Goal: Obtain resource: Obtain resource

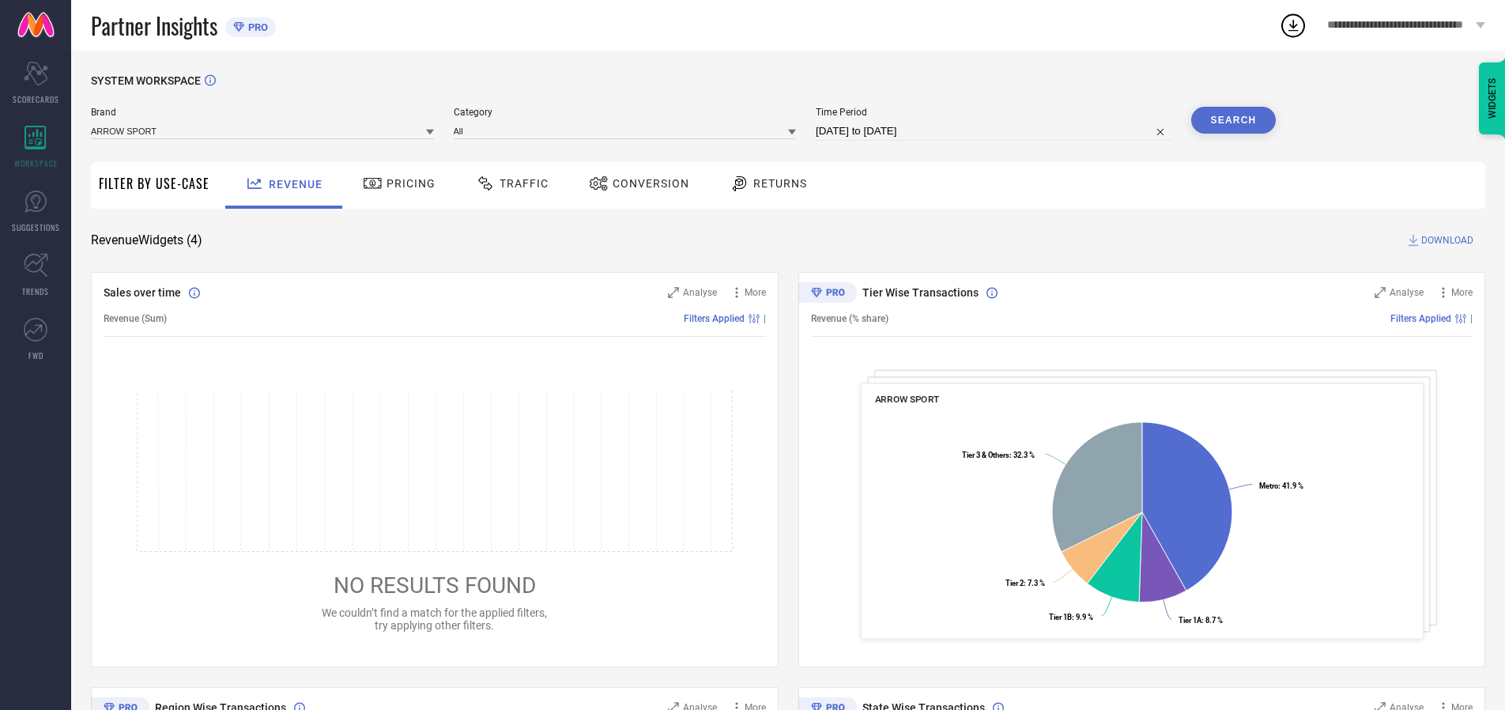
click at [508, 183] on span "Traffic" at bounding box center [524, 183] width 49 height 13
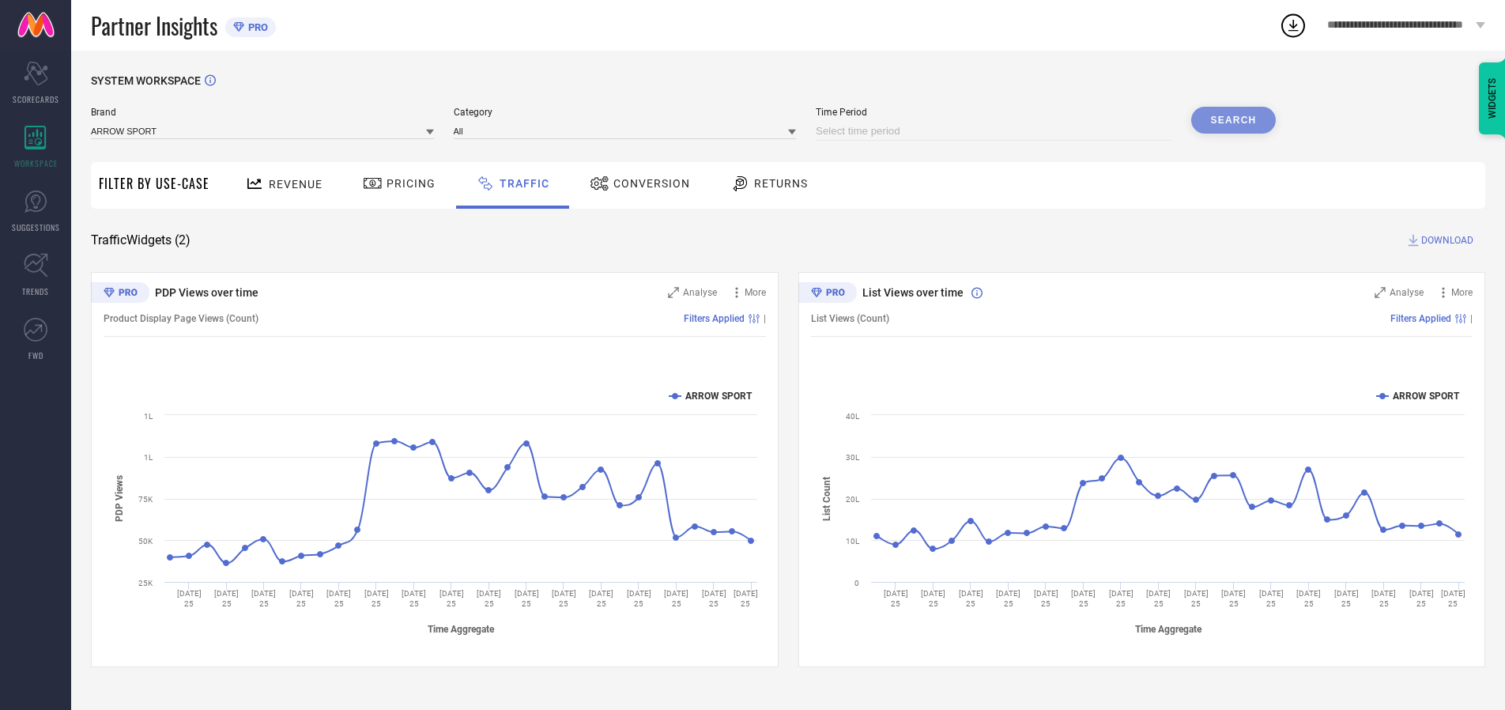
click at [996, 131] on input at bounding box center [994, 131] width 356 height 19
select select "9"
select select "2025"
select select "10"
select select "2025"
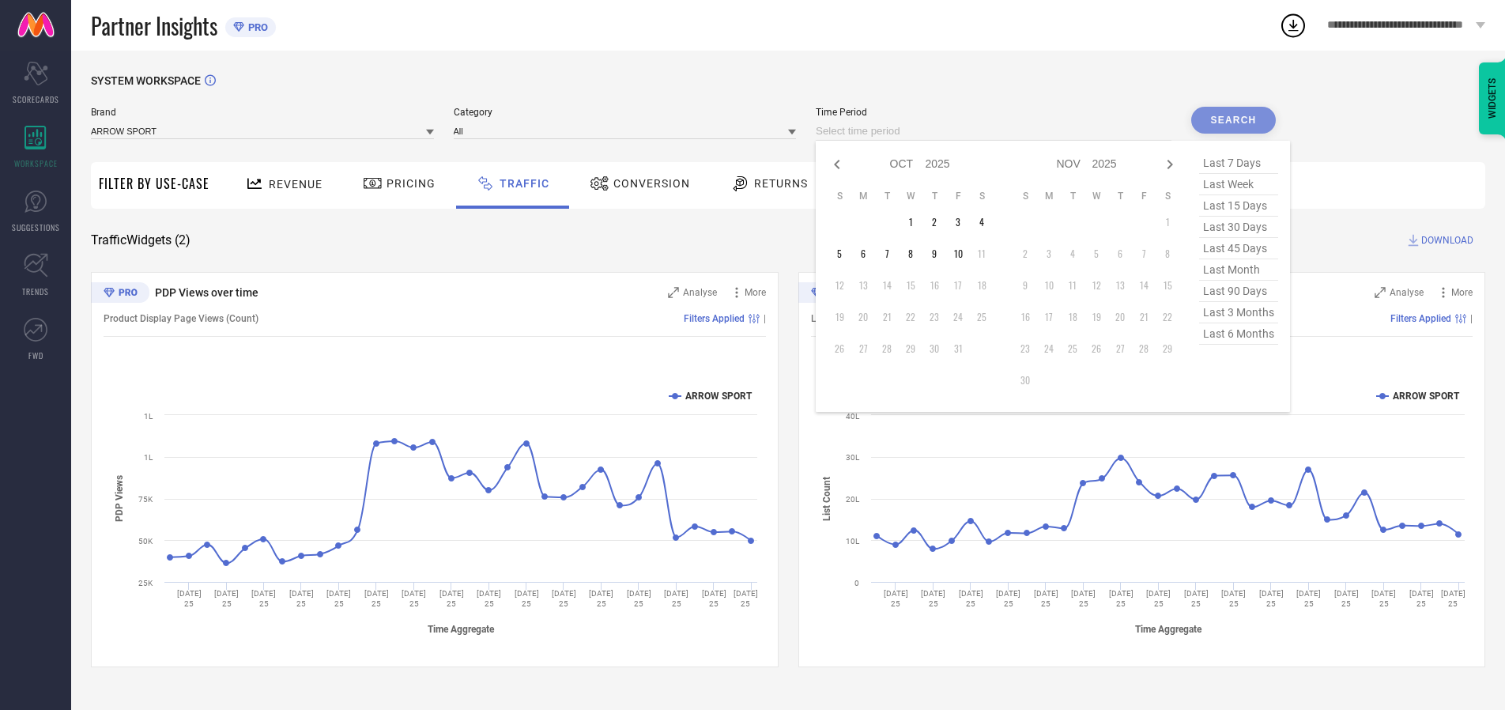
select select "8"
select select "2025"
select select "9"
select select "2025"
click at [987, 317] on td "27" at bounding box center [982, 317] width 24 height 24
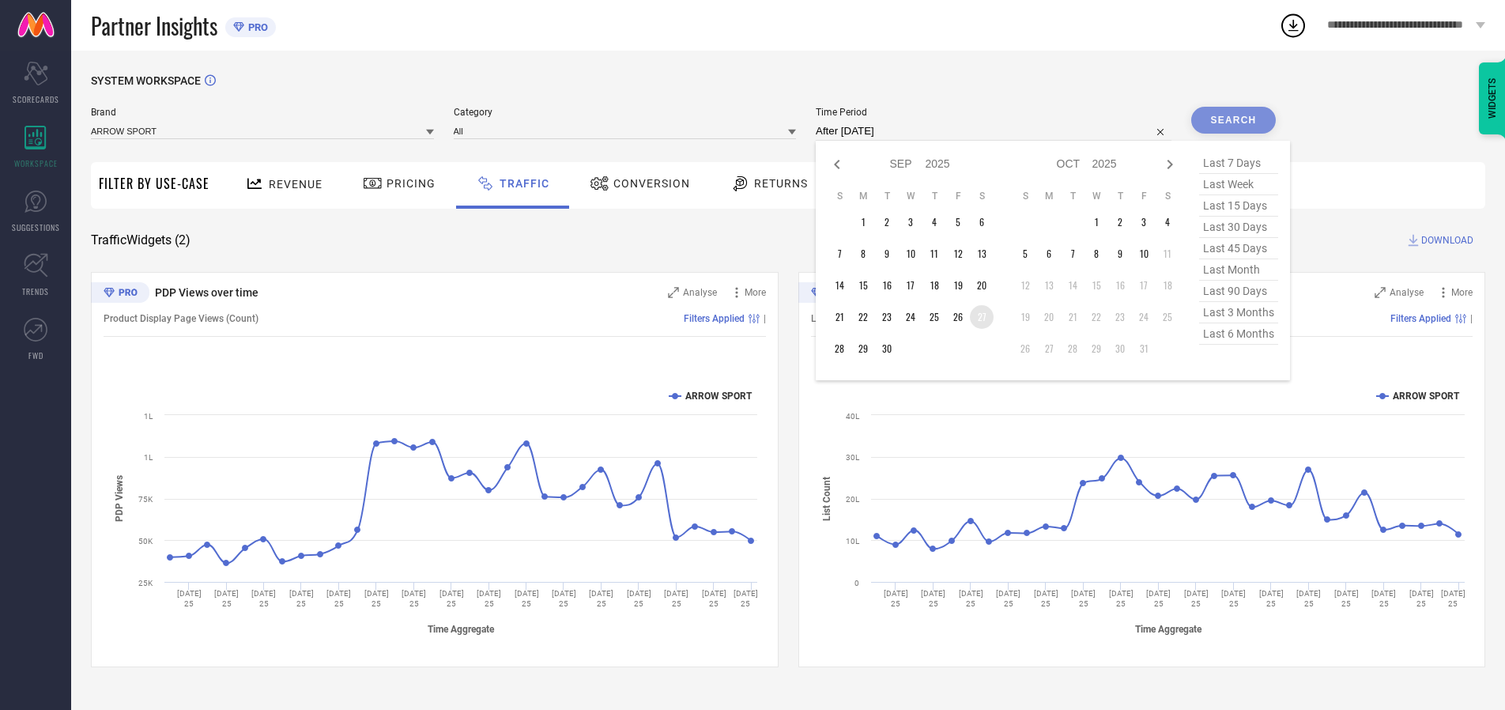
type input "[DATE] to [DATE]"
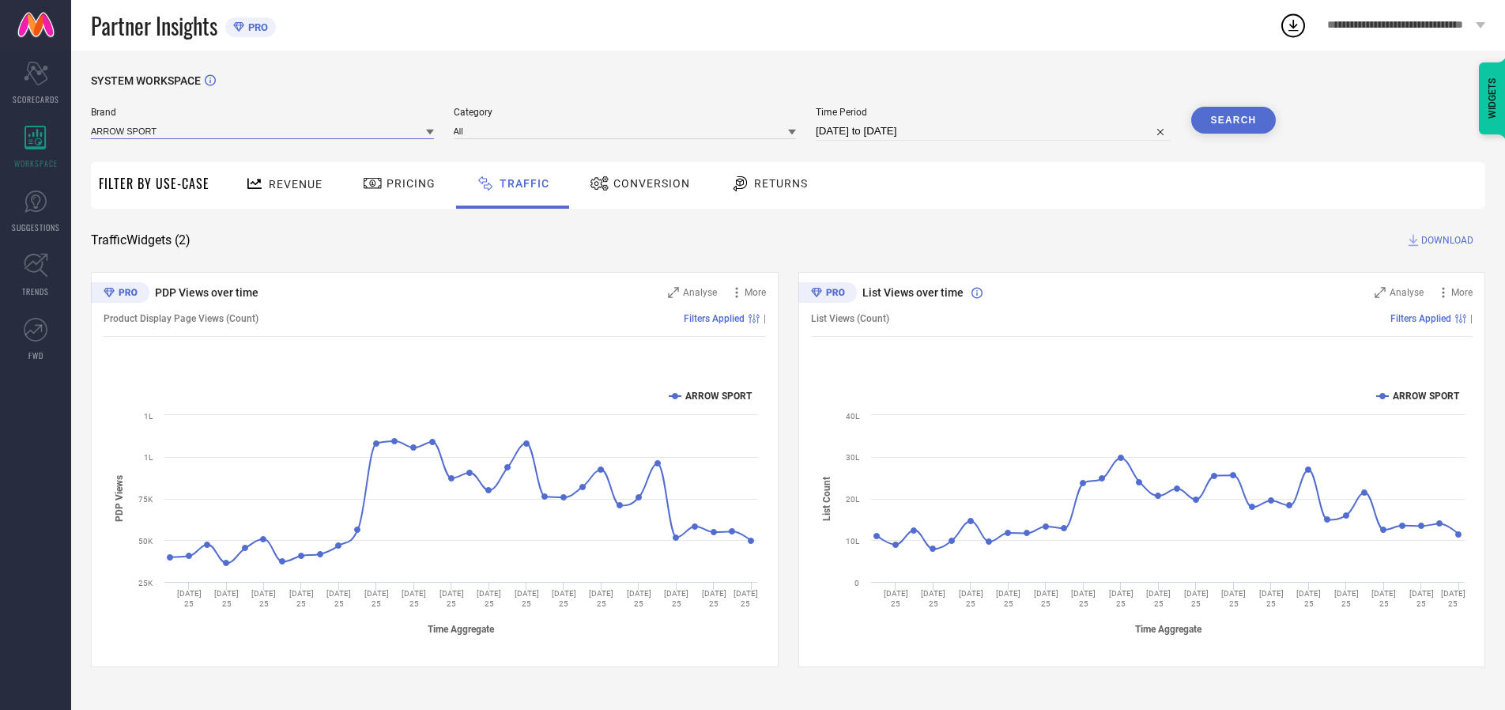
click at [263, 130] on input at bounding box center [262, 131] width 343 height 17
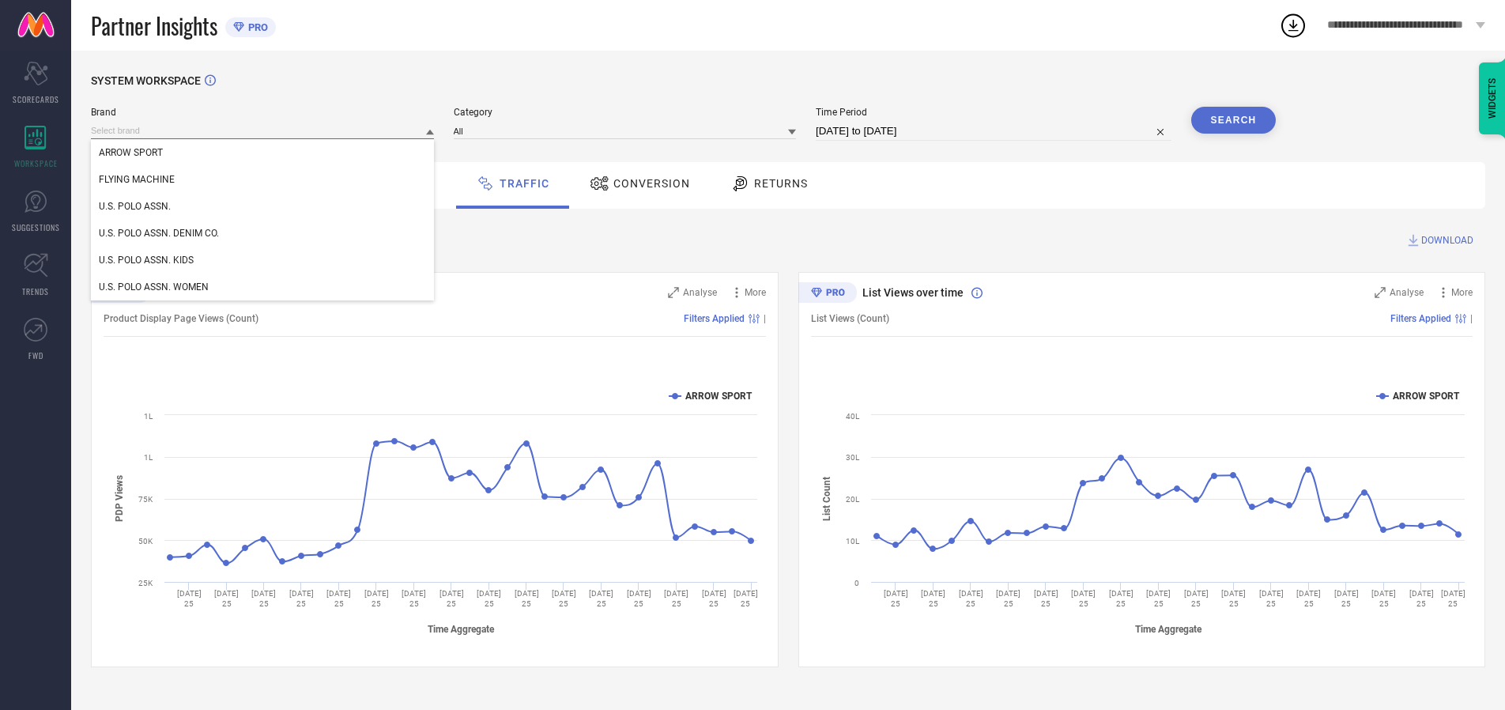
click at [263, 130] on input at bounding box center [262, 131] width 343 height 17
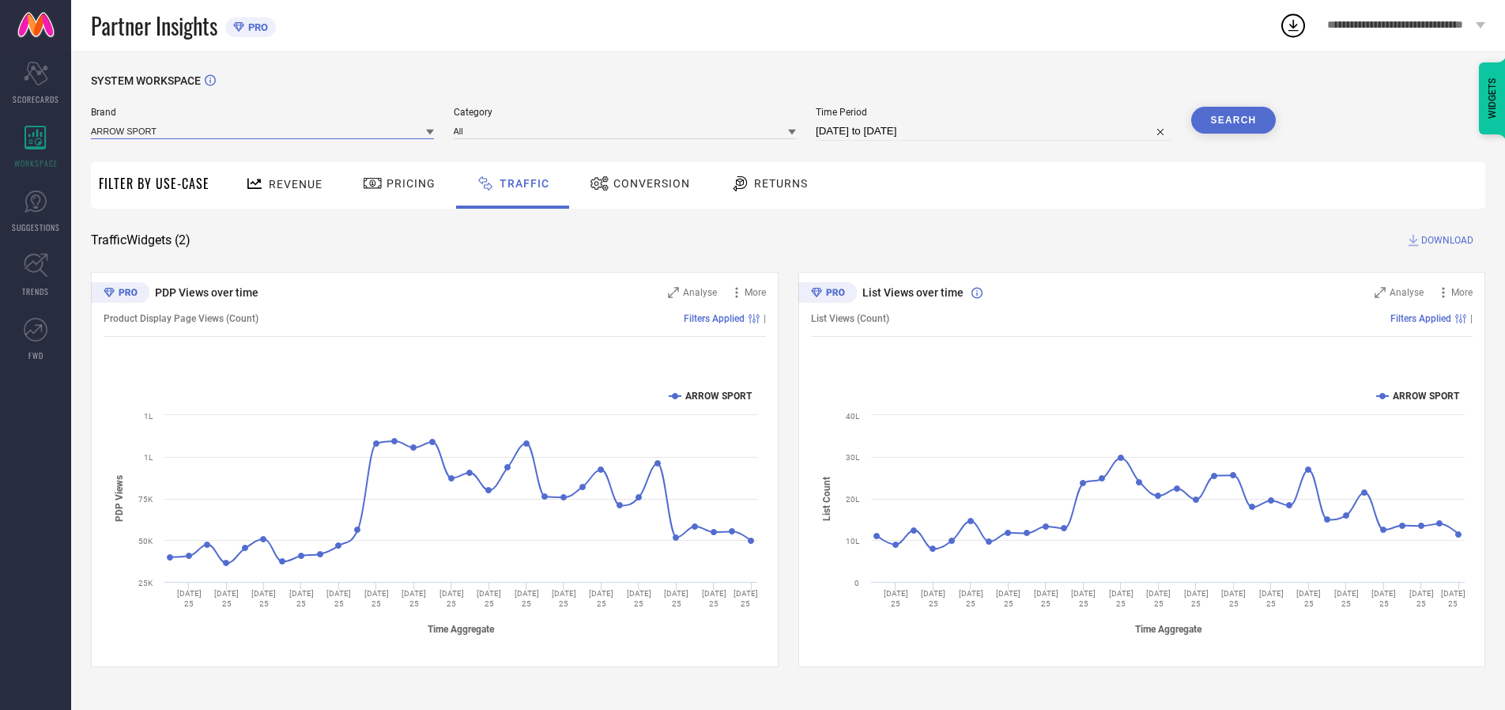
click at [263, 130] on input at bounding box center [262, 131] width 343 height 17
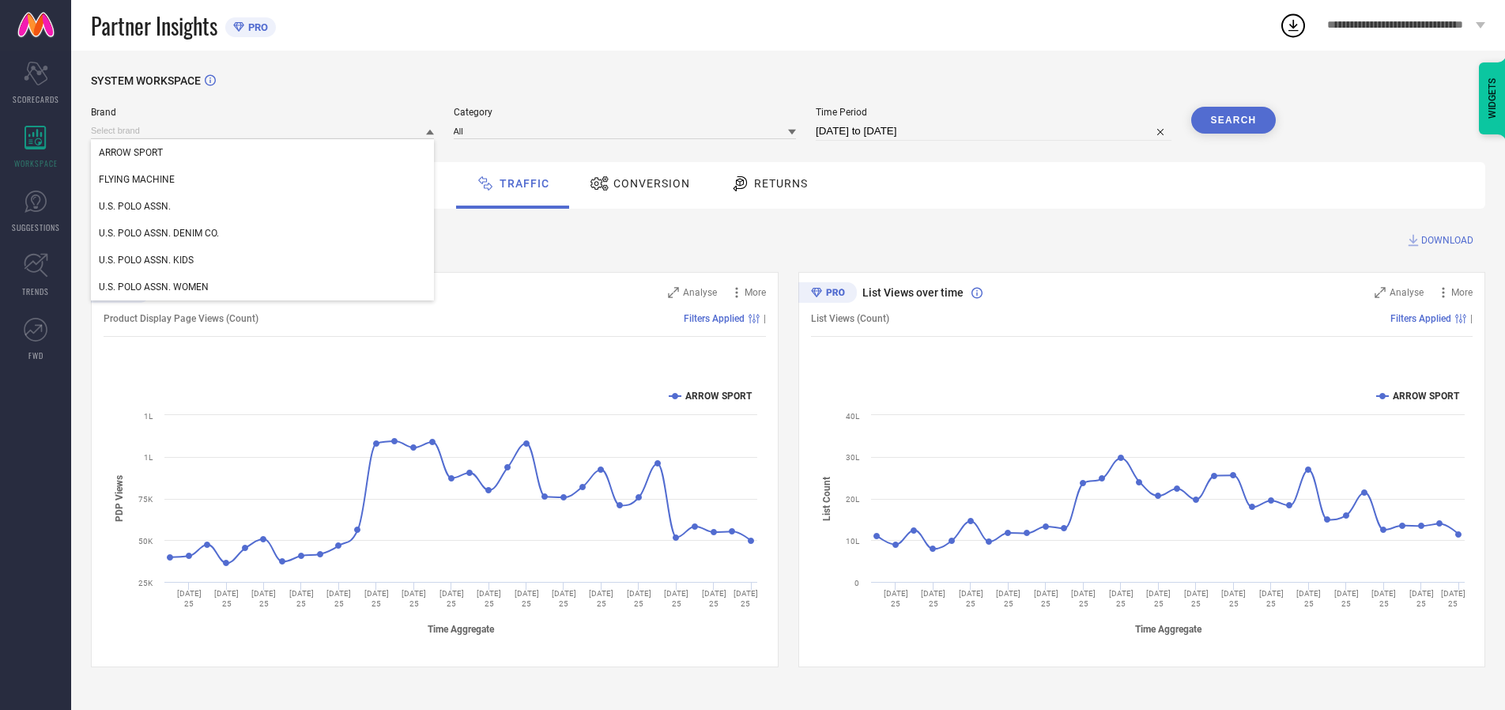
click at [263, 206] on div "U.S. POLO ASSN." at bounding box center [262, 206] width 343 height 27
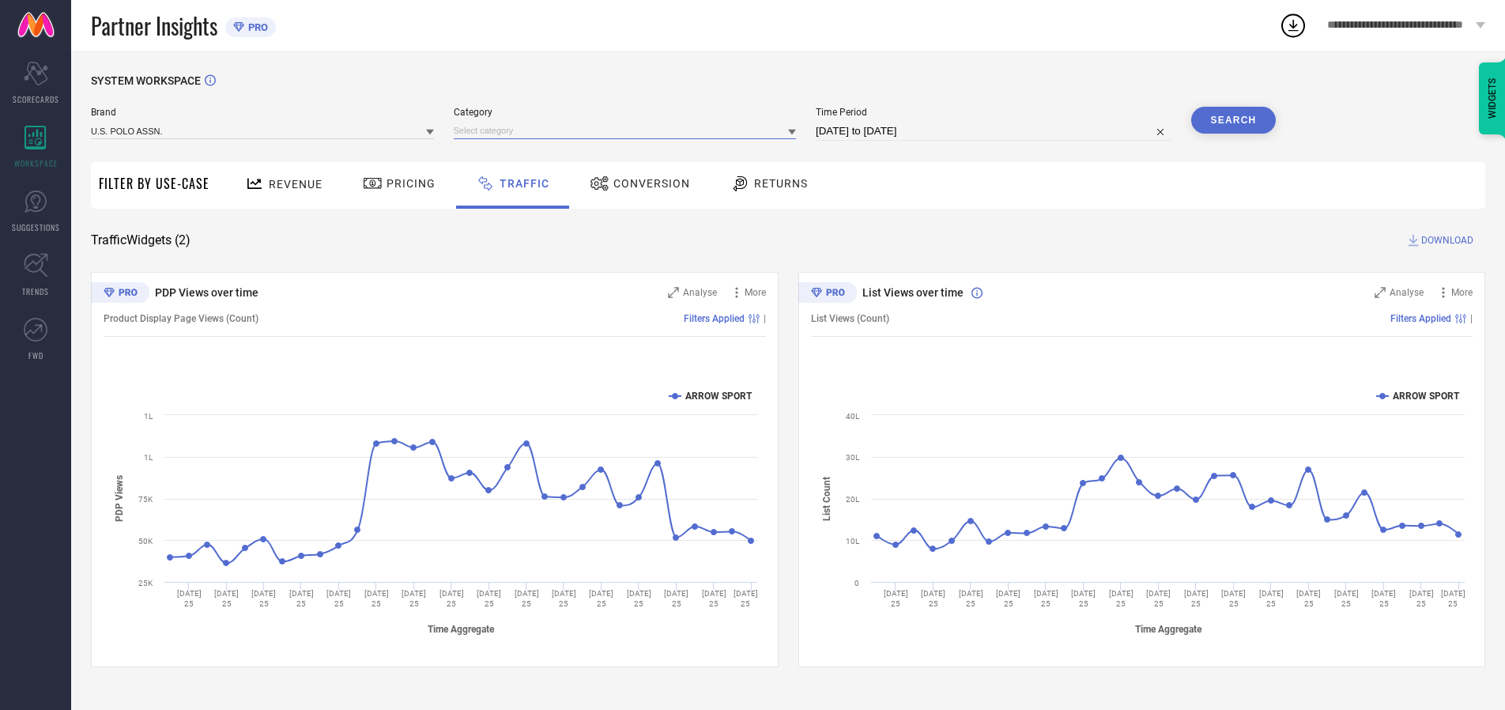
click at [628, 130] on input at bounding box center [625, 131] width 343 height 17
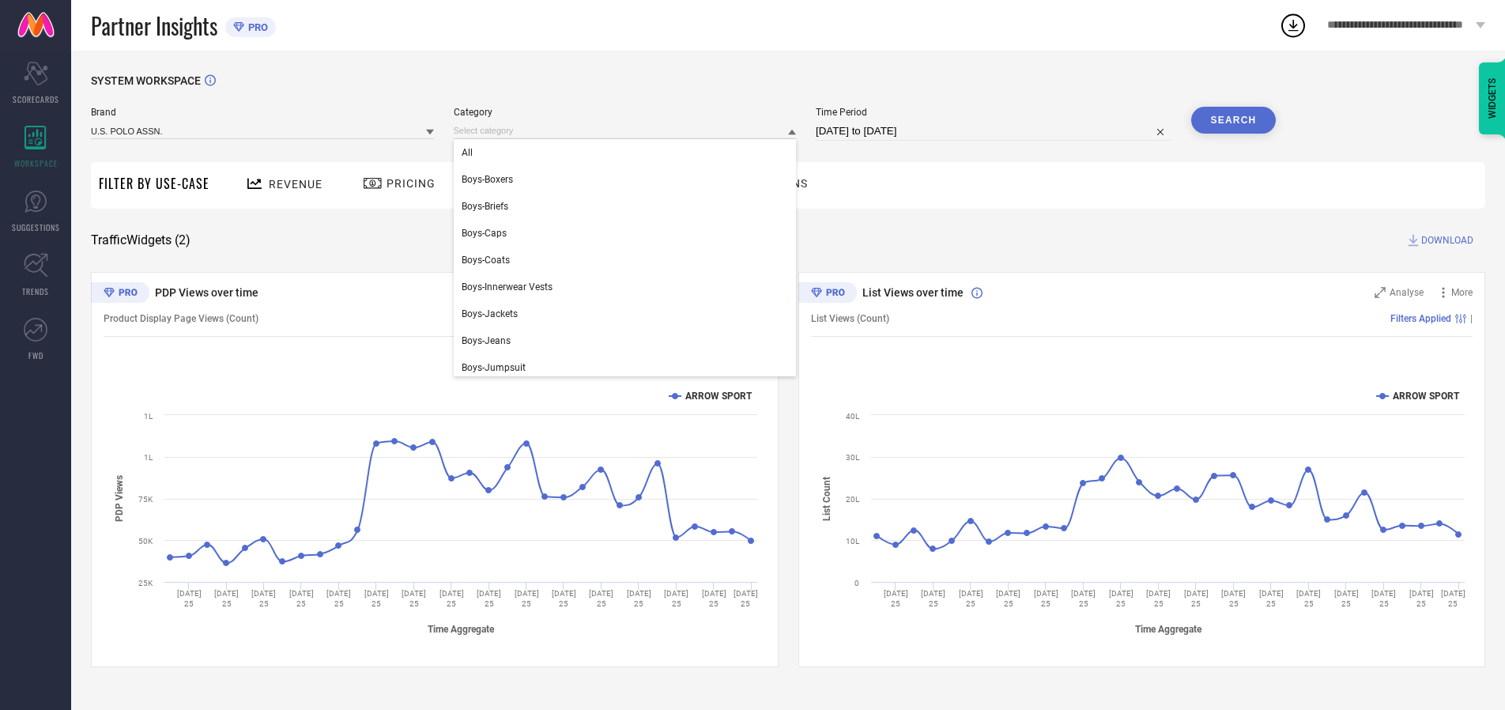
click at [628, 153] on div "All" at bounding box center [625, 152] width 343 height 27
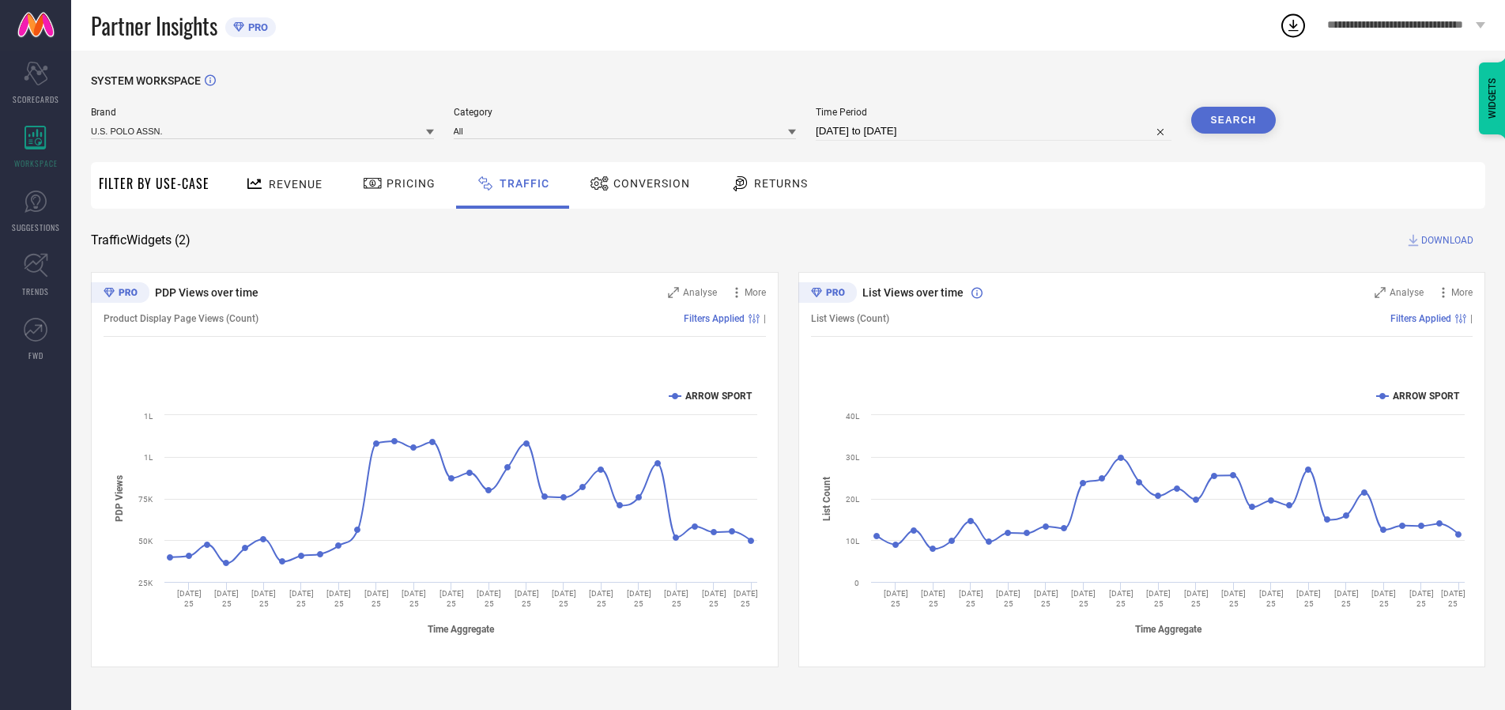
click at [1233, 120] on button "Search" at bounding box center [1233, 120] width 85 height 27
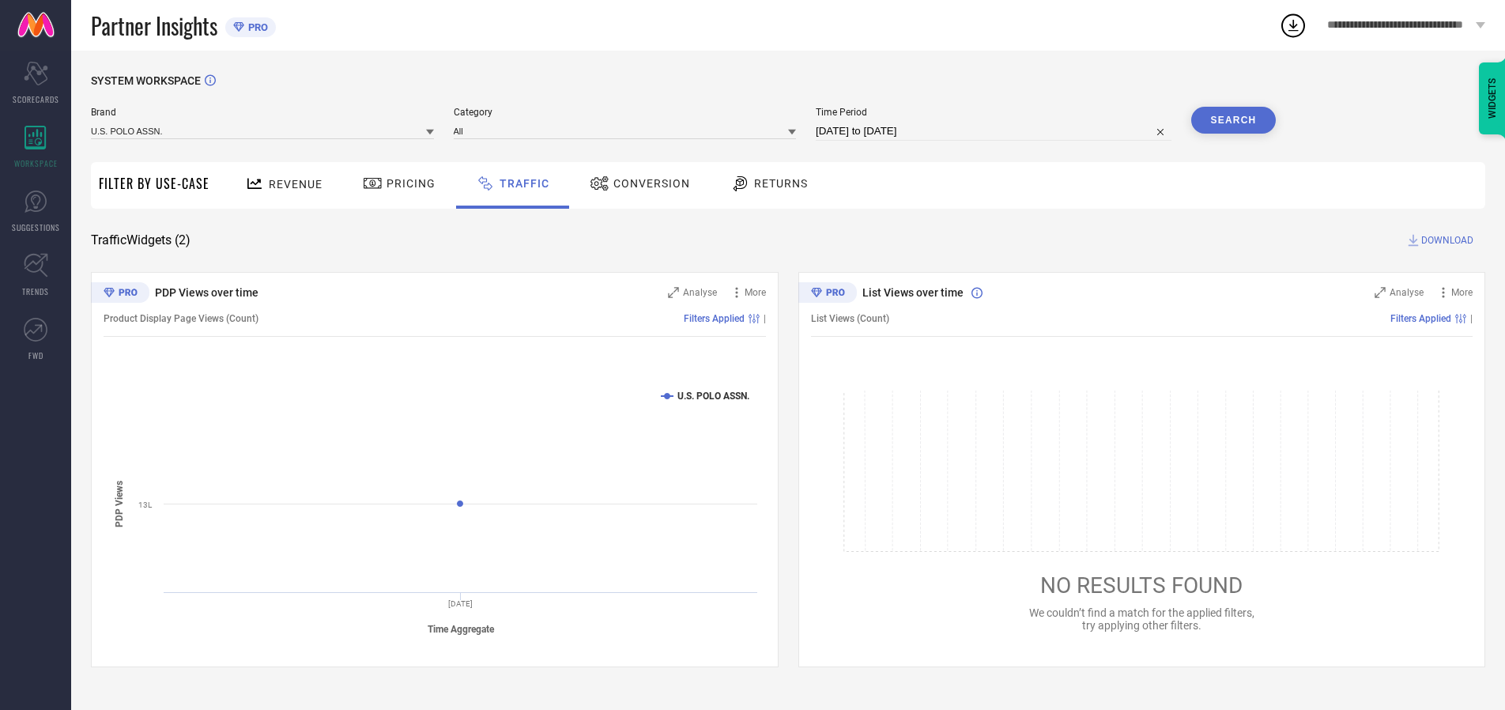
click at [1445, 240] on span "DOWNLOAD" at bounding box center [1447, 240] width 52 height 16
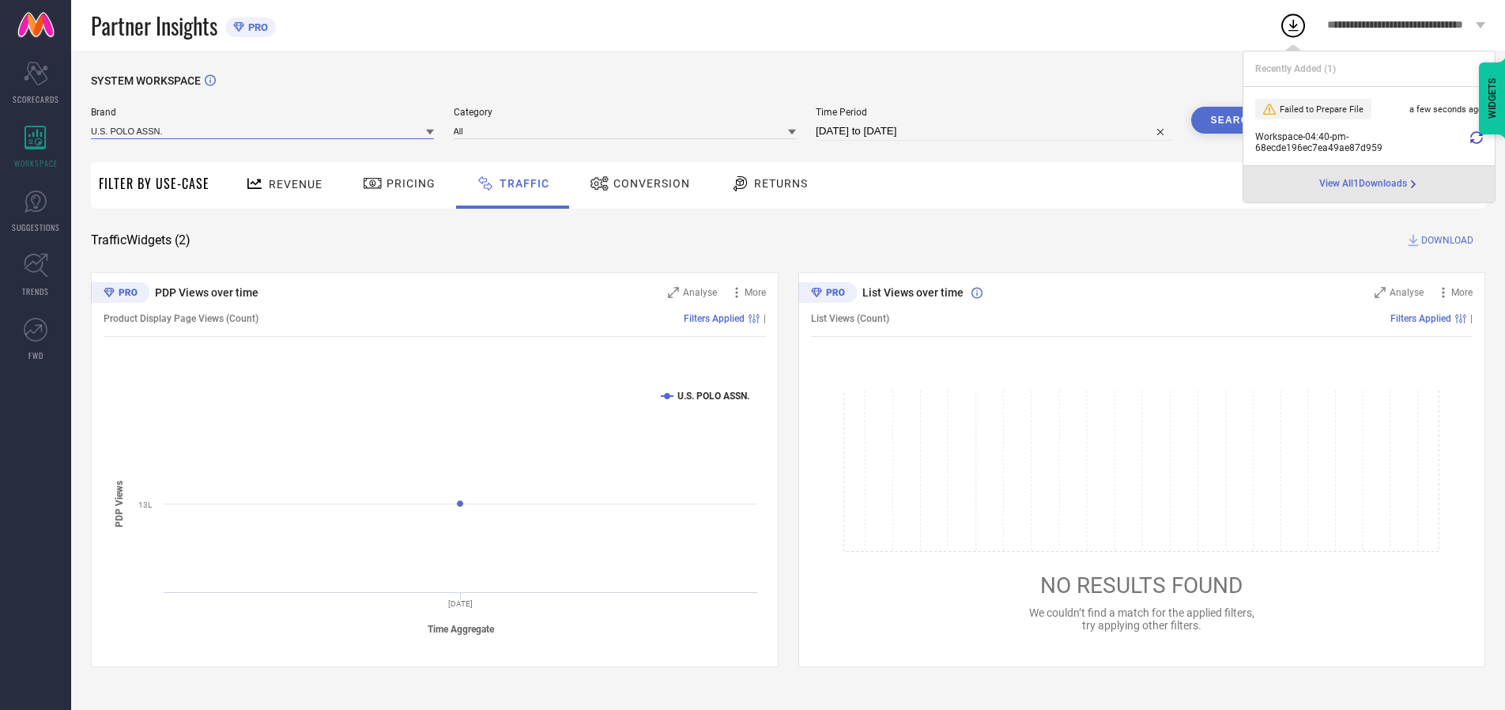
click at [263, 130] on input at bounding box center [262, 131] width 343 height 17
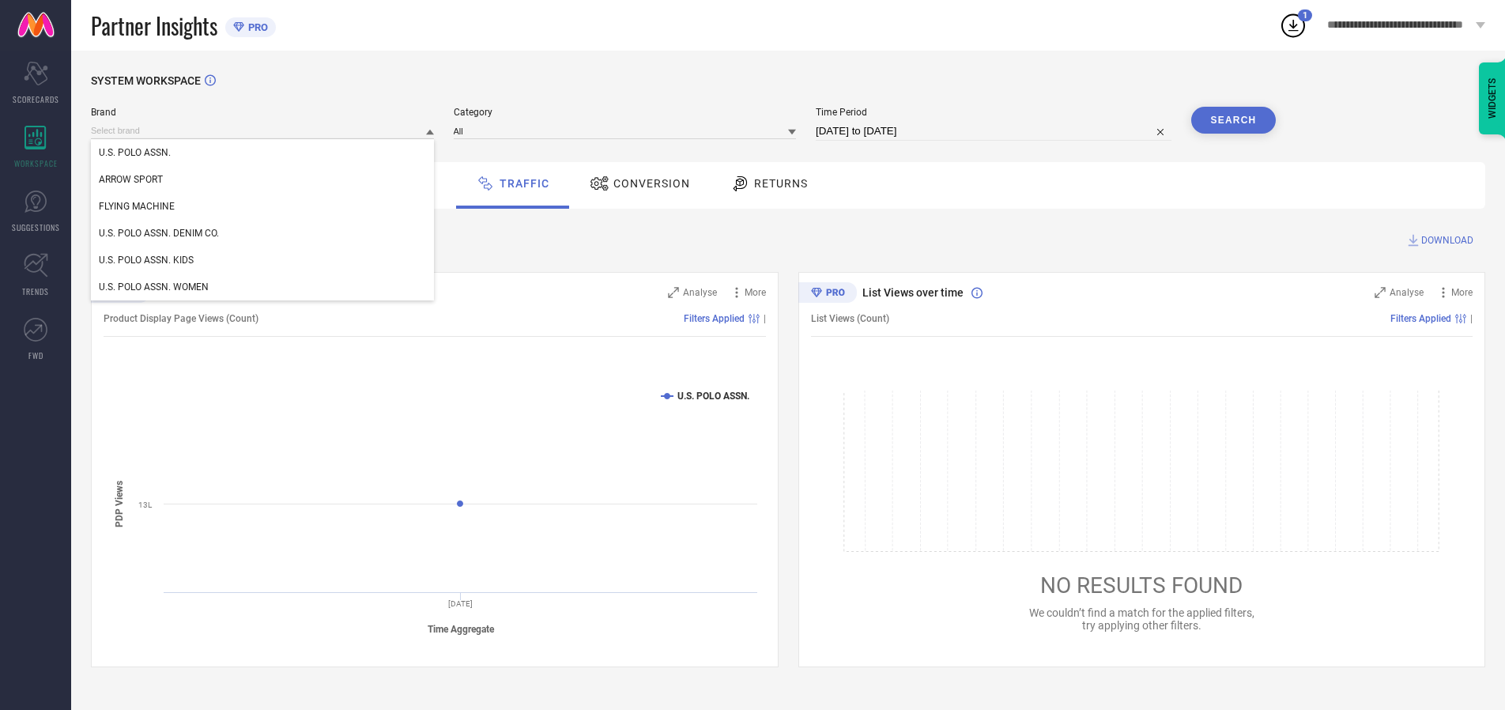
click at [263, 233] on div "U.S. POLO ASSN. DENIM CO." at bounding box center [262, 233] width 343 height 27
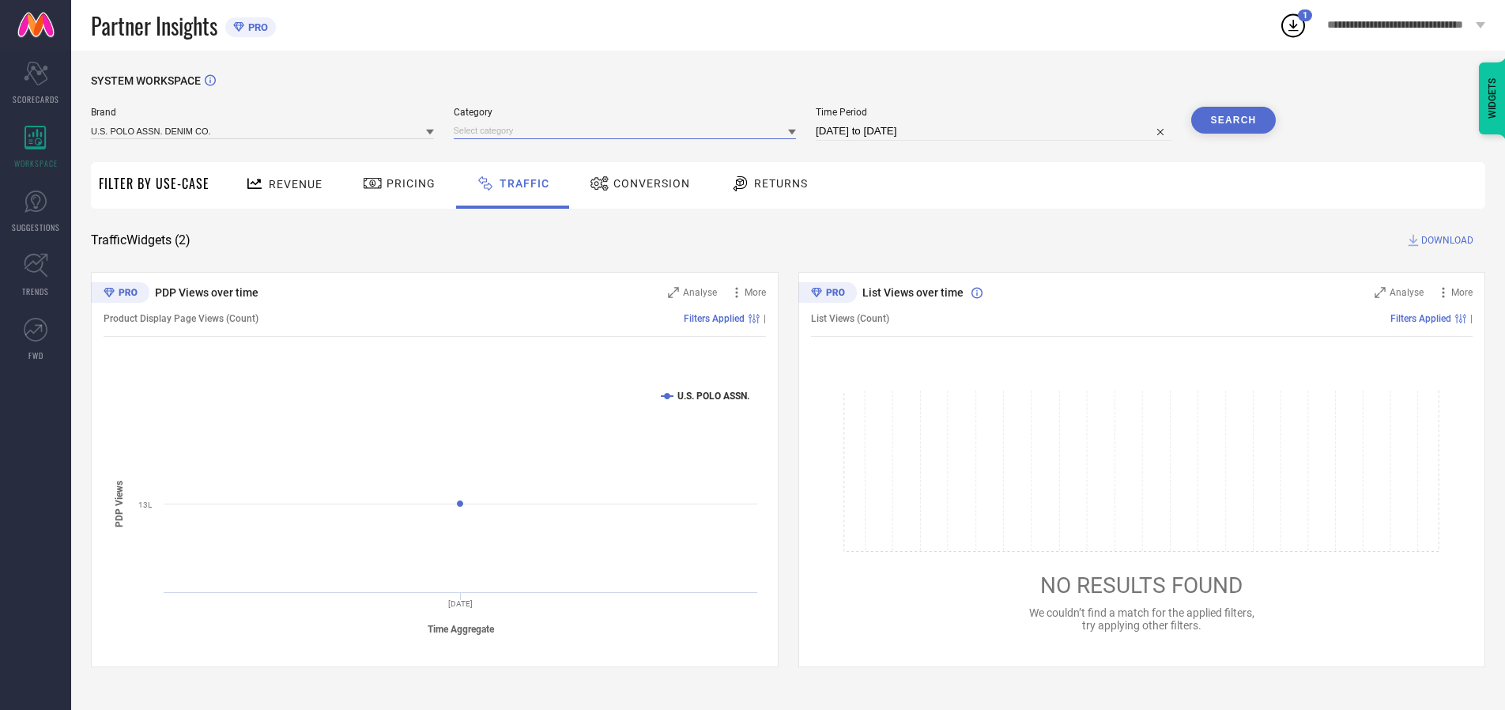
click at [628, 130] on input at bounding box center [625, 131] width 343 height 17
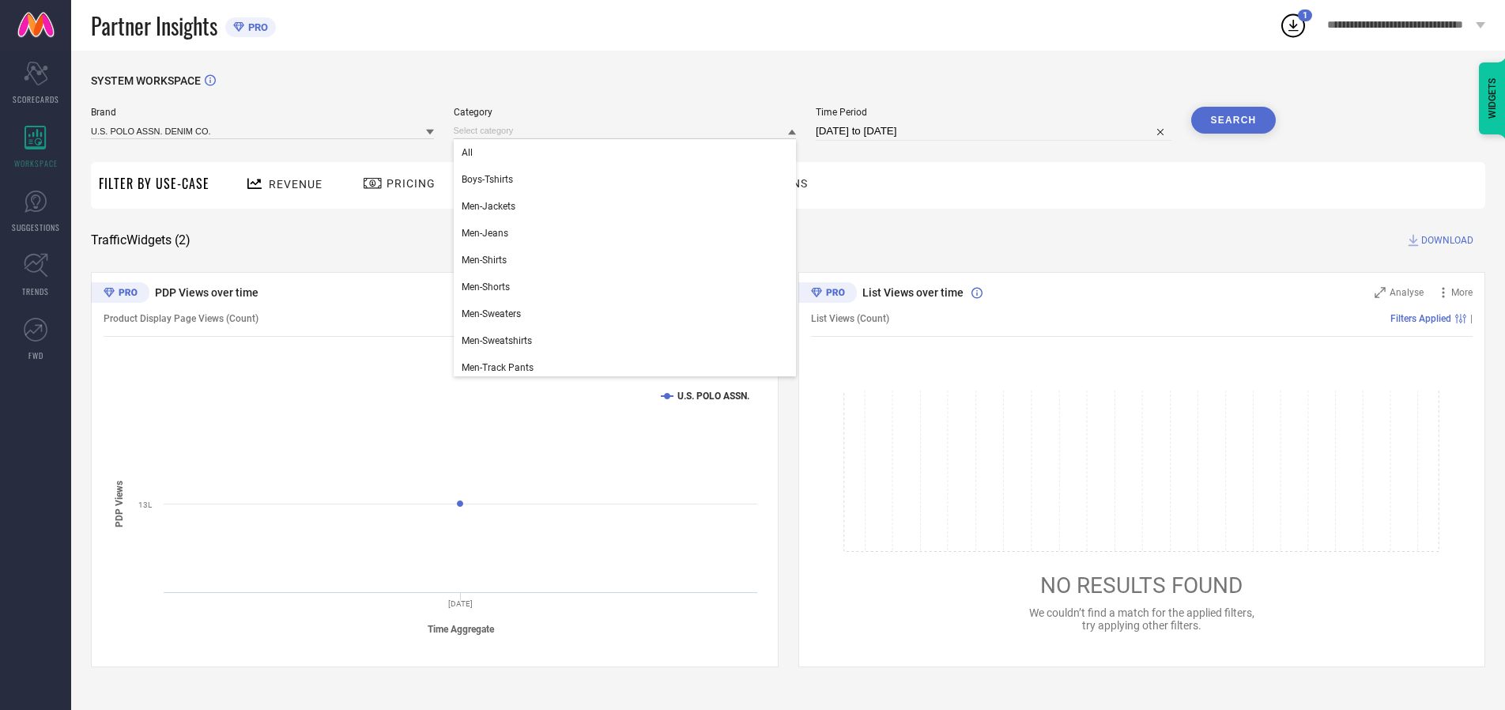
click at [628, 153] on div "All" at bounding box center [625, 152] width 343 height 27
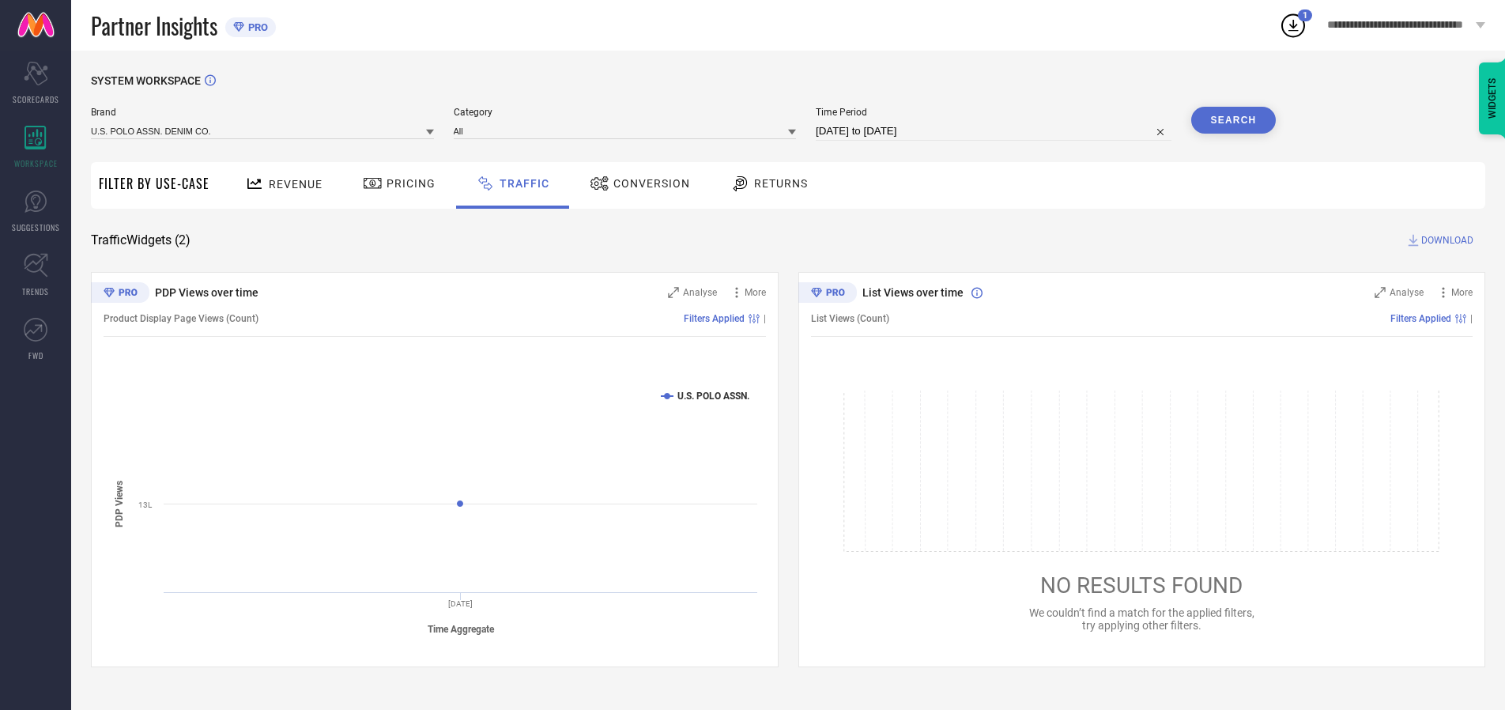
click at [1233, 120] on button "Search" at bounding box center [1233, 120] width 85 height 27
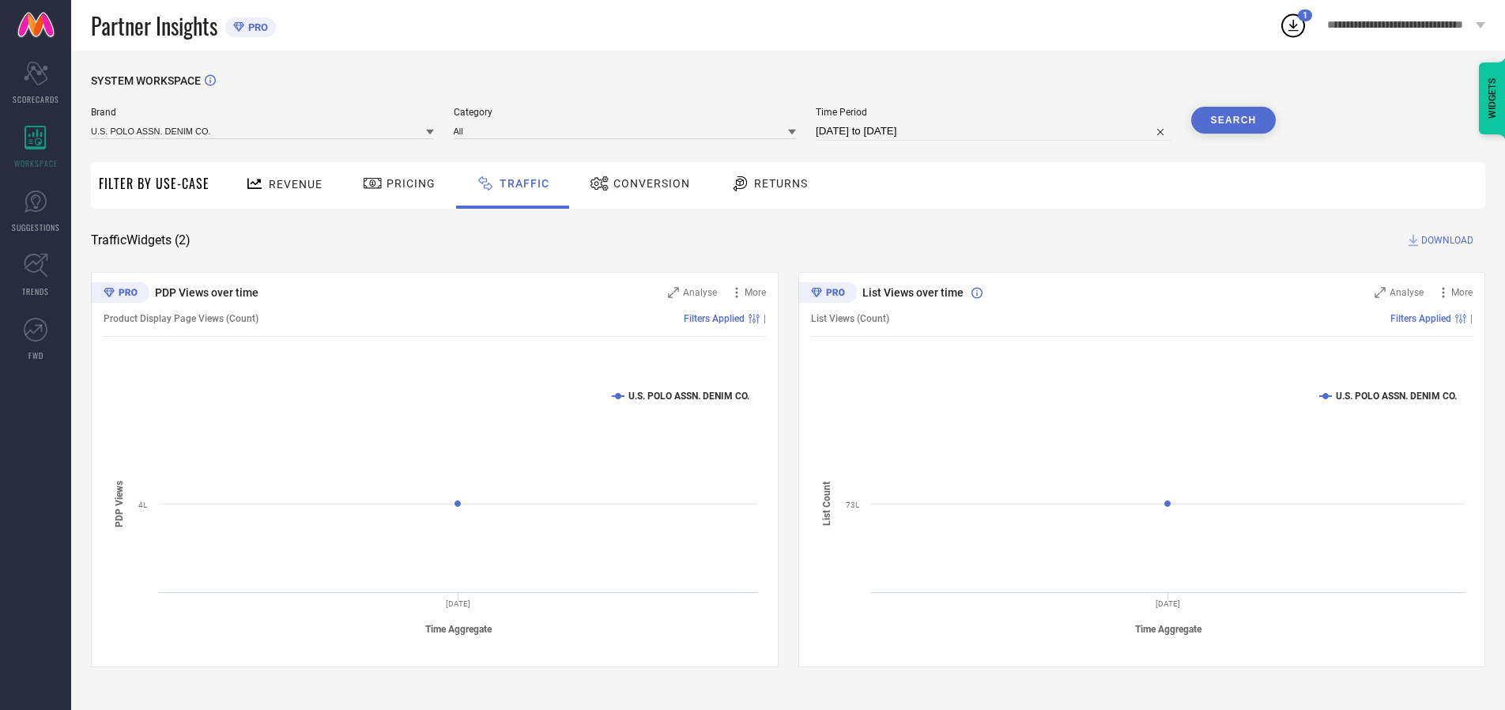
click at [1445, 240] on span "DOWNLOAD" at bounding box center [1447, 240] width 52 height 16
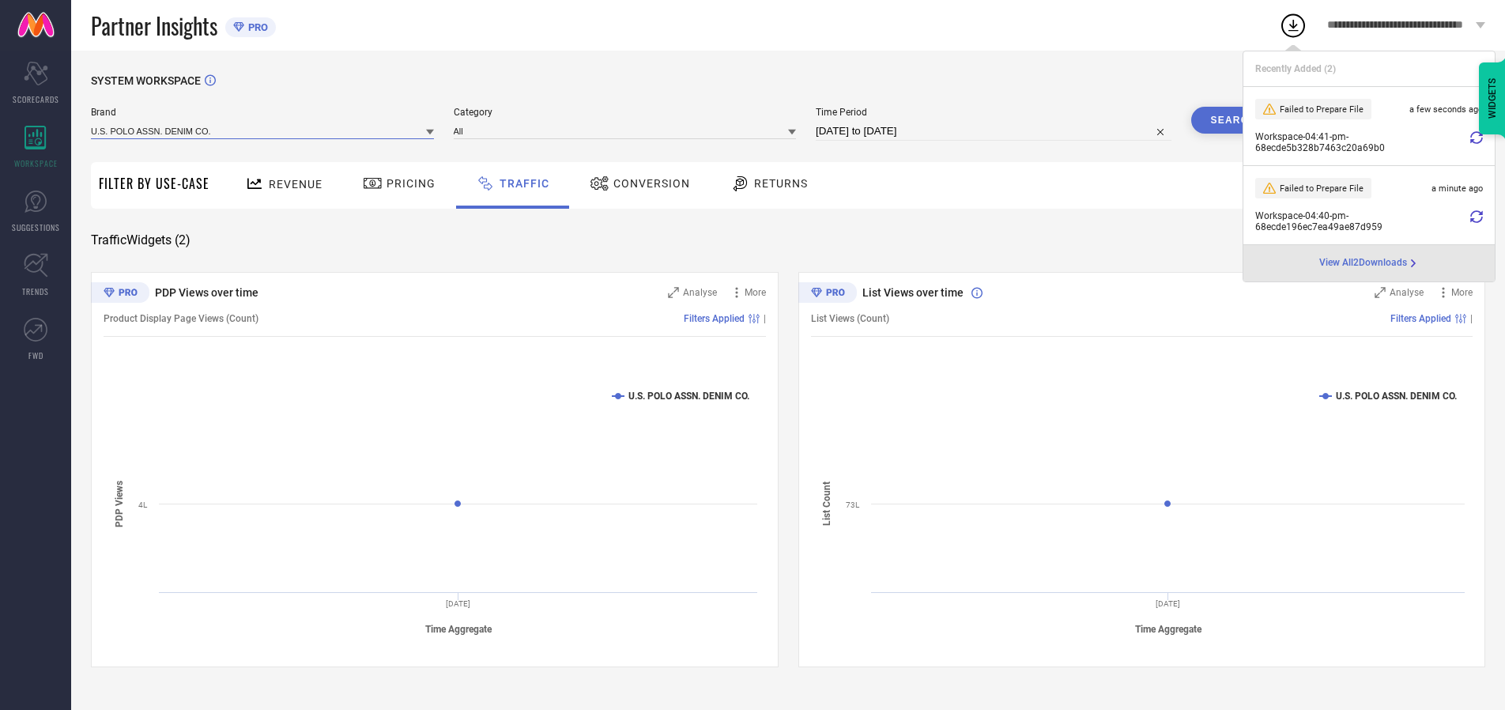
click at [263, 130] on input at bounding box center [262, 131] width 343 height 17
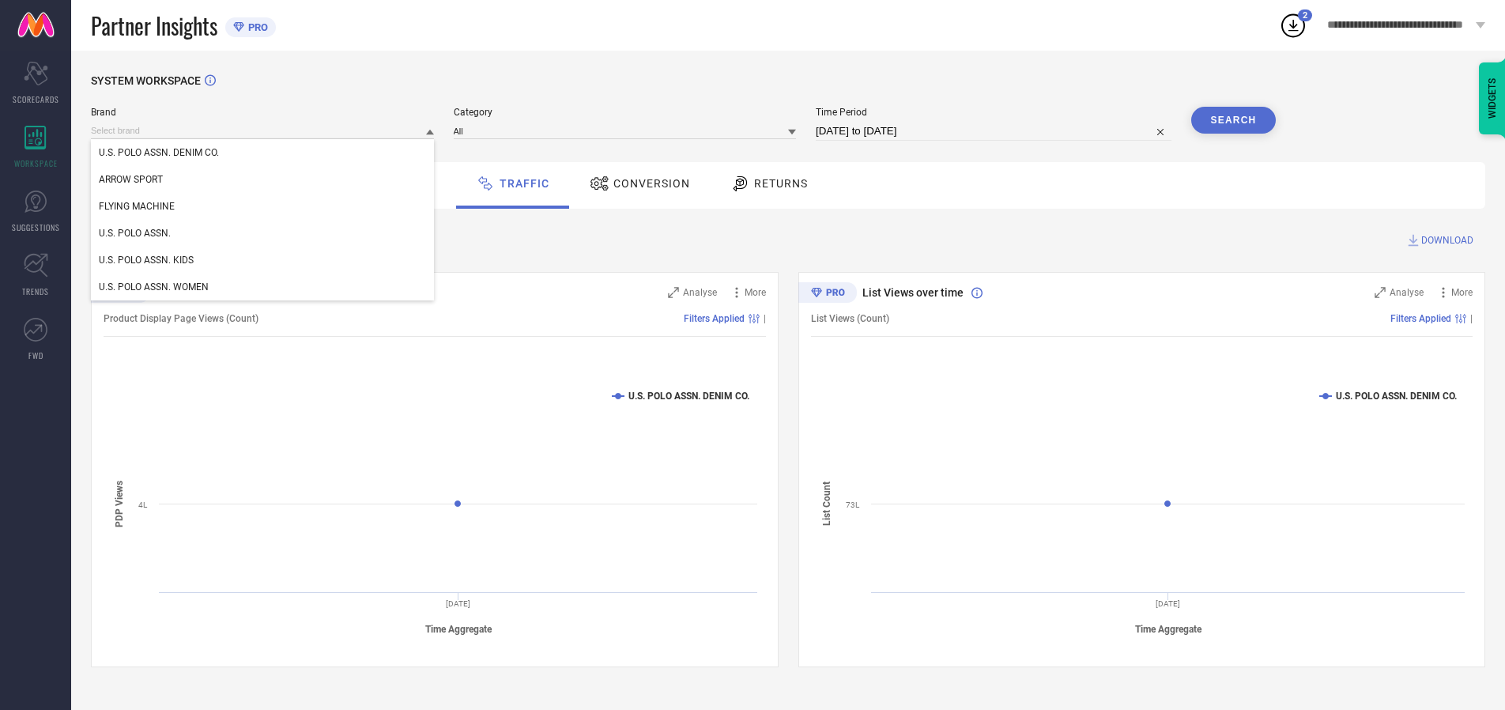
click at [263, 260] on div "U.S. POLO ASSN. KIDS" at bounding box center [262, 260] width 343 height 27
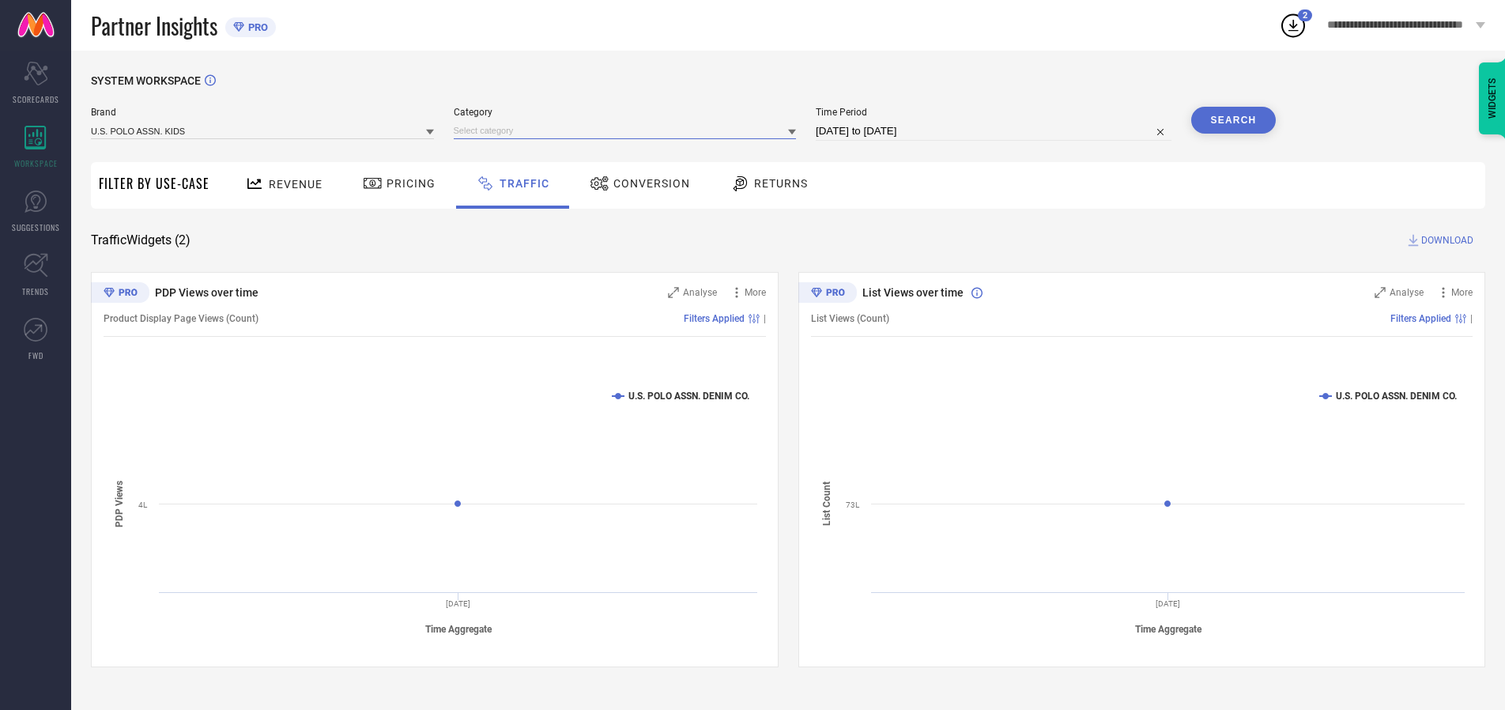
click at [628, 130] on input at bounding box center [625, 131] width 343 height 17
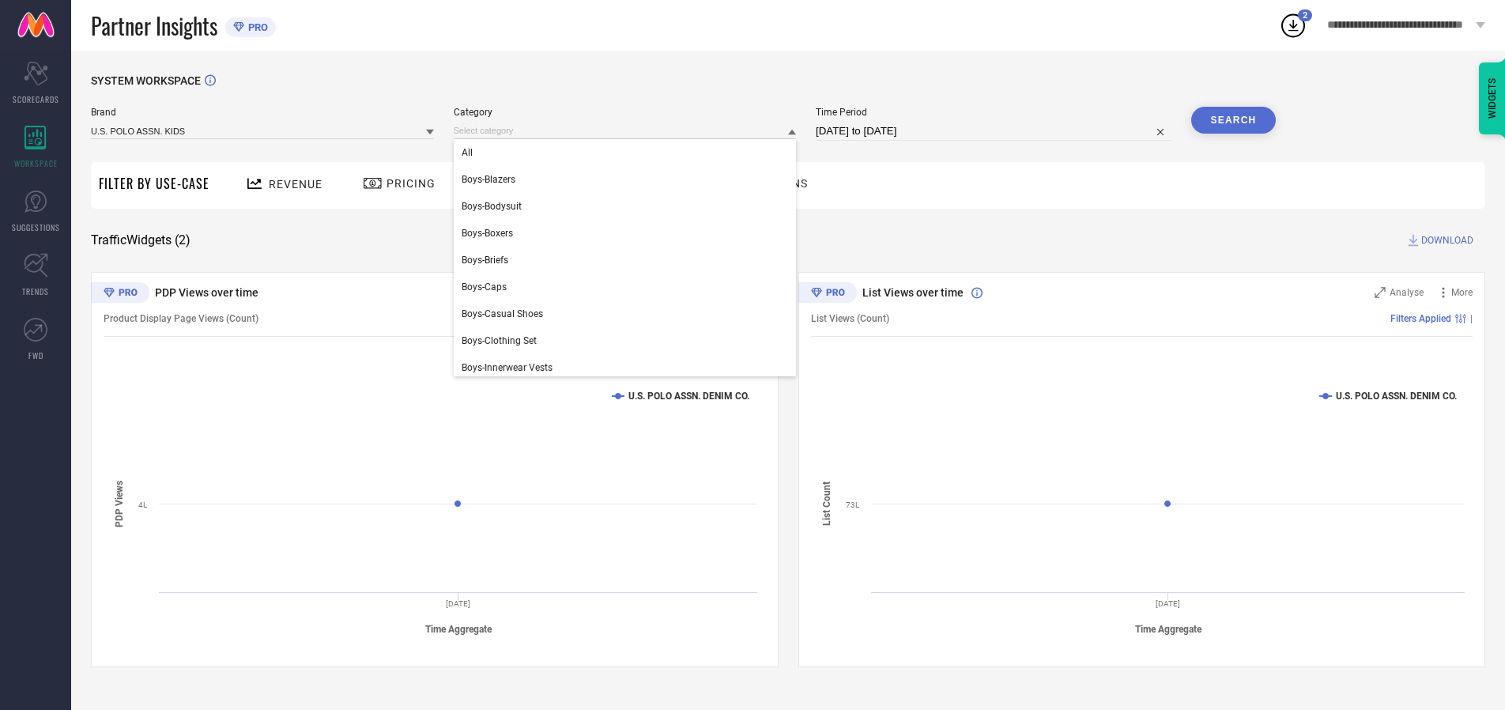
click at [628, 153] on div "All" at bounding box center [625, 152] width 343 height 27
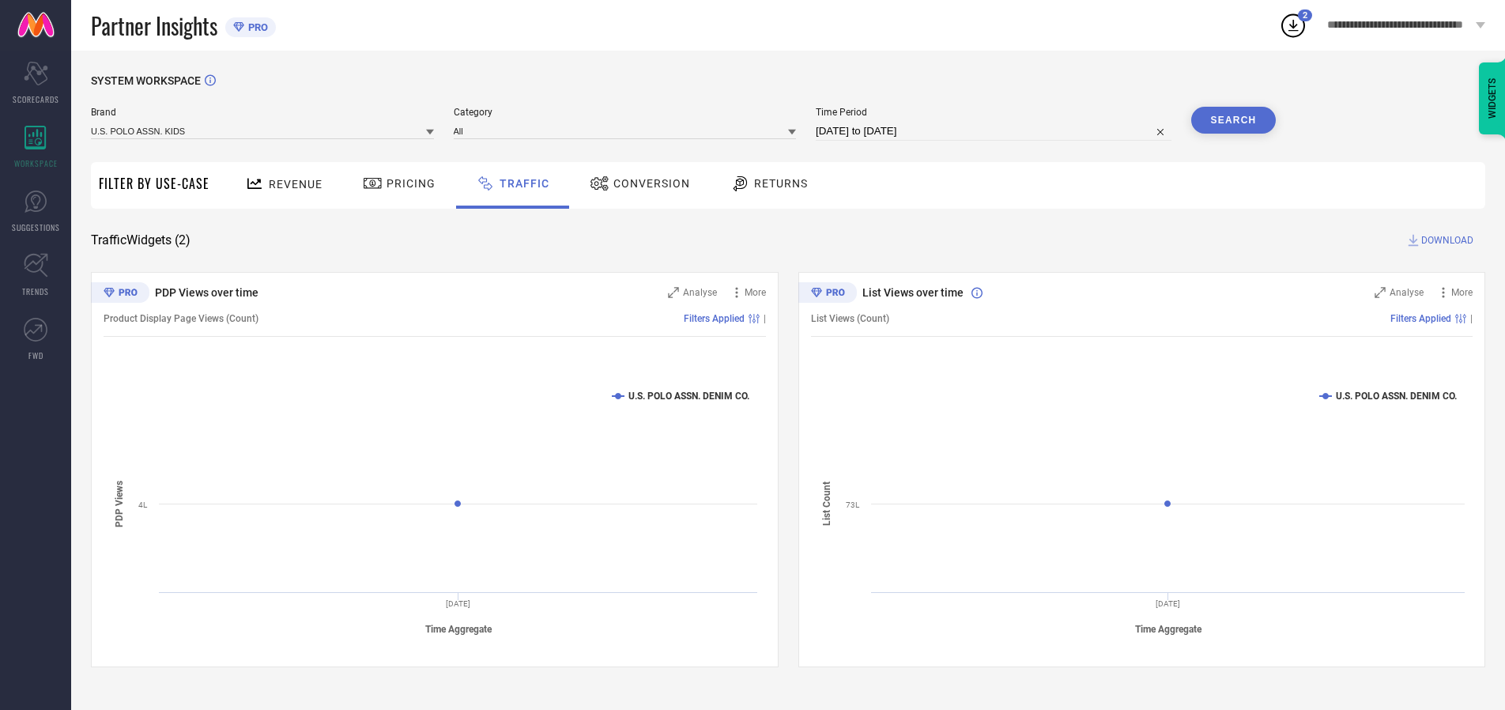
click at [1233, 120] on button "Search" at bounding box center [1233, 120] width 85 height 27
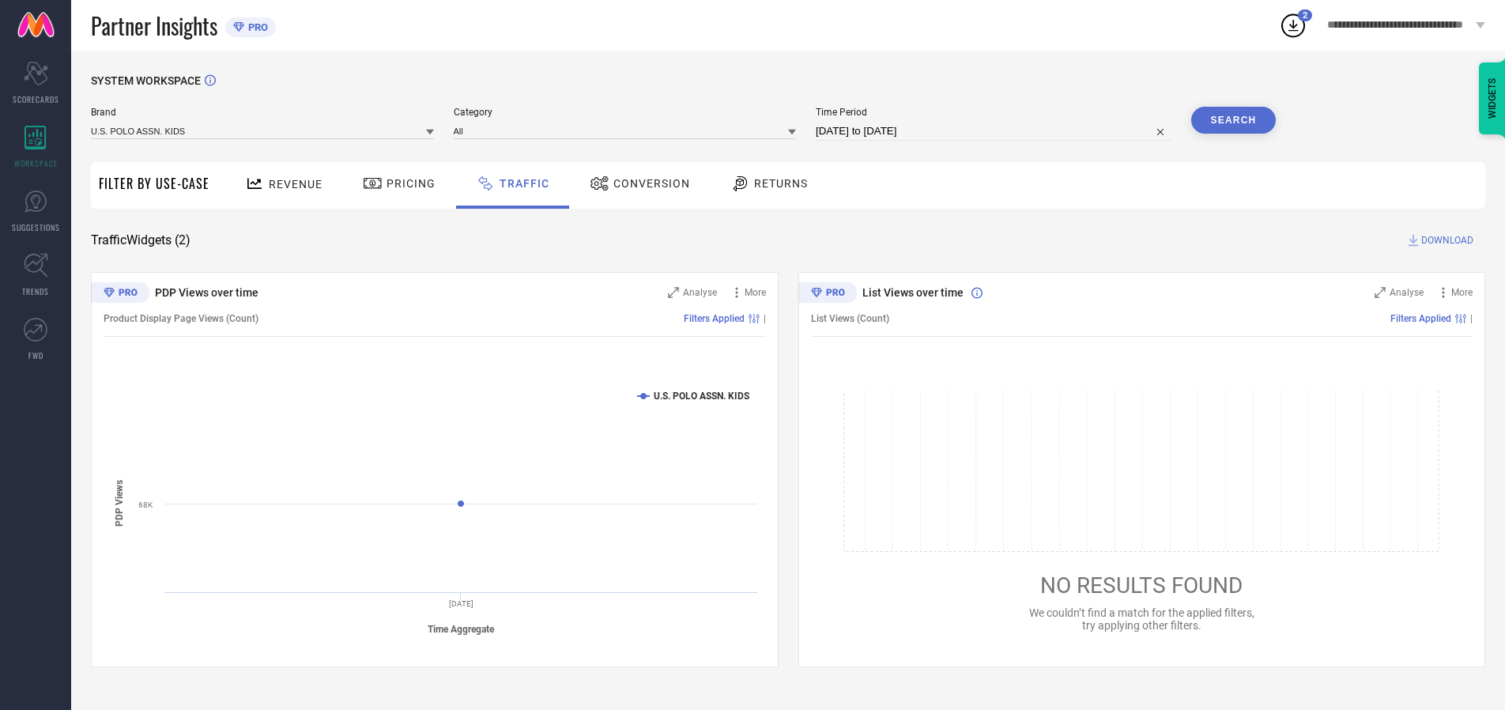
click at [1445, 240] on span "DOWNLOAD" at bounding box center [1447, 240] width 52 height 16
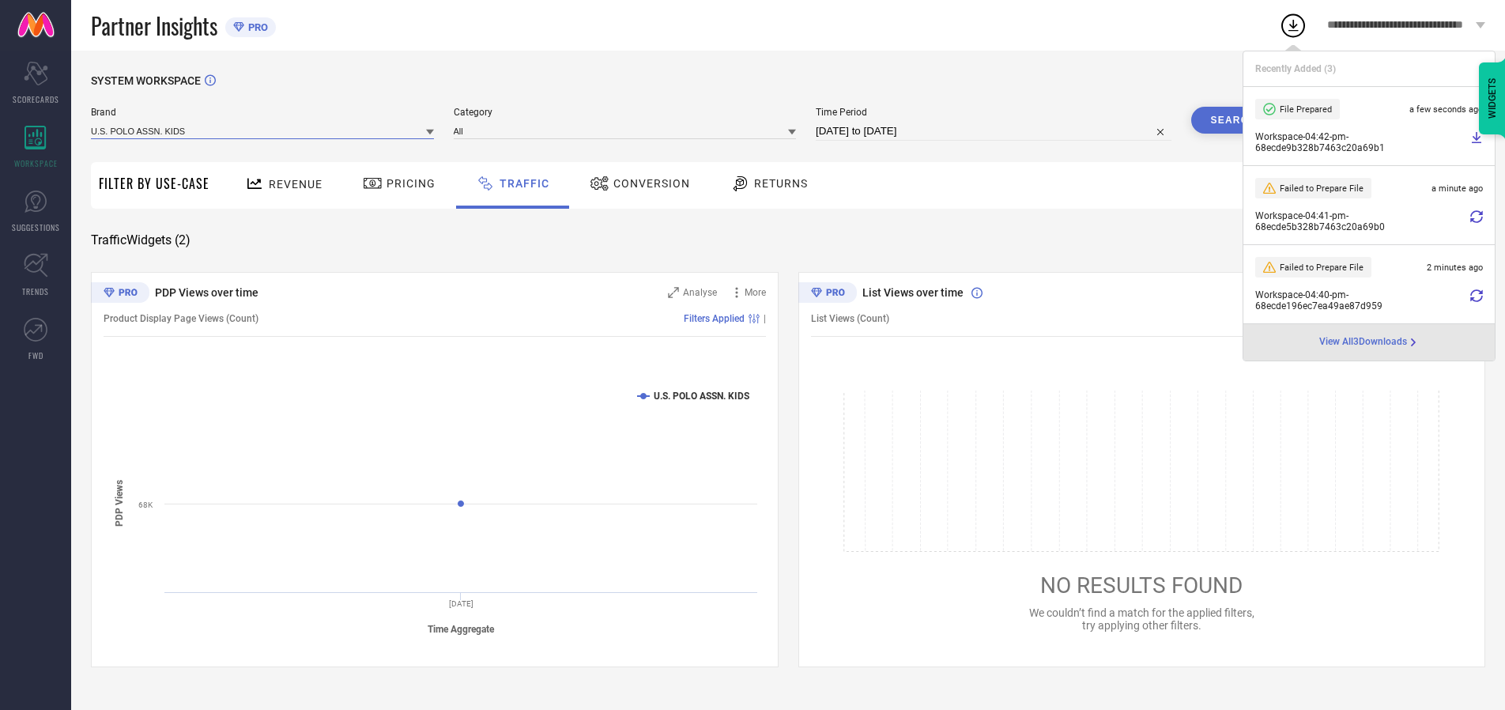
click at [263, 130] on input at bounding box center [262, 131] width 343 height 17
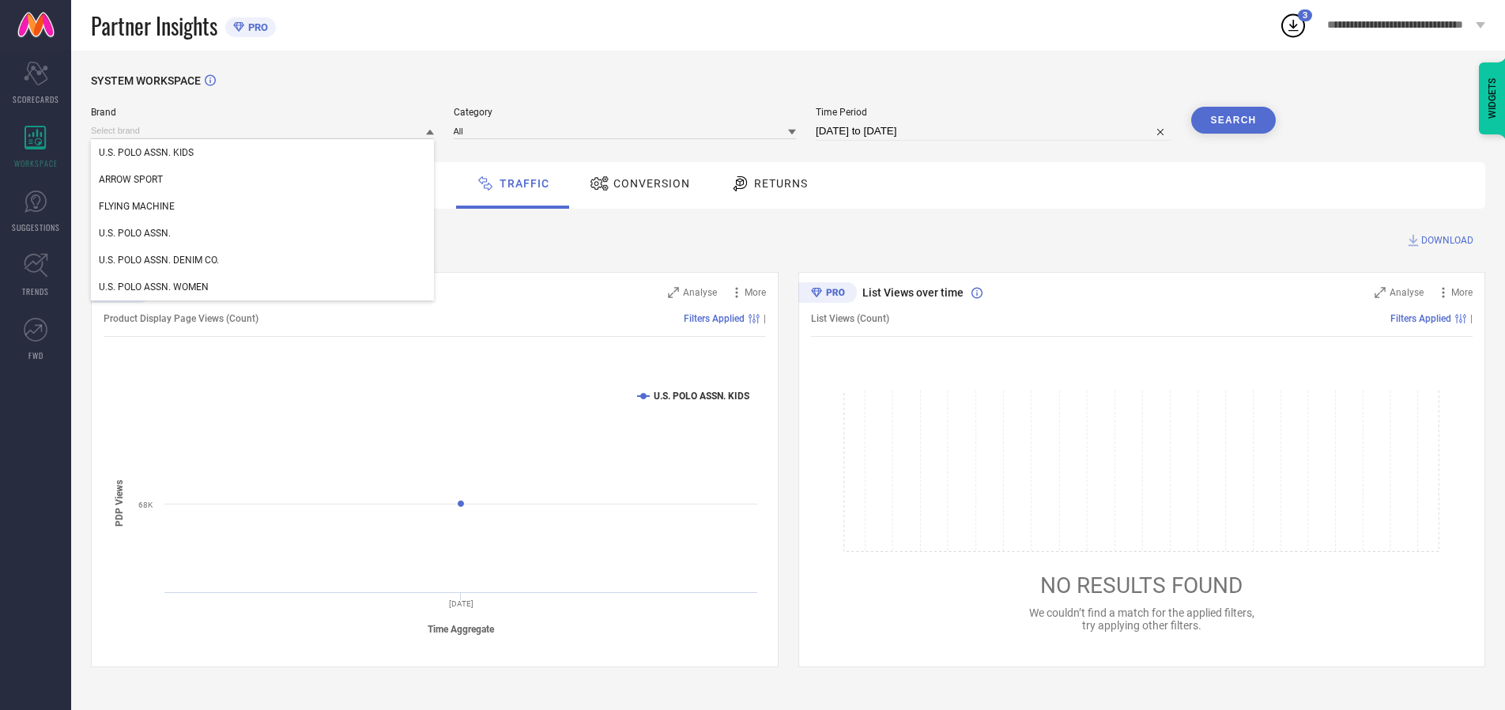
click at [263, 287] on div "U.S. POLO ASSN. WOMEN" at bounding box center [262, 287] width 343 height 27
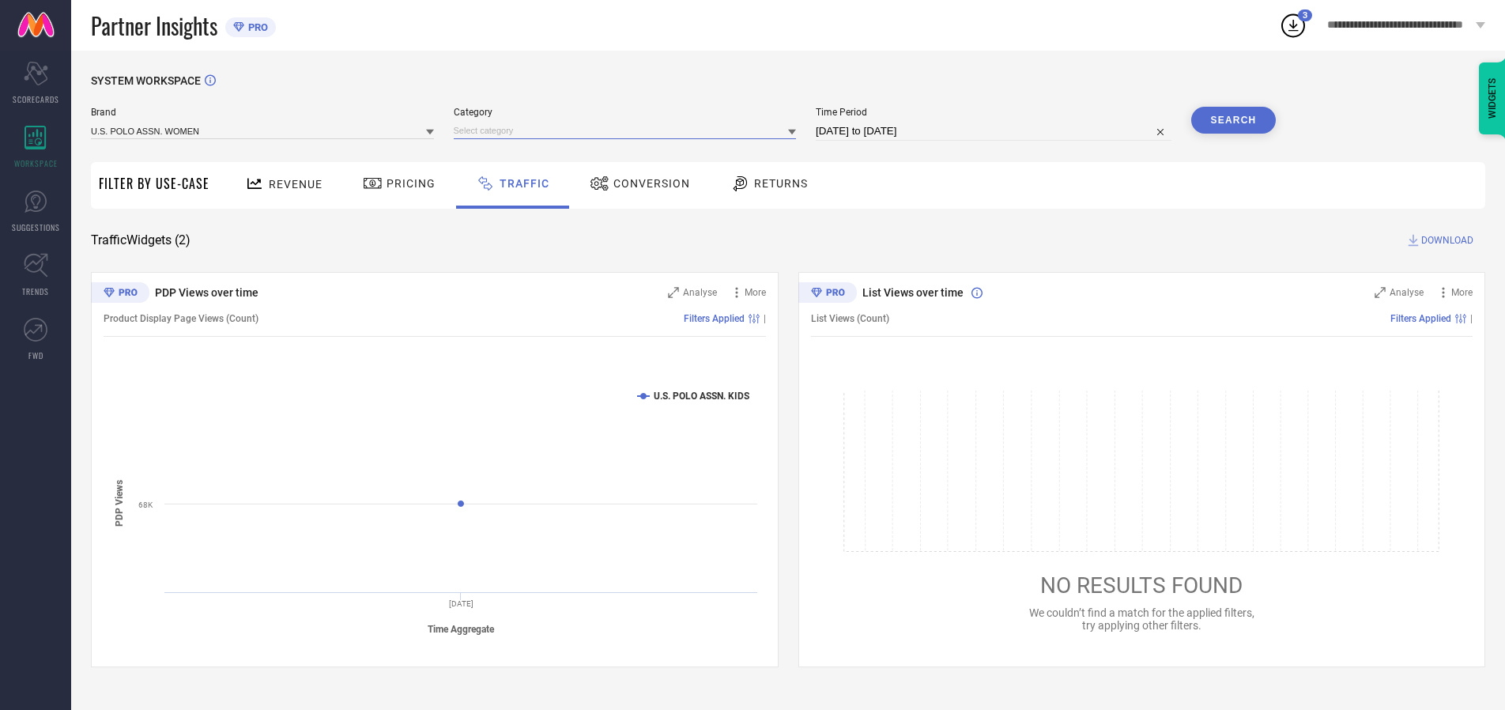
click at [628, 130] on input at bounding box center [625, 131] width 343 height 17
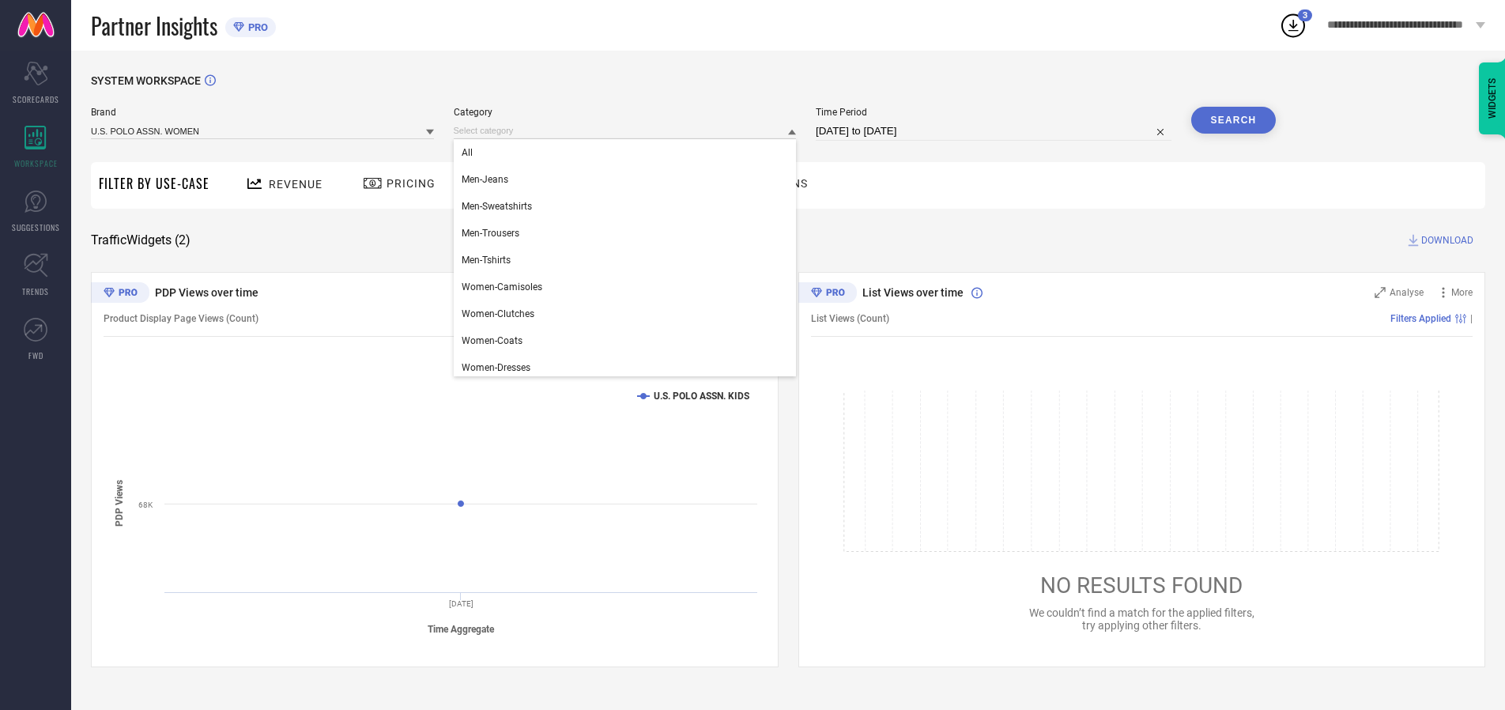
click at [628, 153] on div "All" at bounding box center [625, 152] width 343 height 27
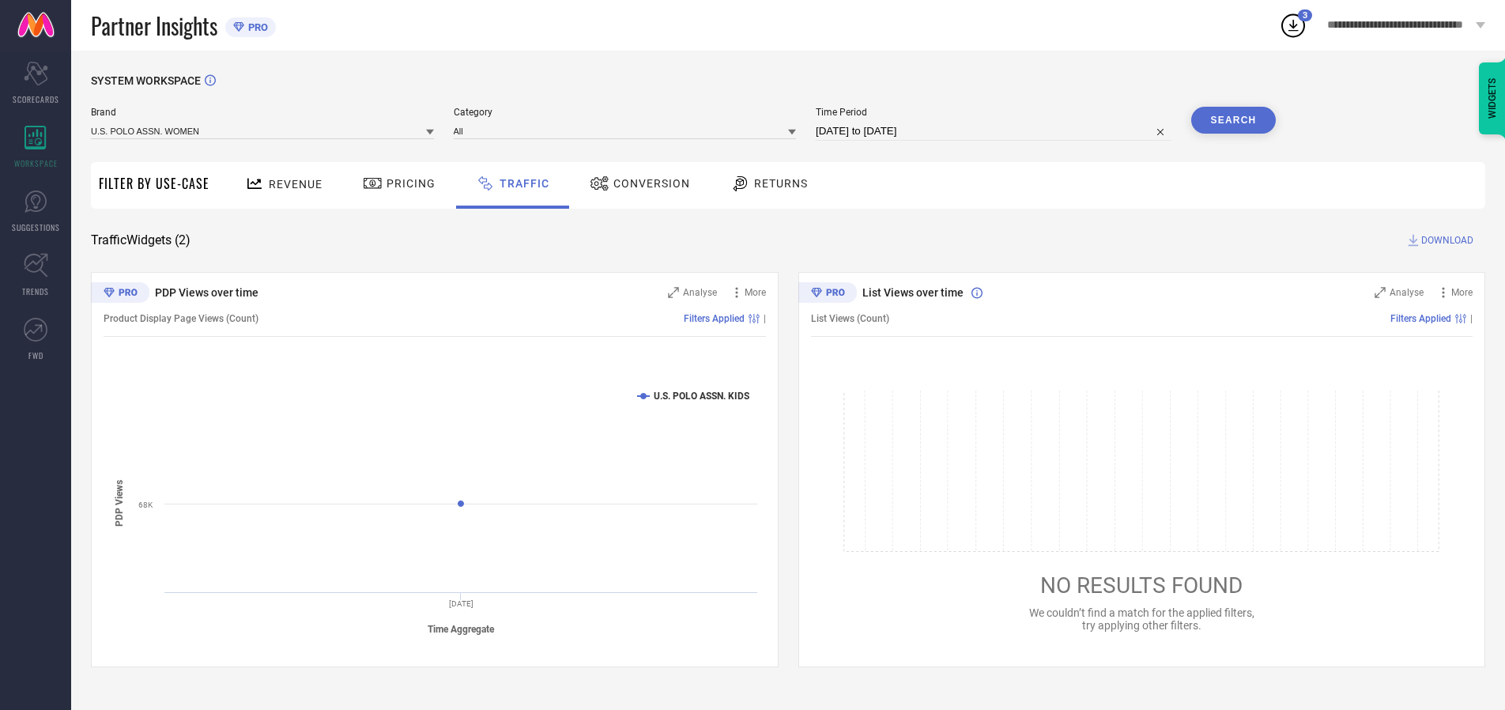
click at [1233, 120] on button "Search" at bounding box center [1233, 120] width 85 height 27
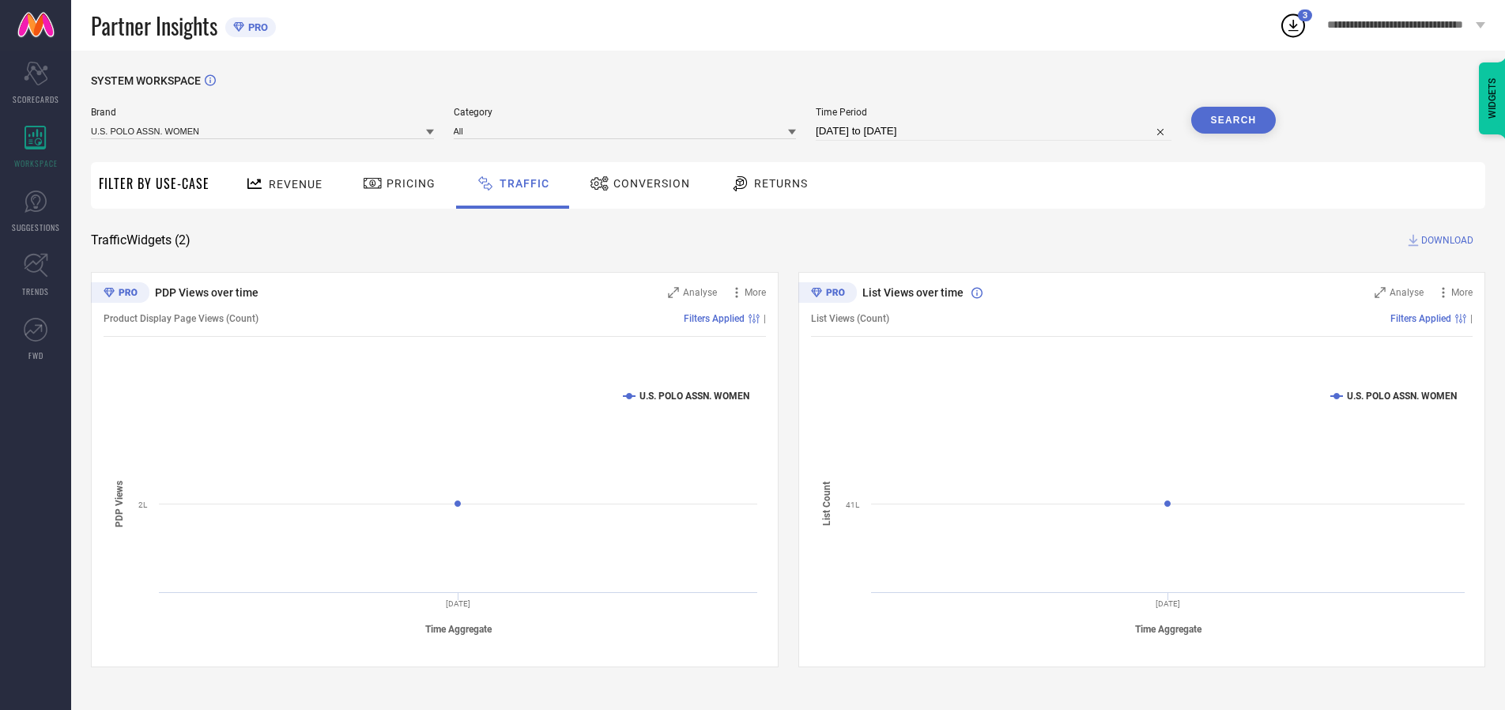
click at [1445, 240] on span "DOWNLOAD" at bounding box center [1447, 240] width 52 height 16
click at [996, 131] on input at bounding box center [994, 131] width 356 height 19
select select "9"
select select "2025"
select select "10"
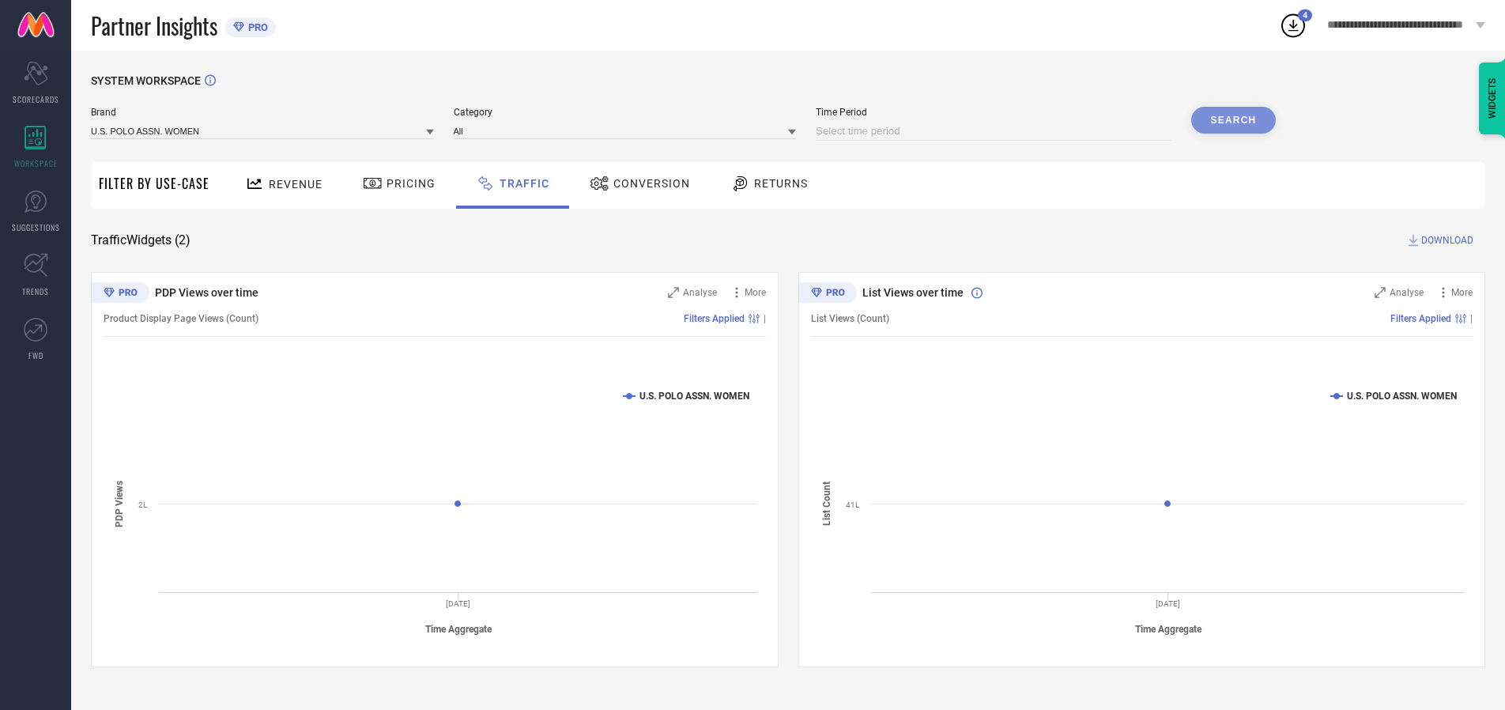
select select "2025"
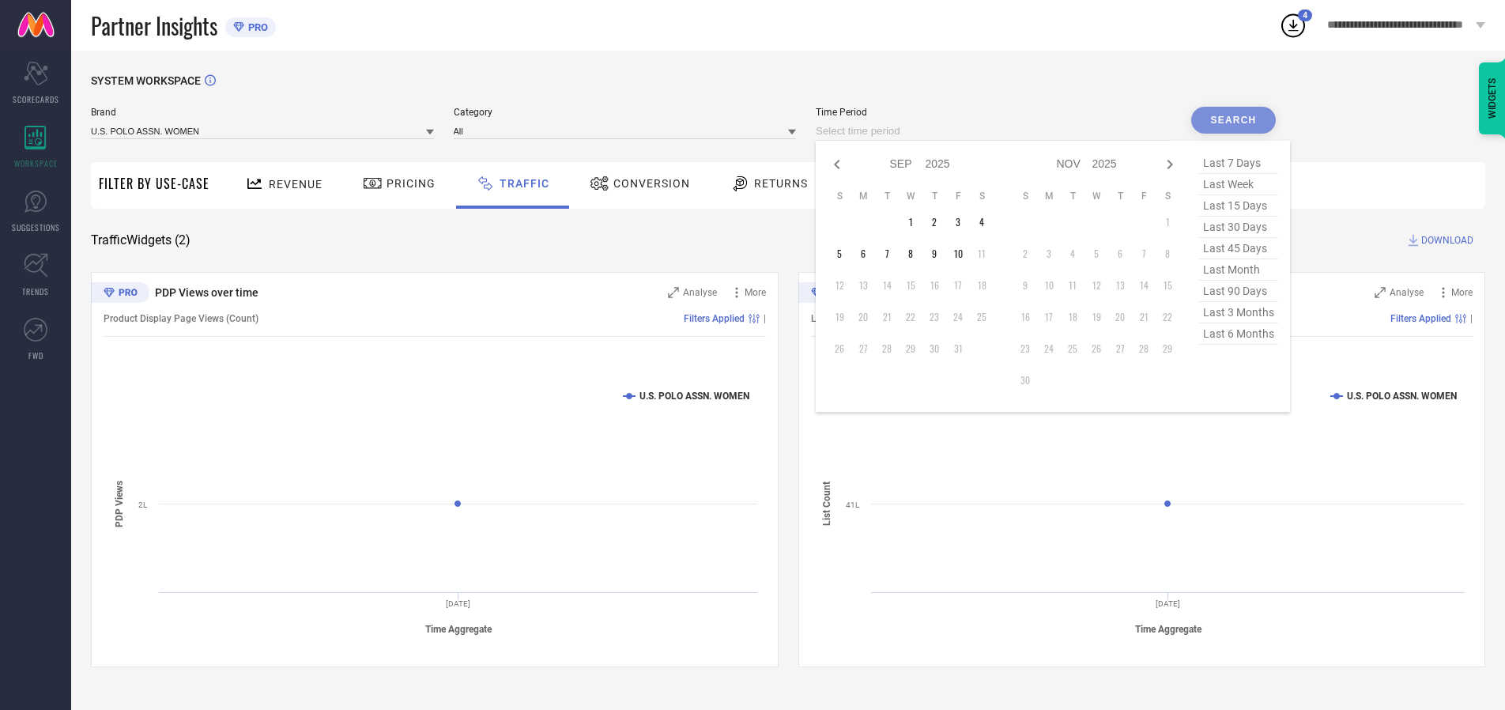
select select "8"
select select "2025"
select select "9"
select select "2025"
click at [844, 349] on td "28" at bounding box center [840, 349] width 24 height 24
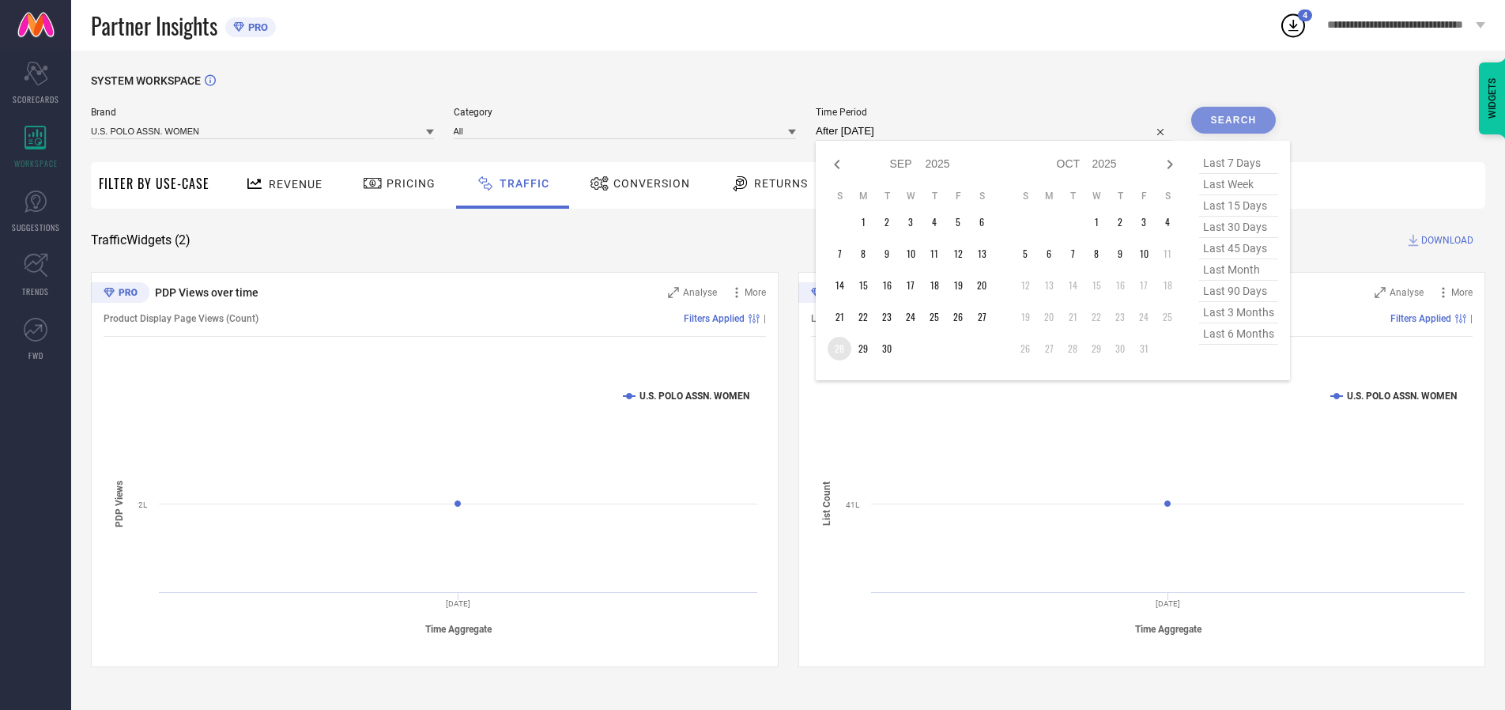
type input "[DATE] to [DATE]"
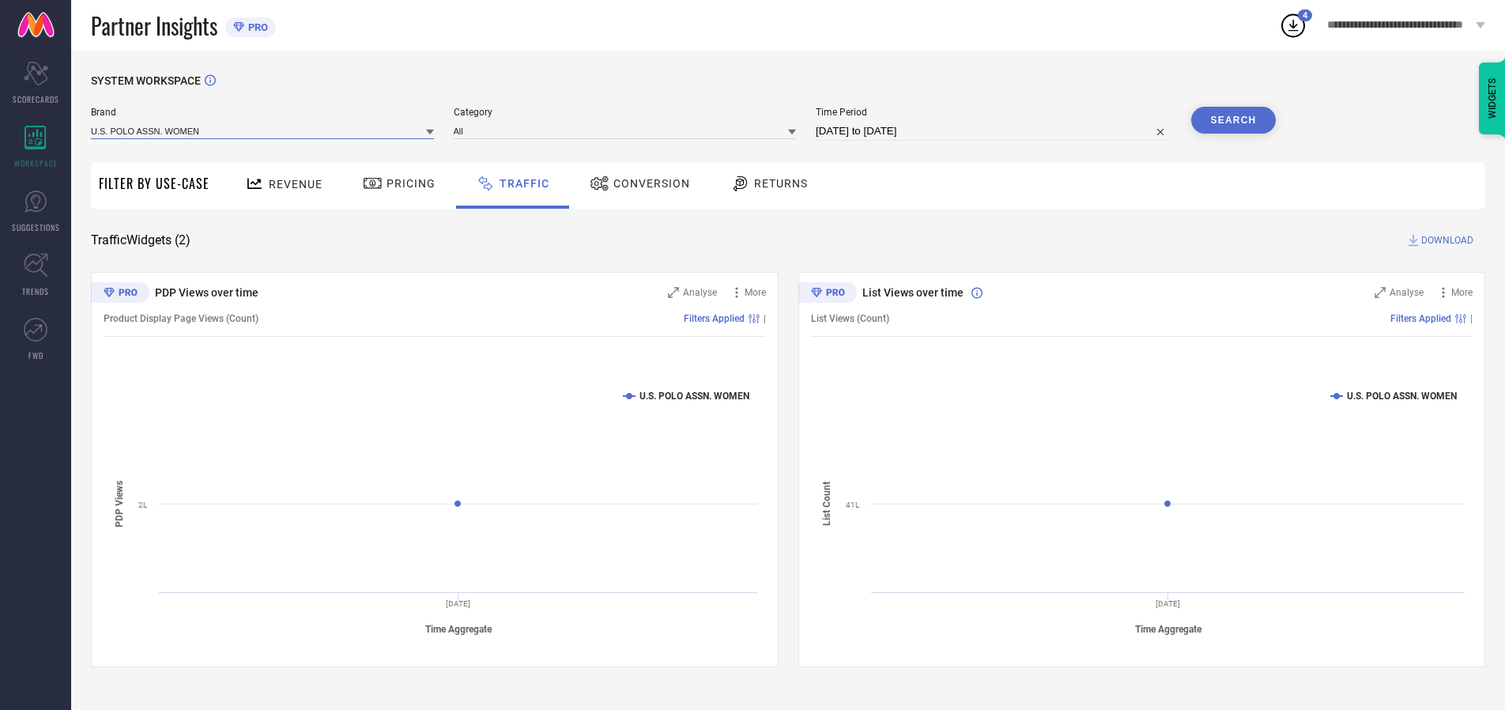
click at [263, 130] on input at bounding box center [262, 131] width 343 height 17
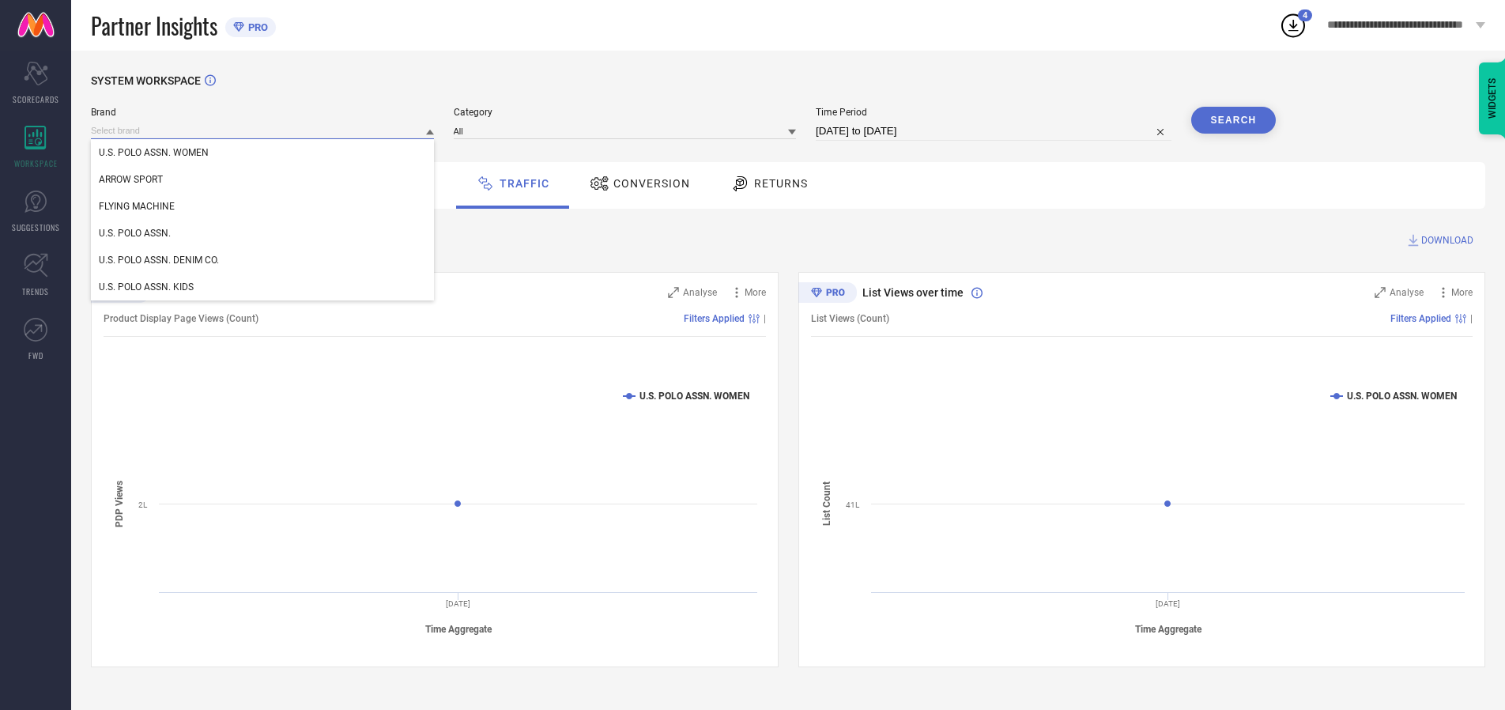
click at [263, 130] on input at bounding box center [262, 131] width 343 height 17
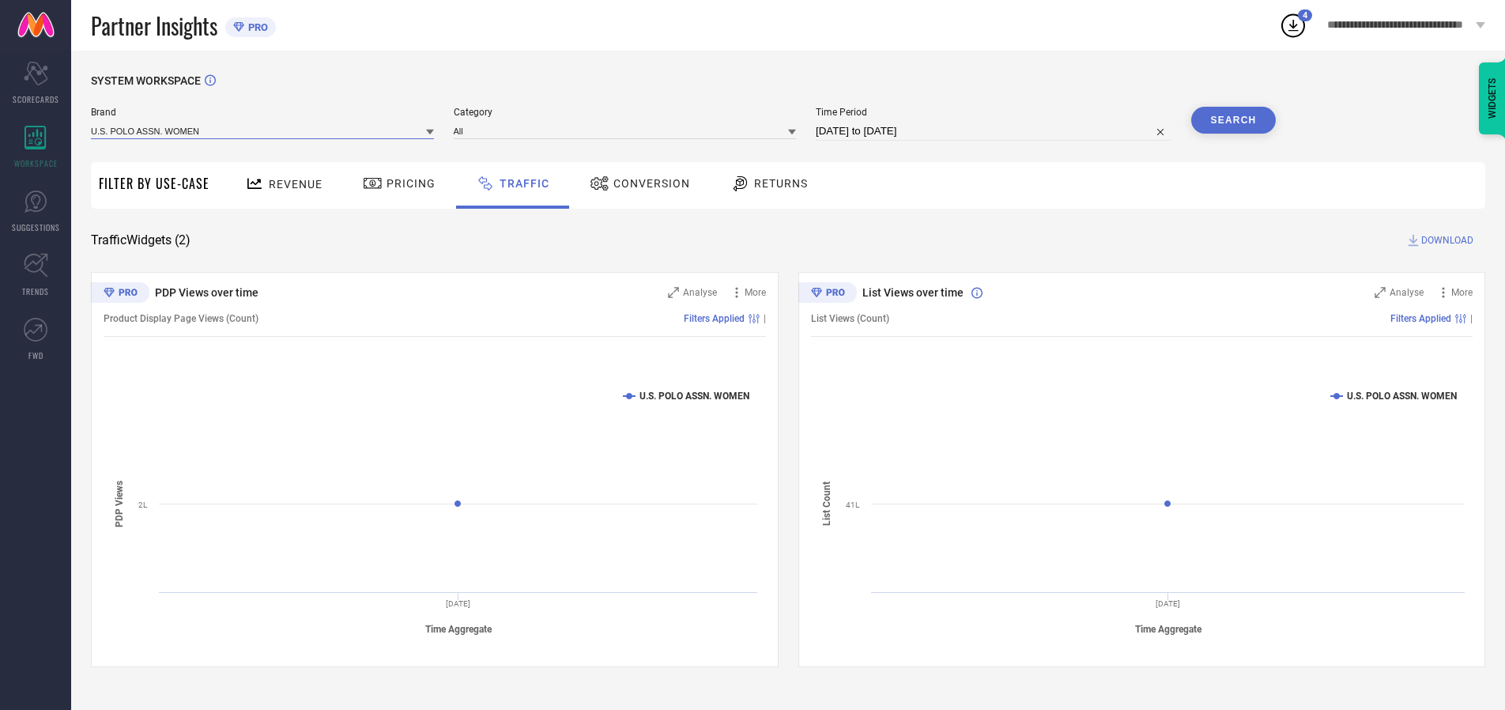
click at [263, 130] on input at bounding box center [262, 131] width 343 height 17
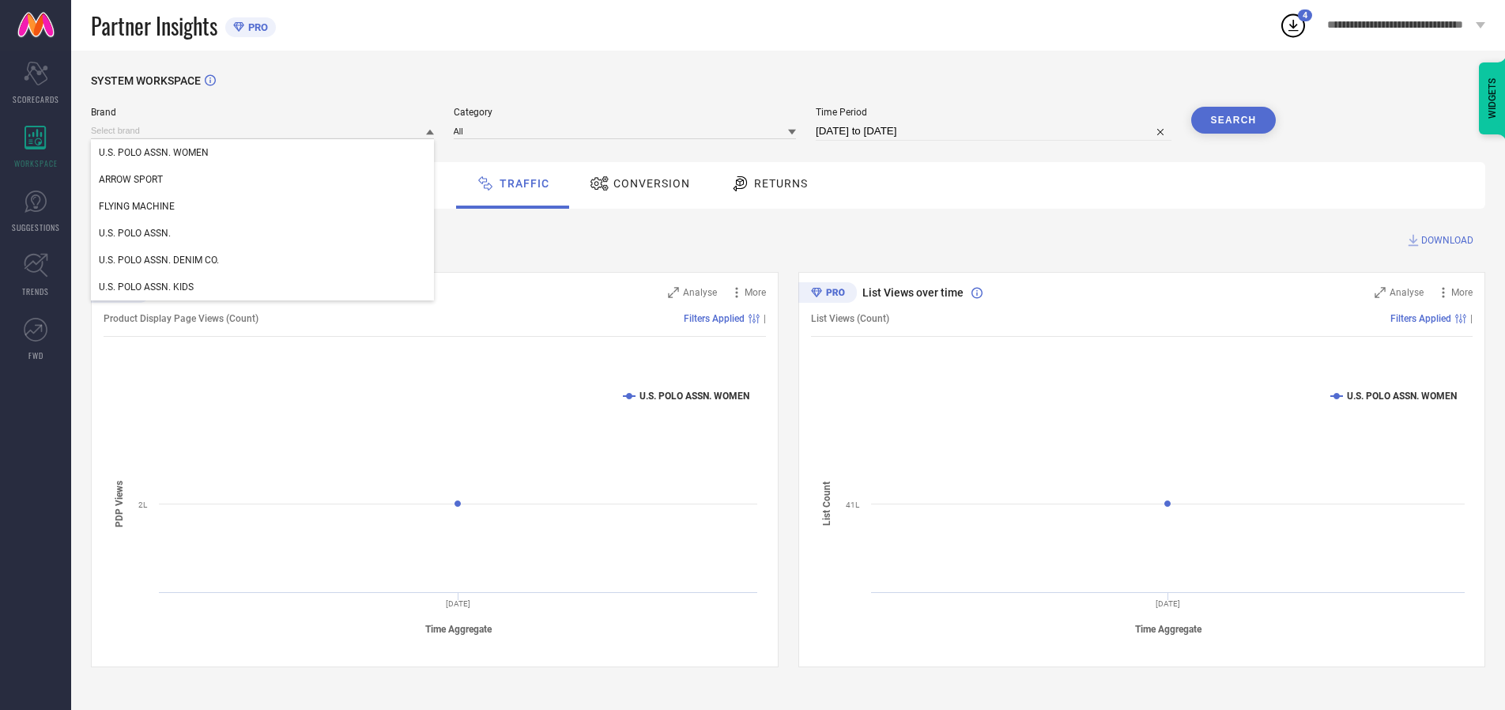
click at [263, 153] on div "U.S. POLO ASSN. WOMEN" at bounding box center [262, 152] width 343 height 27
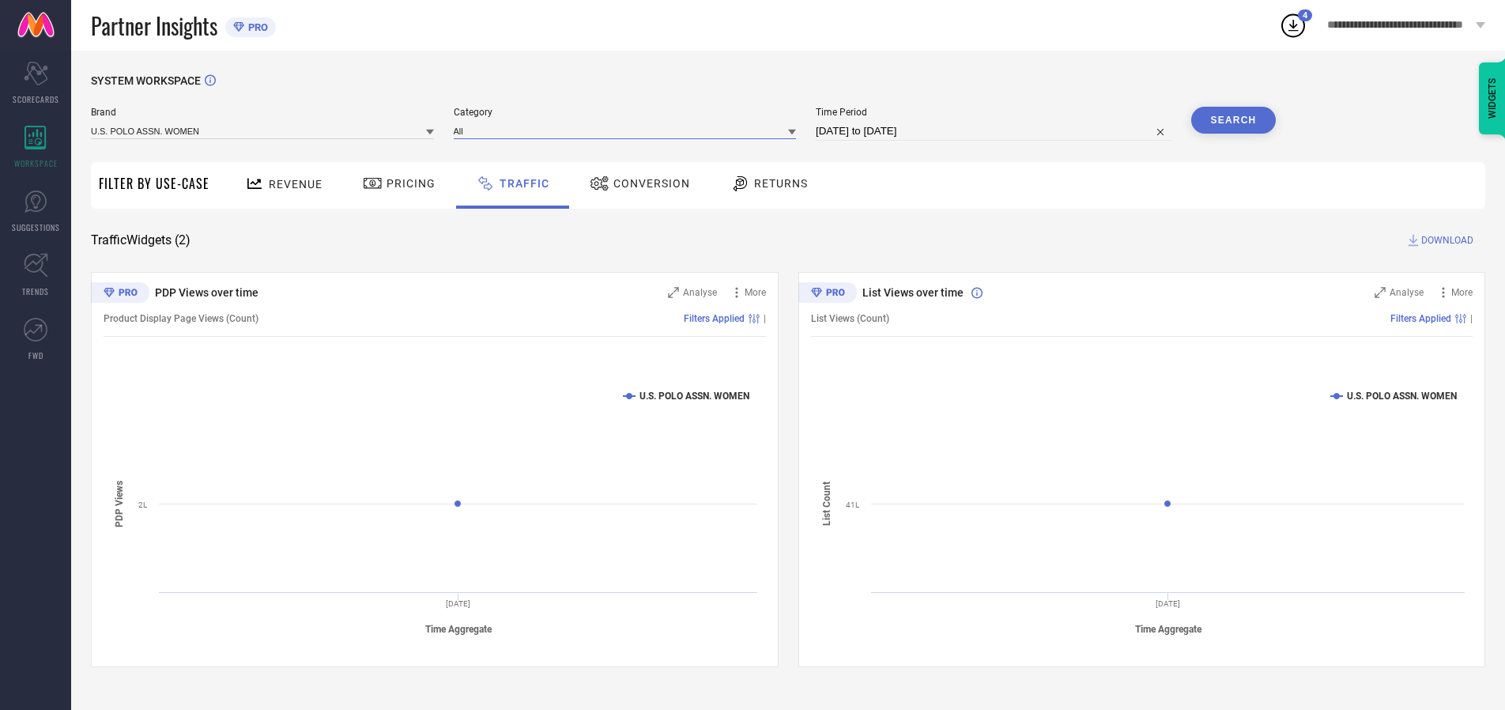
click at [628, 130] on input at bounding box center [625, 131] width 343 height 17
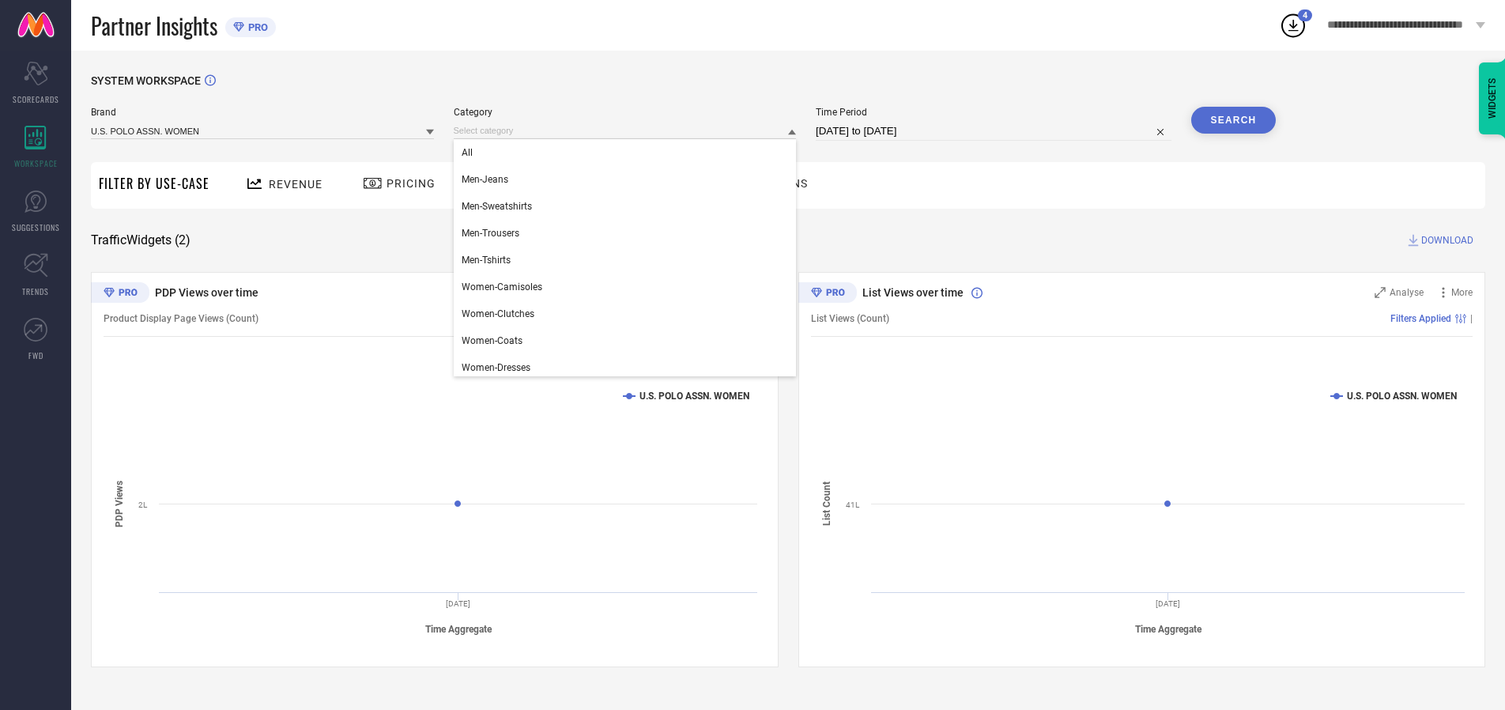
click at [628, 153] on div "All" at bounding box center [625, 152] width 343 height 27
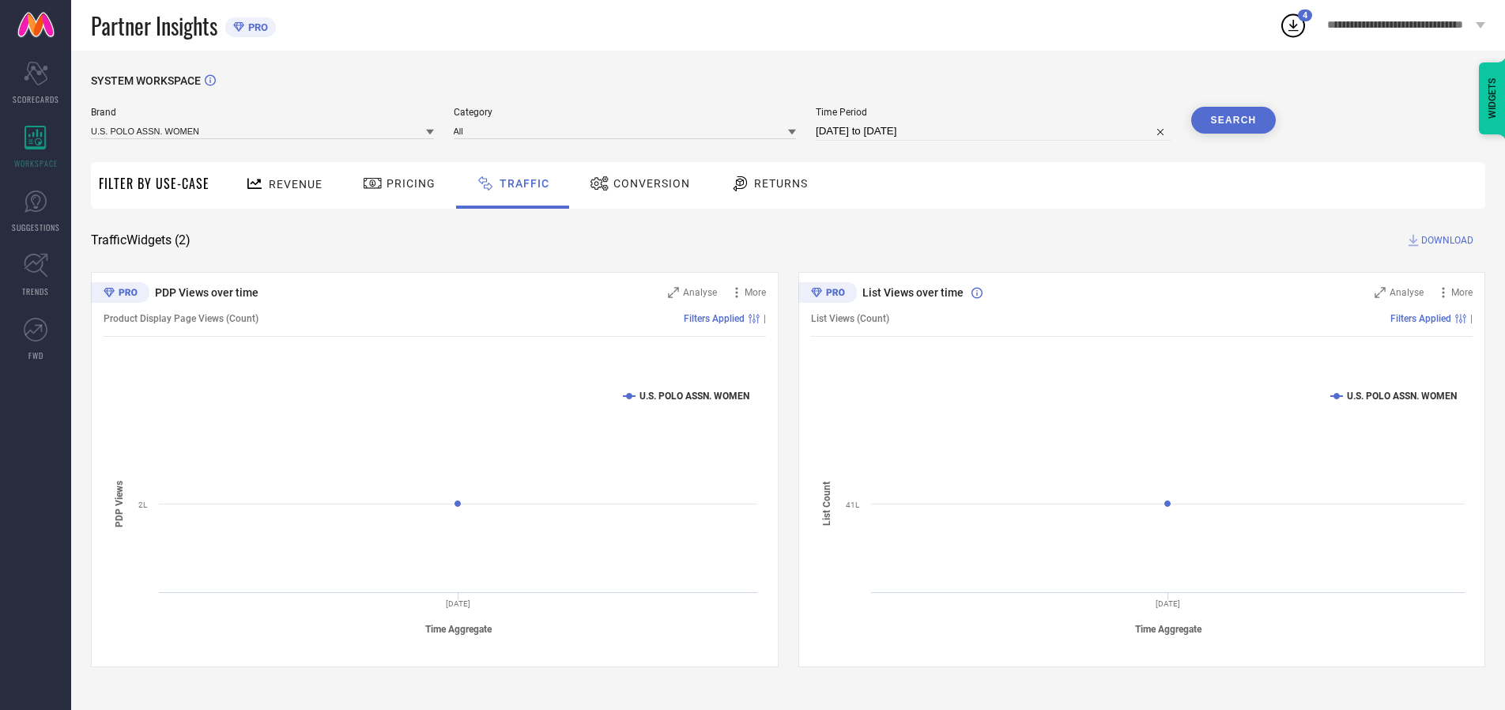
click at [1233, 120] on button "Search" at bounding box center [1233, 120] width 85 height 27
click at [1445, 240] on span "DOWNLOAD" at bounding box center [1447, 240] width 52 height 16
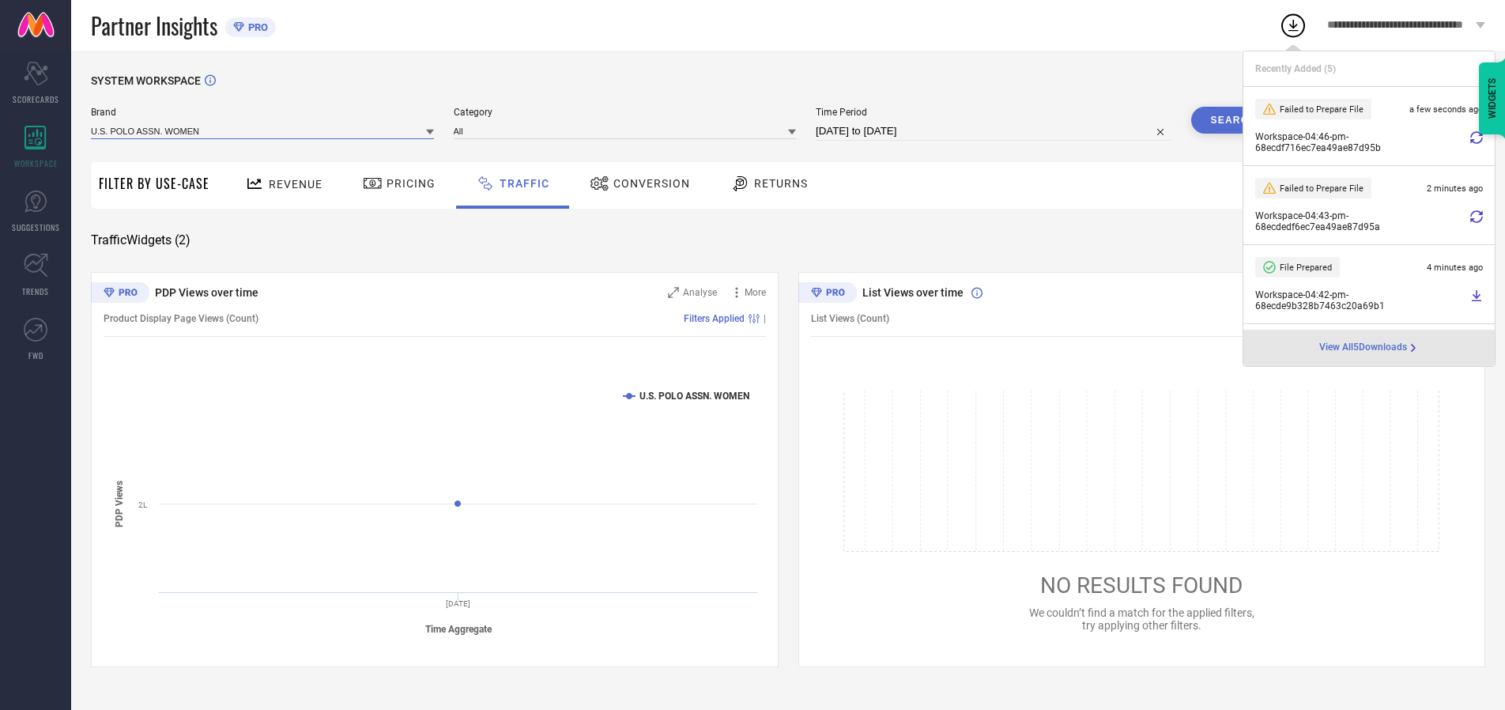
click at [263, 130] on input at bounding box center [262, 131] width 343 height 17
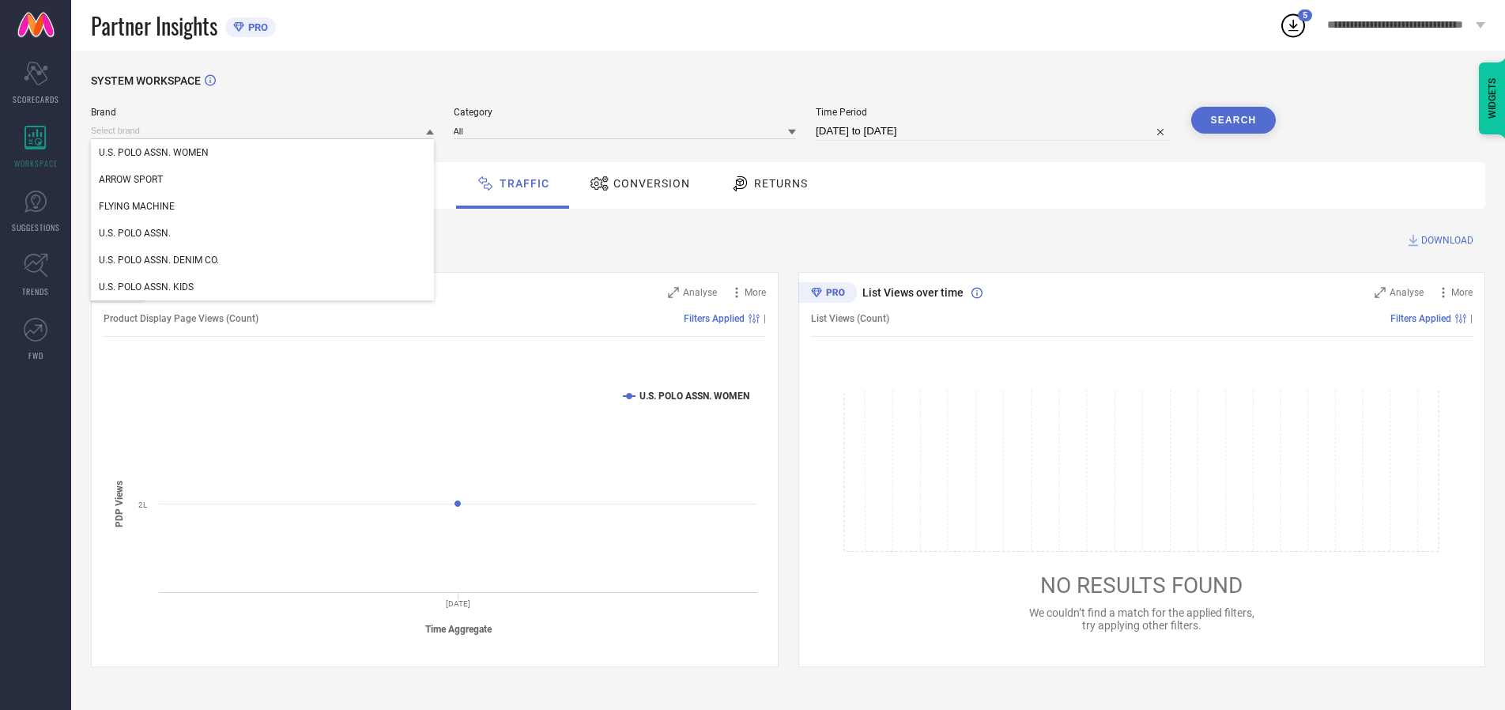
click at [263, 233] on div "U.S. POLO ASSN." at bounding box center [262, 233] width 343 height 27
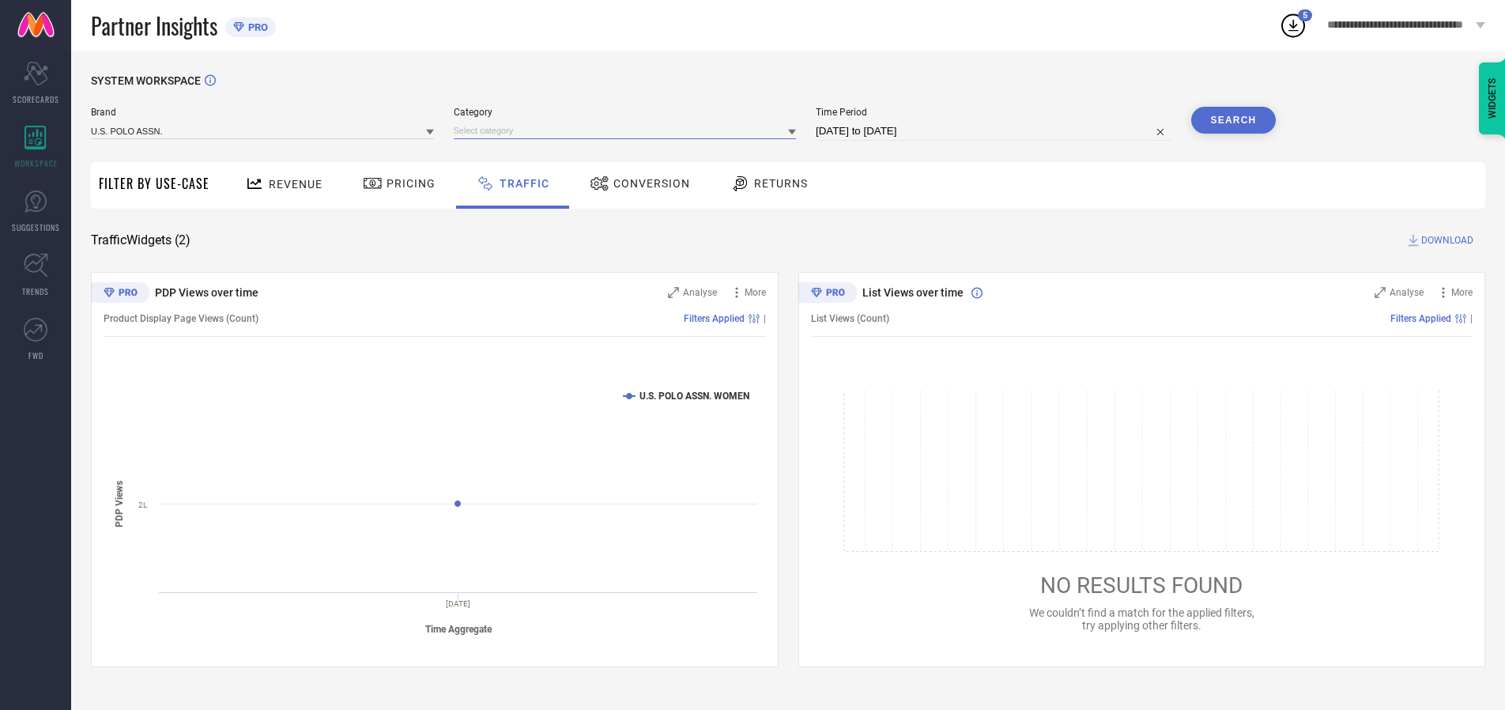
click at [628, 130] on input at bounding box center [625, 131] width 343 height 17
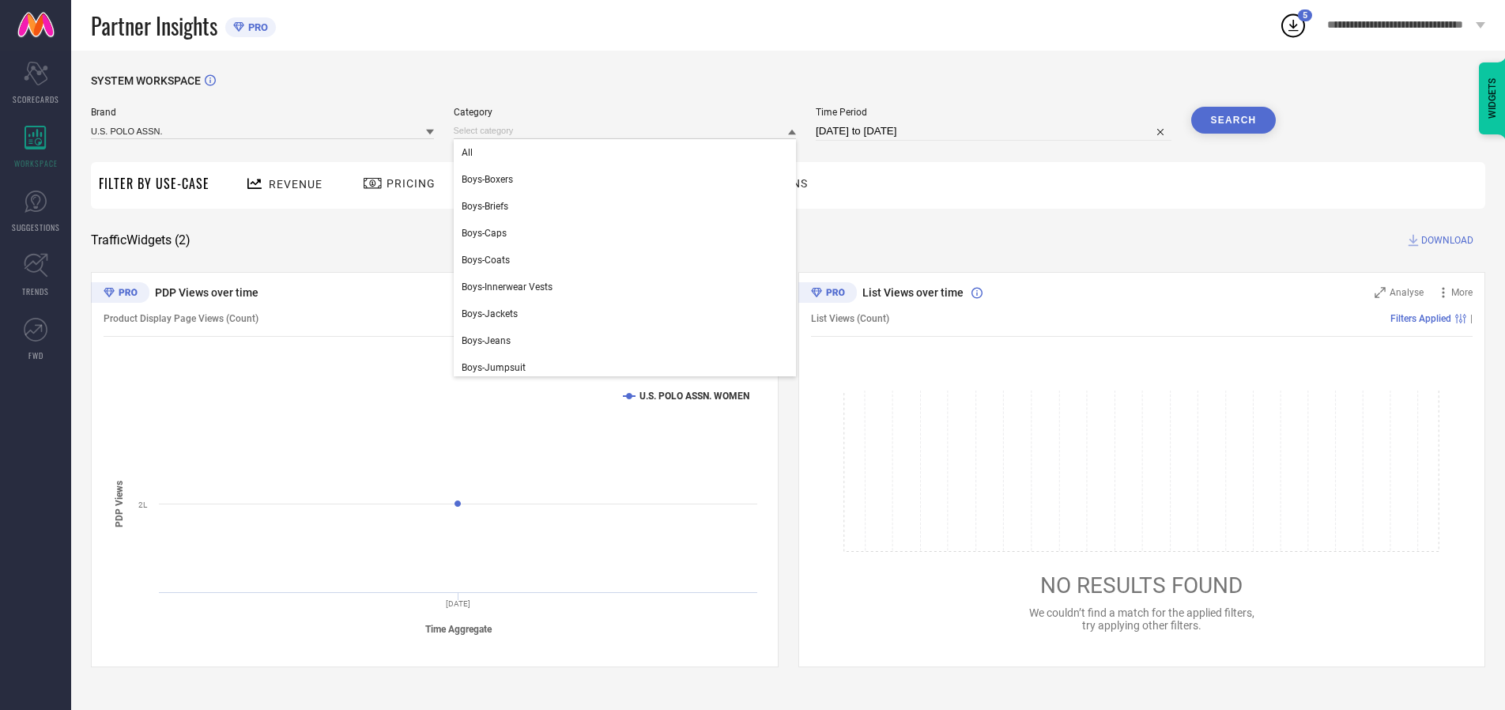
click at [628, 153] on div "All" at bounding box center [625, 152] width 343 height 27
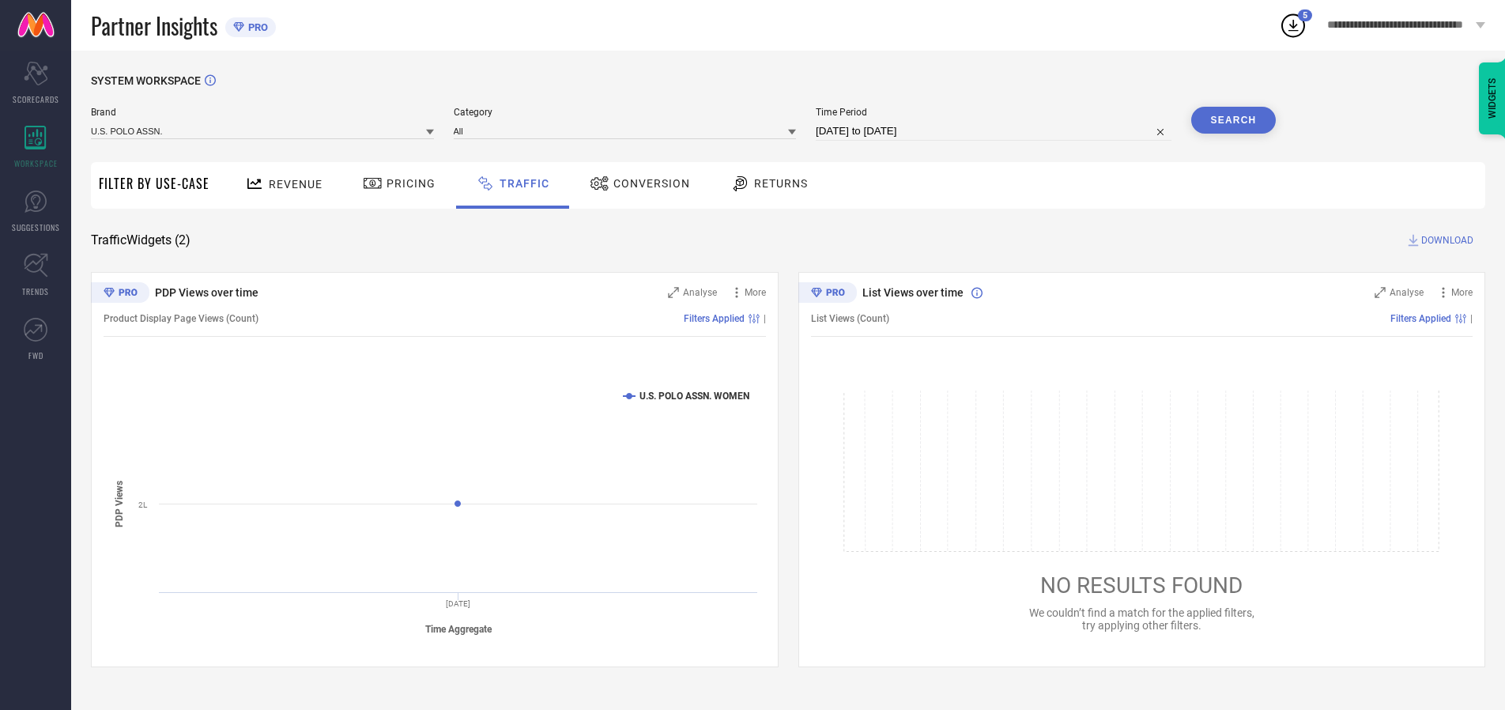
click at [1233, 120] on button "Search" at bounding box center [1233, 120] width 85 height 27
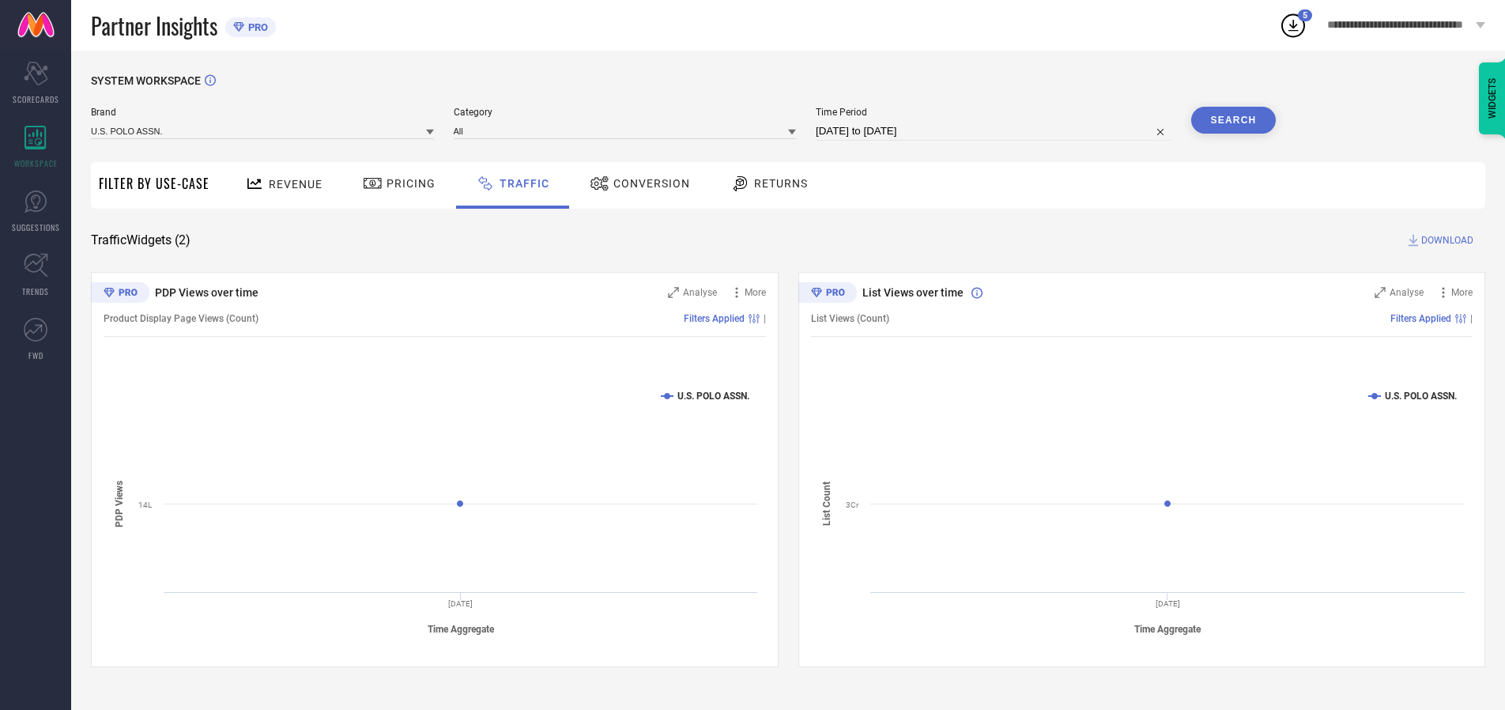
click at [1445, 240] on span "DOWNLOAD" at bounding box center [1447, 240] width 52 height 16
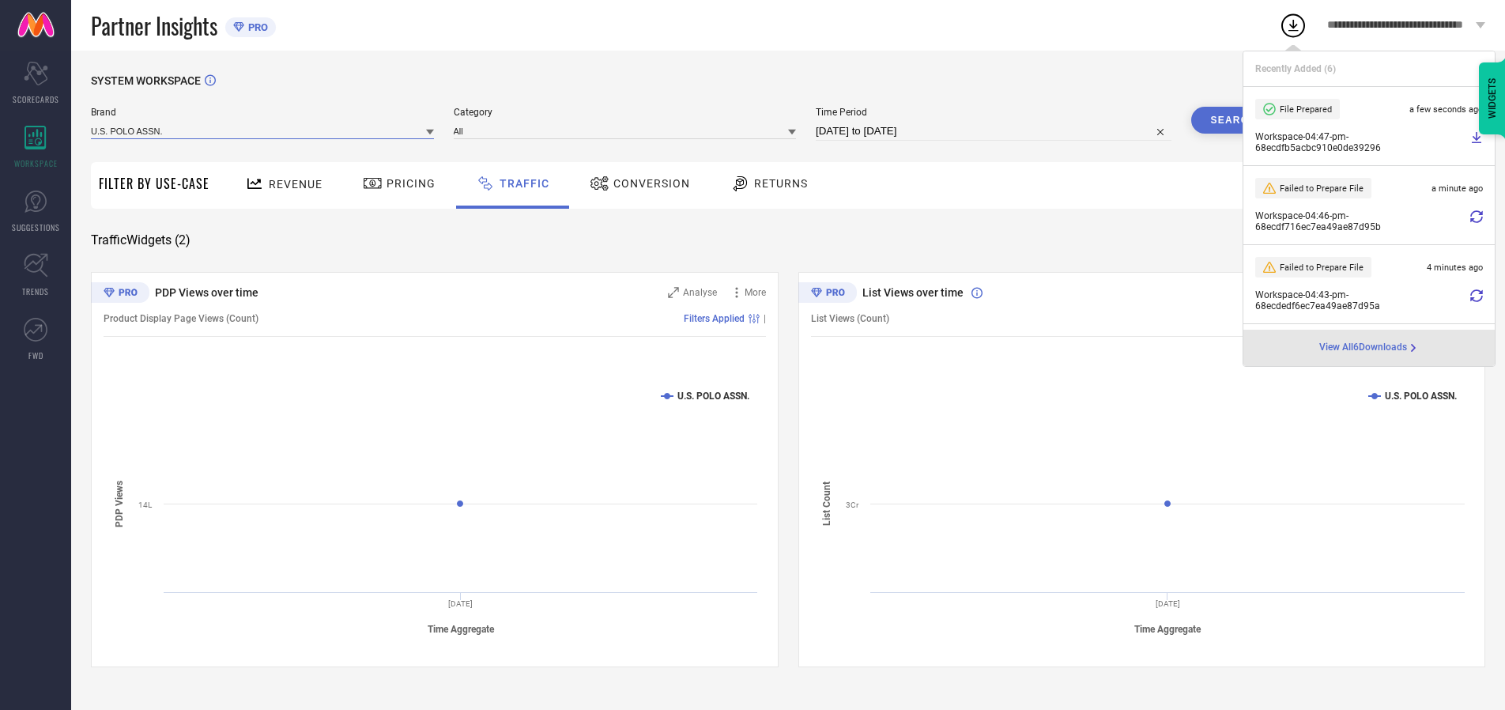
click at [263, 130] on input at bounding box center [262, 131] width 343 height 17
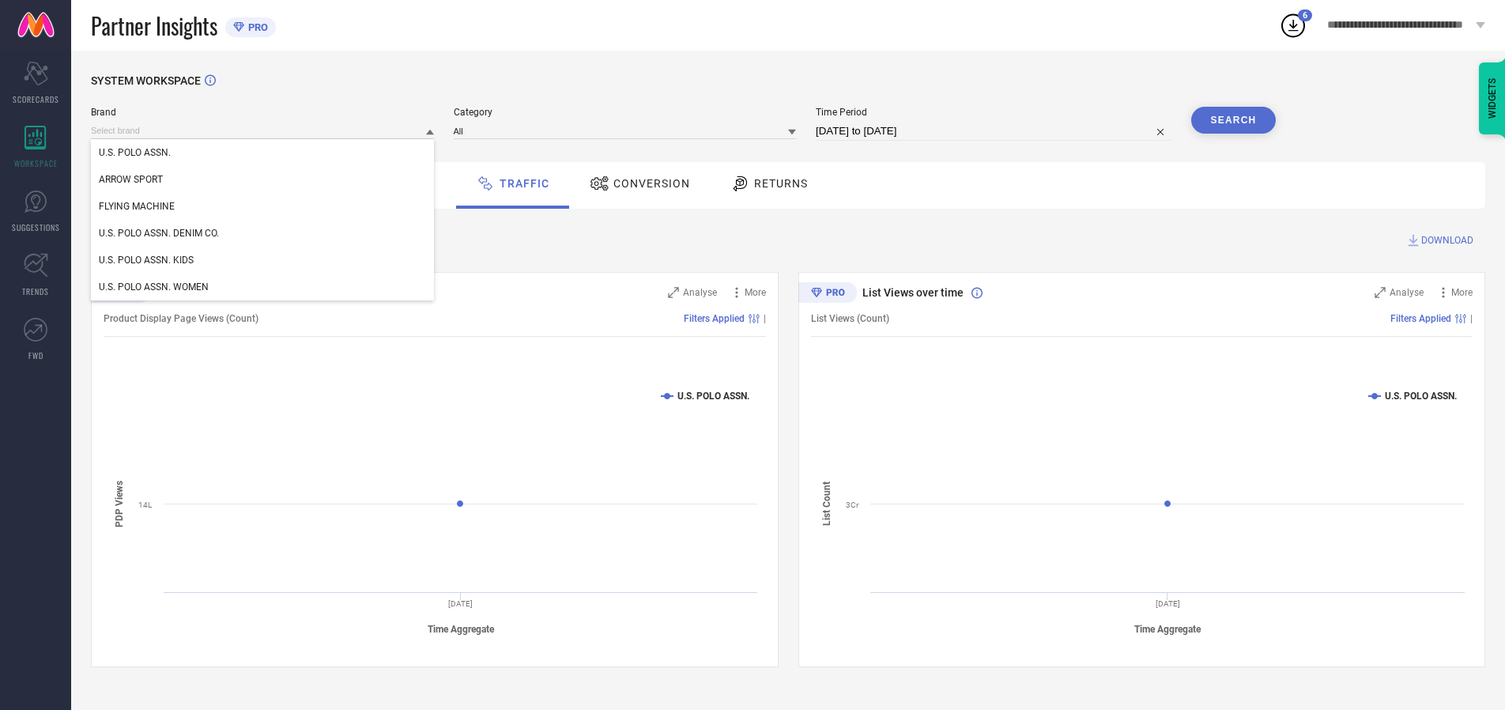
click at [263, 233] on div "U.S. POLO ASSN. DENIM CO." at bounding box center [262, 233] width 343 height 27
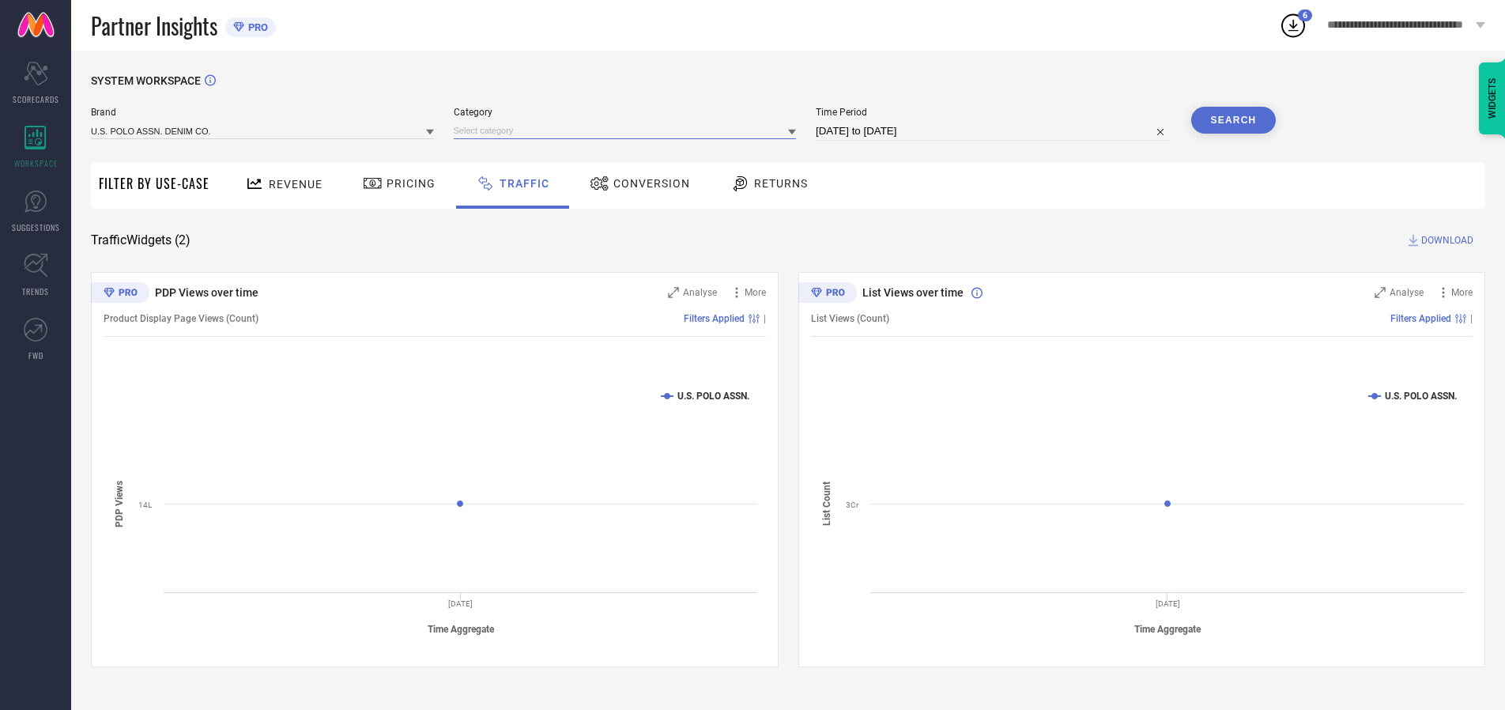
click at [628, 130] on input at bounding box center [625, 131] width 343 height 17
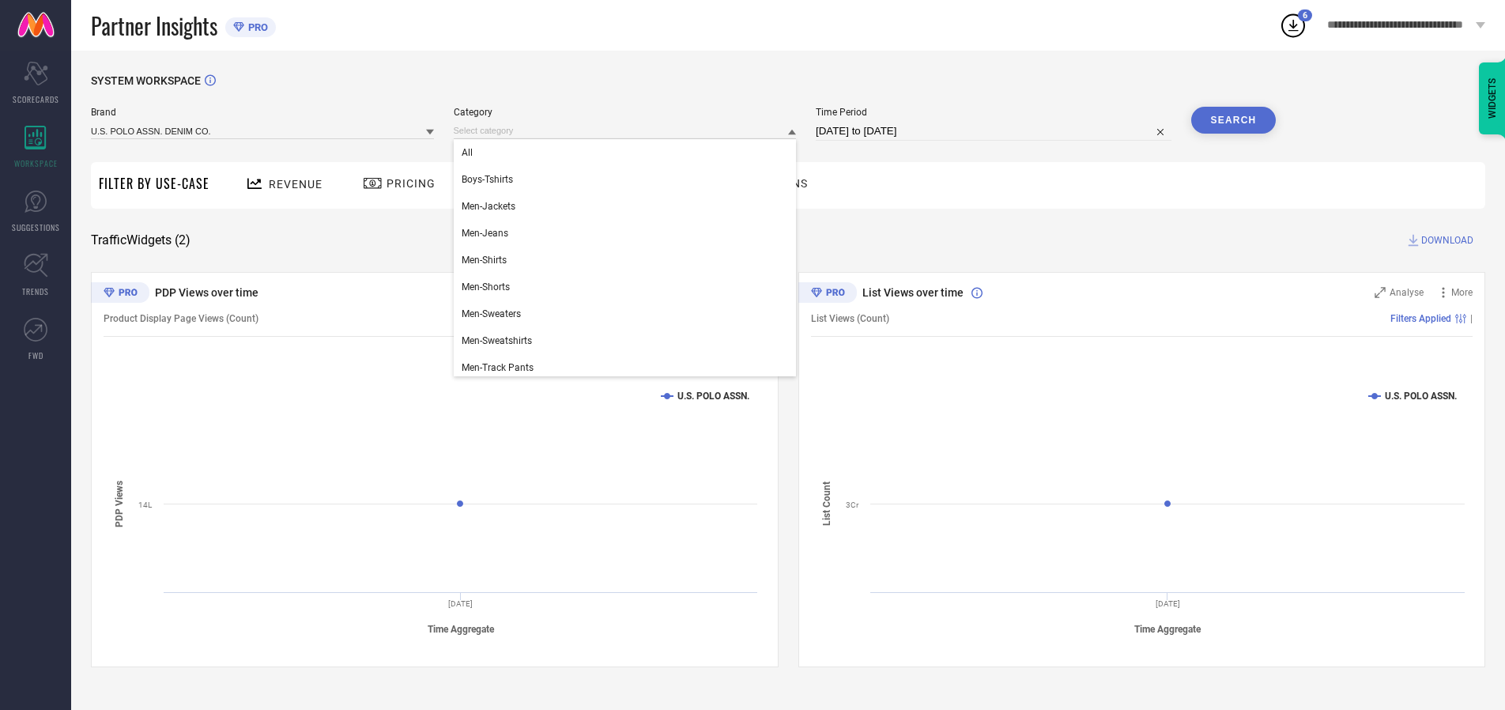
click at [628, 153] on div "All" at bounding box center [625, 152] width 343 height 27
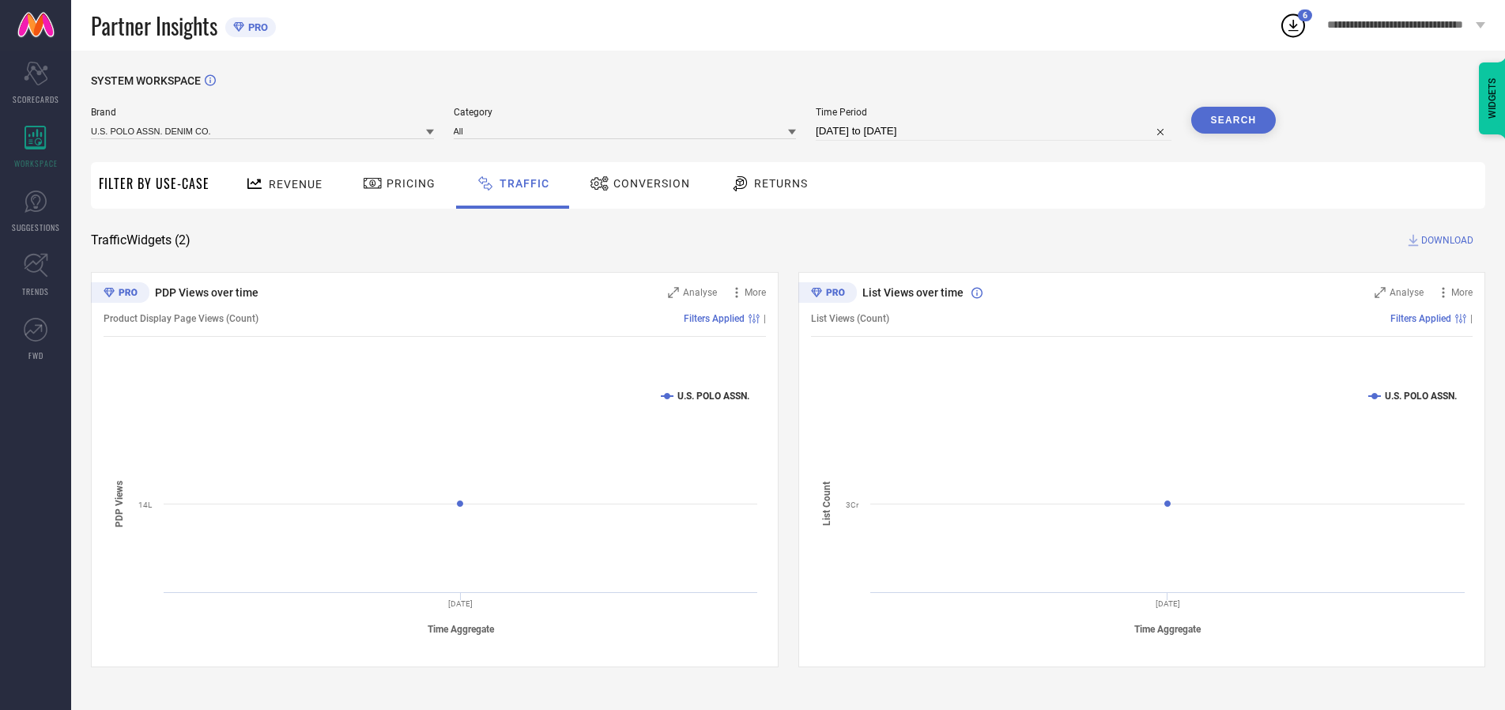
click at [1233, 120] on button "Search" at bounding box center [1233, 120] width 85 height 27
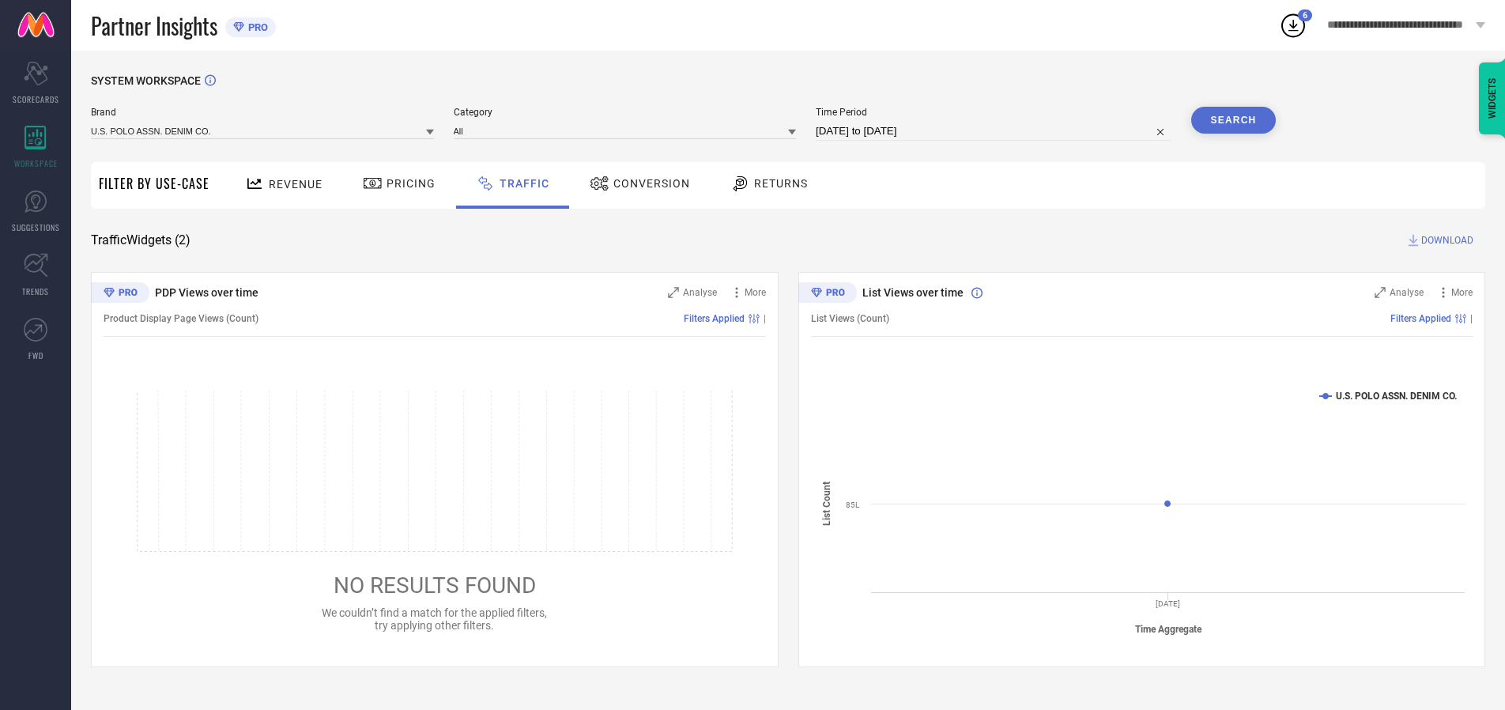
click at [1445, 240] on span "DOWNLOAD" at bounding box center [1447, 240] width 52 height 16
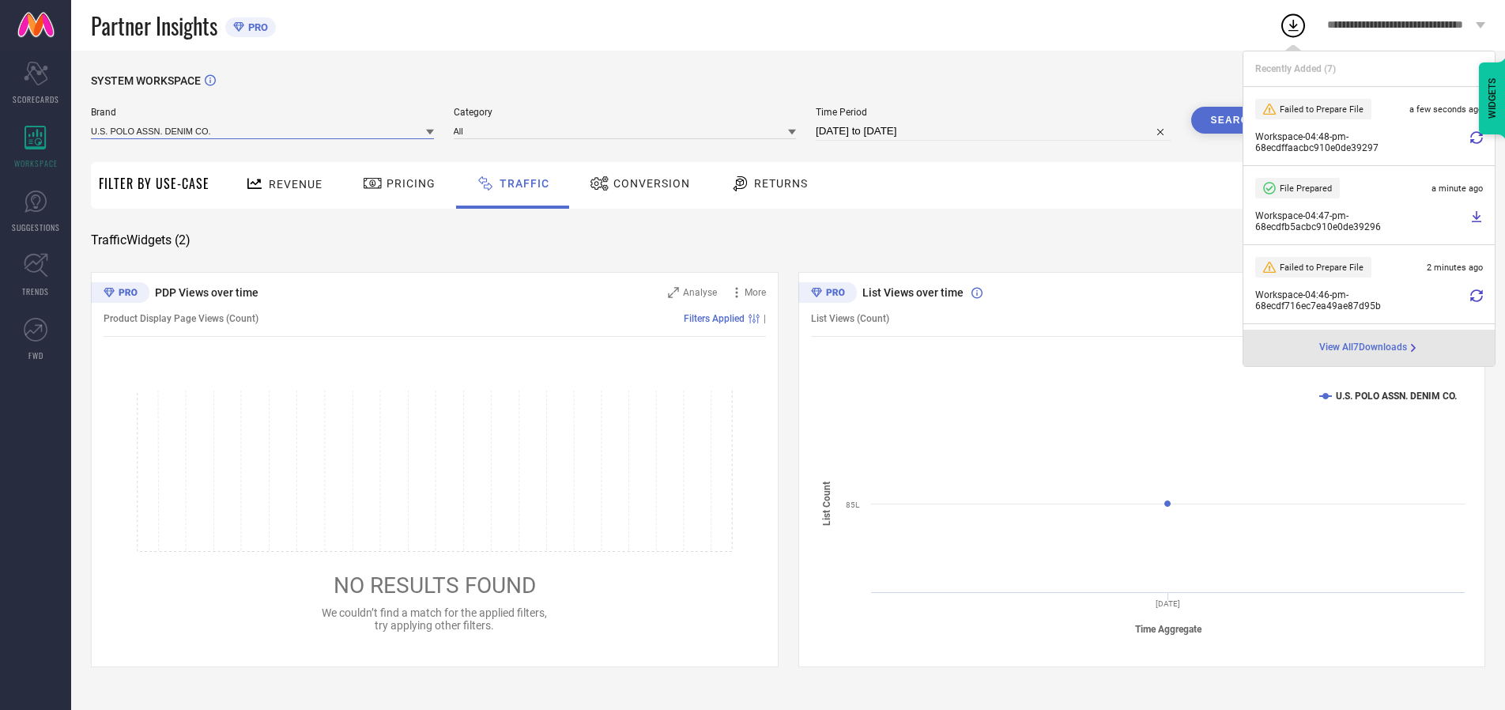
click at [263, 130] on input at bounding box center [262, 131] width 343 height 17
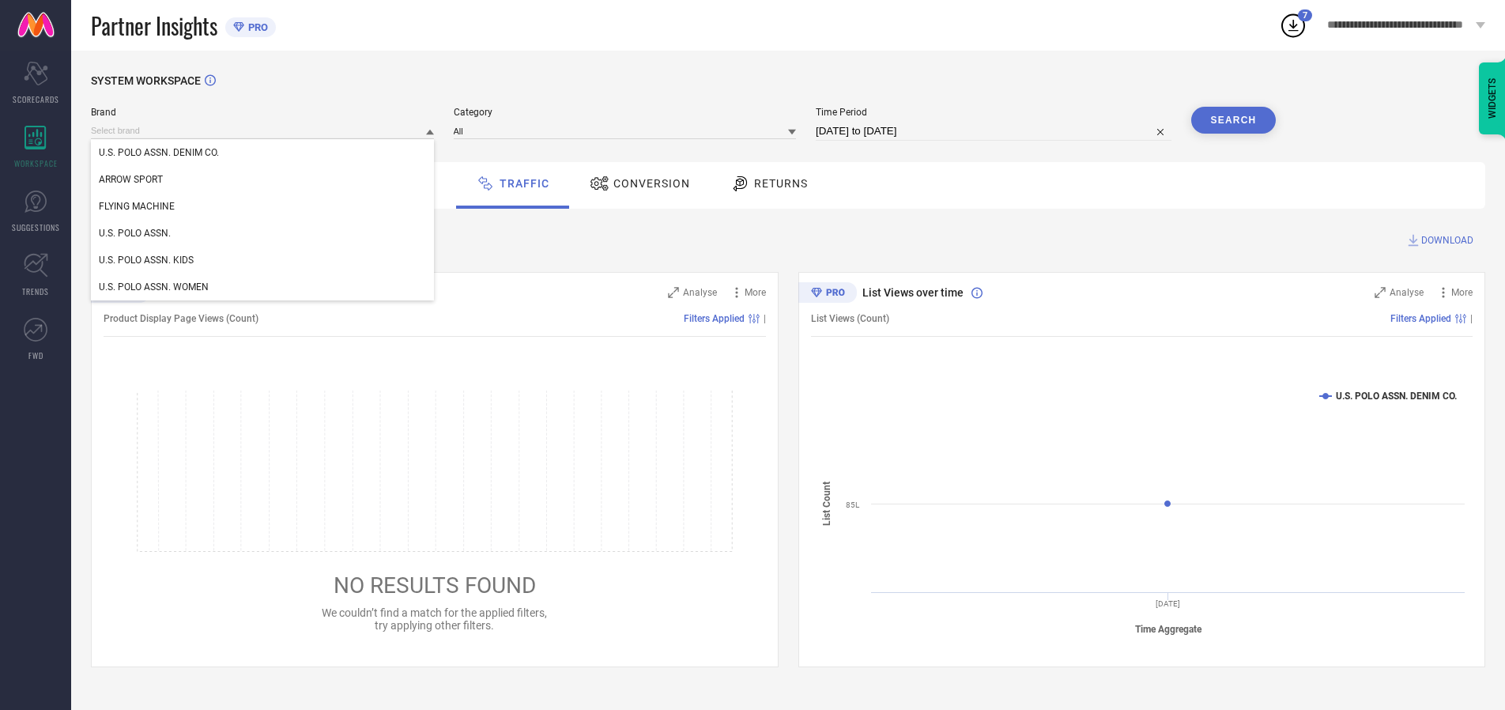
click at [263, 260] on div "U.S. POLO ASSN. KIDS" at bounding box center [262, 260] width 343 height 27
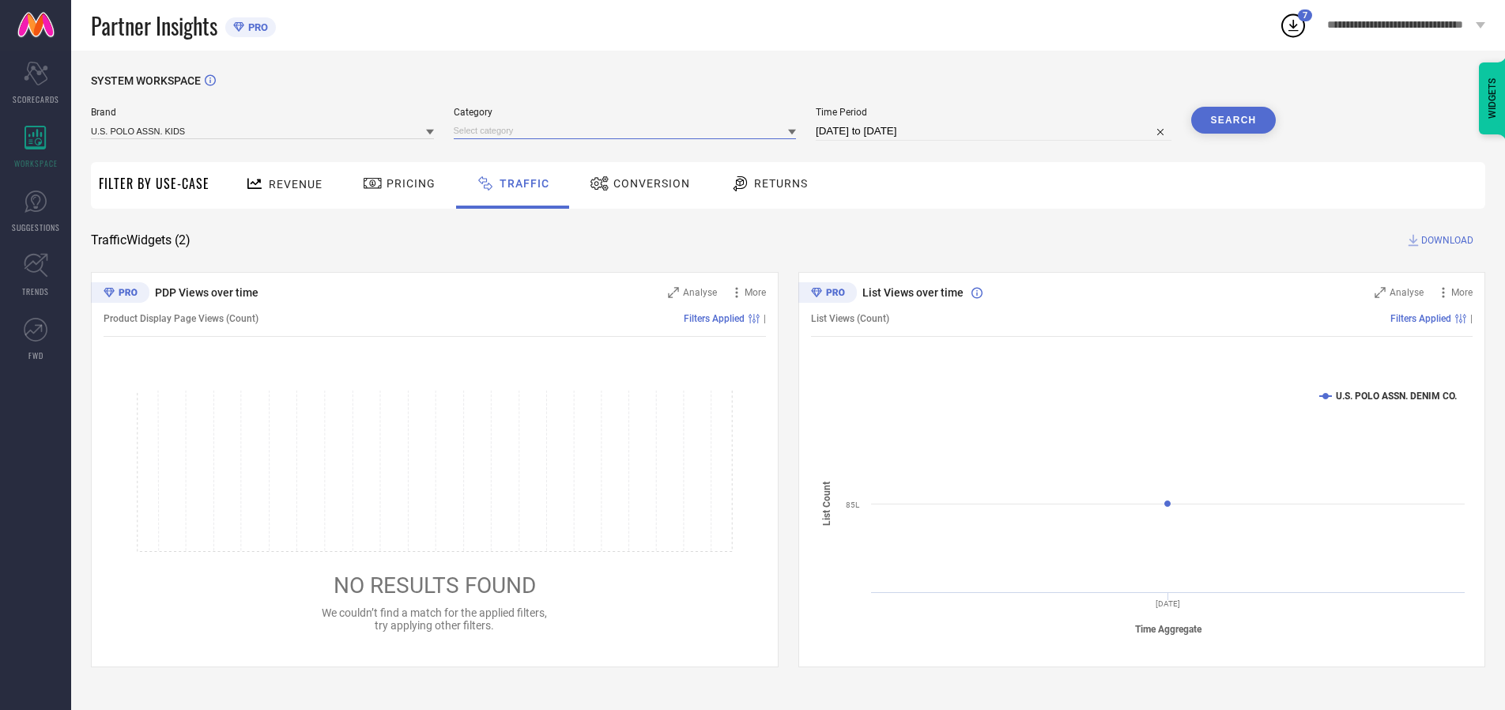
click at [628, 130] on input at bounding box center [625, 131] width 343 height 17
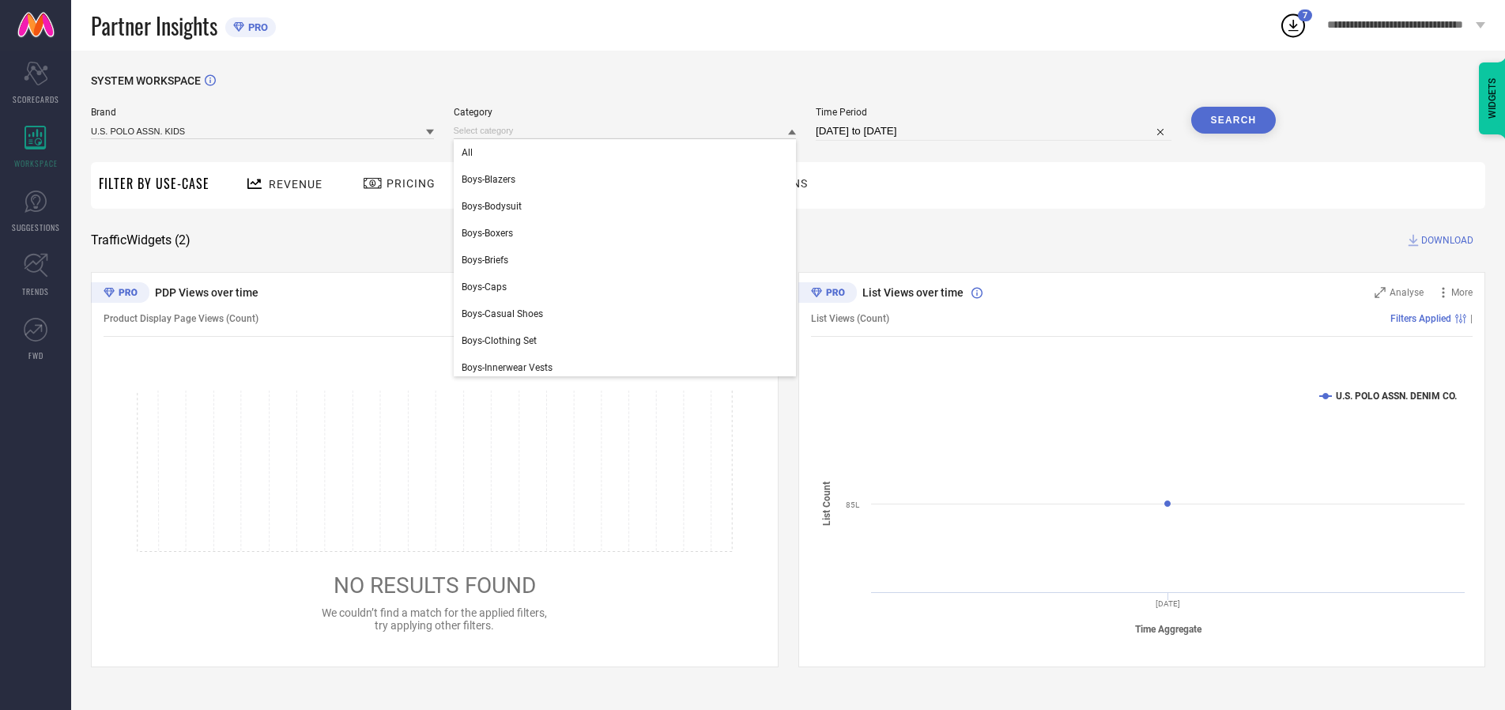
click at [628, 153] on div "All" at bounding box center [625, 152] width 343 height 27
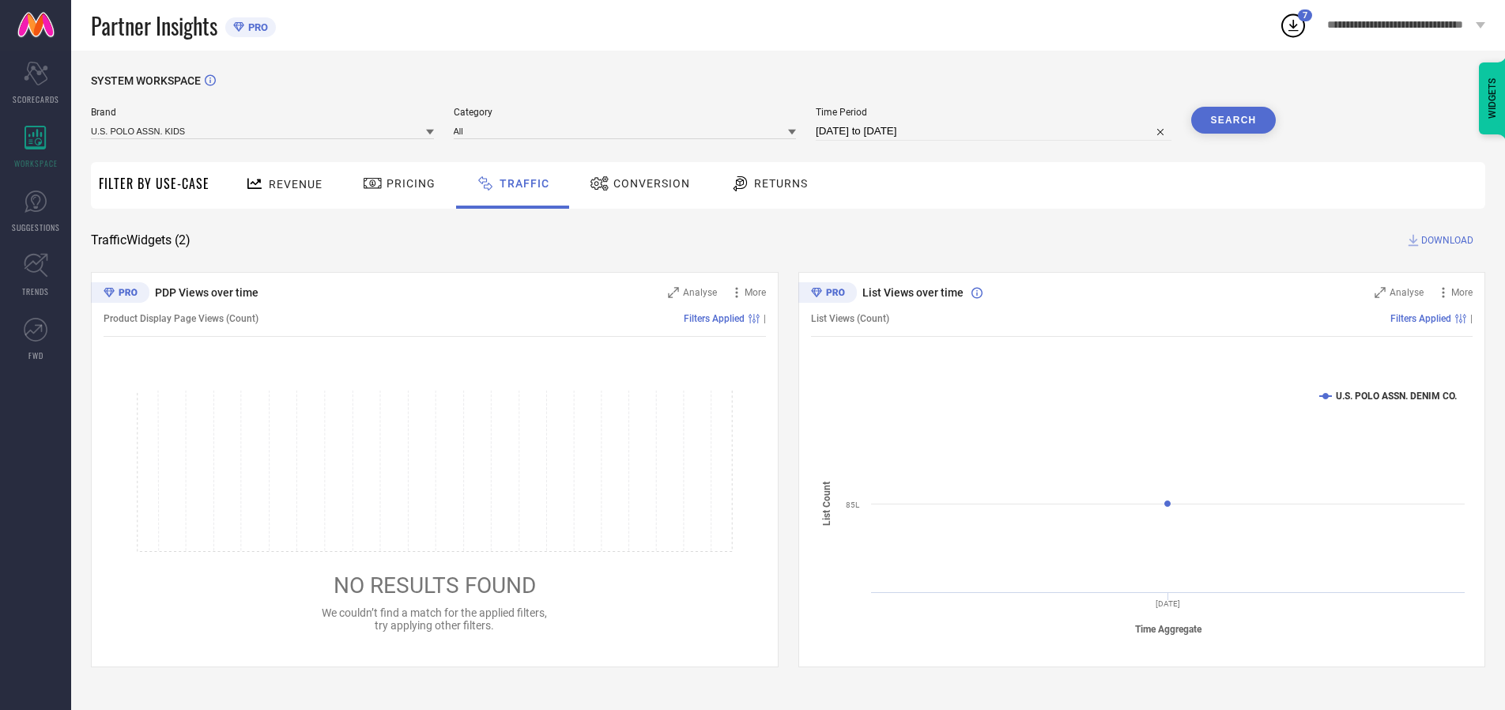
click at [1233, 120] on button "Search" at bounding box center [1233, 120] width 85 height 27
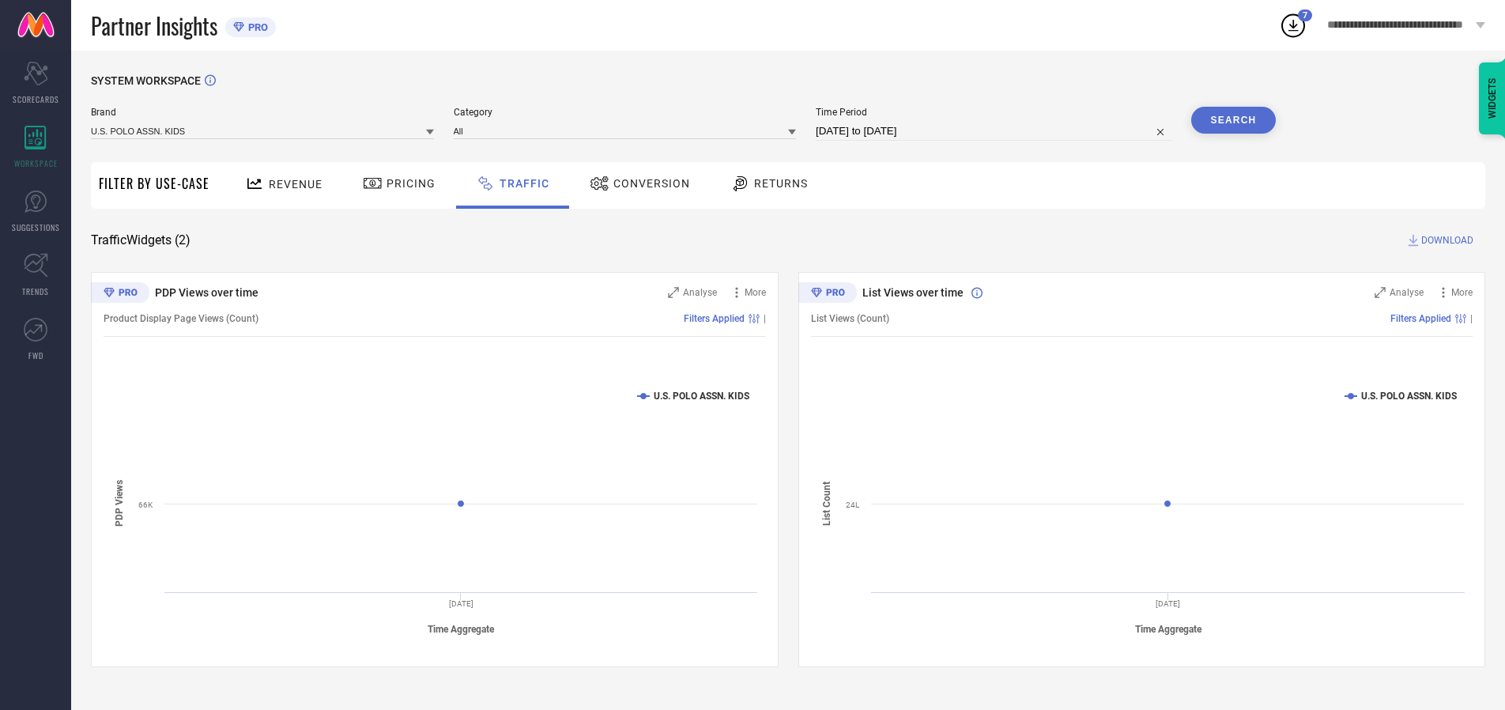
click at [1445, 240] on span "DOWNLOAD" at bounding box center [1447, 240] width 52 height 16
click at [996, 131] on input at bounding box center [994, 131] width 356 height 19
select select "9"
select select "2025"
select select "10"
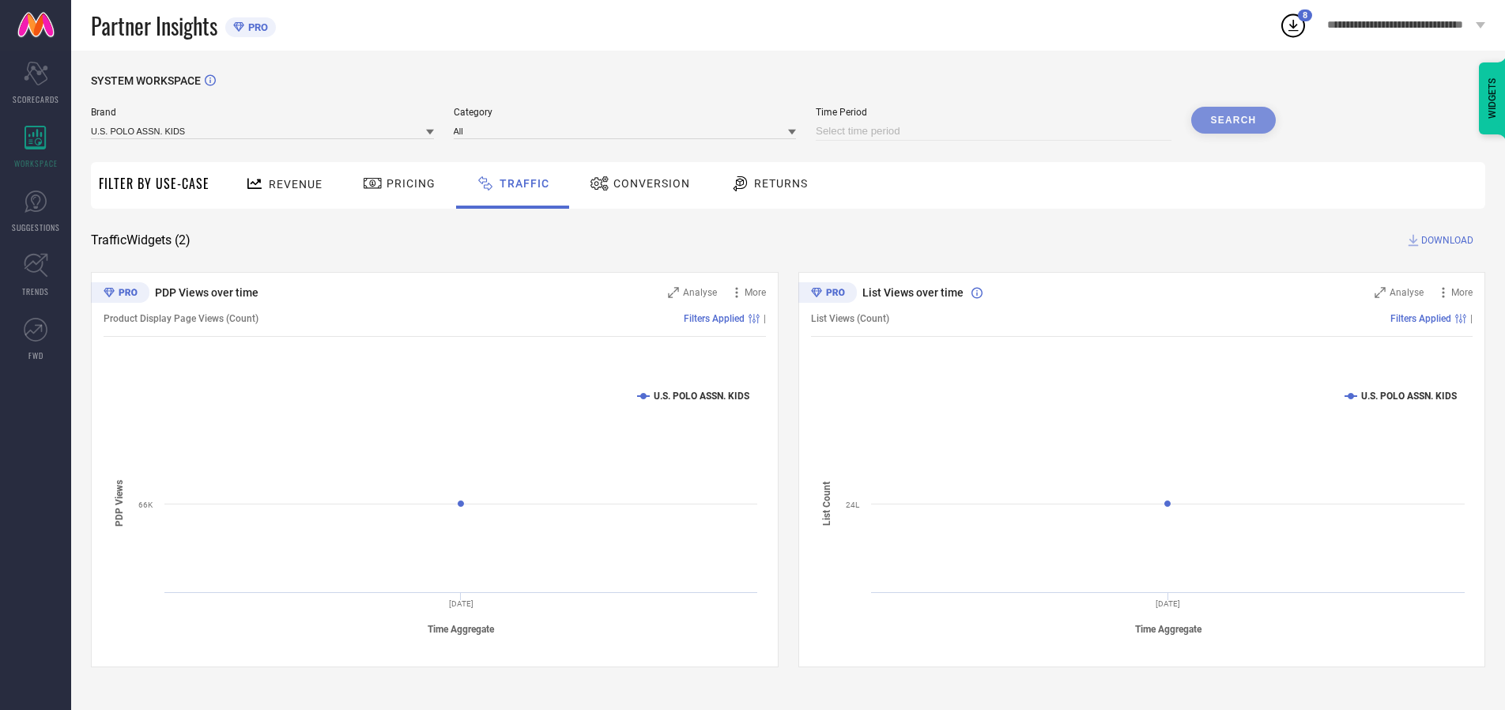
select select "2025"
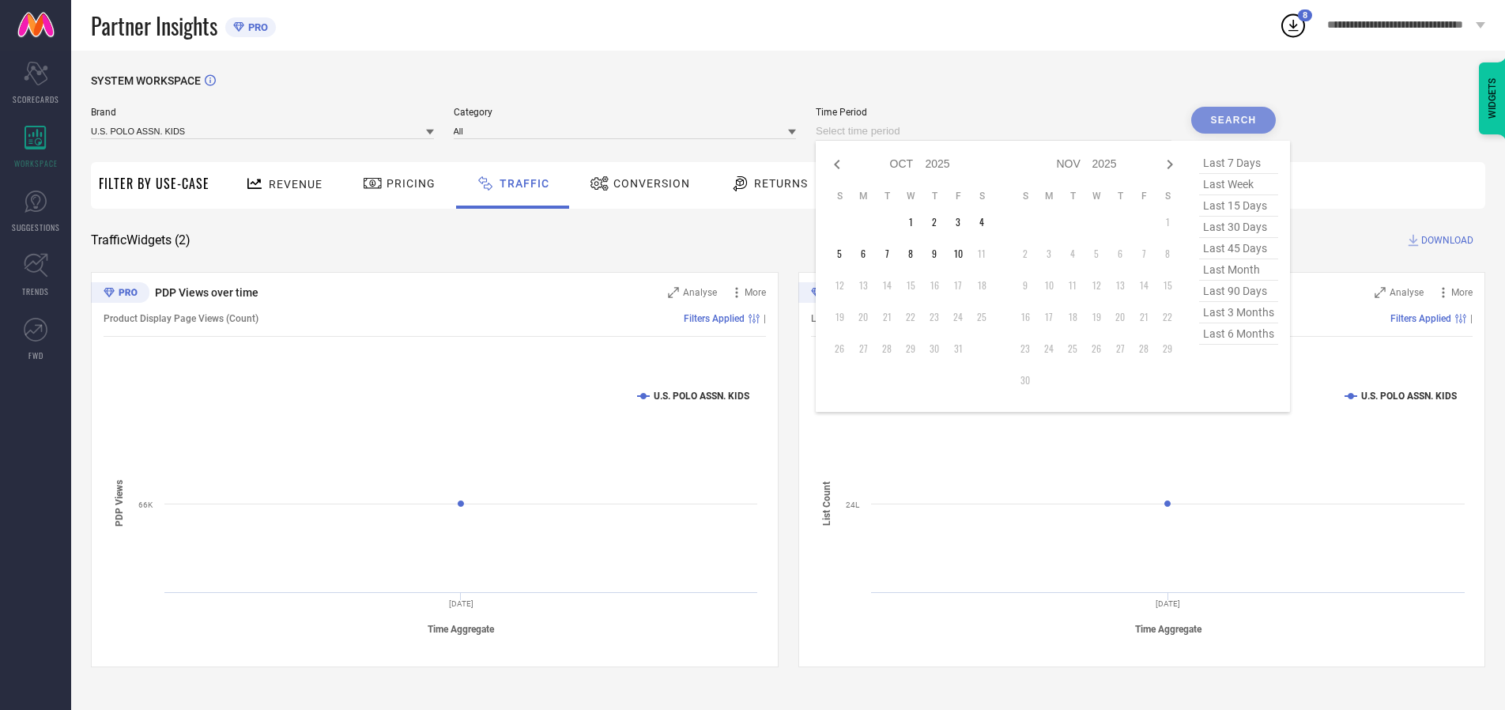
select select "8"
select select "2025"
select select "9"
select select "2025"
click at [868, 349] on td "29" at bounding box center [863, 349] width 24 height 24
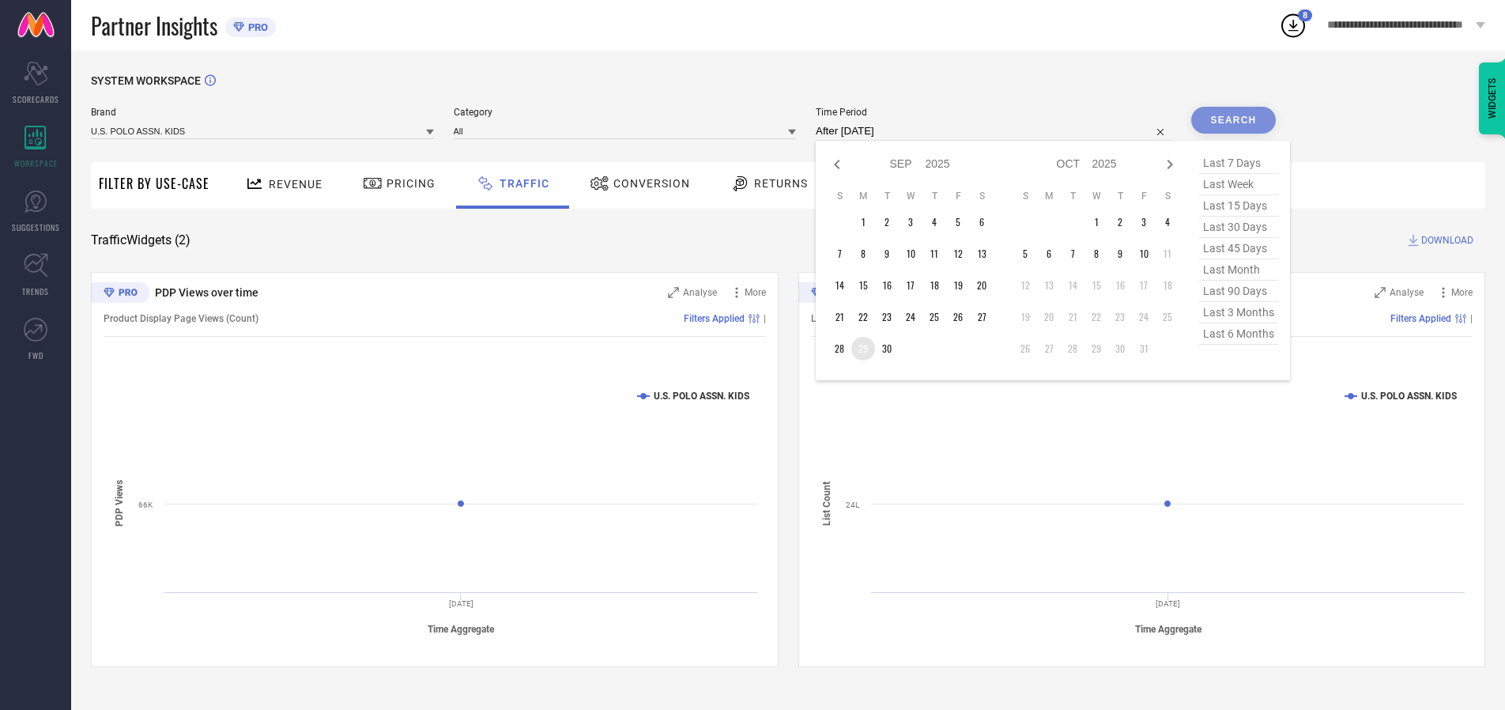
type input "[DATE] to [DATE]"
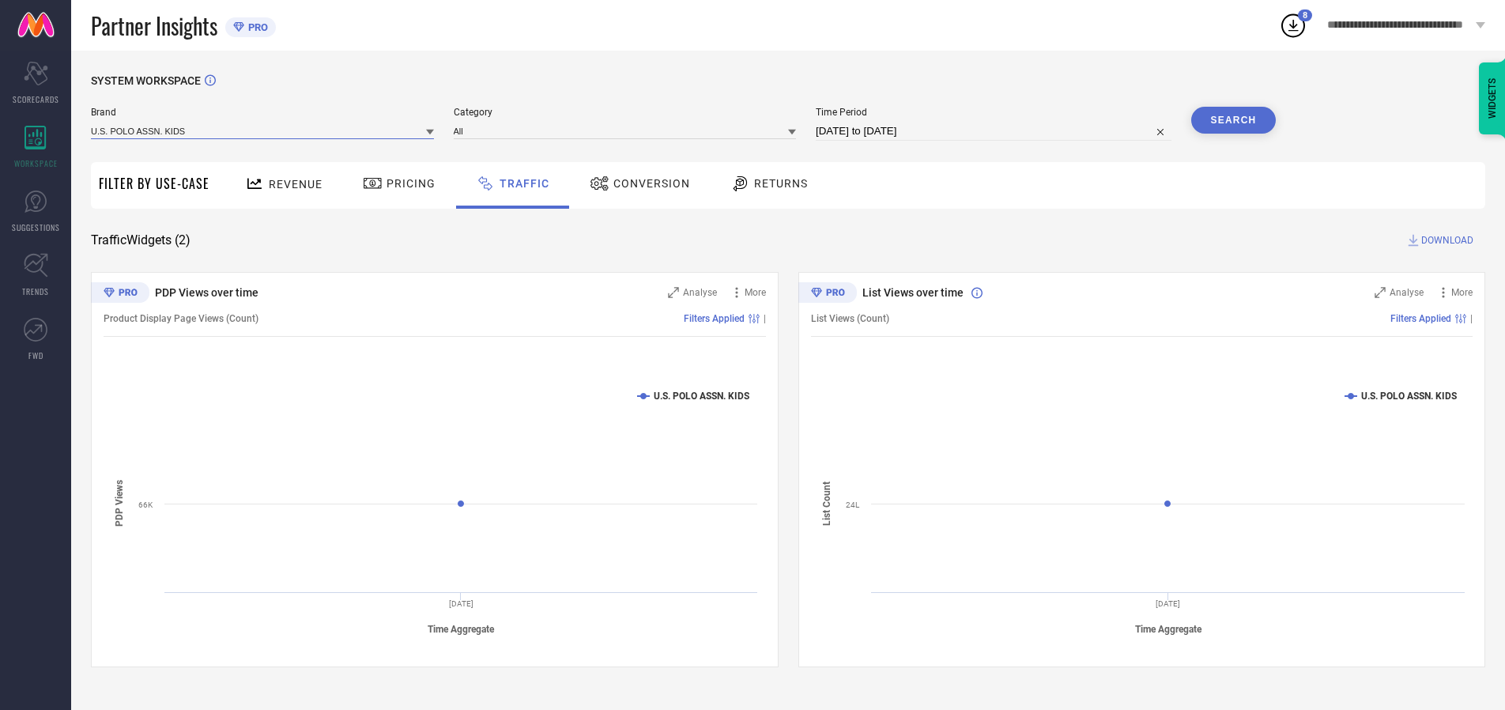
click at [263, 130] on input at bounding box center [262, 131] width 343 height 17
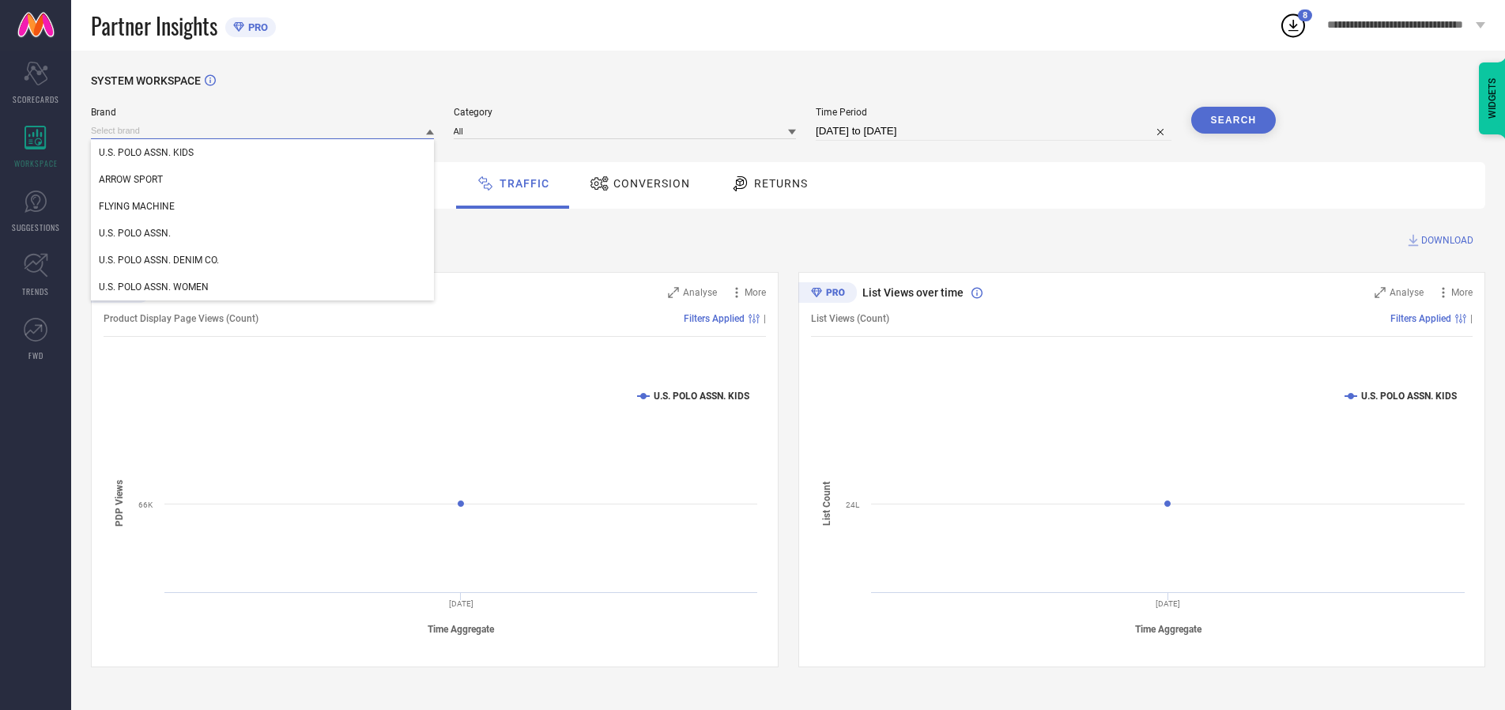
click at [263, 130] on input at bounding box center [262, 131] width 343 height 17
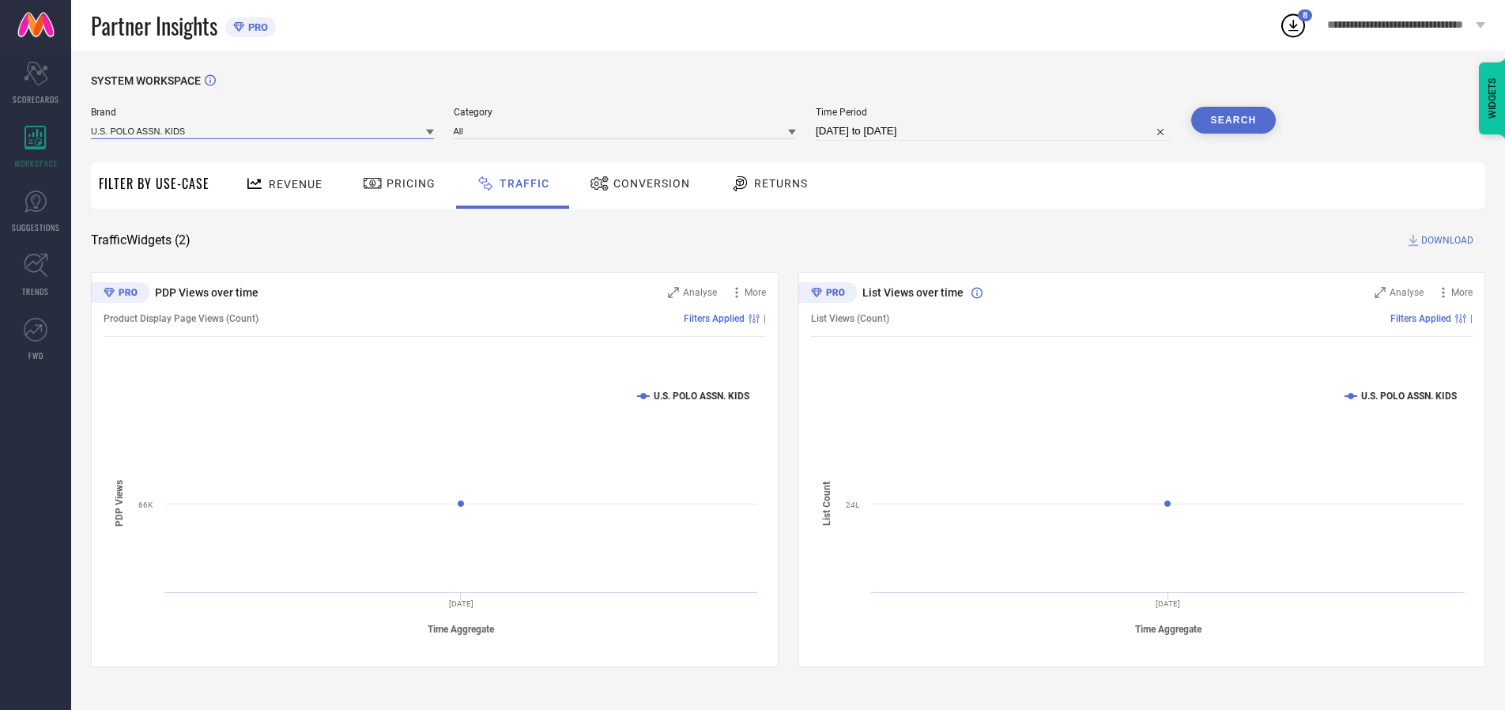
click at [263, 130] on input at bounding box center [262, 131] width 343 height 17
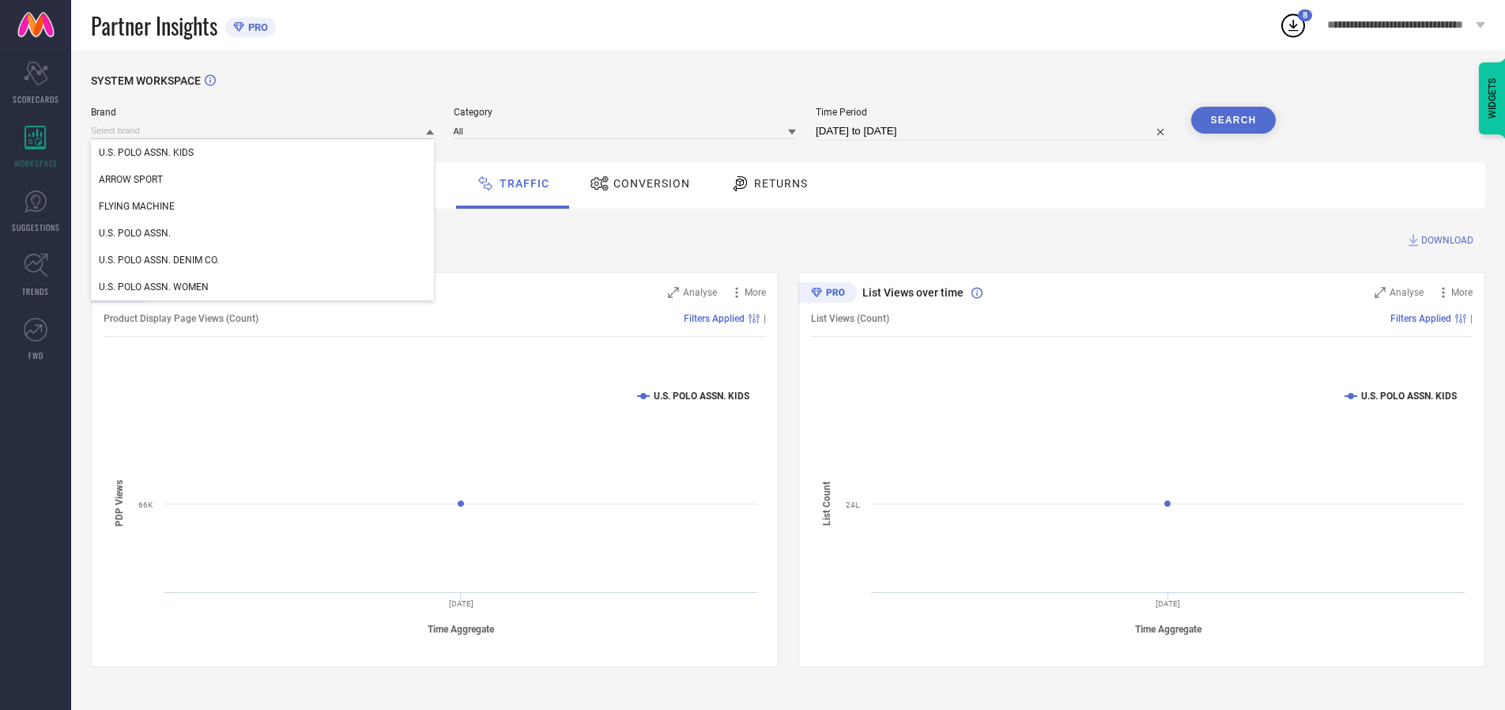
click at [263, 153] on div "U.S. POLO ASSN. KIDS" at bounding box center [262, 152] width 343 height 27
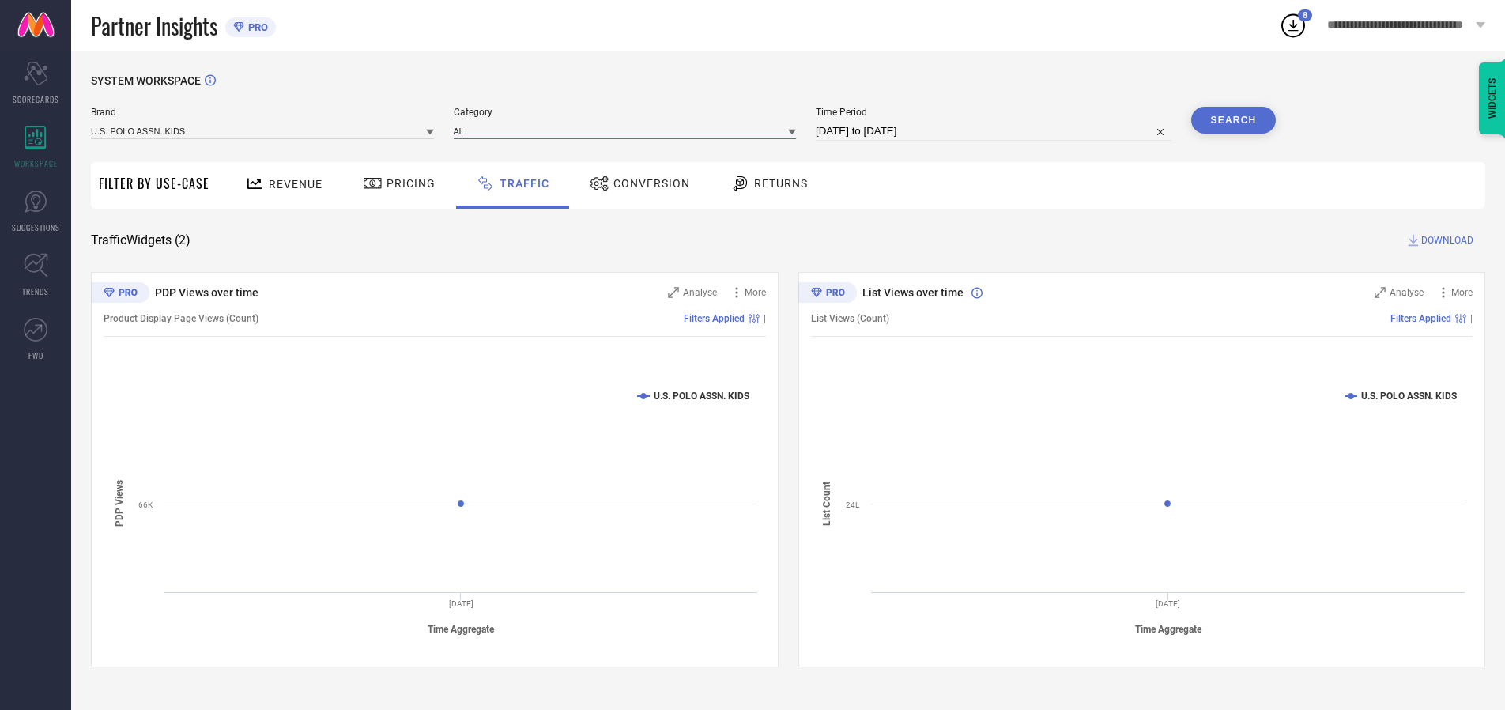
click at [628, 130] on input at bounding box center [625, 131] width 343 height 17
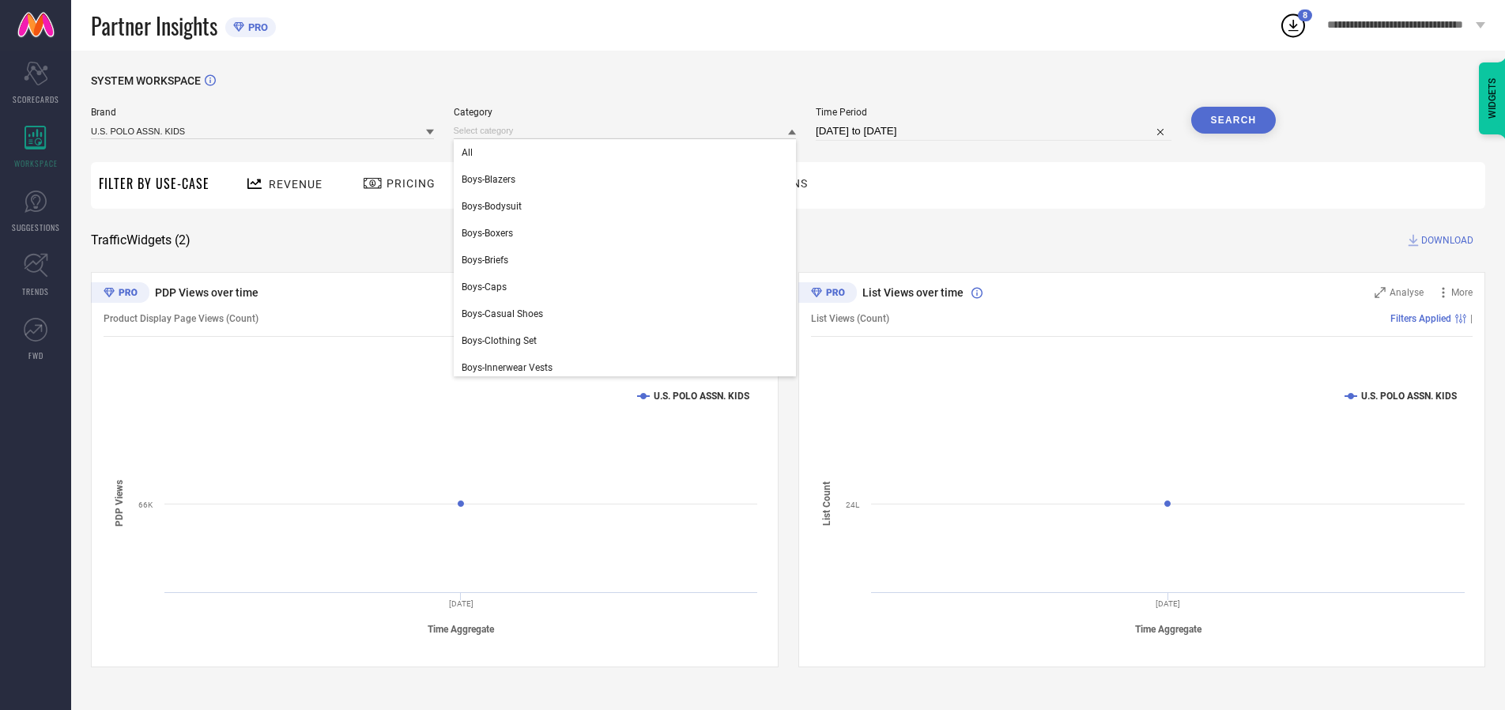
click at [628, 153] on div "All" at bounding box center [625, 152] width 343 height 27
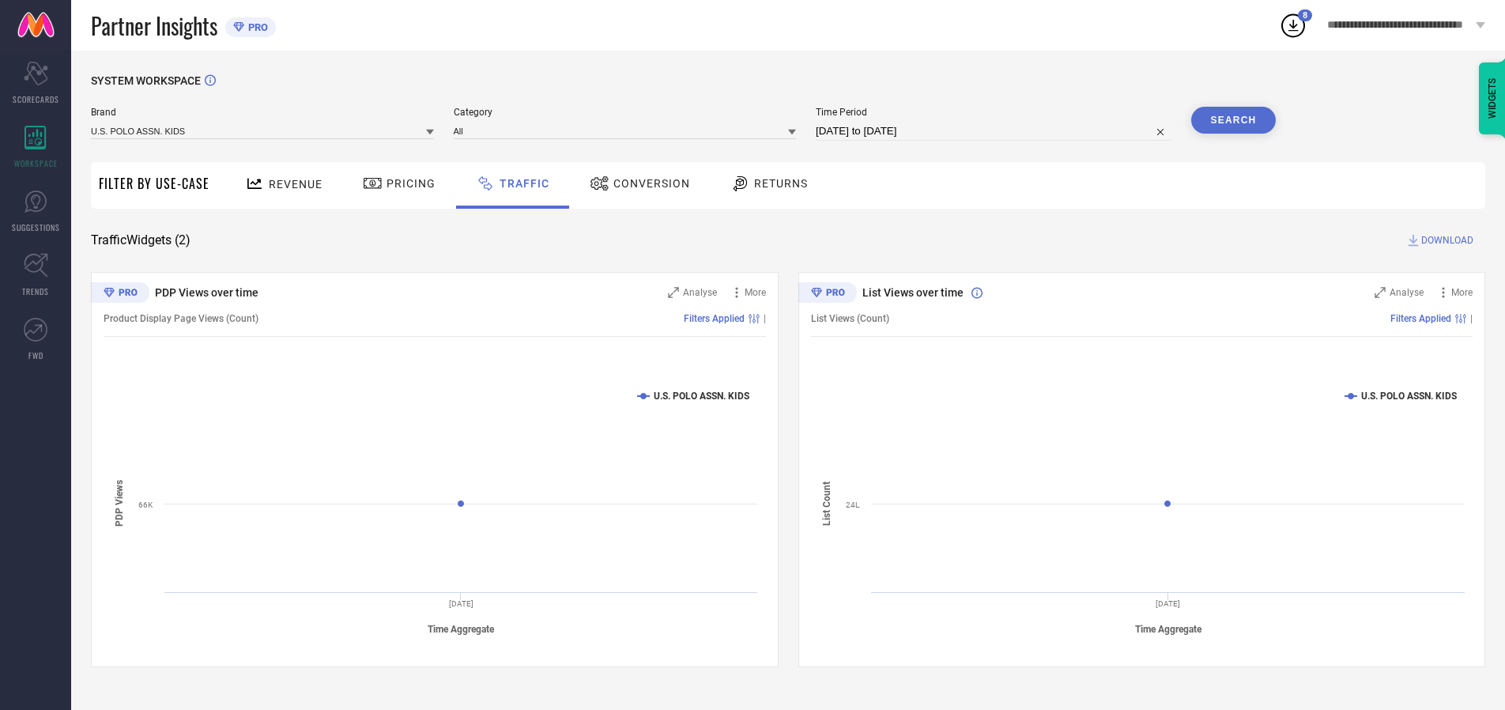
click at [1233, 120] on button "Search" at bounding box center [1233, 120] width 85 height 27
click at [1445, 240] on span "DOWNLOAD" at bounding box center [1447, 240] width 52 height 16
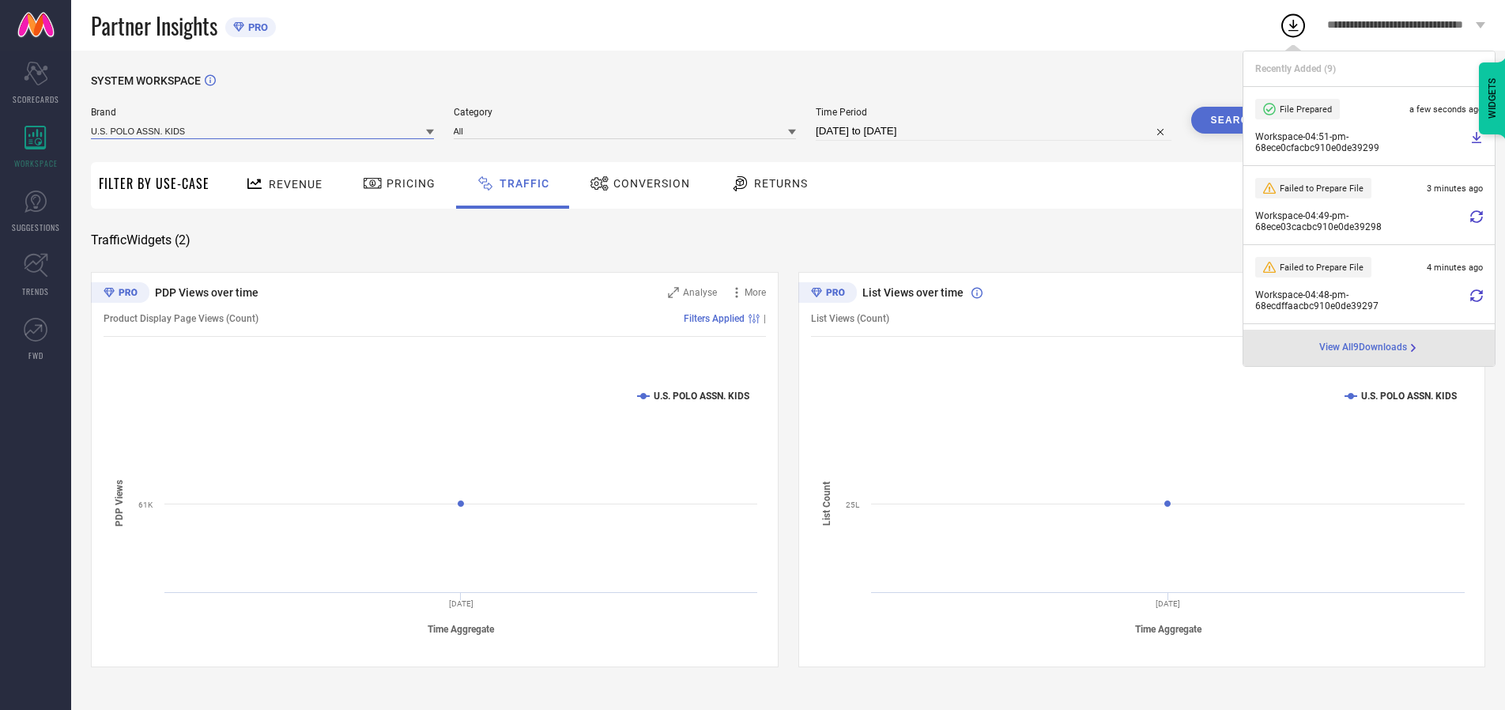
click at [263, 130] on input at bounding box center [262, 131] width 343 height 17
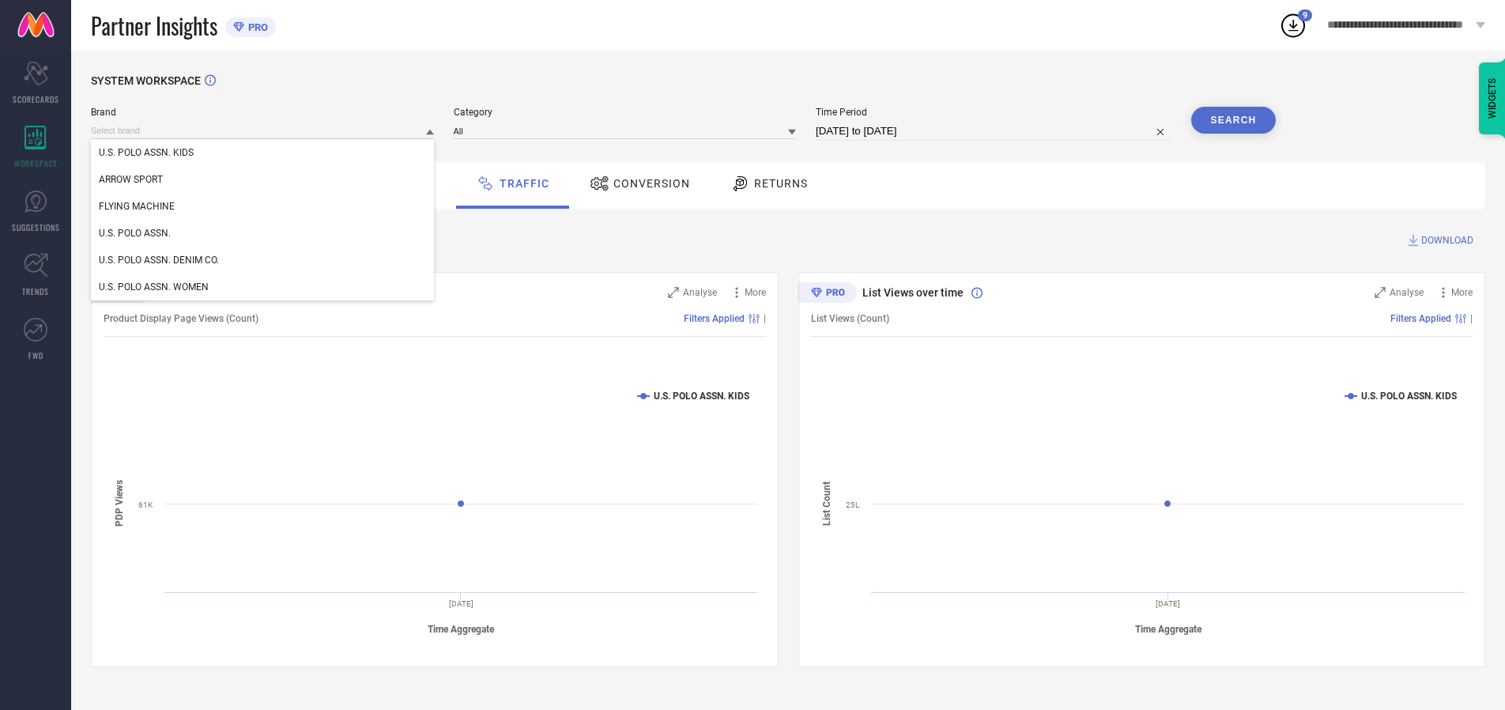
click at [263, 233] on div "U.S. POLO ASSN." at bounding box center [262, 233] width 343 height 27
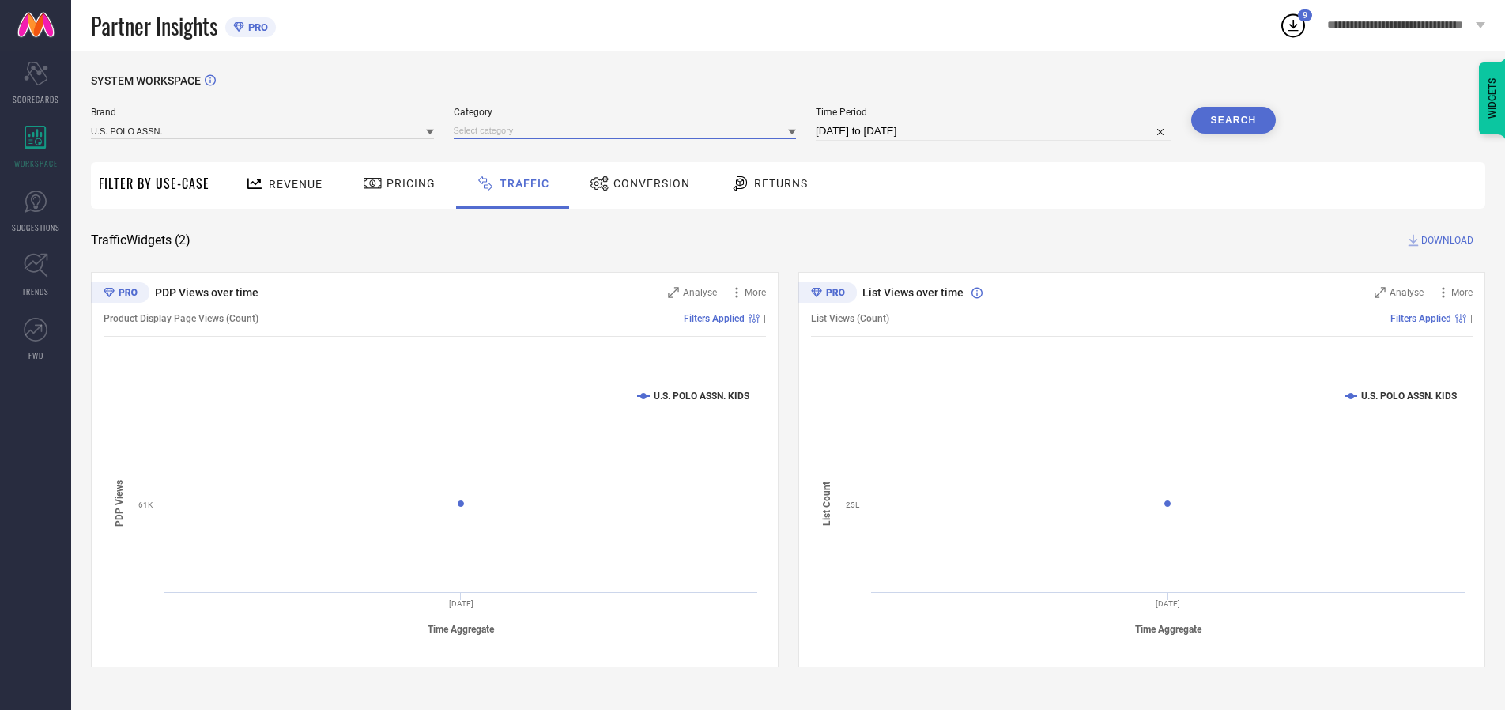
click at [628, 130] on input at bounding box center [625, 131] width 343 height 17
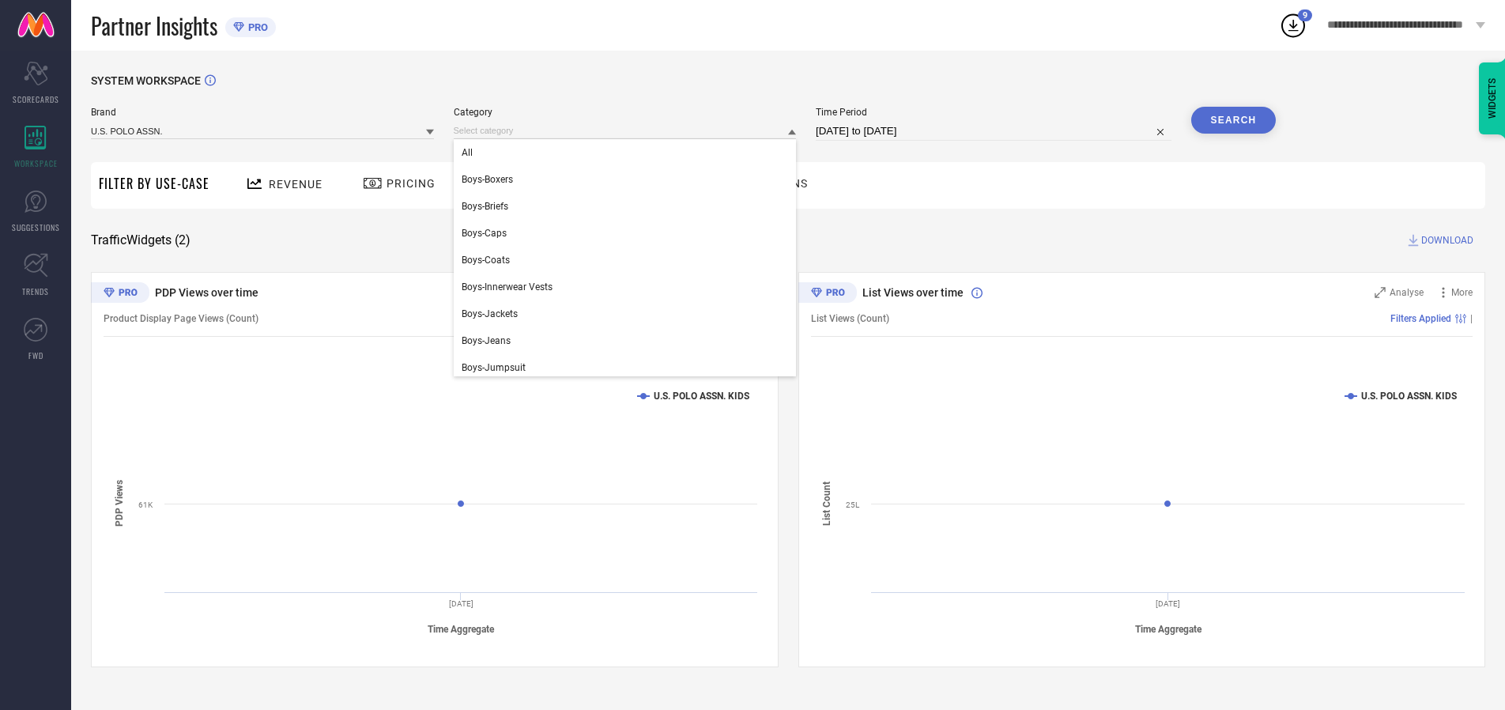
click at [628, 153] on div "All" at bounding box center [625, 152] width 343 height 27
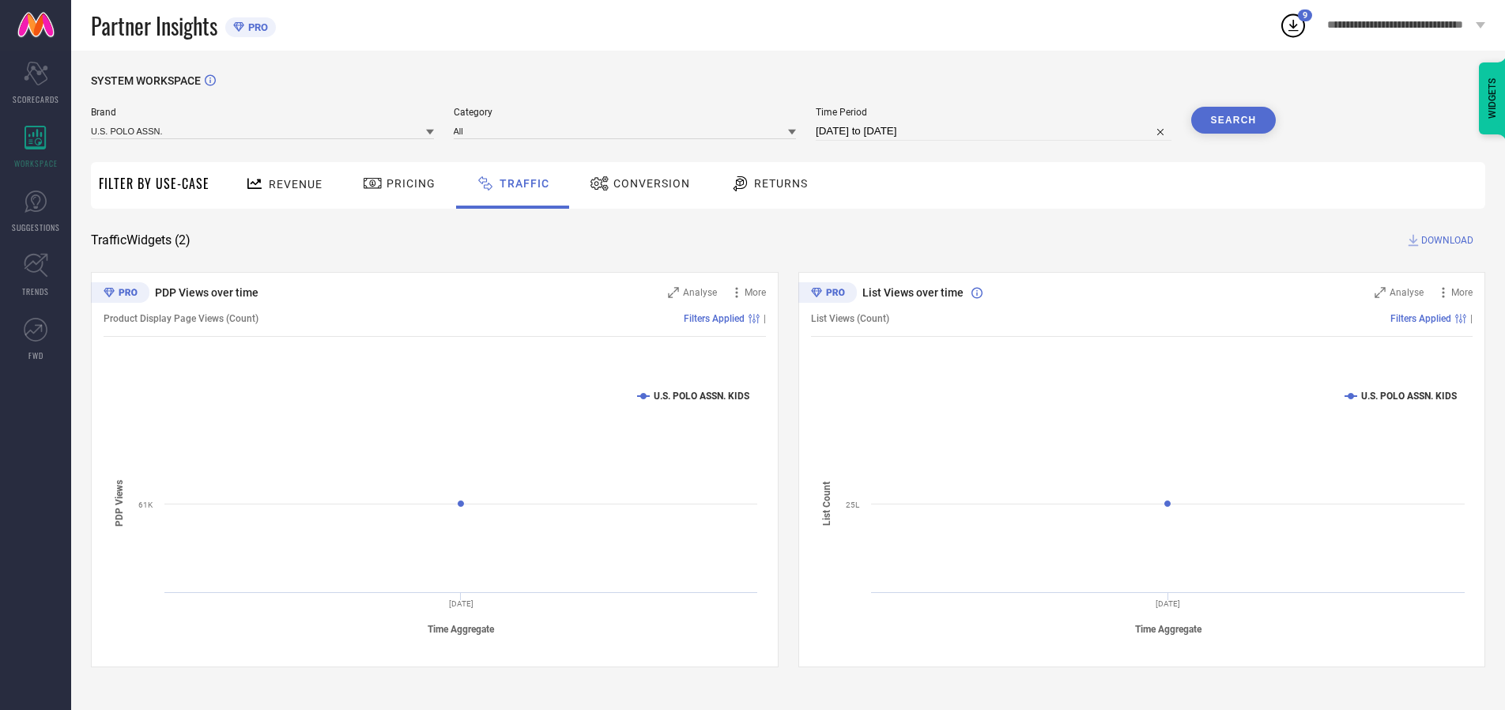
click at [1233, 120] on button "Search" at bounding box center [1233, 120] width 85 height 27
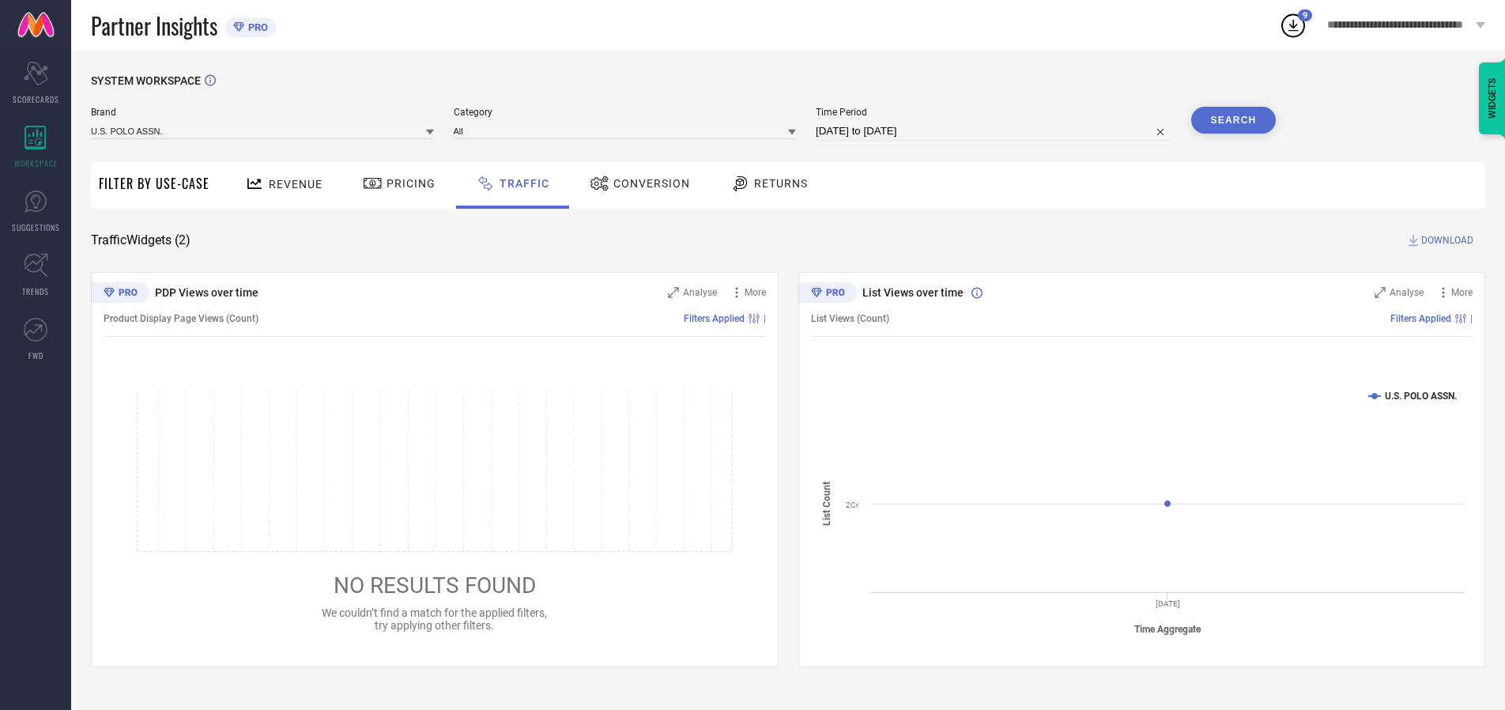
click at [1445, 240] on span "DOWNLOAD" at bounding box center [1447, 240] width 52 height 16
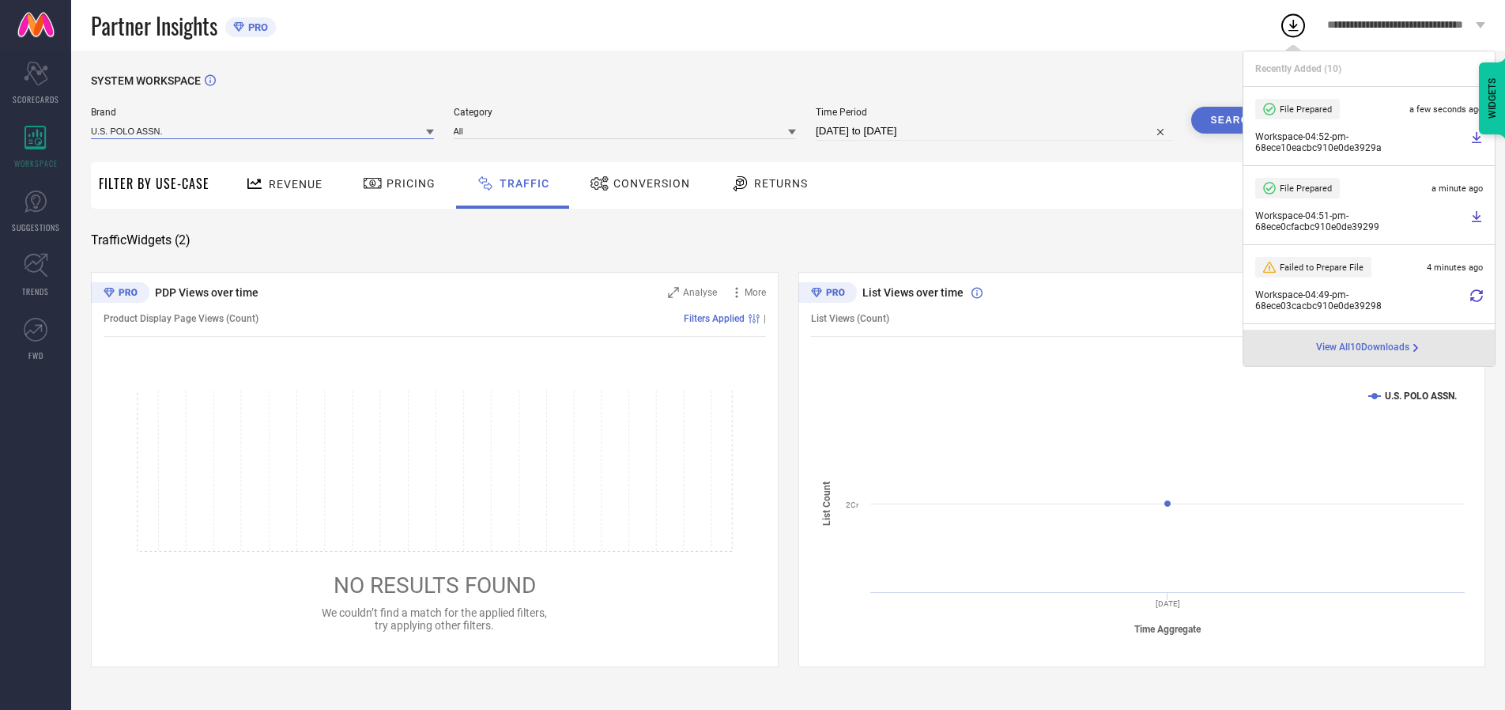
click at [263, 130] on input at bounding box center [262, 131] width 343 height 17
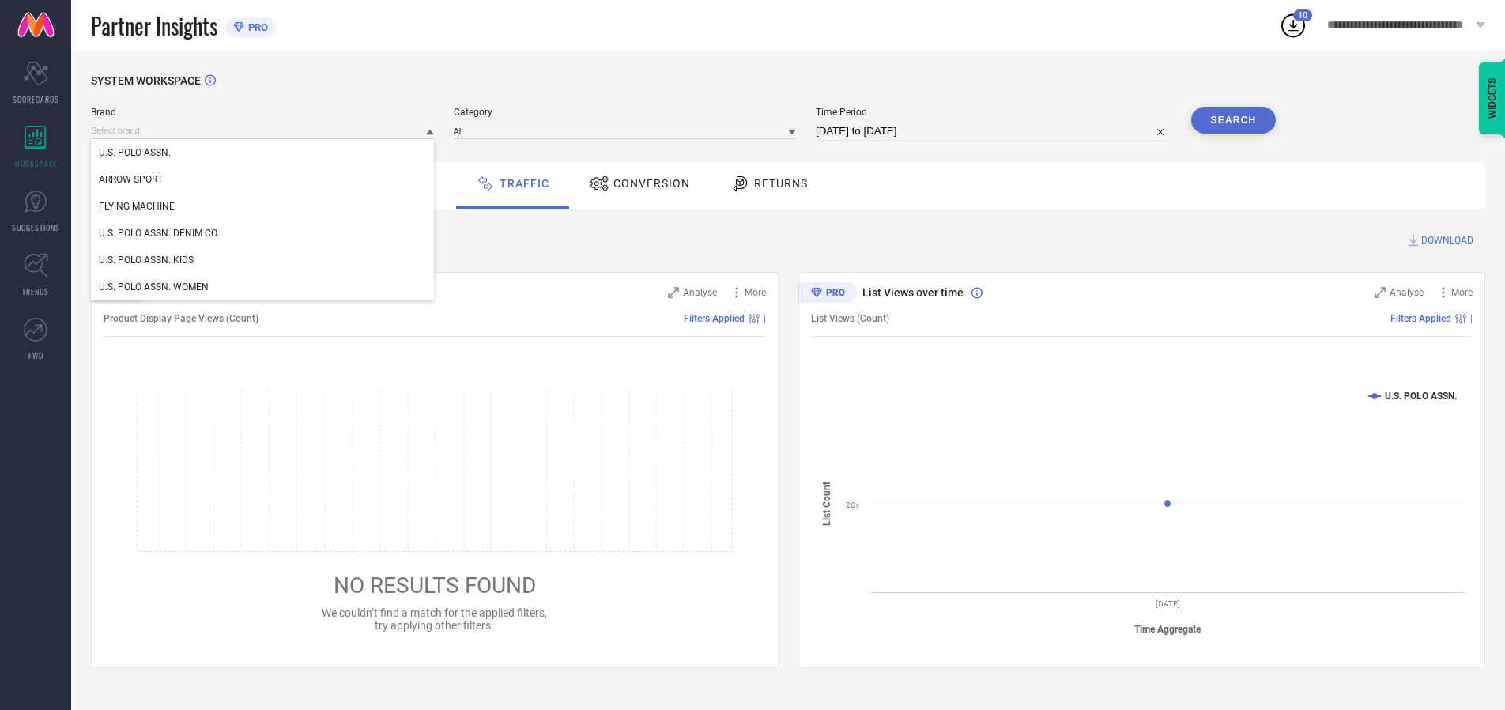
click at [263, 233] on div "U.S. POLO ASSN. DENIM CO." at bounding box center [262, 233] width 343 height 27
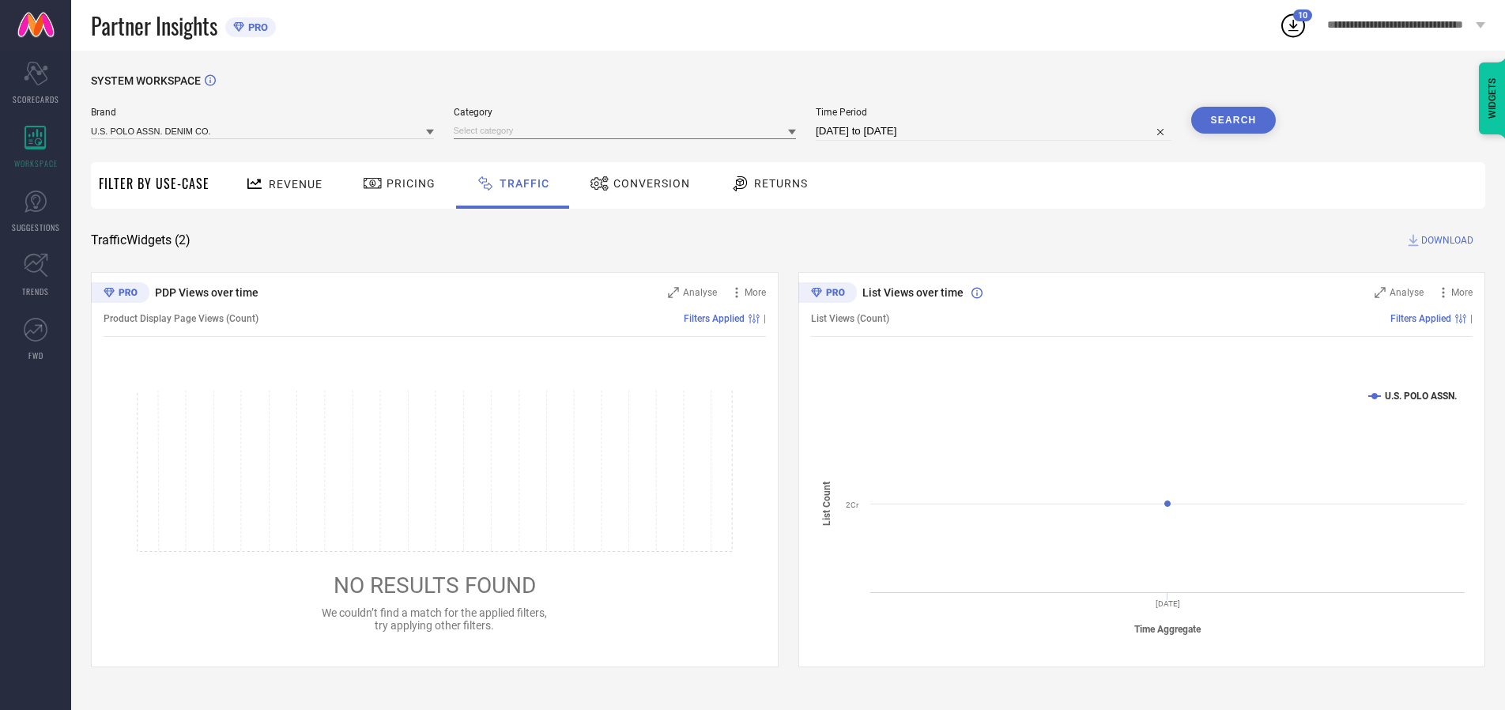
click at [628, 130] on input at bounding box center [625, 131] width 343 height 17
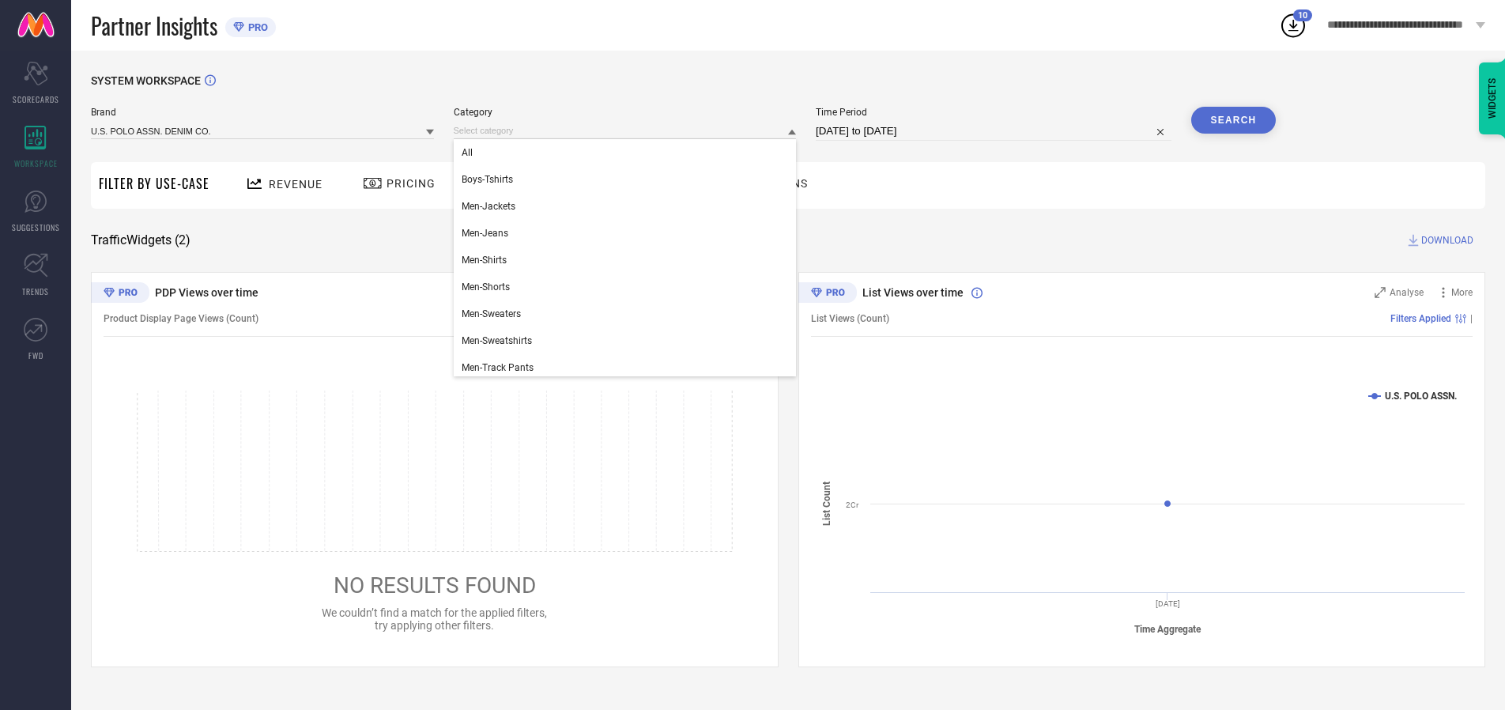
click at [628, 153] on div "All" at bounding box center [625, 152] width 343 height 27
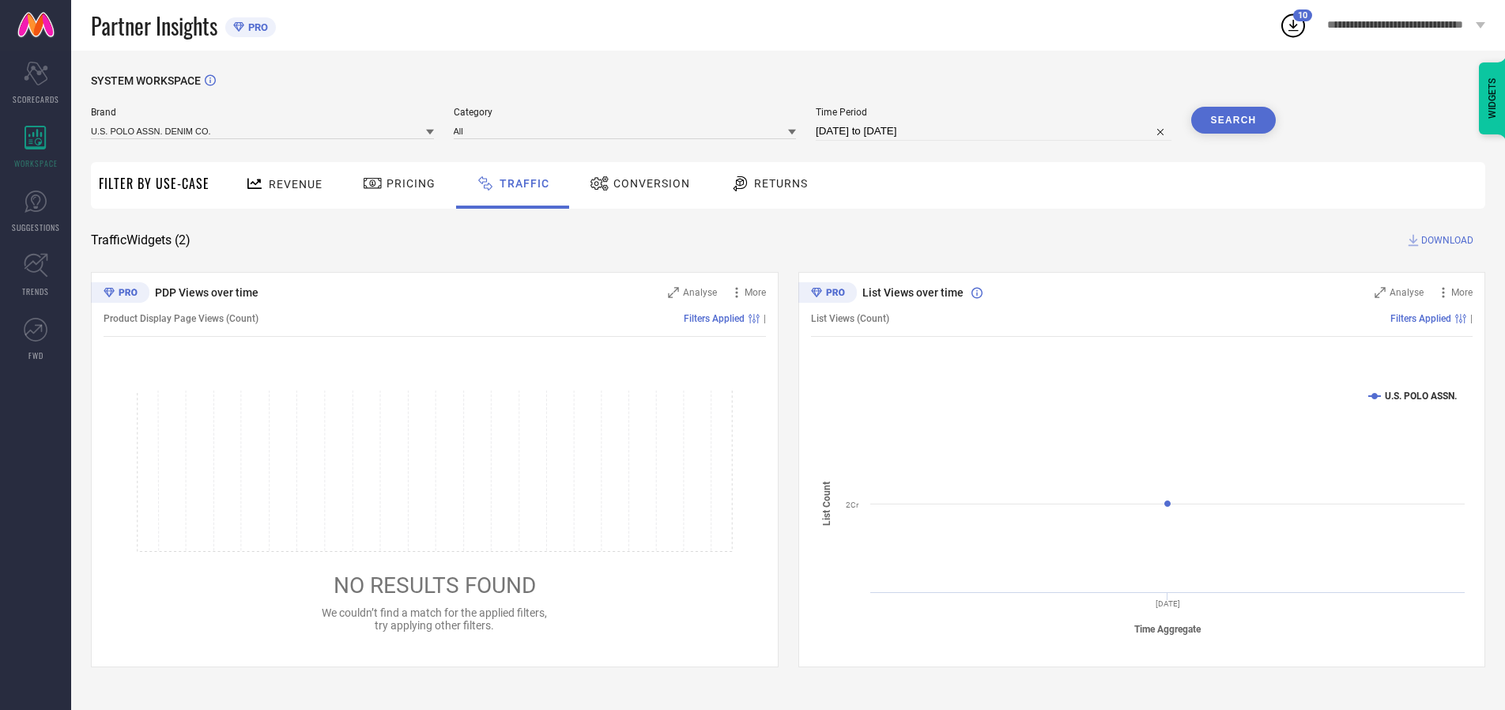
click at [1233, 120] on button "Search" at bounding box center [1233, 120] width 85 height 27
click at [1445, 240] on span "DOWNLOAD" at bounding box center [1447, 240] width 52 height 16
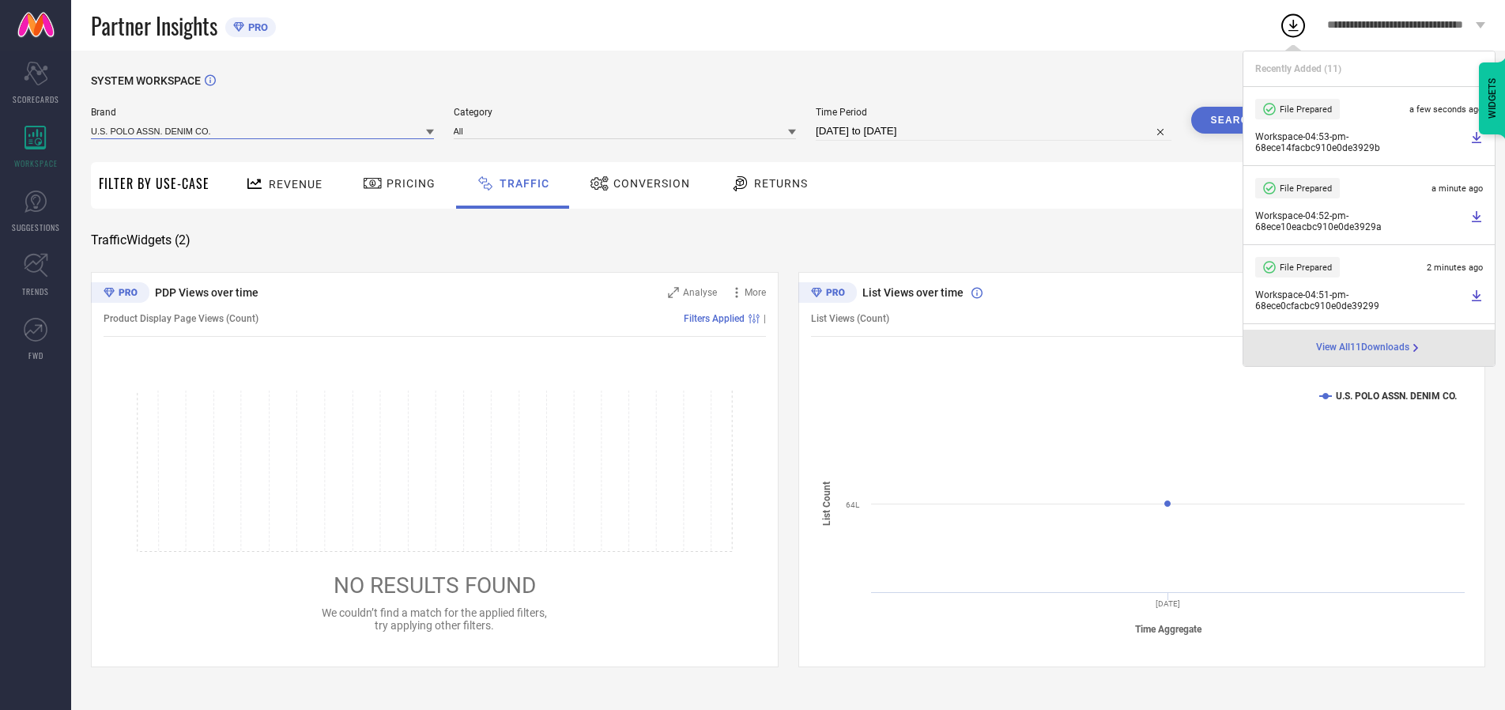
click at [263, 130] on input at bounding box center [262, 131] width 343 height 17
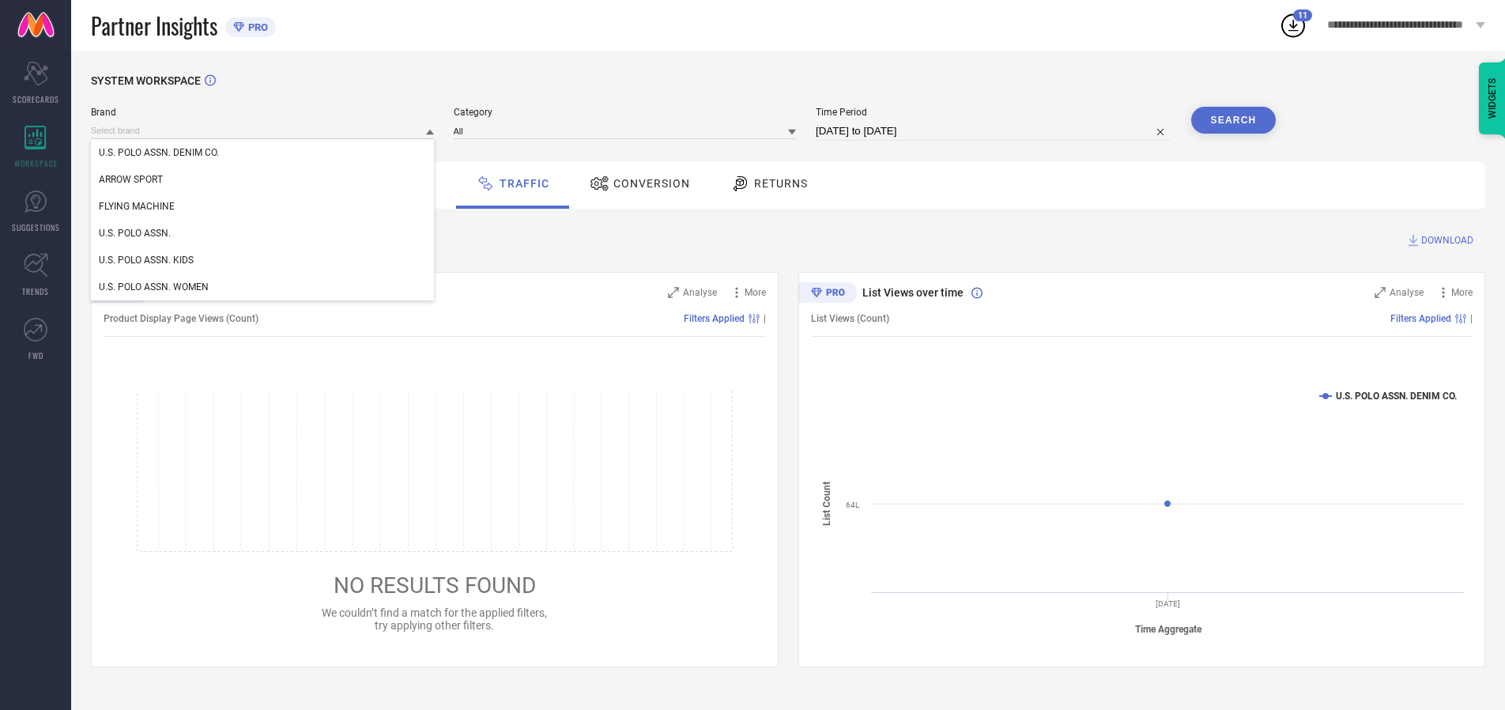
click at [263, 287] on div "U.S. POLO ASSN. WOMEN" at bounding box center [262, 287] width 343 height 27
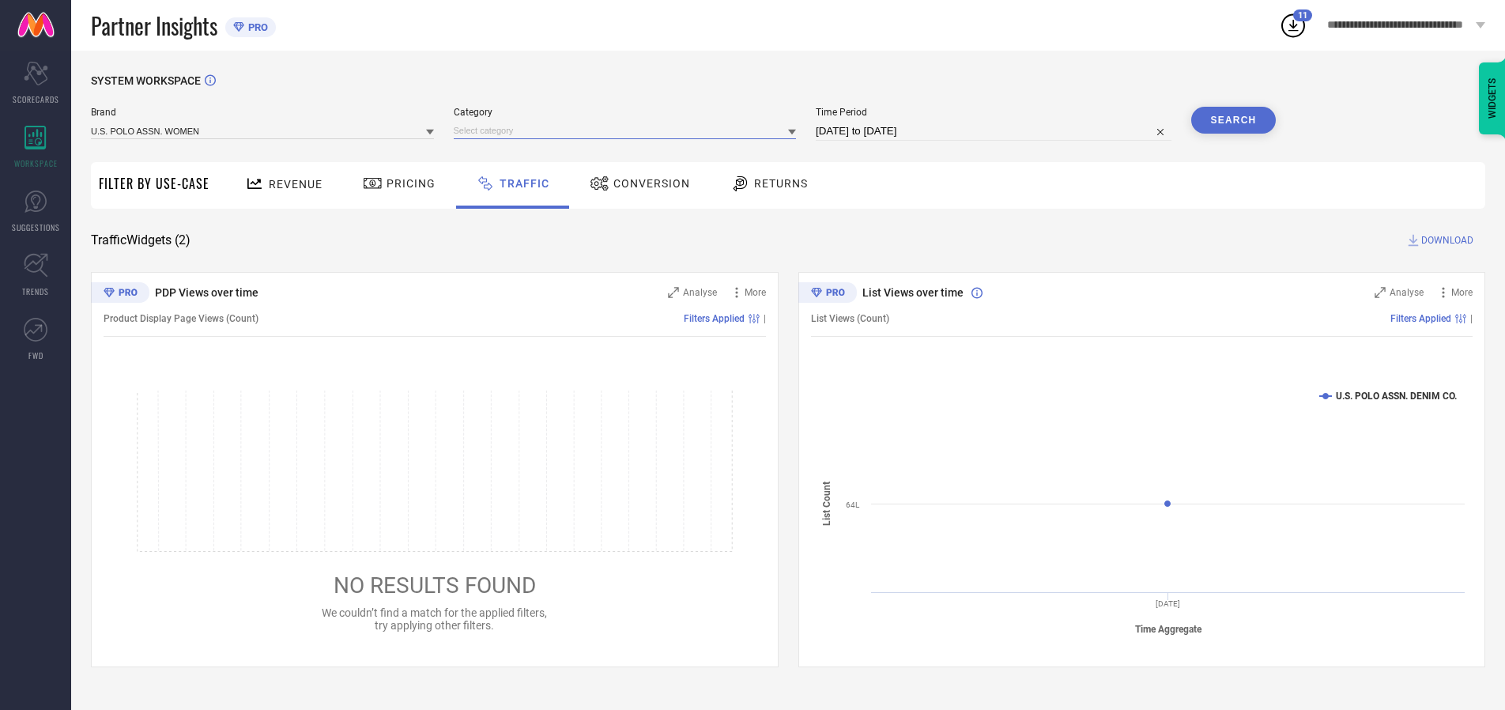
click at [628, 130] on input at bounding box center [625, 131] width 343 height 17
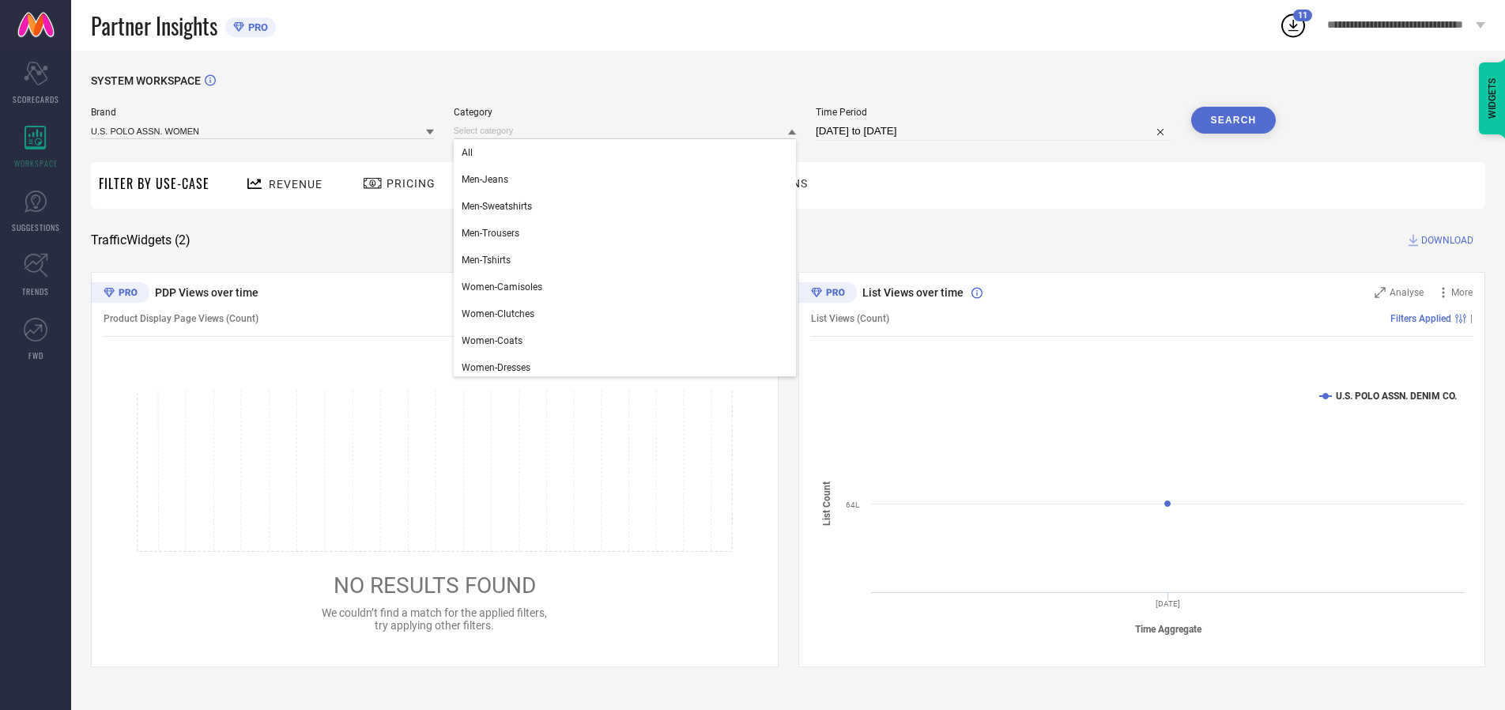
click at [628, 153] on div "All" at bounding box center [625, 152] width 343 height 27
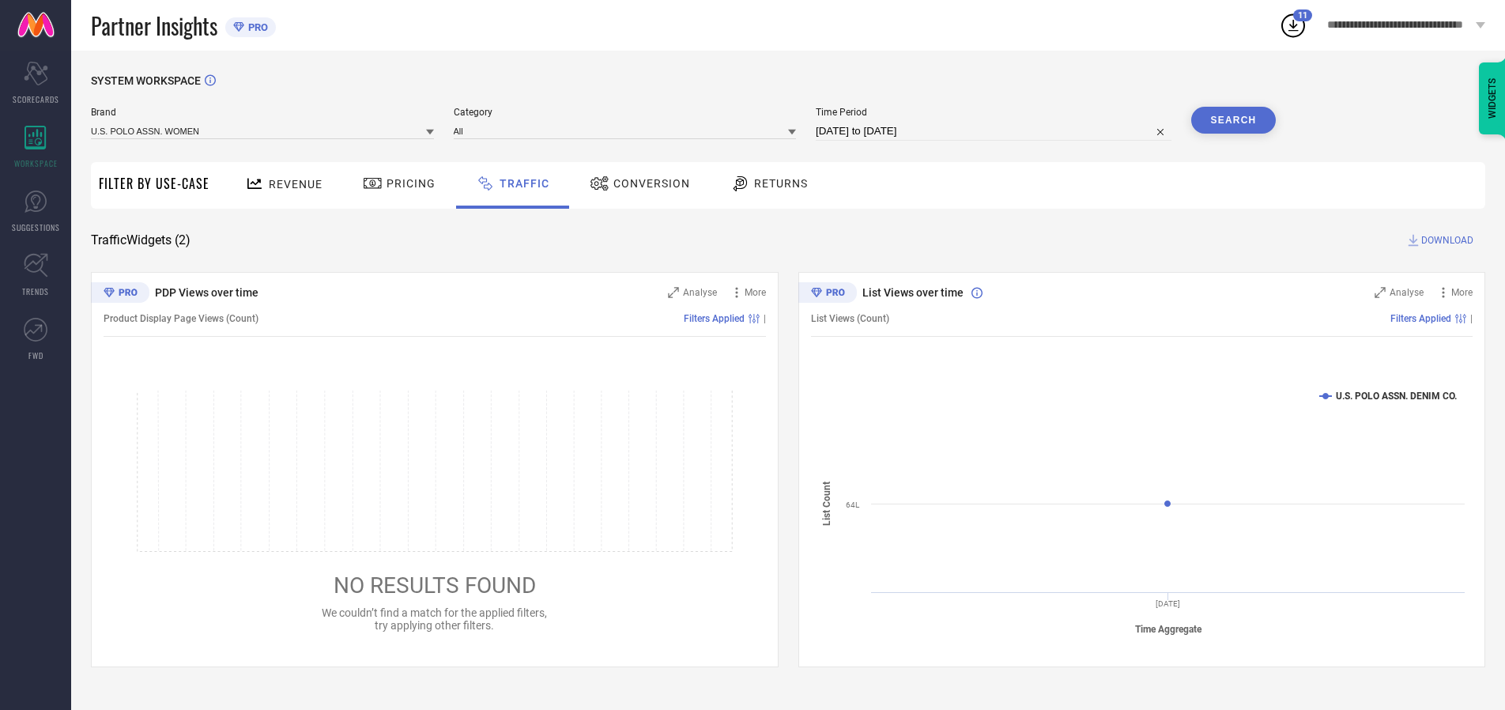
click at [1233, 120] on button "Search" at bounding box center [1233, 120] width 85 height 27
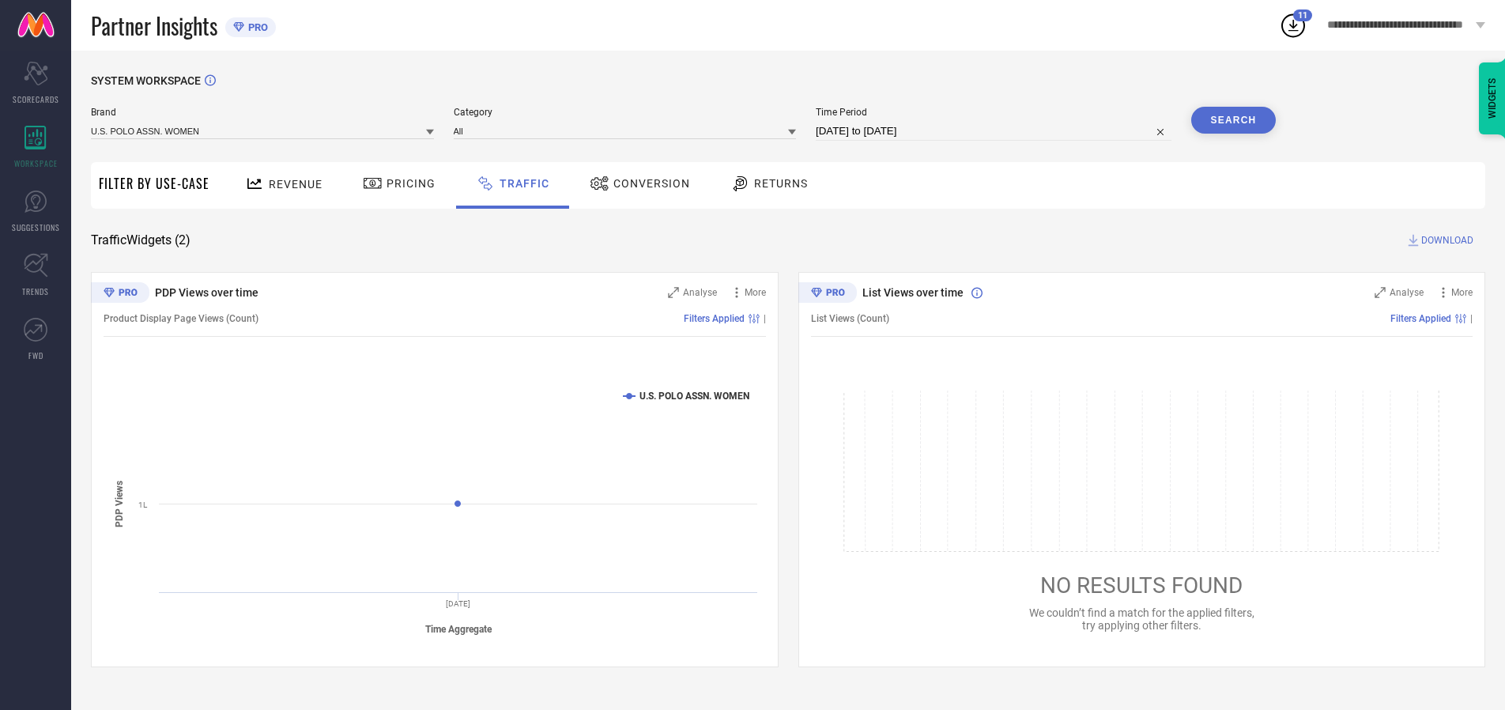
click at [1445, 240] on span "DOWNLOAD" at bounding box center [1447, 240] width 52 height 16
click at [996, 131] on input at bounding box center [994, 131] width 356 height 19
select select "9"
select select "2025"
select select "10"
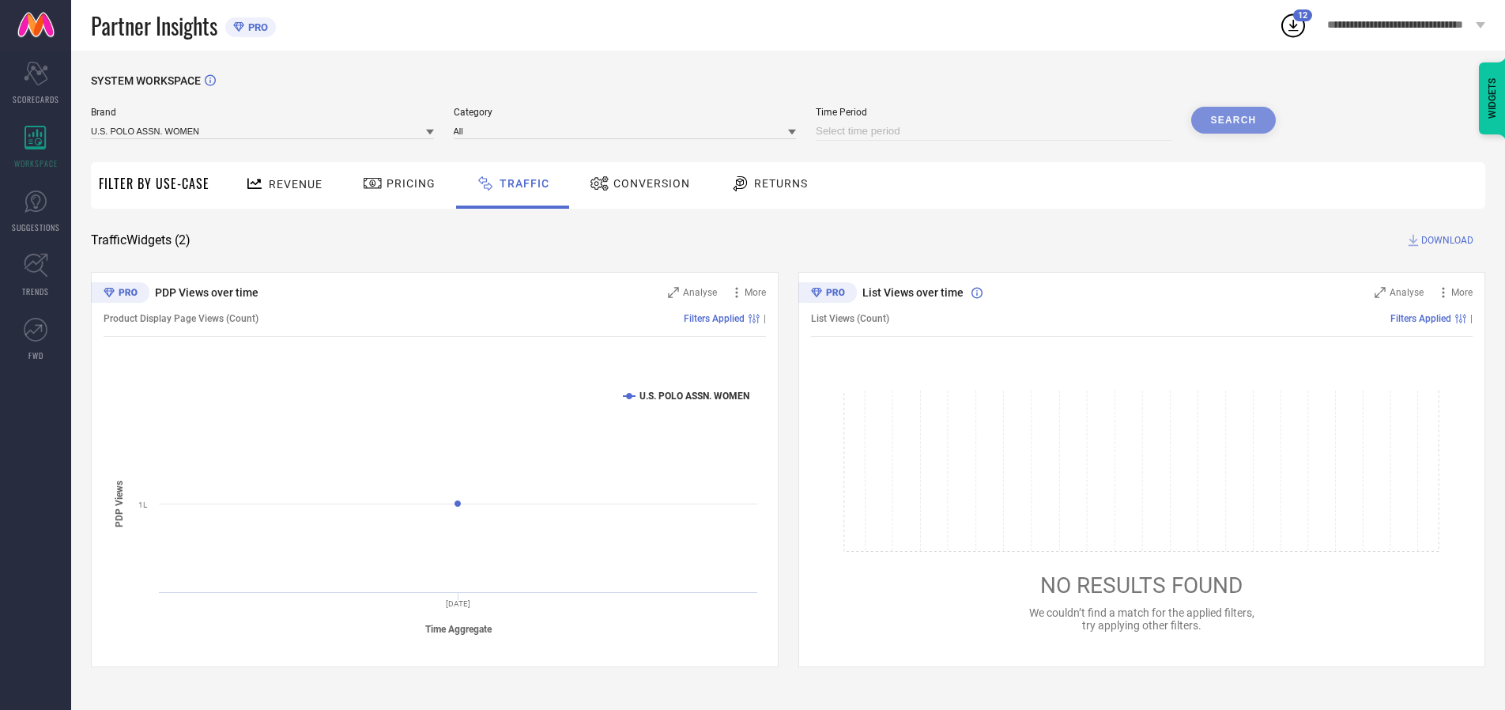
select select "2025"
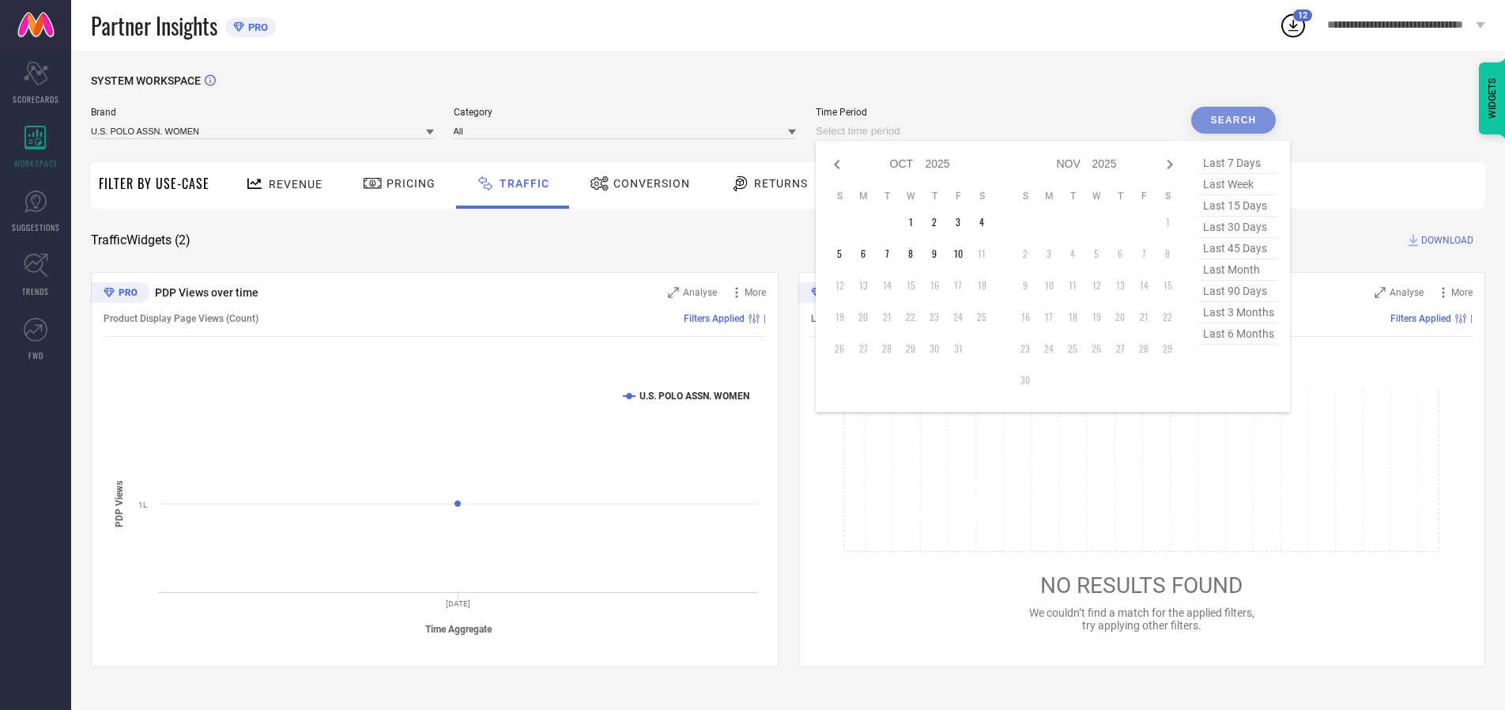
select select "8"
select select "2025"
select select "9"
select select "2025"
click at [892, 349] on td "30" at bounding box center [887, 349] width 24 height 24
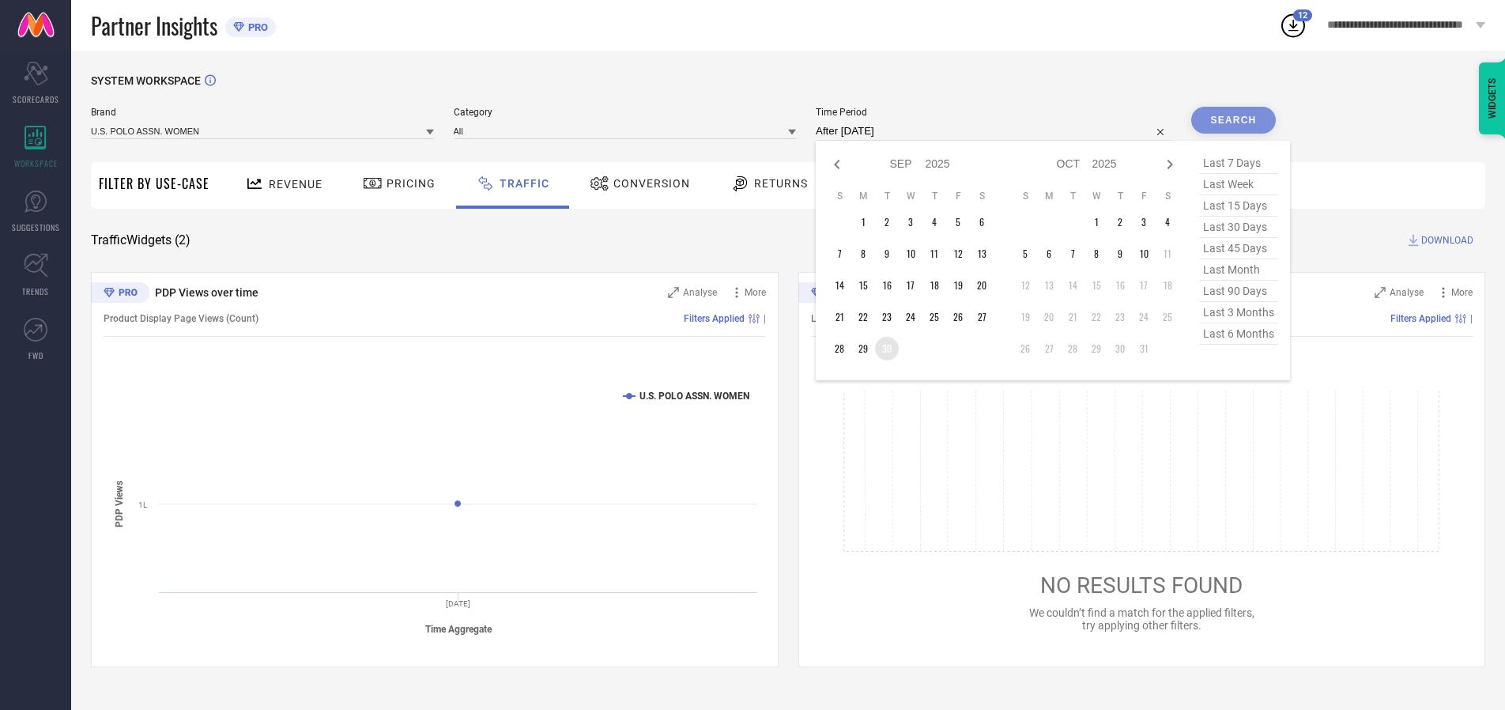
type input "[DATE] to [DATE]"
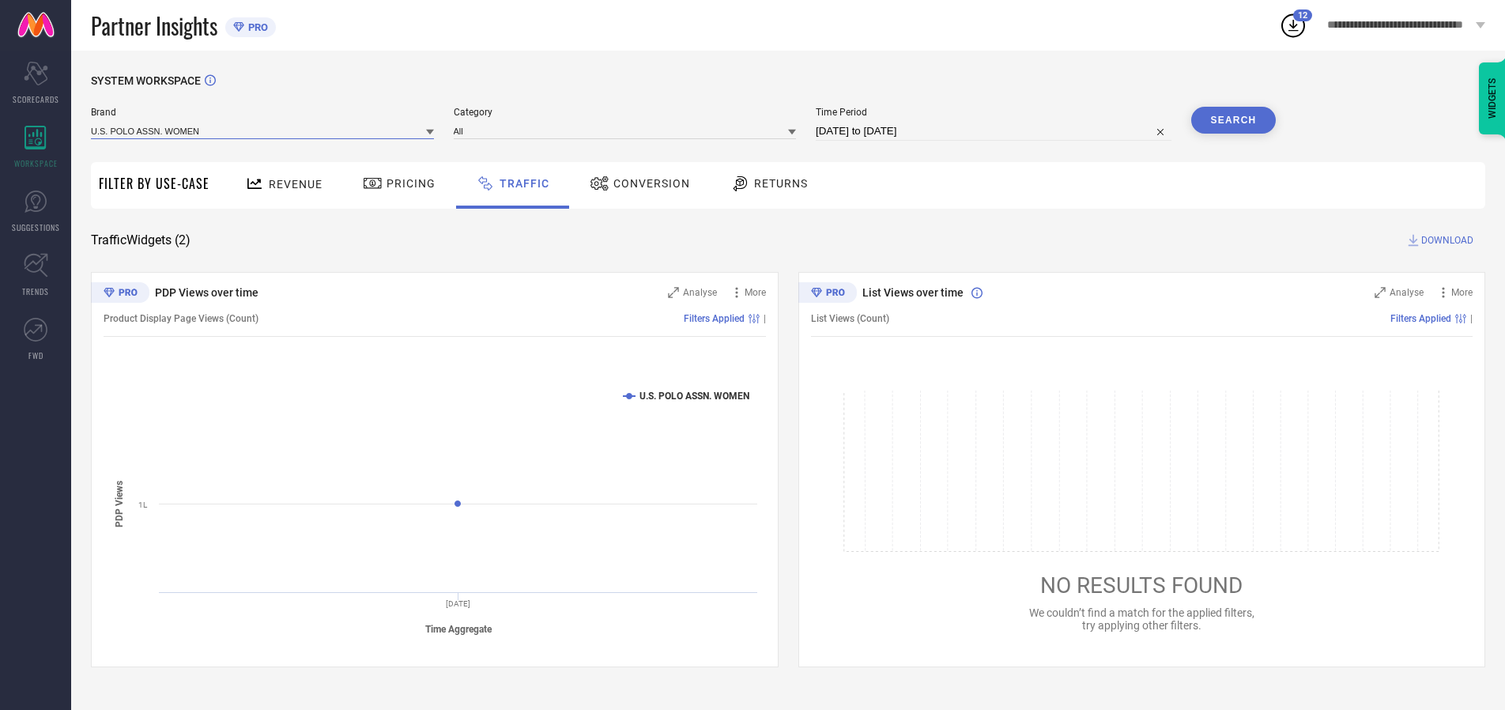
click at [263, 130] on input at bounding box center [262, 131] width 343 height 17
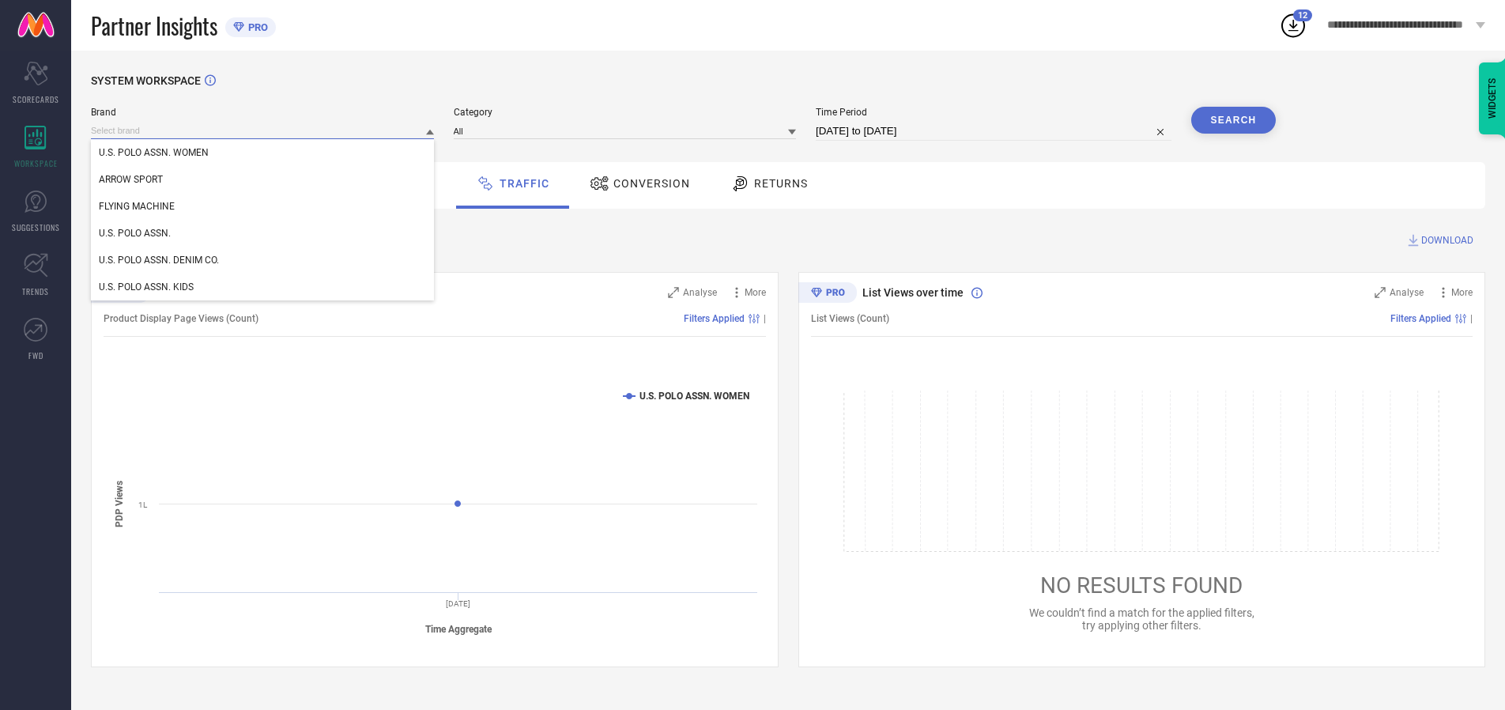
click at [263, 130] on input at bounding box center [262, 131] width 343 height 17
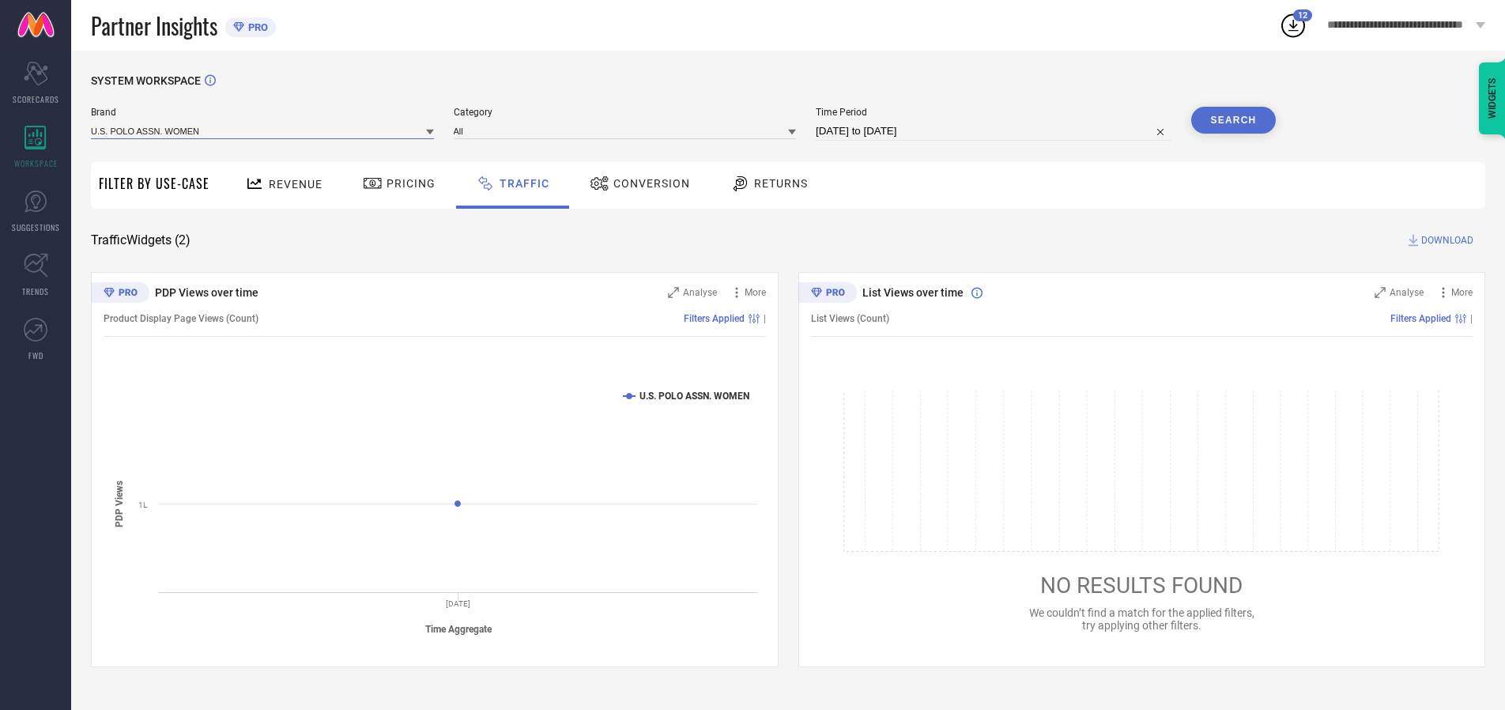
click at [263, 130] on input at bounding box center [262, 131] width 343 height 17
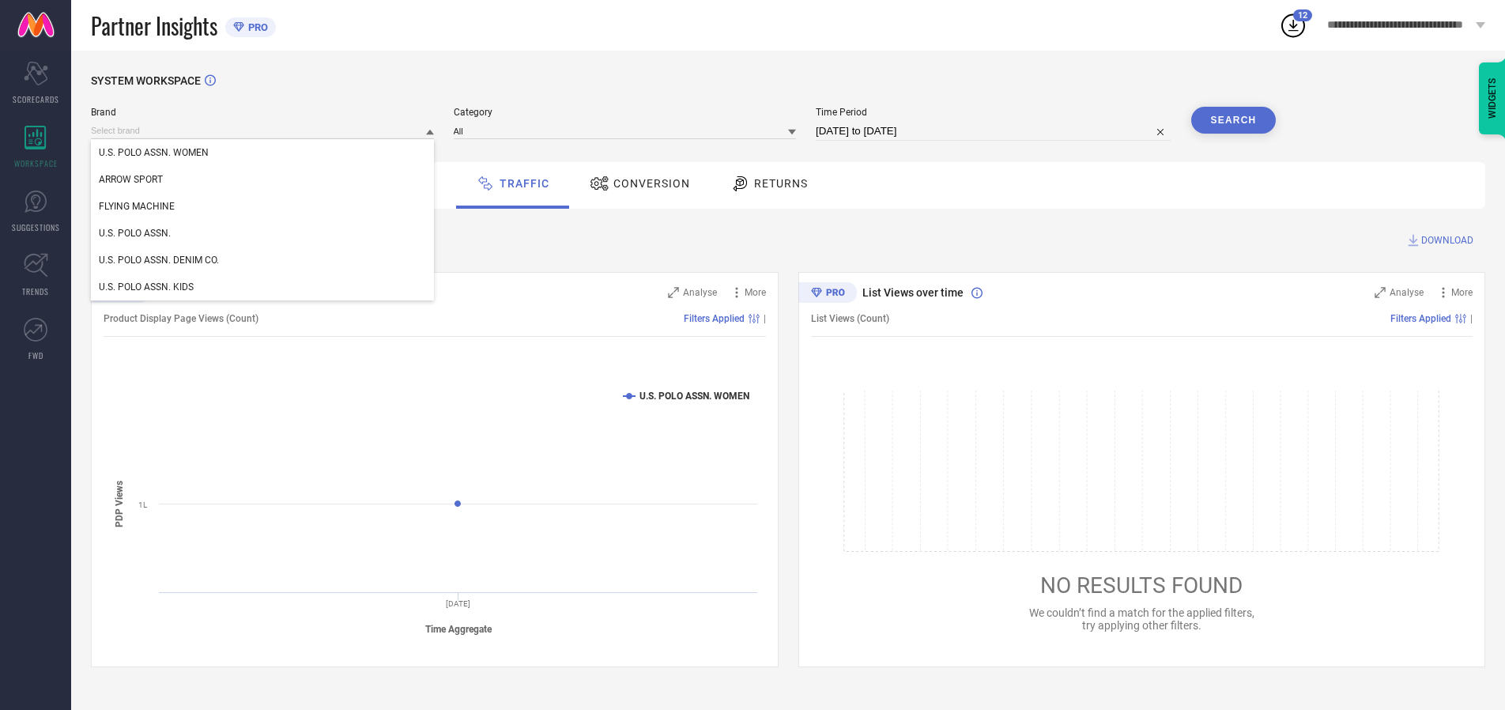
click at [263, 153] on div "U.S. POLO ASSN. WOMEN" at bounding box center [262, 152] width 343 height 27
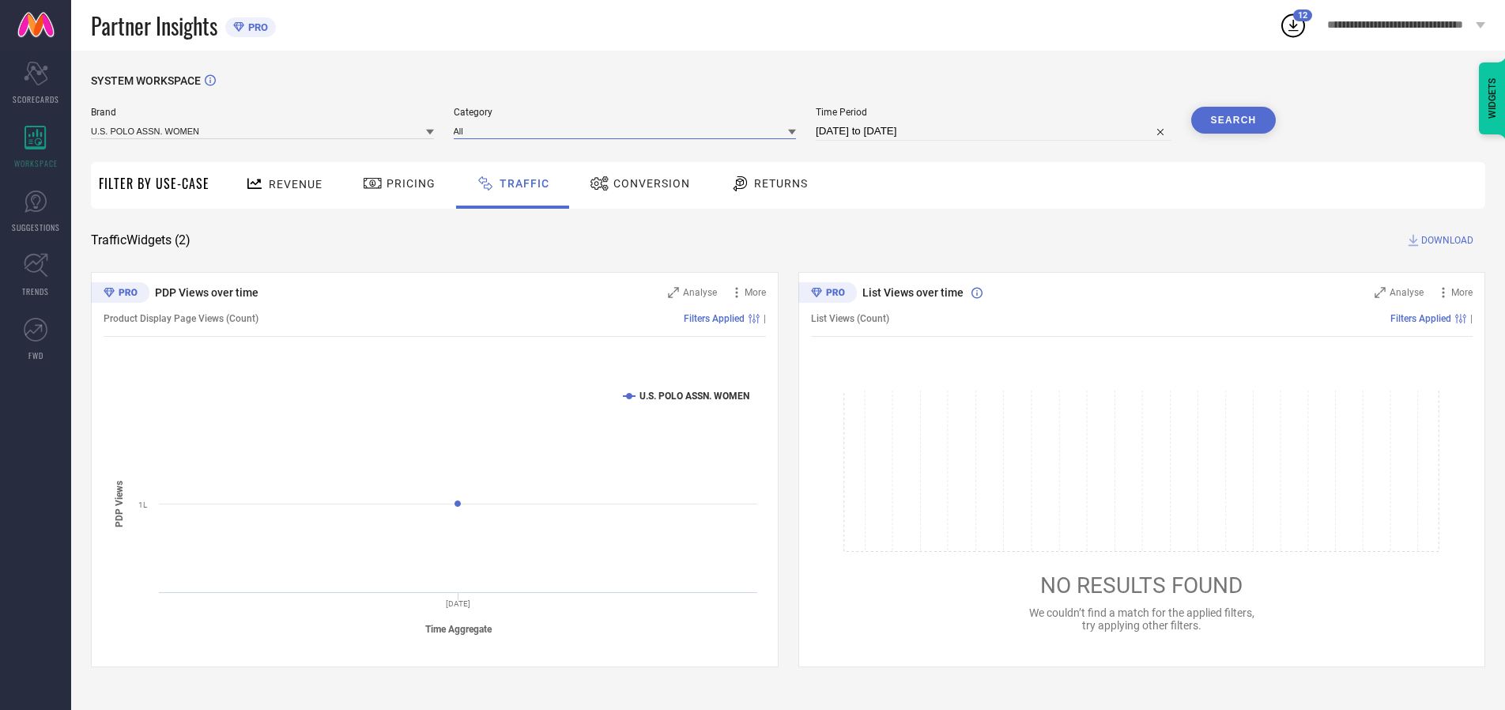
click at [628, 130] on input at bounding box center [625, 131] width 343 height 17
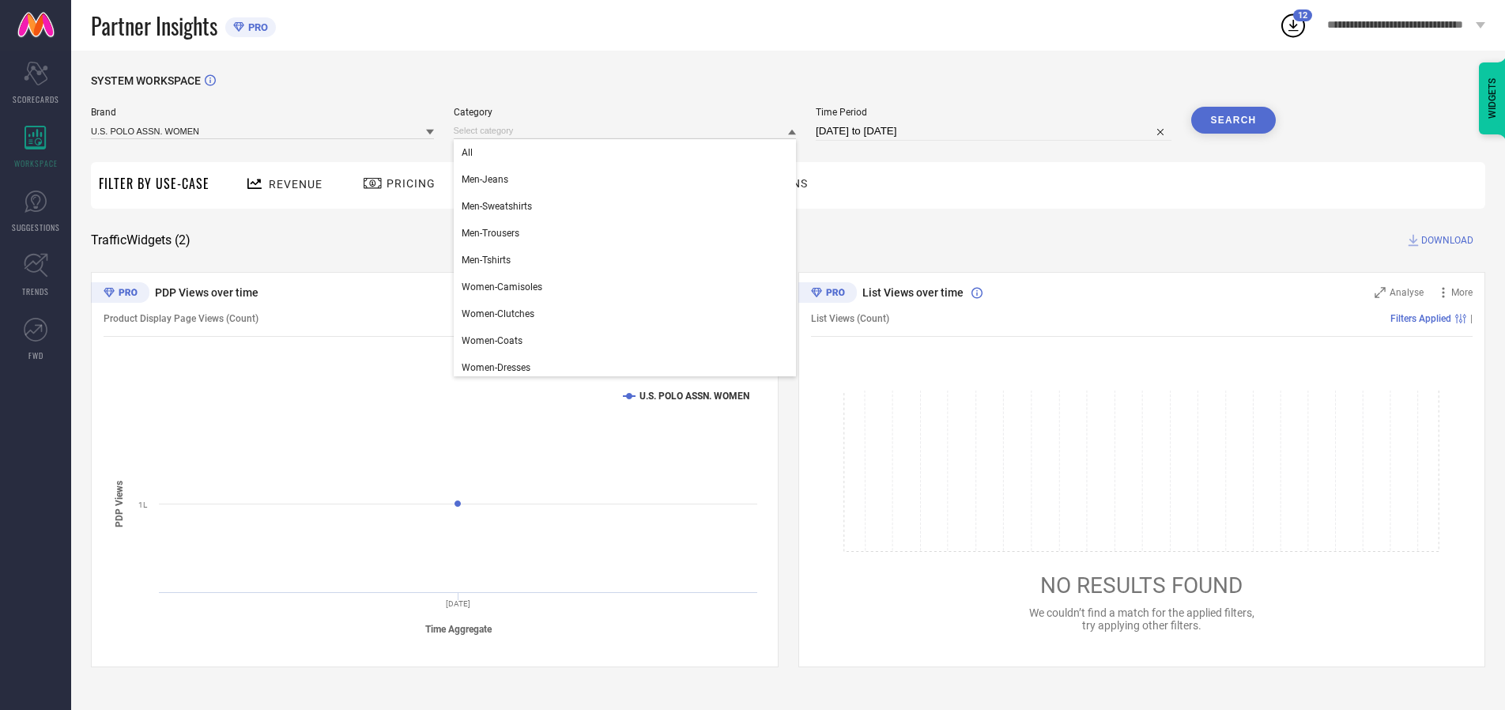
click at [628, 153] on div "All" at bounding box center [625, 152] width 343 height 27
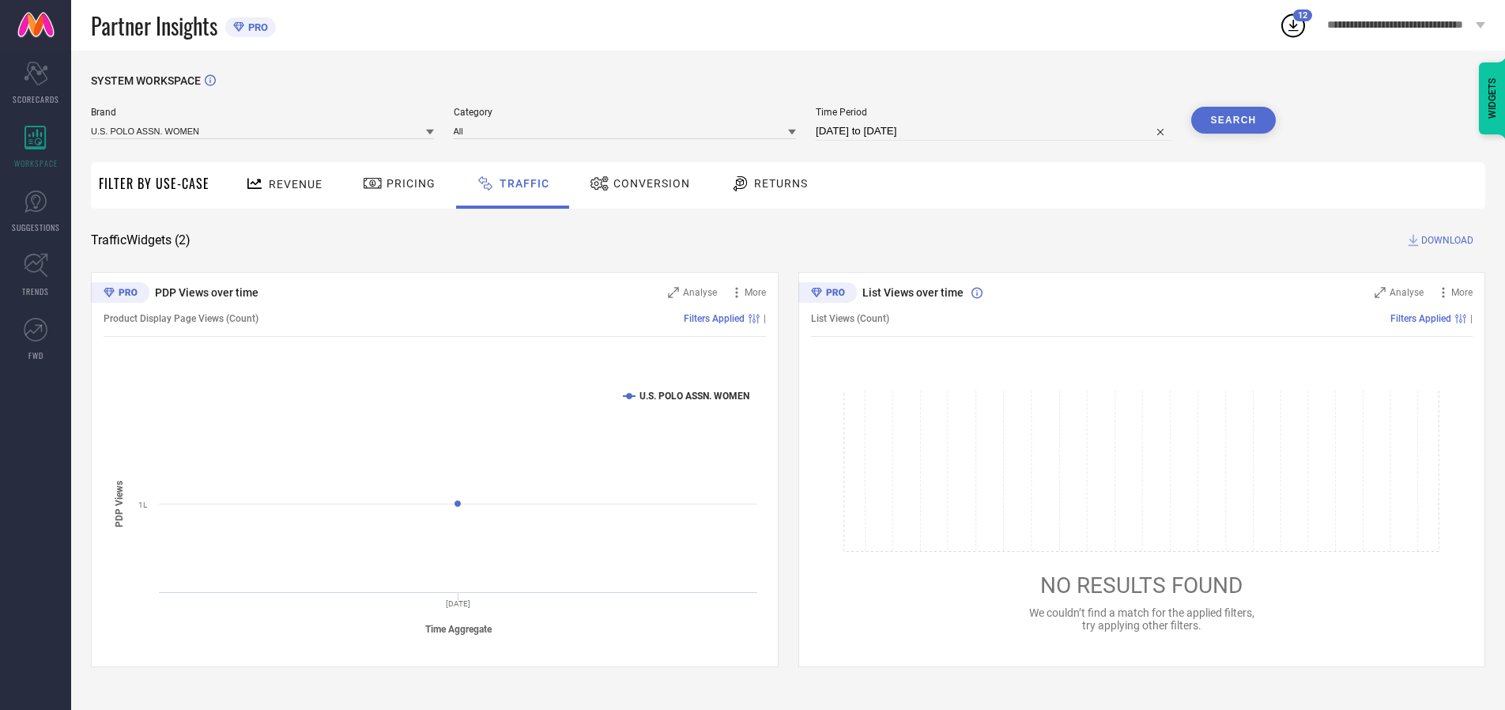
click at [1233, 120] on button "Search" at bounding box center [1233, 120] width 85 height 27
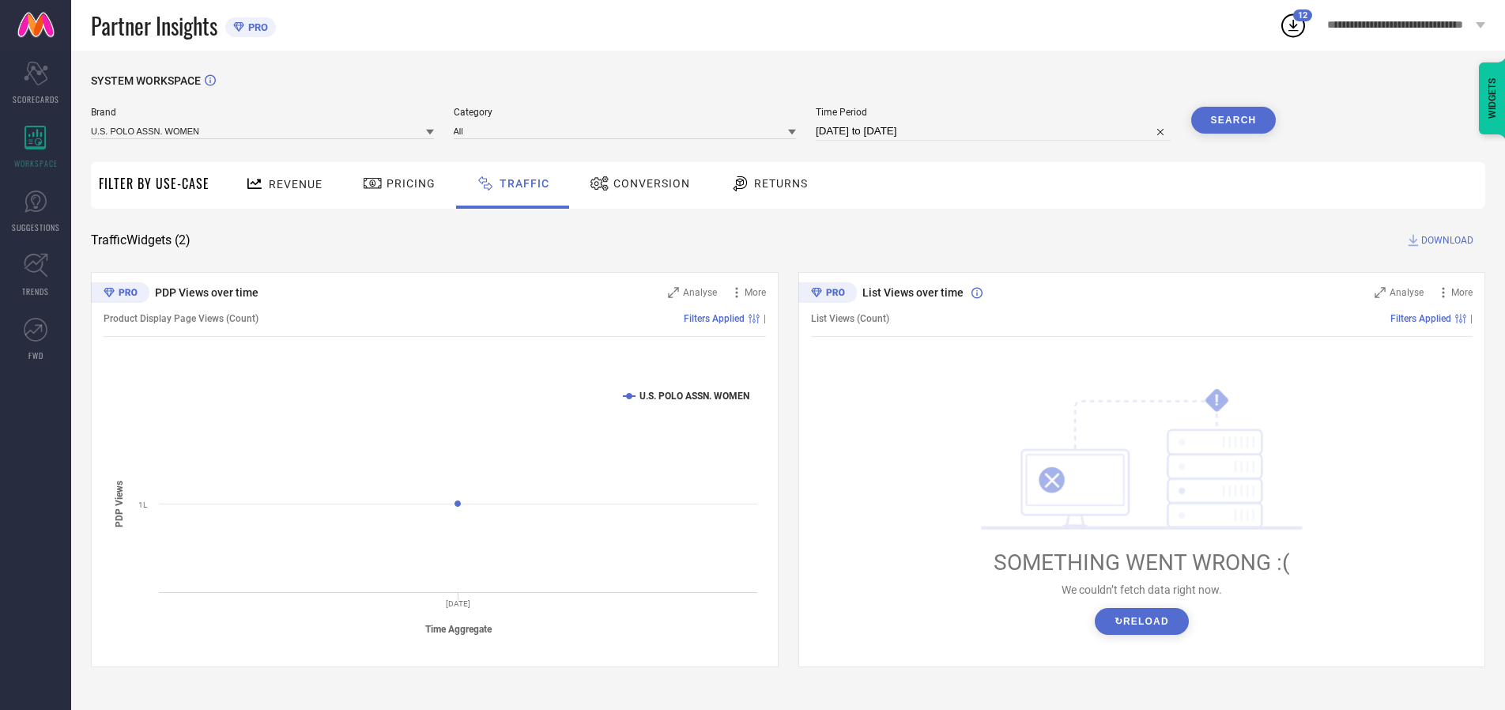
click at [1445, 240] on span "DOWNLOAD" at bounding box center [1447, 240] width 52 height 16
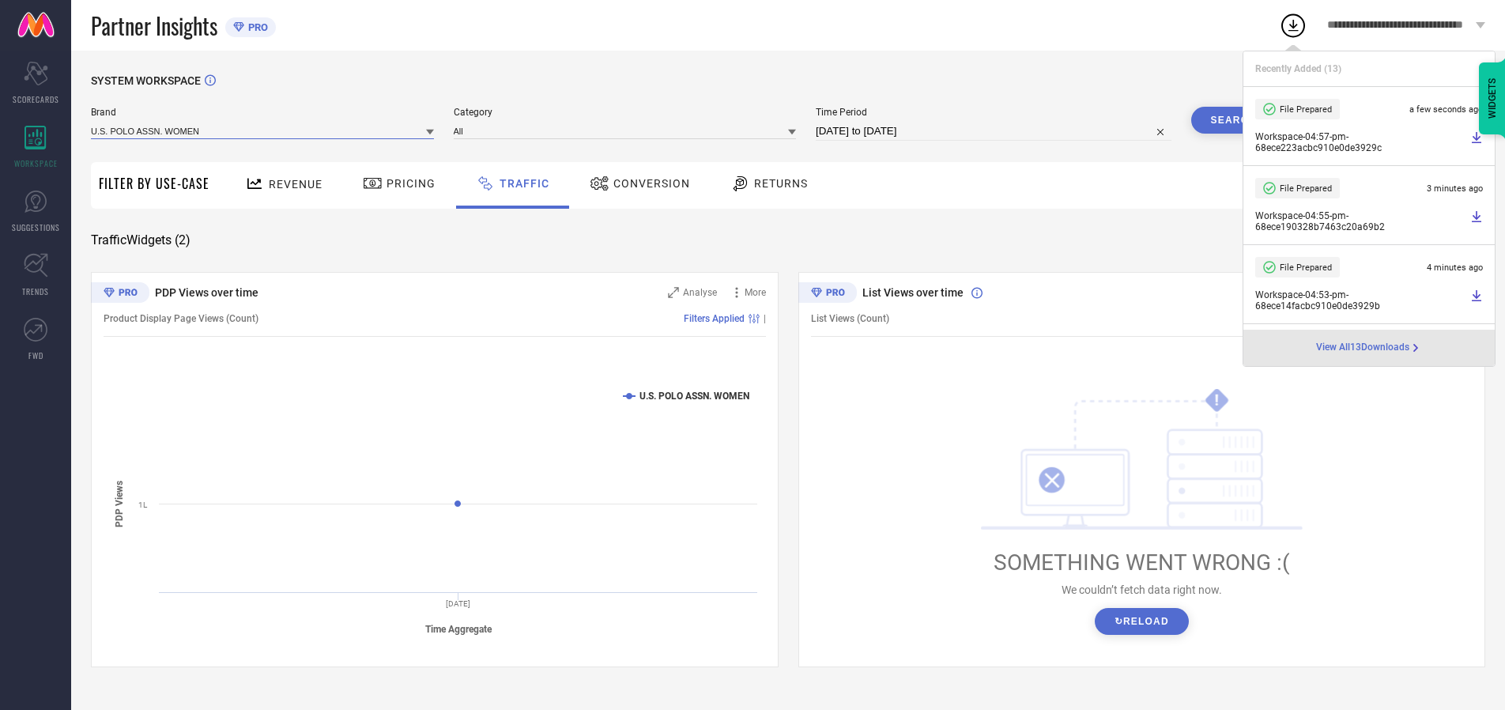
click at [263, 130] on input at bounding box center [262, 131] width 343 height 17
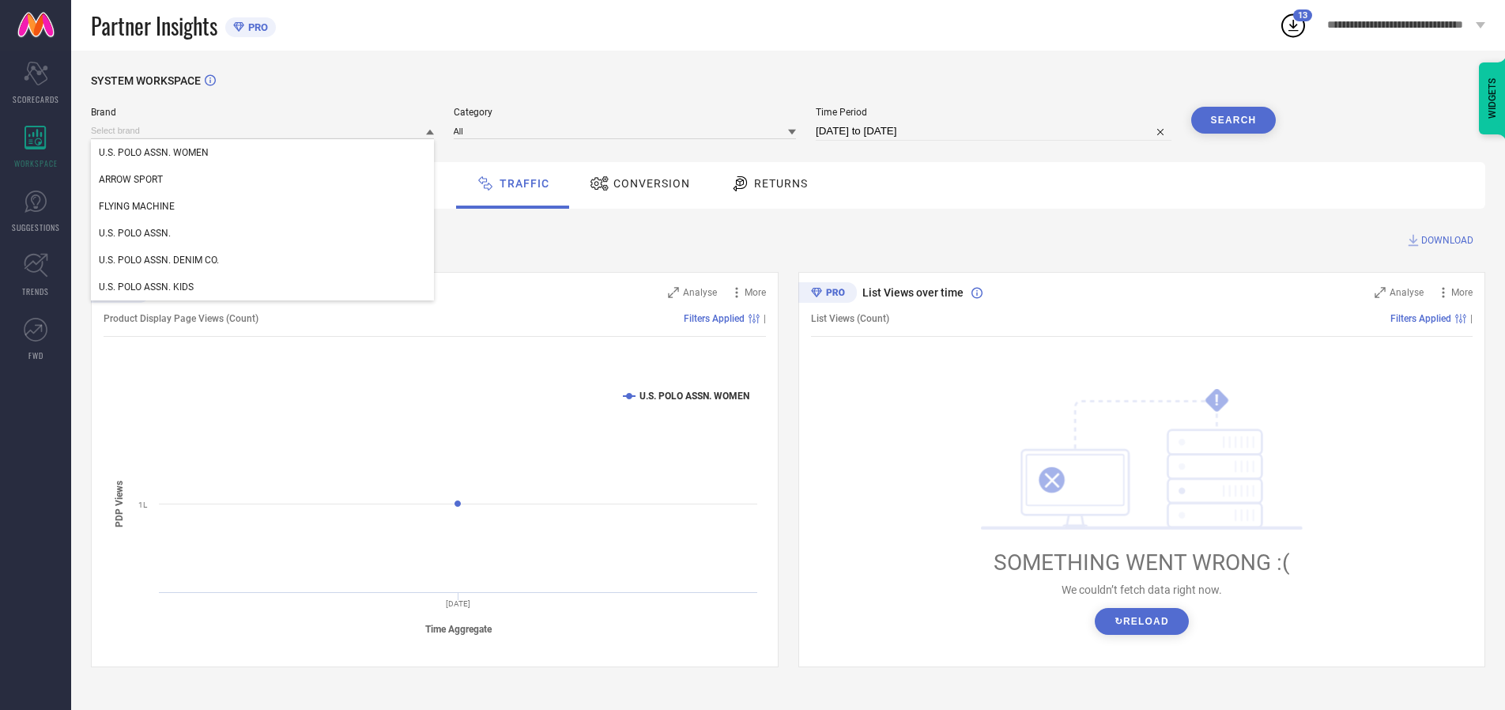
click at [263, 233] on div "U.S. POLO ASSN." at bounding box center [262, 233] width 343 height 27
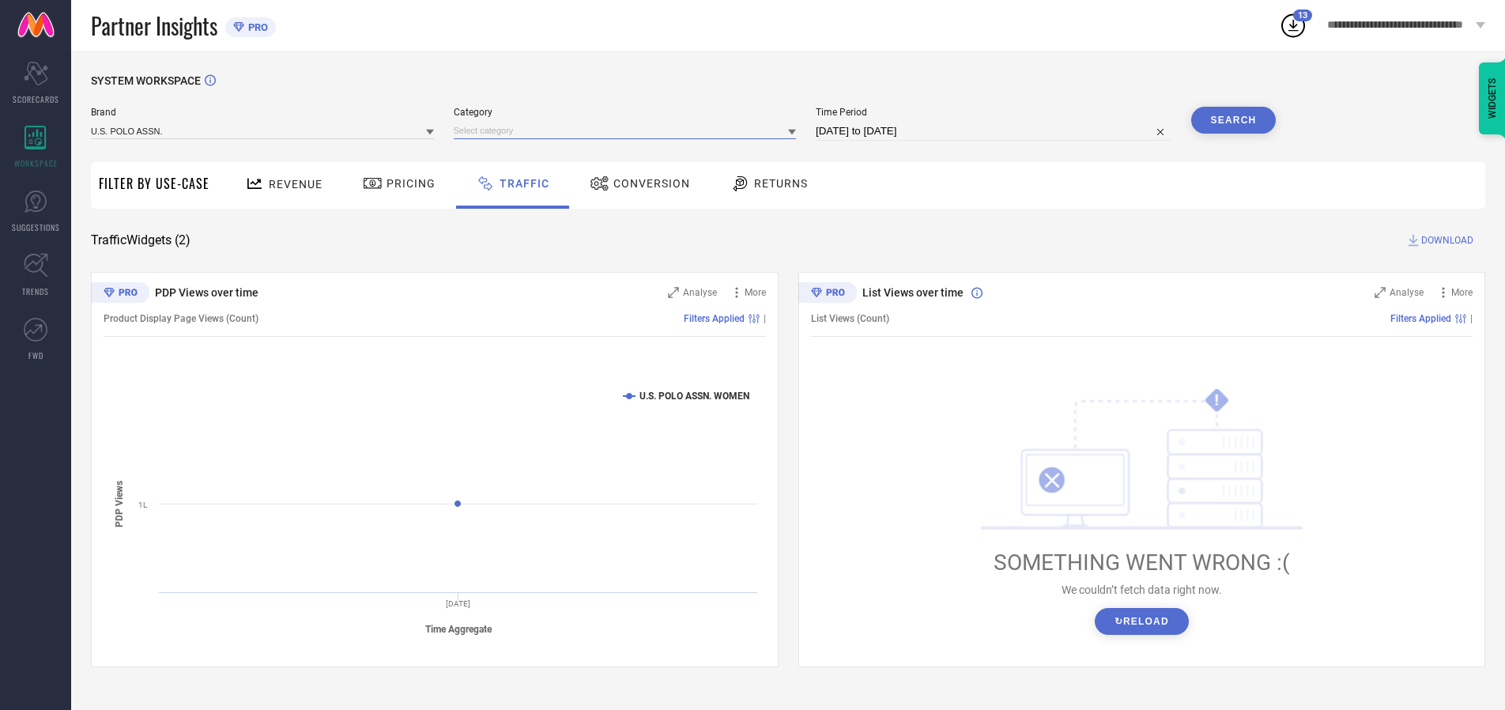
click at [628, 130] on input at bounding box center [625, 131] width 343 height 17
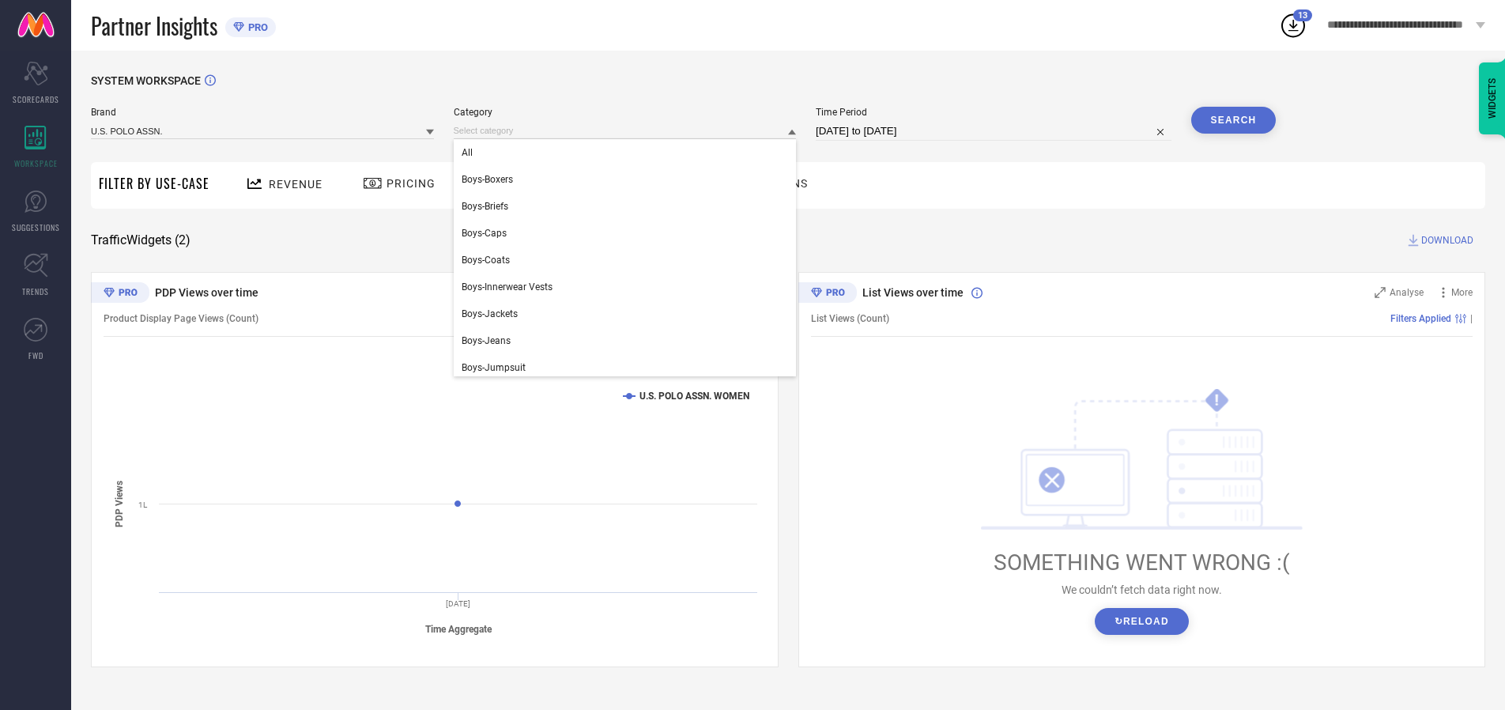
click at [628, 153] on div "All" at bounding box center [625, 152] width 343 height 27
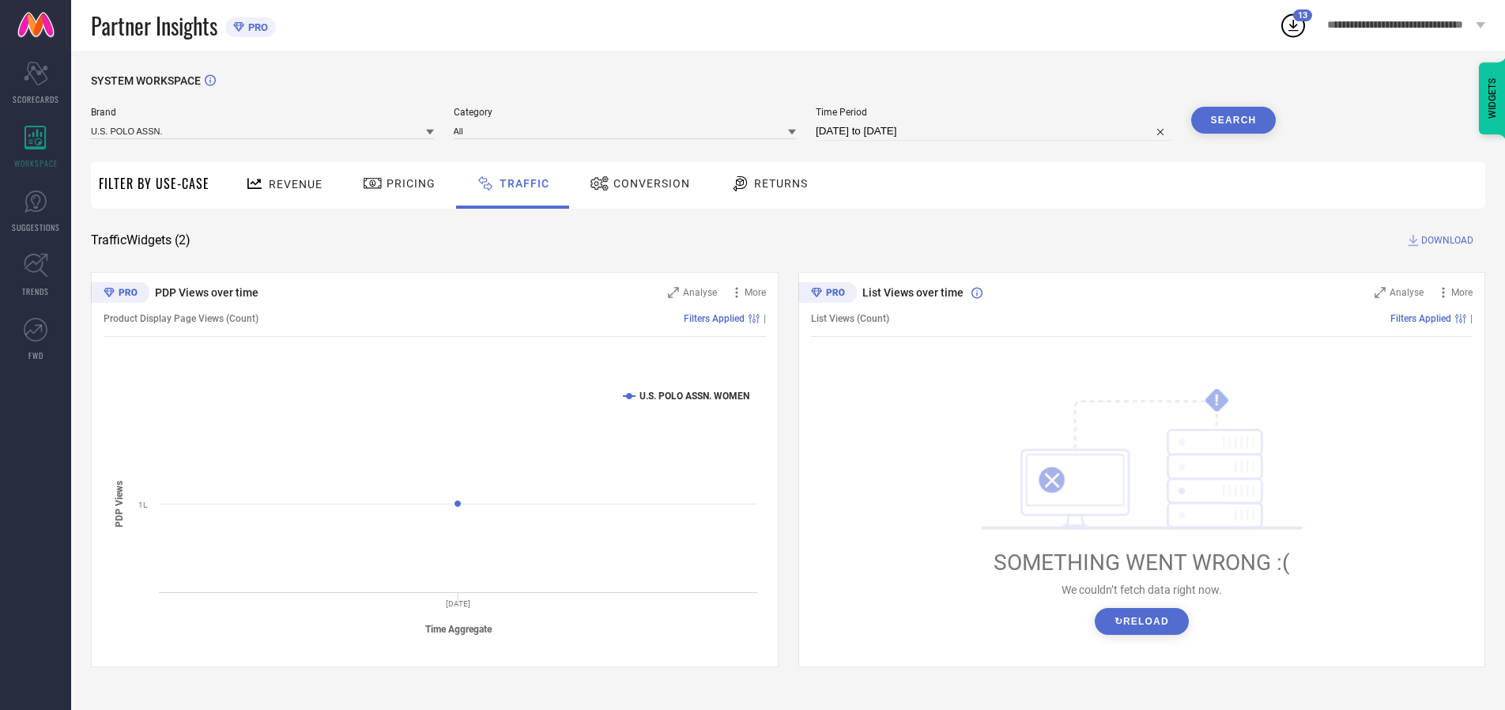
click at [1233, 120] on button "Search" at bounding box center [1233, 120] width 85 height 27
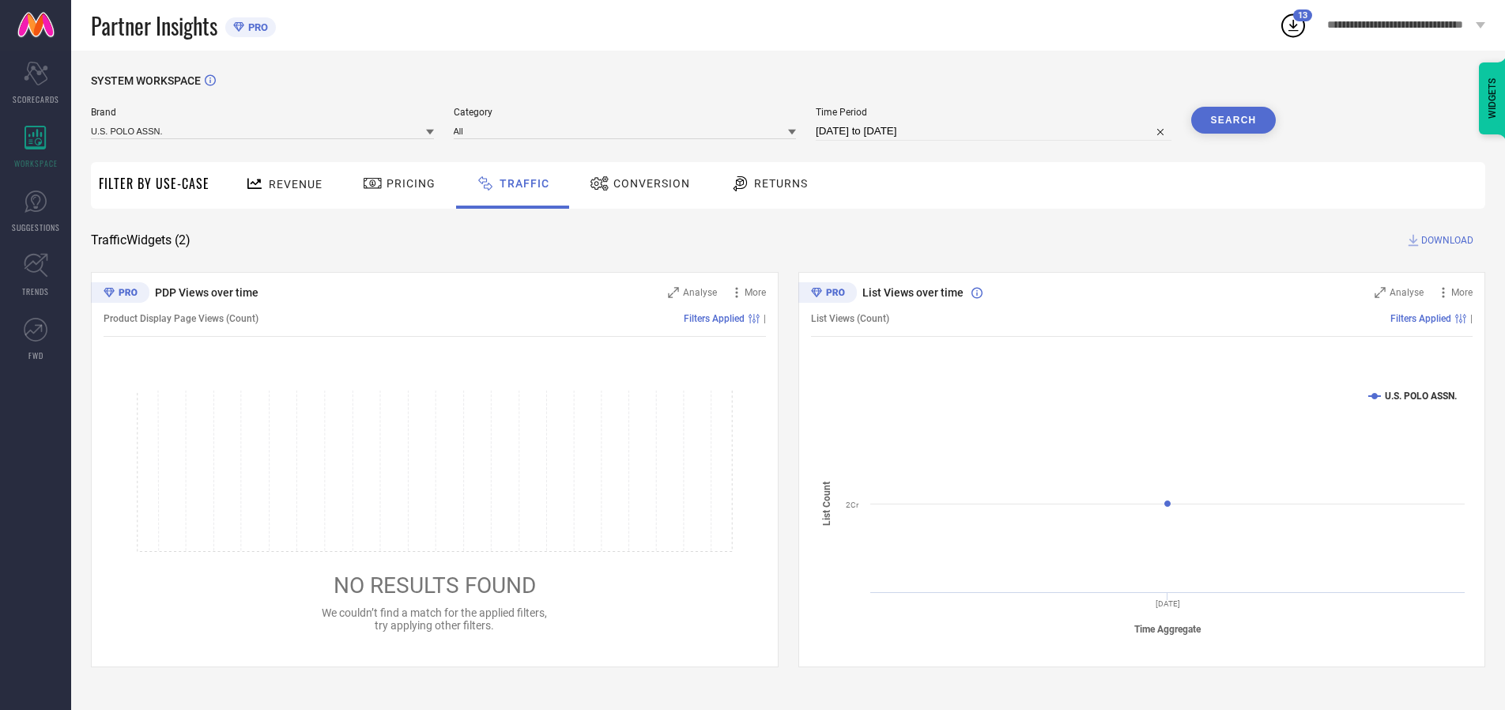
click at [1445, 240] on span "DOWNLOAD" at bounding box center [1447, 240] width 52 height 16
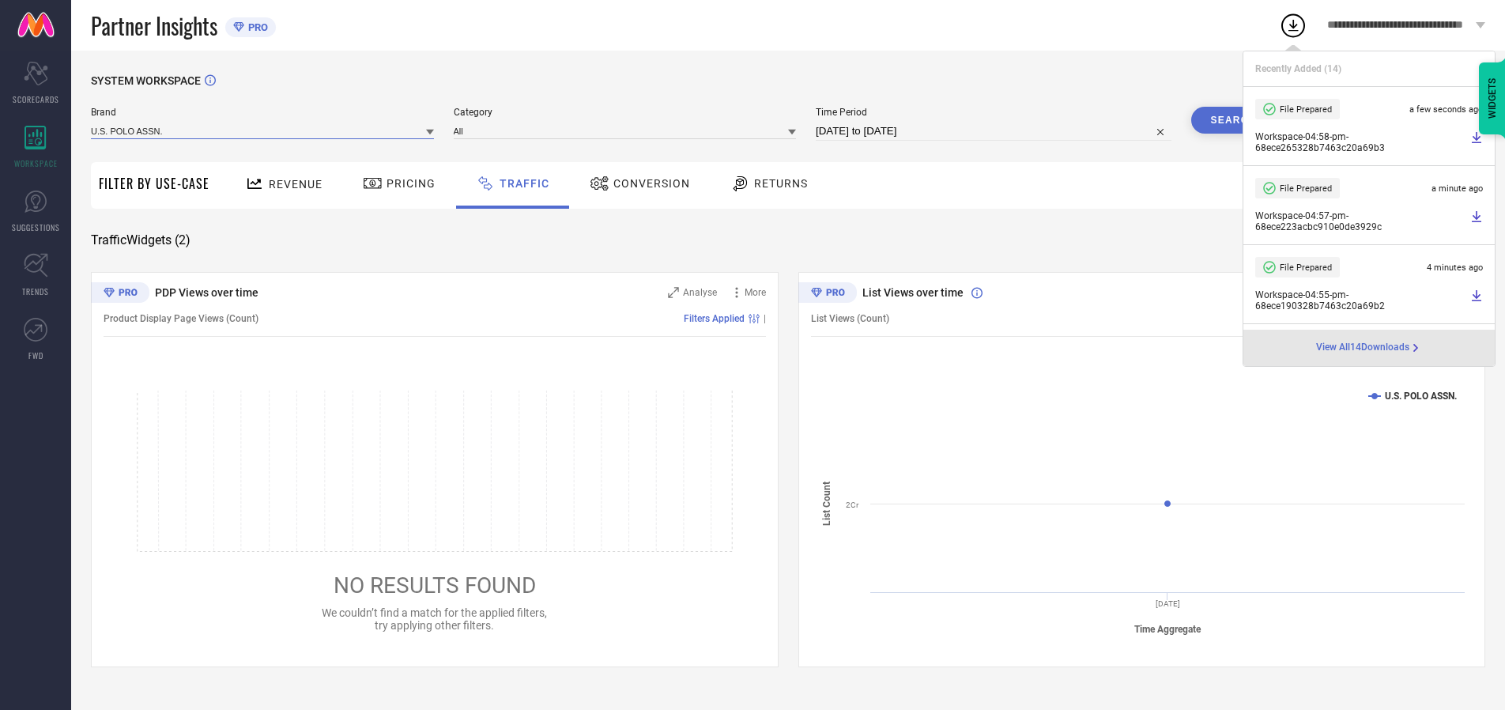
click at [263, 130] on input at bounding box center [262, 131] width 343 height 17
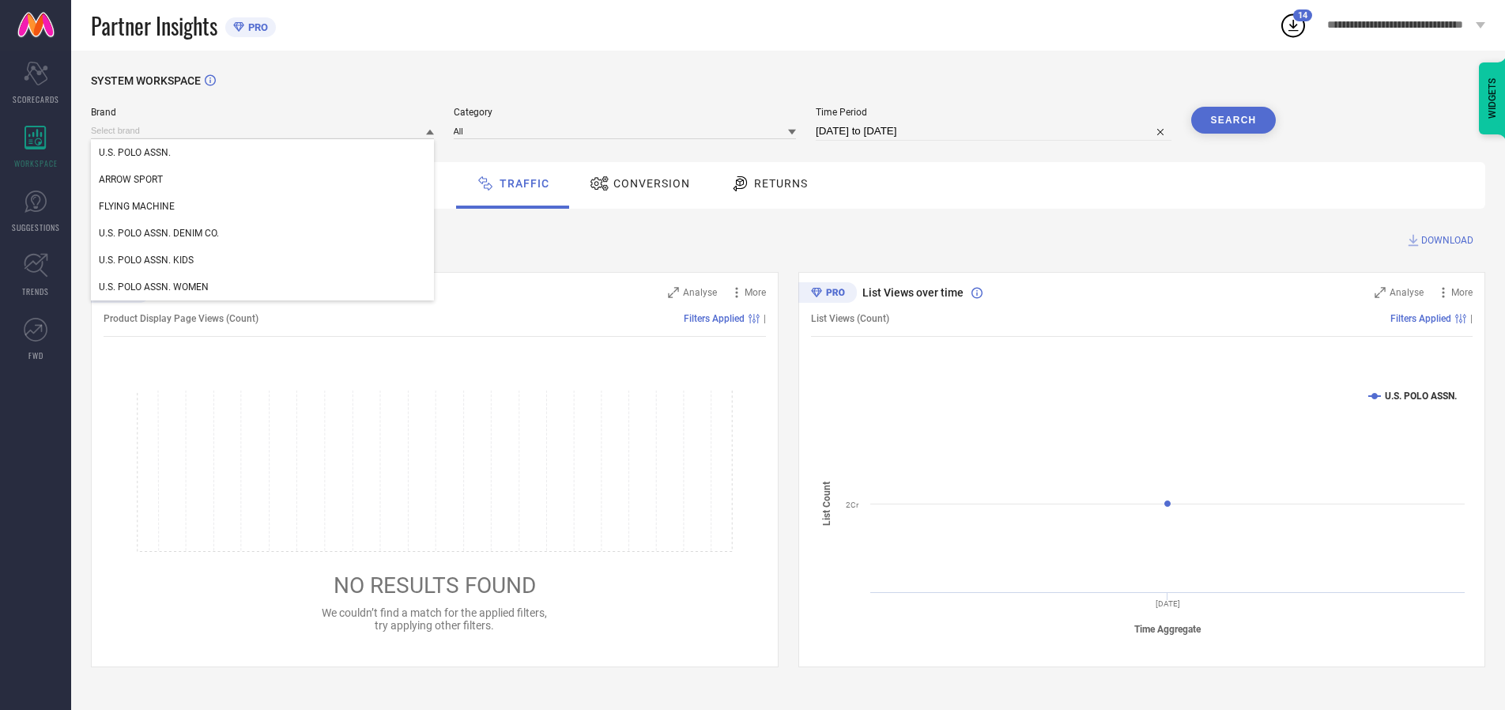
click at [263, 233] on div "U.S. POLO ASSN. DENIM CO." at bounding box center [262, 233] width 343 height 27
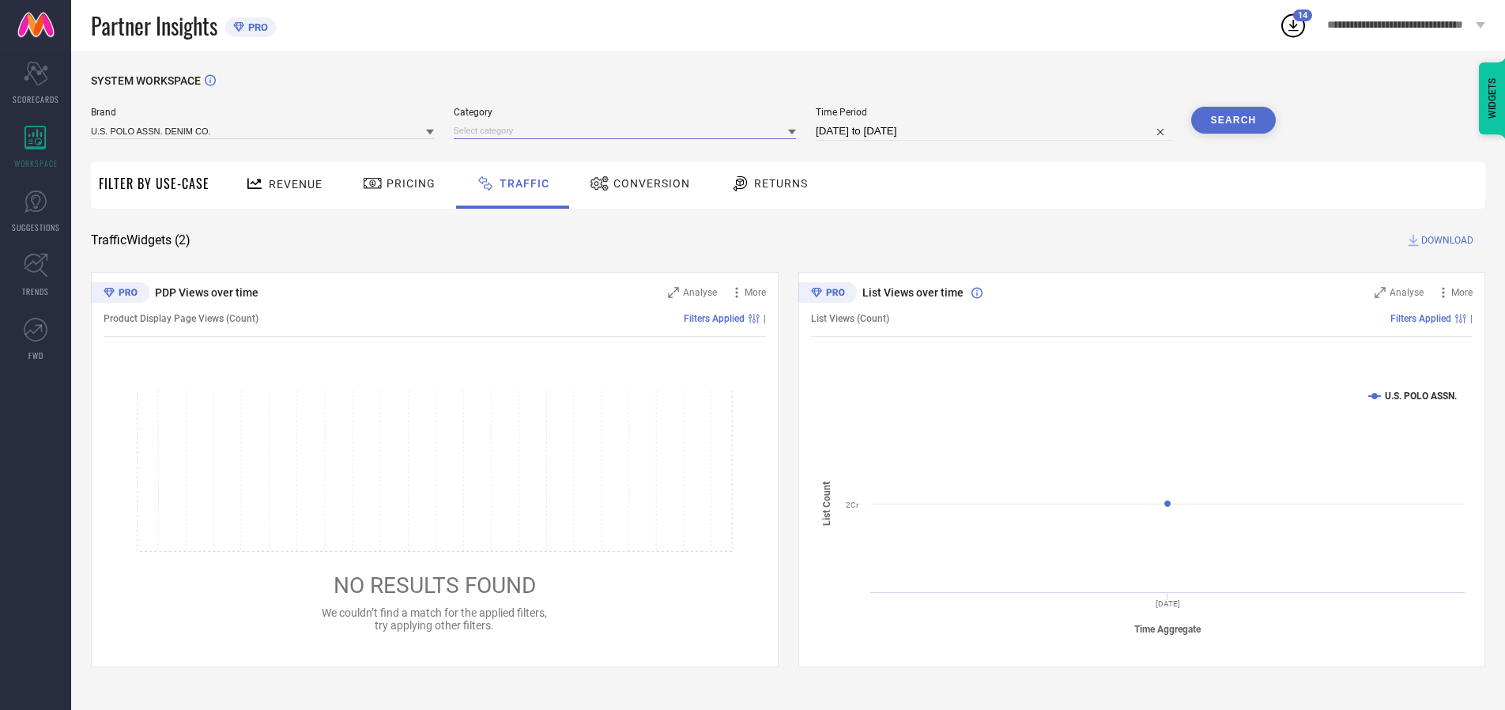
click at [628, 130] on input at bounding box center [625, 131] width 343 height 17
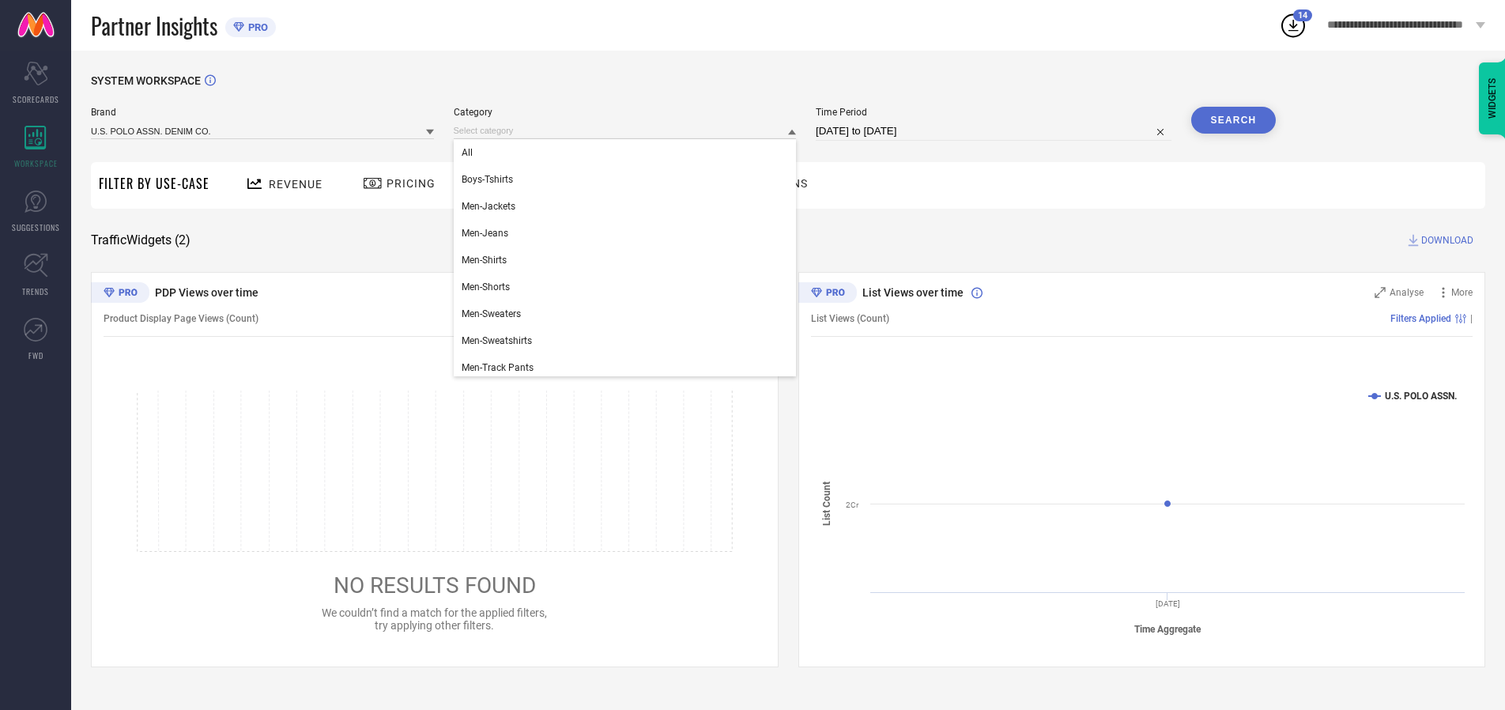
click at [628, 153] on div "All" at bounding box center [625, 152] width 343 height 27
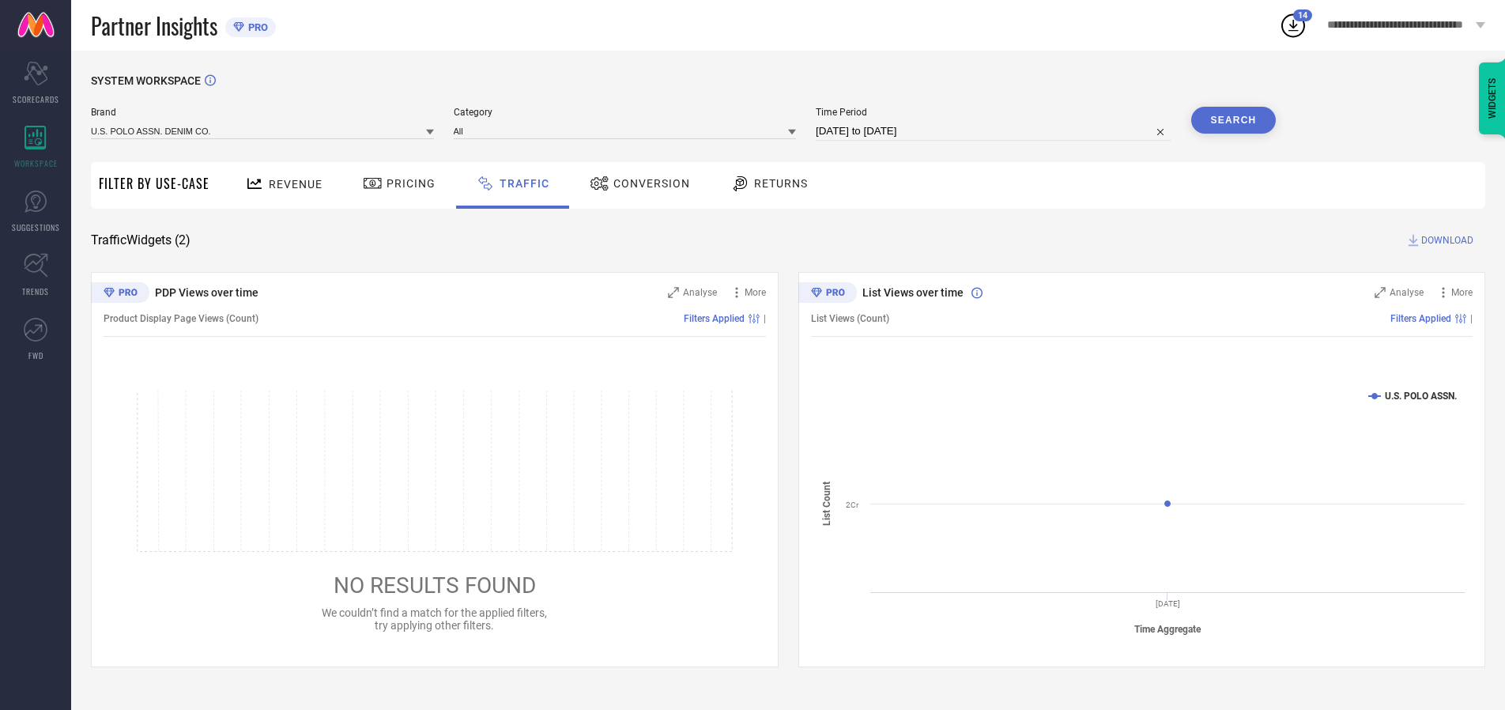
click at [1233, 120] on button "Search" at bounding box center [1233, 120] width 85 height 27
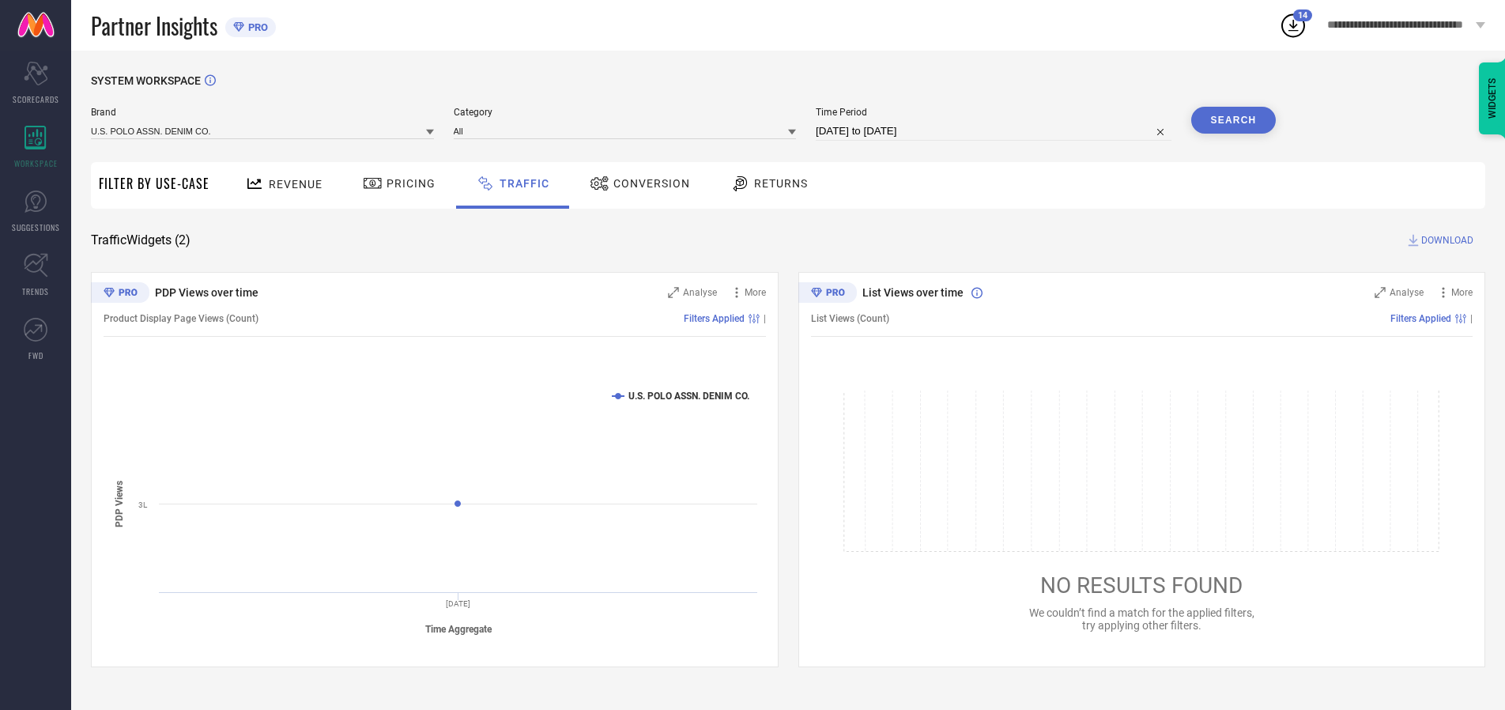
click at [1445, 240] on span "DOWNLOAD" at bounding box center [1447, 240] width 52 height 16
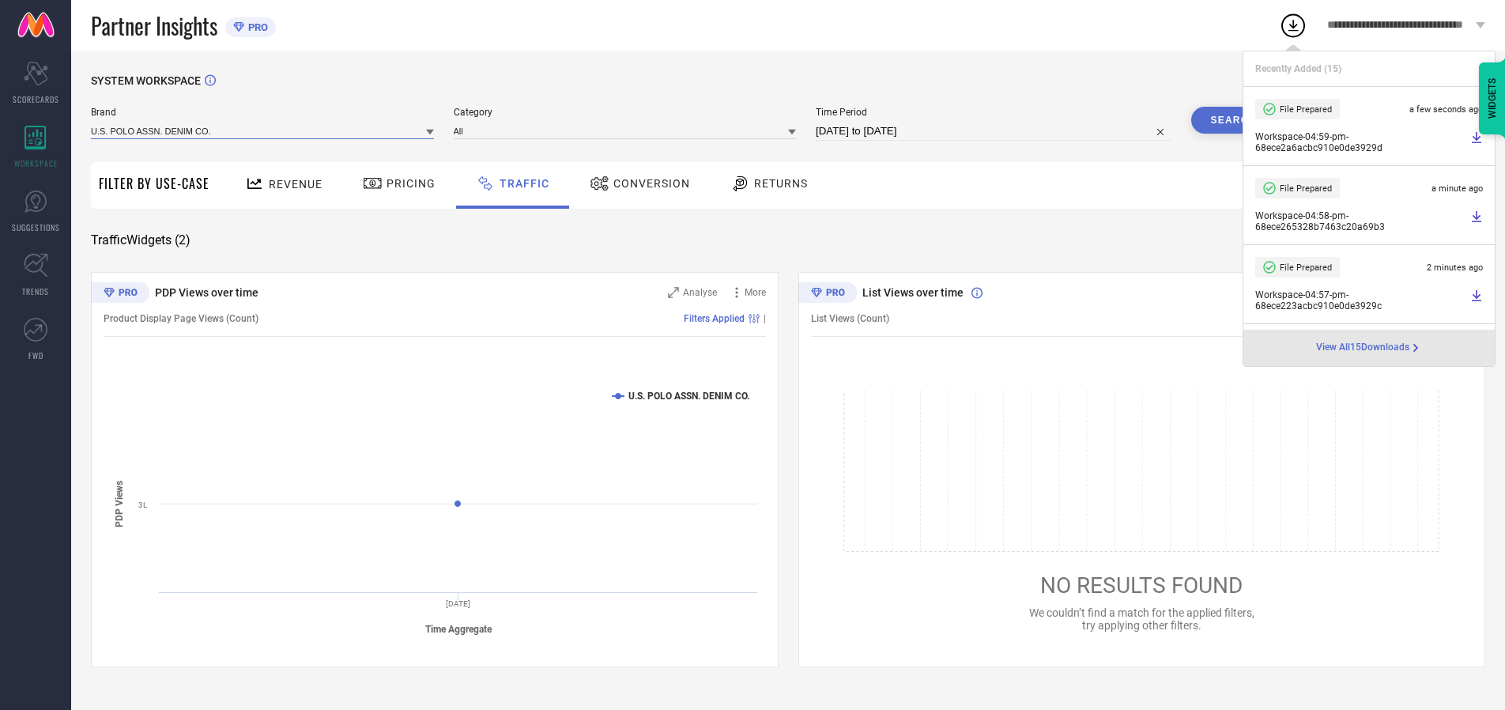
click at [263, 130] on input at bounding box center [262, 131] width 343 height 17
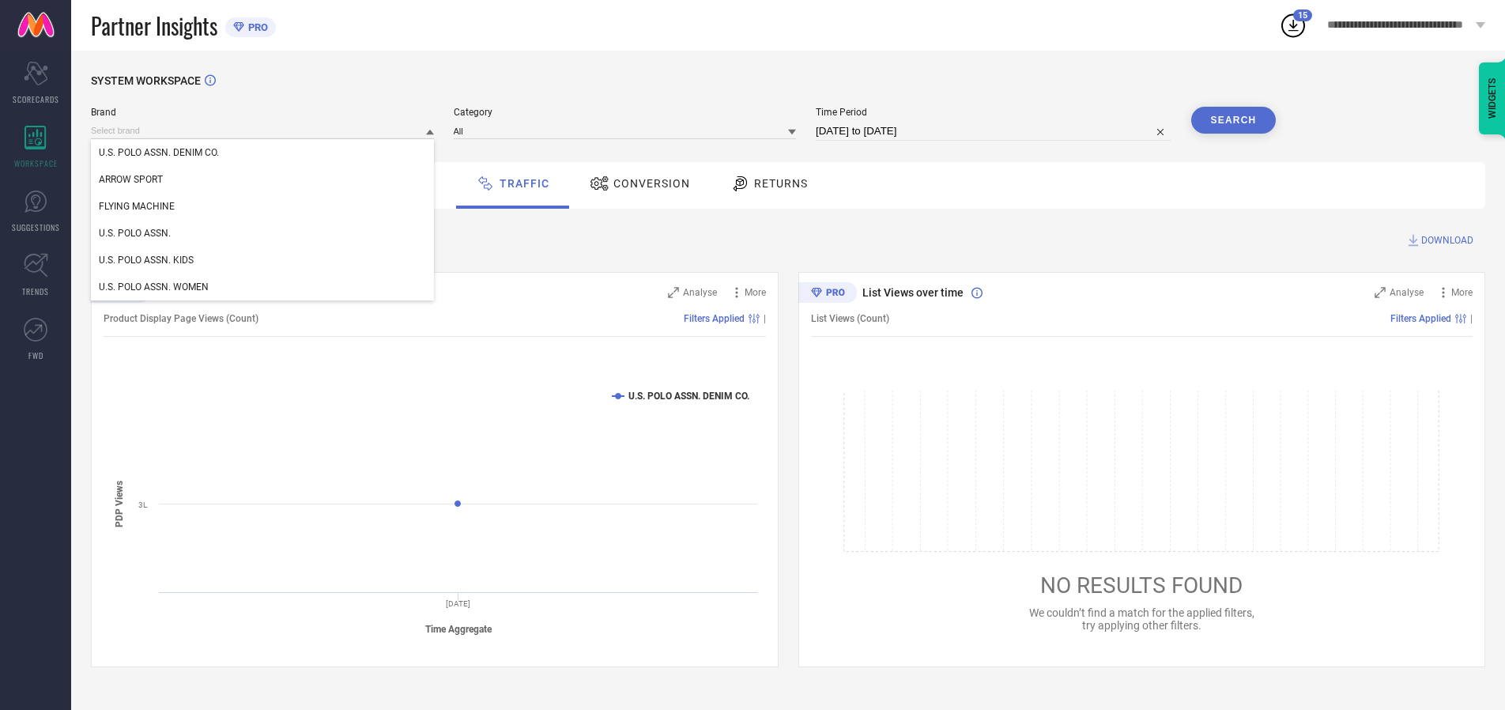
click at [263, 260] on div "U.S. POLO ASSN. KIDS" at bounding box center [262, 260] width 343 height 27
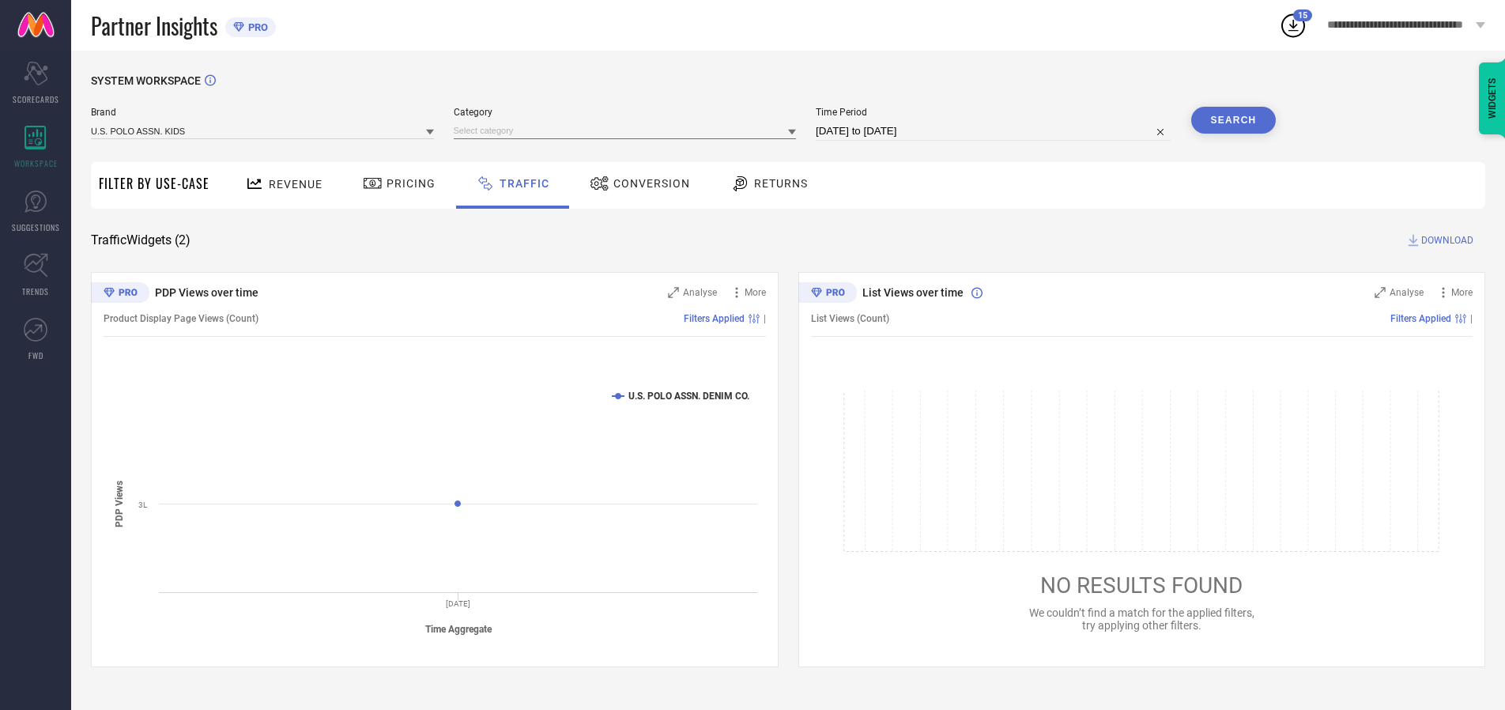
click at [628, 130] on input at bounding box center [625, 131] width 343 height 17
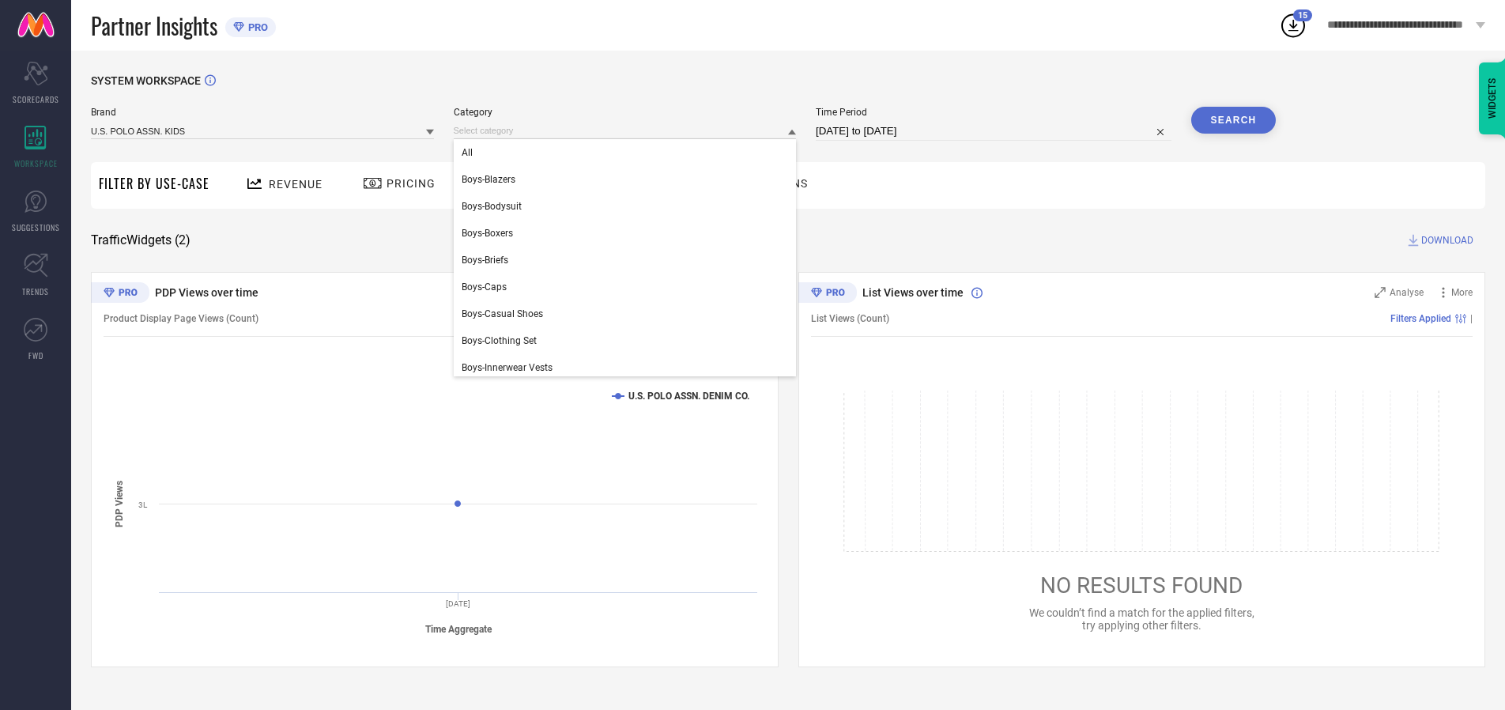
click at [628, 153] on div "All" at bounding box center [625, 152] width 343 height 27
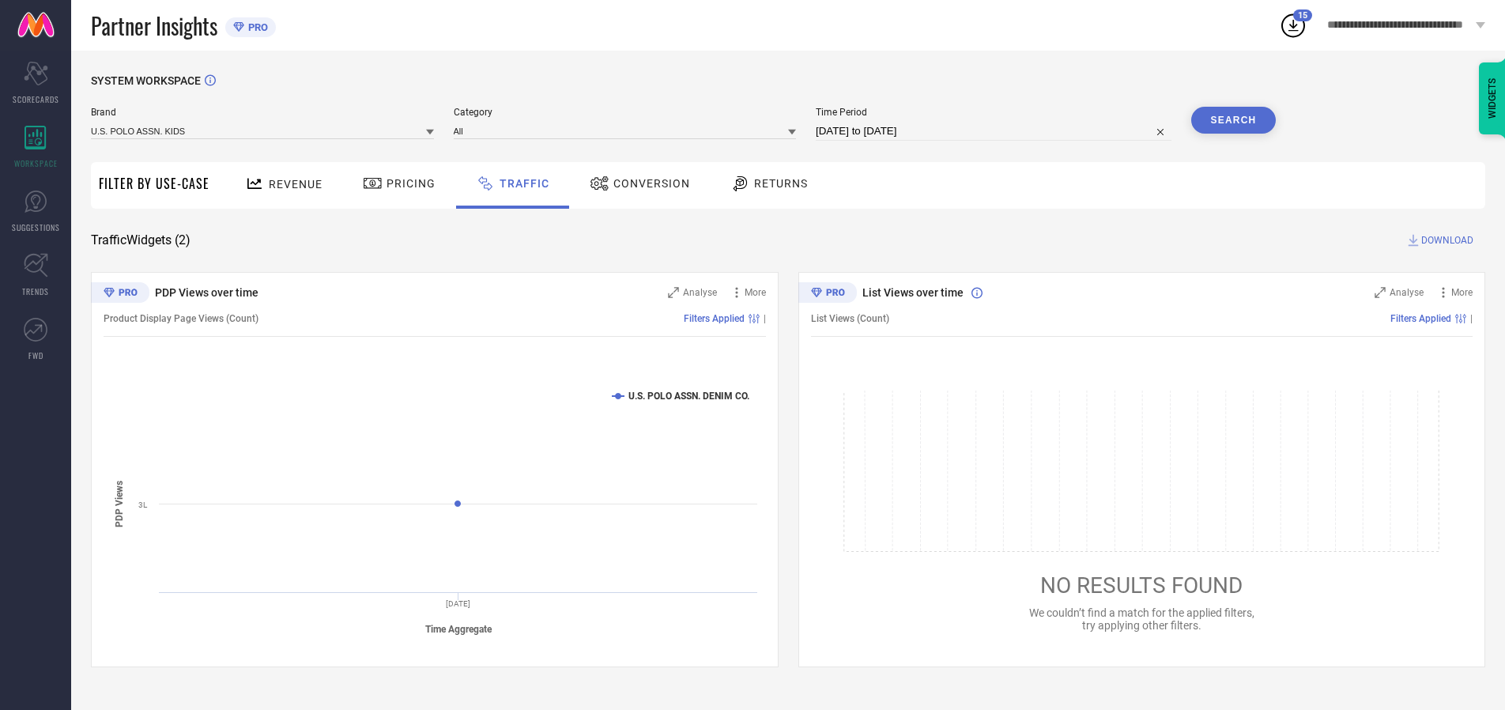
click at [1233, 120] on button "Search" at bounding box center [1233, 120] width 85 height 27
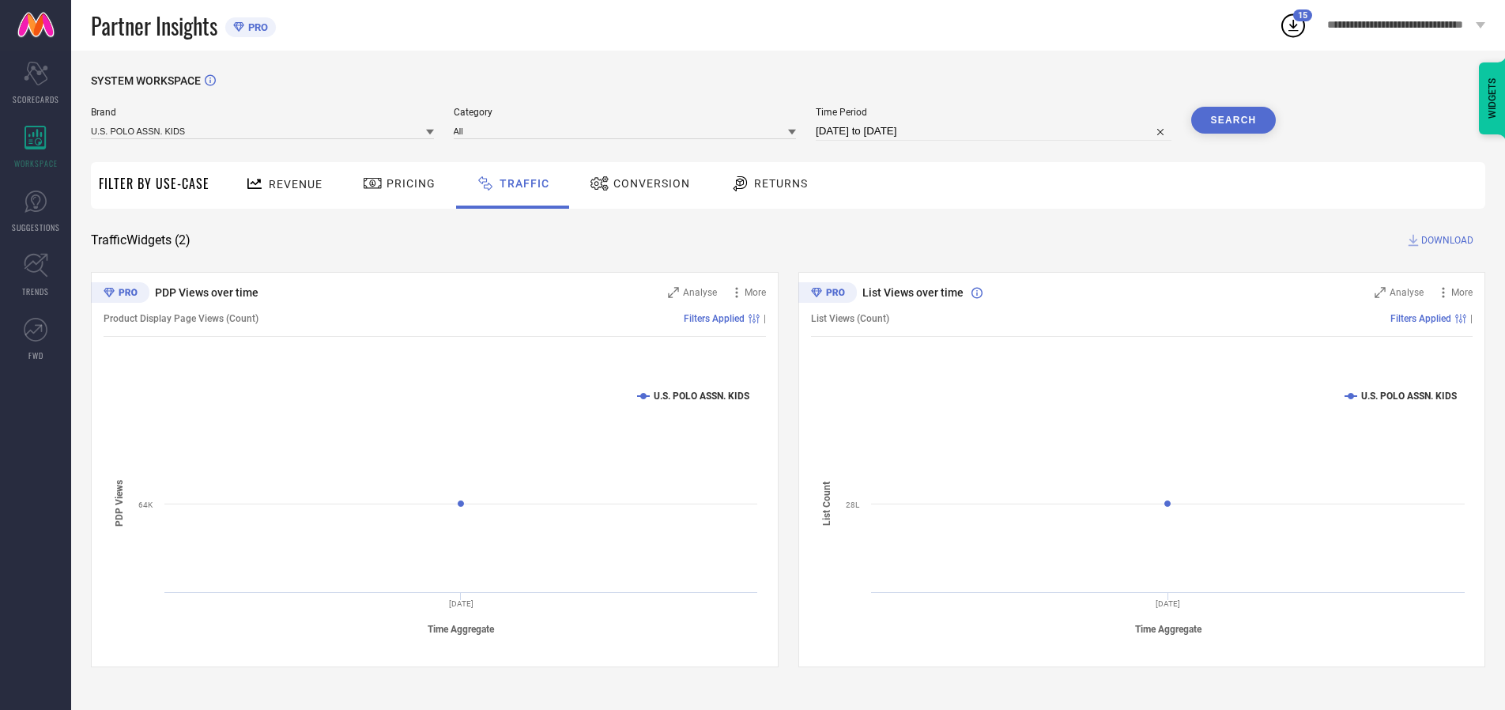
click at [1445, 240] on span "DOWNLOAD" at bounding box center [1447, 240] width 52 height 16
click at [996, 131] on input at bounding box center [994, 131] width 356 height 19
select select "9"
select select "2025"
select select "10"
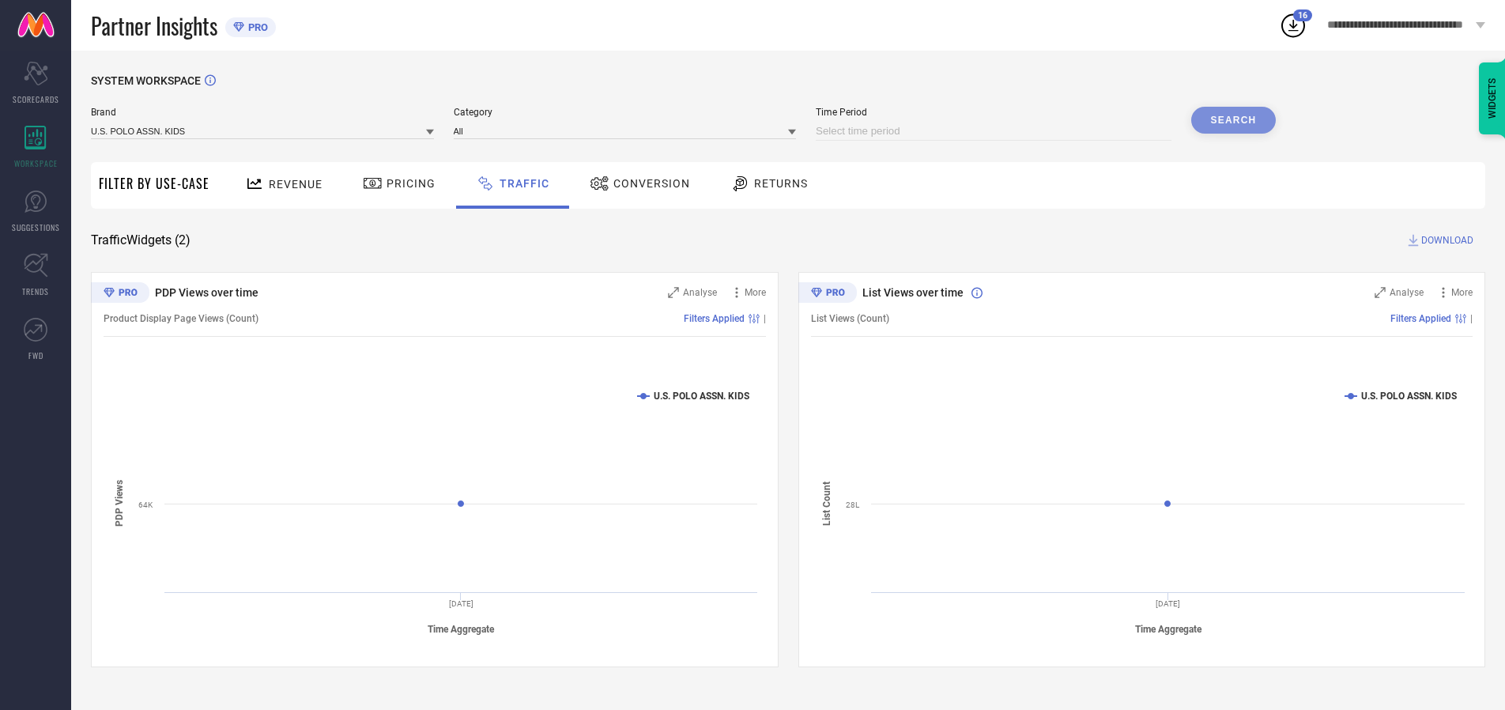
select select "2025"
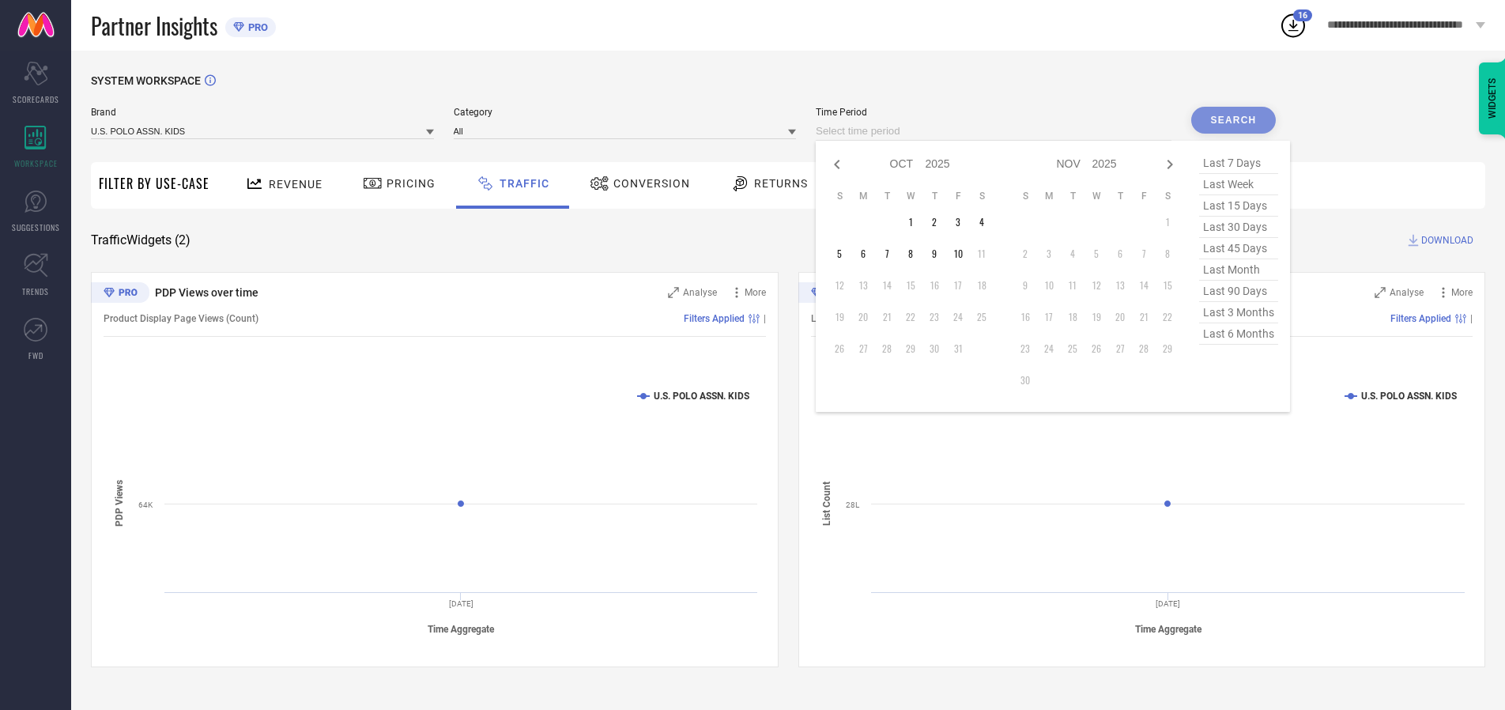
click at [915, 222] on td "1" at bounding box center [911, 222] width 24 height 24
type input "[DATE] to [DATE]"
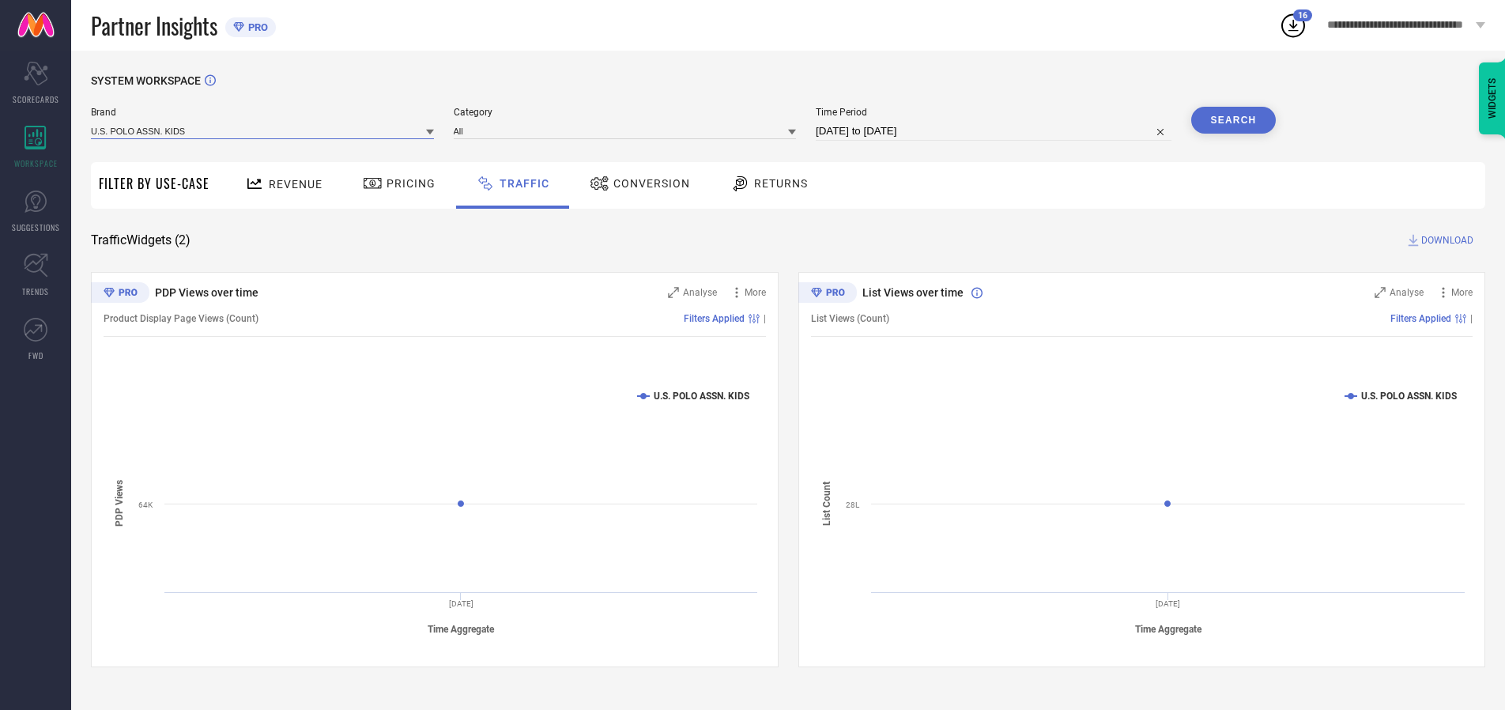
click at [263, 130] on input at bounding box center [262, 131] width 343 height 17
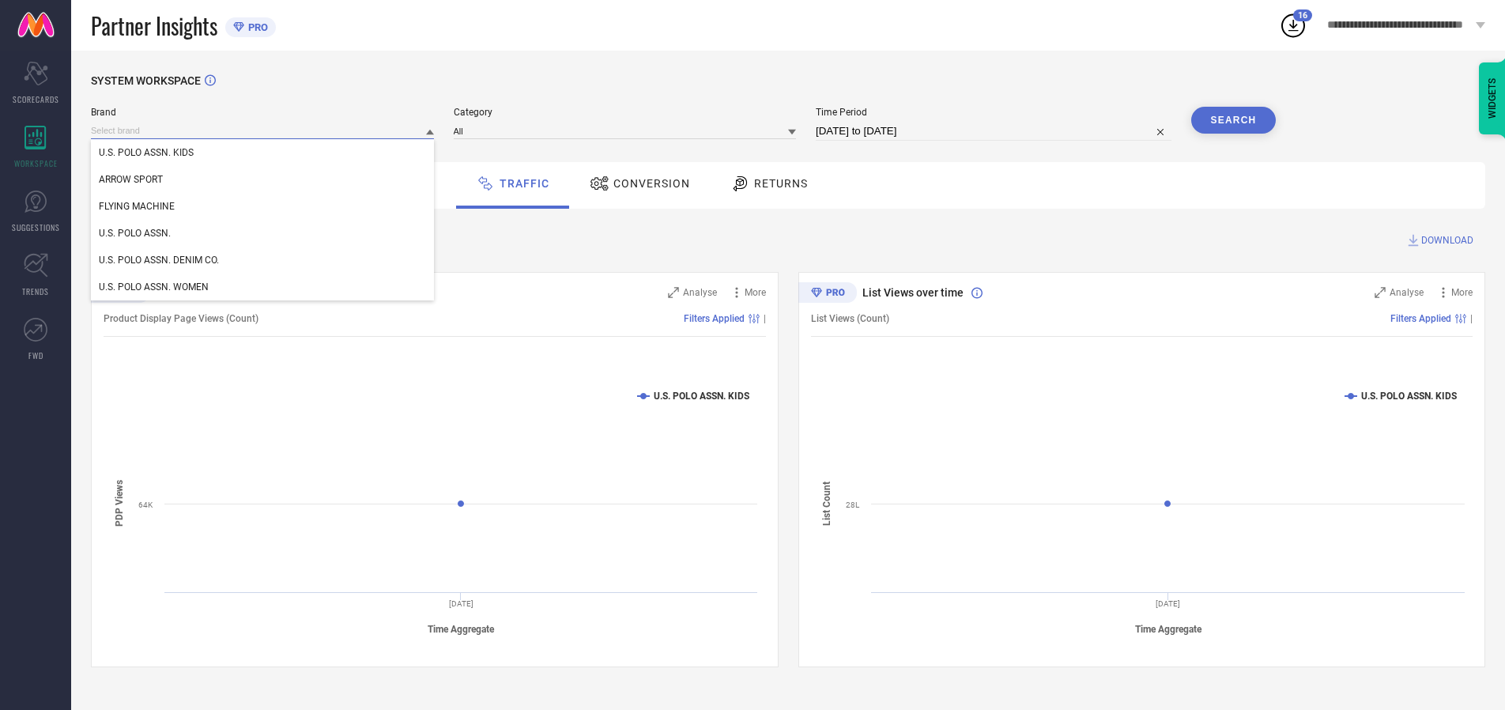
click at [263, 130] on input at bounding box center [262, 131] width 343 height 17
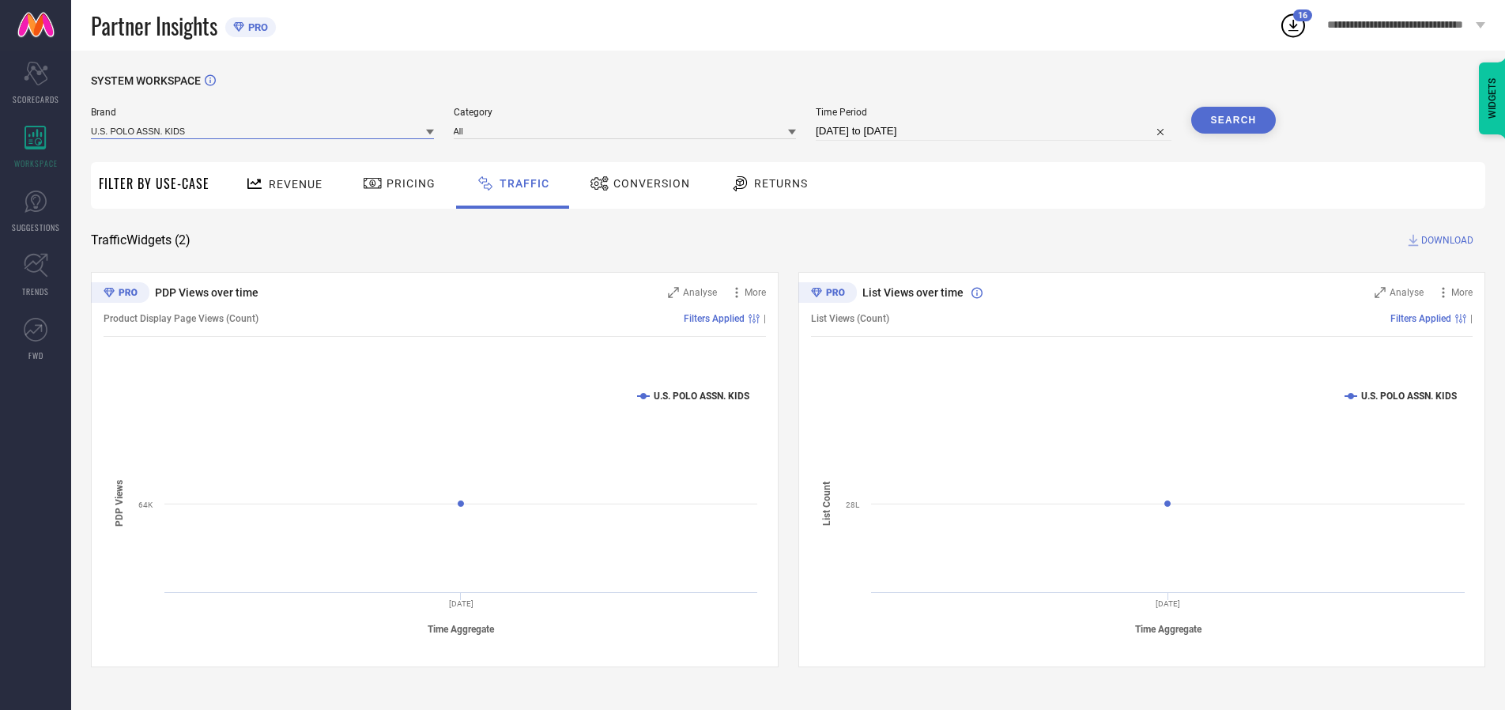
click at [263, 130] on input at bounding box center [262, 131] width 343 height 17
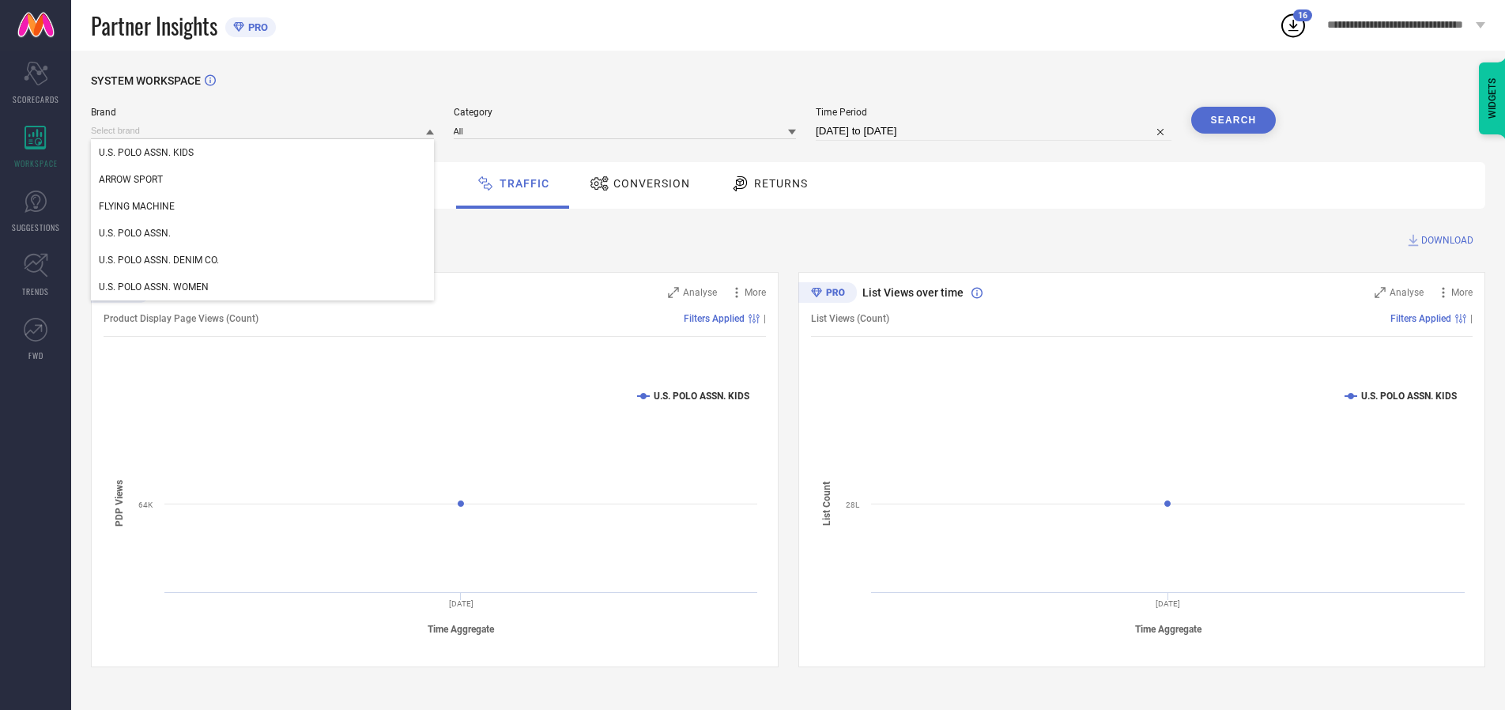
click at [263, 153] on div "U.S. POLO ASSN. KIDS" at bounding box center [262, 152] width 343 height 27
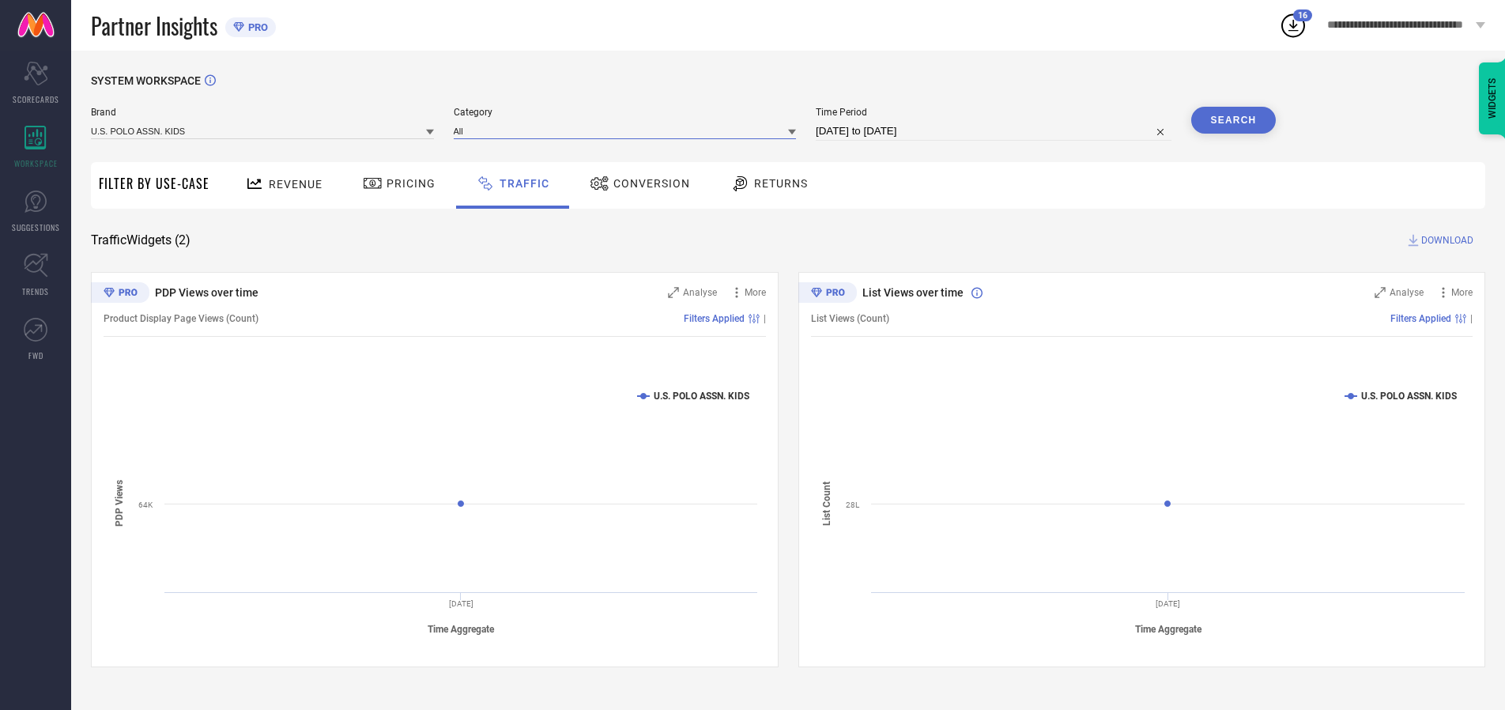
click at [628, 130] on input at bounding box center [625, 131] width 343 height 17
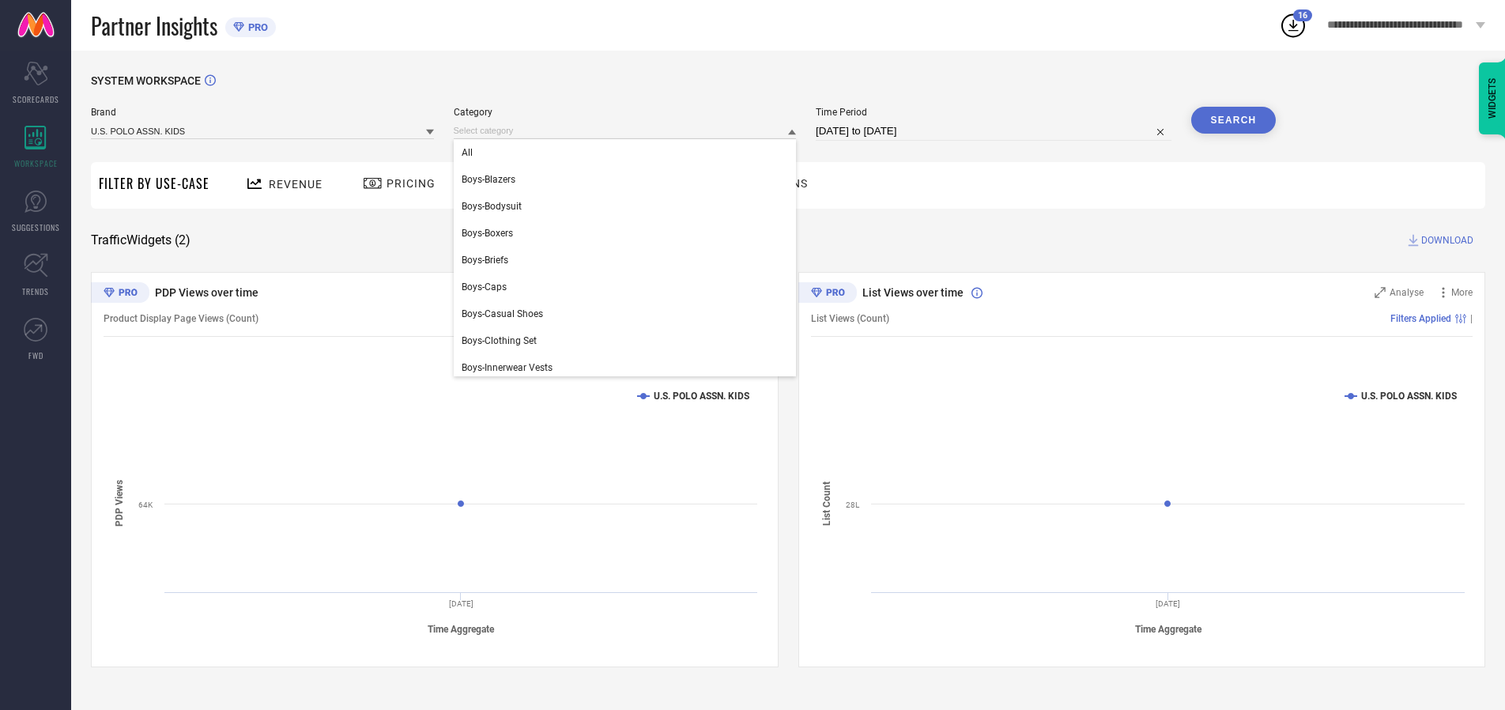
click at [628, 153] on div "All" at bounding box center [625, 152] width 343 height 27
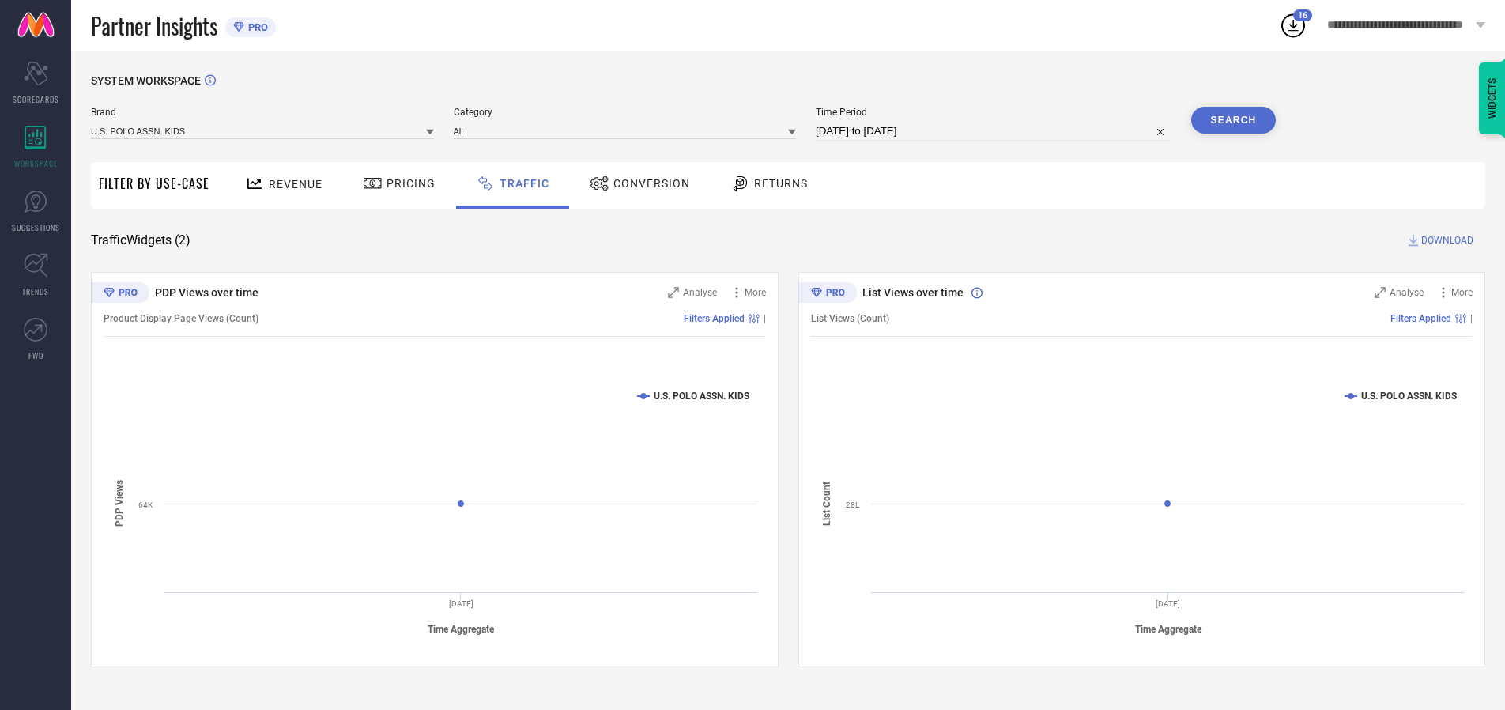
click at [1233, 120] on button "Search" at bounding box center [1233, 120] width 85 height 27
click at [1445, 240] on span "DOWNLOAD" at bounding box center [1447, 240] width 52 height 16
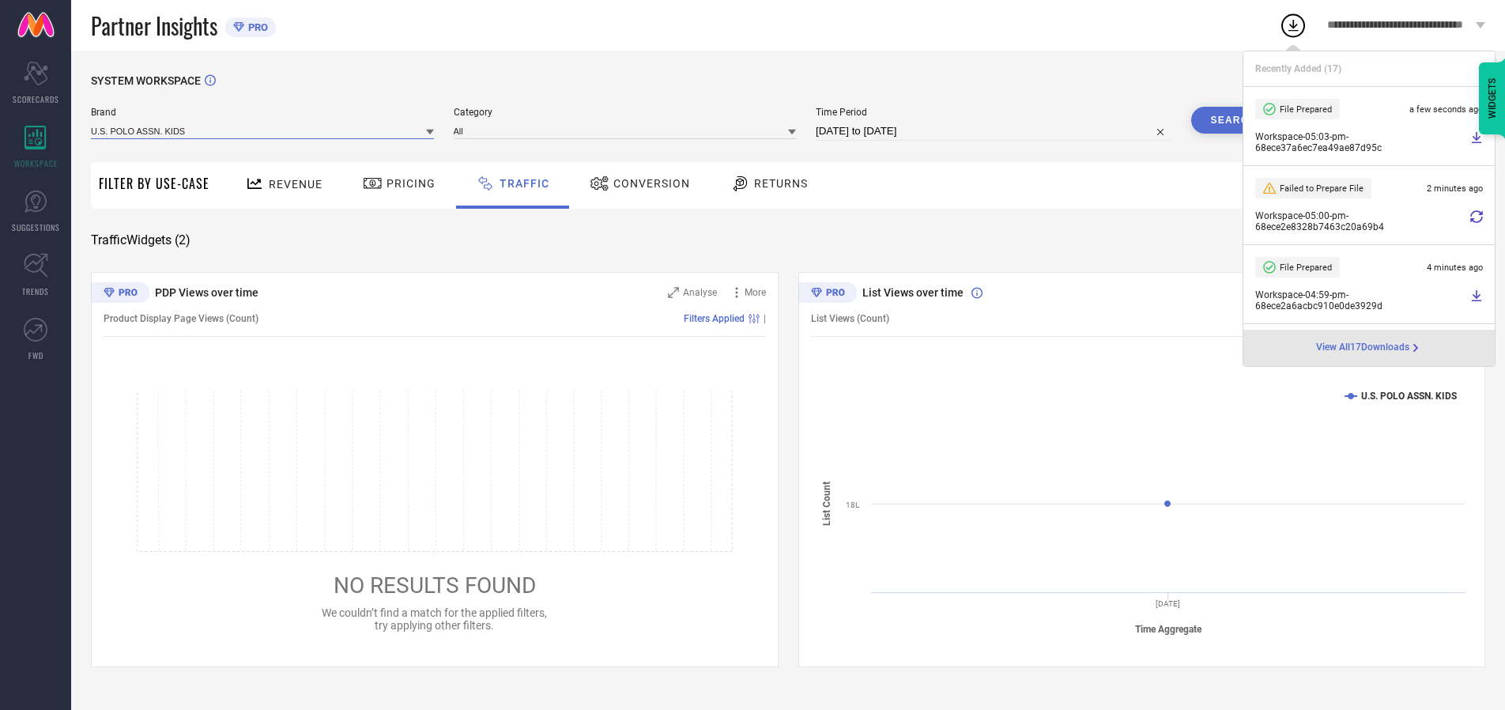
click at [263, 130] on input at bounding box center [262, 131] width 343 height 17
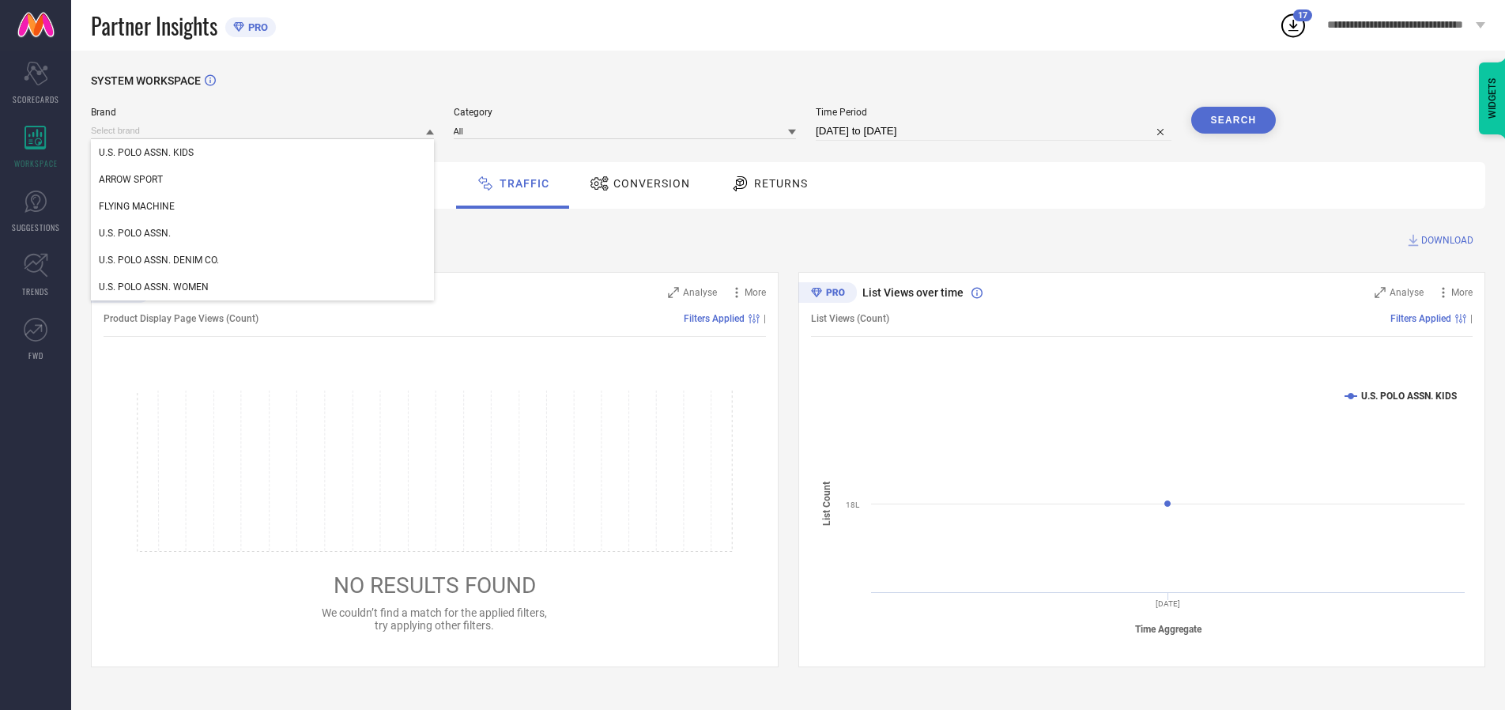
click at [263, 233] on div "U.S. POLO ASSN." at bounding box center [262, 233] width 343 height 27
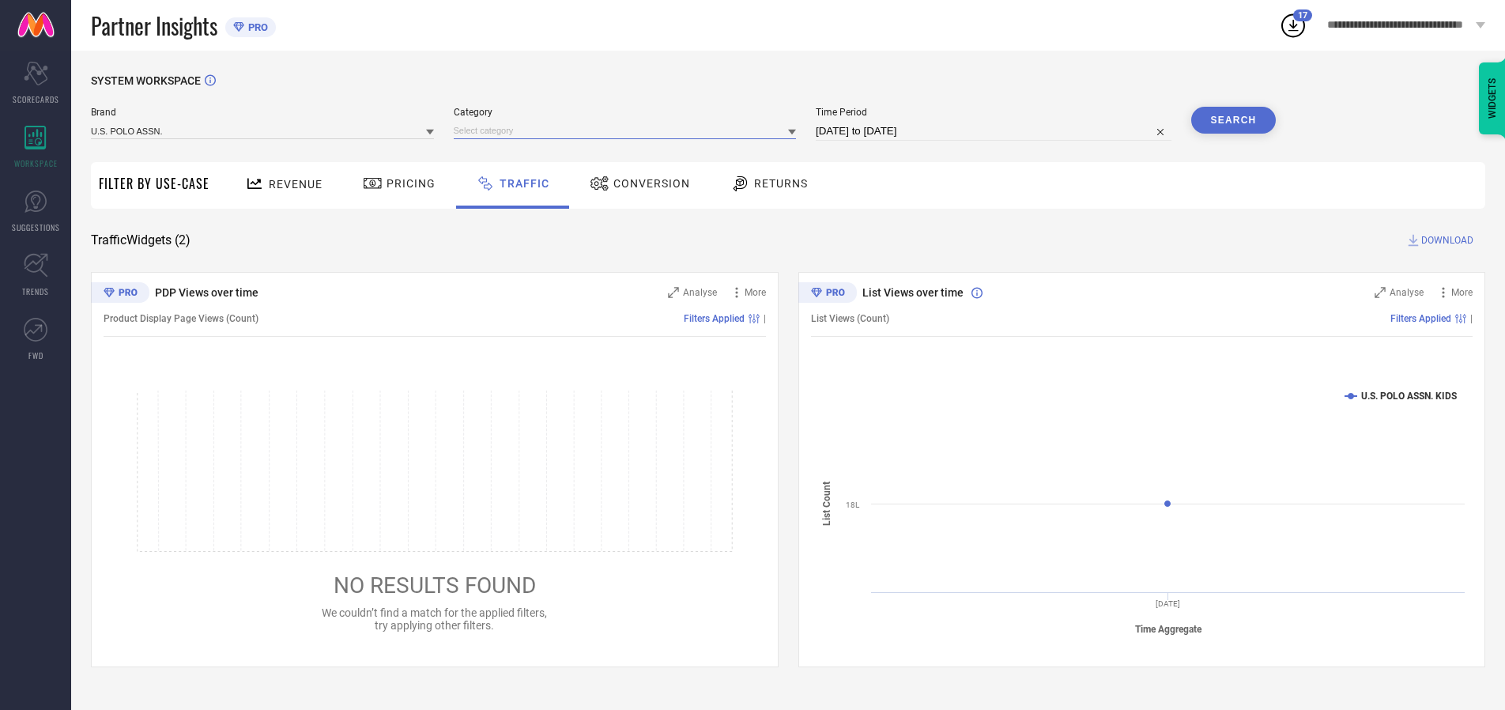
click at [628, 130] on input at bounding box center [625, 131] width 343 height 17
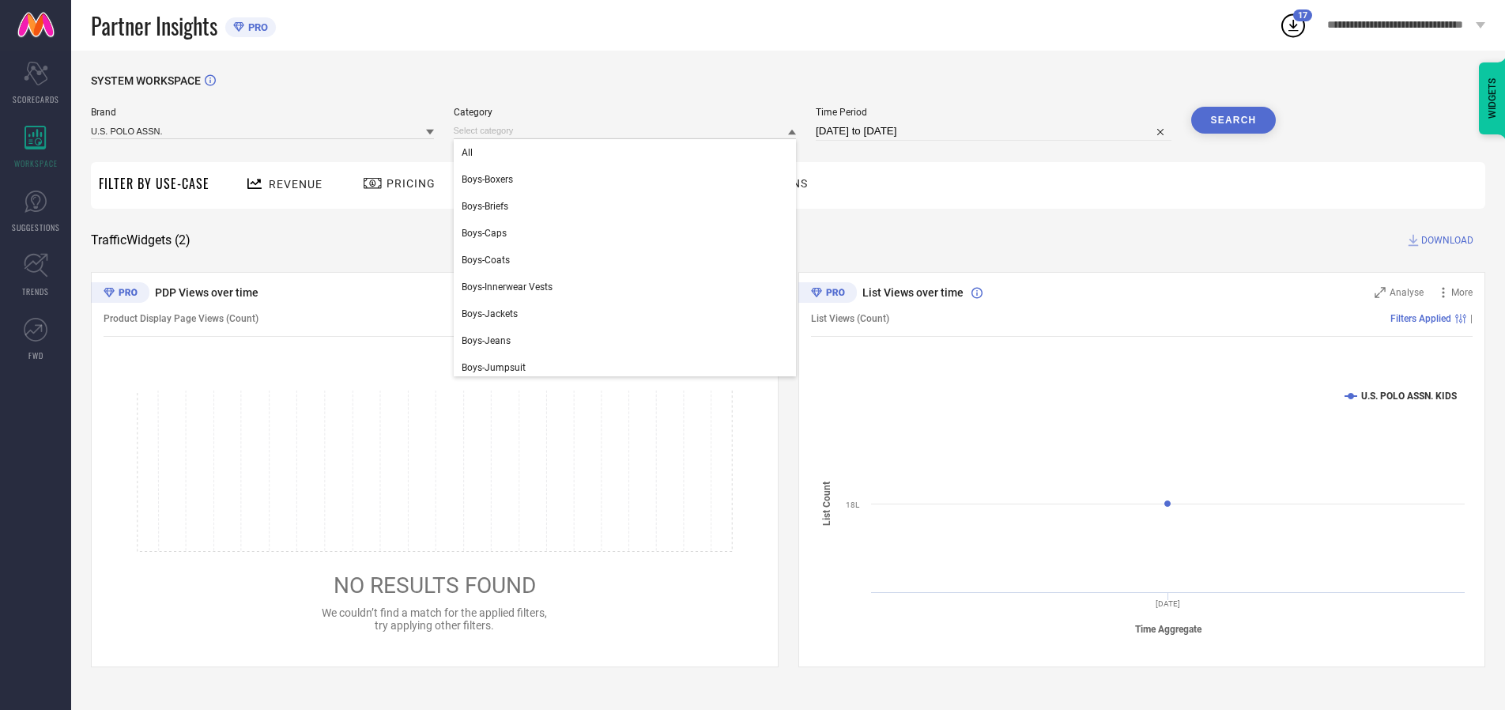
click at [628, 153] on div "All" at bounding box center [625, 152] width 343 height 27
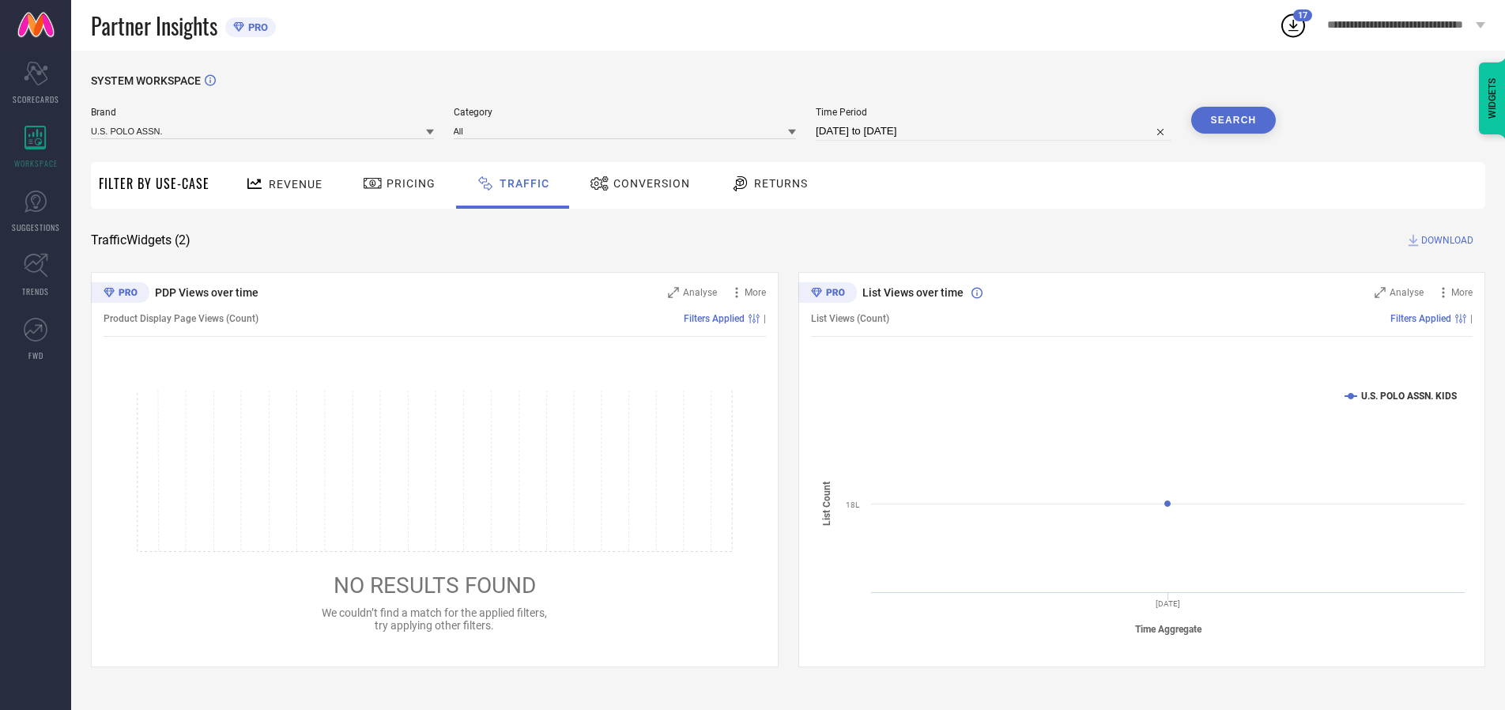
click at [1233, 120] on button "Search" at bounding box center [1233, 120] width 85 height 27
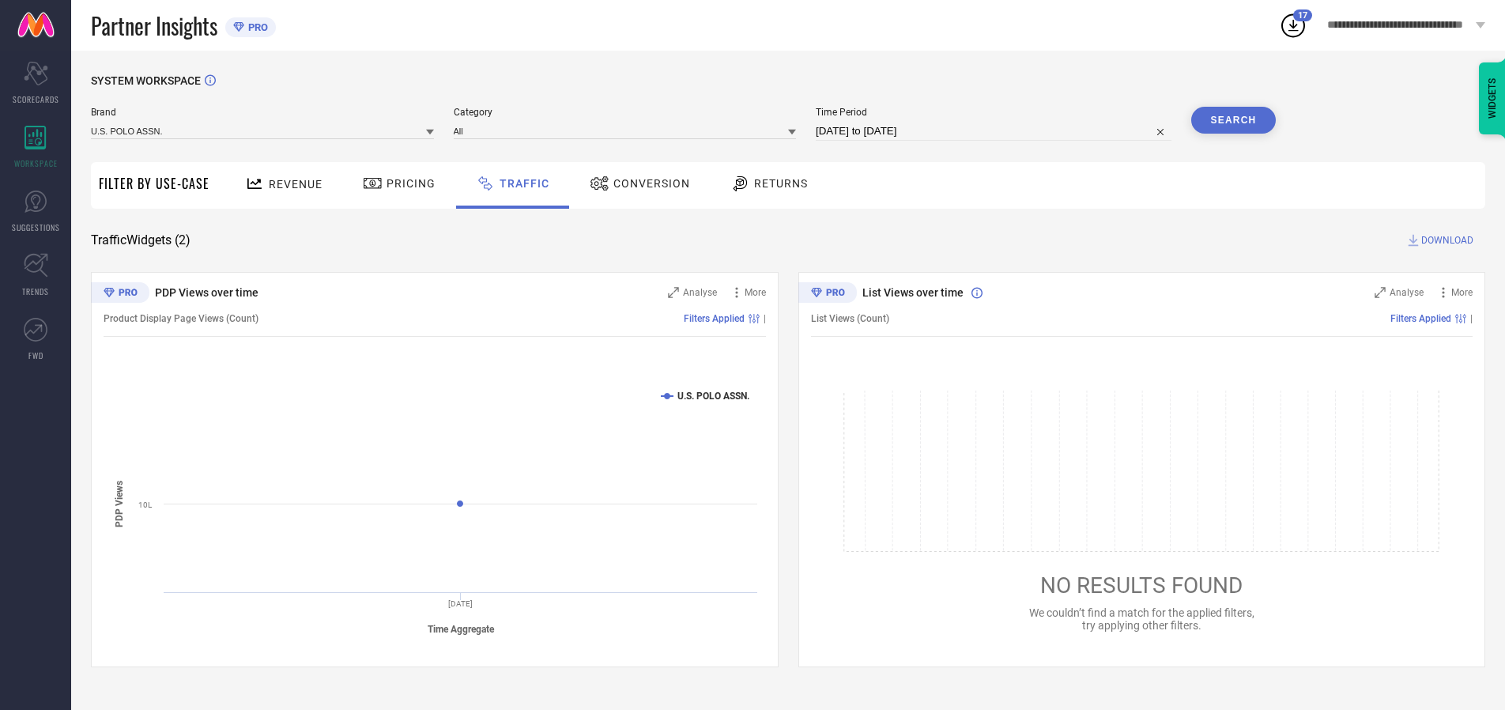
click at [1445, 240] on span "DOWNLOAD" at bounding box center [1447, 240] width 52 height 16
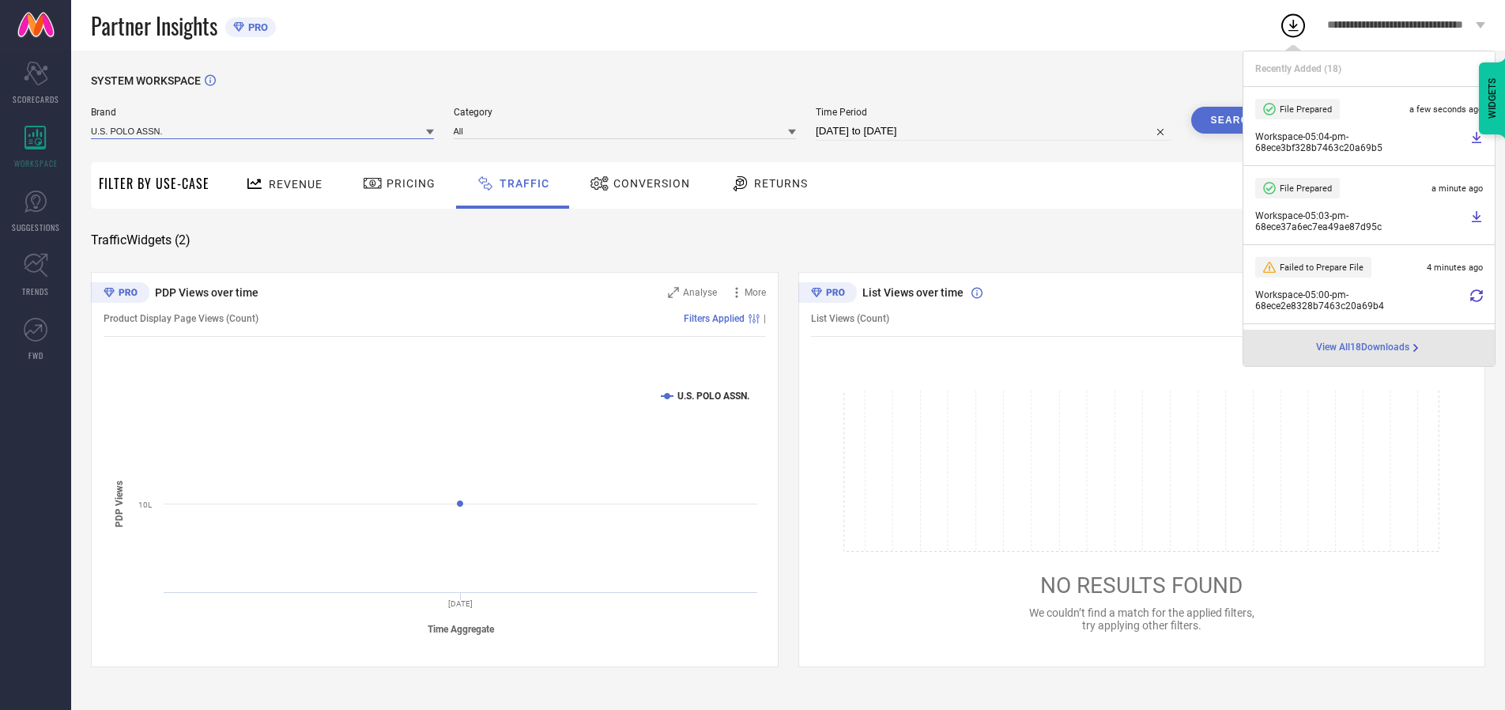
click at [263, 130] on input at bounding box center [262, 131] width 343 height 17
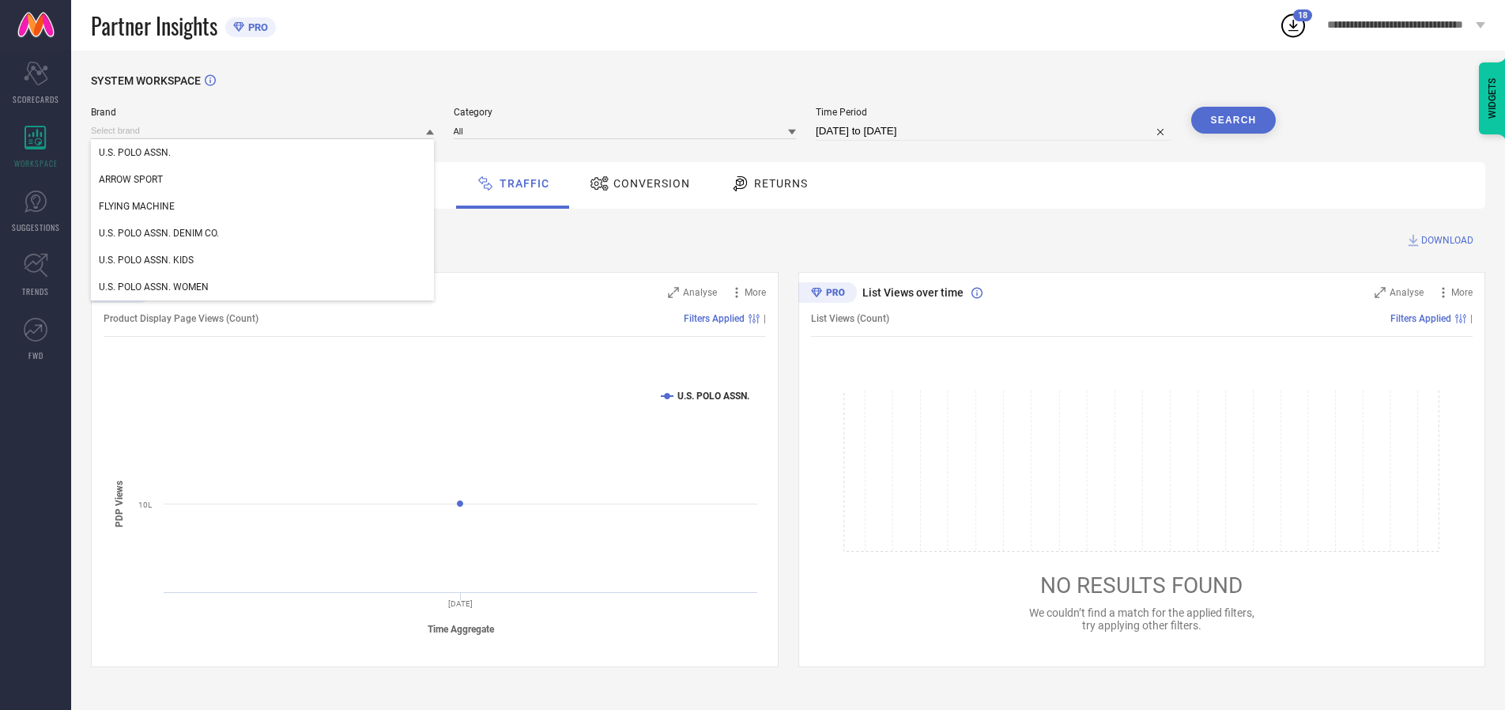
click at [263, 233] on div "U.S. POLO ASSN. DENIM CO." at bounding box center [262, 233] width 343 height 27
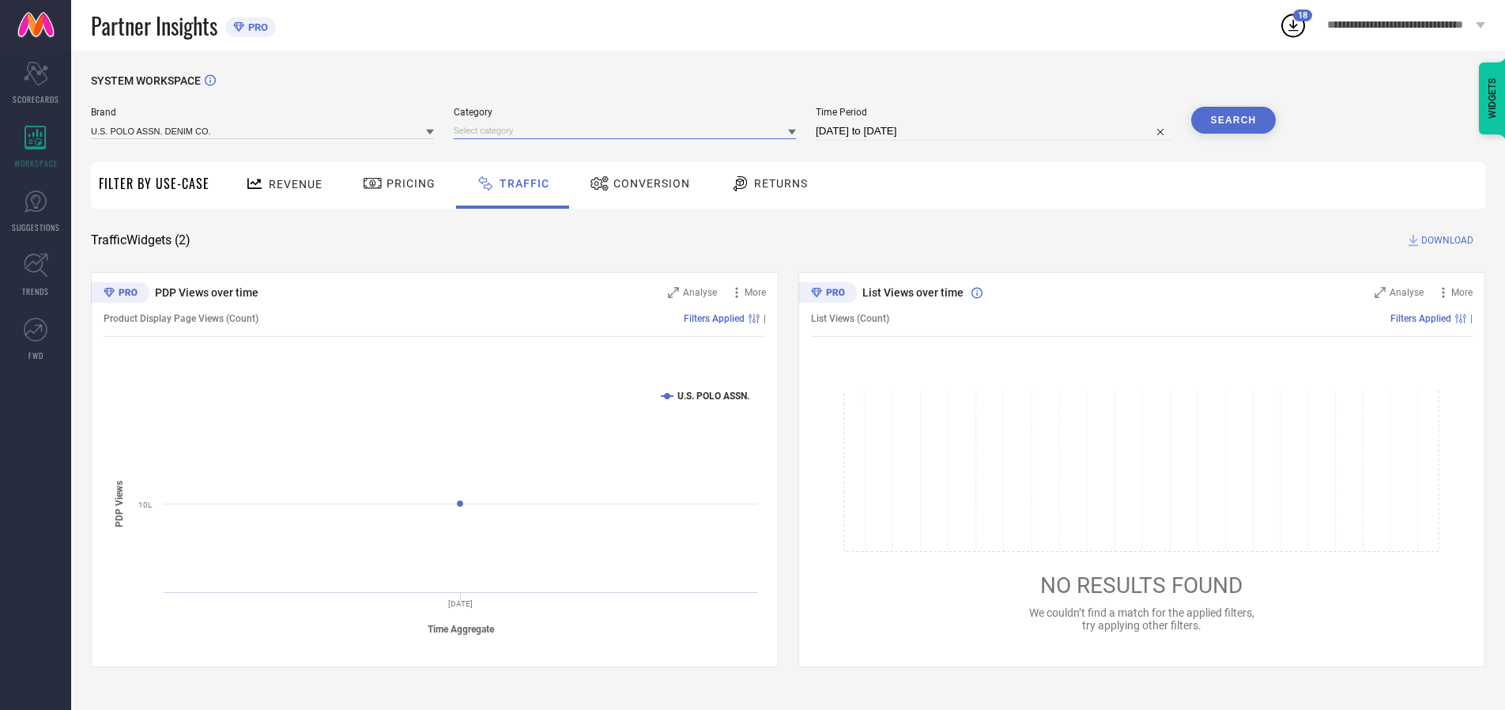
click at [628, 130] on input at bounding box center [625, 131] width 343 height 17
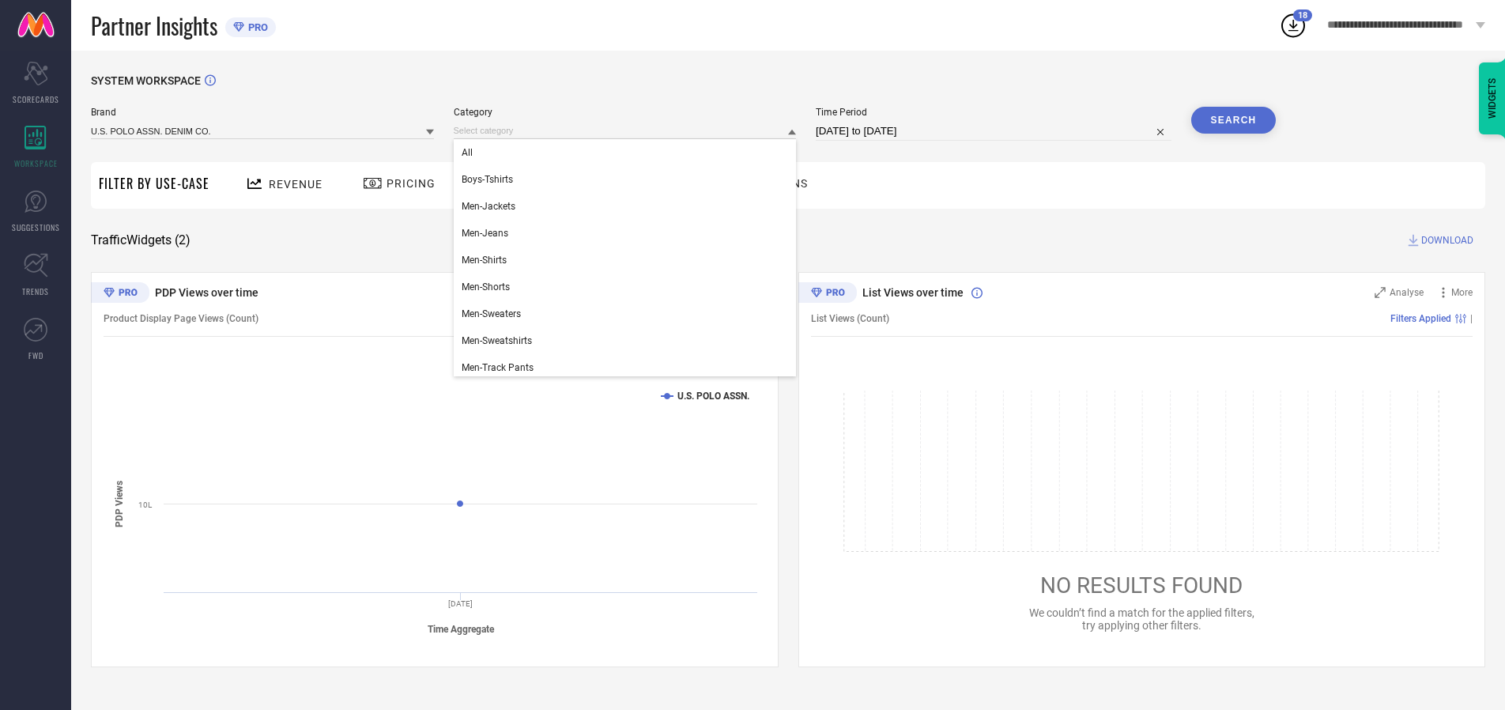
click at [628, 153] on div "All" at bounding box center [625, 152] width 343 height 27
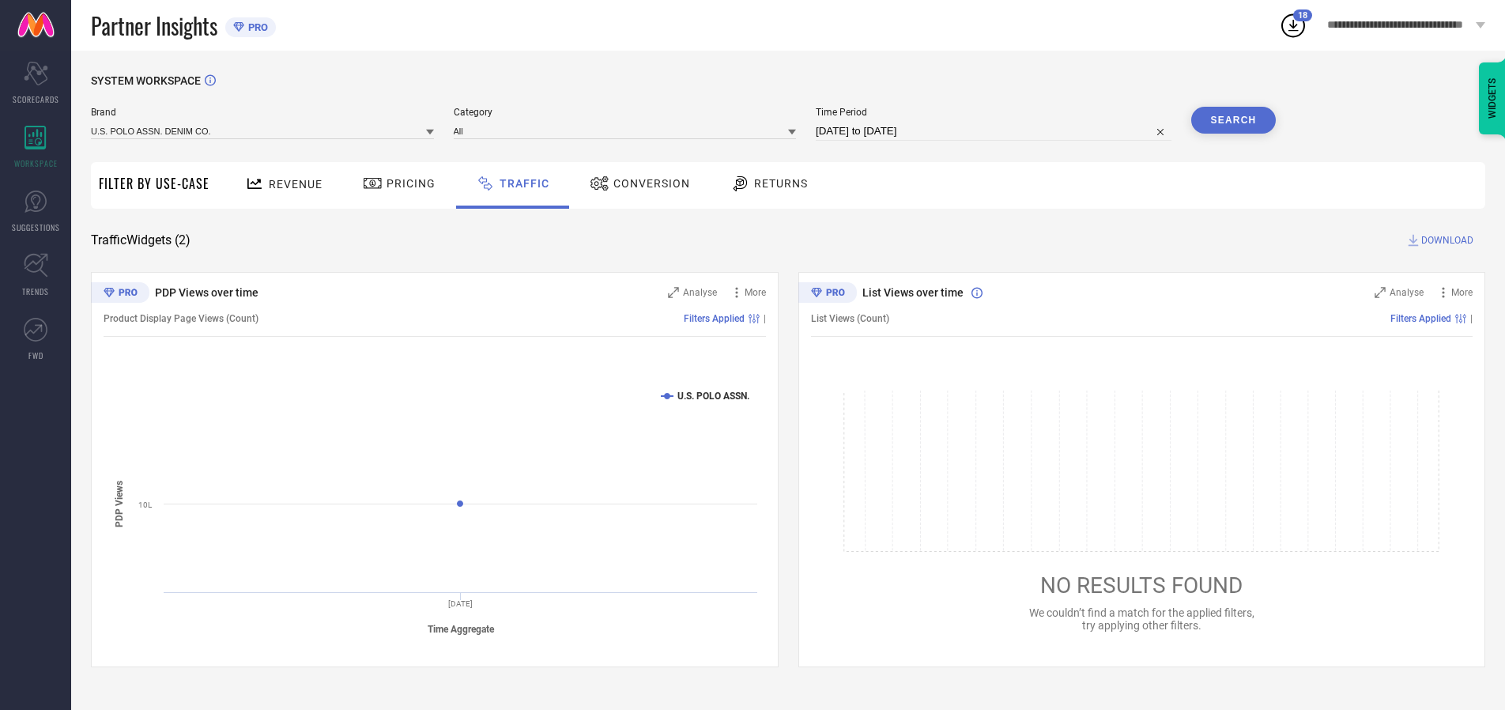
click at [1233, 120] on button "Search" at bounding box center [1233, 120] width 85 height 27
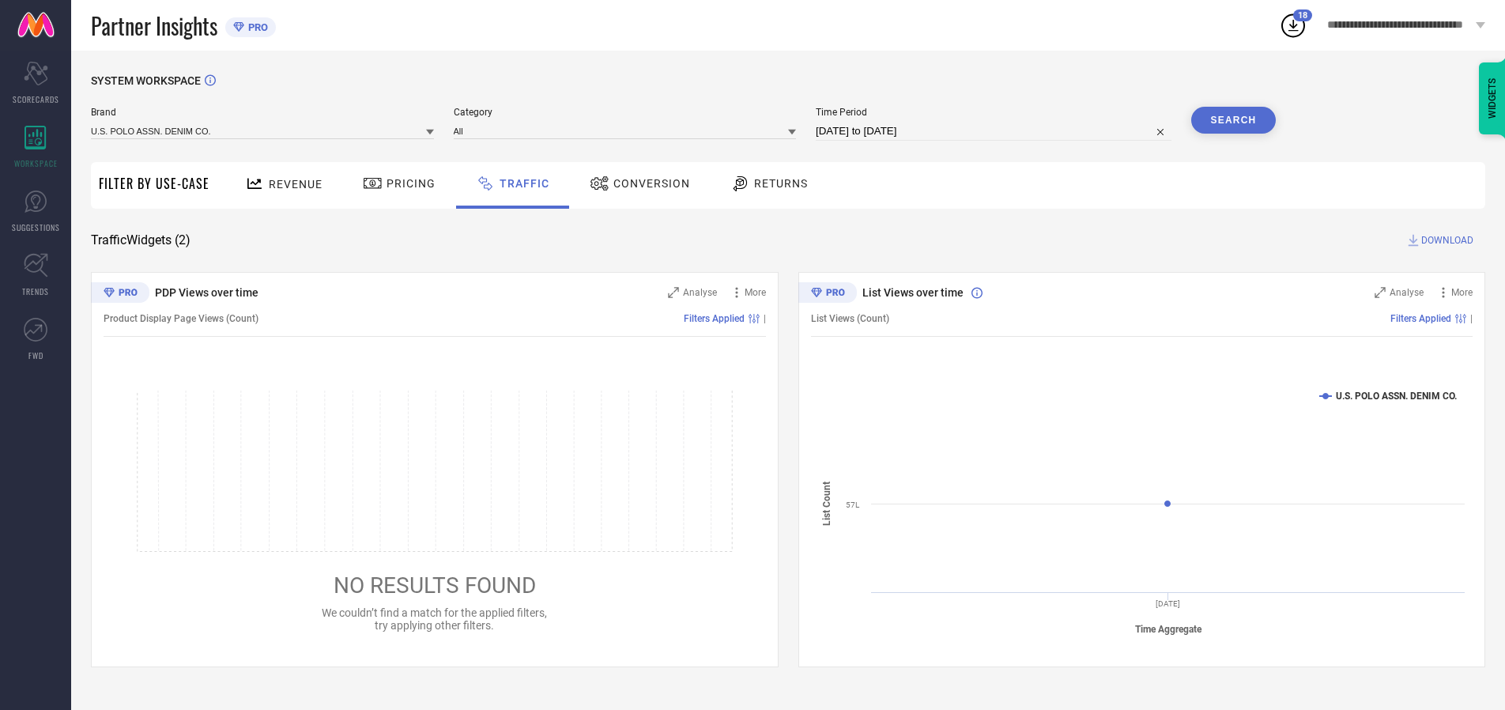
click at [1445, 240] on span "DOWNLOAD" at bounding box center [1447, 240] width 52 height 16
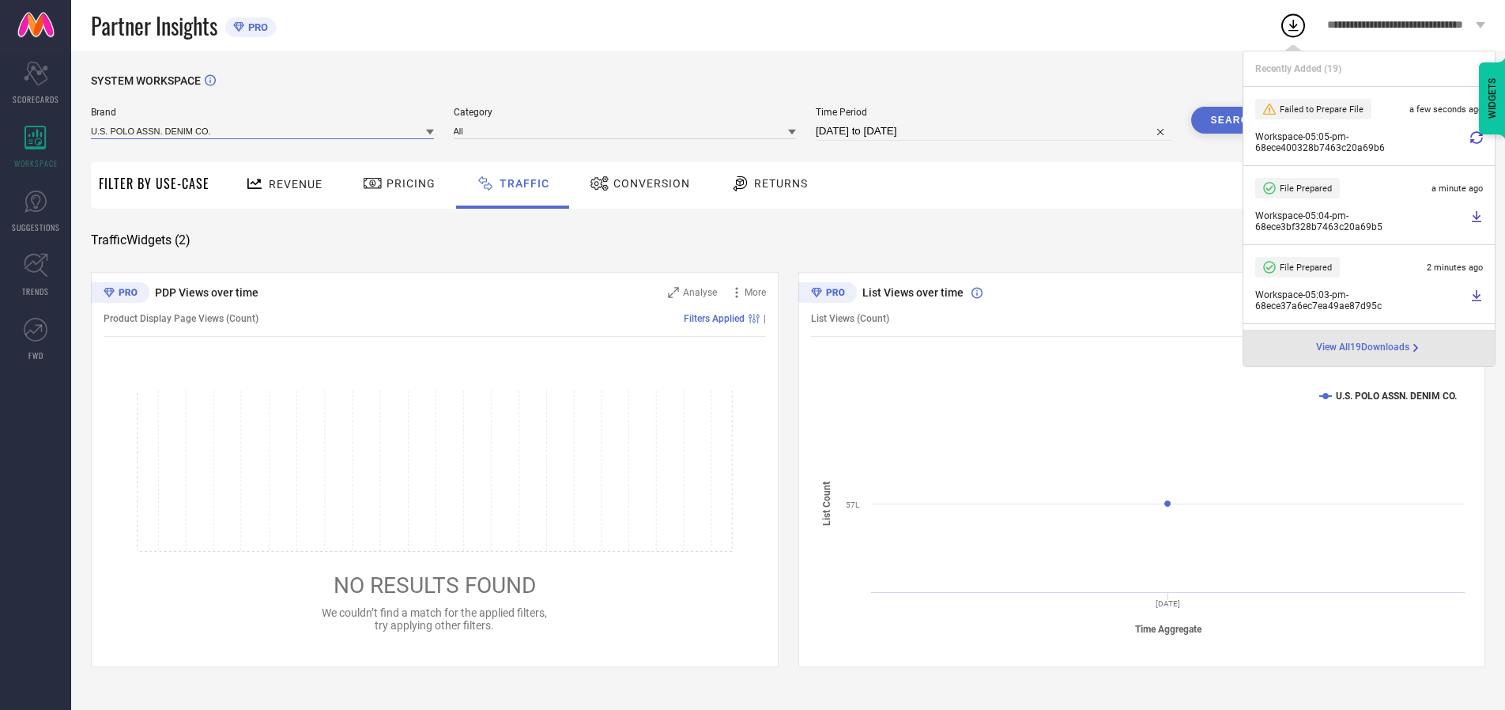
click at [263, 130] on input at bounding box center [262, 131] width 343 height 17
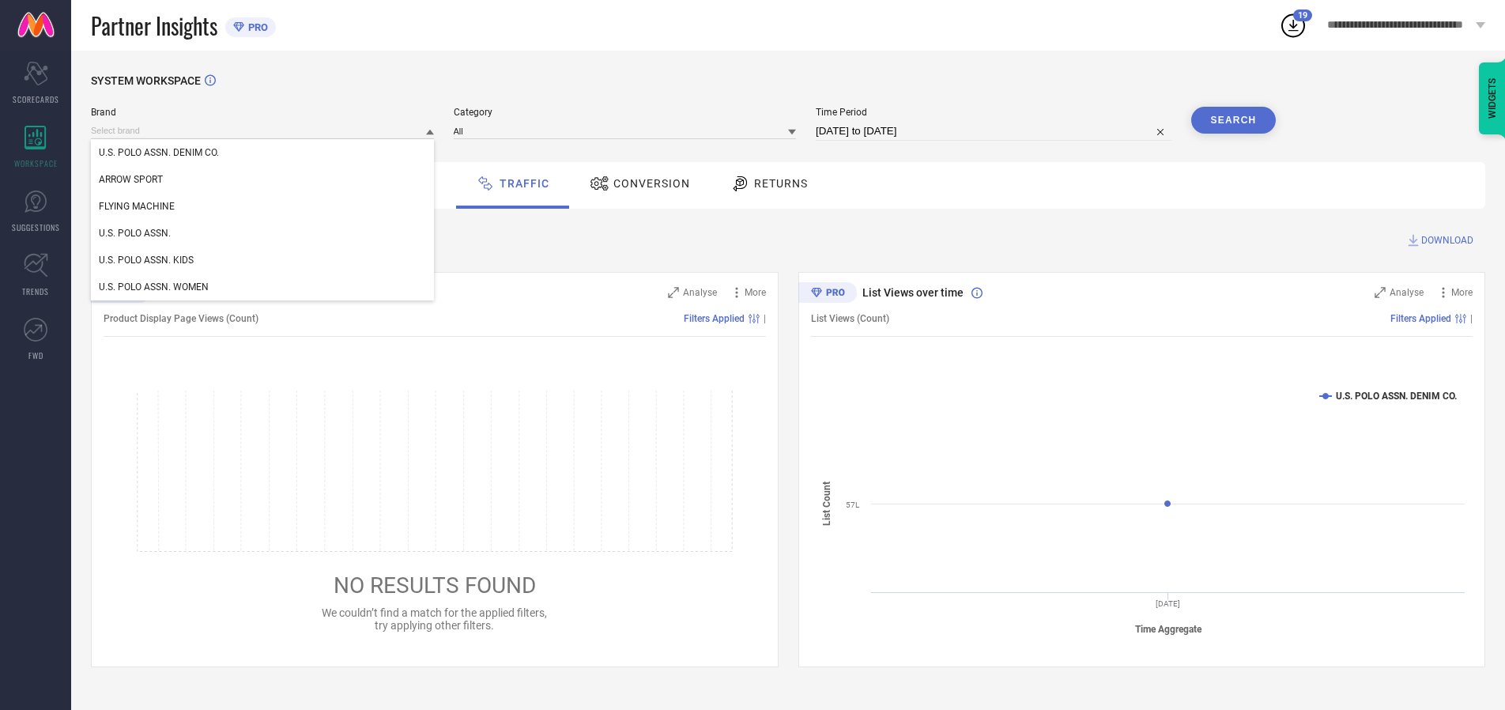
click at [263, 287] on div "U.S. POLO ASSN. WOMEN" at bounding box center [262, 287] width 343 height 27
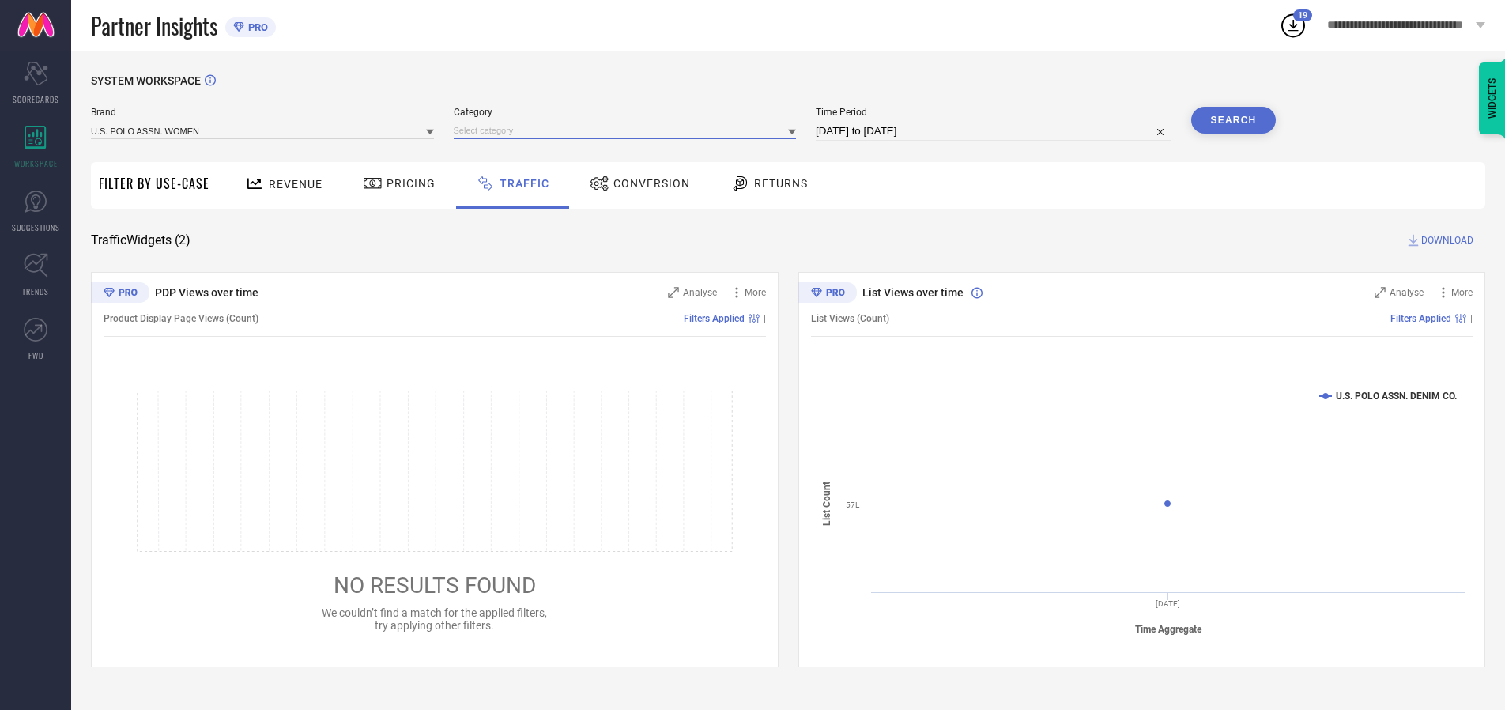
click at [628, 130] on input at bounding box center [625, 131] width 343 height 17
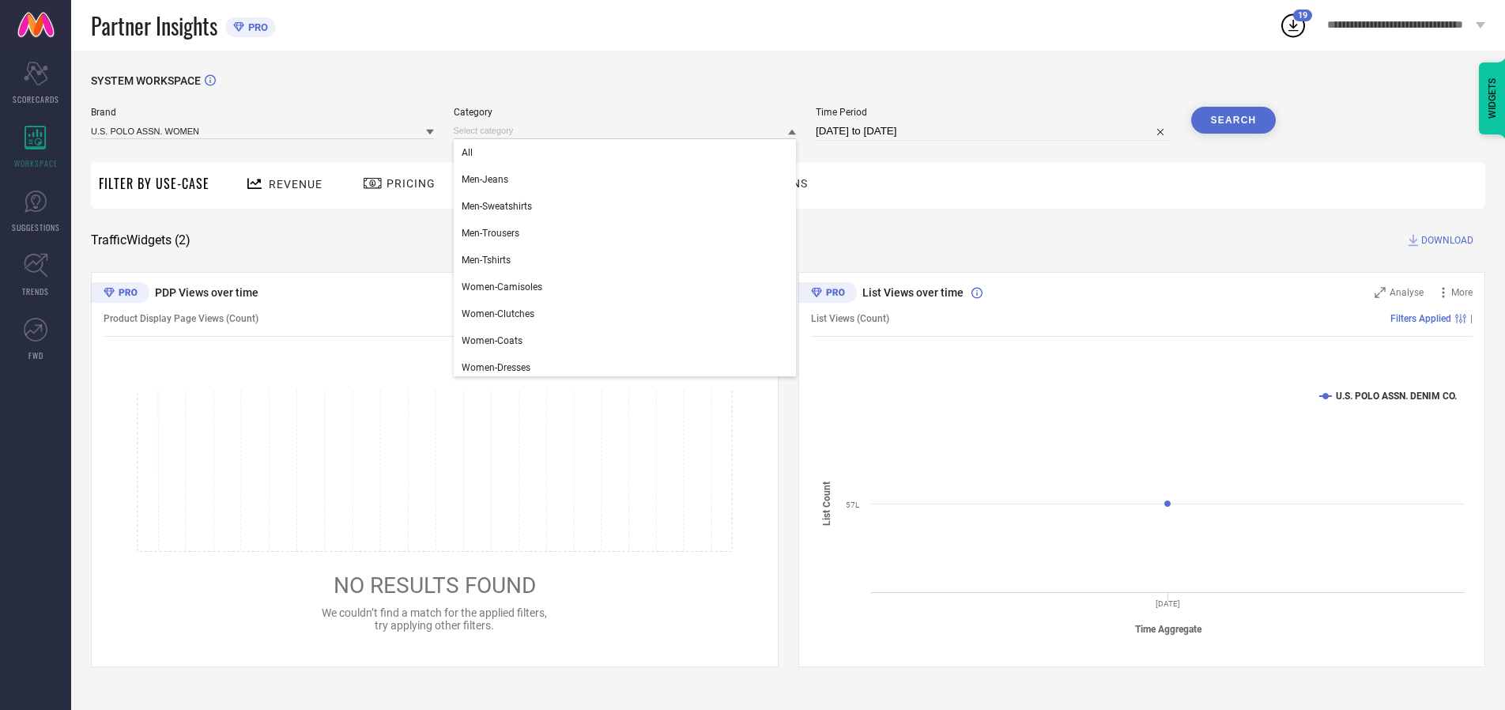
click at [628, 153] on div "All" at bounding box center [625, 152] width 343 height 27
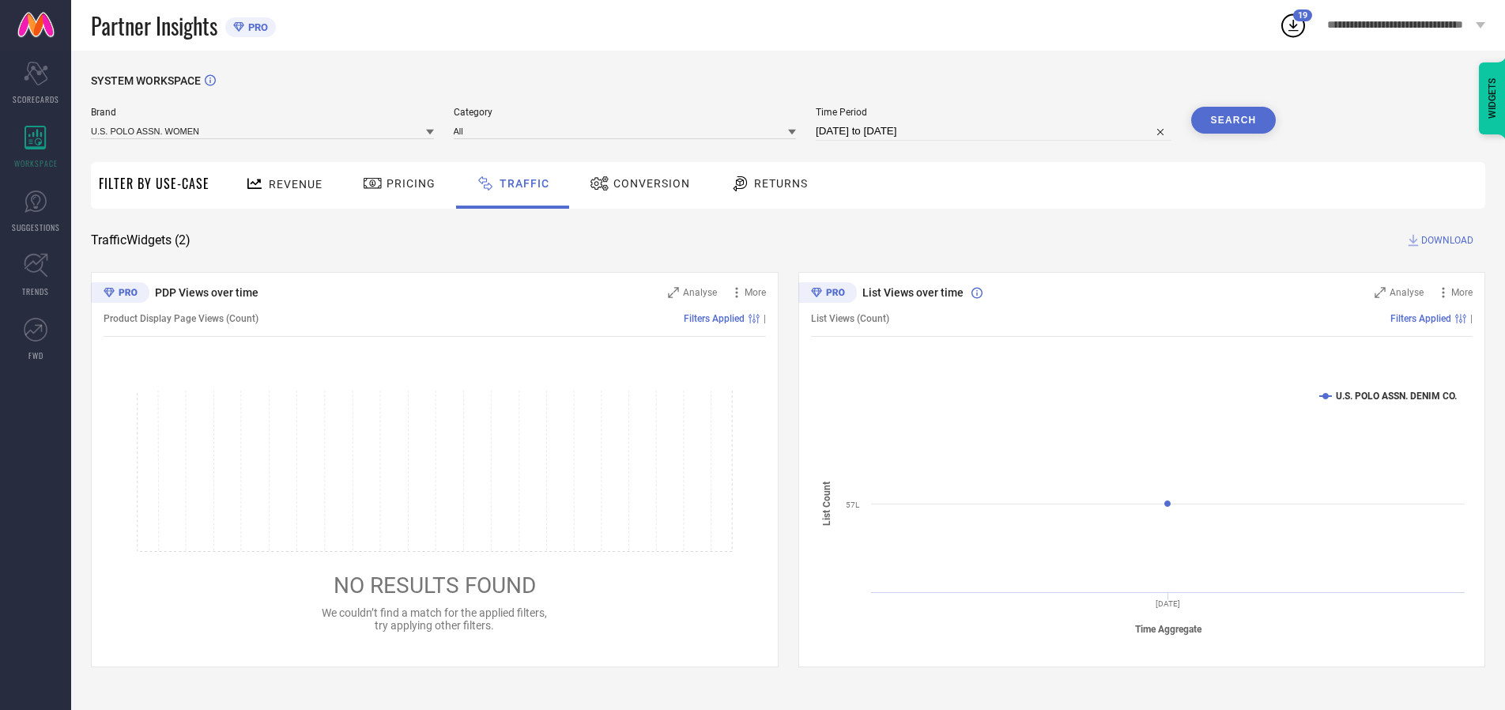
click at [1233, 120] on button "Search" at bounding box center [1233, 120] width 85 height 27
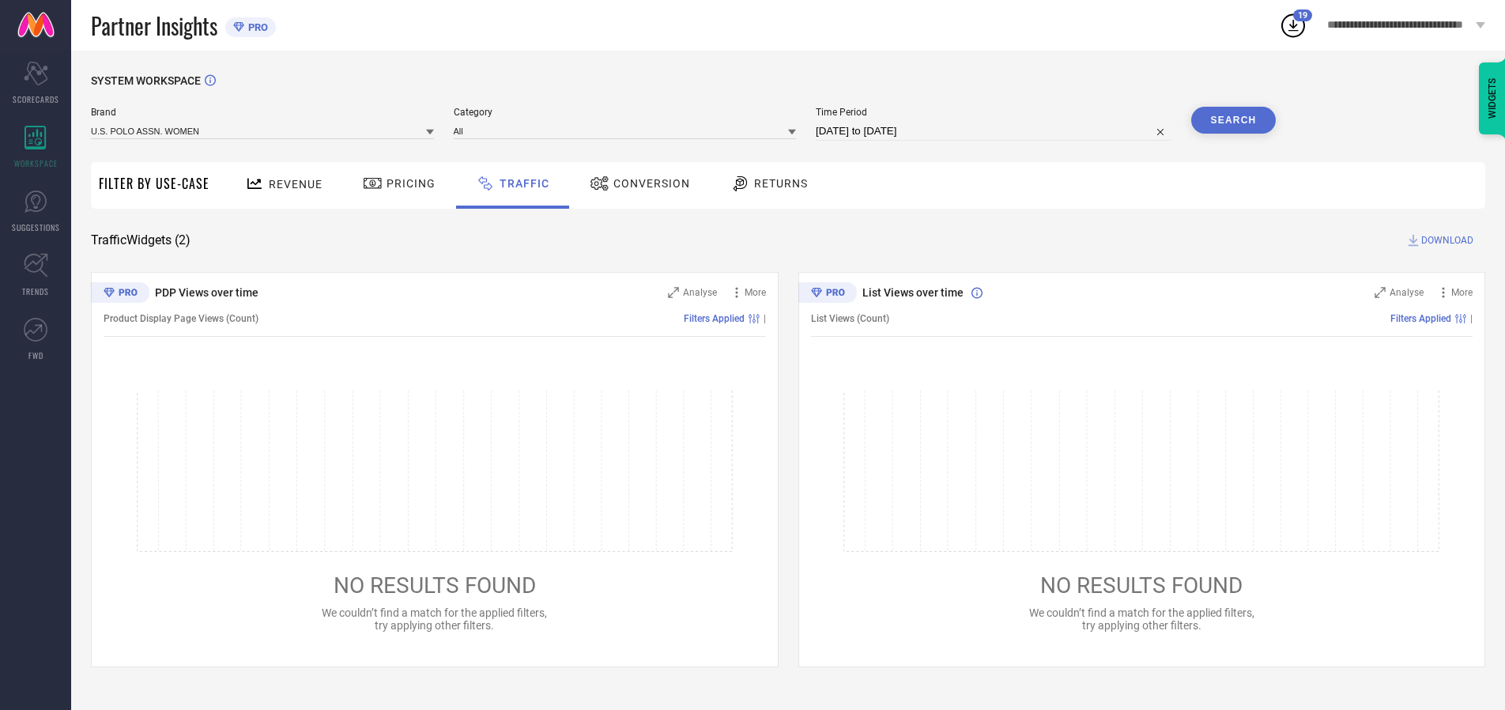
click at [1445, 240] on span "DOWNLOAD" at bounding box center [1447, 240] width 52 height 16
click at [996, 131] on input at bounding box center [994, 131] width 356 height 19
select select "9"
select select "2025"
select select "10"
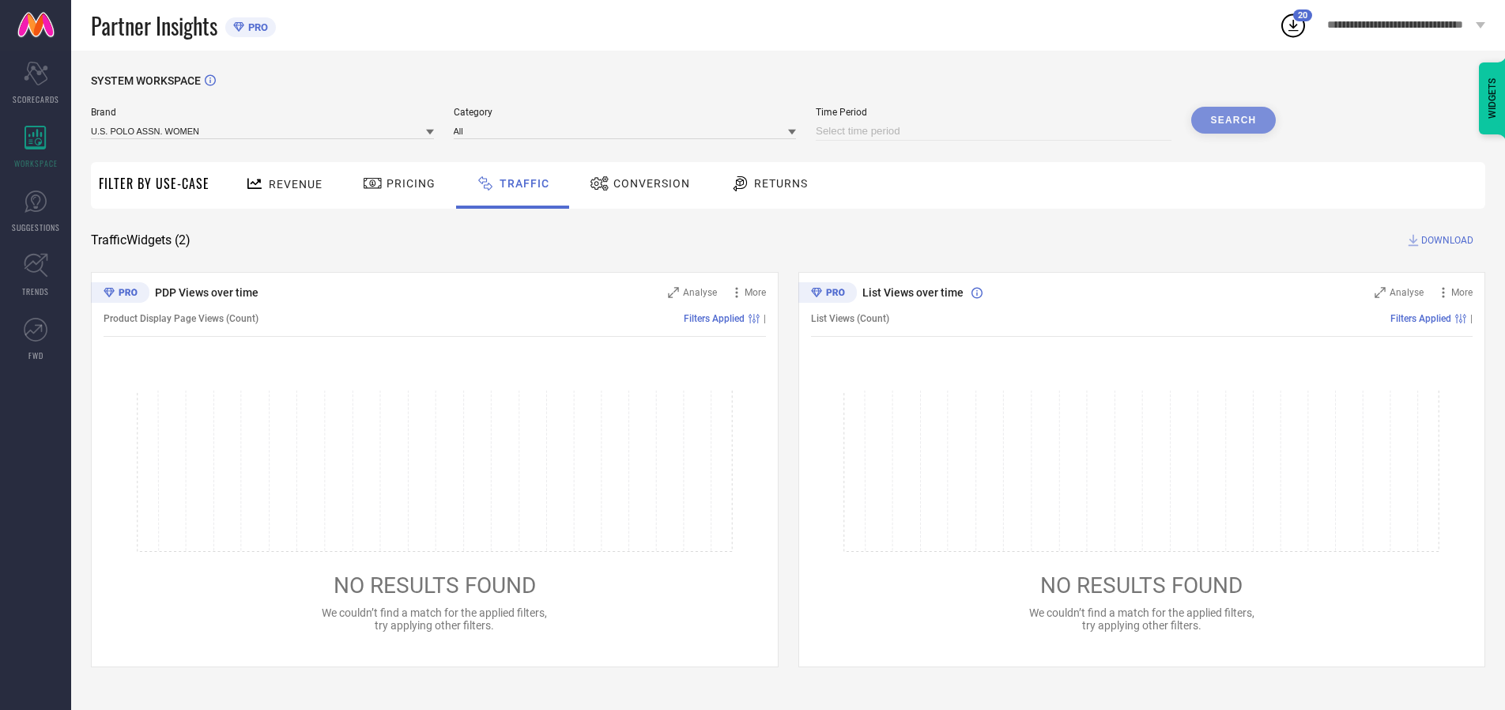
select select "2025"
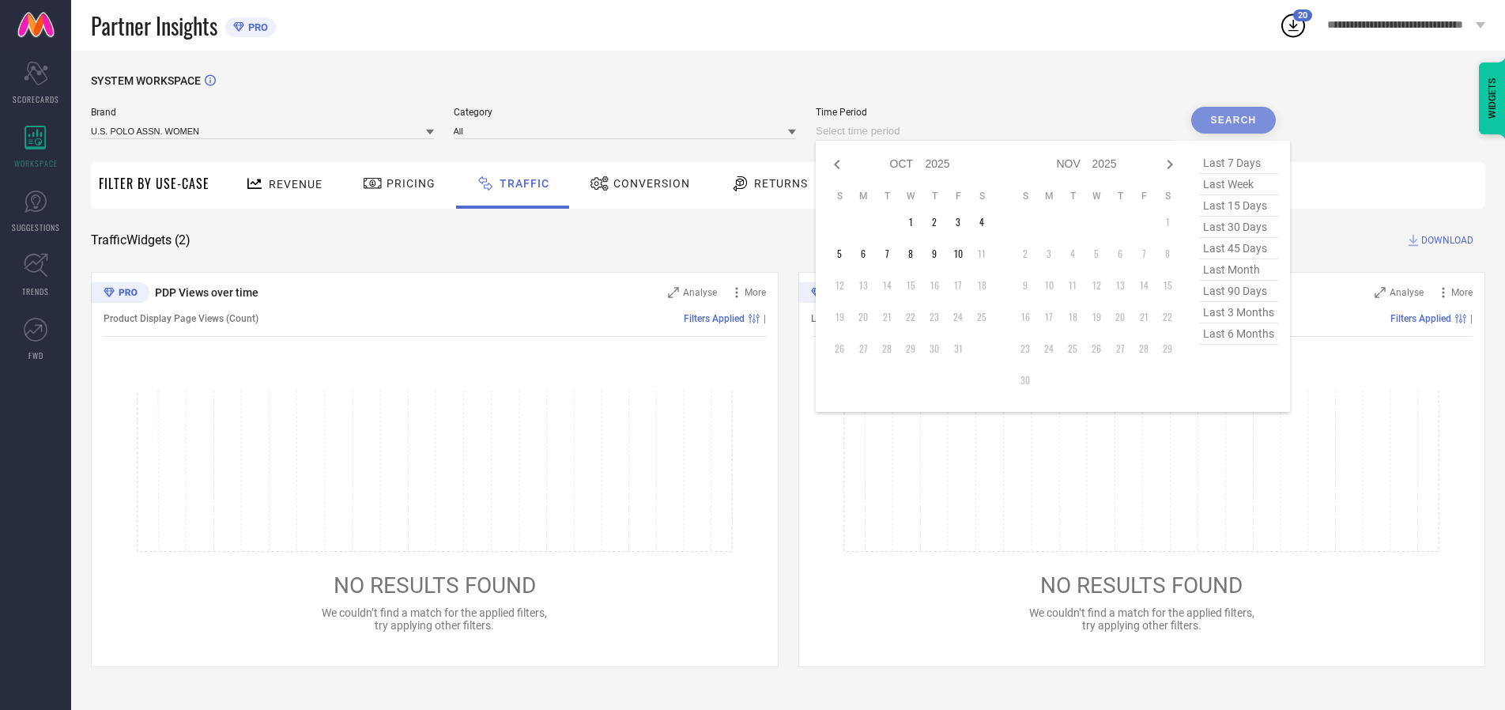
click at [939, 222] on td "2" at bounding box center [935, 222] width 24 height 24
type input "[DATE] to [DATE]"
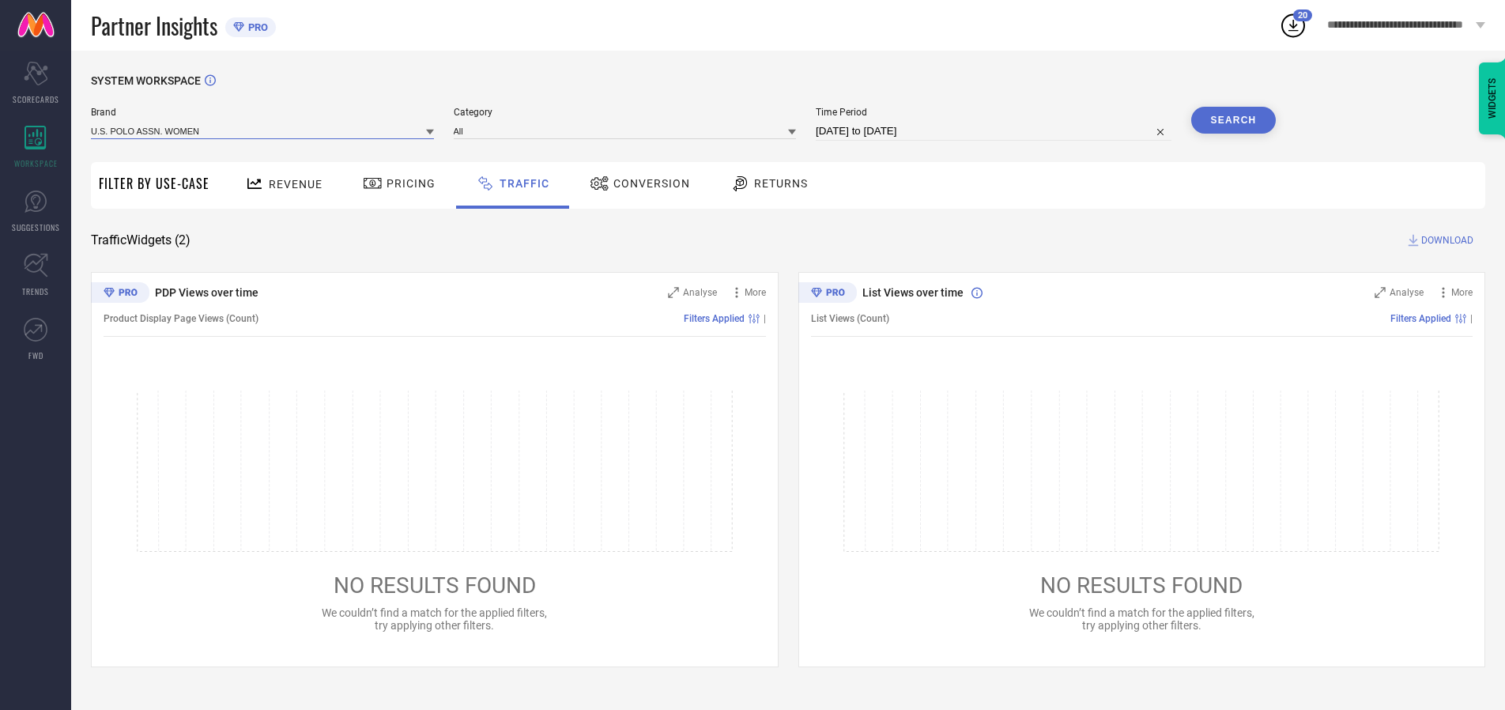
click at [263, 130] on input at bounding box center [262, 131] width 343 height 17
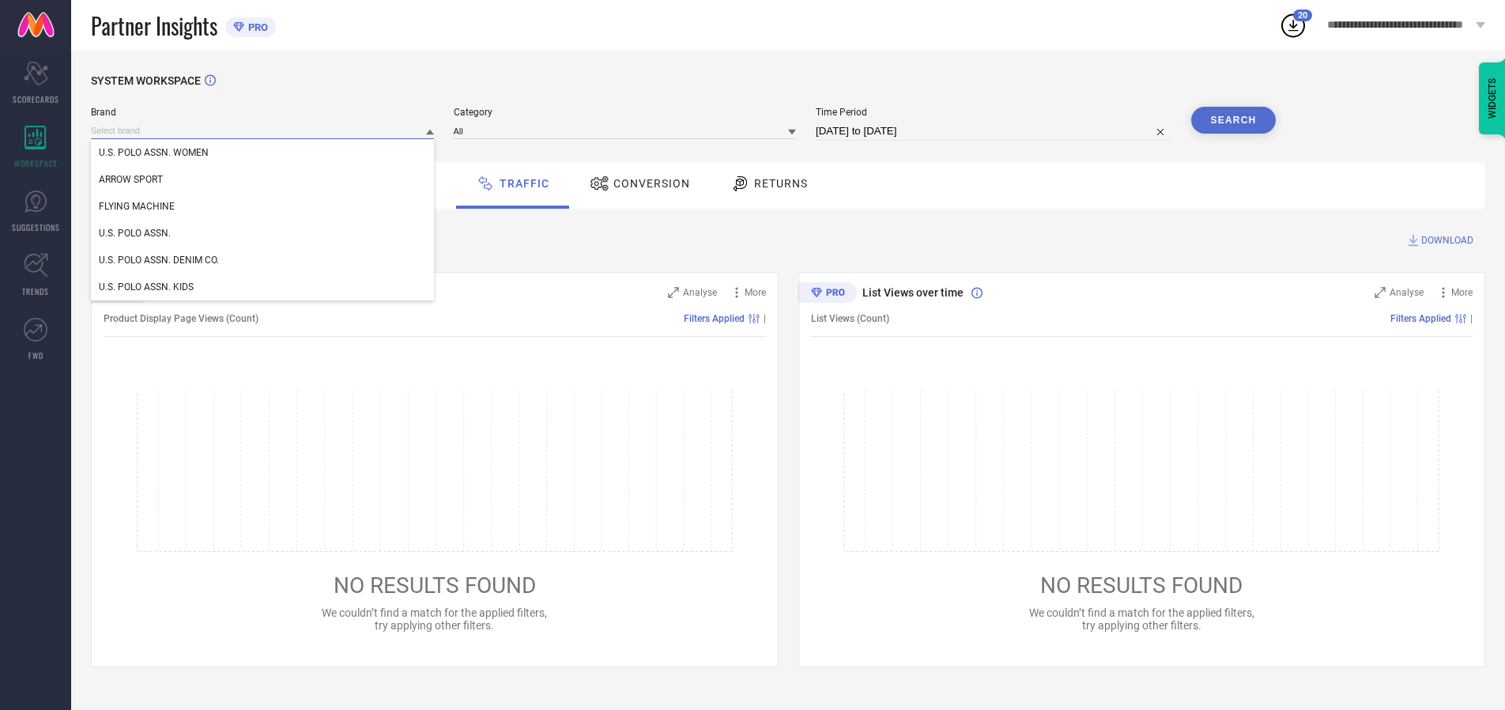
click at [263, 130] on input at bounding box center [262, 131] width 343 height 17
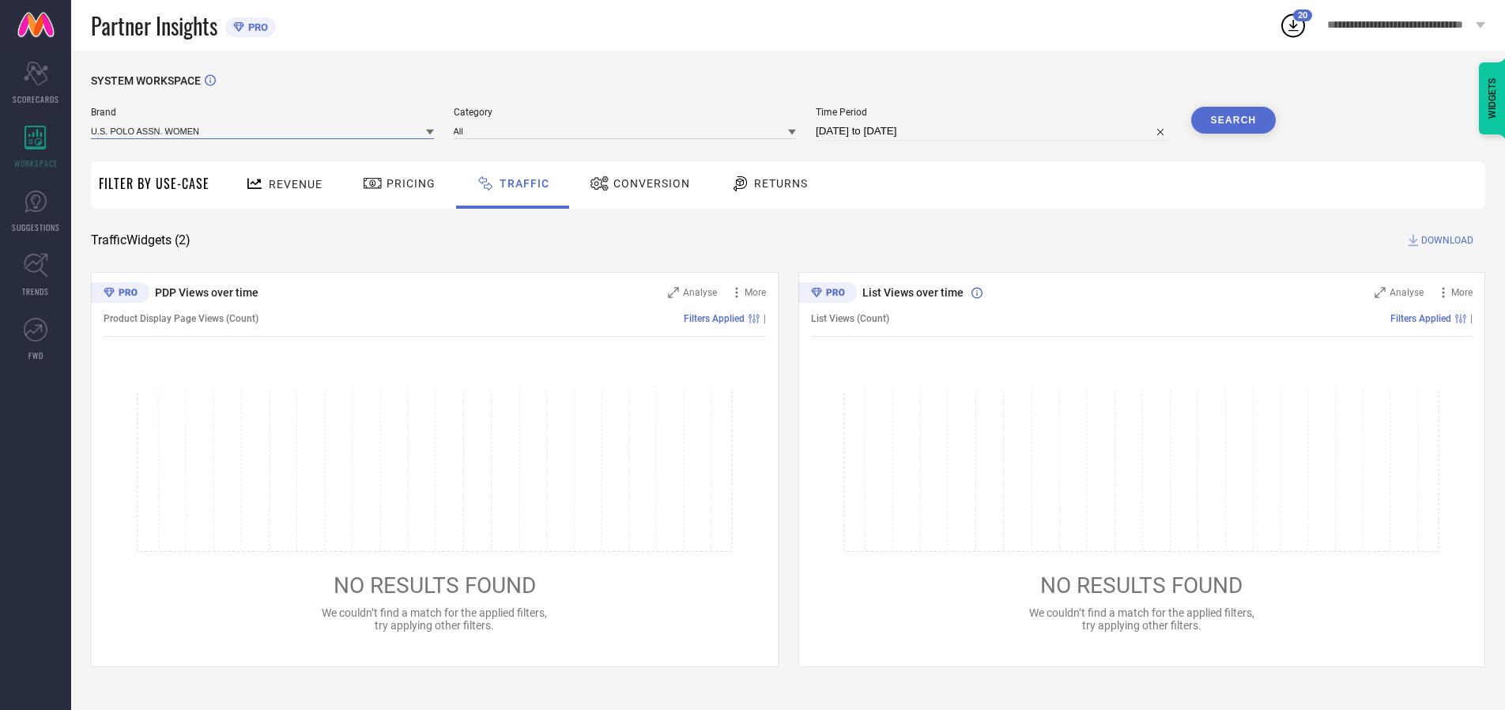
click at [263, 130] on input at bounding box center [262, 131] width 343 height 17
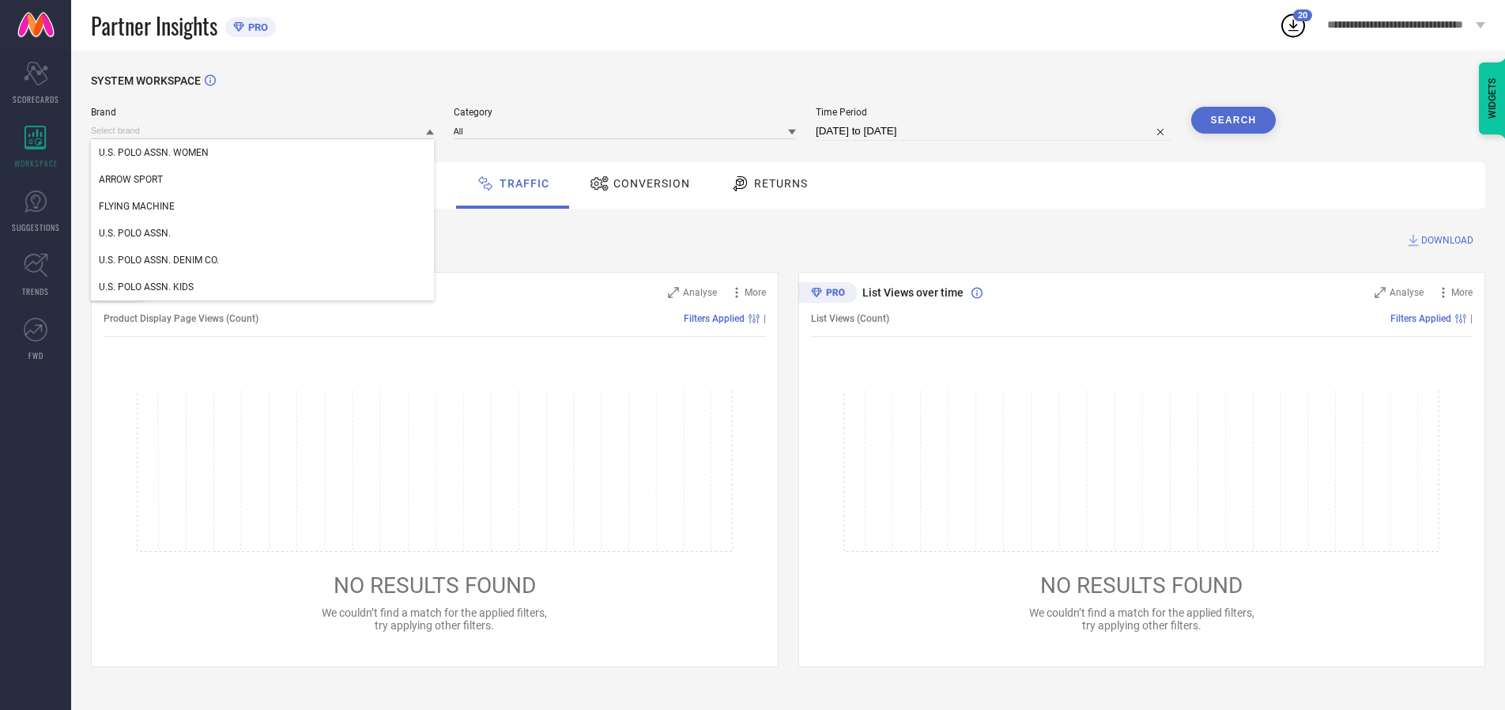
click at [263, 153] on div "U.S. POLO ASSN. WOMEN" at bounding box center [262, 152] width 343 height 27
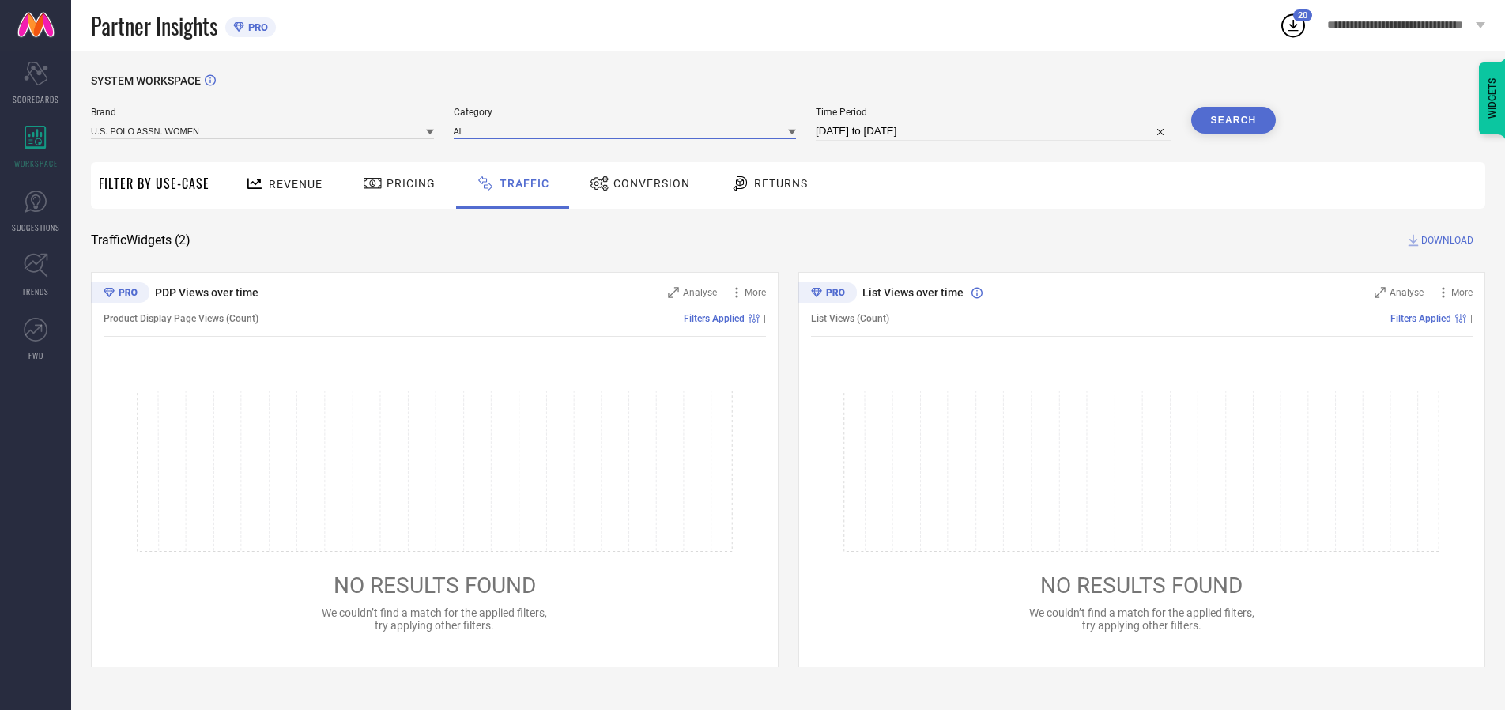
click at [628, 130] on input at bounding box center [625, 131] width 343 height 17
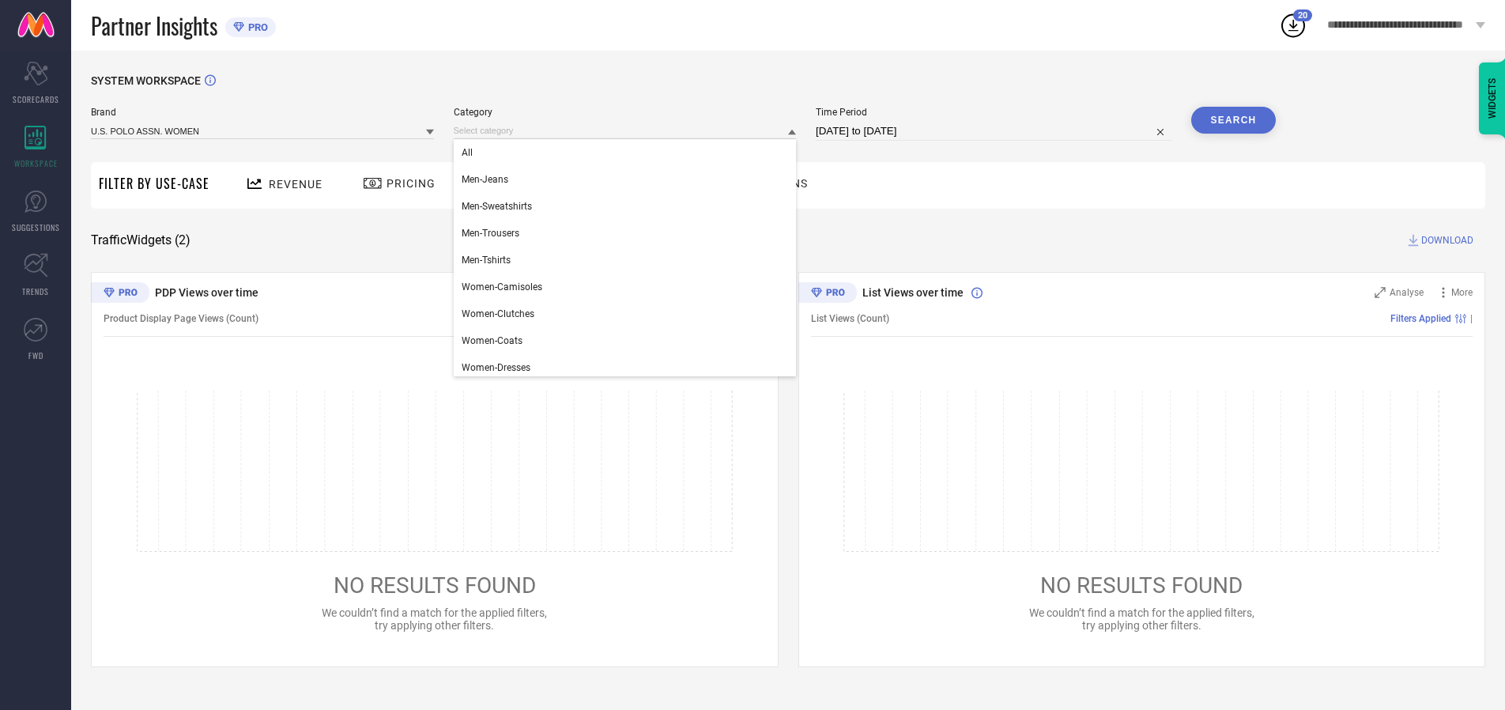
click at [628, 153] on div "All" at bounding box center [625, 152] width 343 height 27
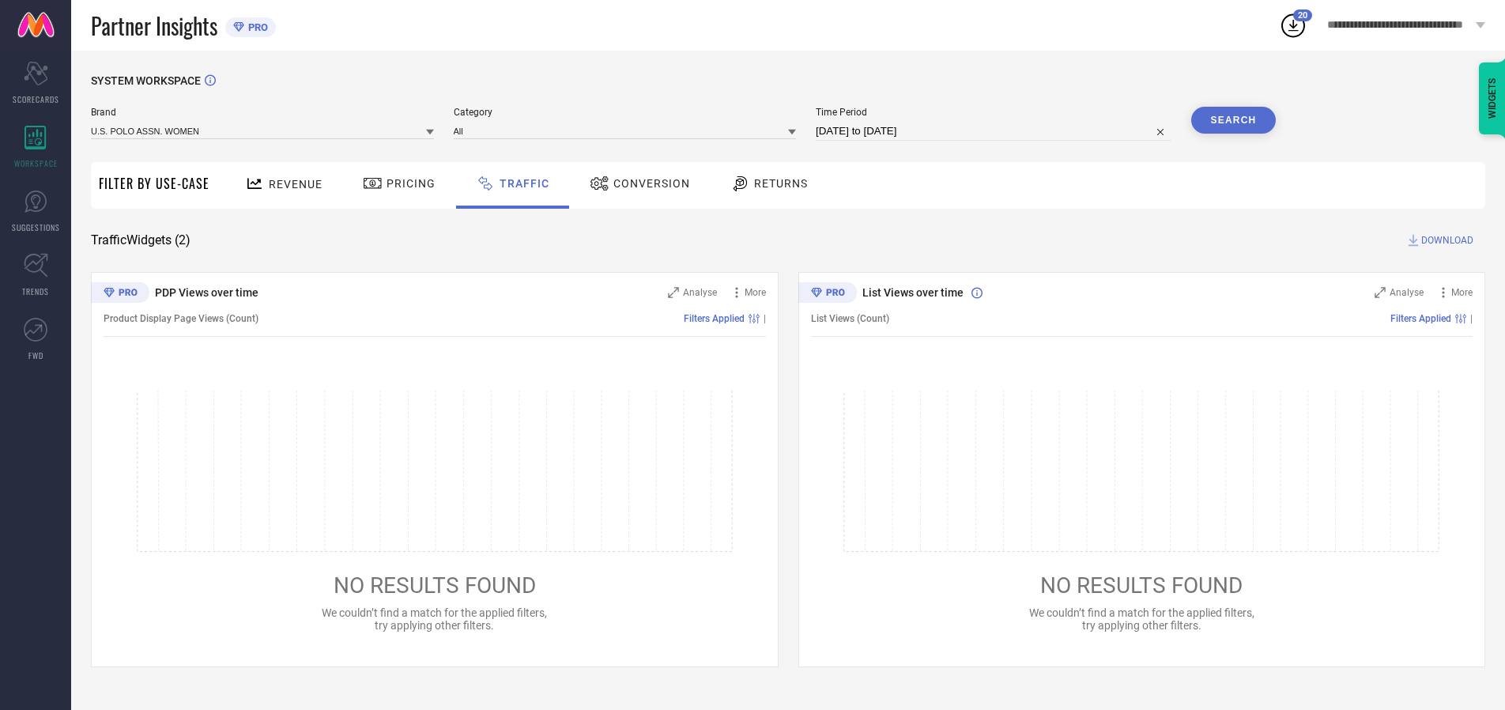
click at [1233, 120] on button "Search" at bounding box center [1233, 120] width 85 height 27
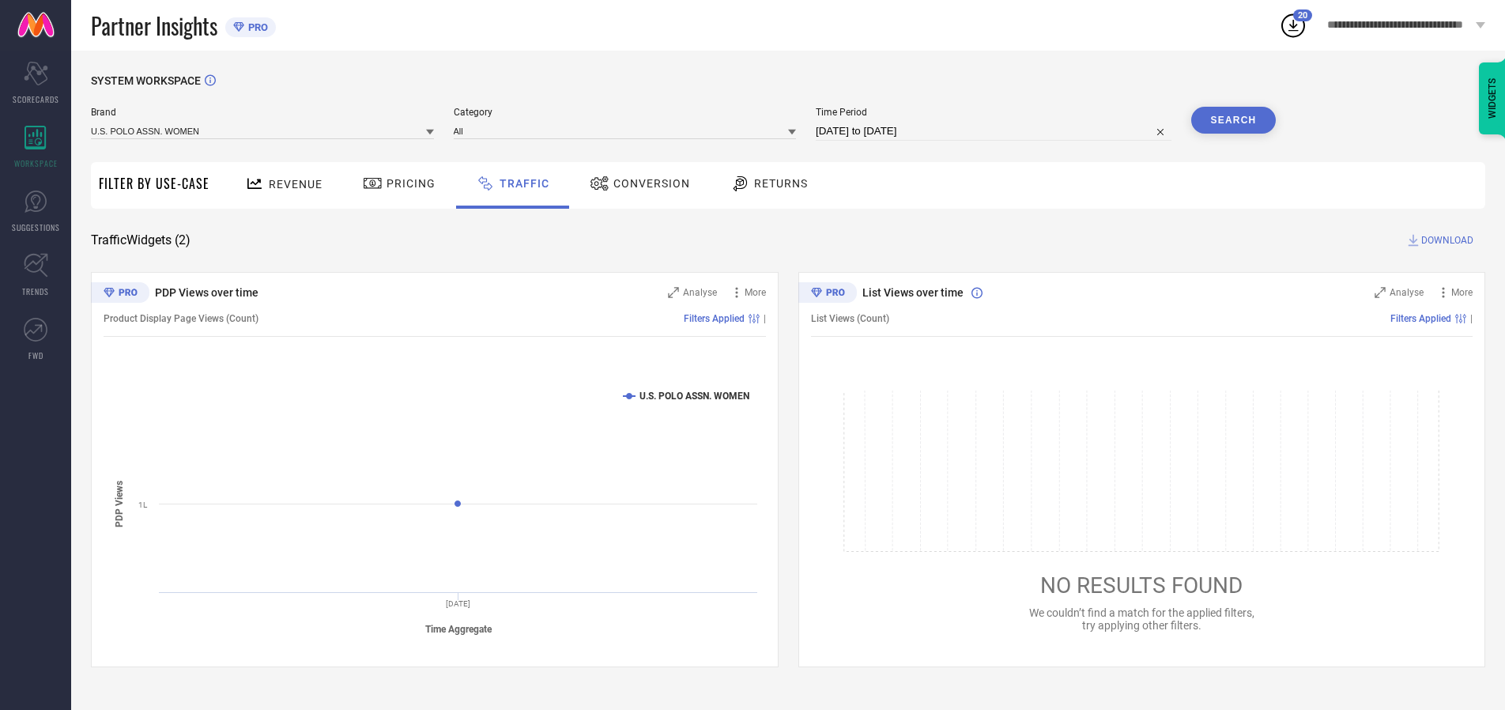
click at [1445, 240] on span "DOWNLOAD" at bounding box center [1447, 240] width 52 height 16
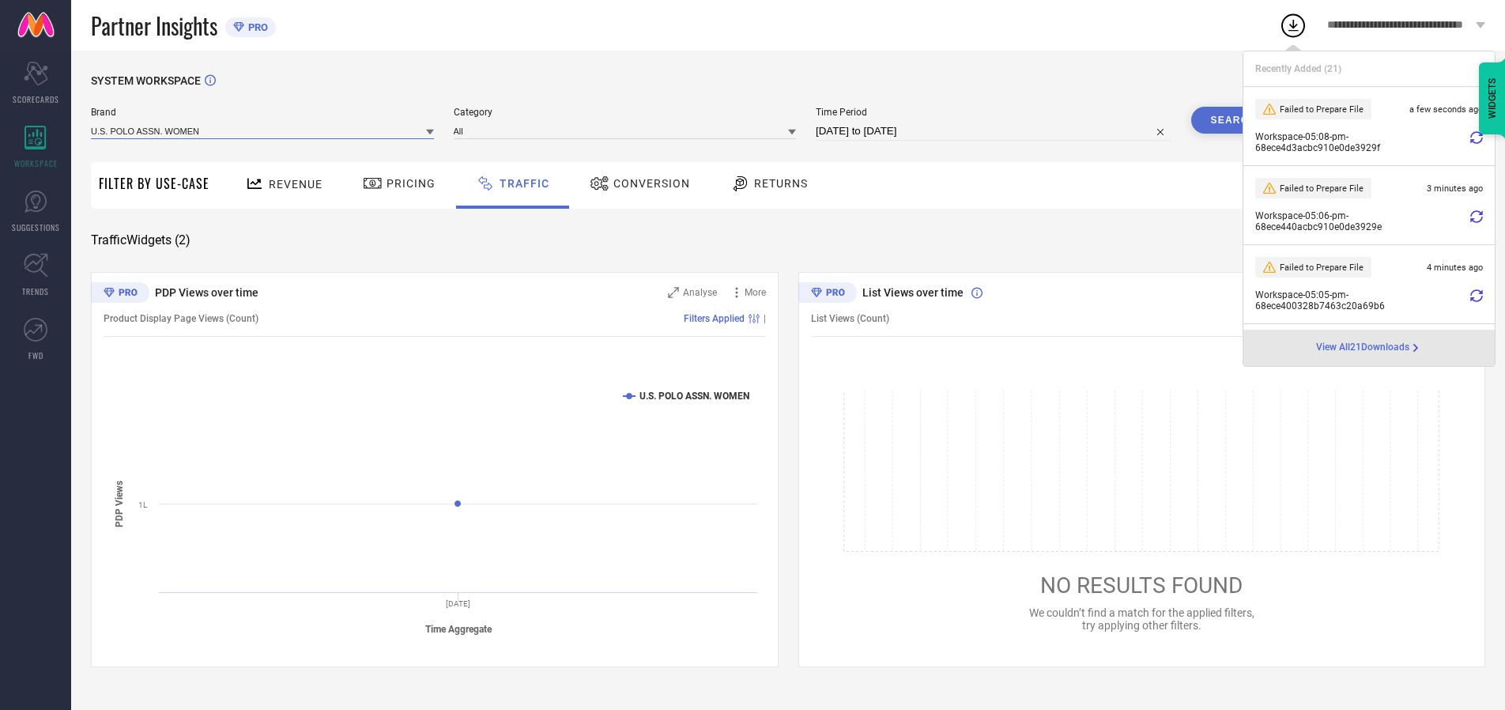
click at [263, 130] on input at bounding box center [262, 131] width 343 height 17
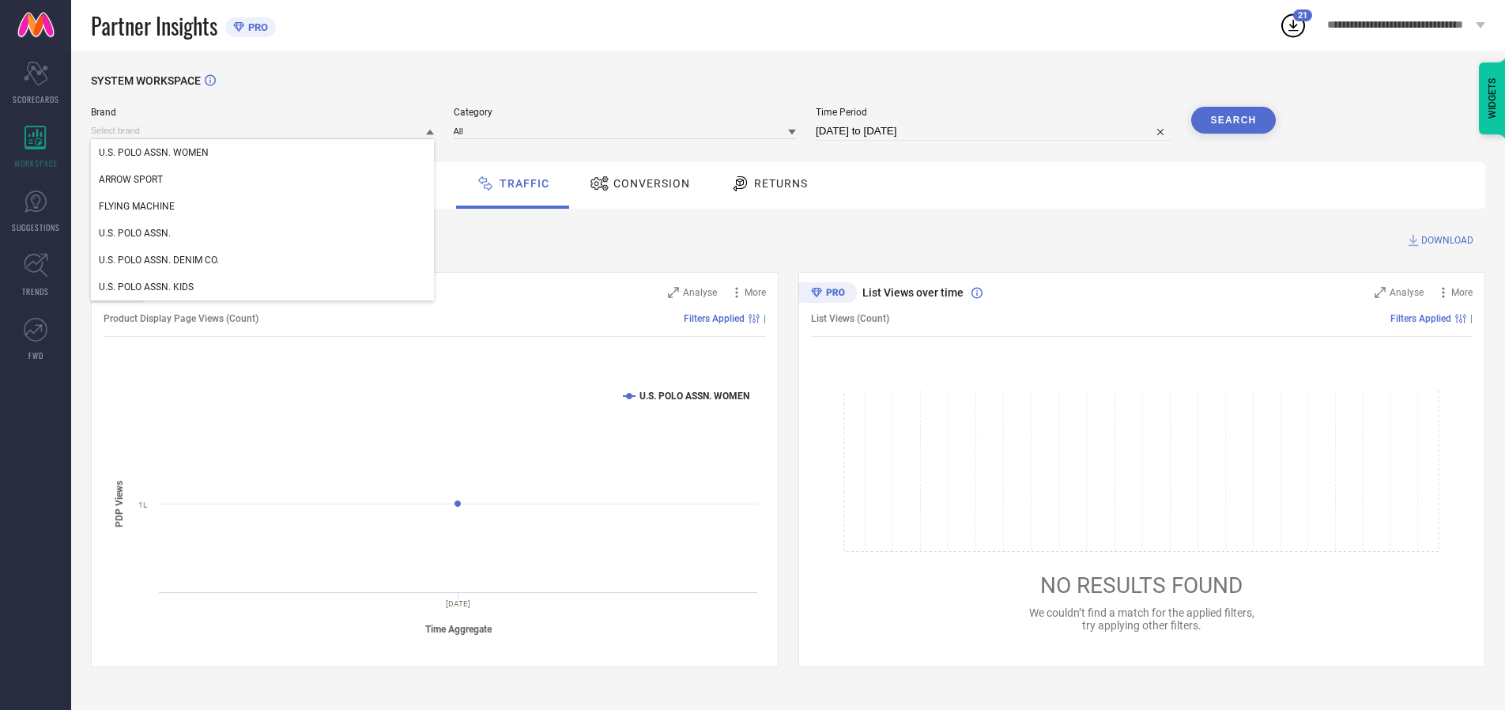
click at [263, 233] on div "U.S. POLO ASSN." at bounding box center [262, 233] width 343 height 27
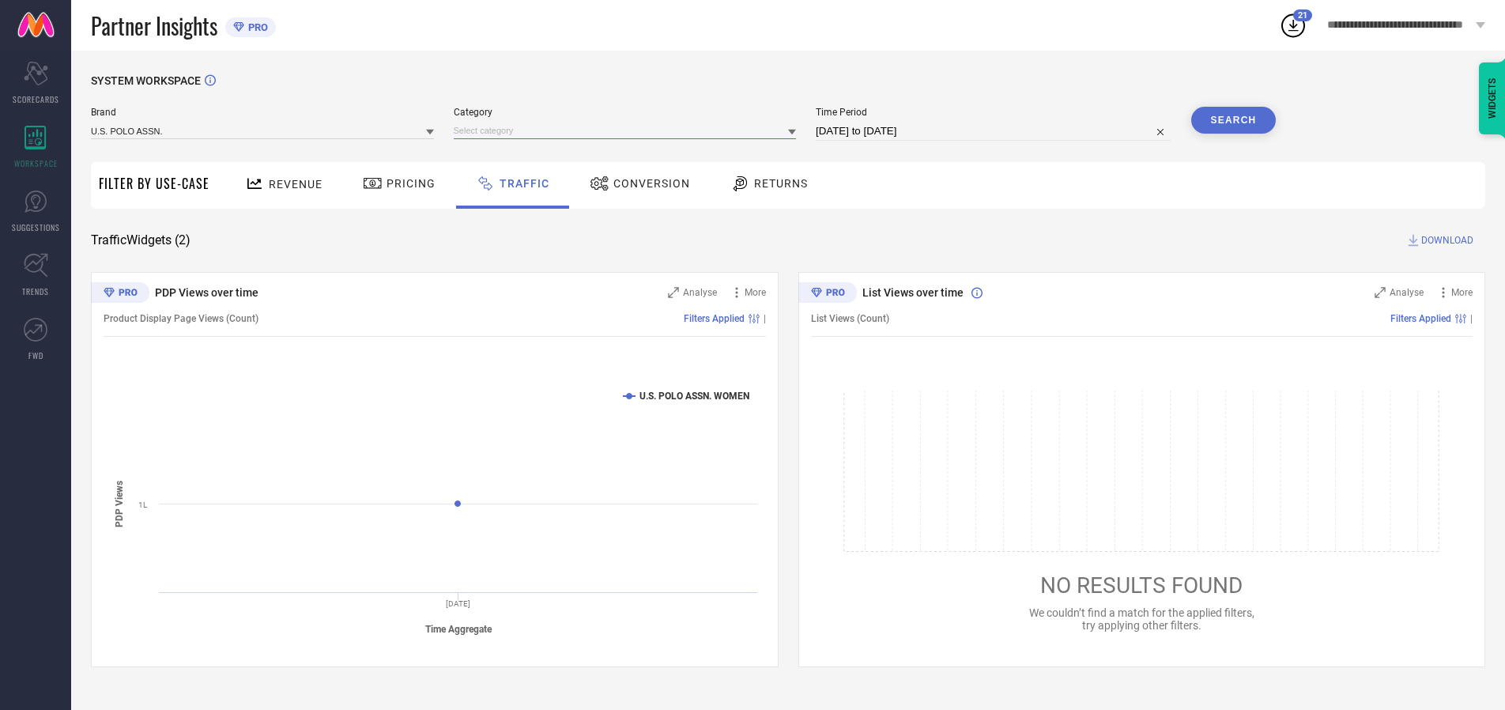
click at [628, 130] on input at bounding box center [625, 131] width 343 height 17
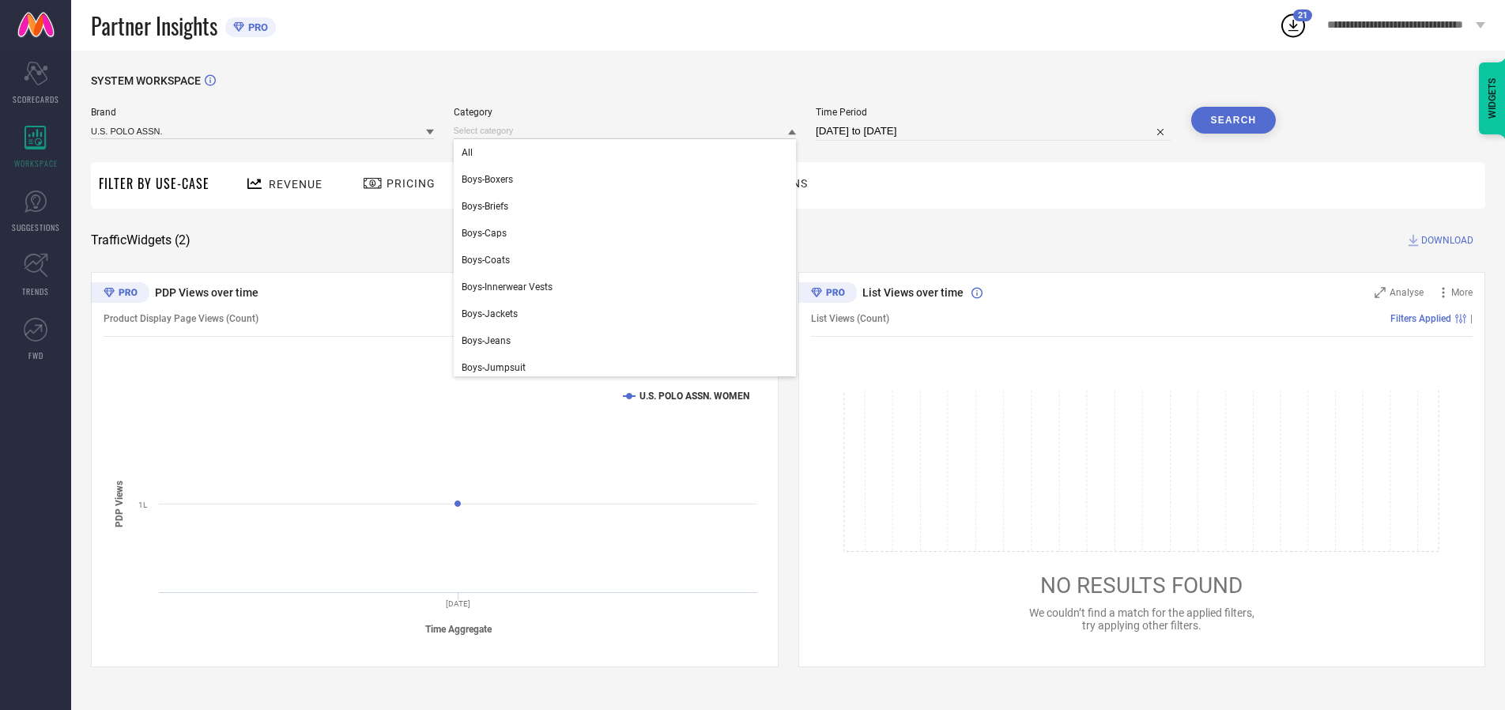
click at [628, 153] on div "All" at bounding box center [625, 152] width 343 height 27
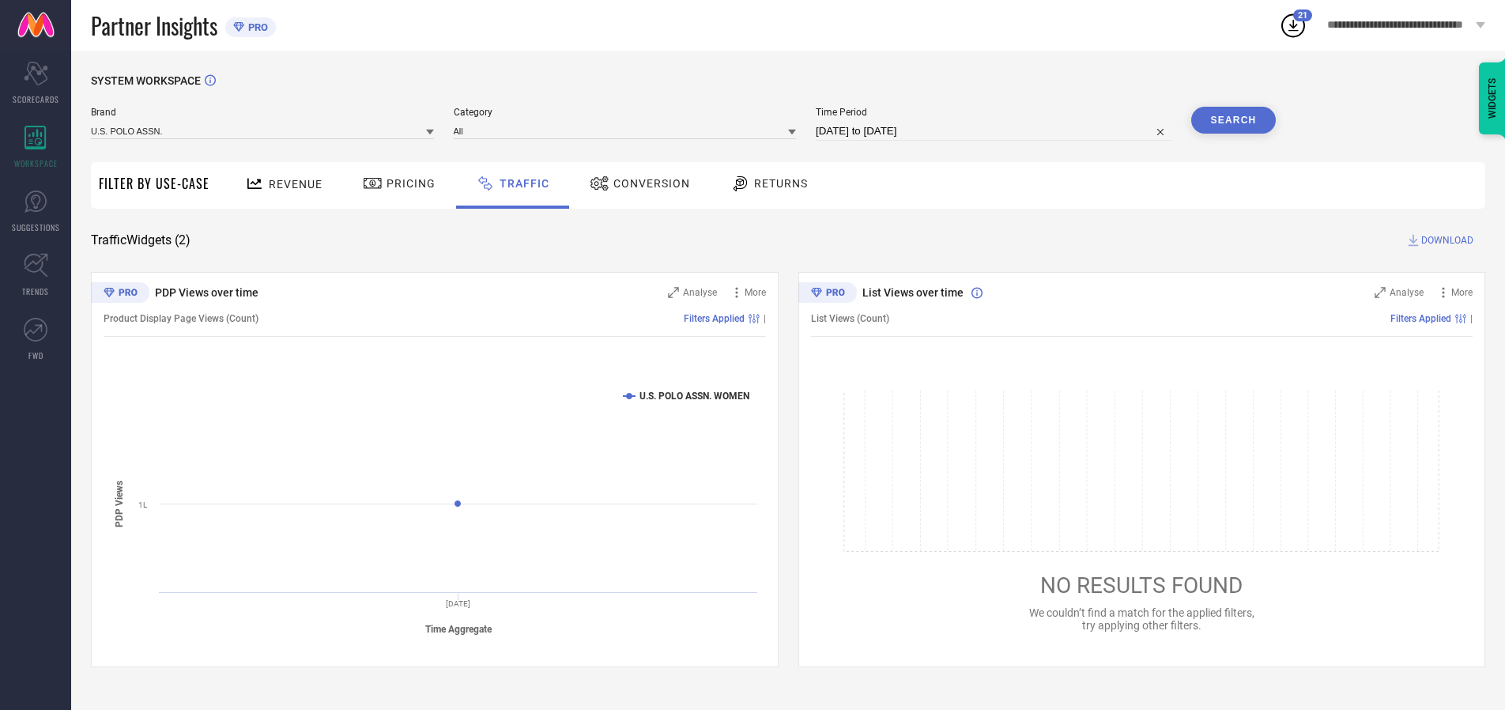
click at [1233, 120] on button "Search" at bounding box center [1233, 120] width 85 height 27
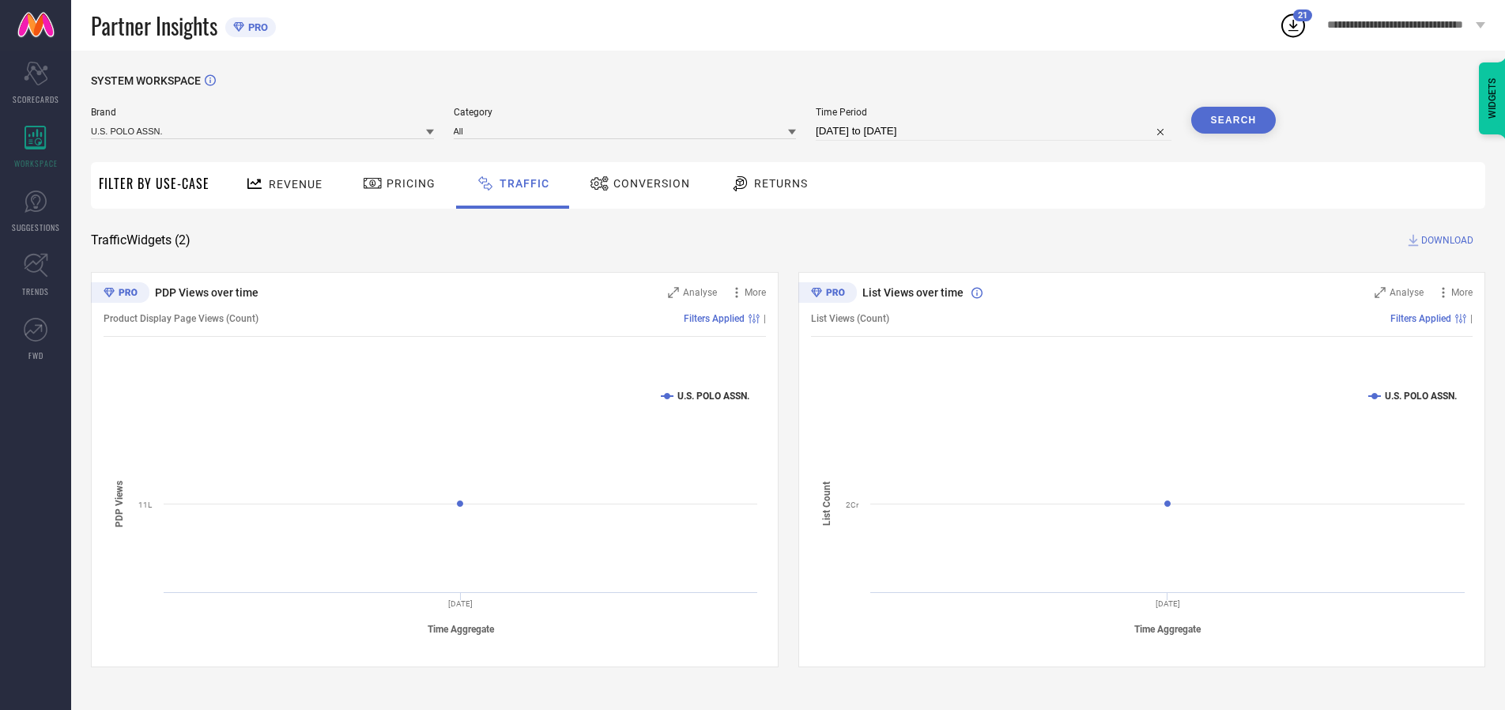
click at [1445, 240] on span "DOWNLOAD" at bounding box center [1447, 240] width 52 height 16
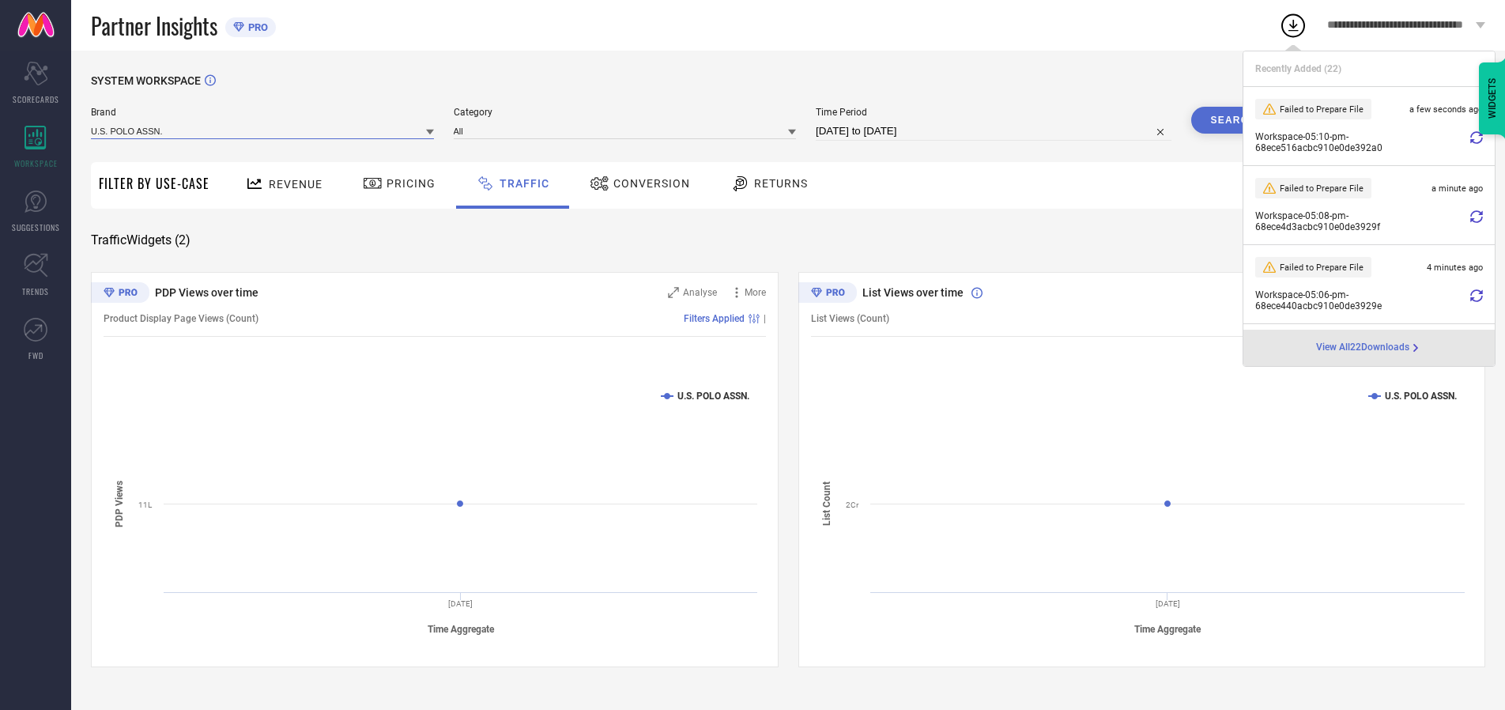
click at [263, 130] on input at bounding box center [262, 131] width 343 height 17
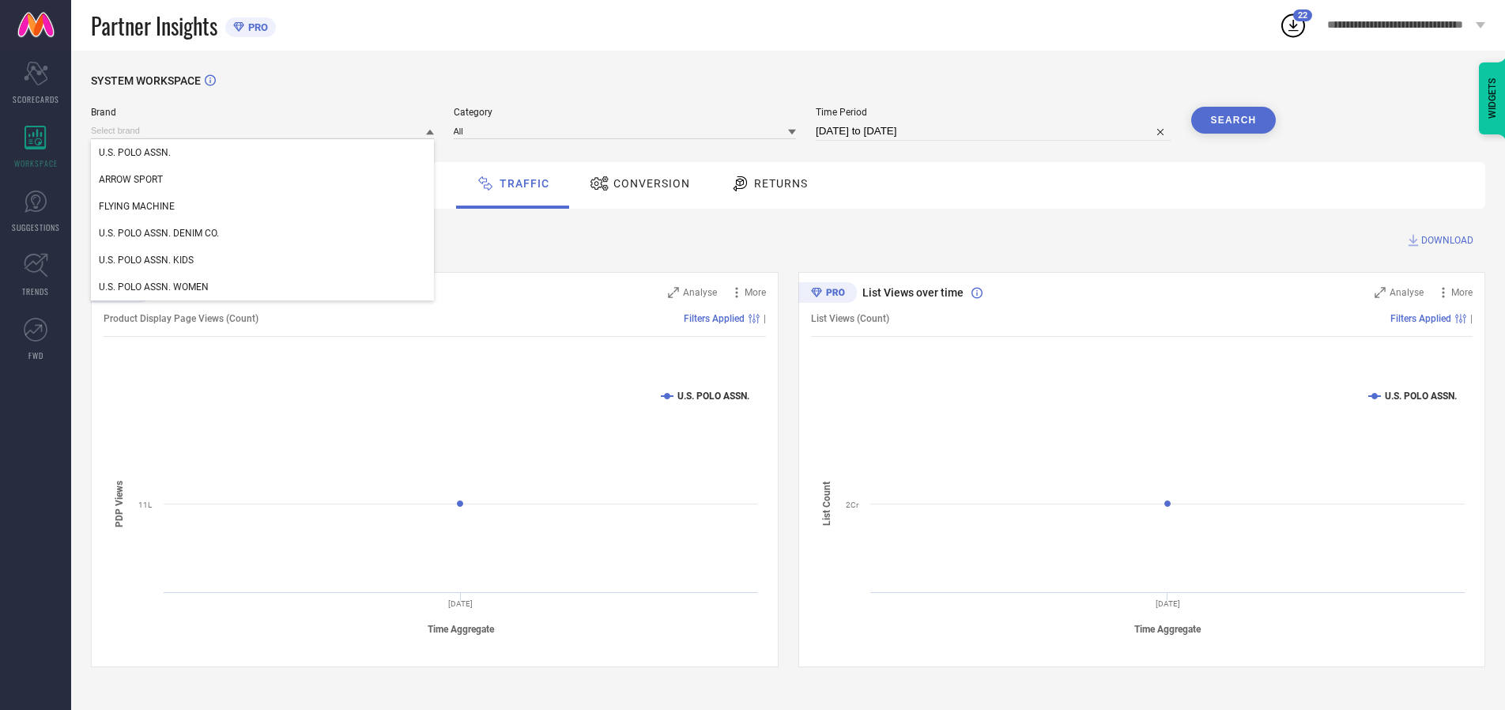
click at [263, 233] on div "U.S. POLO ASSN. DENIM CO." at bounding box center [262, 233] width 343 height 27
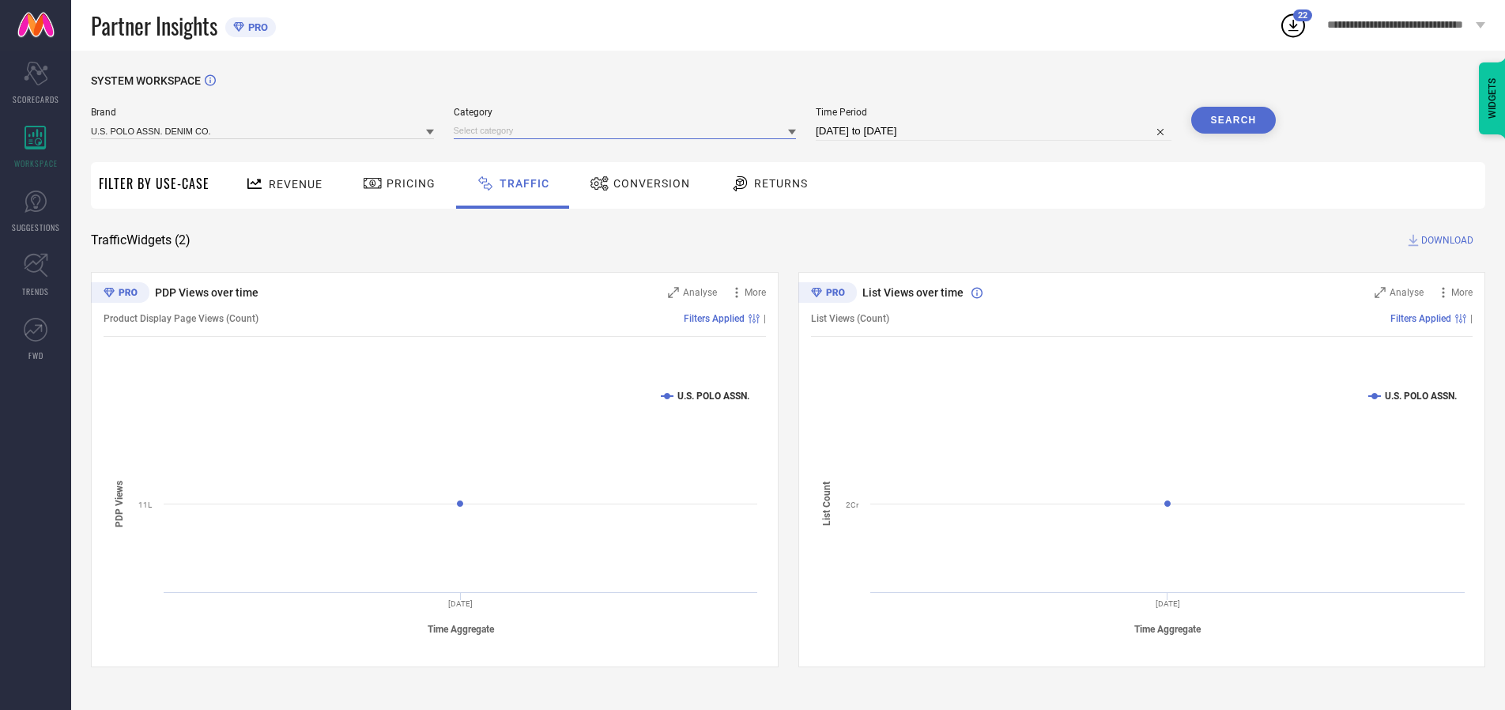
click at [628, 130] on input at bounding box center [625, 131] width 343 height 17
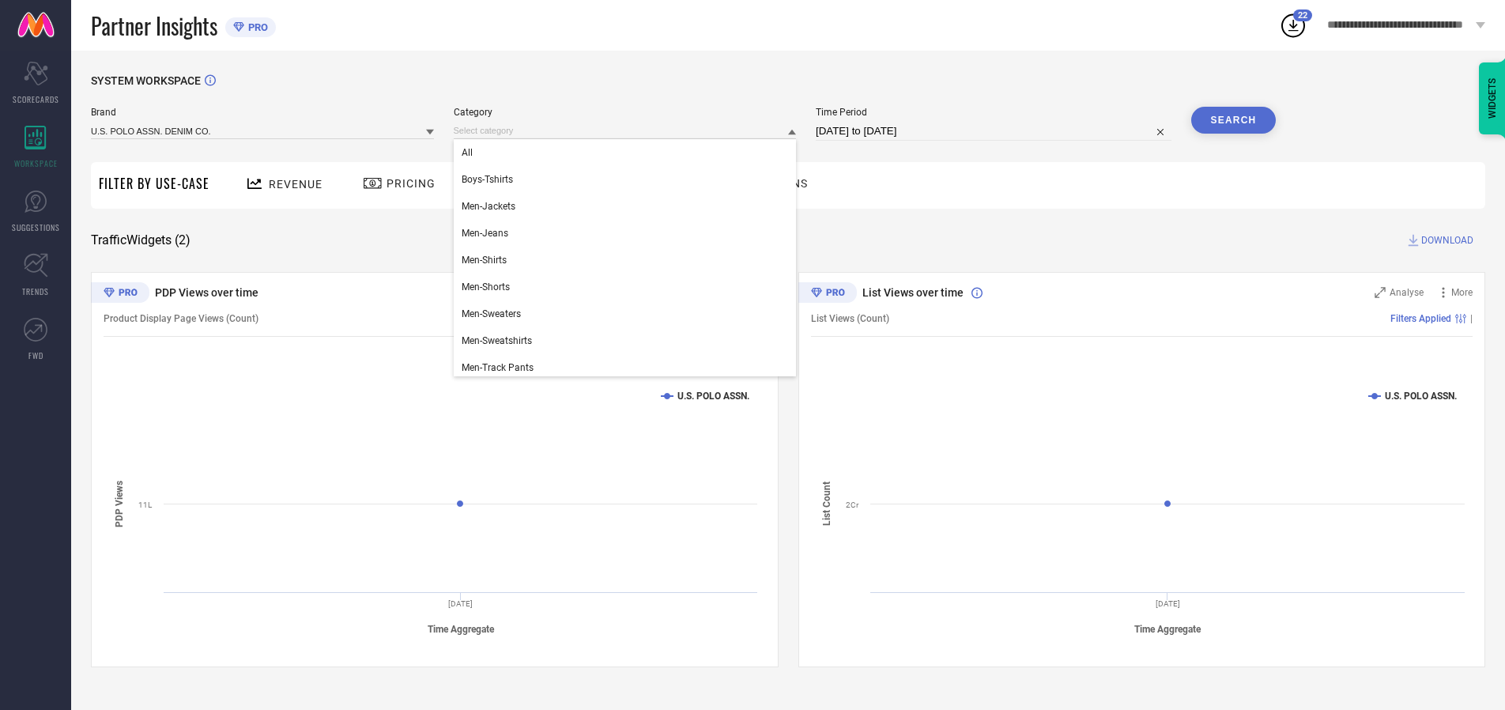
click at [628, 153] on div "All" at bounding box center [625, 152] width 343 height 27
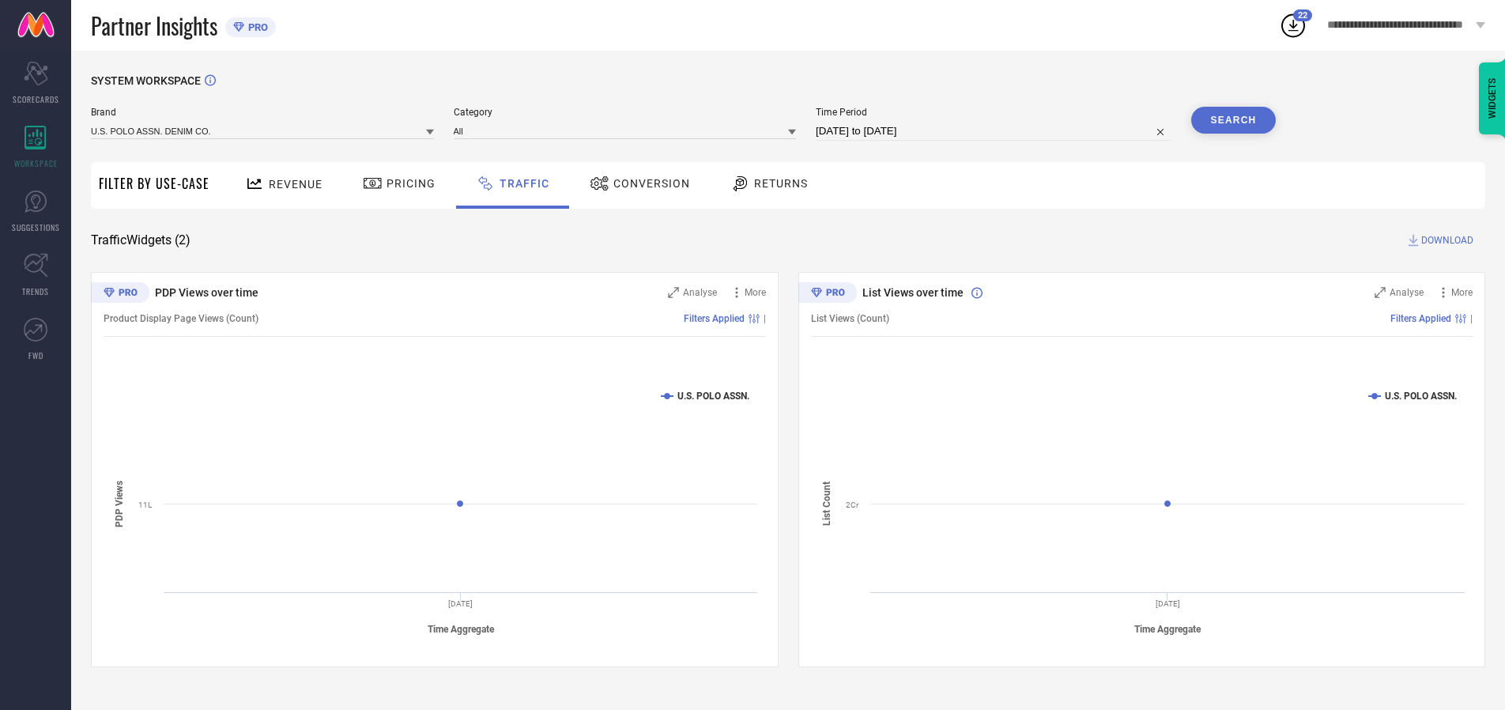
click at [1233, 120] on button "Search" at bounding box center [1233, 120] width 85 height 27
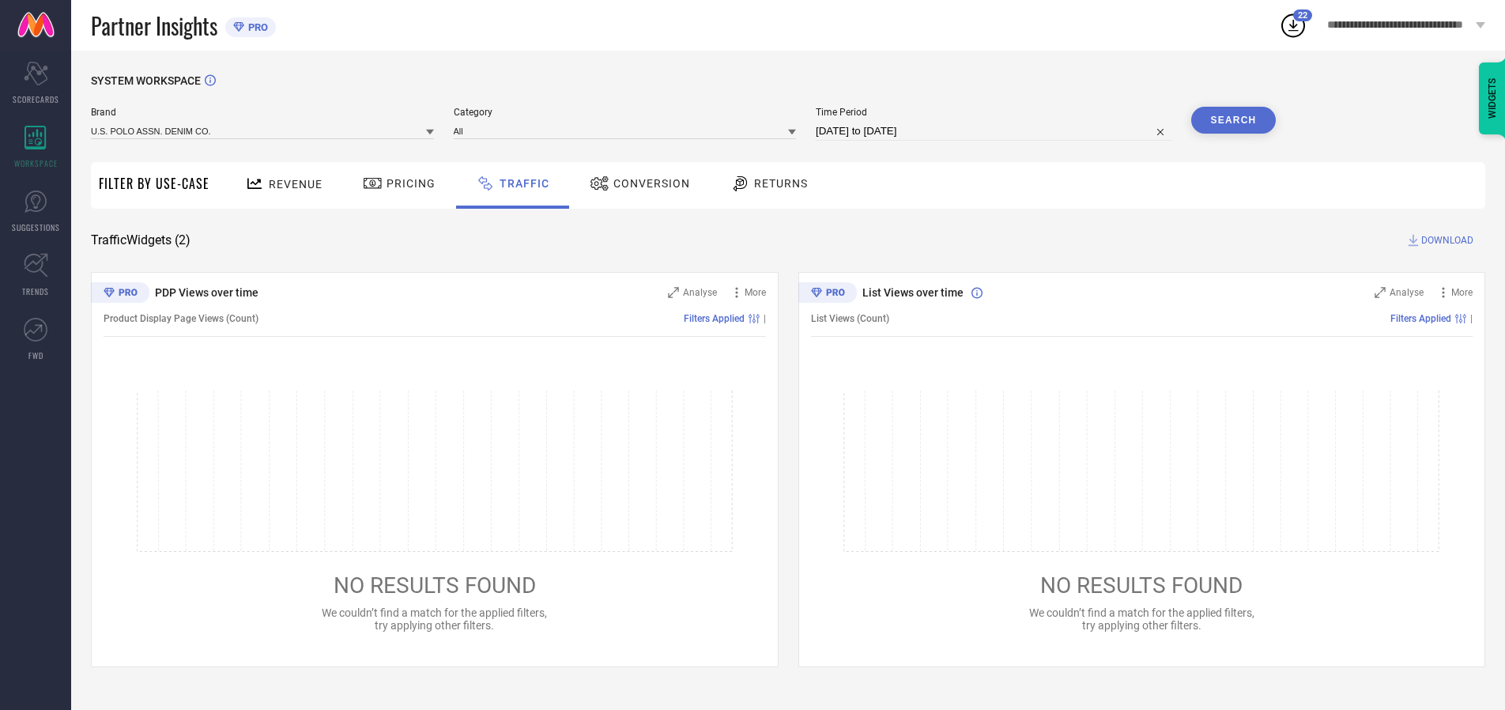
click at [1445, 240] on span "DOWNLOAD" at bounding box center [1447, 240] width 52 height 16
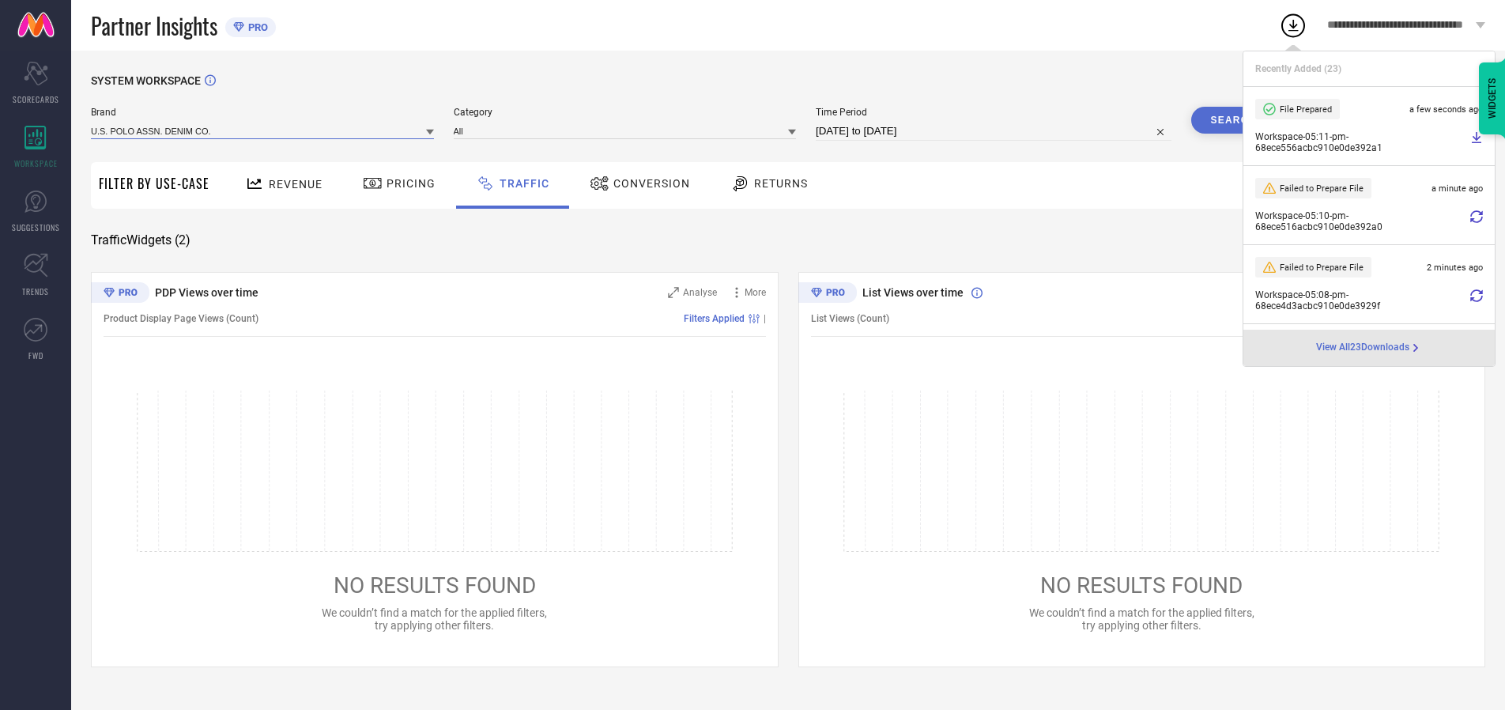
click at [263, 130] on input at bounding box center [262, 131] width 343 height 17
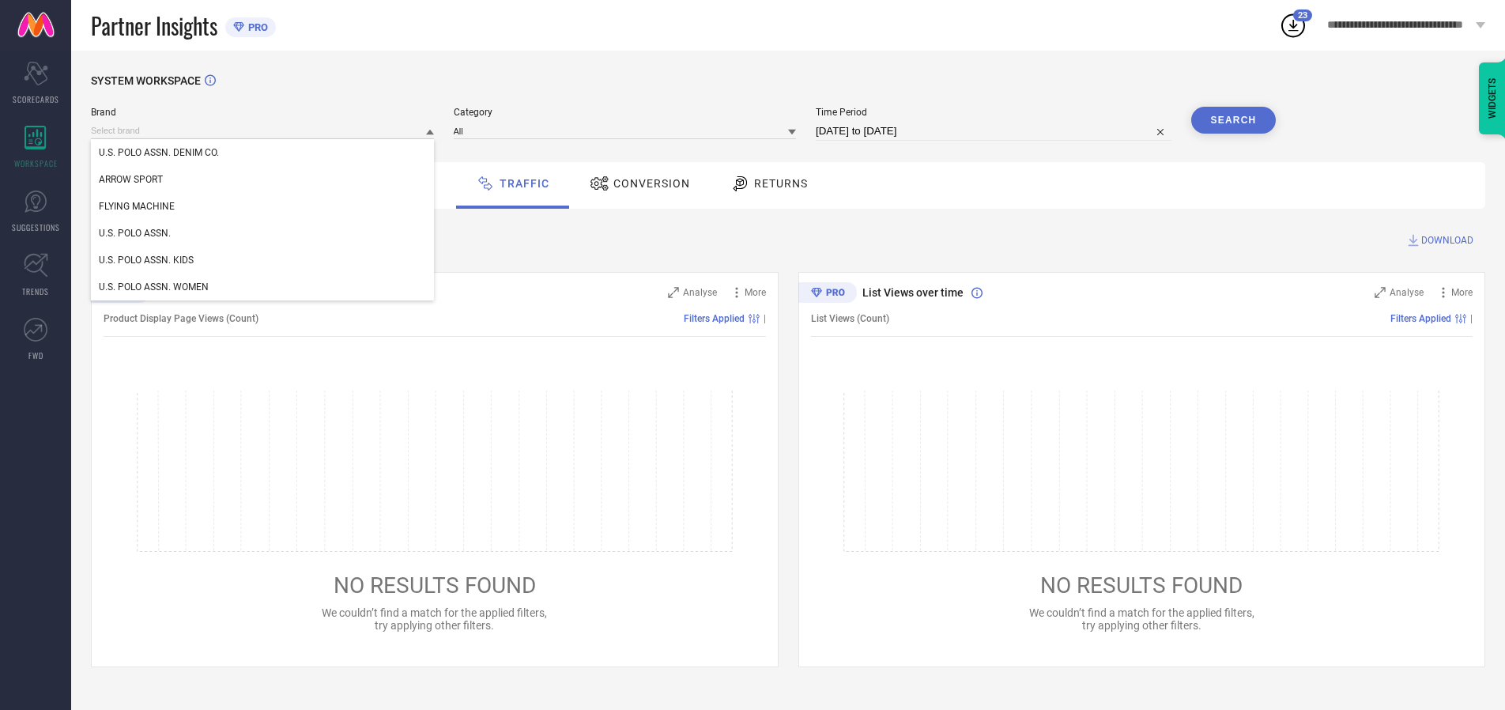
click at [263, 260] on div "U.S. POLO ASSN. KIDS" at bounding box center [262, 260] width 343 height 27
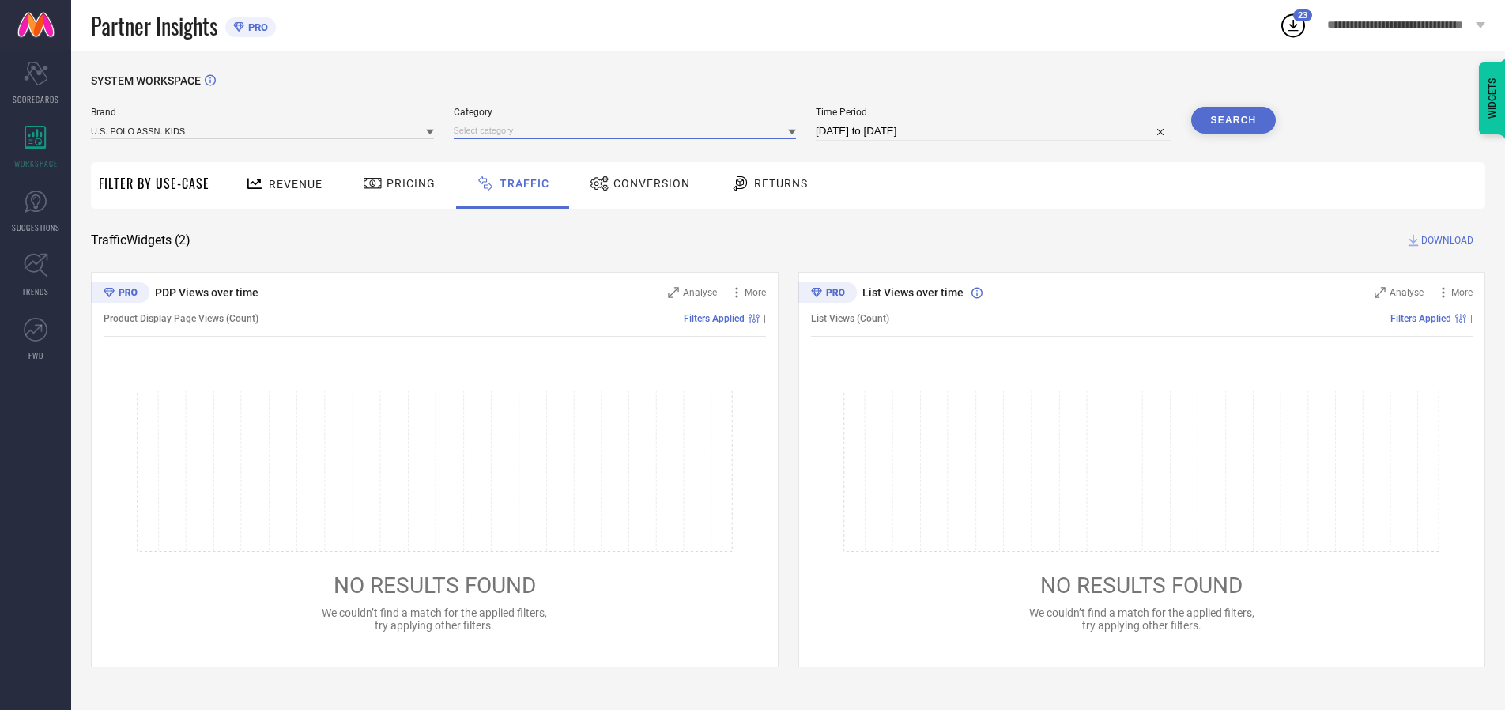
click at [628, 130] on input at bounding box center [625, 131] width 343 height 17
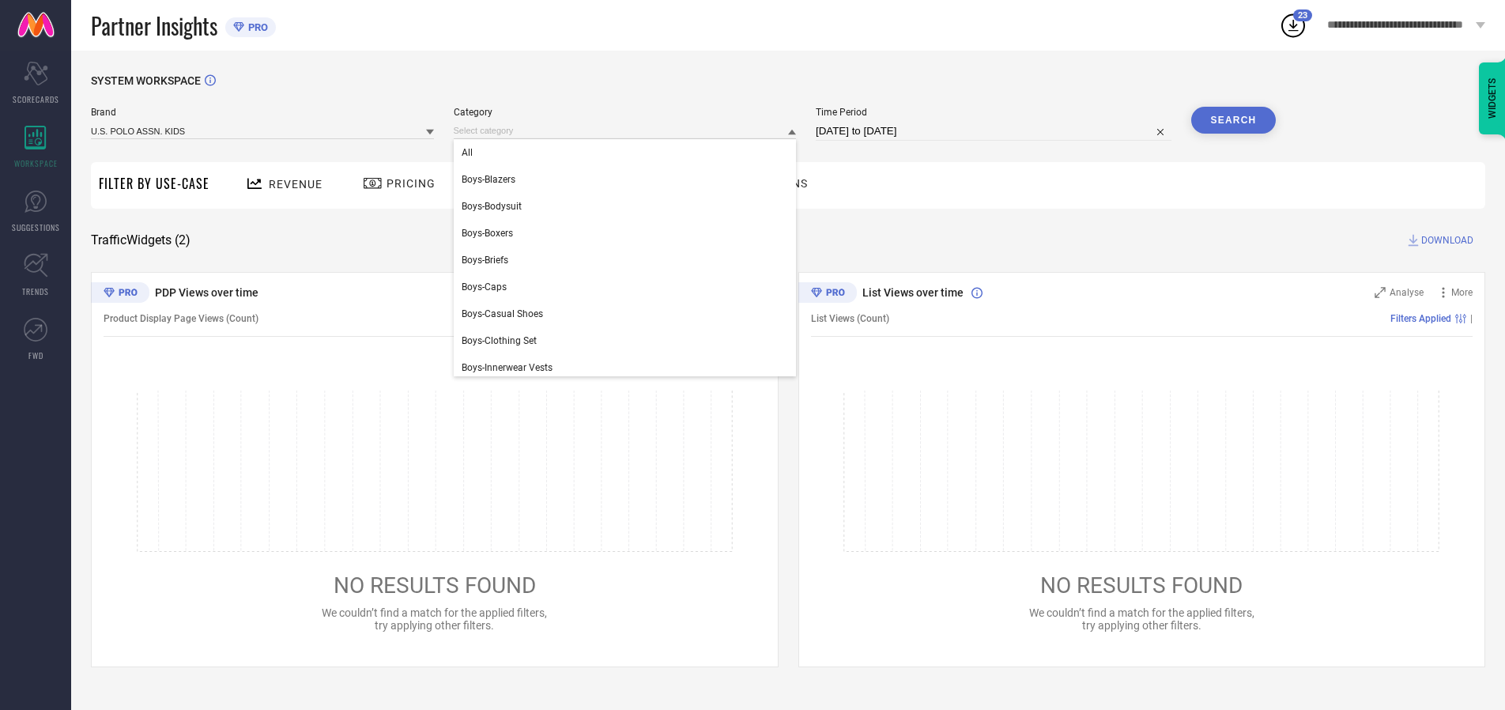
click at [628, 153] on div "All" at bounding box center [625, 152] width 343 height 27
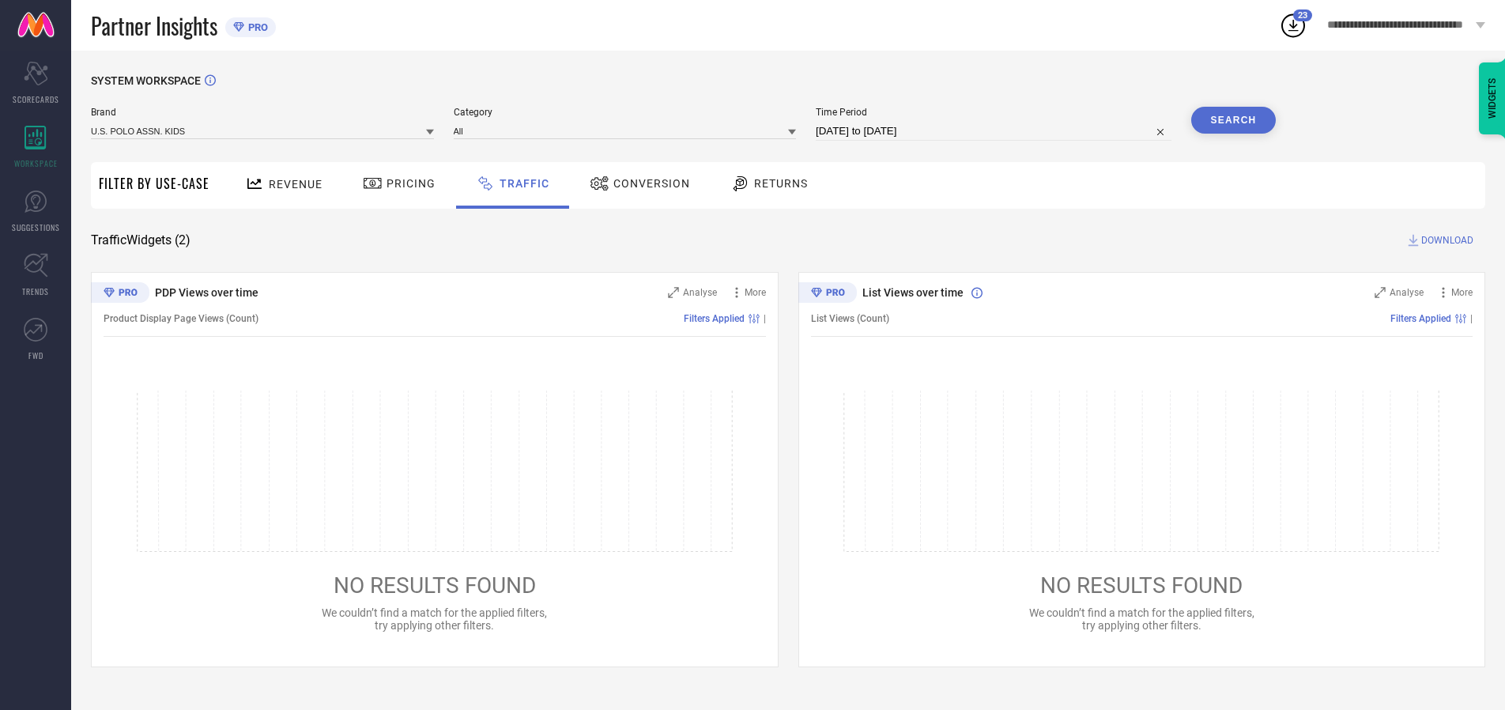
click at [1233, 120] on button "Search" at bounding box center [1233, 120] width 85 height 27
click at [1445, 240] on span "DOWNLOAD" at bounding box center [1447, 240] width 52 height 16
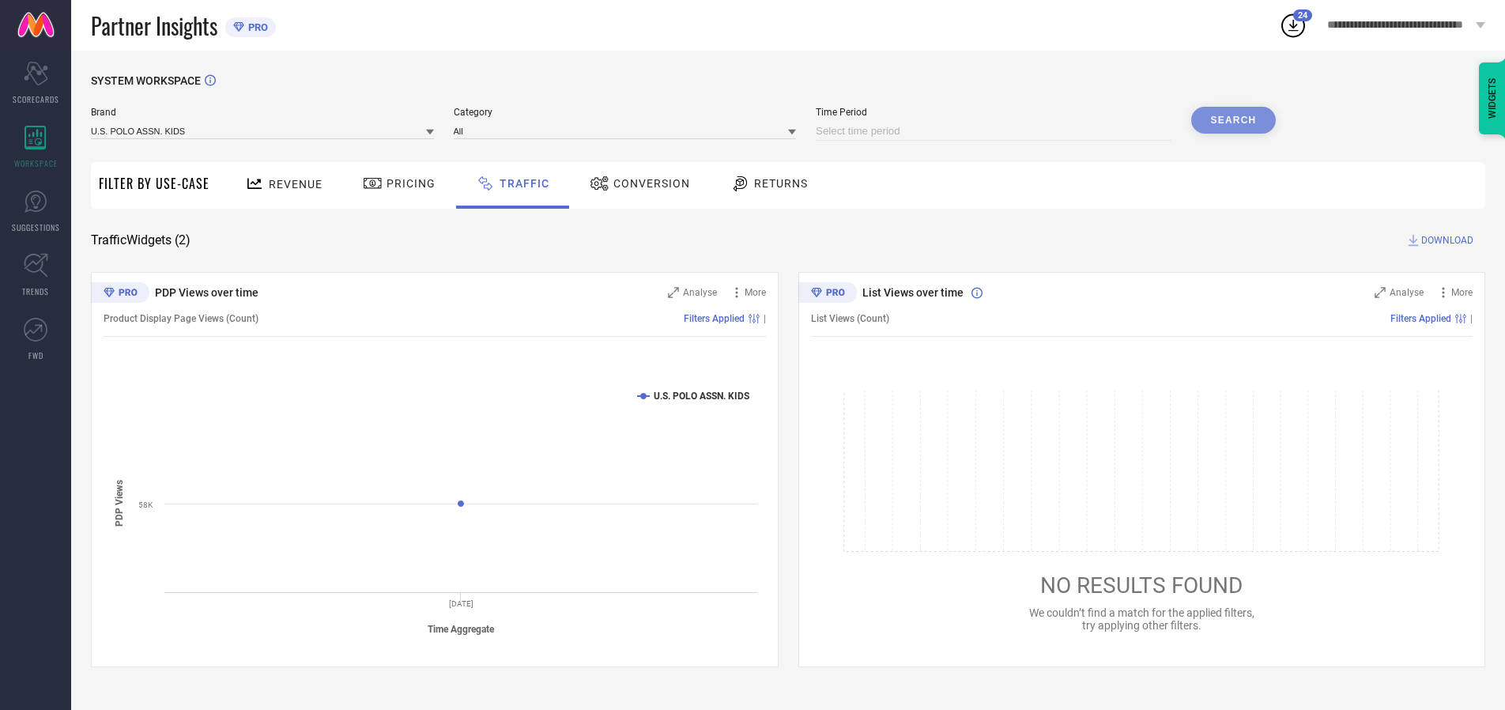
click at [996, 131] on input at bounding box center [994, 131] width 356 height 19
select select "9"
select select "2025"
select select "10"
select select "2025"
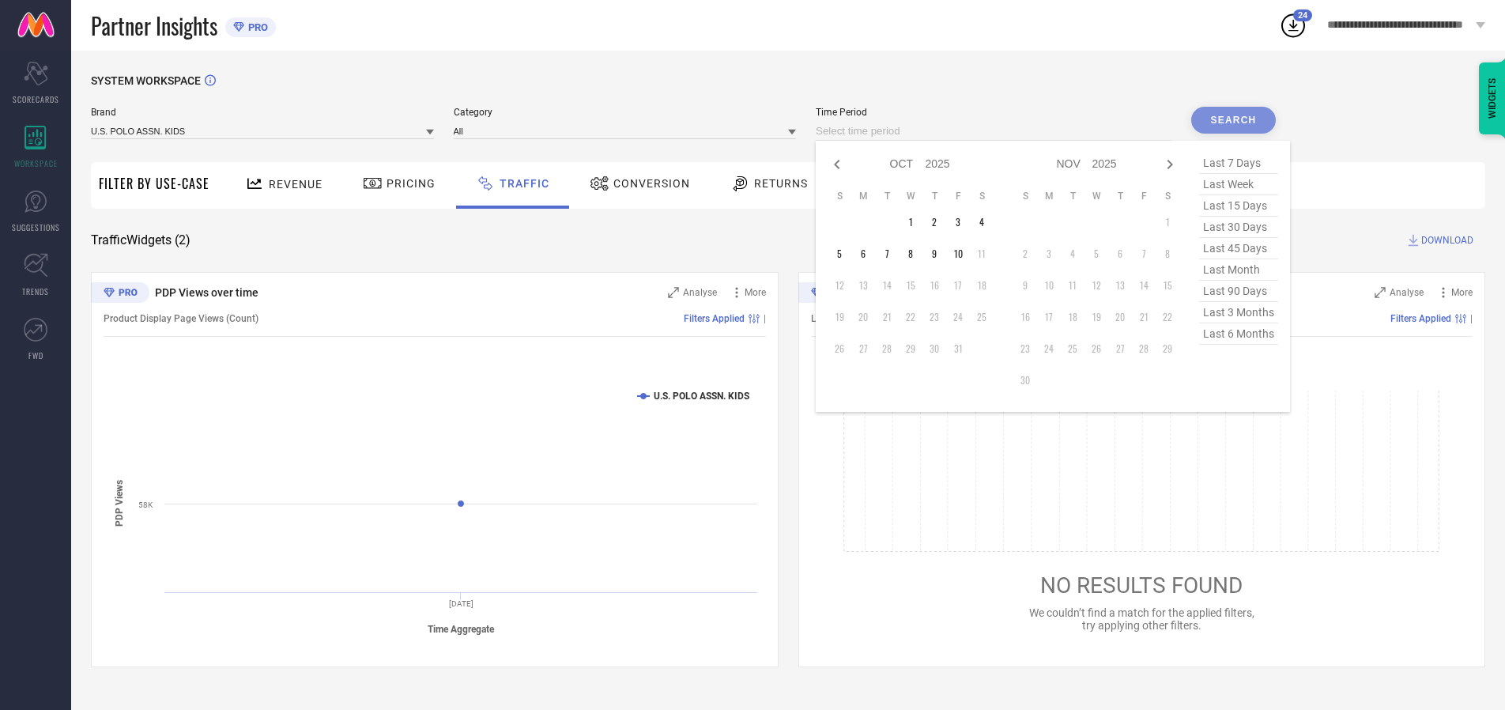
click at [963, 222] on td "3" at bounding box center [958, 222] width 24 height 24
type input "[DATE] to [DATE]"
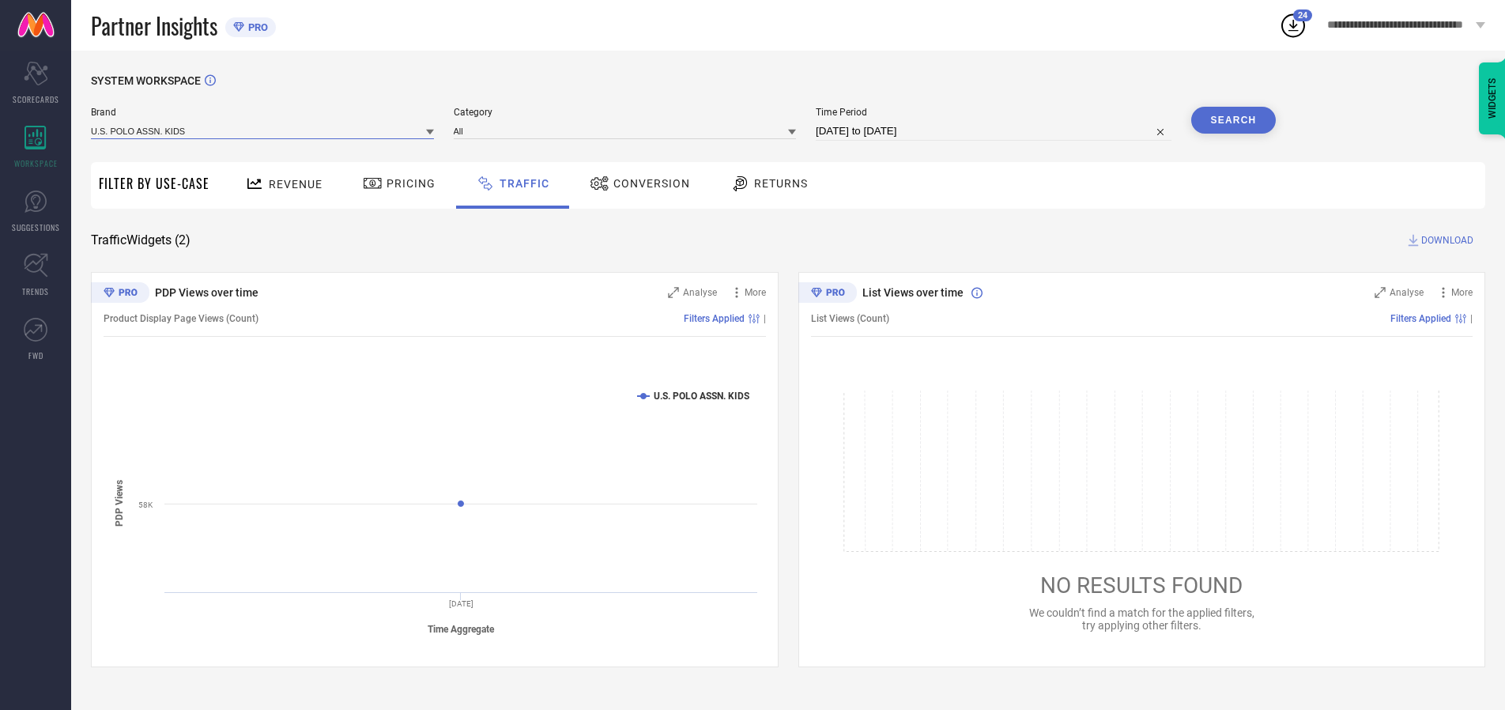
click at [263, 130] on input at bounding box center [262, 131] width 343 height 17
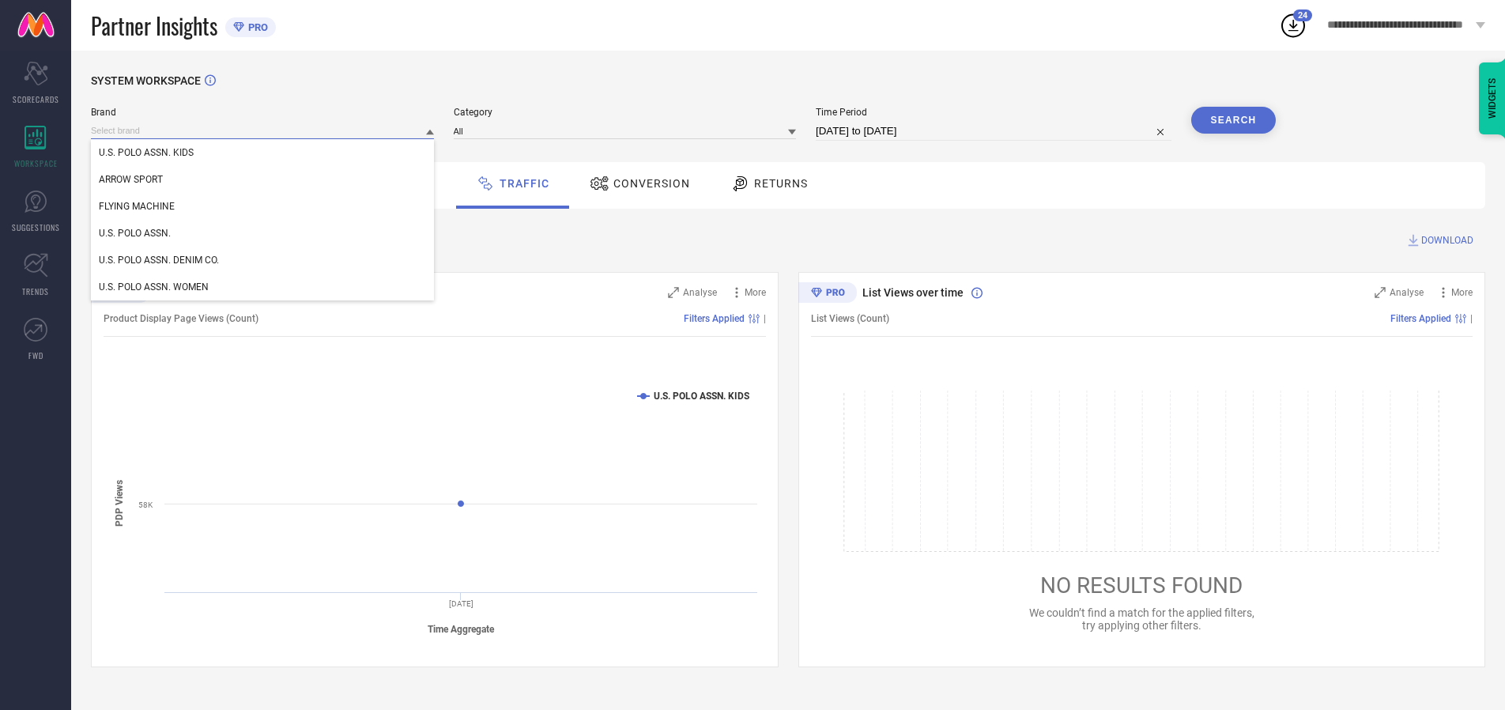
click at [263, 130] on input at bounding box center [262, 131] width 343 height 17
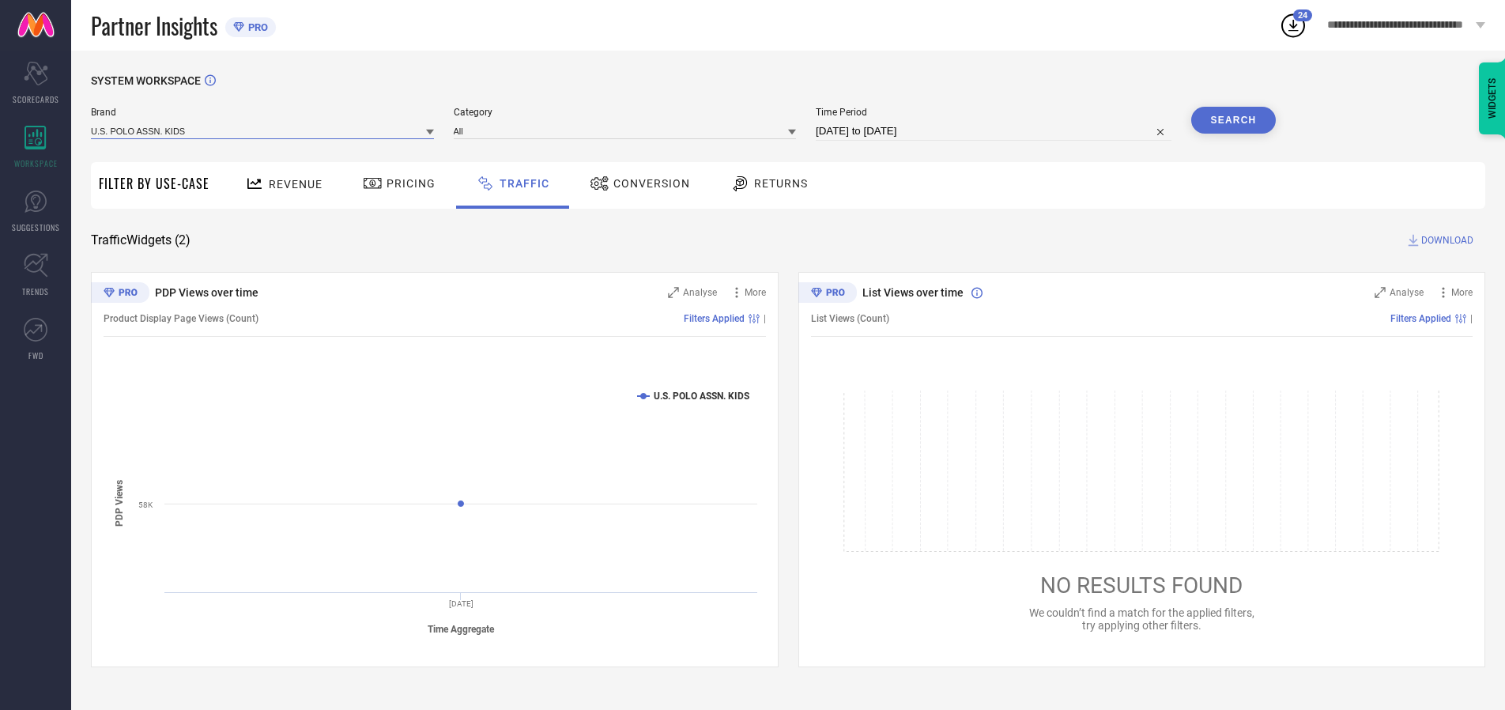
click at [263, 130] on input at bounding box center [262, 131] width 343 height 17
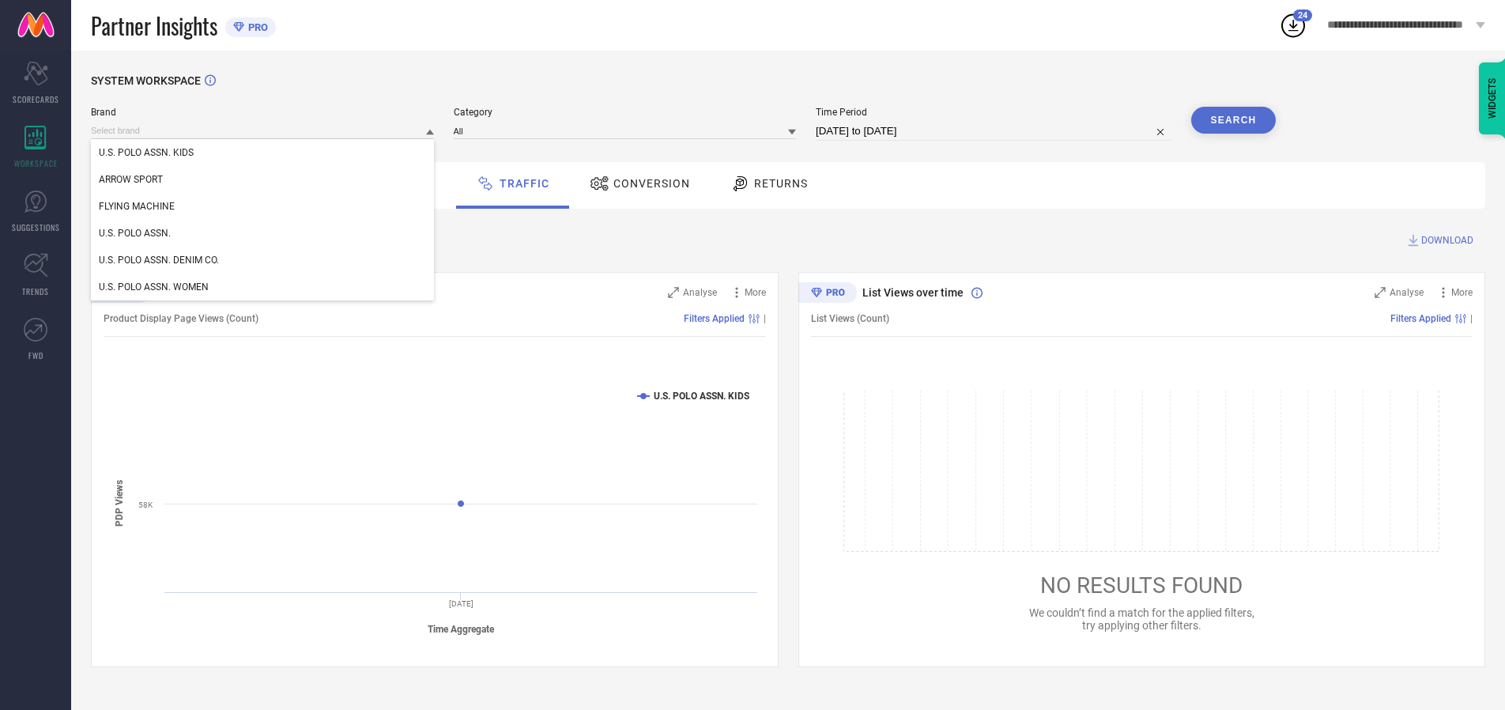
click at [263, 153] on div "U.S. POLO ASSN. KIDS" at bounding box center [262, 152] width 343 height 27
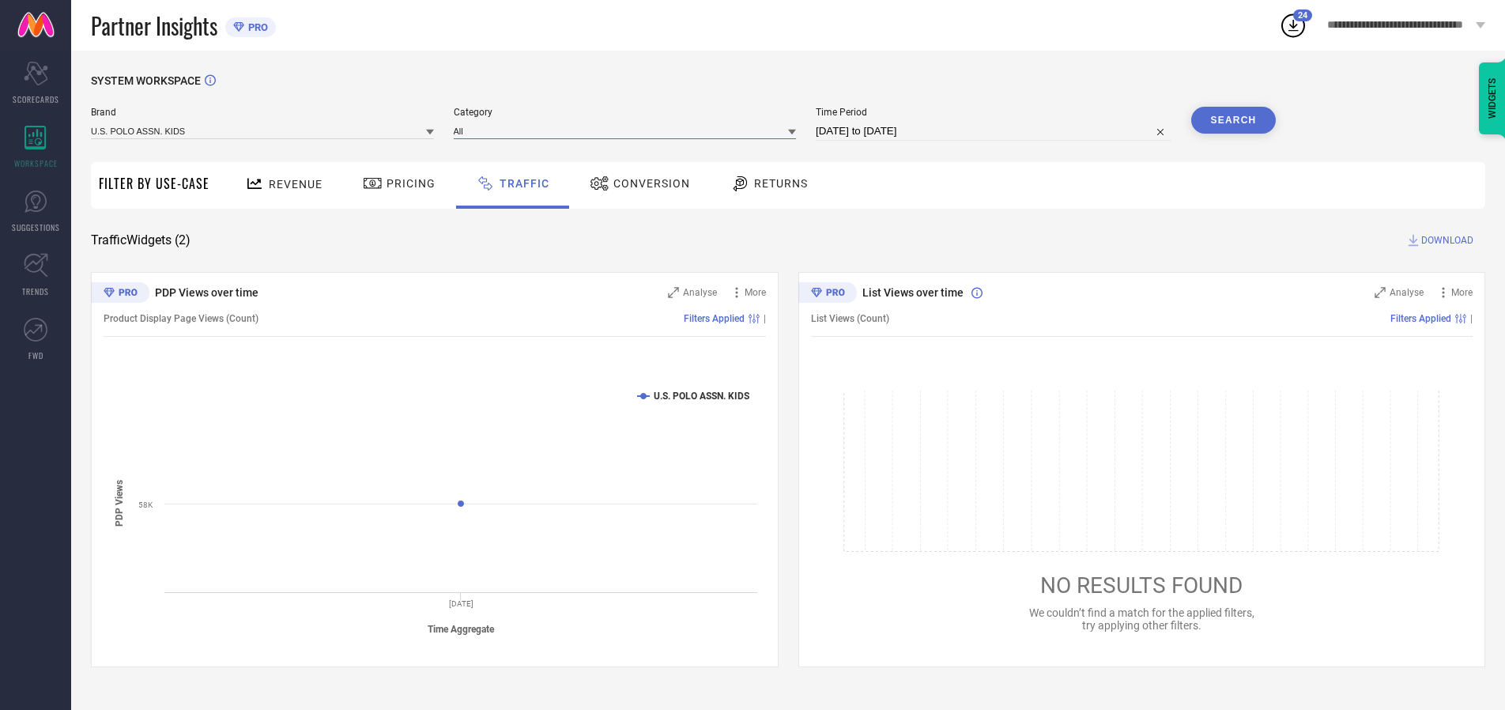
click at [628, 130] on input at bounding box center [625, 131] width 343 height 17
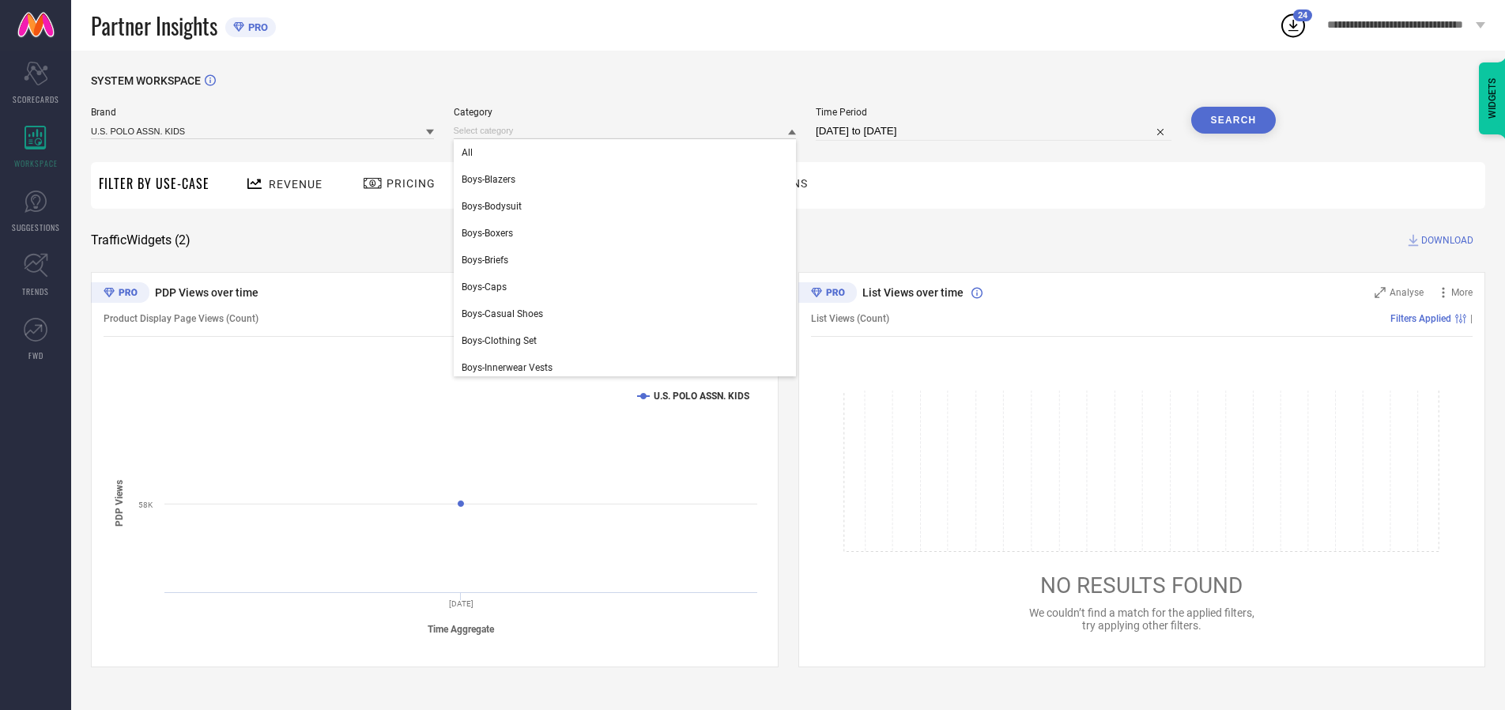
click at [628, 153] on div "All" at bounding box center [625, 152] width 343 height 27
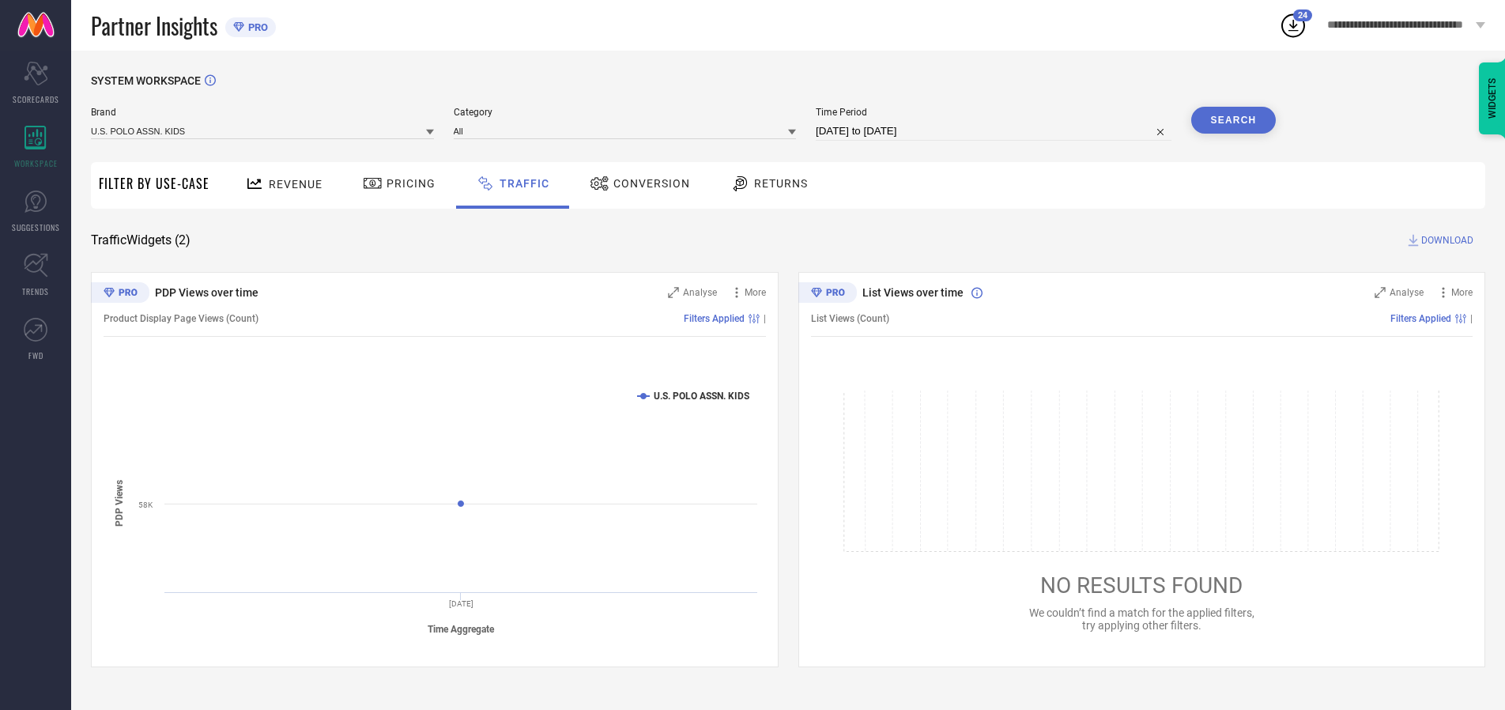
click at [1233, 120] on button "Search" at bounding box center [1233, 120] width 85 height 27
click at [1445, 240] on span "DOWNLOAD" at bounding box center [1447, 240] width 52 height 16
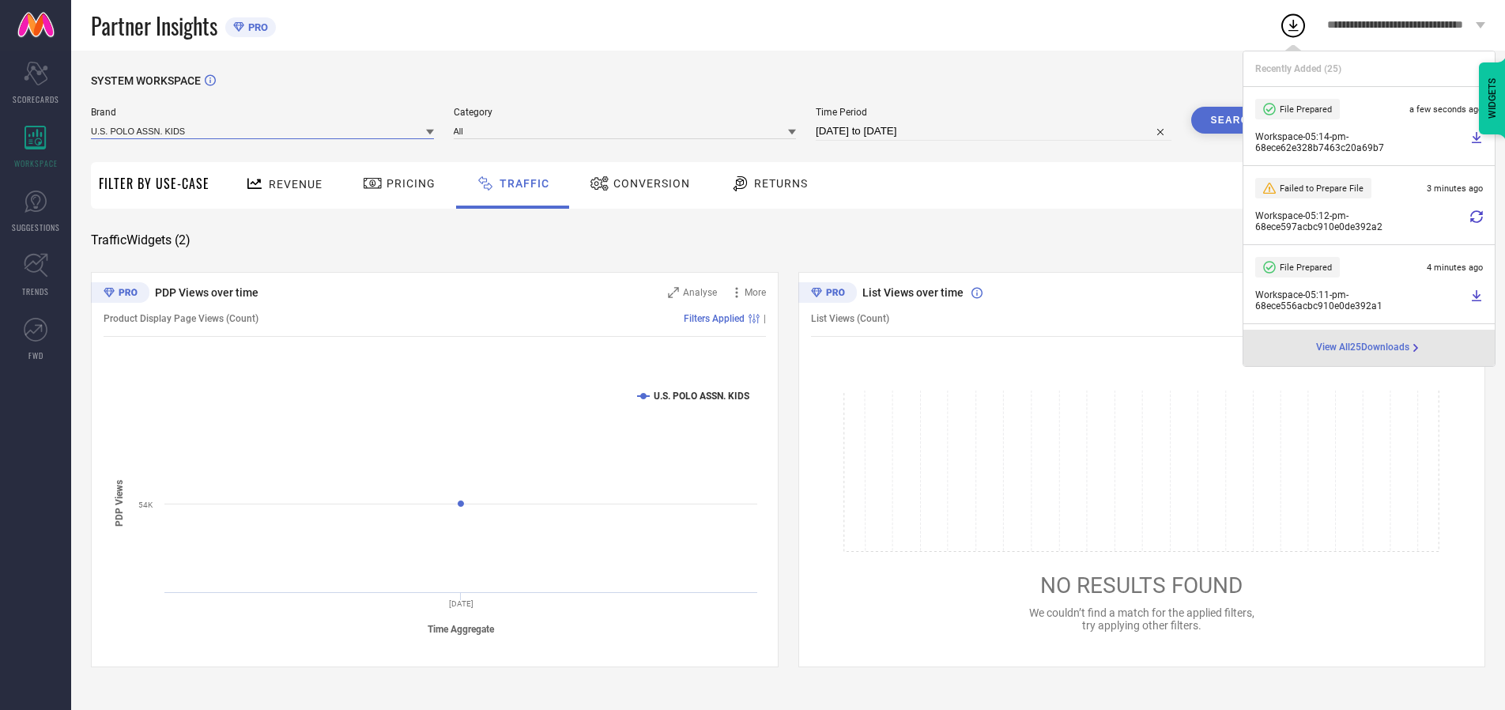
click at [263, 130] on input at bounding box center [262, 131] width 343 height 17
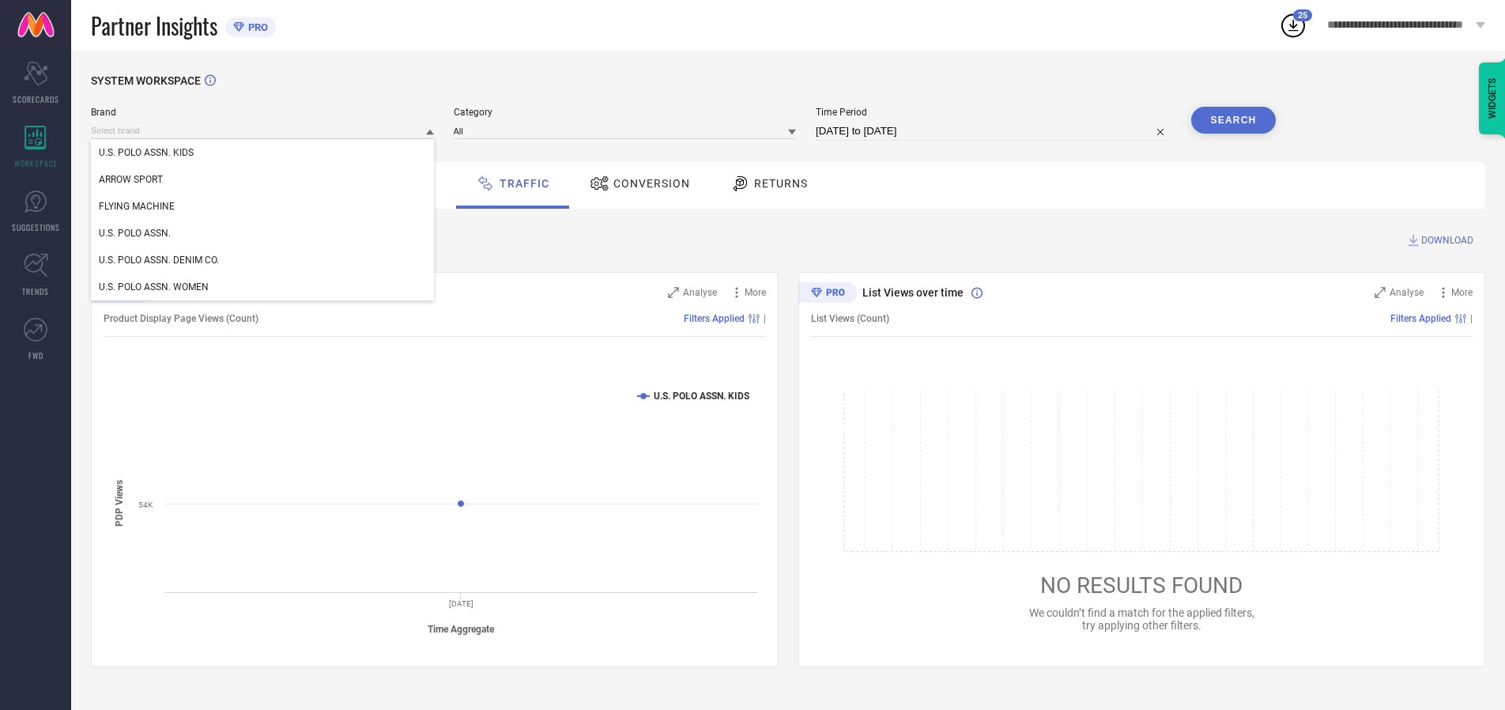
click at [263, 233] on div "U.S. POLO ASSN." at bounding box center [262, 233] width 343 height 27
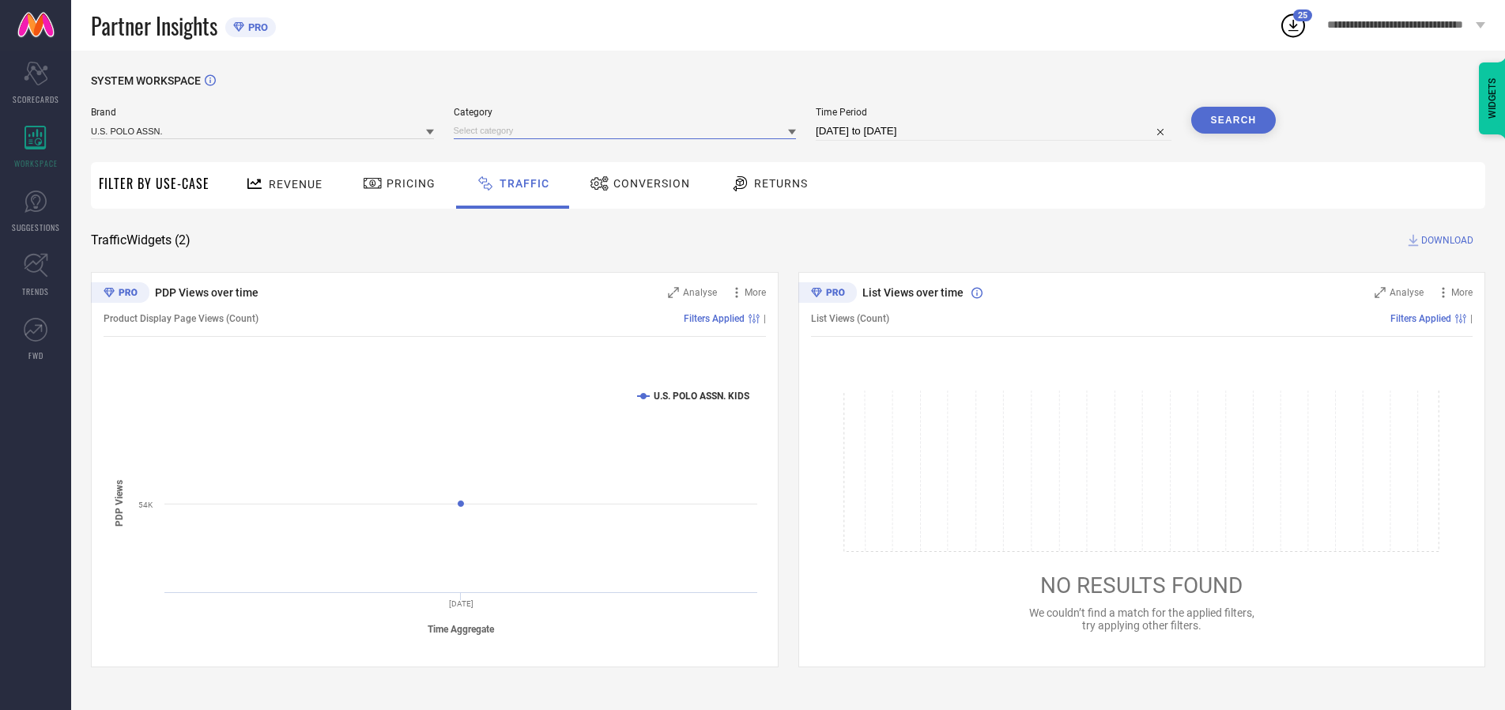
click at [628, 130] on input at bounding box center [625, 131] width 343 height 17
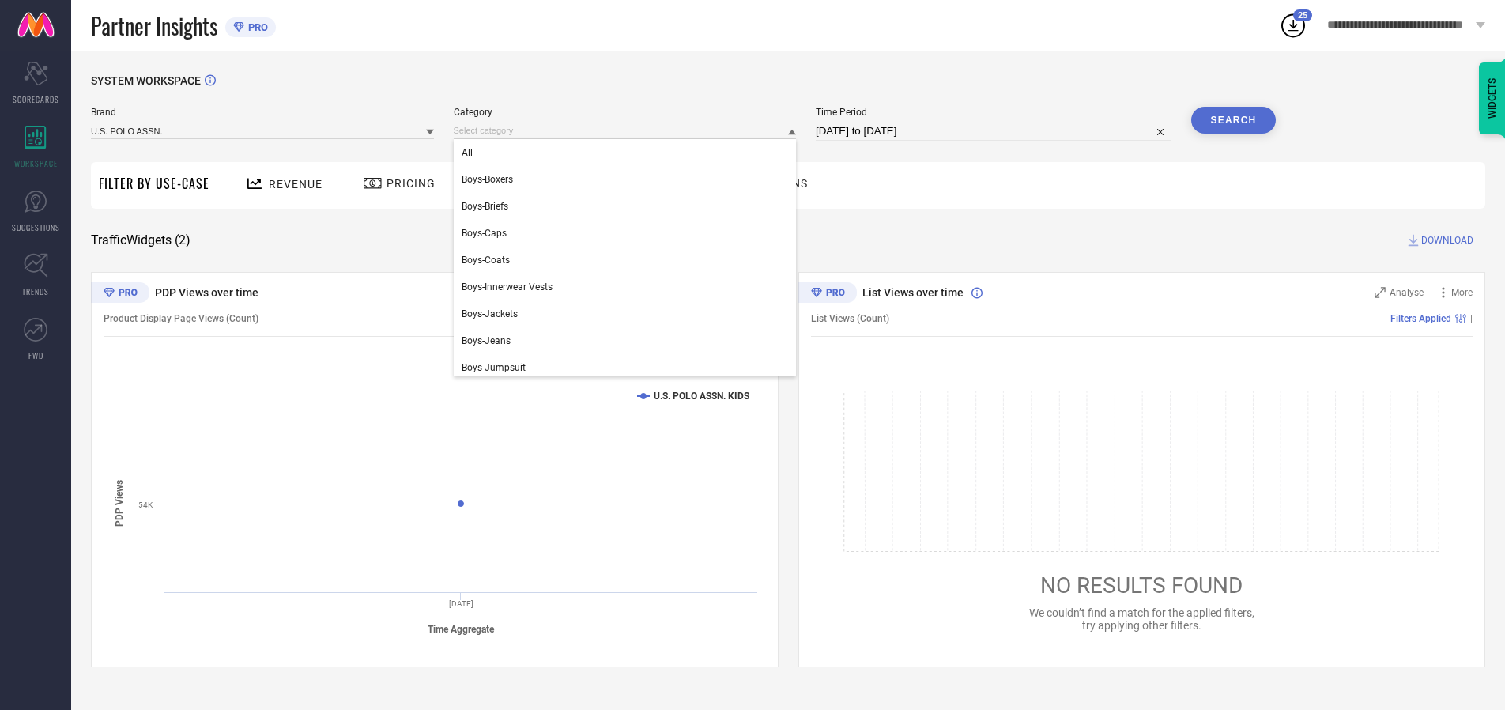
click at [628, 153] on div "All" at bounding box center [625, 152] width 343 height 27
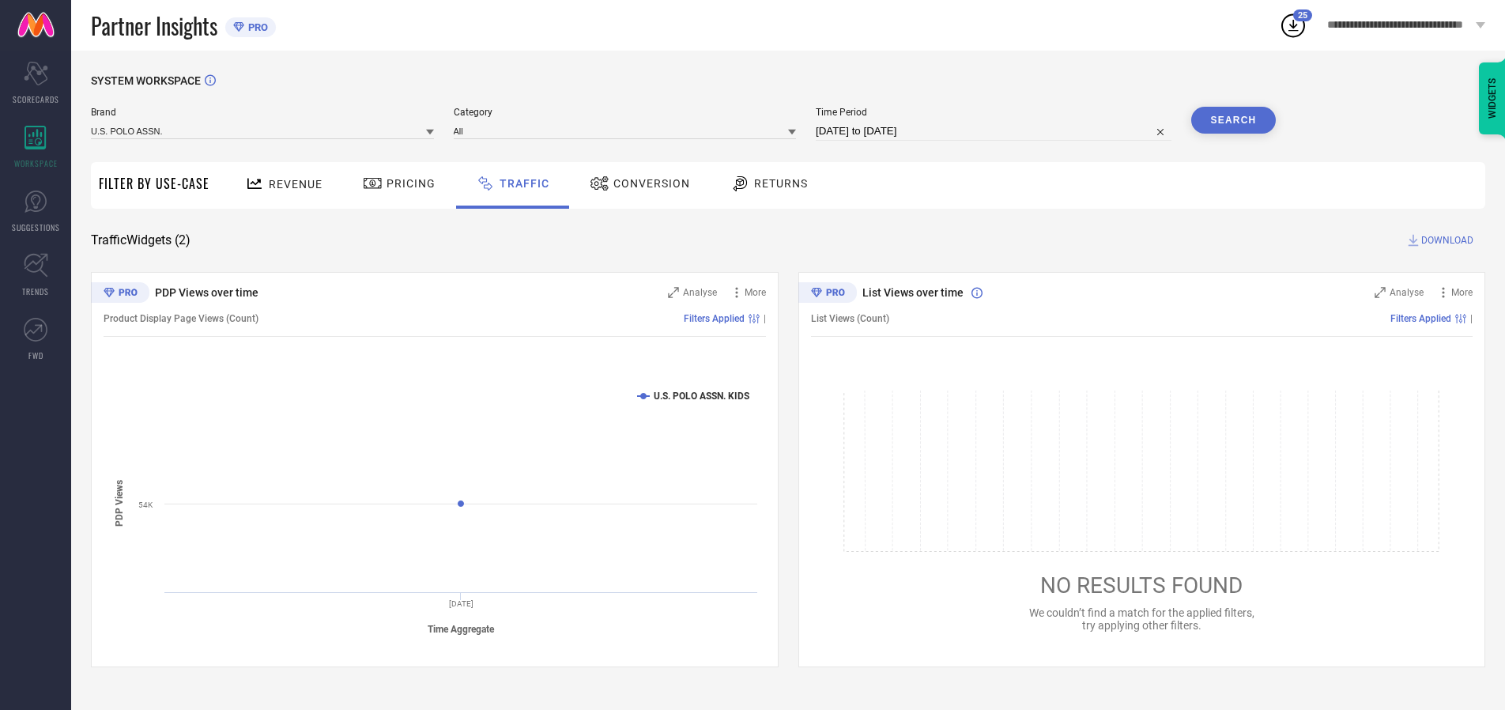
click at [1233, 120] on button "Search" at bounding box center [1233, 120] width 85 height 27
click at [1445, 240] on span "DOWNLOAD" at bounding box center [1447, 240] width 52 height 16
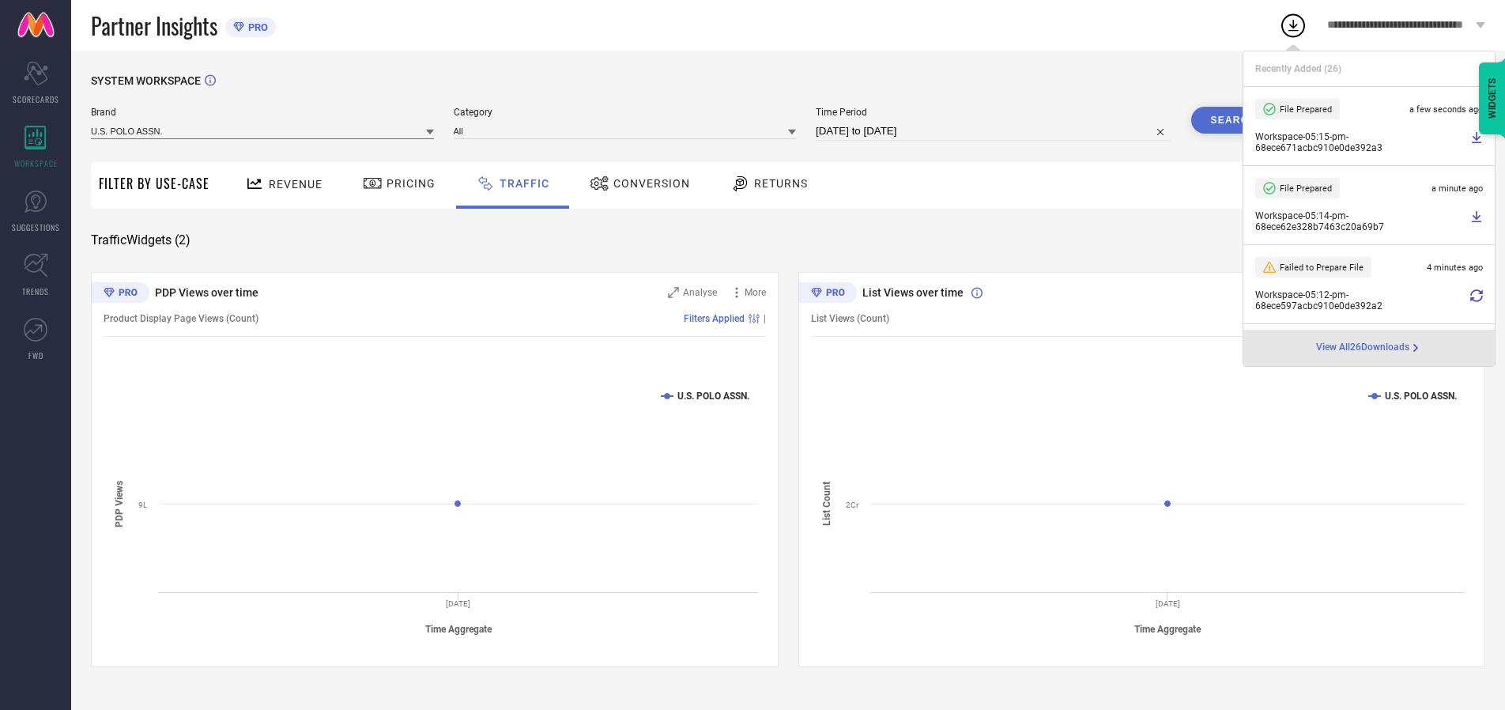
click at [263, 130] on input at bounding box center [262, 131] width 343 height 17
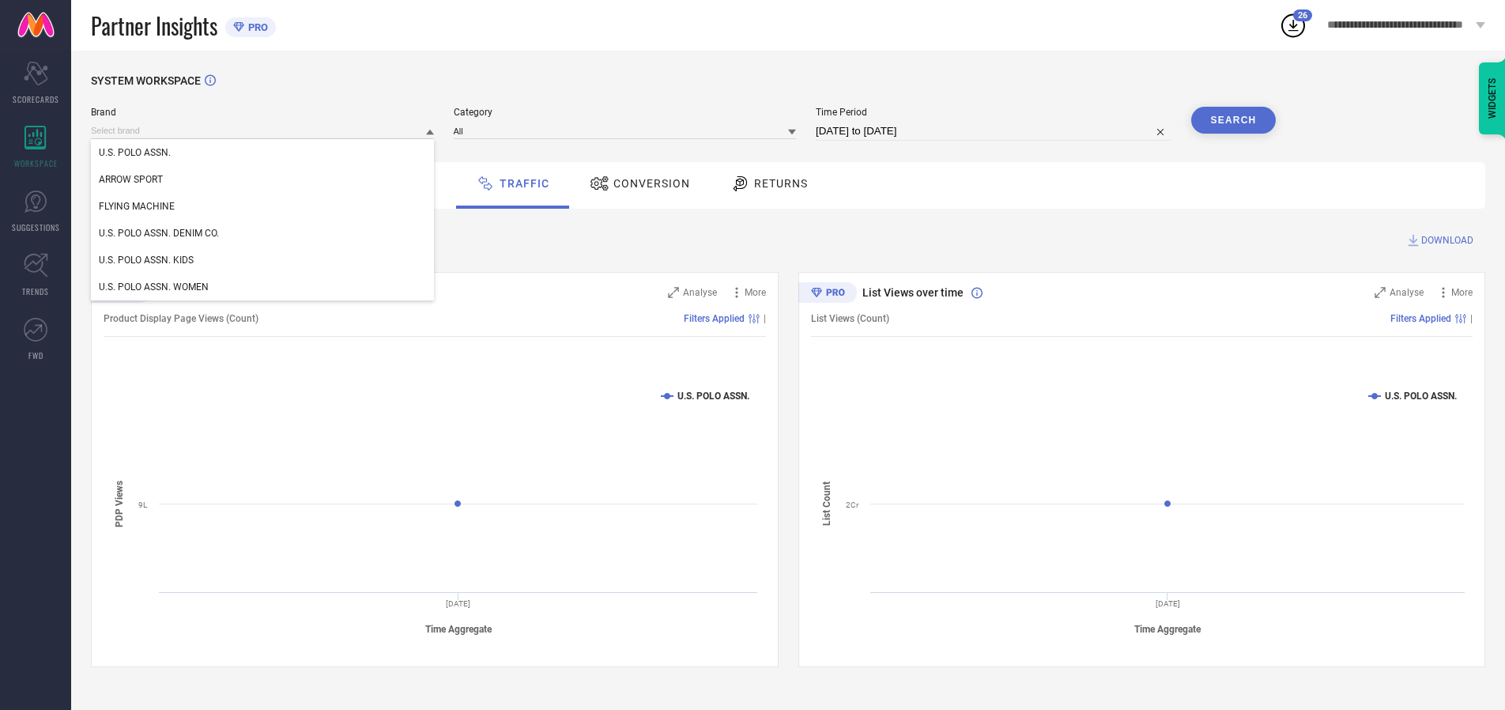
click at [263, 233] on div "U.S. POLO ASSN. DENIM CO." at bounding box center [262, 233] width 343 height 27
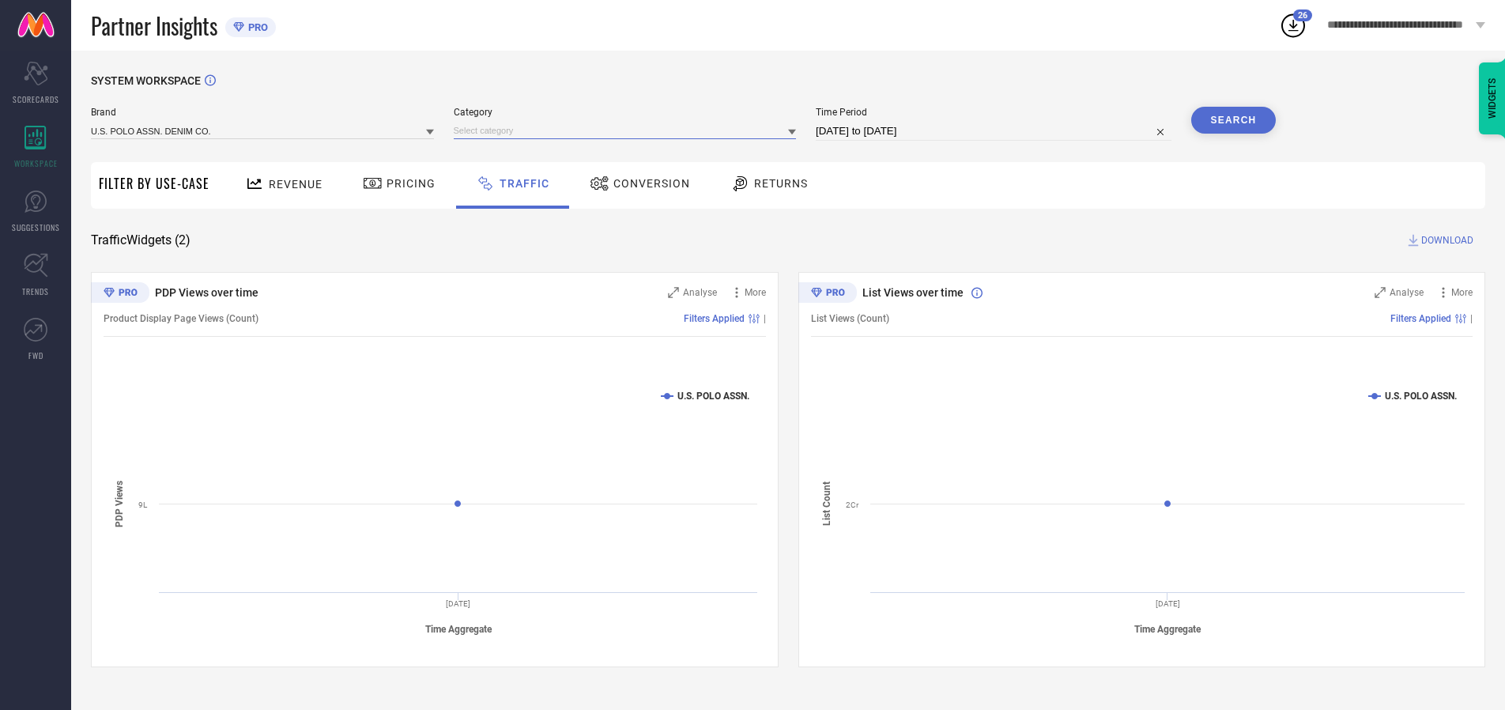
click at [628, 130] on input at bounding box center [625, 131] width 343 height 17
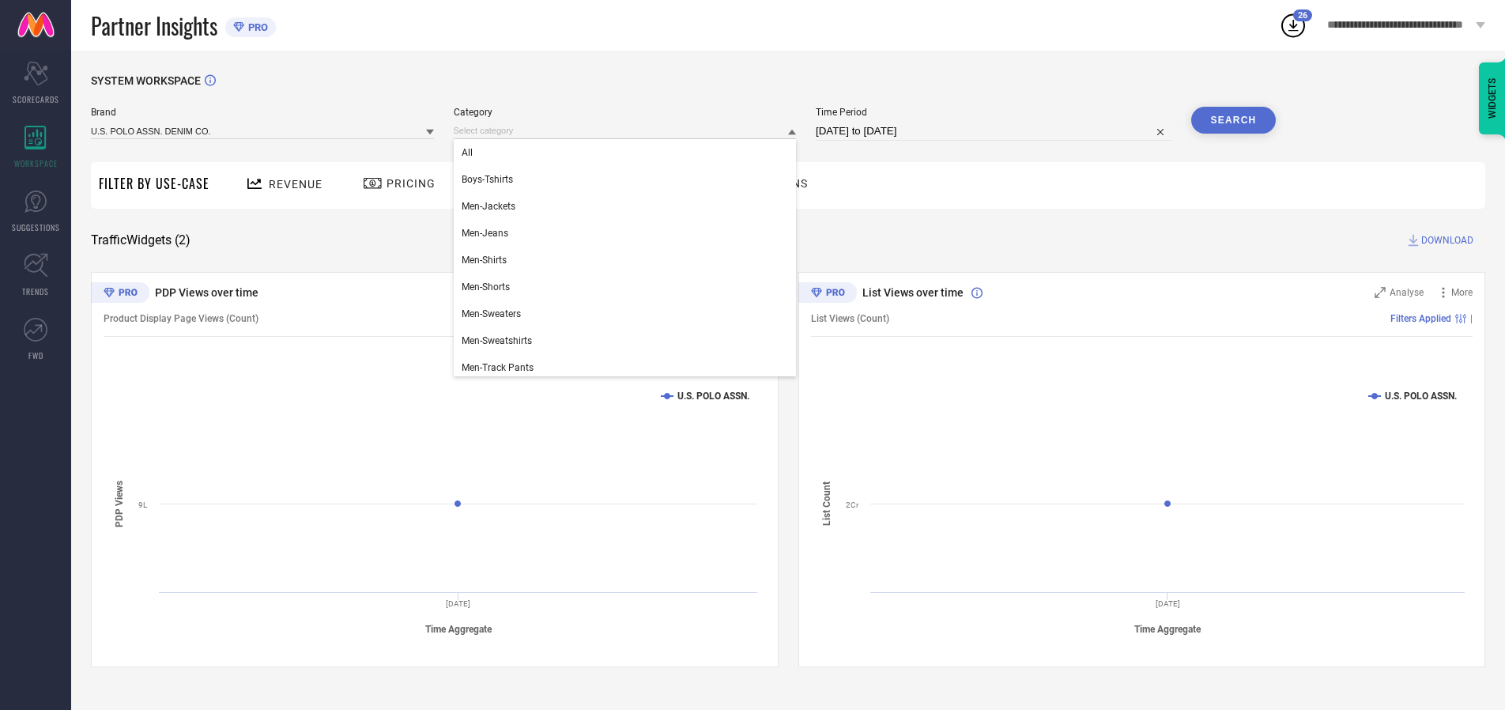
click at [628, 153] on div "All" at bounding box center [625, 152] width 343 height 27
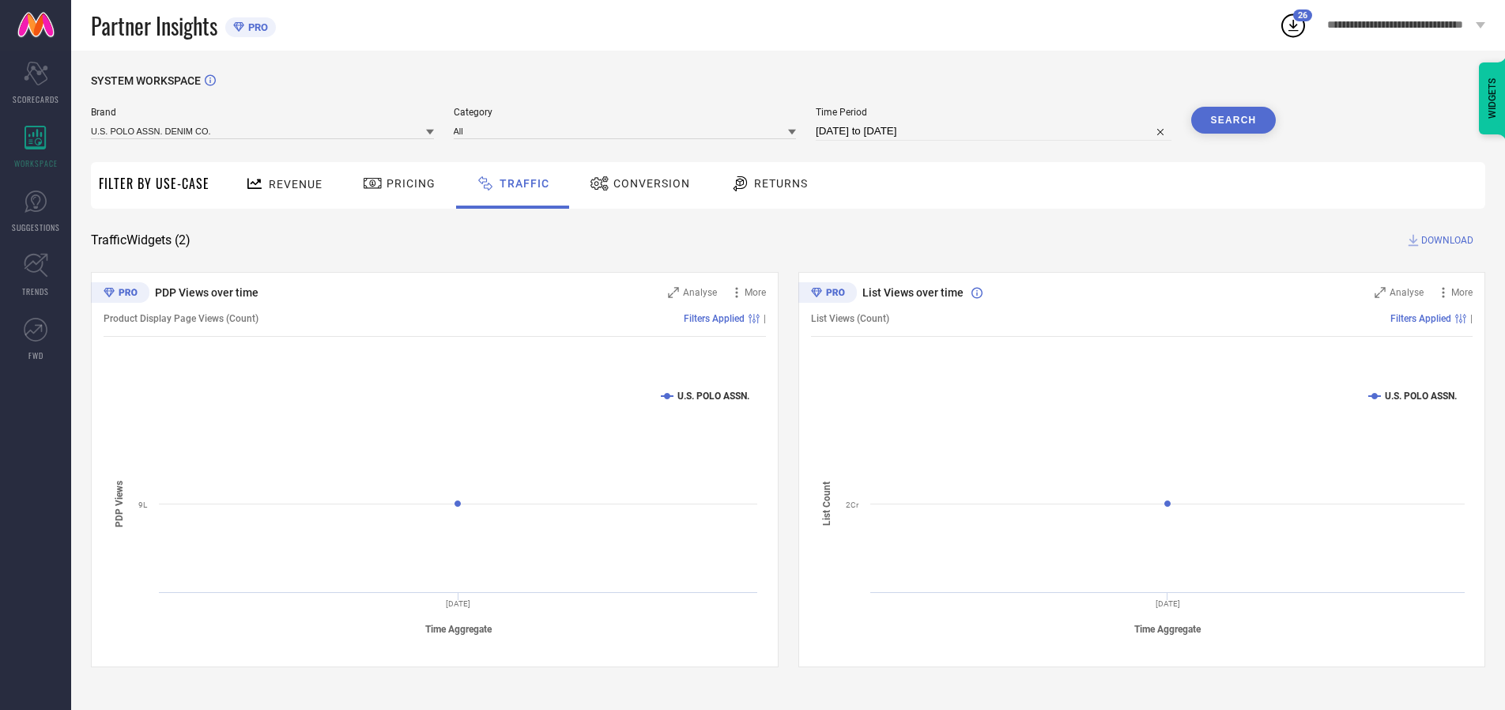
click at [1233, 120] on button "Search" at bounding box center [1233, 120] width 85 height 27
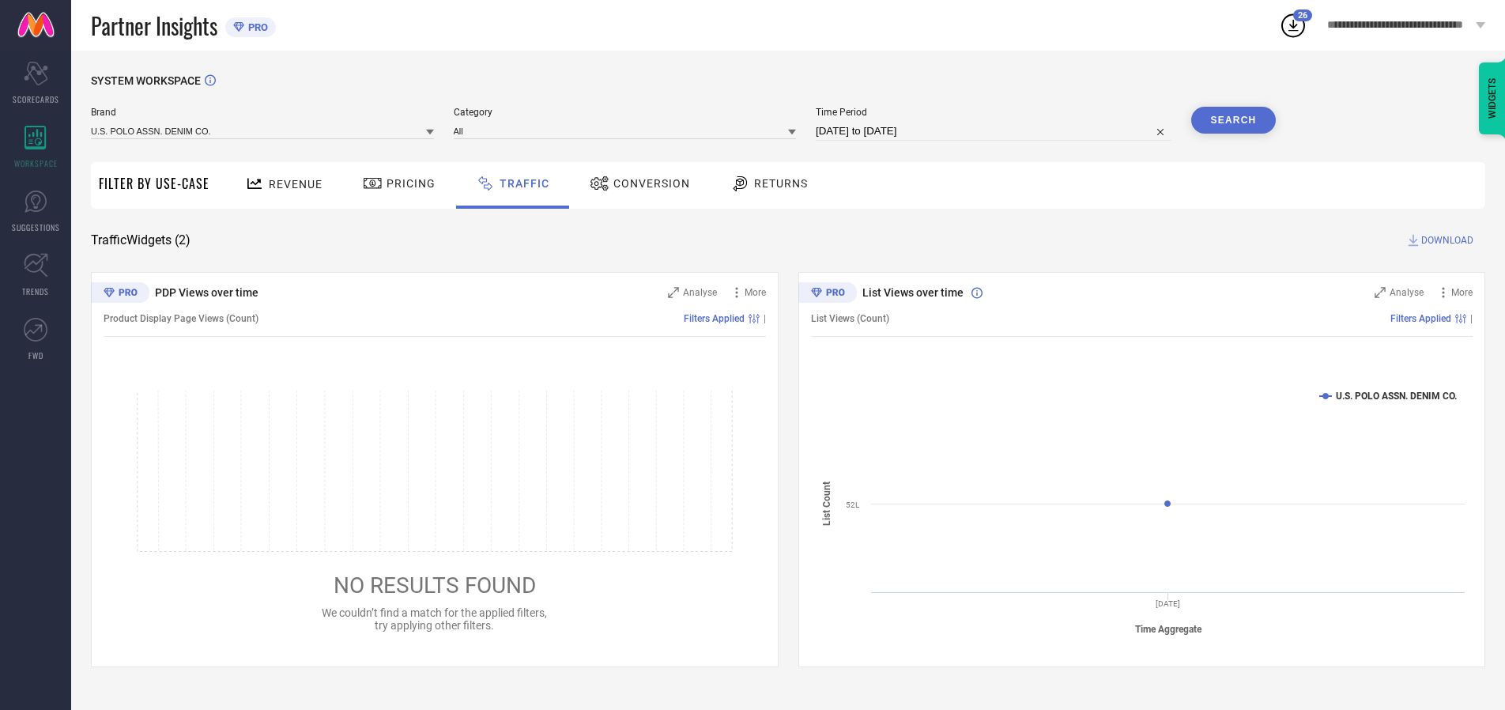
click at [1445, 240] on span "DOWNLOAD" at bounding box center [1447, 240] width 52 height 16
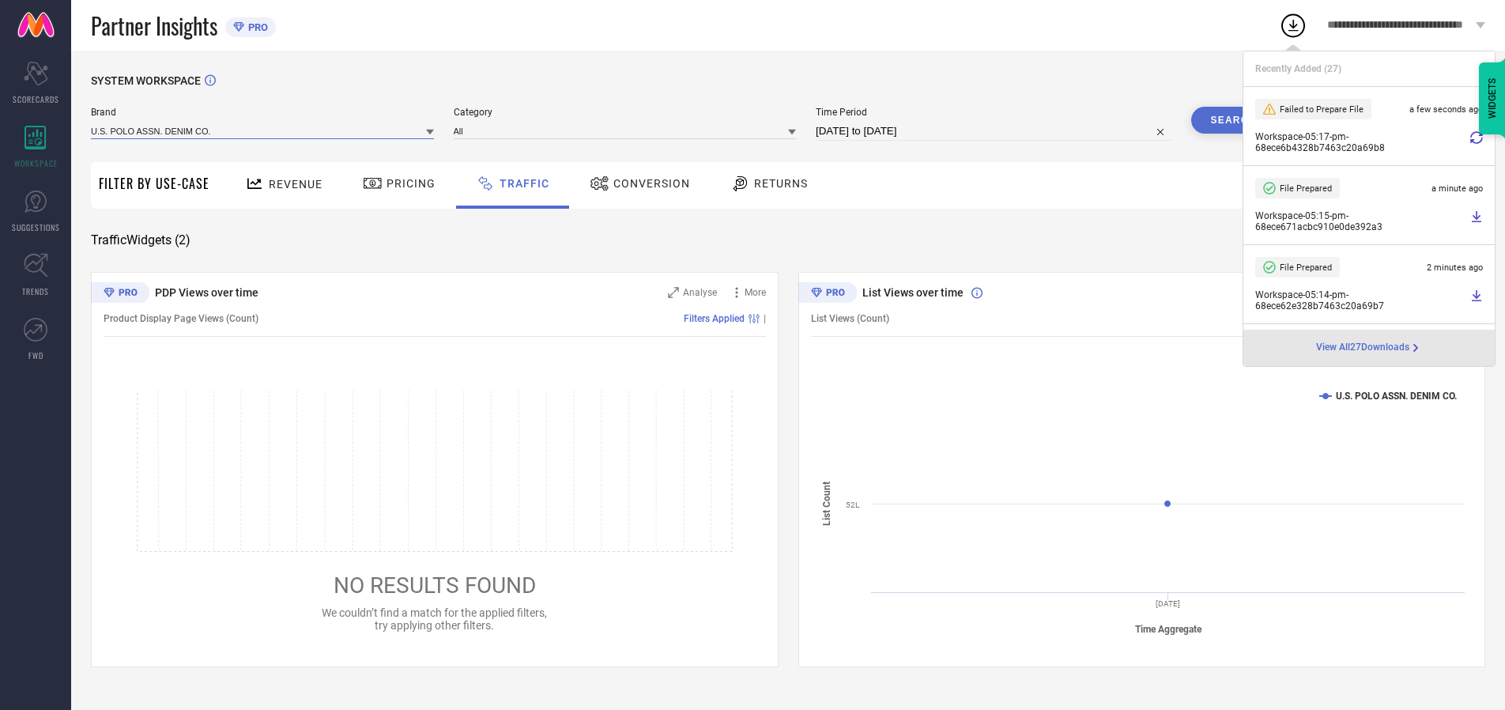
click at [263, 130] on input at bounding box center [262, 131] width 343 height 17
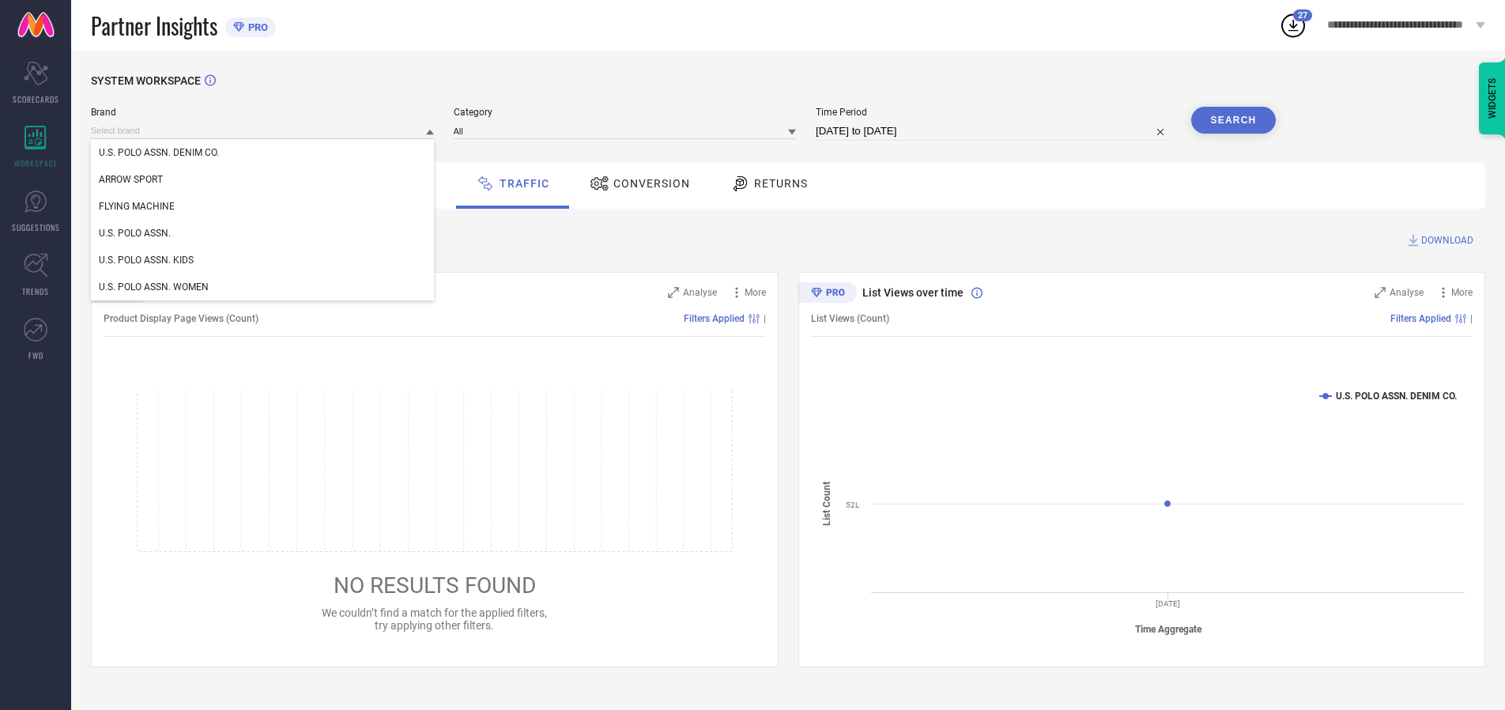
click at [263, 287] on div "U.S. POLO ASSN. WOMEN" at bounding box center [262, 287] width 343 height 27
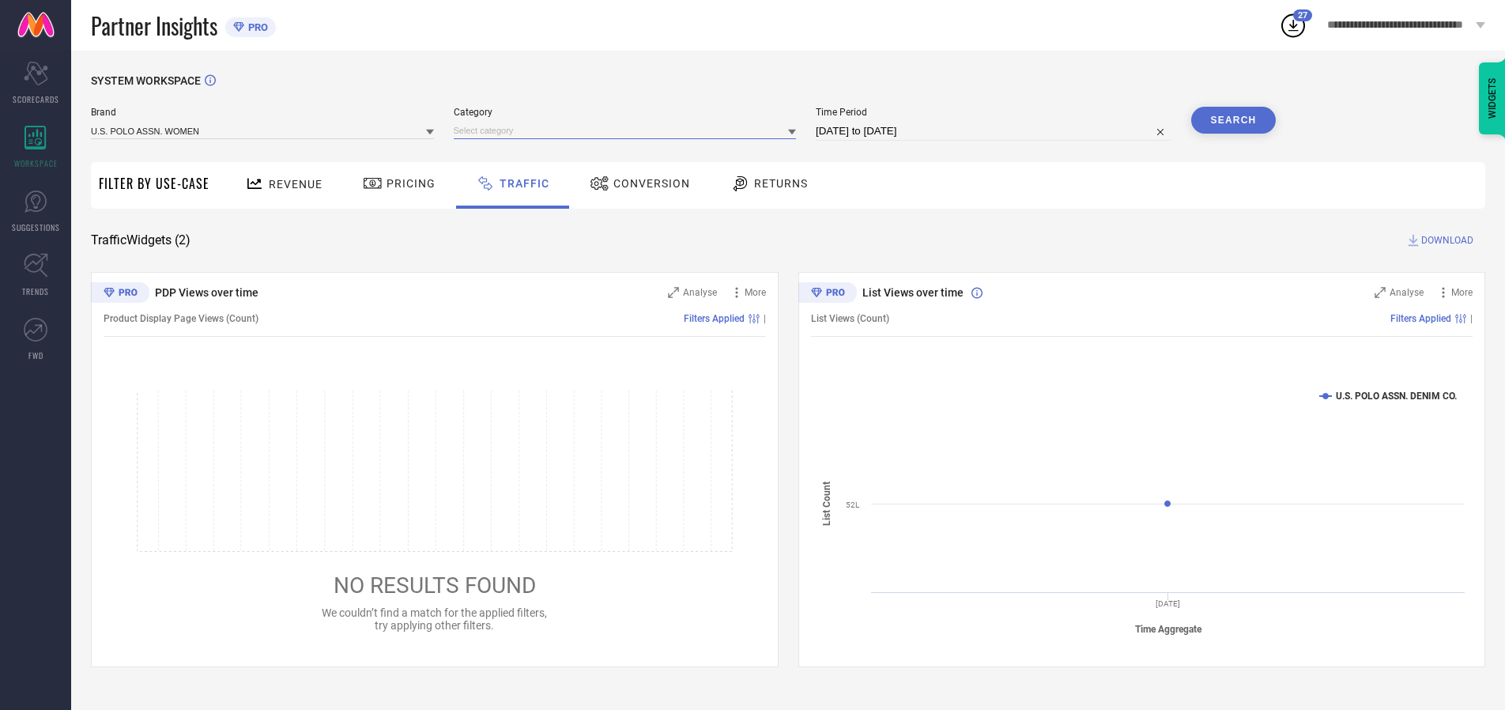
click at [628, 130] on input at bounding box center [625, 131] width 343 height 17
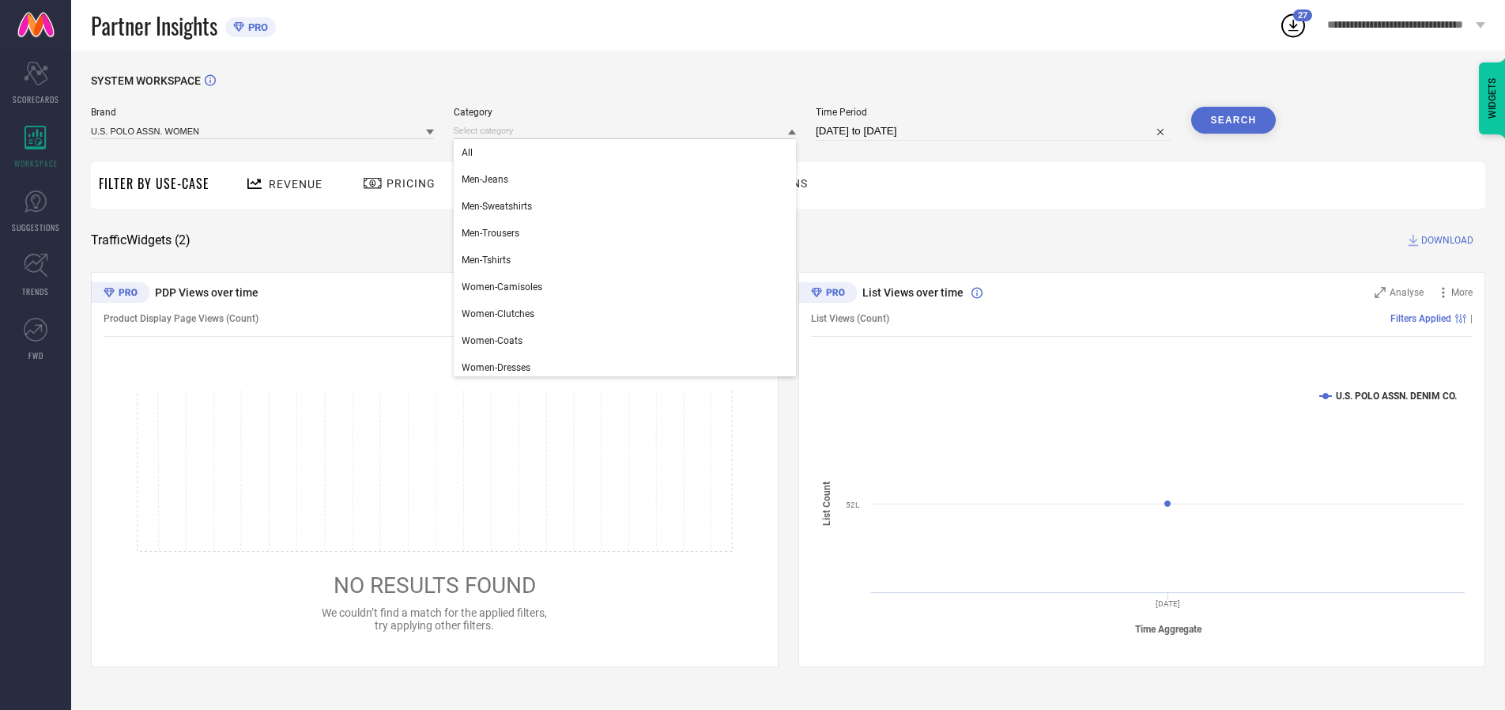
click at [628, 153] on div "All" at bounding box center [625, 152] width 343 height 27
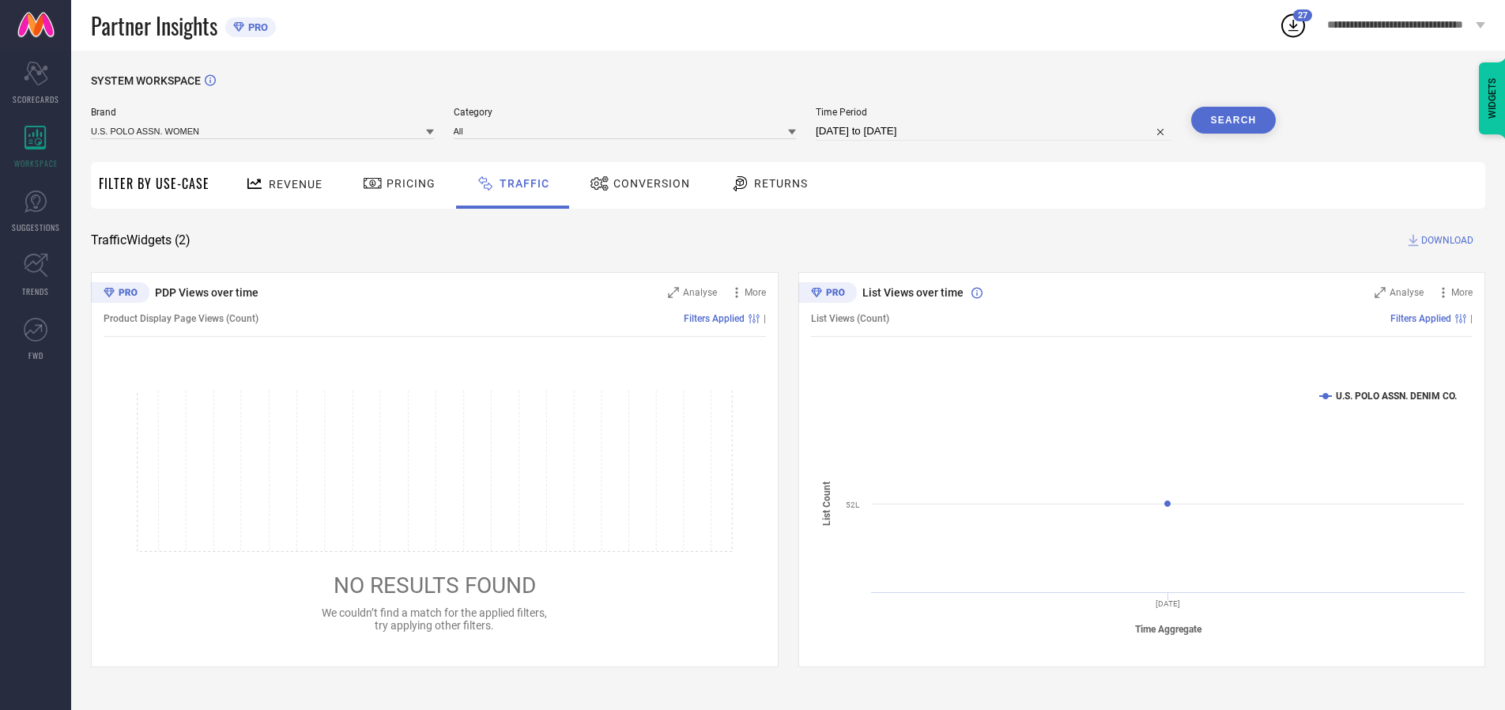
click at [1233, 120] on button "Search" at bounding box center [1233, 120] width 85 height 27
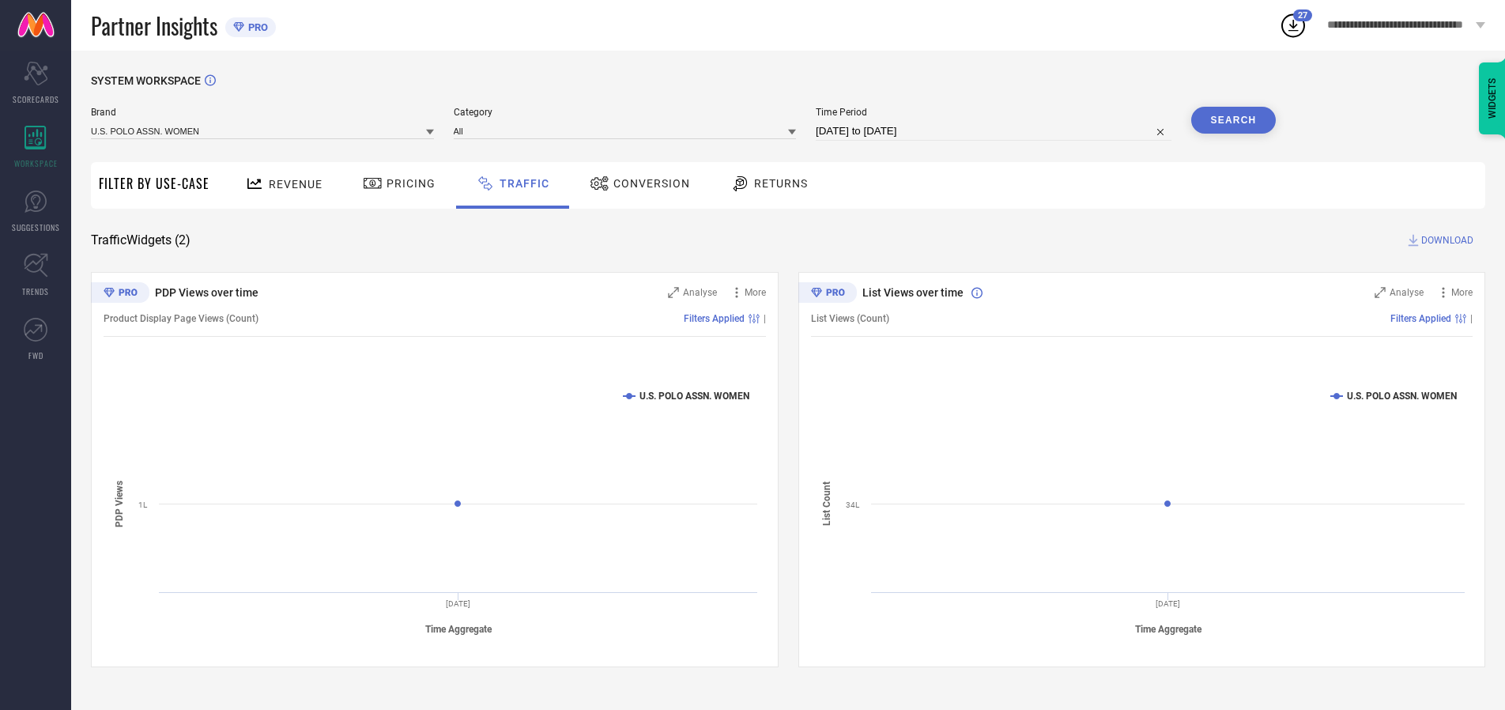
click at [1445, 240] on span "DOWNLOAD" at bounding box center [1447, 240] width 52 height 16
click at [996, 131] on input at bounding box center [994, 131] width 356 height 19
select select "9"
select select "2025"
select select "10"
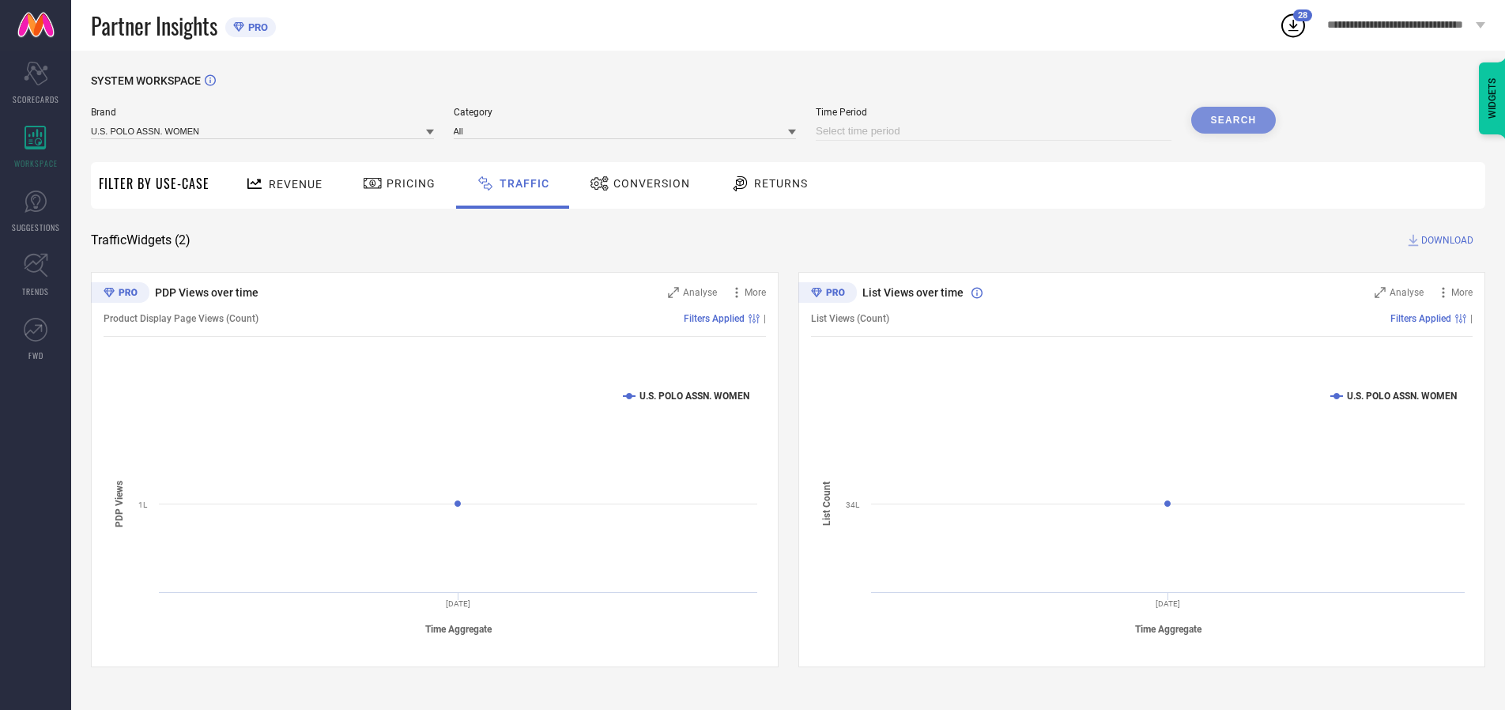
select select "2025"
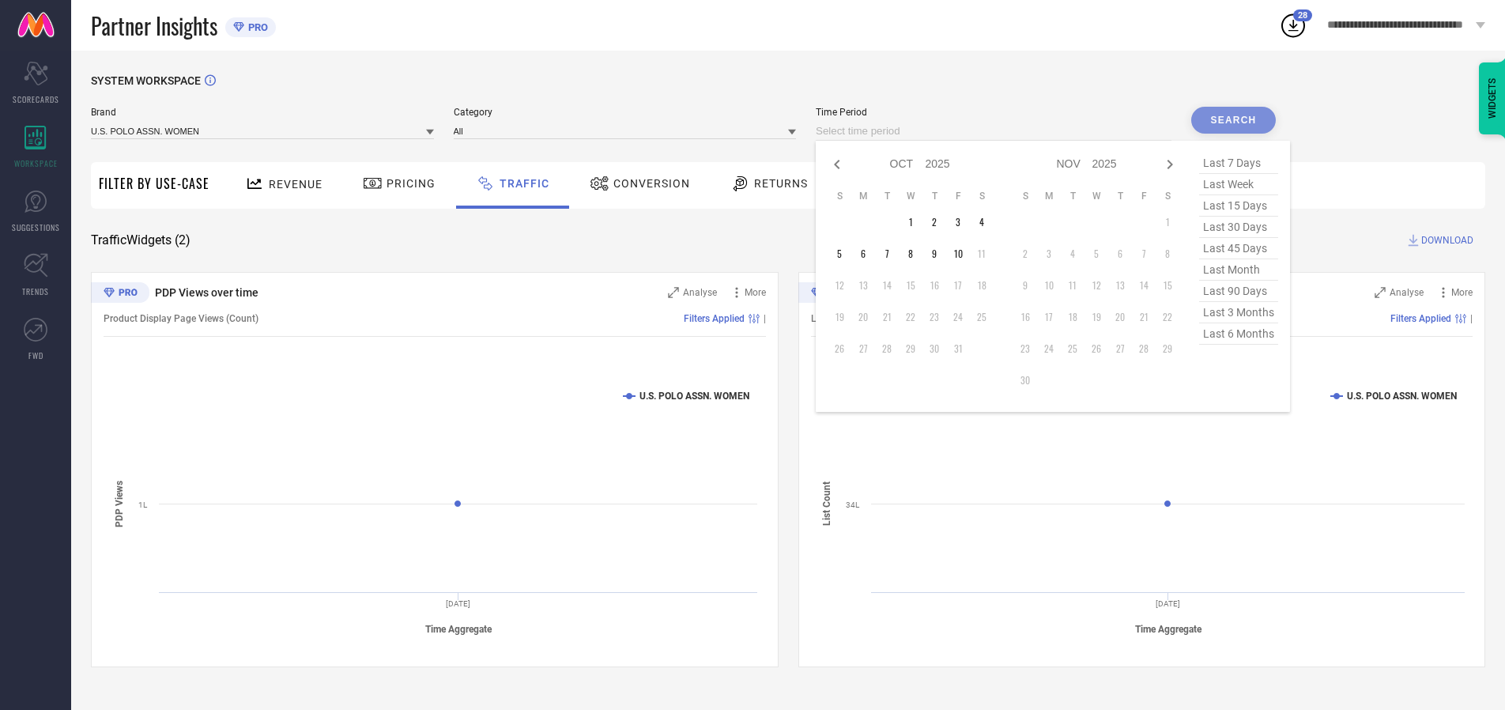
click at [987, 222] on td "4" at bounding box center [982, 222] width 24 height 24
type input "[DATE] to [DATE]"
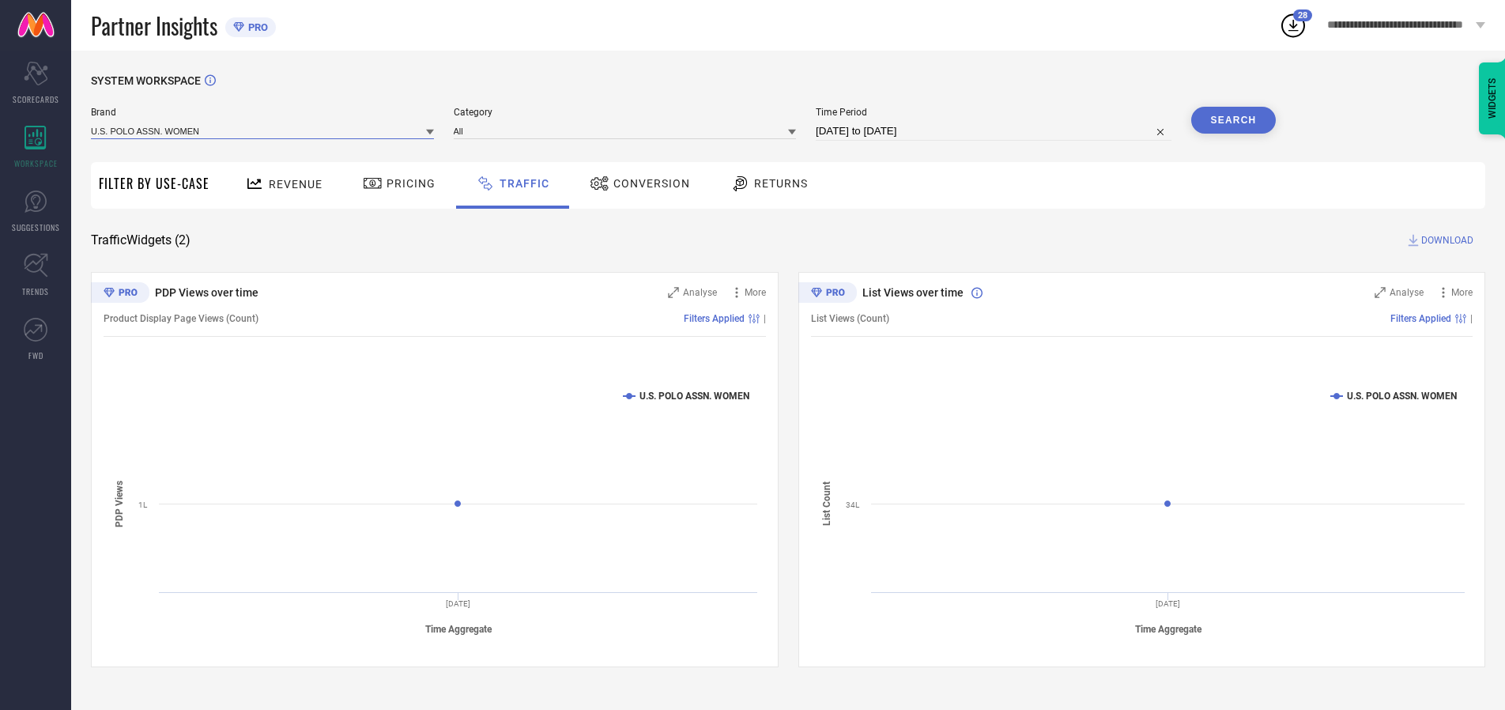
click at [263, 130] on input at bounding box center [262, 131] width 343 height 17
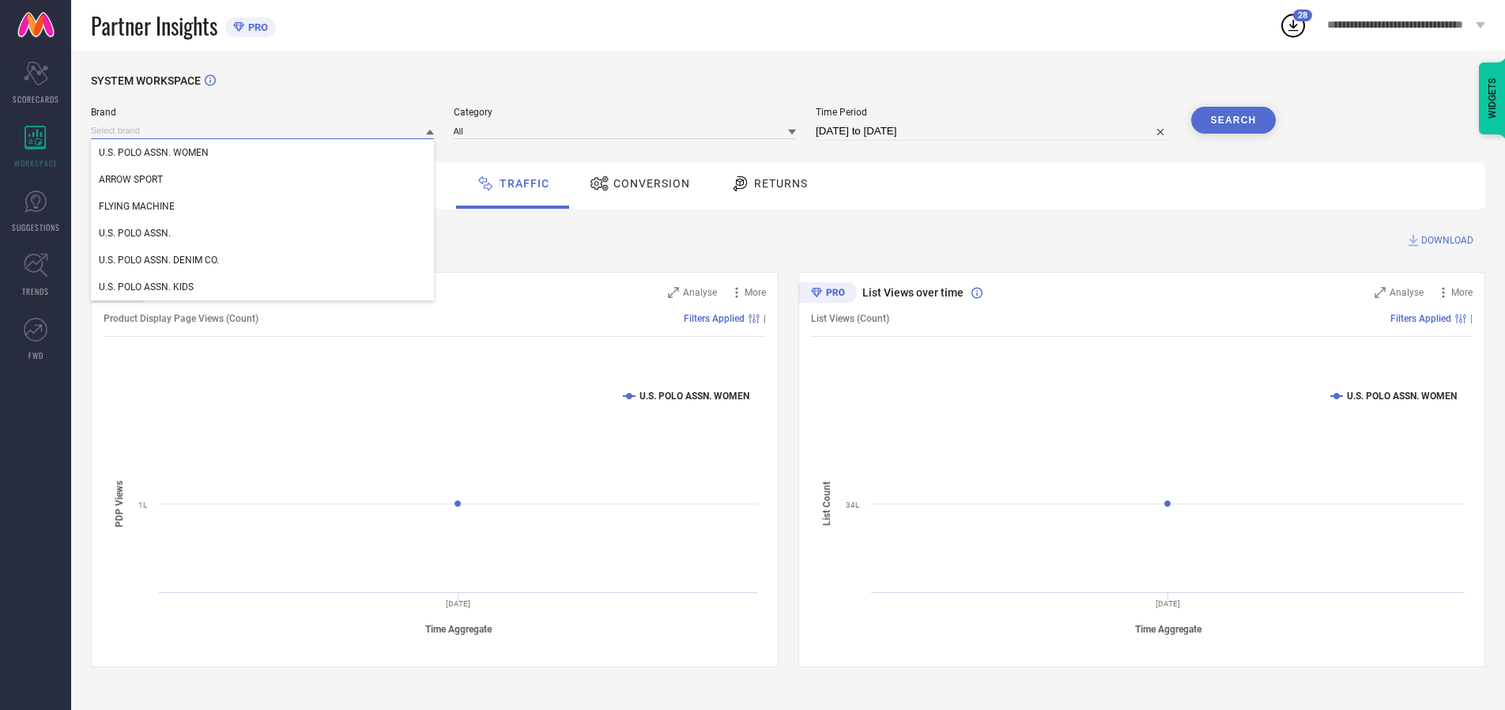
click at [263, 130] on input at bounding box center [262, 131] width 343 height 17
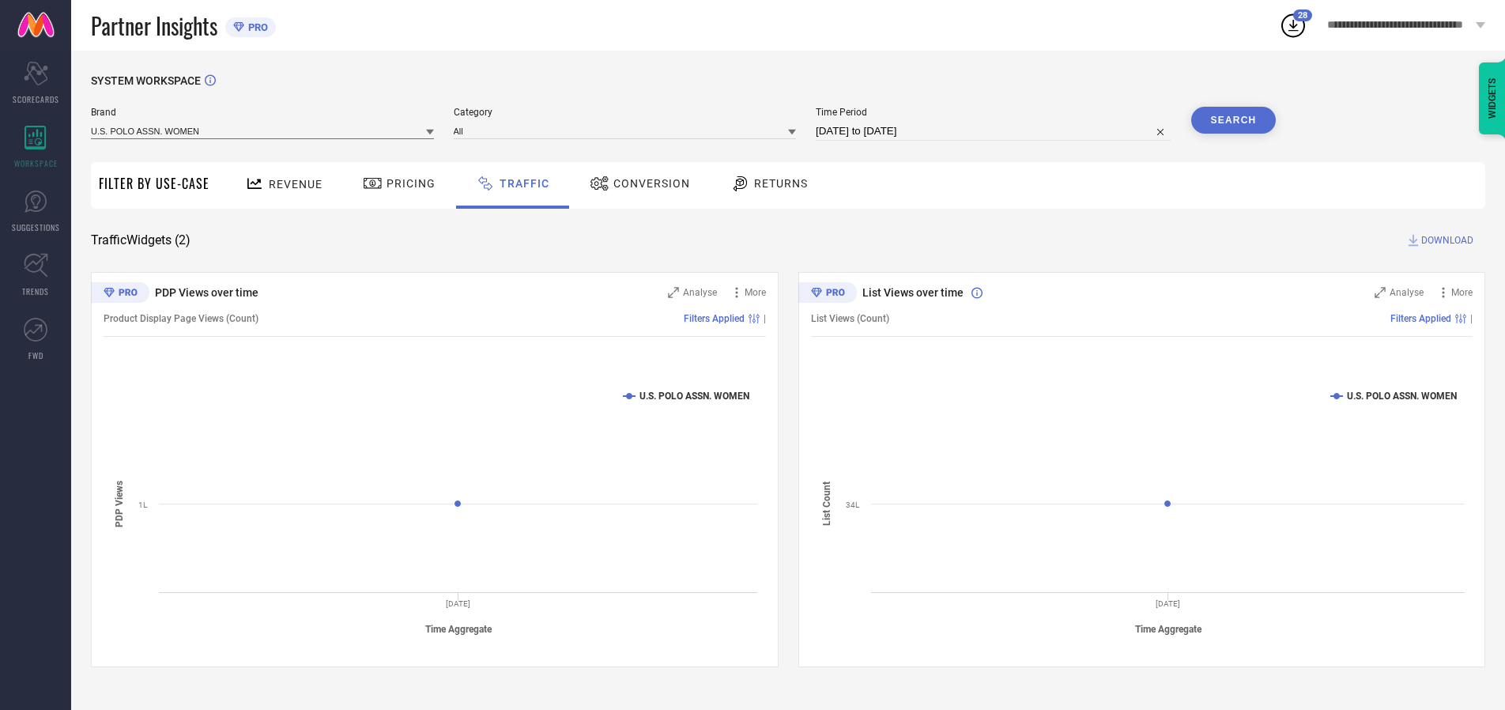
click at [263, 130] on input at bounding box center [262, 131] width 343 height 17
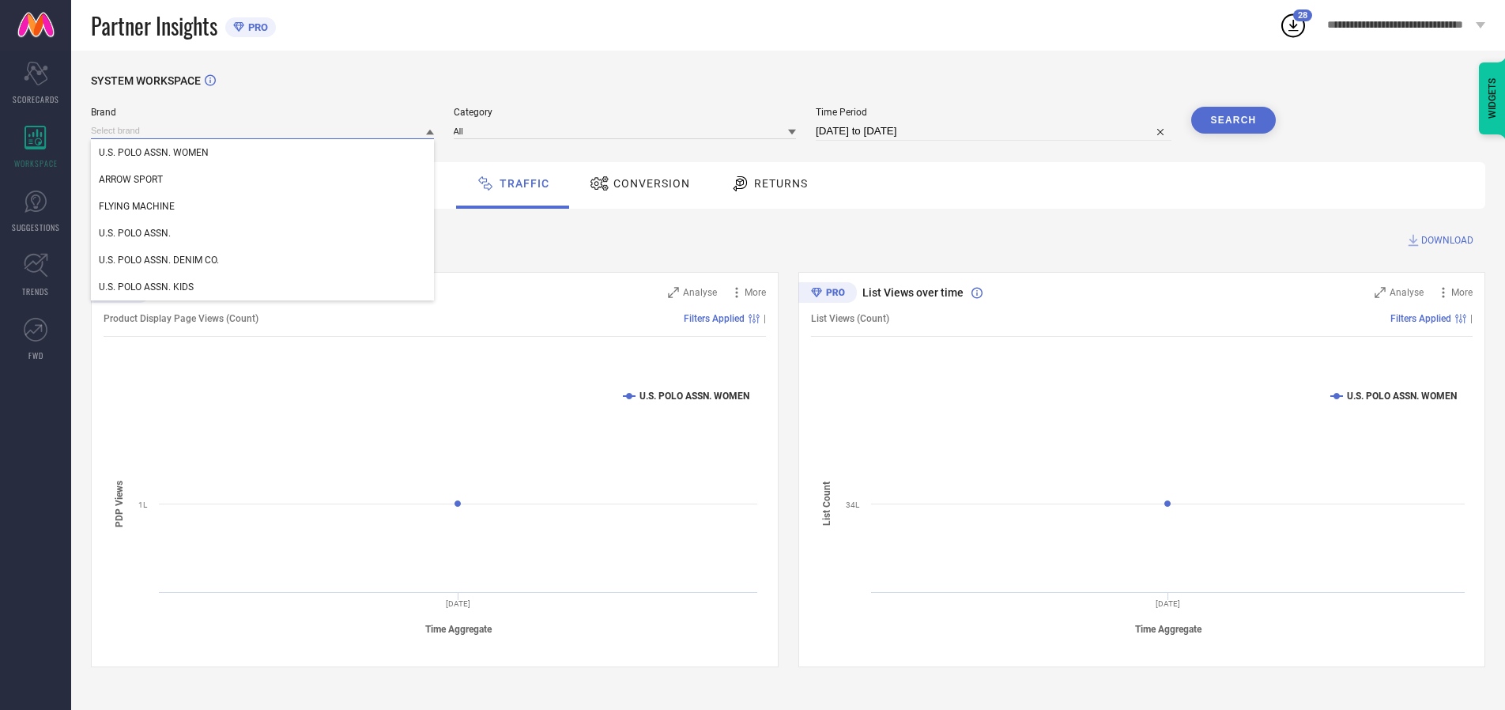
click at [263, 153] on div "U.S. POLO ASSN. WOMEN" at bounding box center [262, 152] width 343 height 27
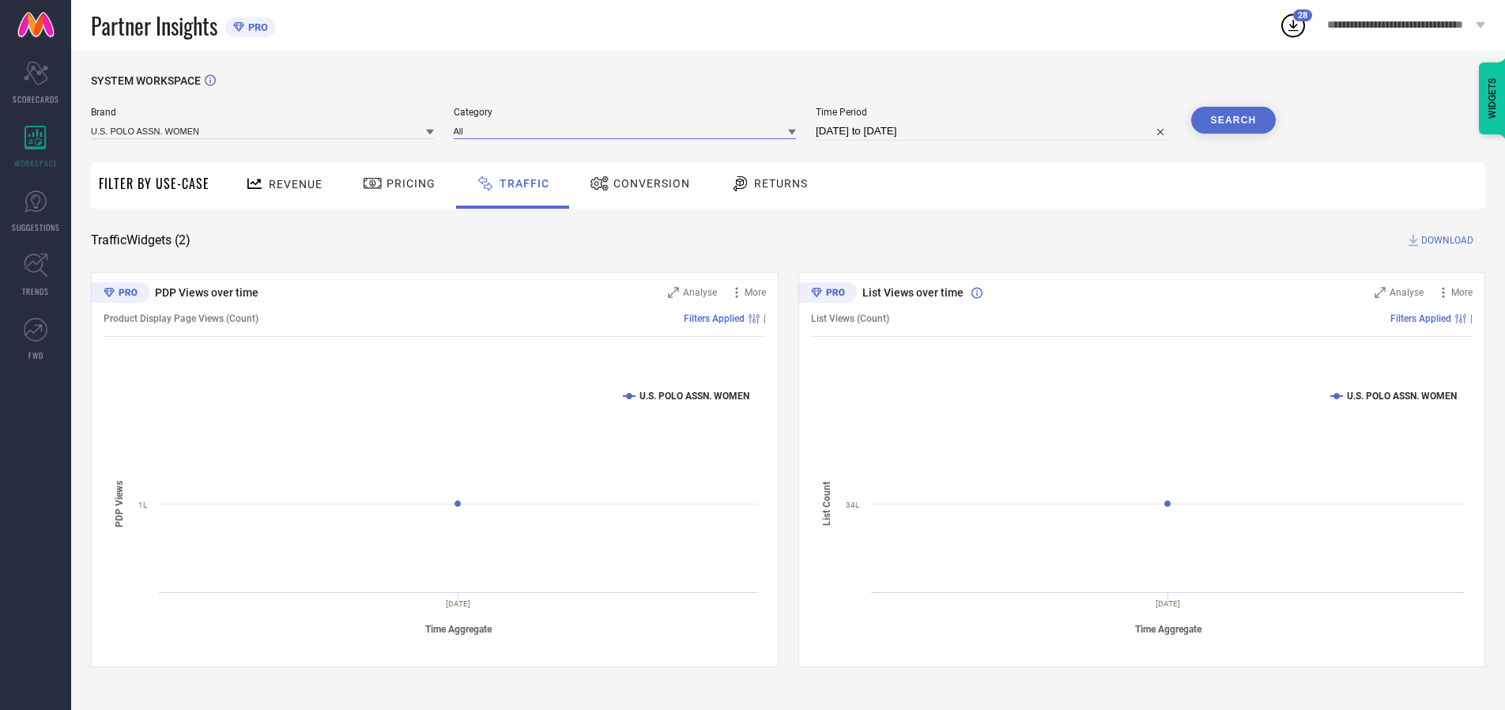
click at [628, 130] on input at bounding box center [625, 131] width 343 height 17
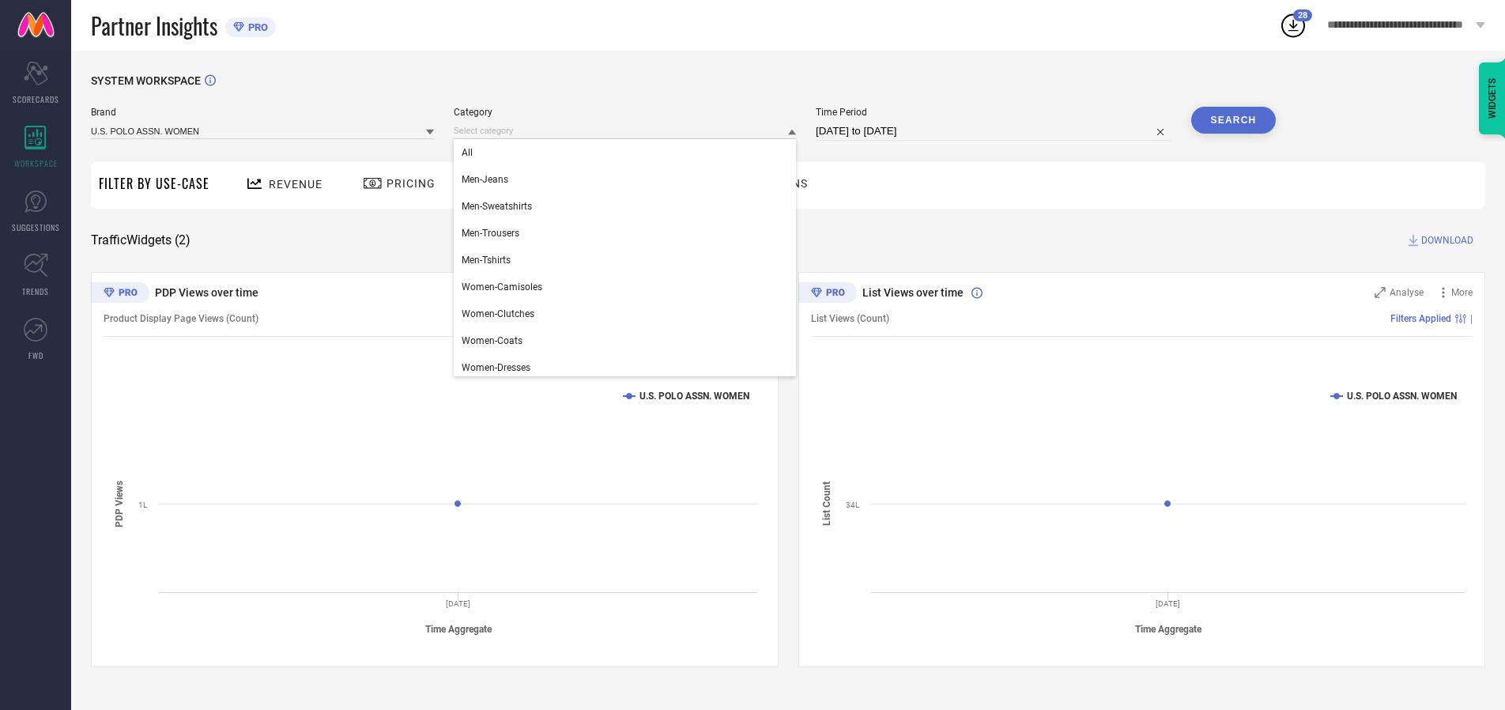
click at [628, 153] on div "All" at bounding box center [625, 152] width 343 height 27
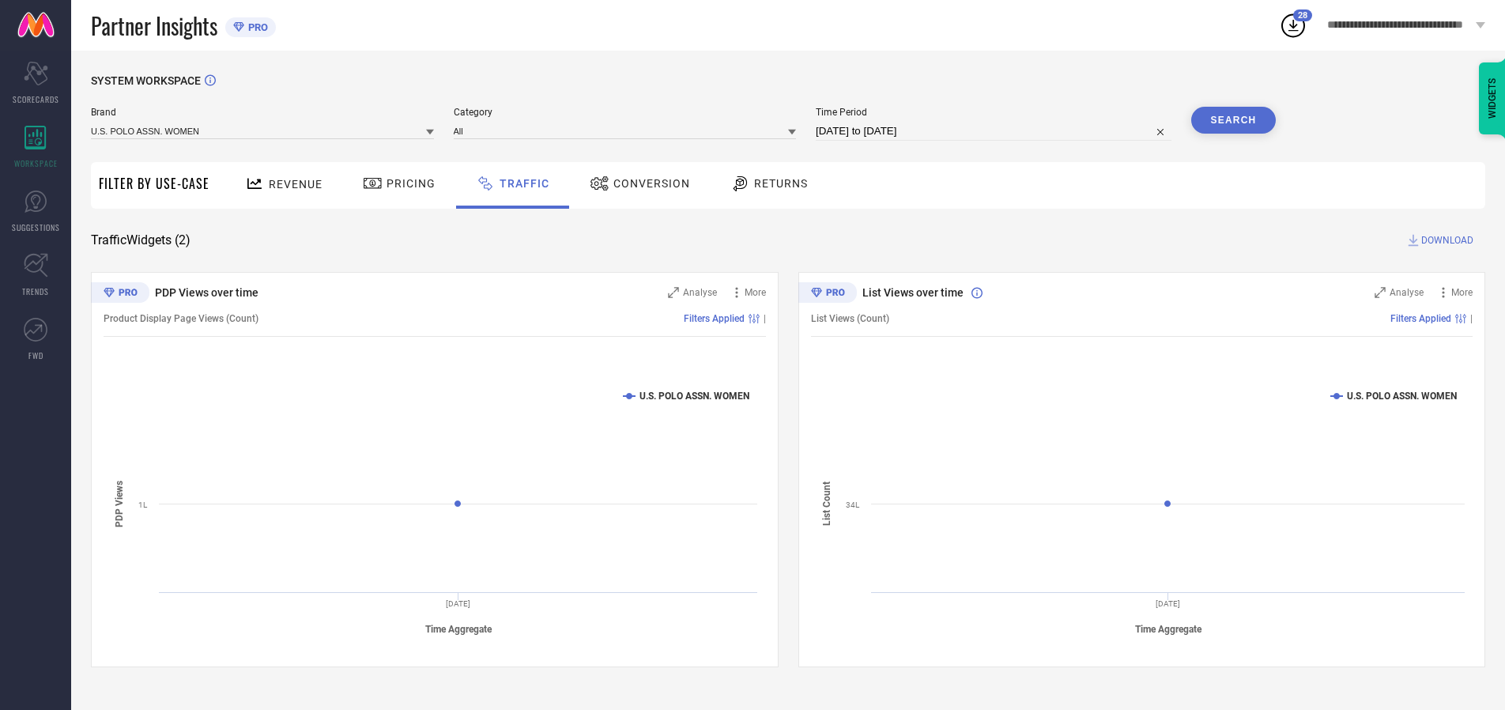
click at [1233, 120] on button "Search" at bounding box center [1233, 120] width 85 height 27
click at [1445, 240] on span "DOWNLOAD" at bounding box center [1447, 240] width 52 height 16
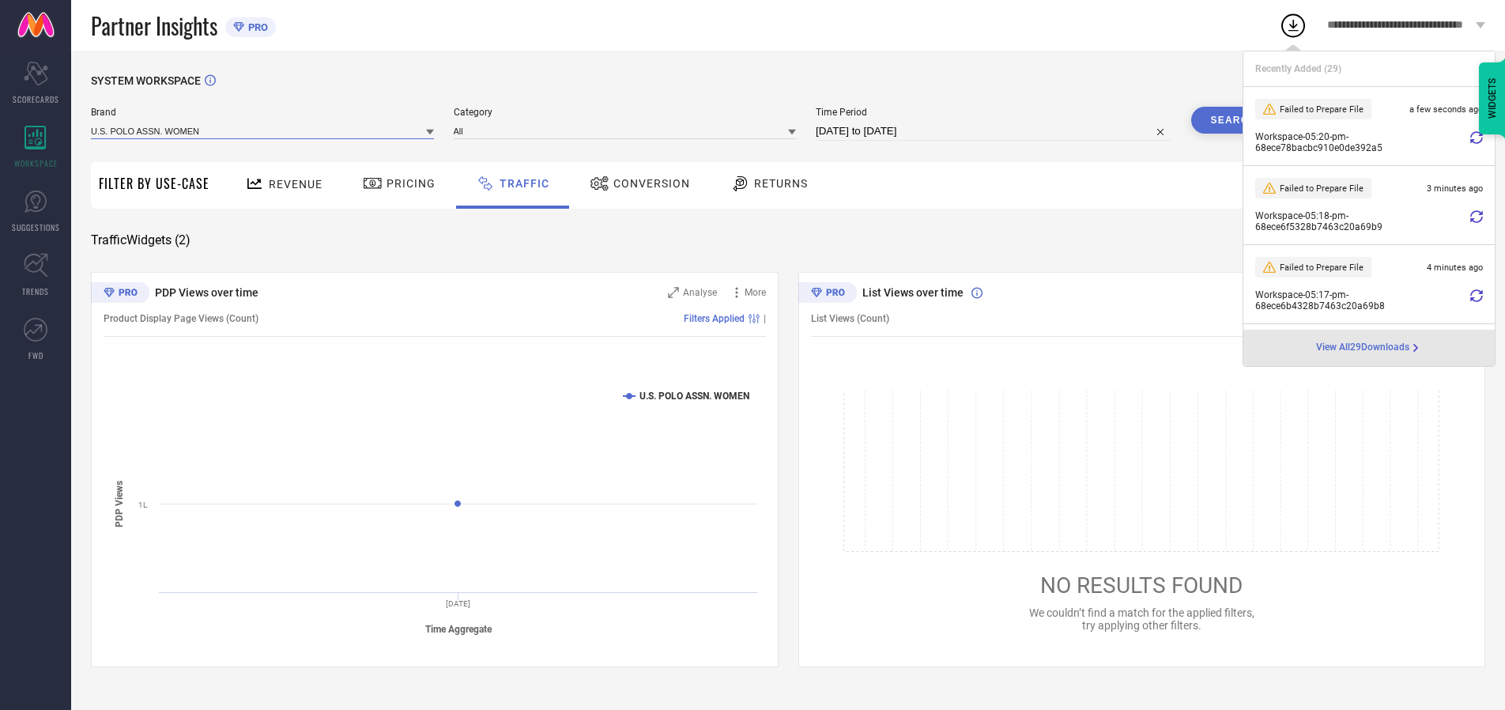
click at [263, 130] on input at bounding box center [262, 131] width 343 height 17
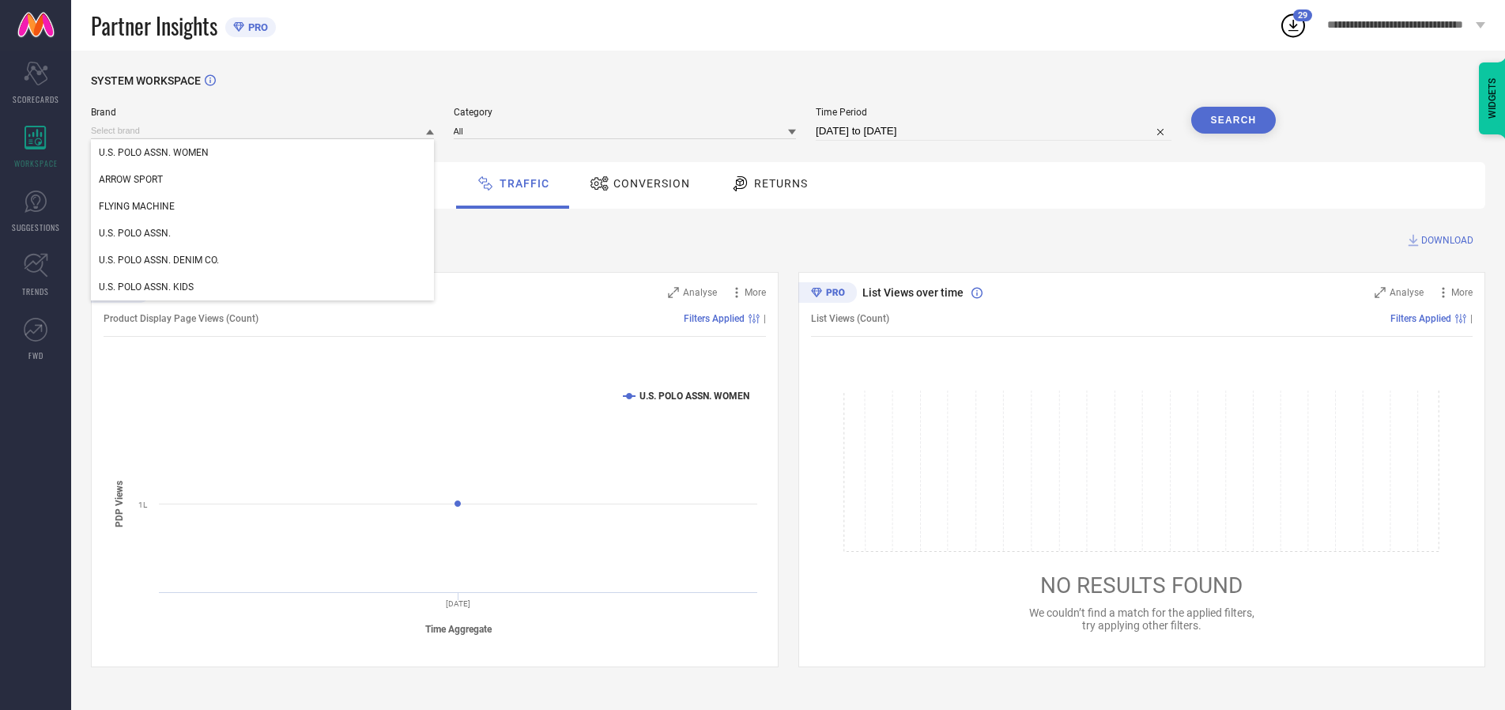
click at [263, 233] on div "U.S. POLO ASSN." at bounding box center [262, 233] width 343 height 27
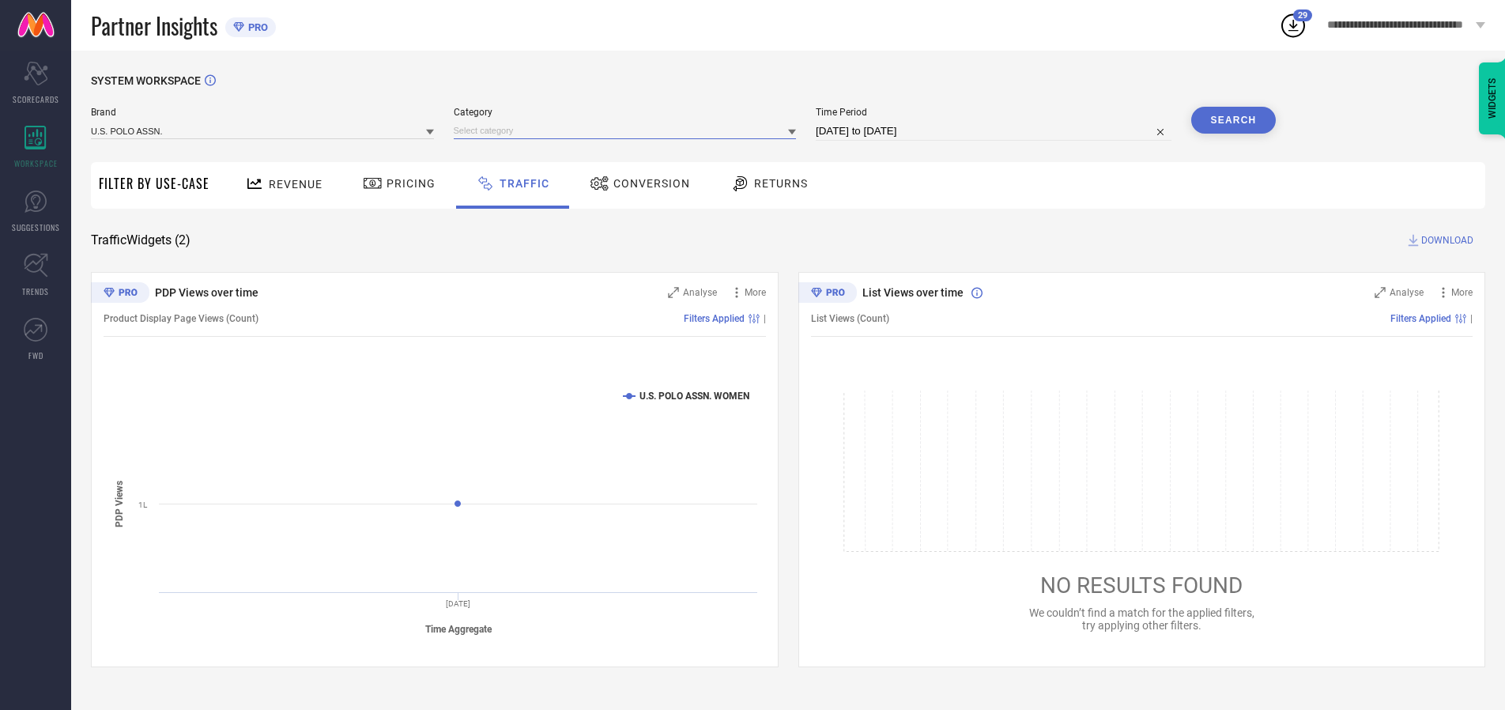
click at [628, 130] on input at bounding box center [625, 131] width 343 height 17
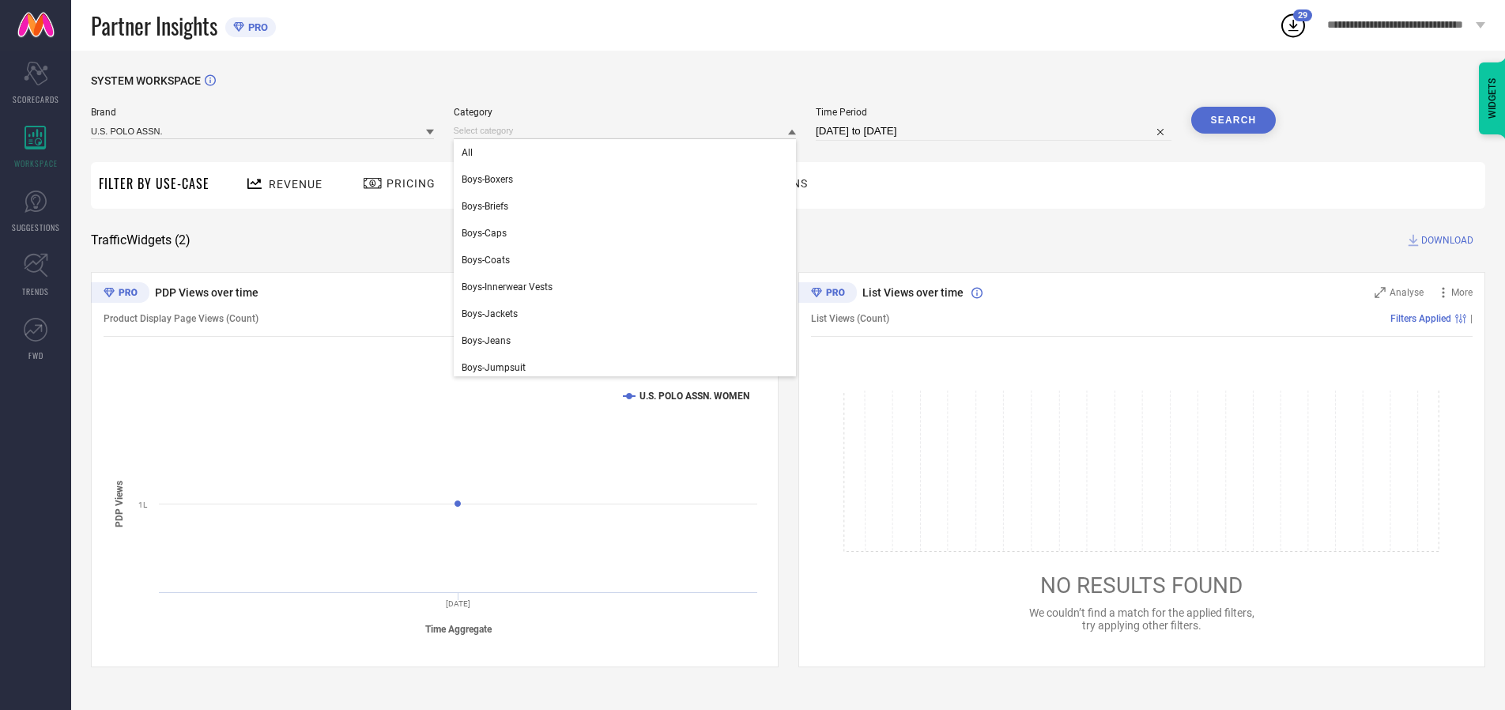
click at [628, 153] on div "All" at bounding box center [625, 152] width 343 height 27
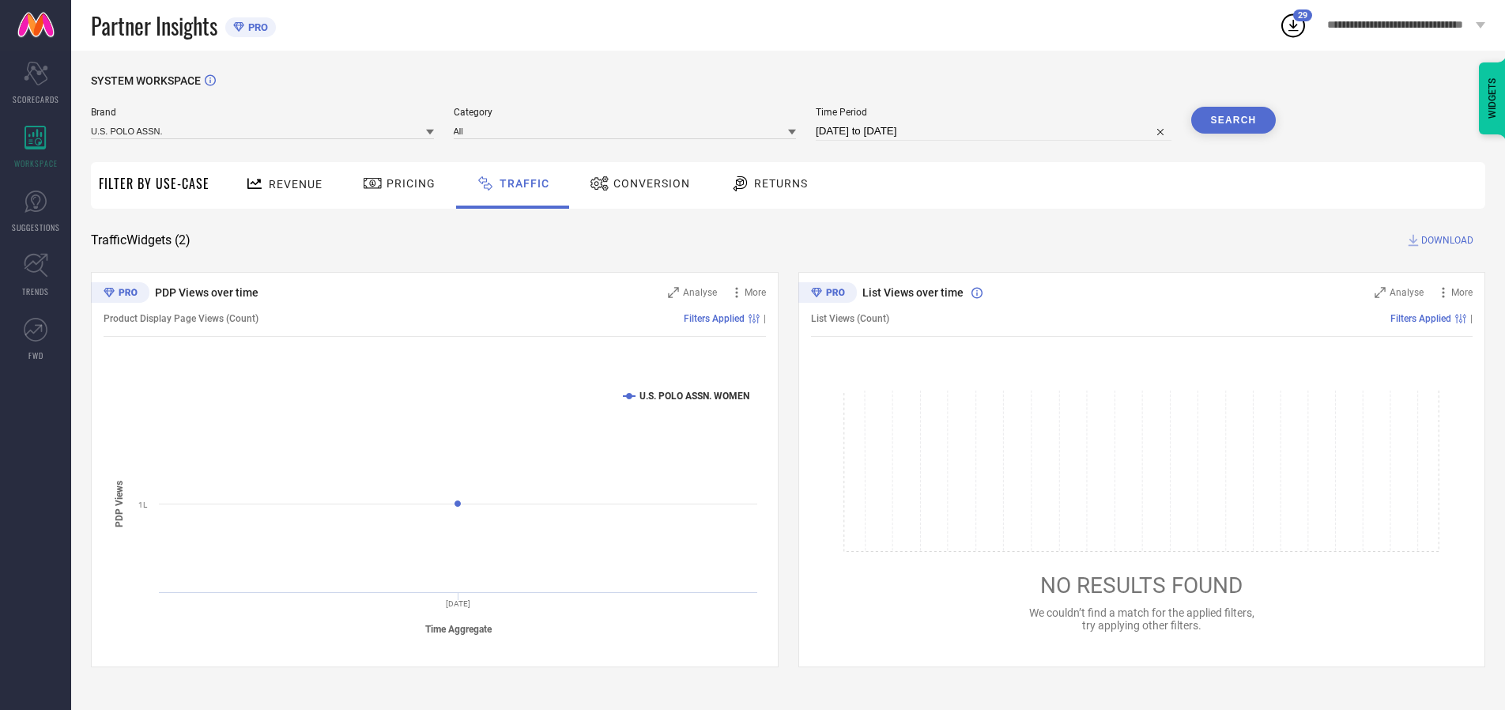
click at [1233, 120] on button "Search" at bounding box center [1233, 120] width 85 height 27
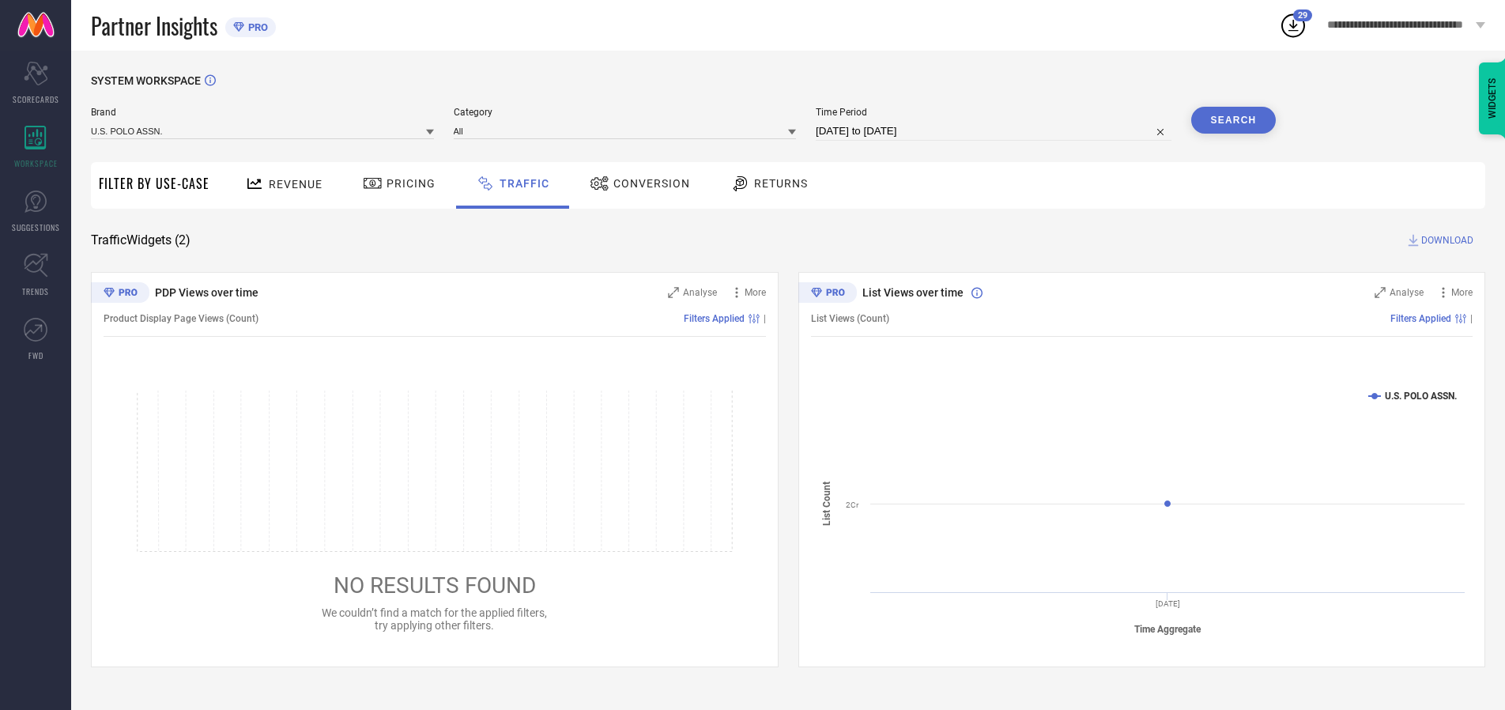
click at [1445, 240] on span "DOWNLOAD" at bounding box center [1447, 240] width 52 height 16
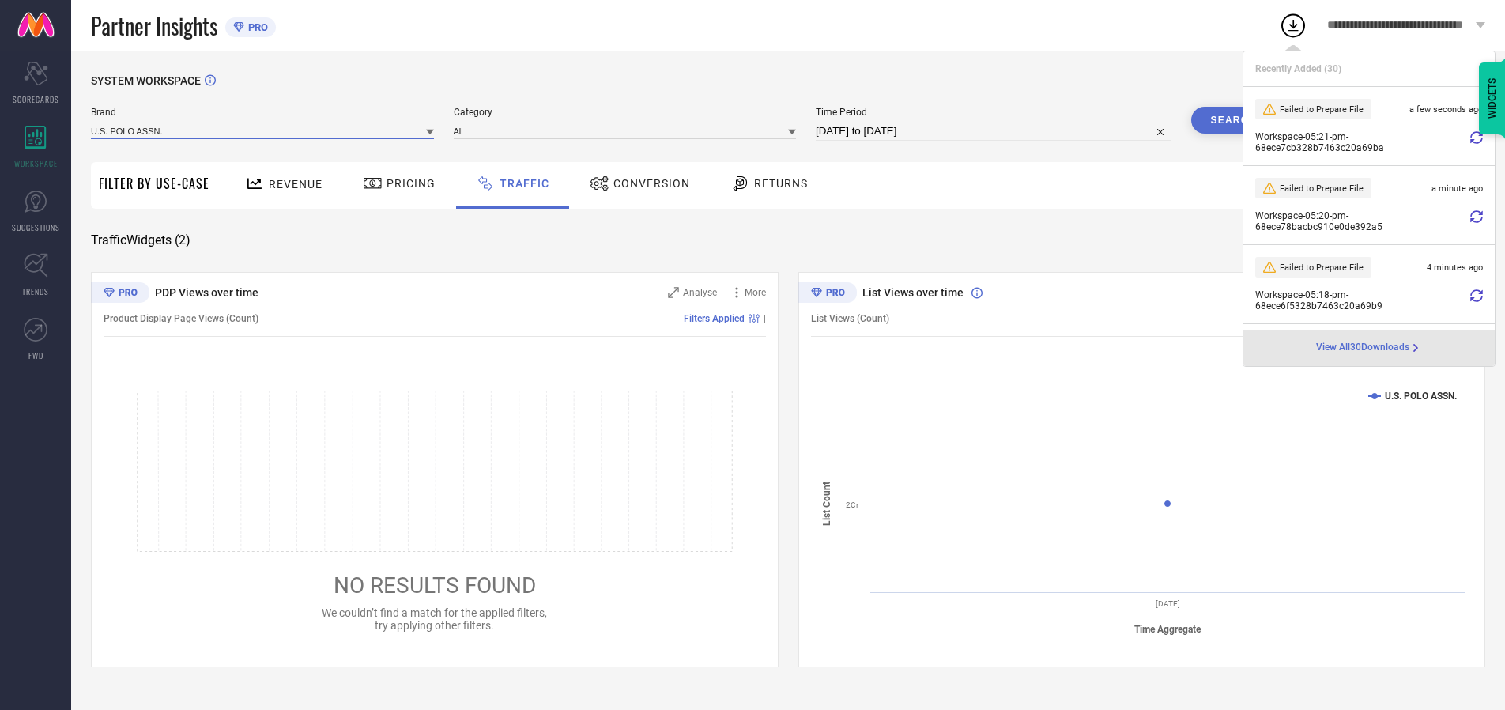
click at [263, 130] on input at bounding box center [262, 131] width 343 height 17
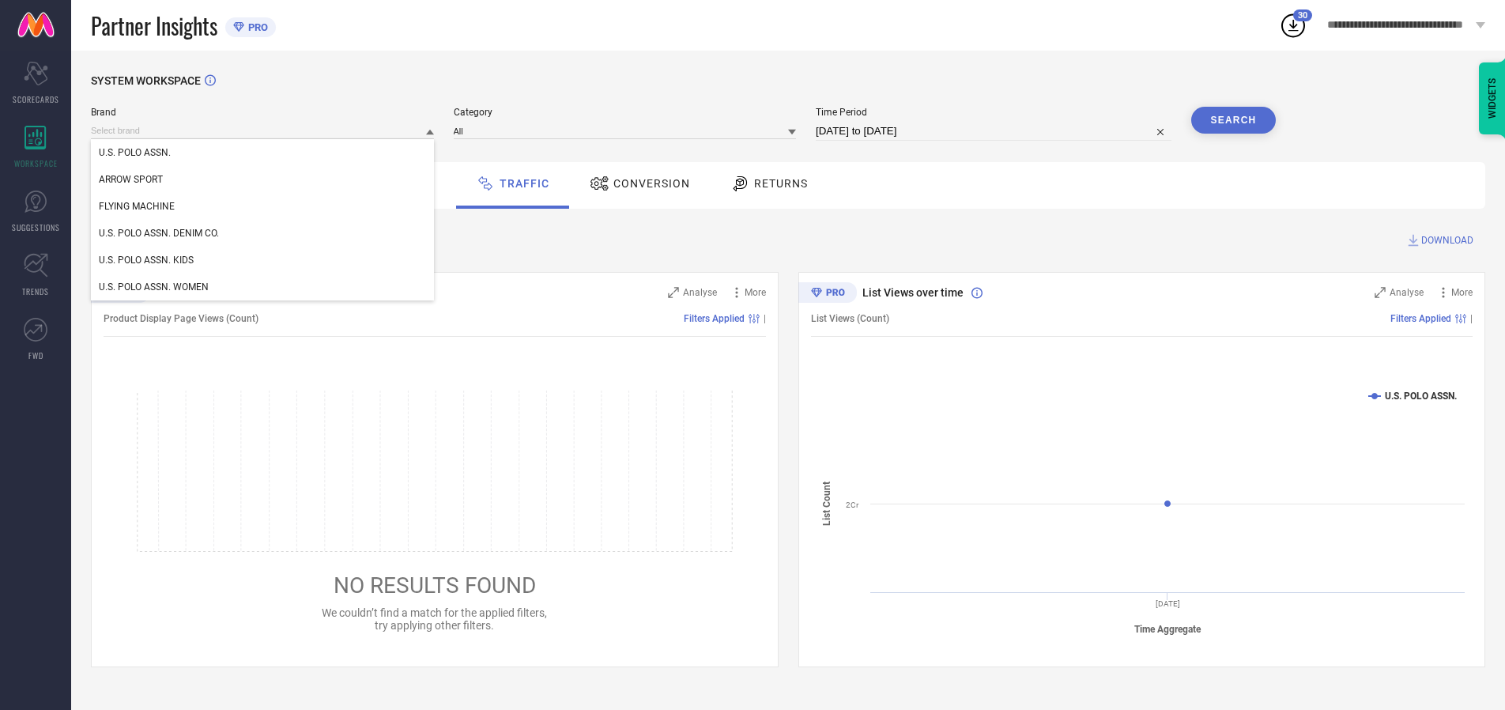
click at [263, 233] on div "U.S. POLO ASSN. DENIM CO." at bounding box center [262, 233] width 343 height 27
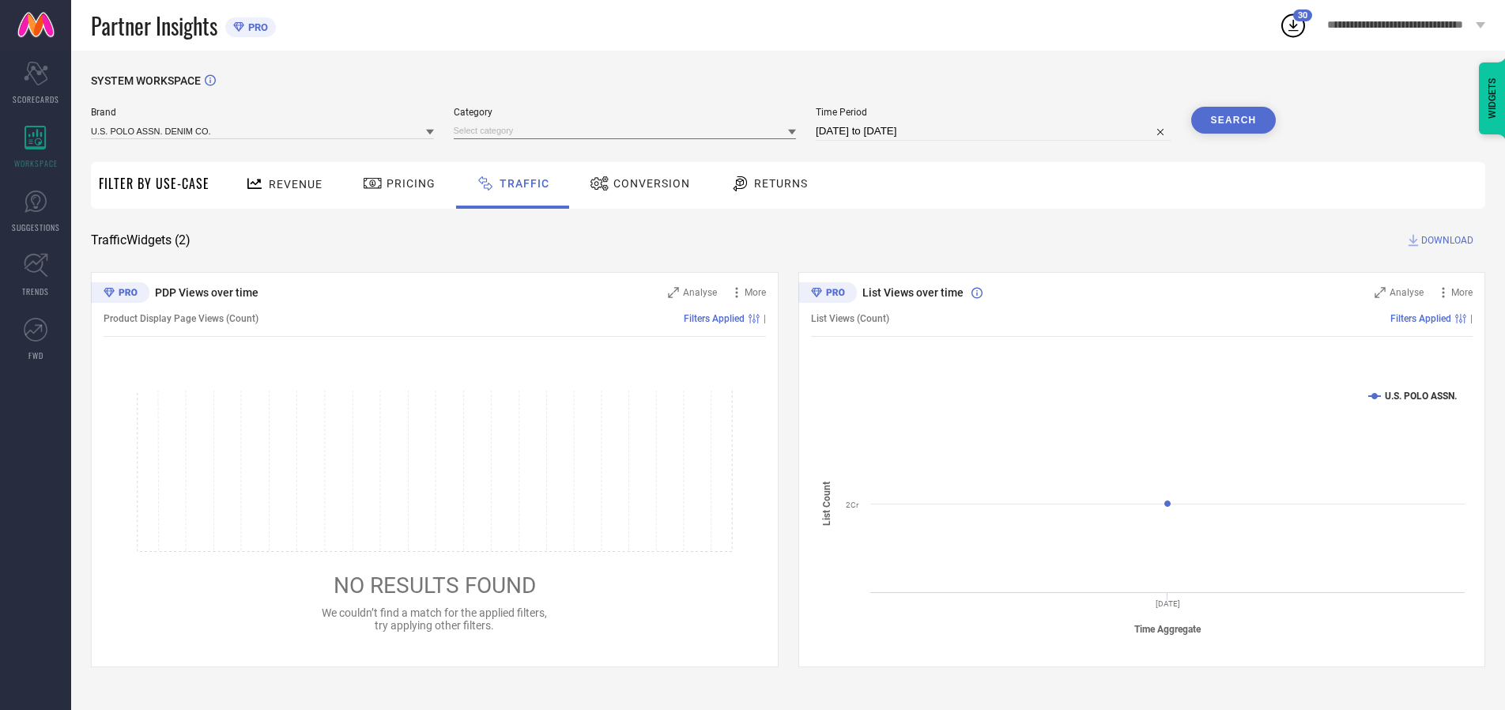
click at [628, 130] on input at bounding box center [625, 131] width 343 height 17
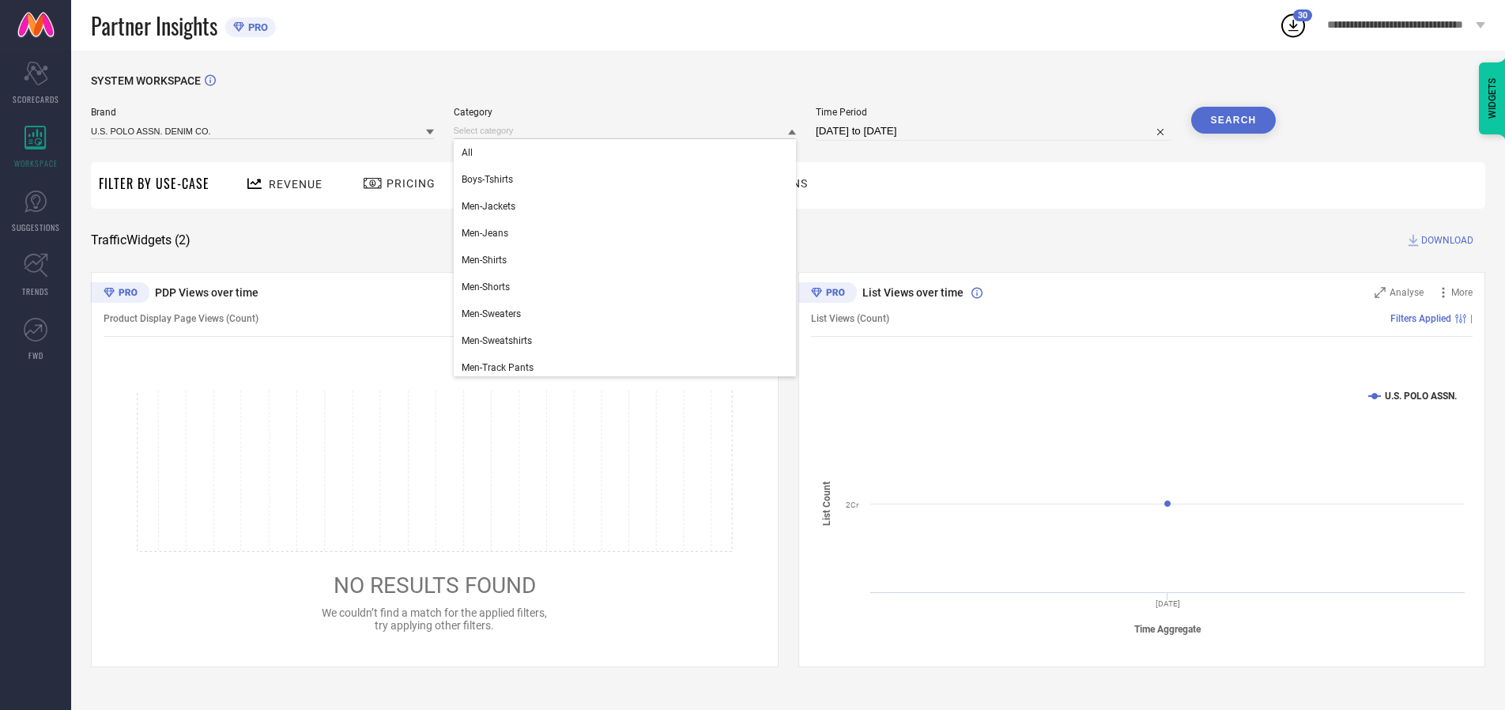
click at [628, 153] on div "All" at bounding box center [625, 152] width 343 height 27
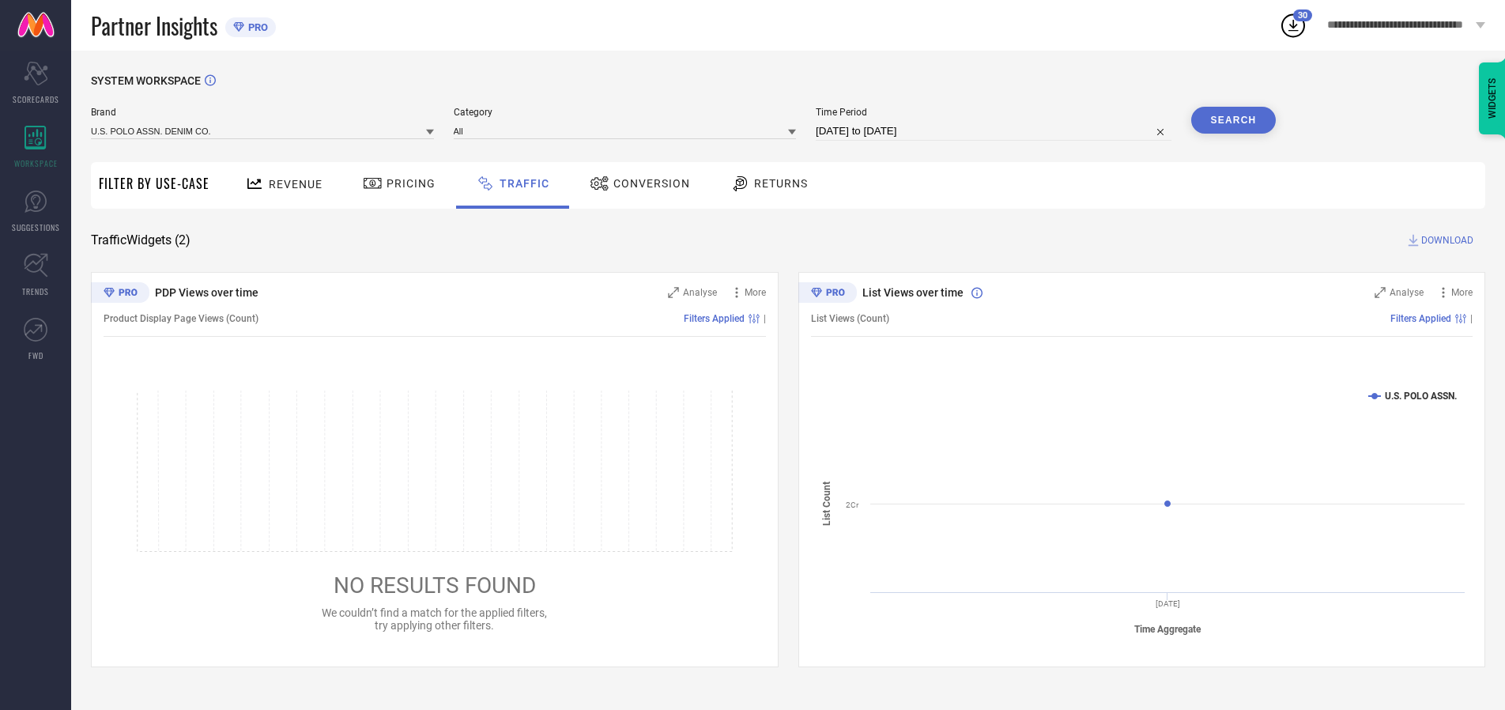
click at [1233, 120] on button "Search" at bounding box center [1233, 120] width 85 height 27
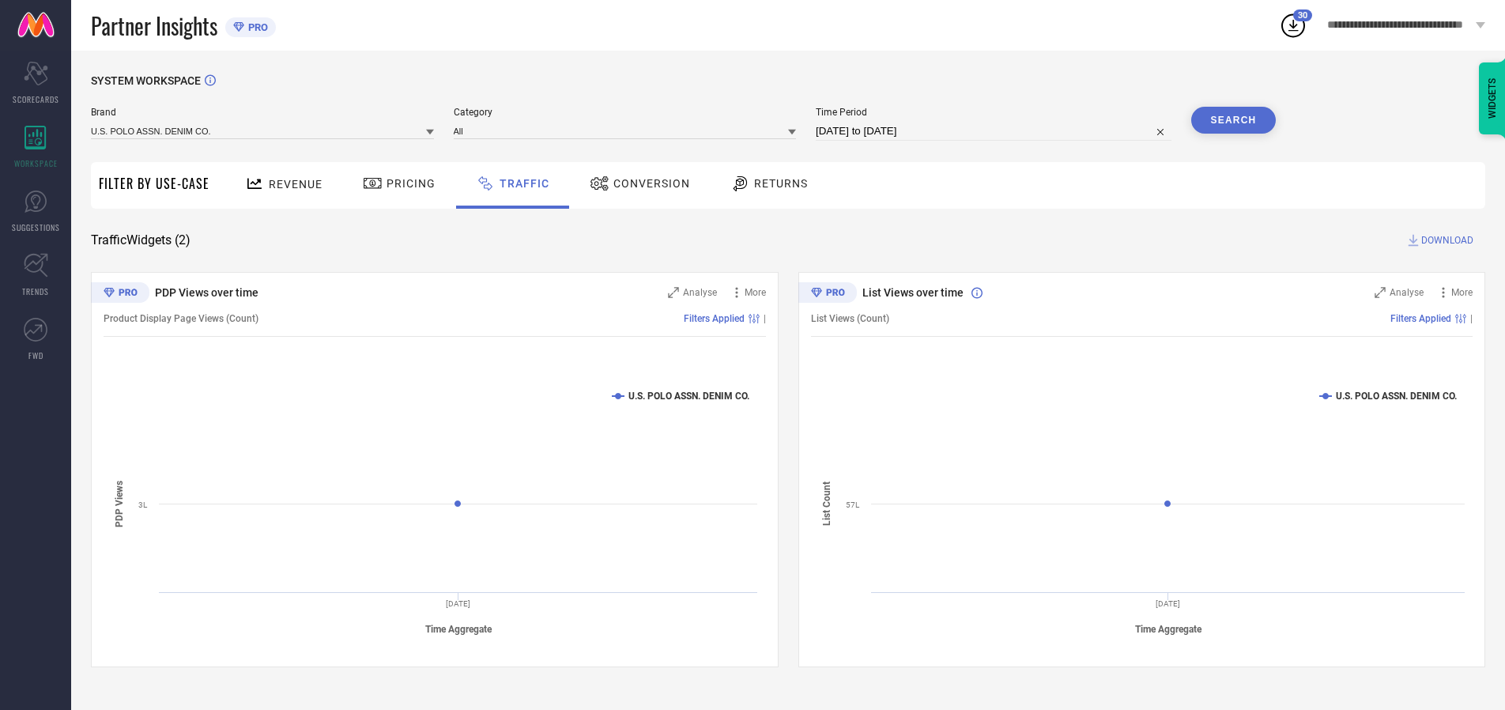
click at [1445, 240] on span "DOWNLOAD" at bounding box center [1447, 240] width 52 height 16
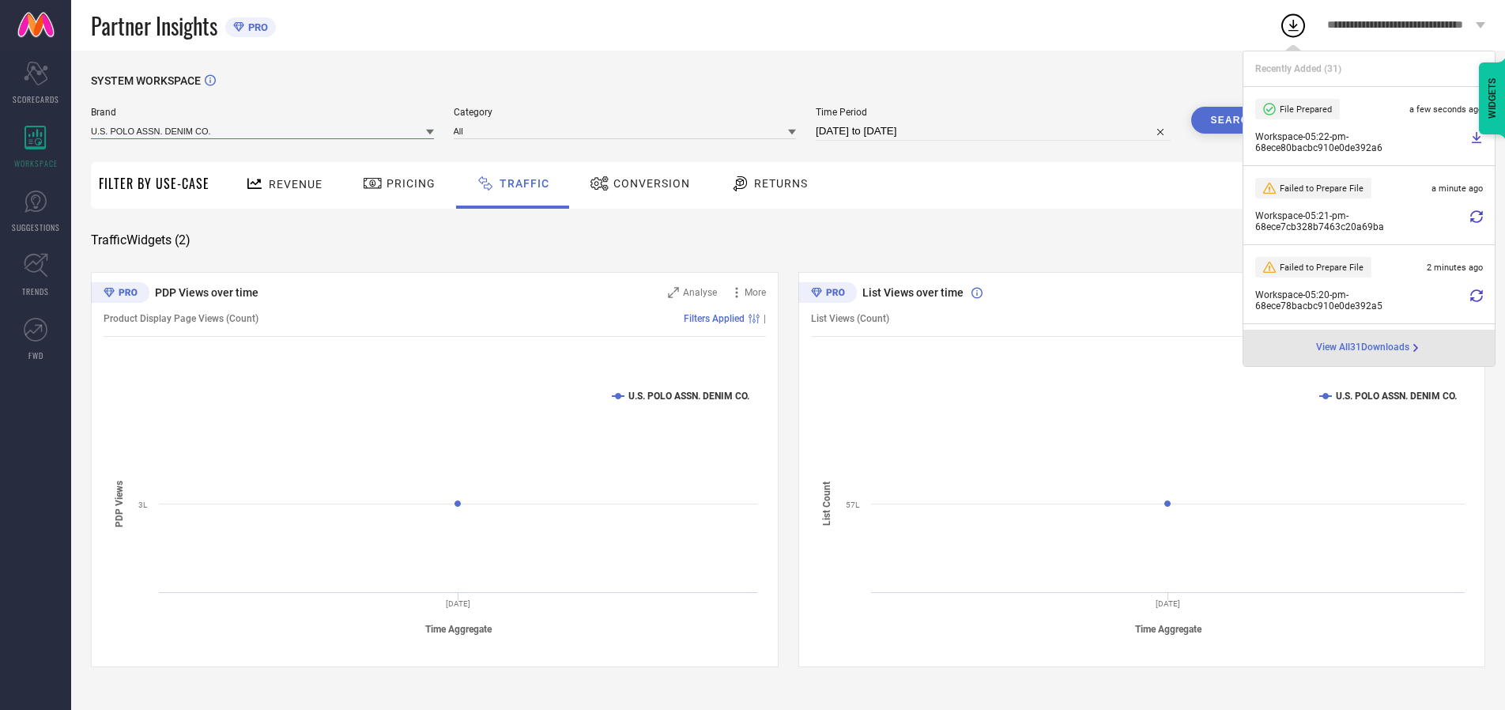
click at [263, 130] on input at bounding box center [262, 131] width 343 height 17
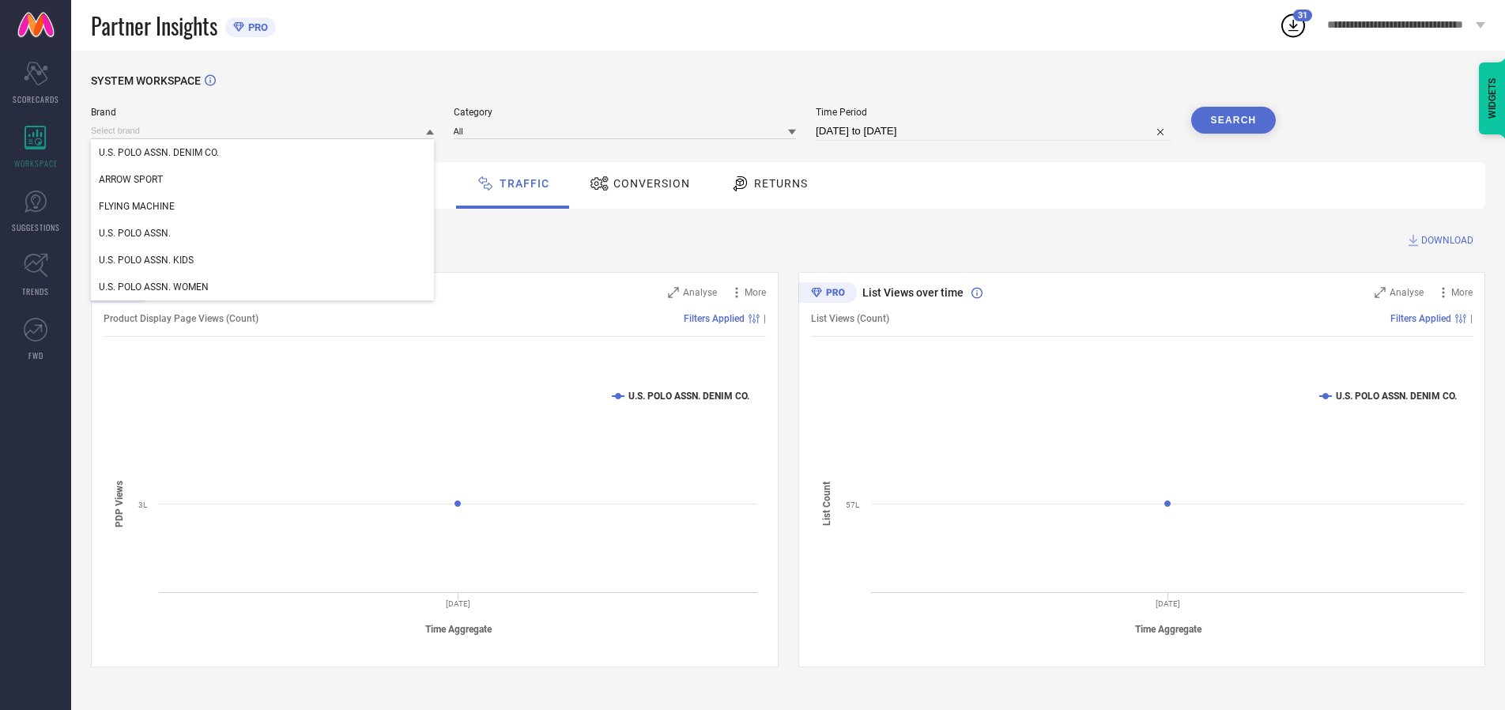
click at [263, 260] on div "U.S. POLO ASSN. KIDS" at bounding box center [262, 260] width 343 height 27
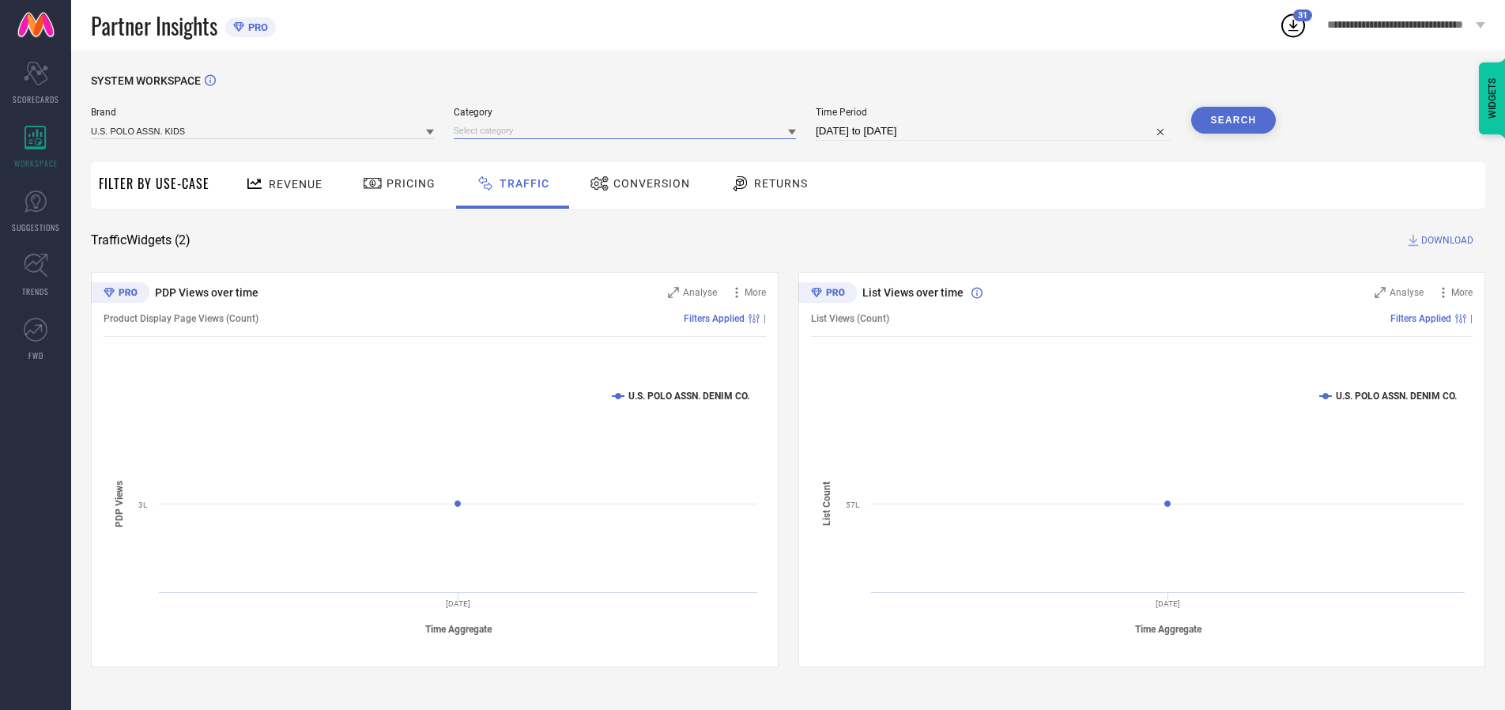
click at [628, 130] on input at bounding box center [625, 131] width 343 height 17
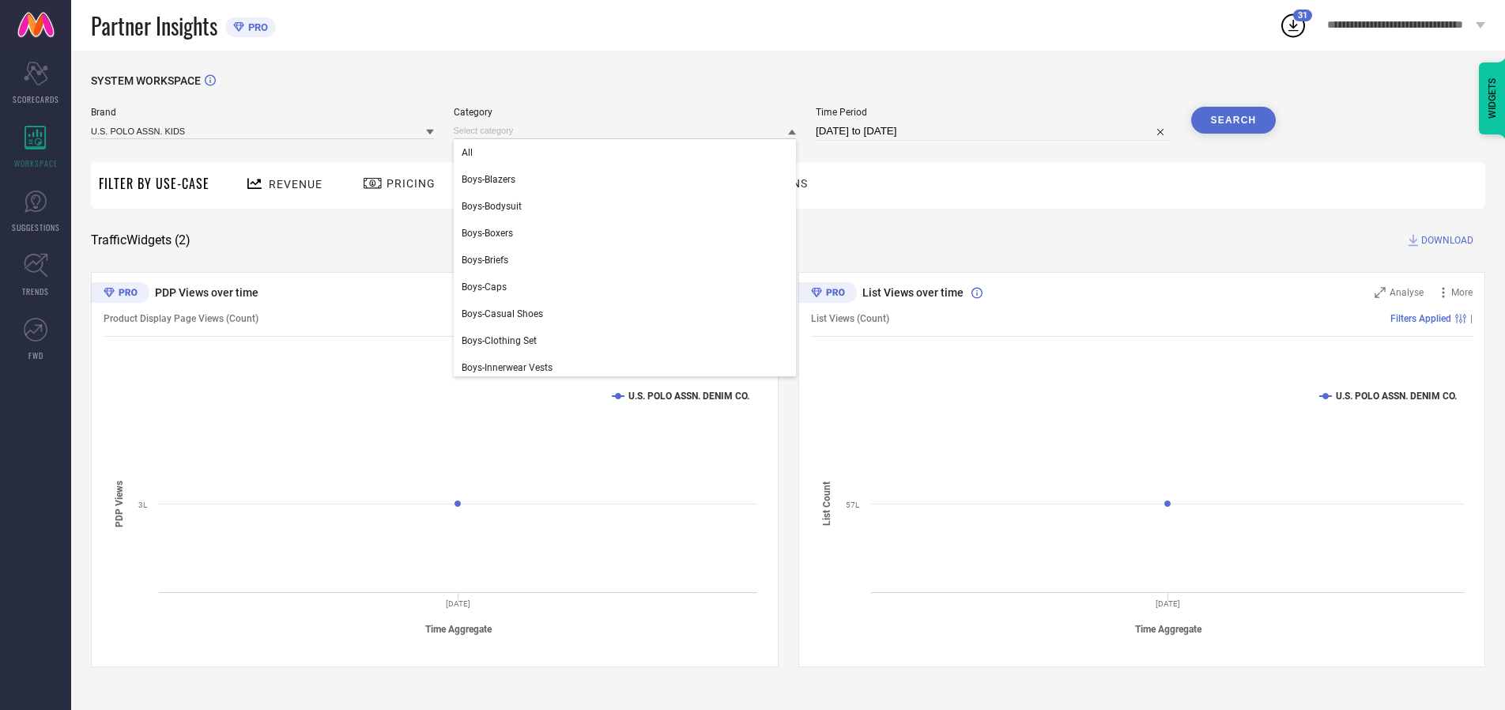
click at [628, 153] on div "All" at bounding box center [625, 152] width 343 height 27
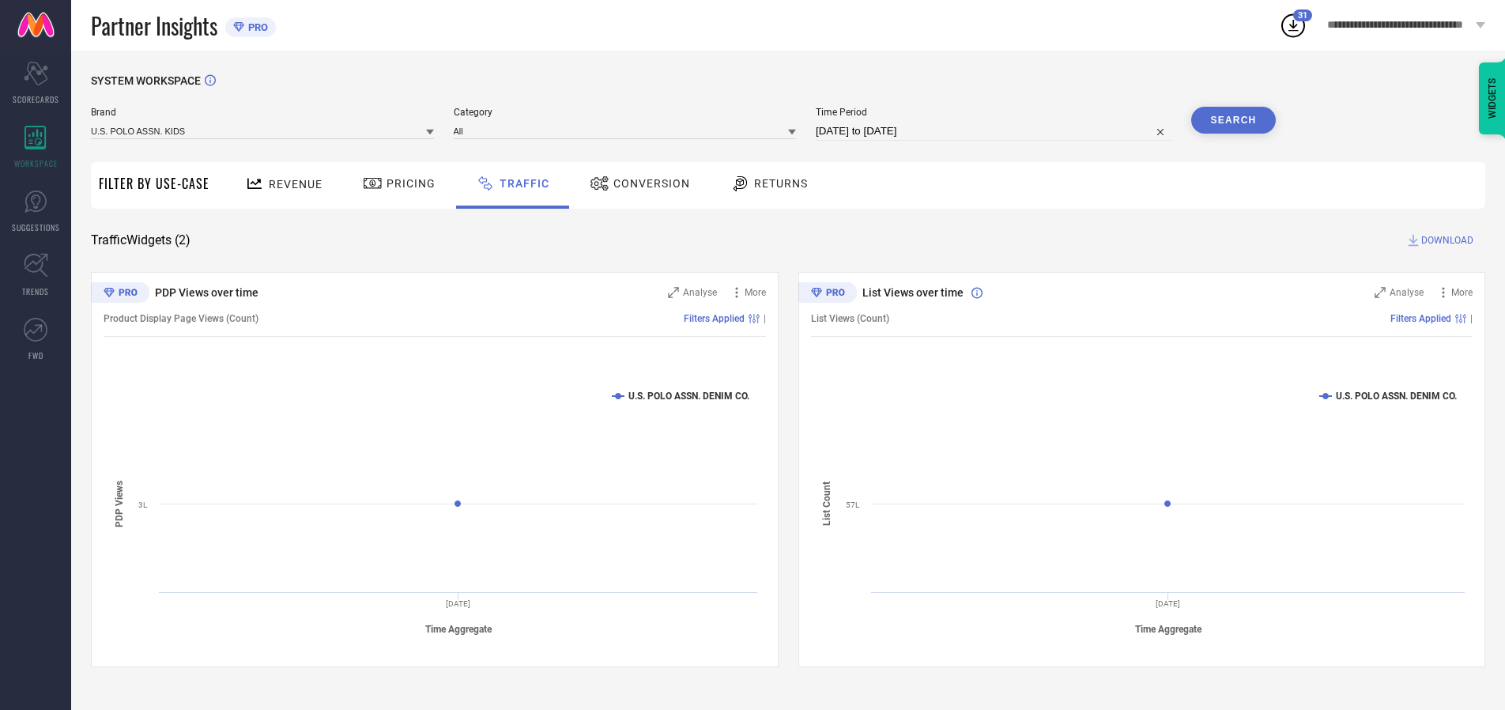
click at [1233, 120] on button "Search" at bounding box center [1233, 120] width 85 height 27
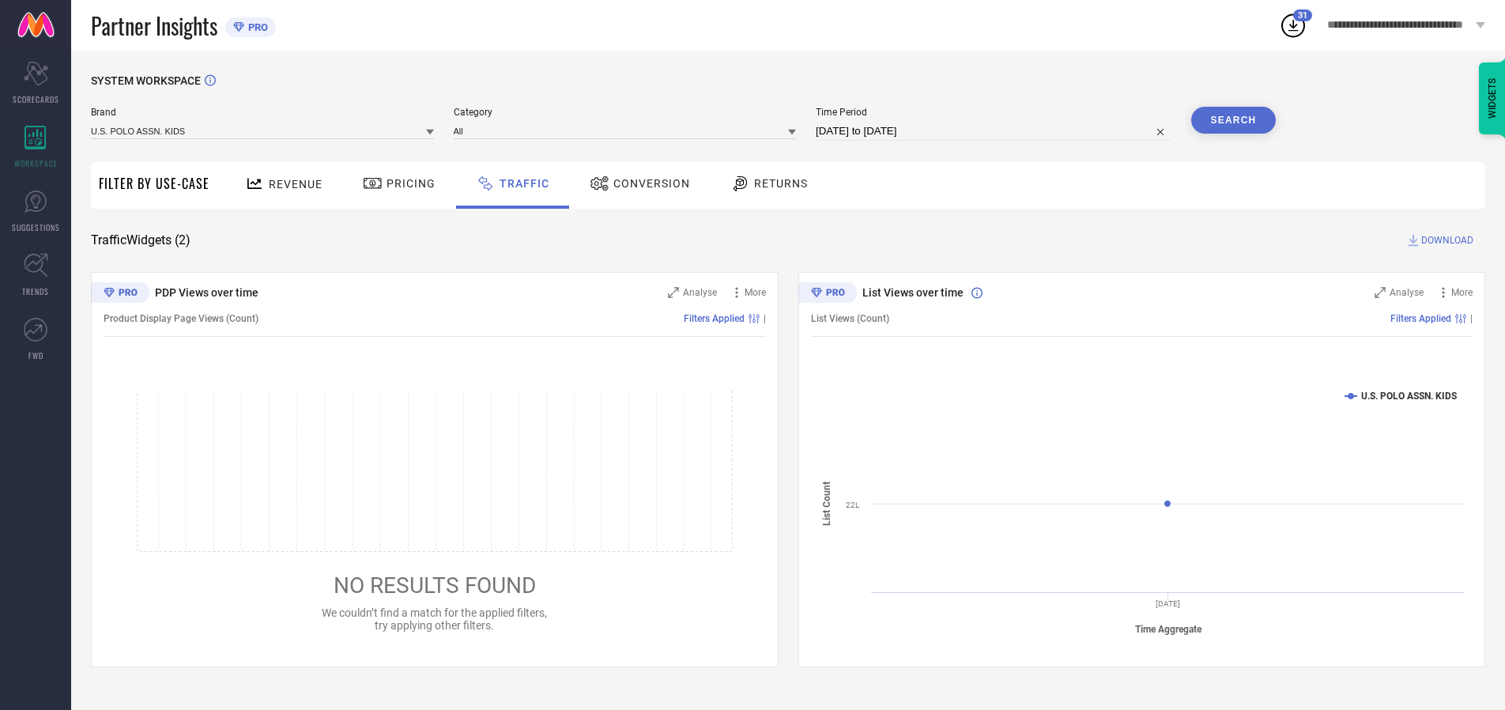
click at [1445, 240] on span "DOWNLOAD" at bounding box center [1447, 240] width 52 height 16
click at [996, 131] on input at bounding box center [994, 131] width 356 height 19
select select "9"
select select "2025"
select select "10"
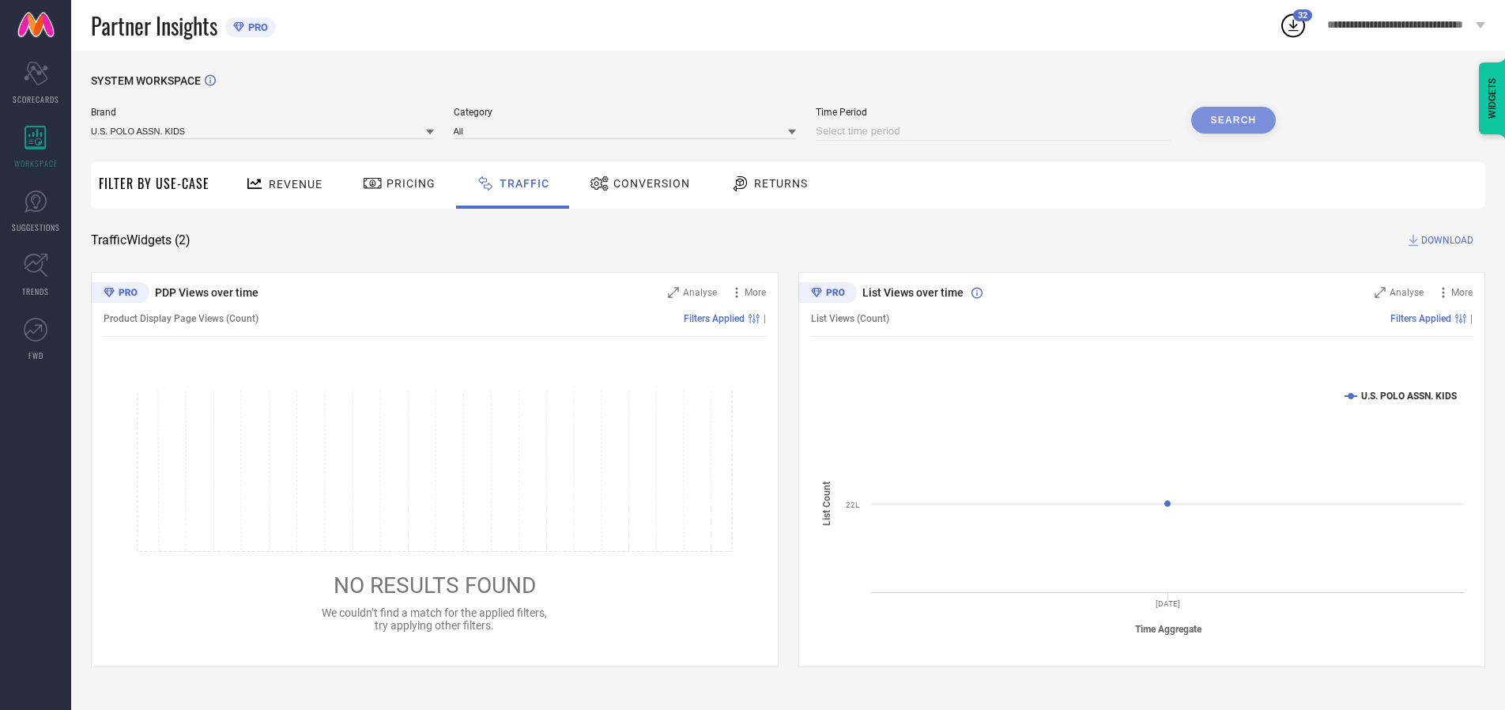
select select "2025"
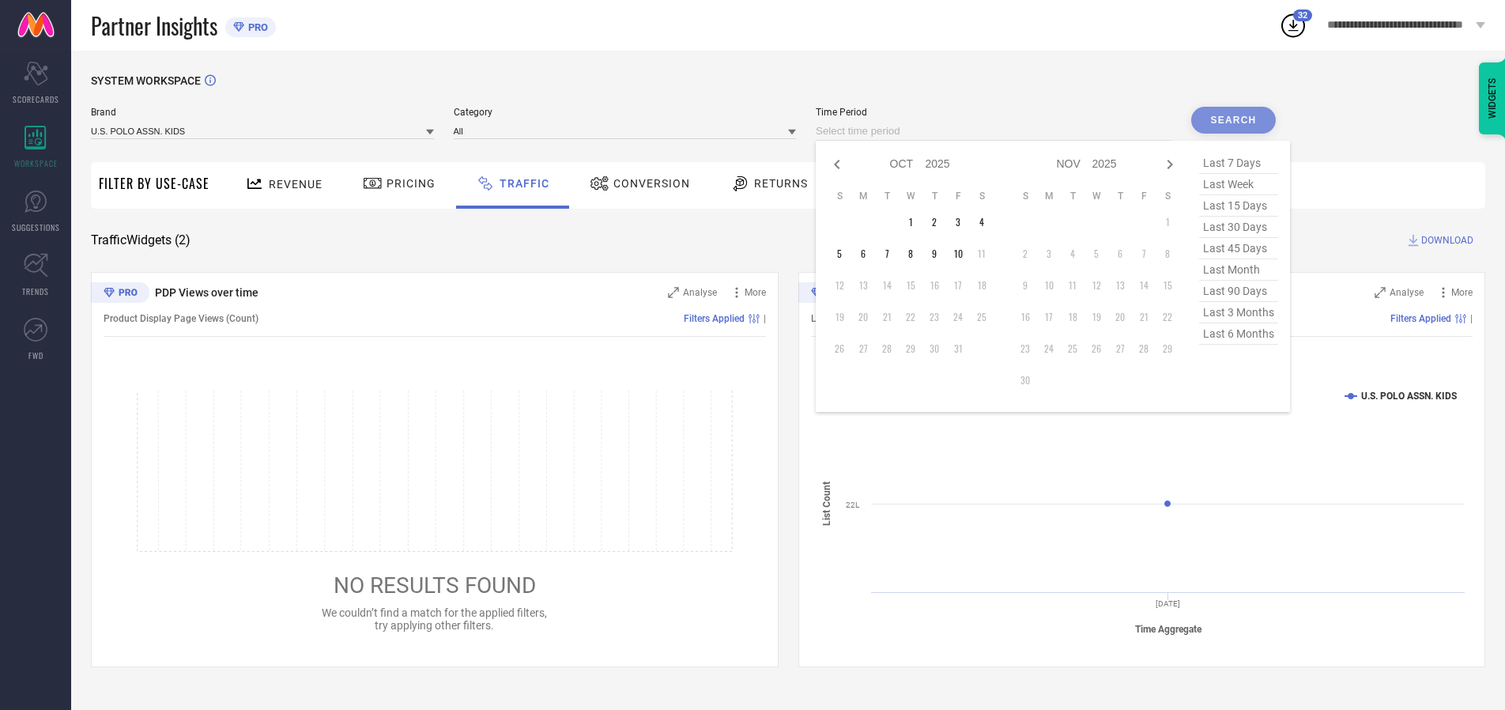
click at [844, 254] on td "5" at bounding box center [840, 254] width 24 height 24
type input "[DATE] to [DATE]"
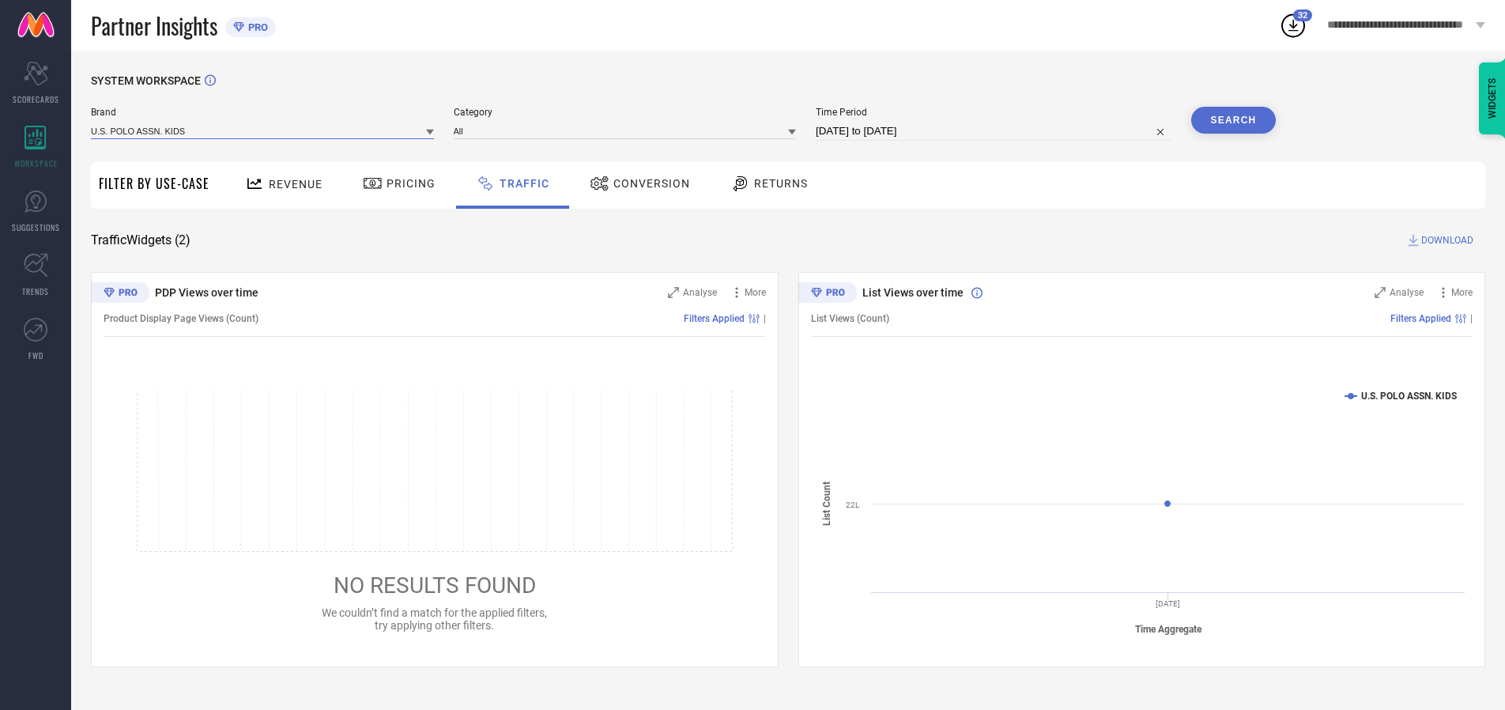
click at [263, 130] on input at bounding box center [262, 131] width 343 height 17
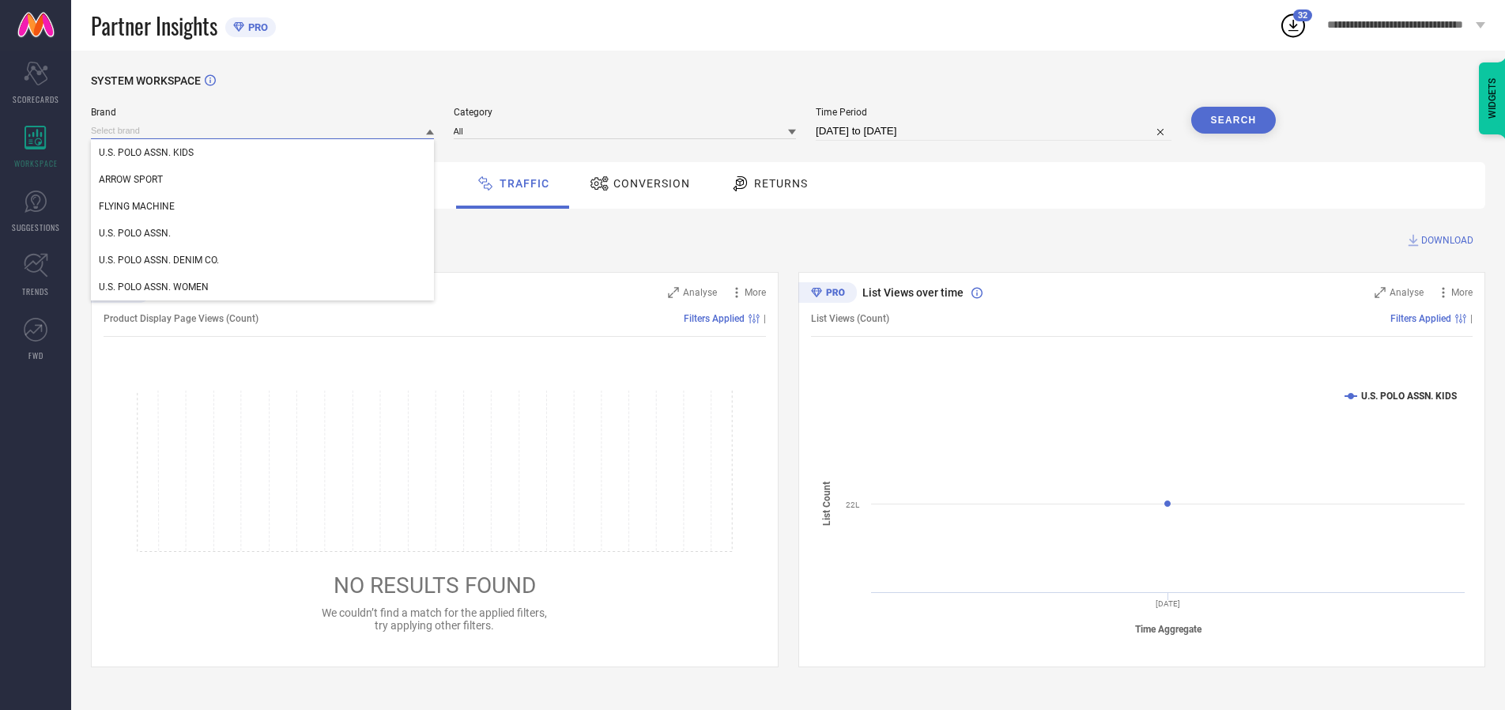
click at [263, 130] on input at bounding box center [262, 131] width 343 height 17
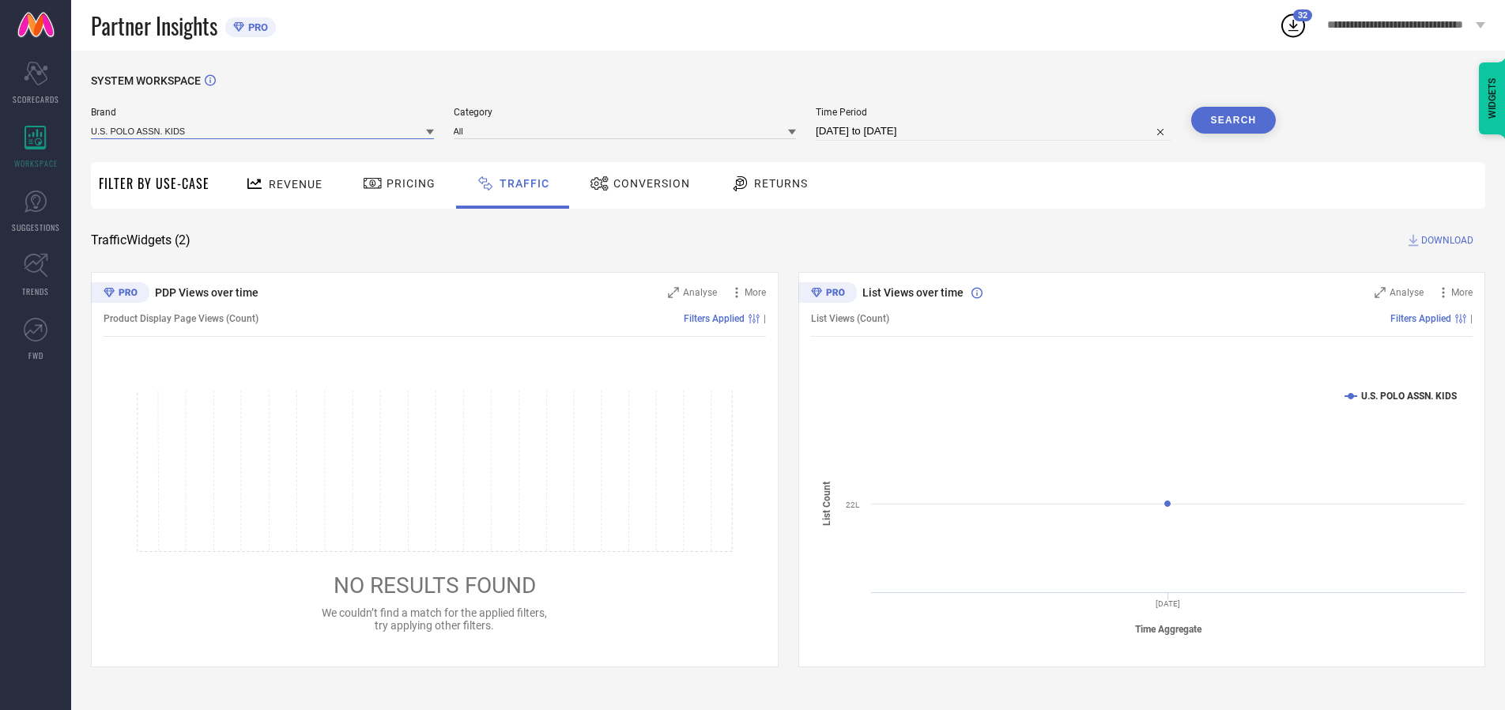
click at [263, 130] on input at bounding box center [262, 131] width 343 height 17
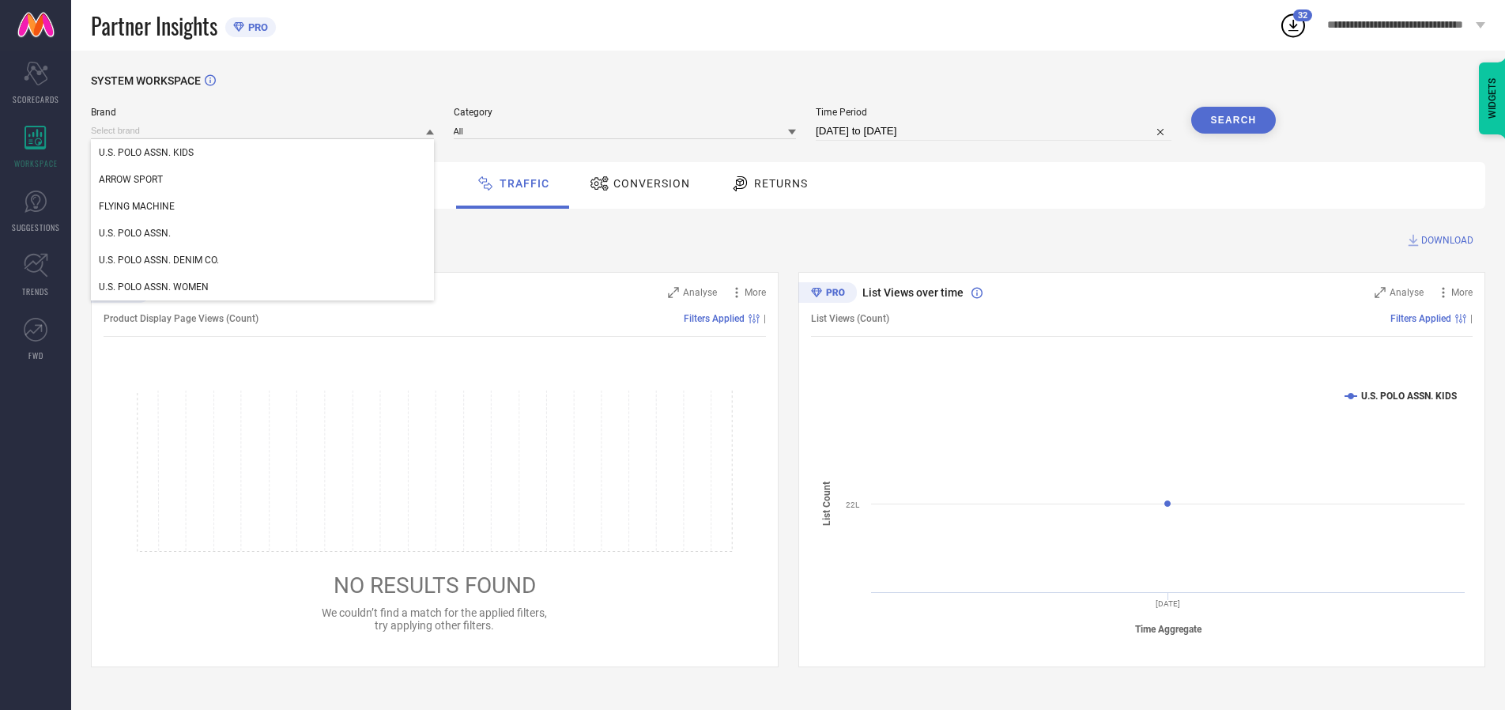
click at [263, 153] on div "U.S. POLO ASSN. KIDS" at bounding box center [262, 152] width 343 height 27
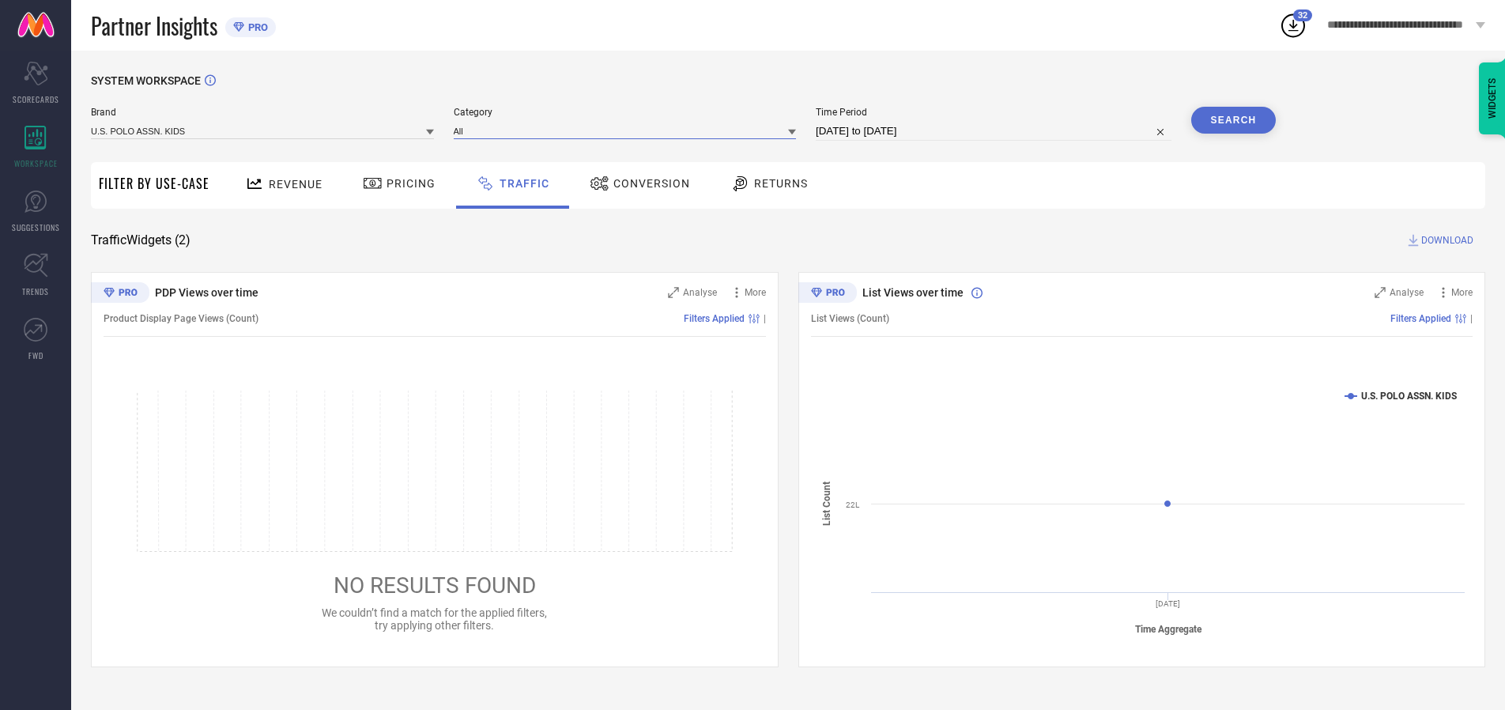
click at [628, 130] on input at bounding box center [625, 131] width 343 height 17
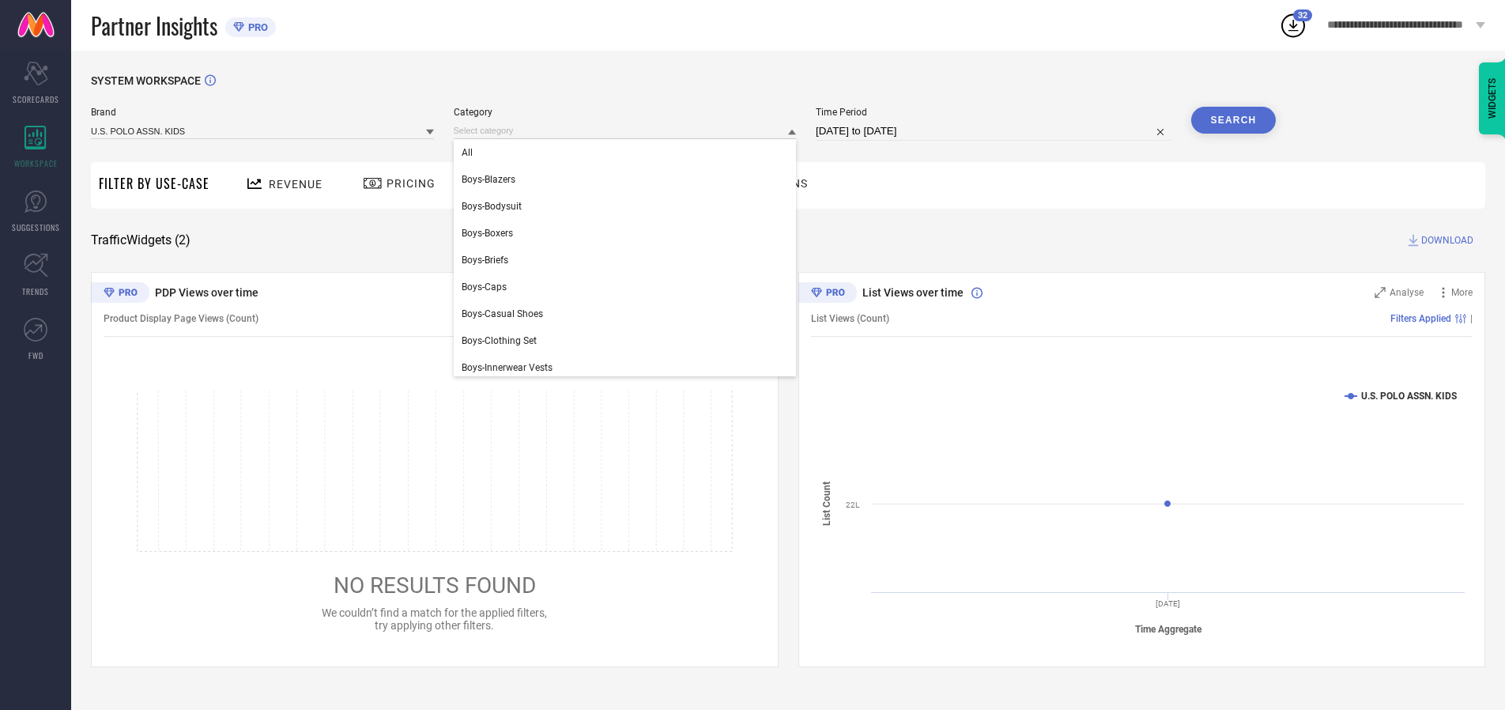
click at [628, 153] on div "All" at bounding box center [625, 152] width 343 height 27
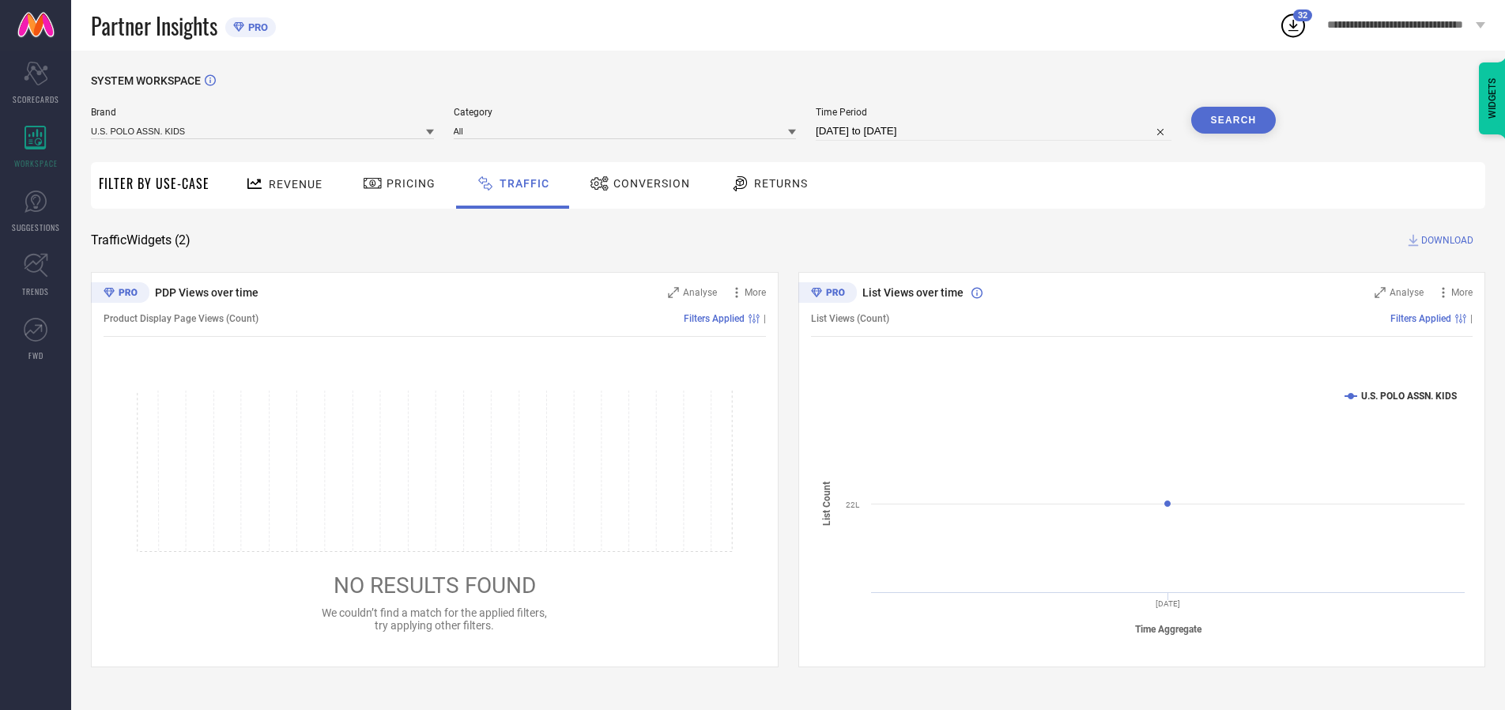
click at [1233, 120] on button "Search" at bounding box center [1233, 120] width 85 height 27
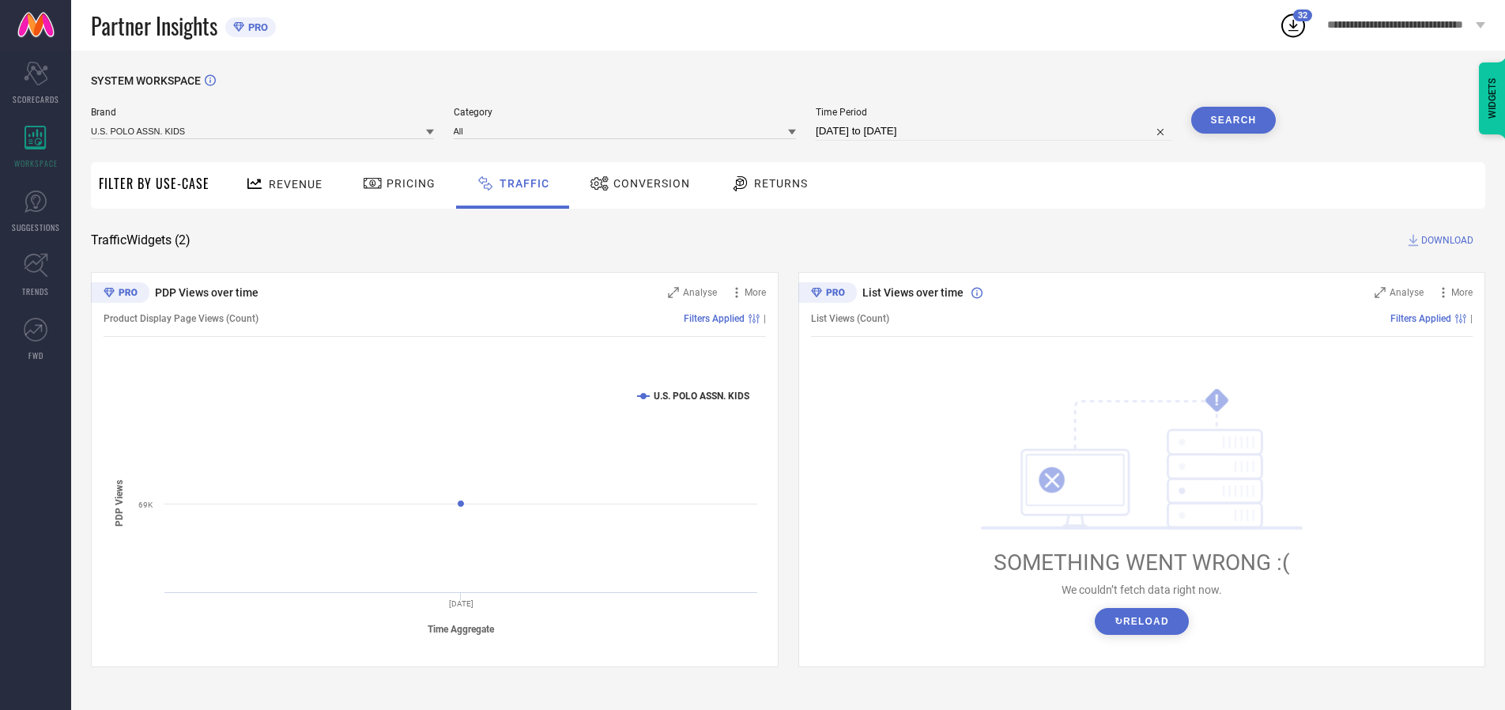
click at [1445, 240] on span "DOWNLOAD" at bounding box center [1447, 240] width 52 height 16
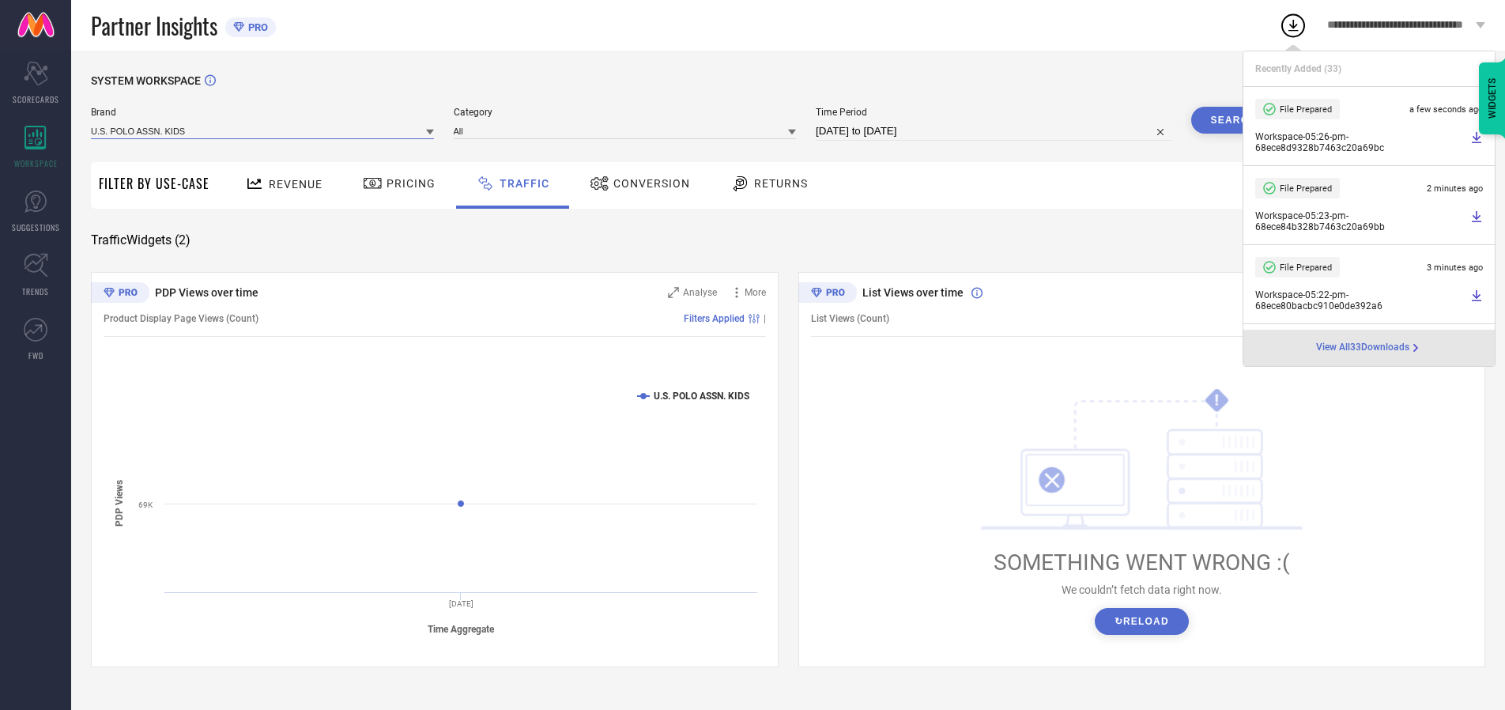
click at [263, 130] on input at bounding box center [262, 131] width 343 height 17
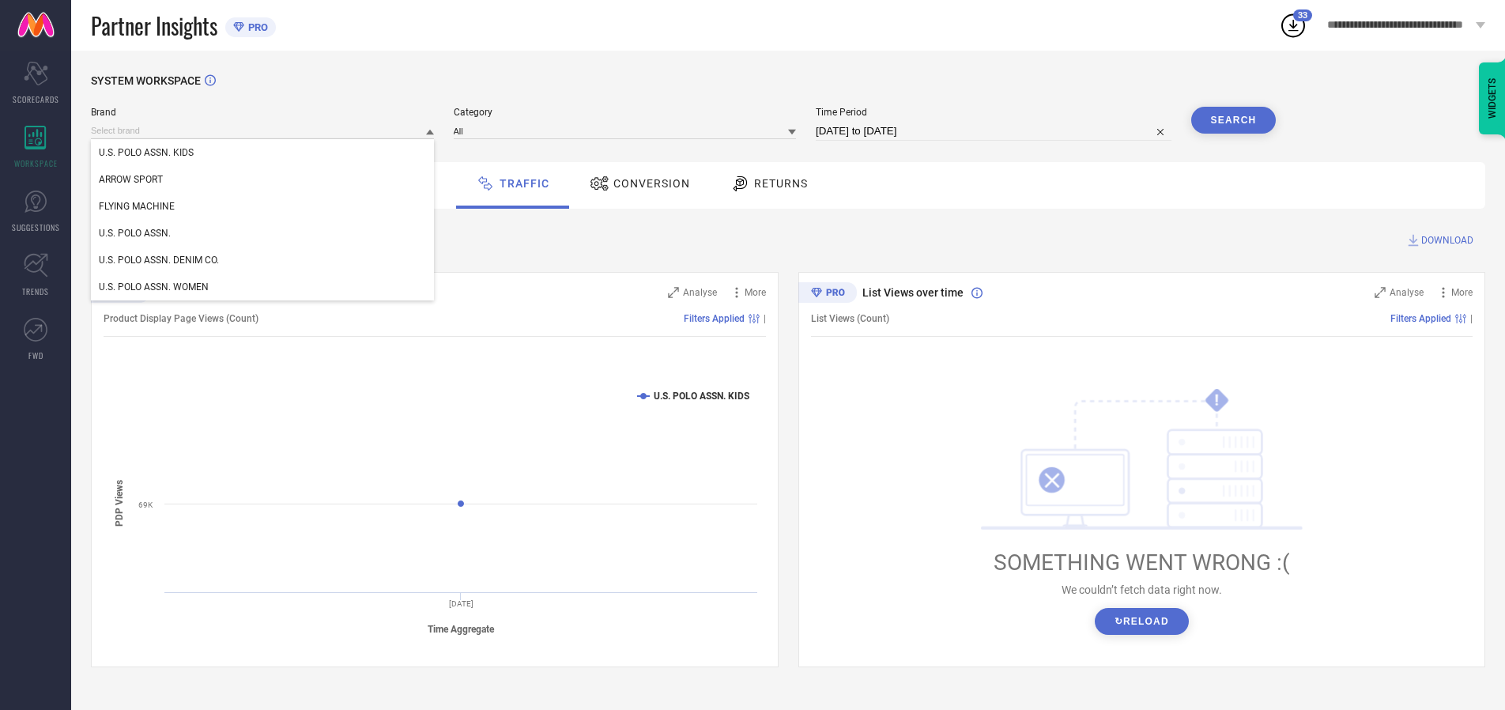
click at [263, 233] on div "U.S. POLO ASSN." at bounding box center [262, 233] width 343 height 27
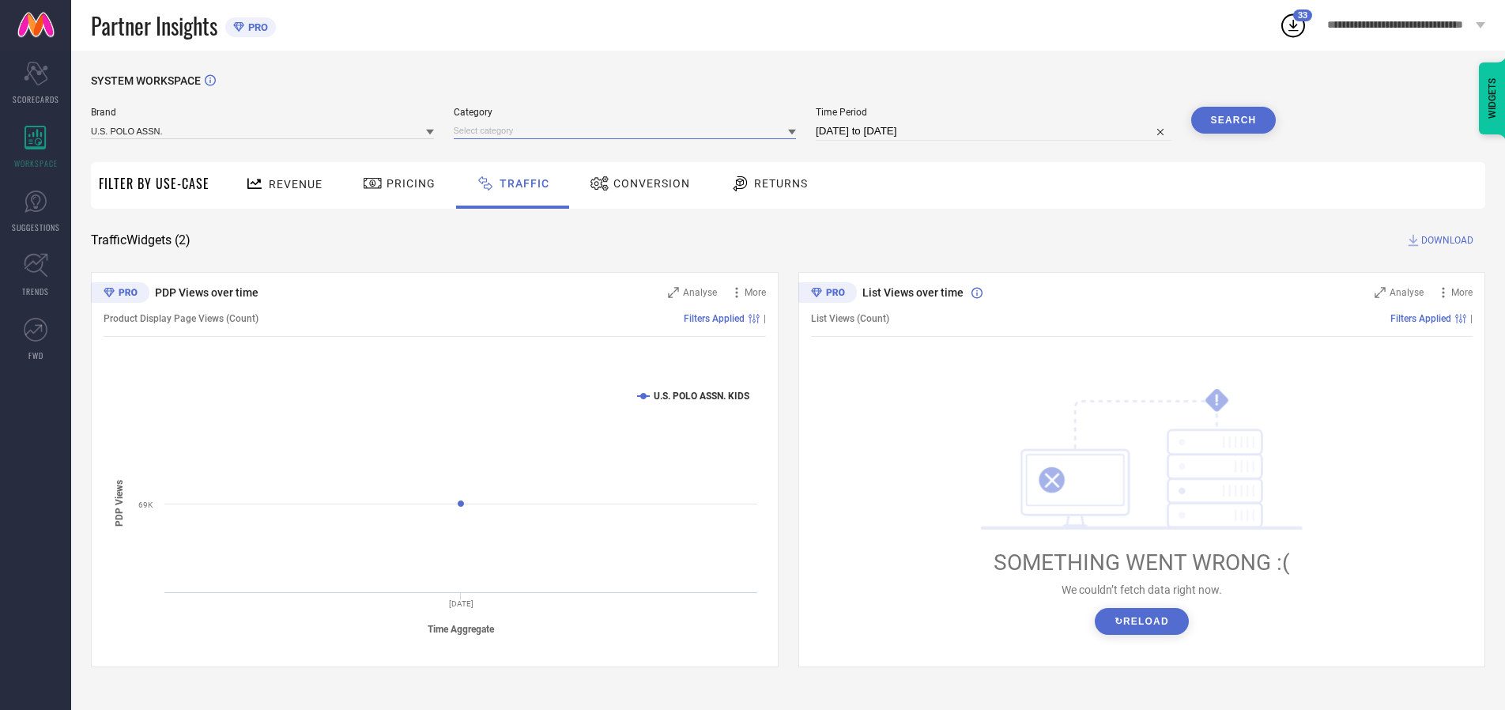
click at [628, 130] on input at bounding box center [625, 131] width 343 height 17
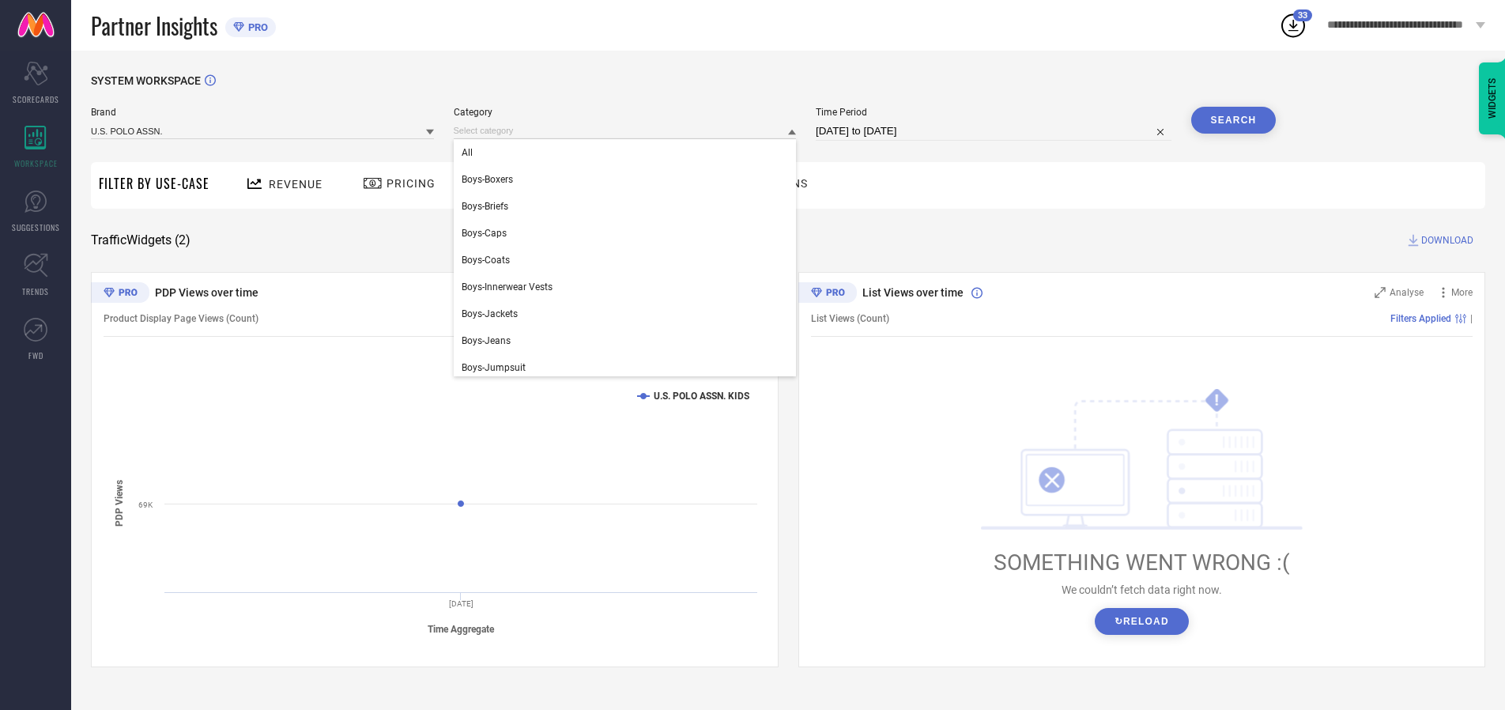
click at [628, 153] on div "All" at bounding box center [625, 152] width 343 height 27
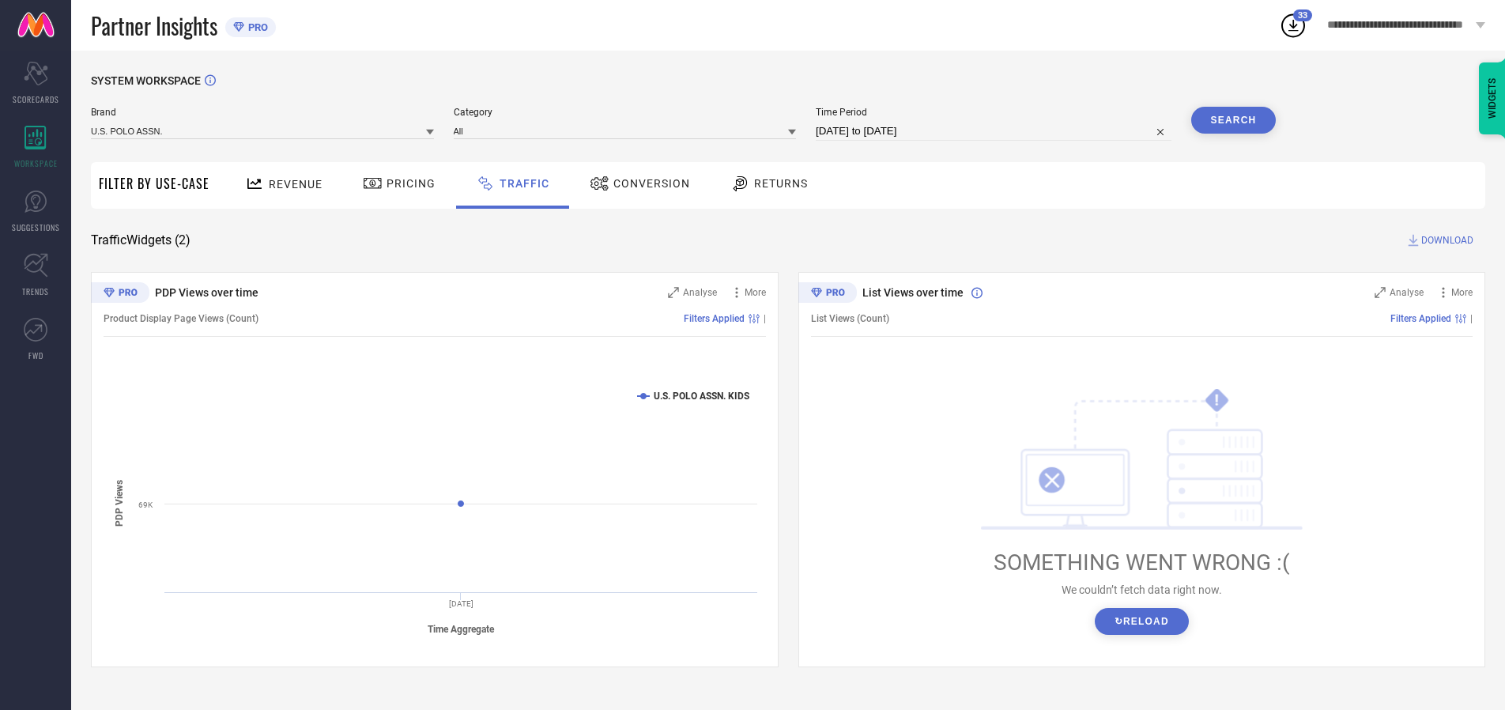
click at [1233, 120] on button "Search" at bounding box center [1233, 120] width 85 height 27
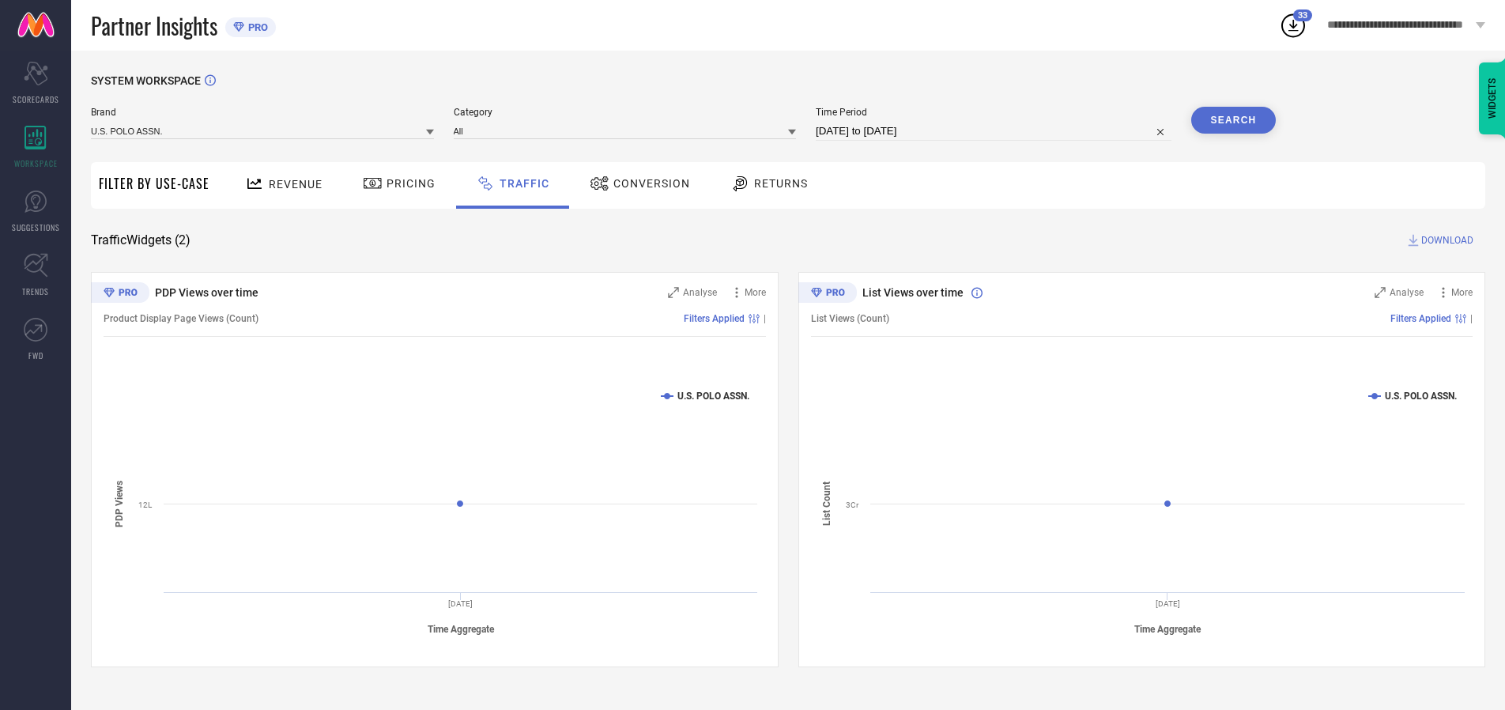
click at [1445, 240] on span "DOWNLOAD" at bounding box center [1447, 240] width 52 height 16
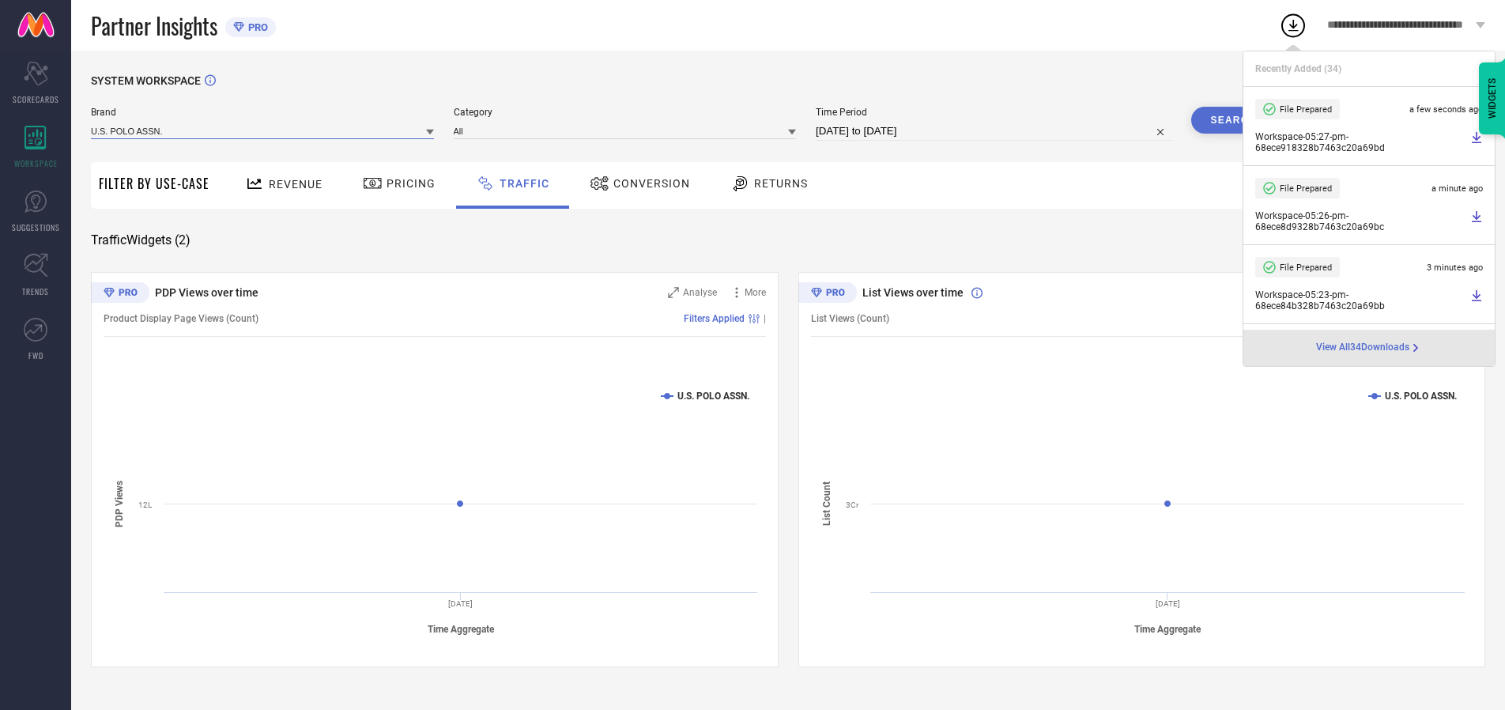
click at [263, 130] on input at bounding box center [262, 131] width 343 height 17
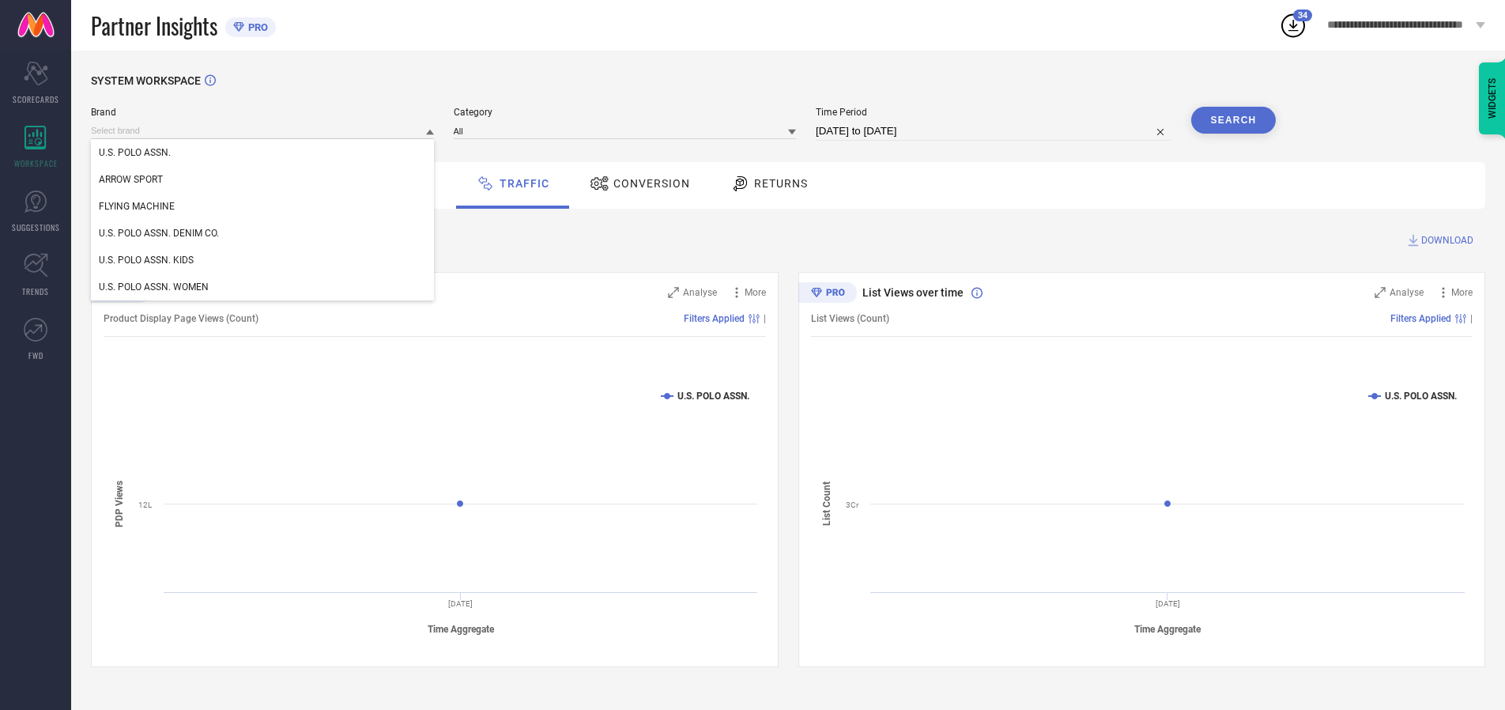
click at [263, 233] on div "U.S. POLO ASSN. DENIM CO." at bounding box center [262, 233] width 343 height 27
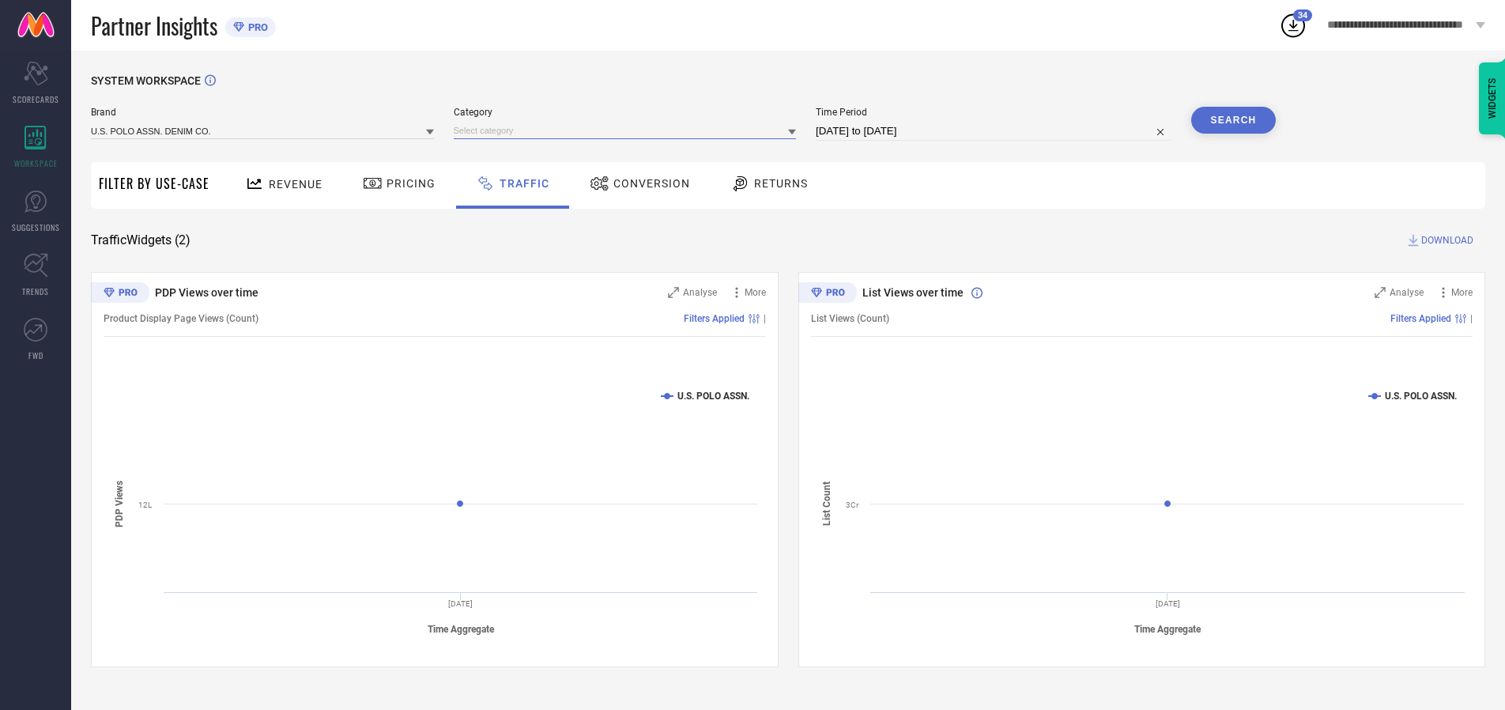
click at [628, 130] on input at bounding box center [625, 131] width 343 height 17
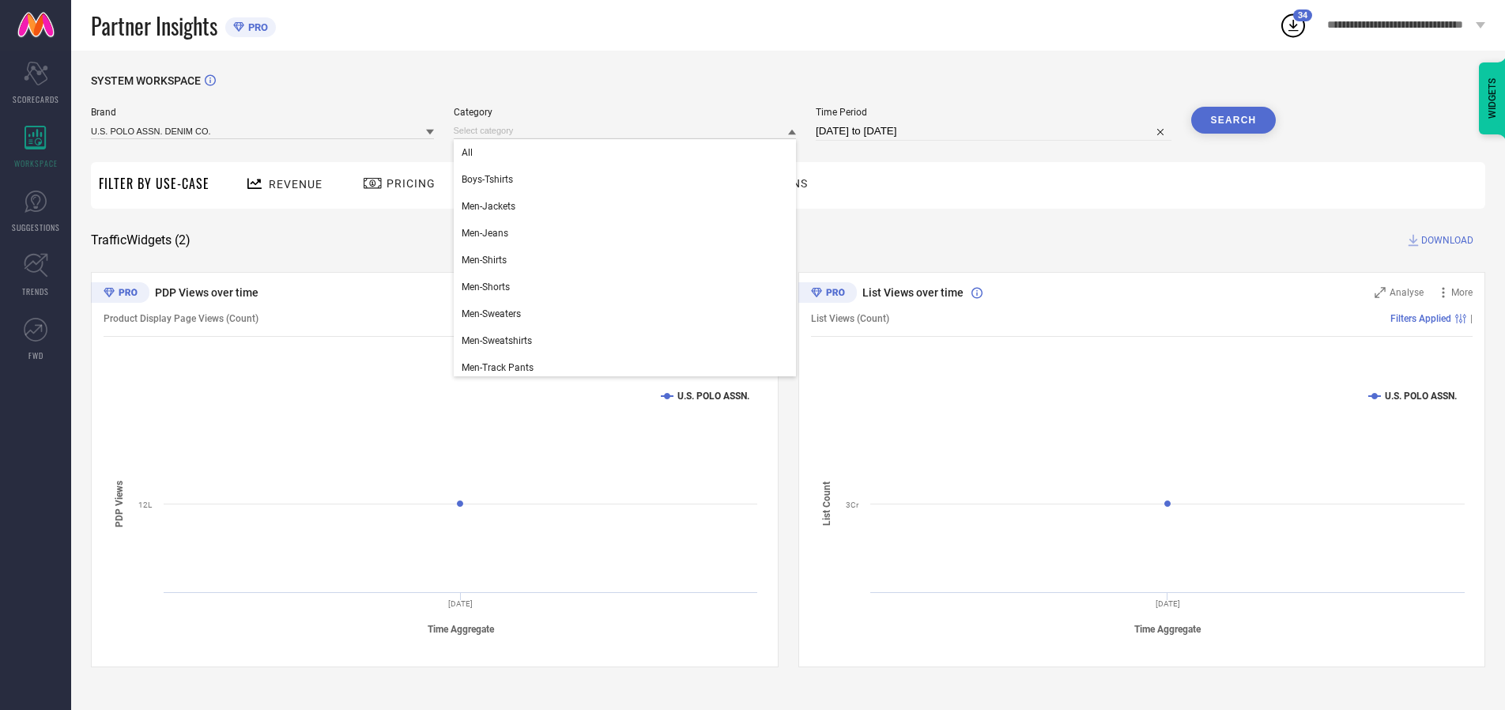
click at [628, 153] on div "All" at bounding box center [625, 152] width 343 height 27
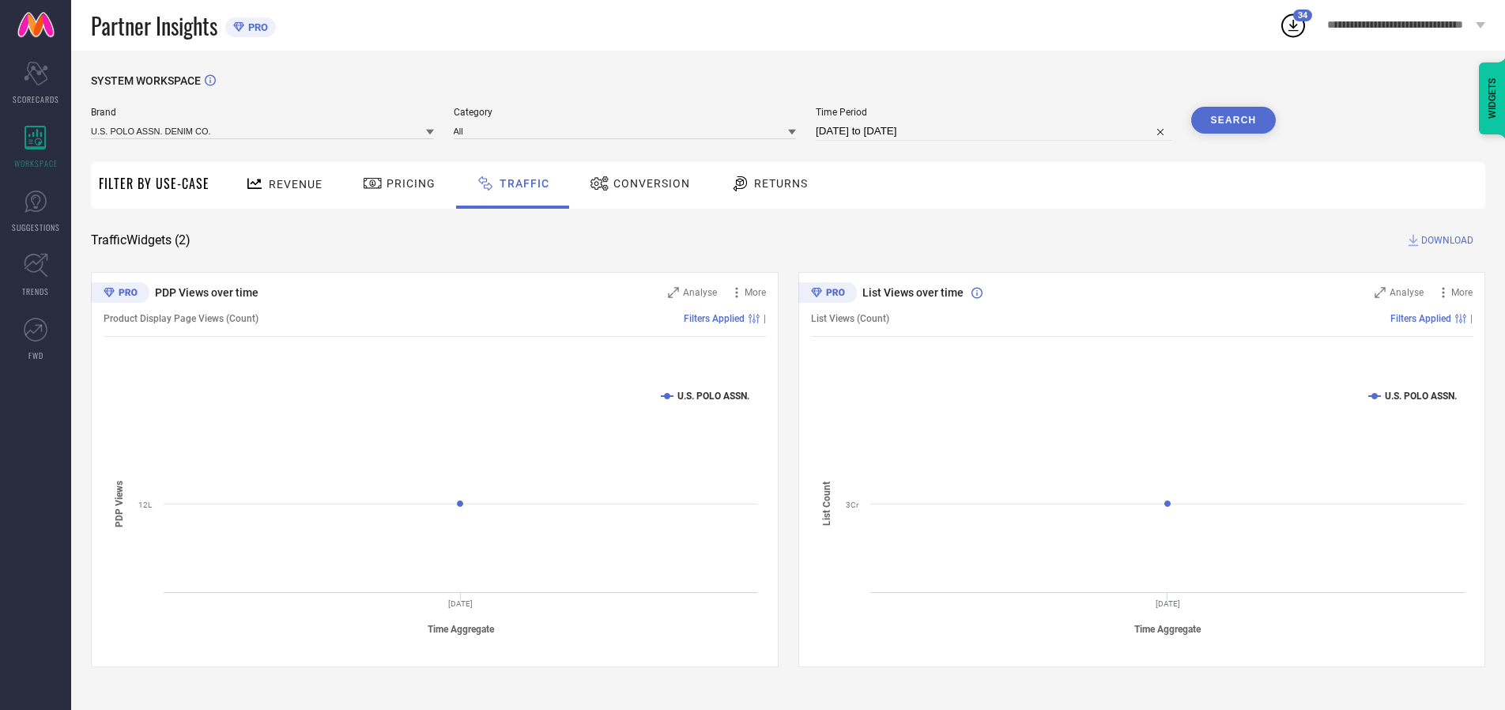
click at [1233, 120] on button "Search" at bounding box center [1233, 120] width 85 height 27
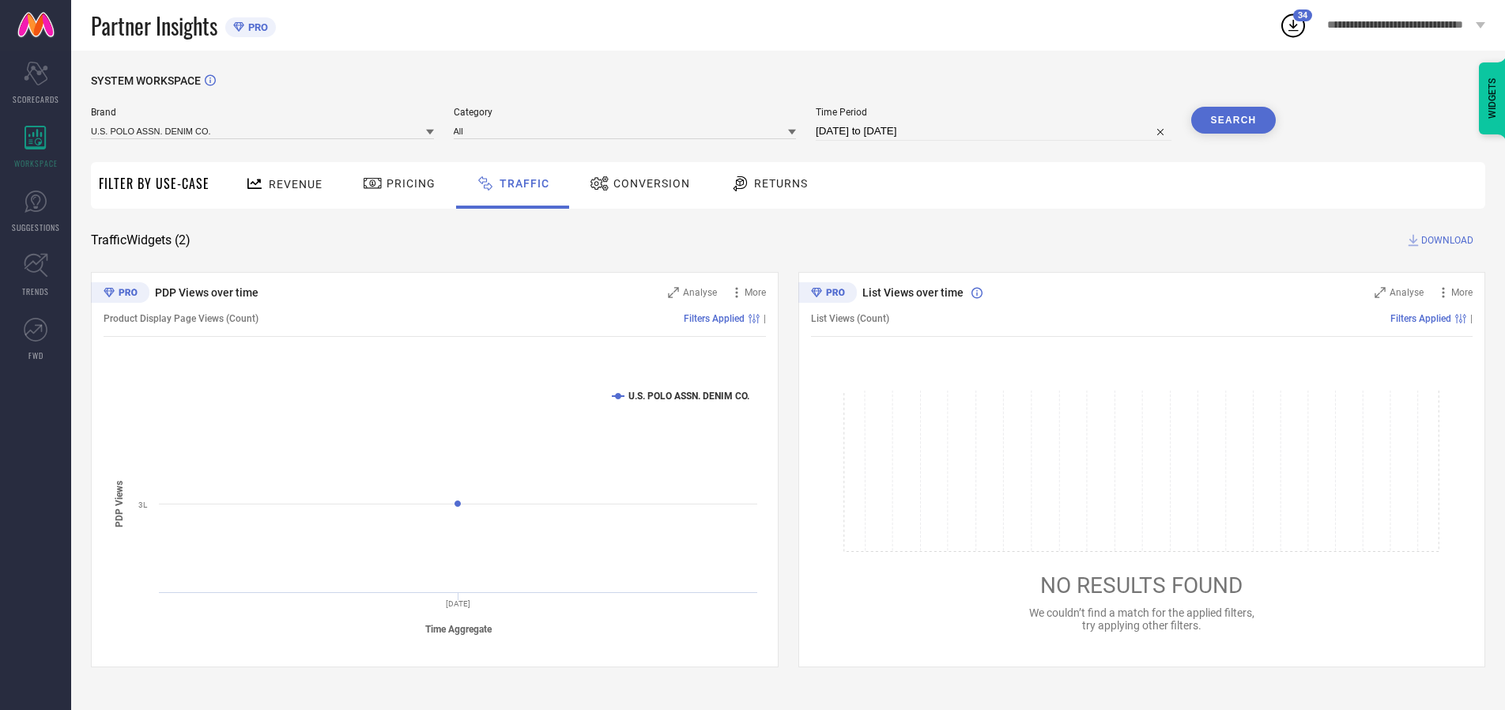
click at [1445, 240] on span "DOWNLOAD" at bounding box center [1447, 240] width 52 height 16
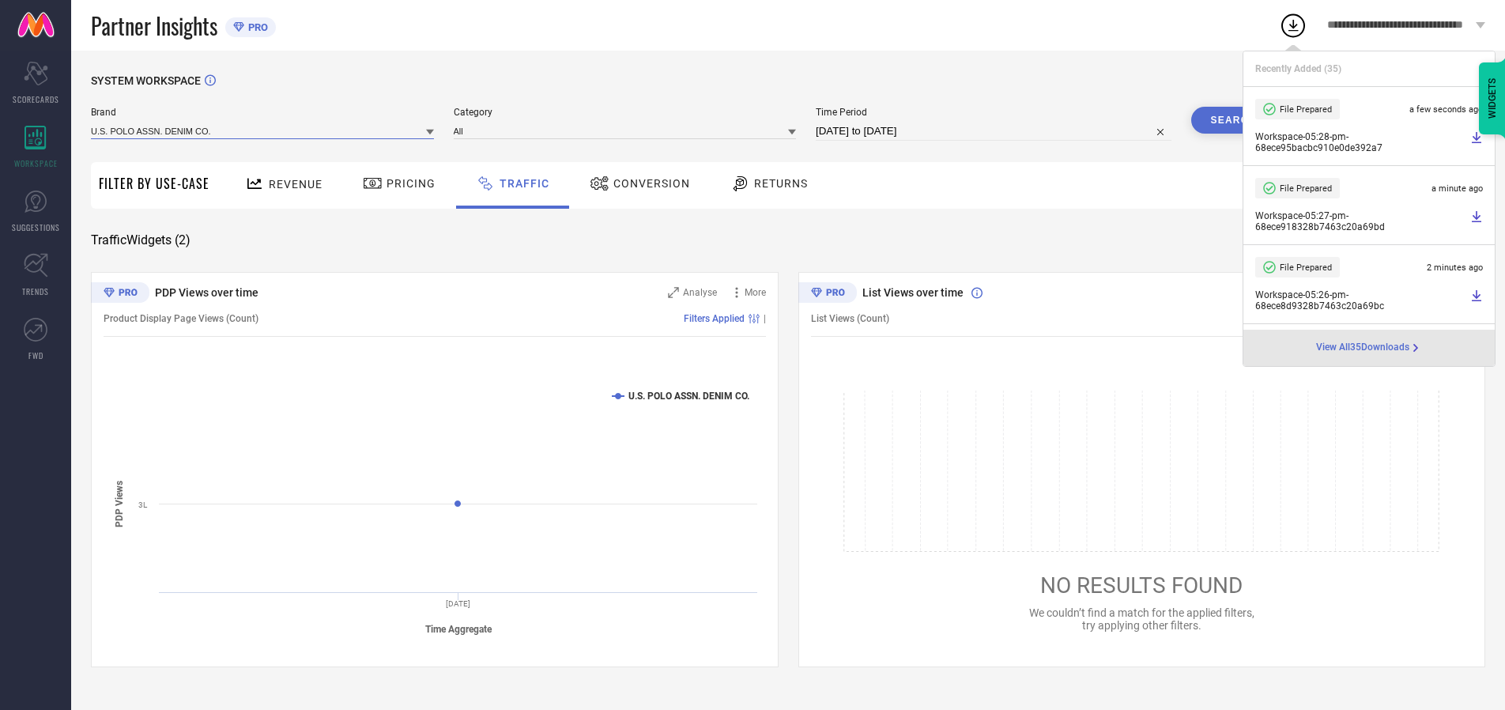
click at [263, 130] on input at bounding box center [262, 131] width 343 height 17
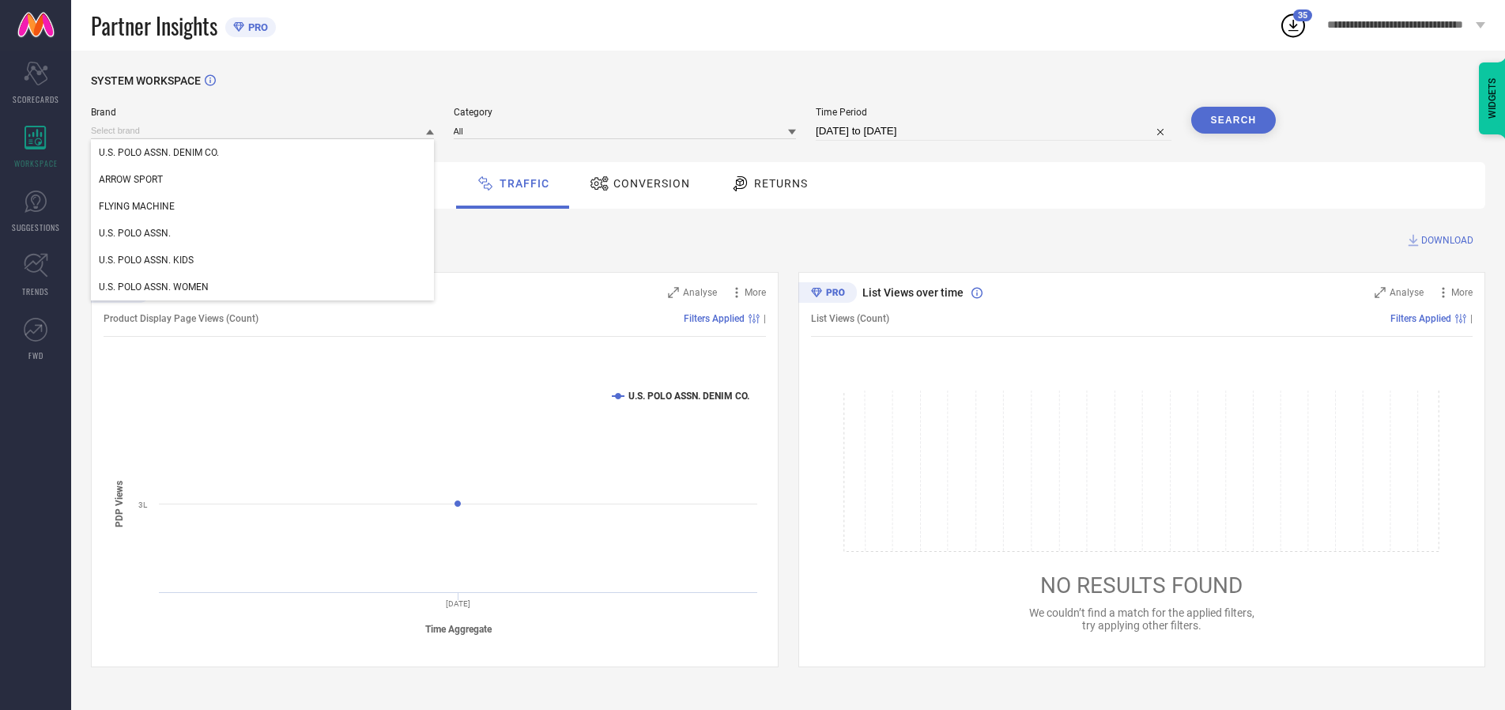
click at [263, 287] on div "U.S. POLO ASSN. WOMEN" at bounding box center [262, 287] width 343 height 27
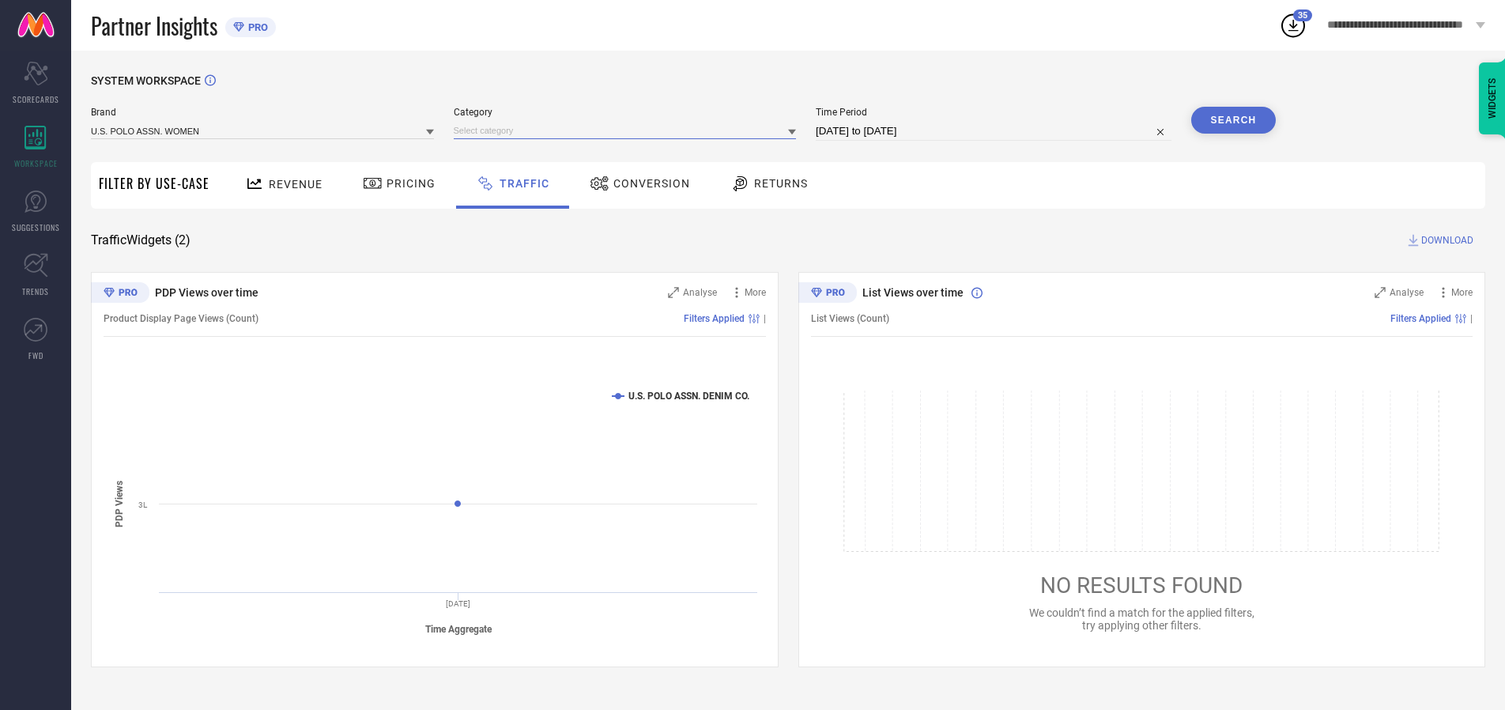
click at [628, 130] on input at bounding box center [625, 131] width 343 height 17
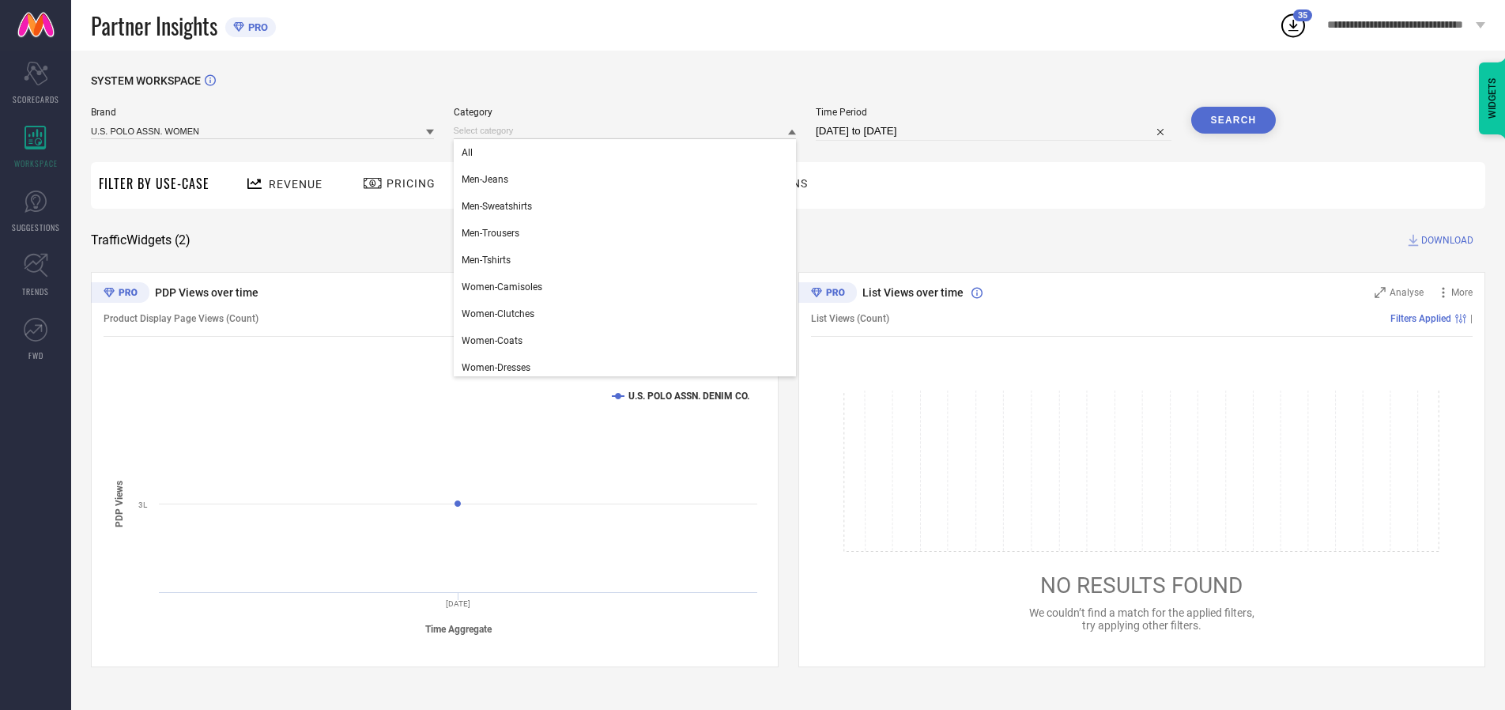
click at [628, 153] on div "All" at bounding box center [625, 152] width 343 height 27
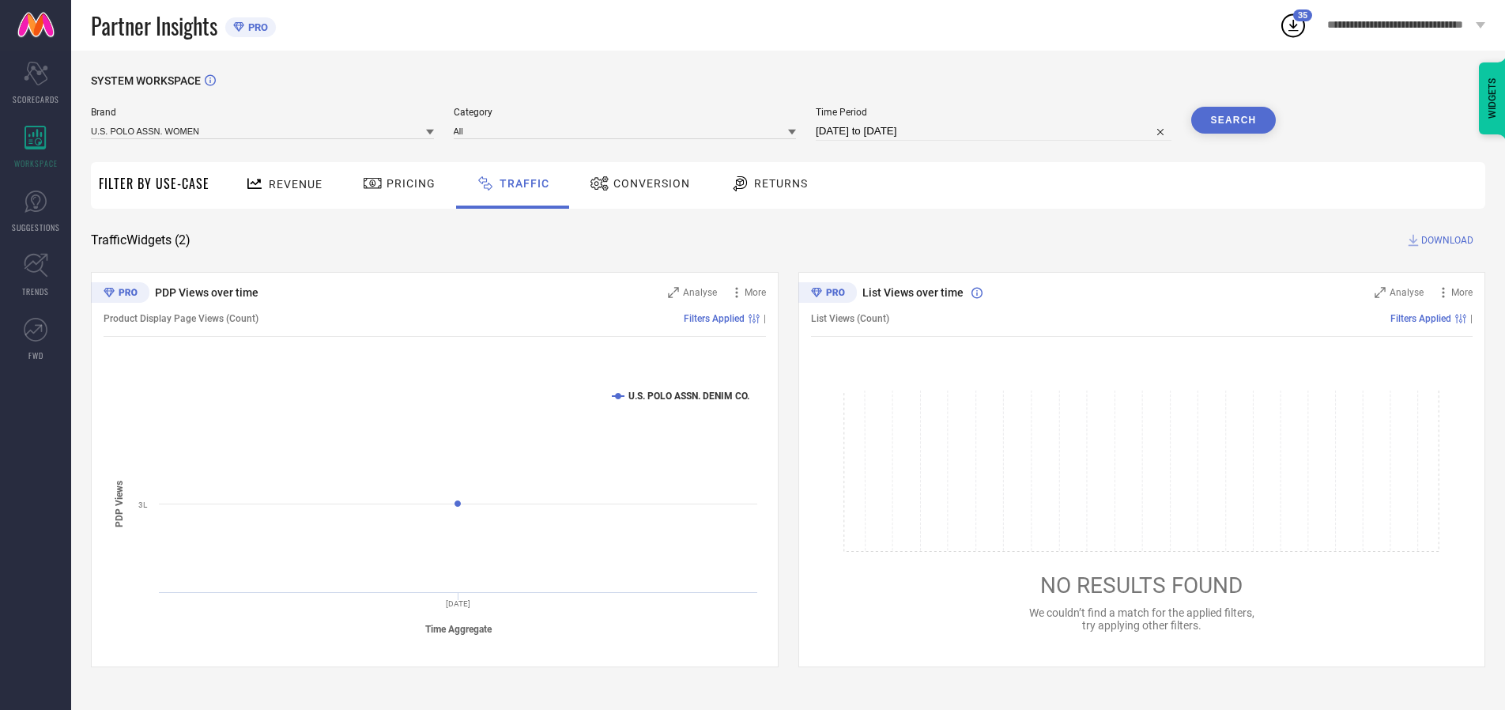
click at [1233, 120] on button "Search" at bounding box center [1233, 120] width 85 height 27
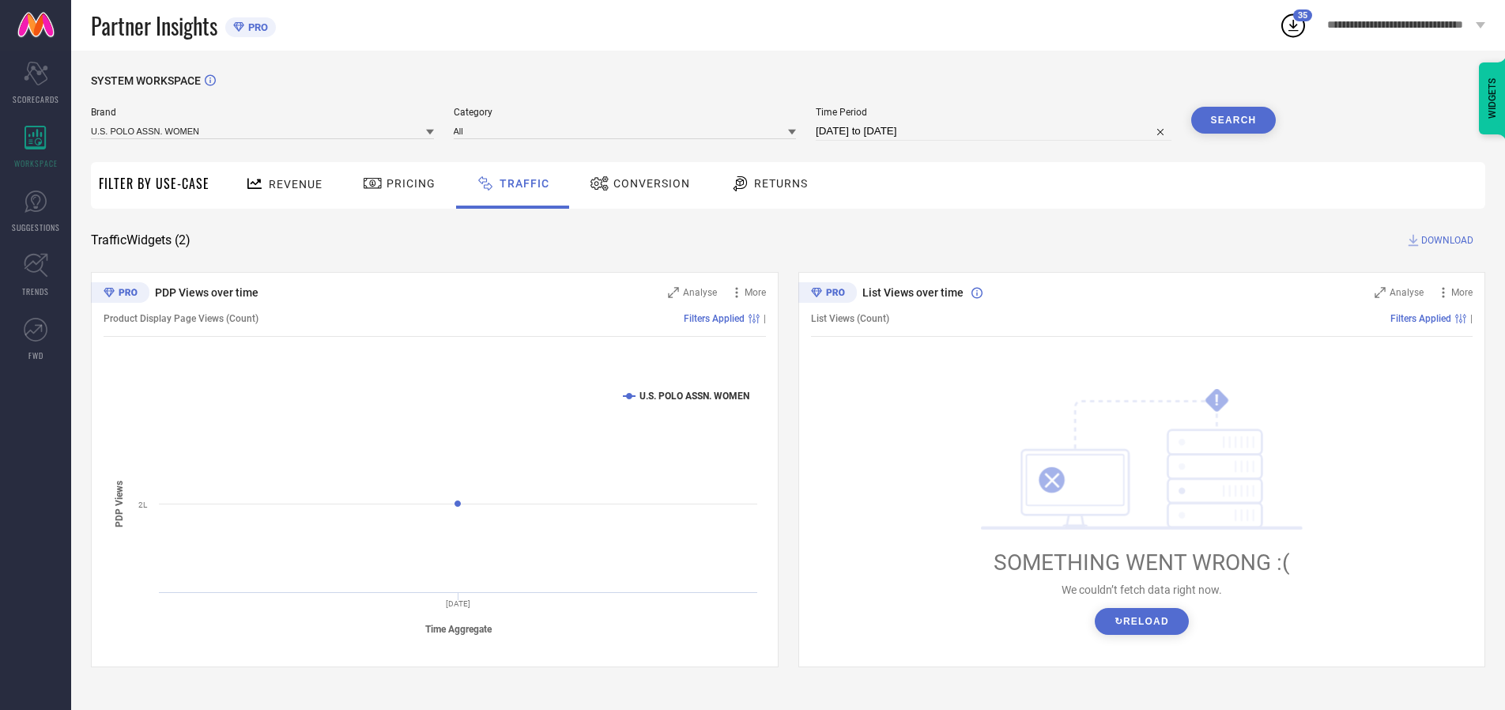
click at [1445, 240] on span "DOWNLOAD" at bounding box center [1447, 240] width 52 height 16
click at [996, 131] on input at bounding box center [994, 131] width 356 height 19
select select "9"
select select "2025"
select select "10"
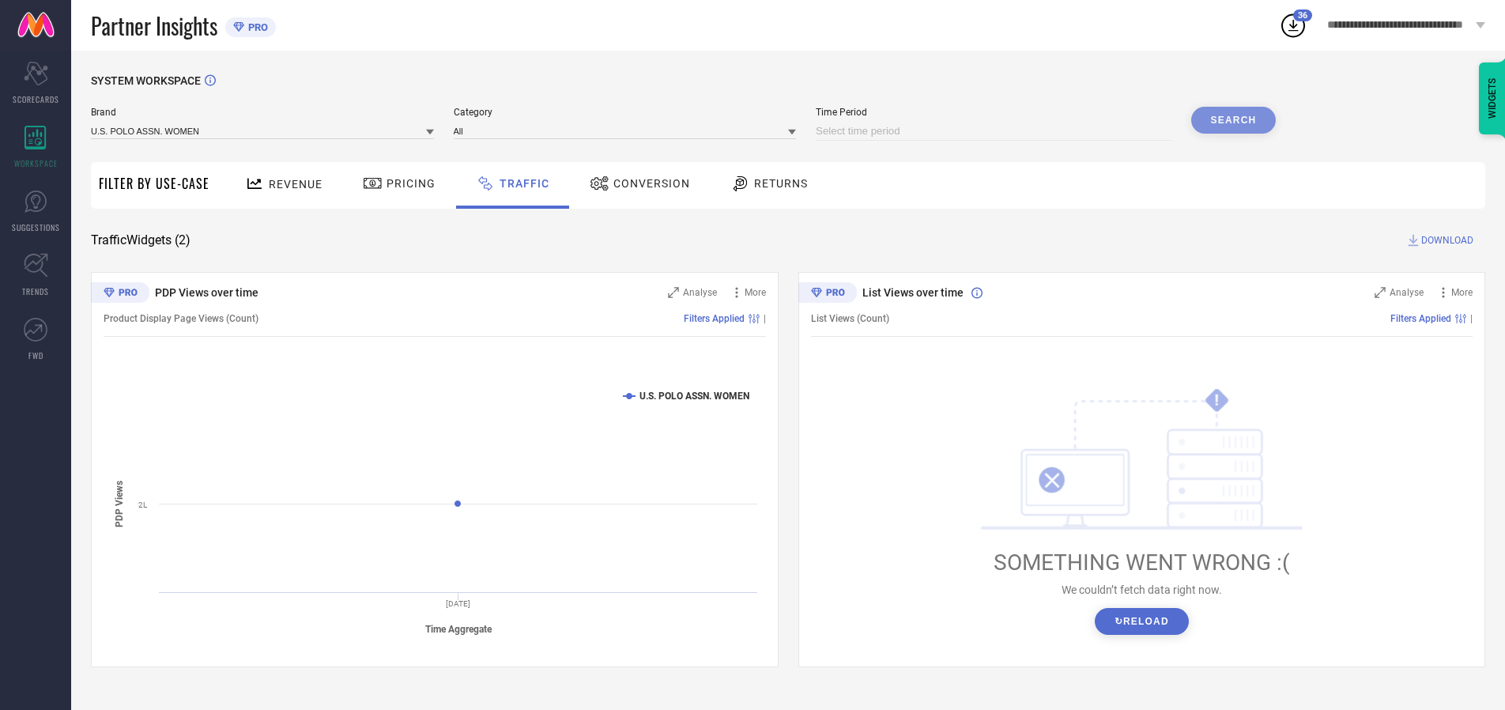
select select "2025"
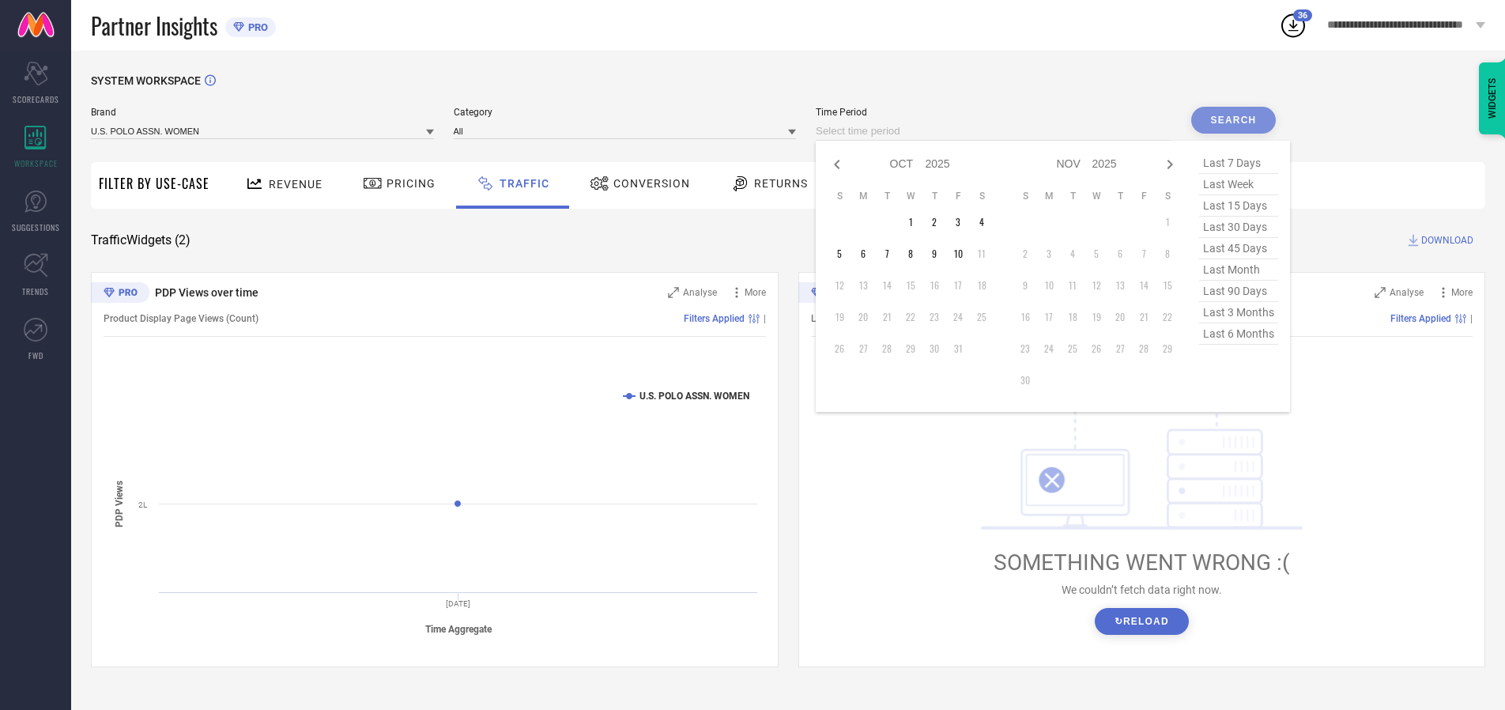
click at [868, 254] on td "6" at bounding box center [863, 254] width 24 height 24
type input "[DATE] to [DATE]"
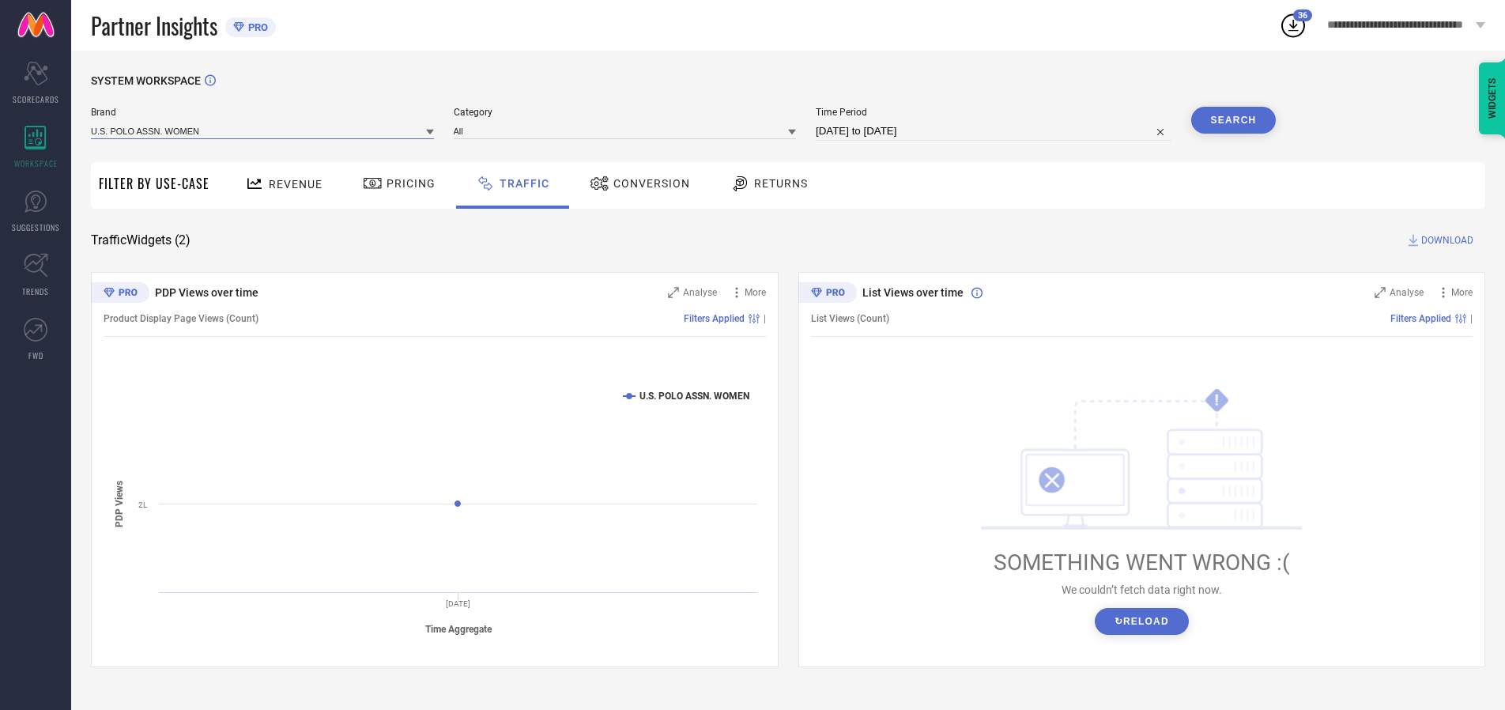
click at [263, 130] on input at bounding box center [262, 131] width 343 height 17
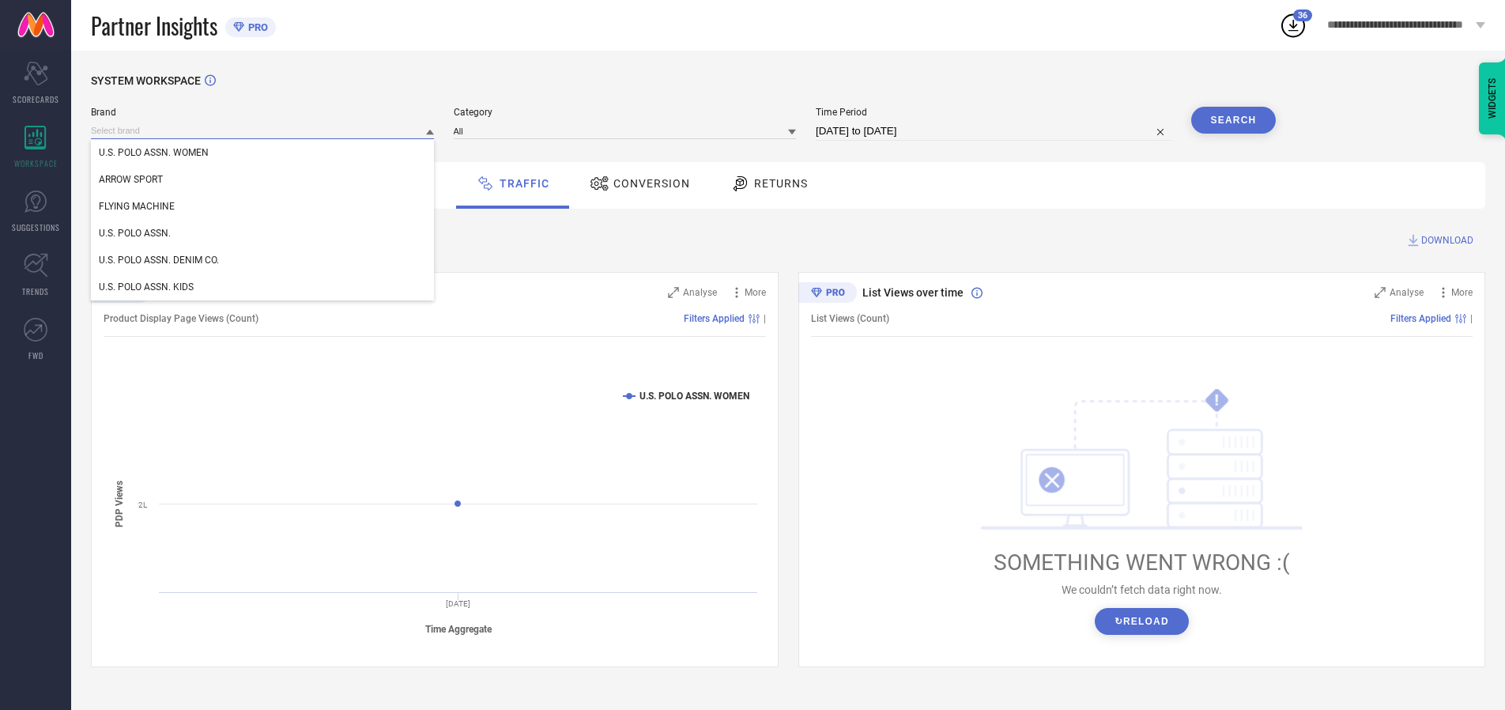
click at [263, 130] on input at bounding box center [262, 131] width 343 height 17
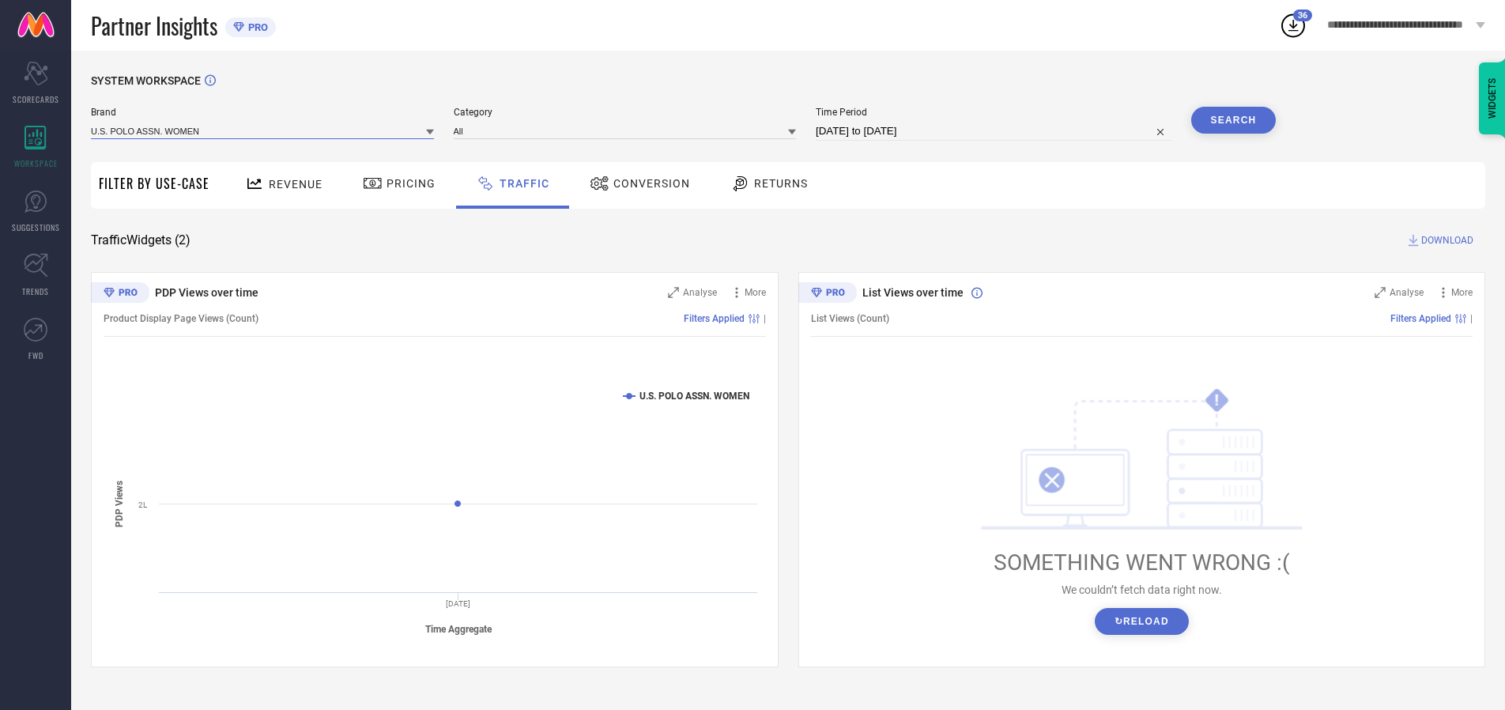
click at [263, 130] on input at bounding box center [262, 131] width 343 height 17
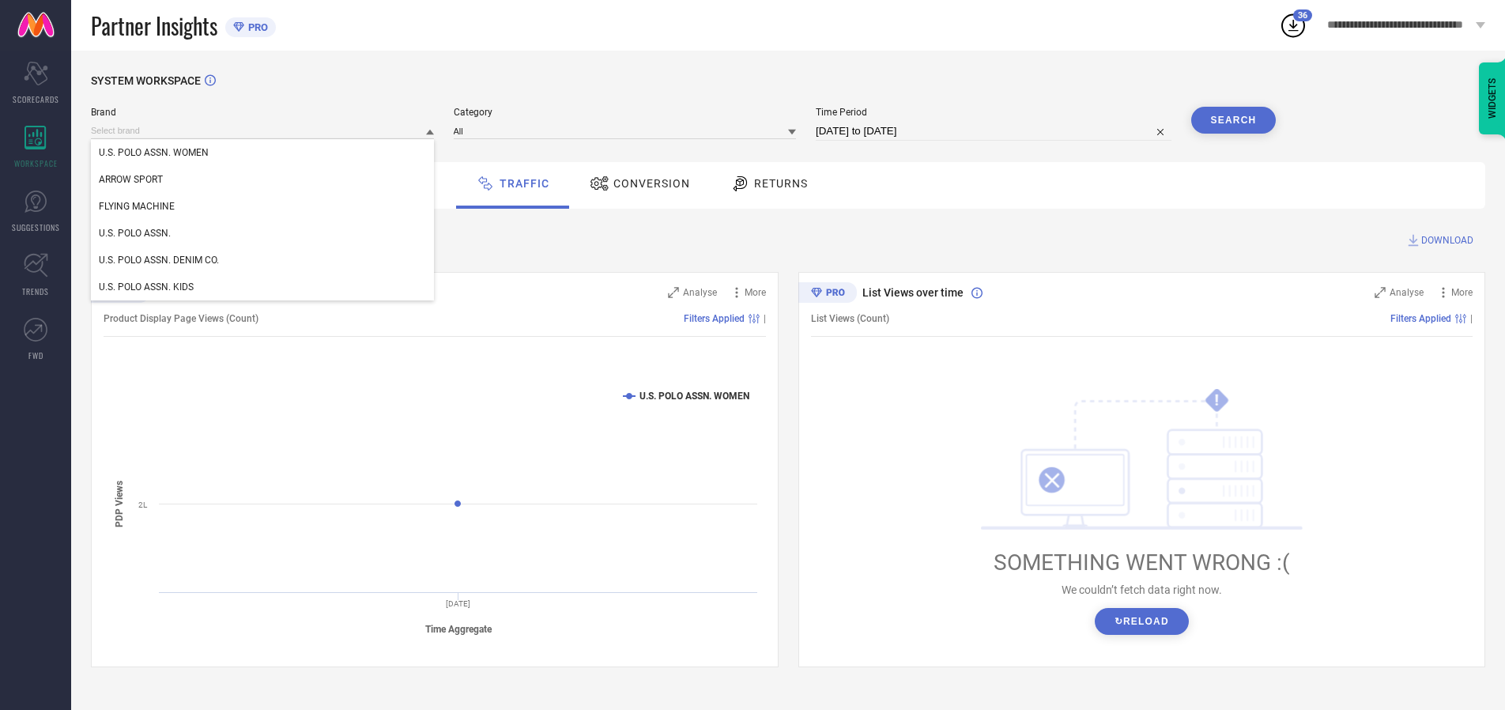
click at [263, 153] on div "U.S. POLO ASSN. WOMEN" at bounding box center [262, 152] width 343 height 27
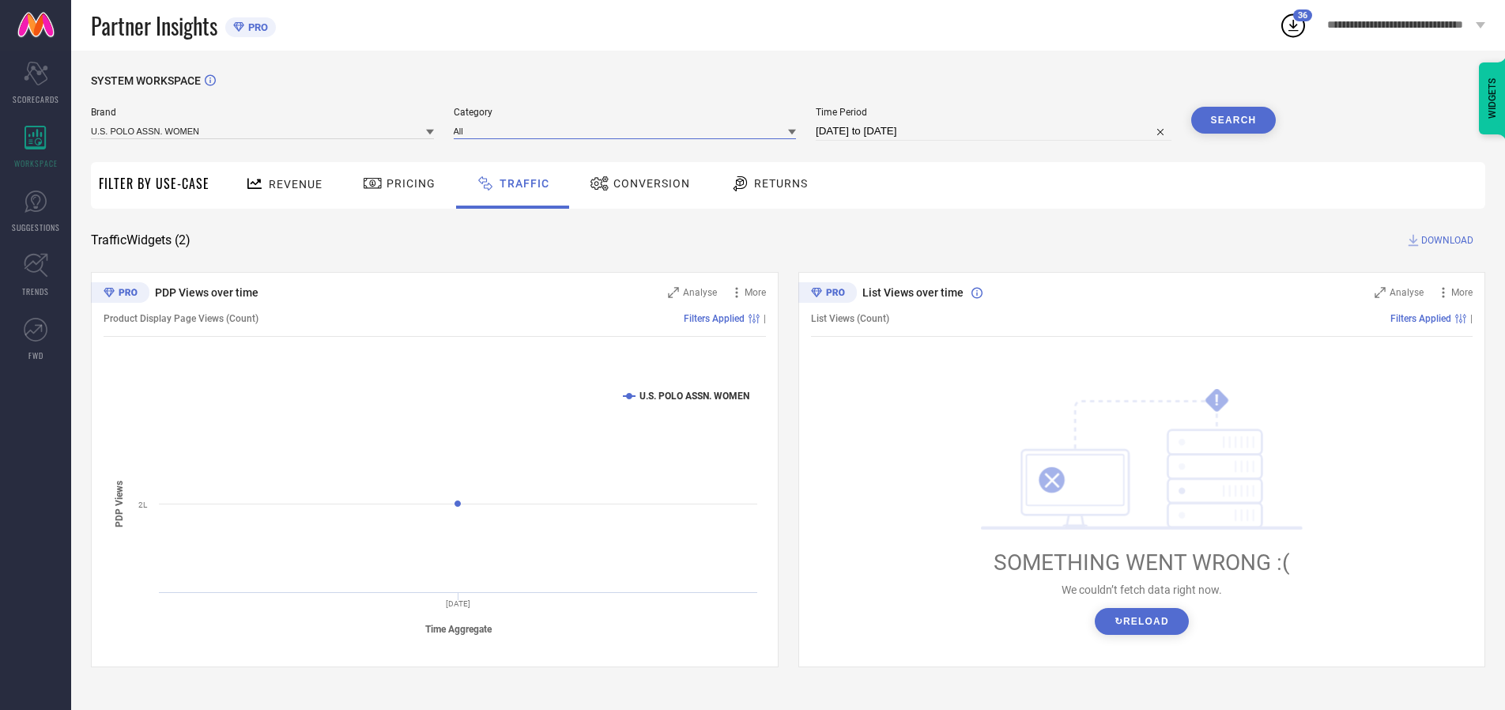
click at [628, 130] on input at bounding box center [625, 131] width 343 height 17
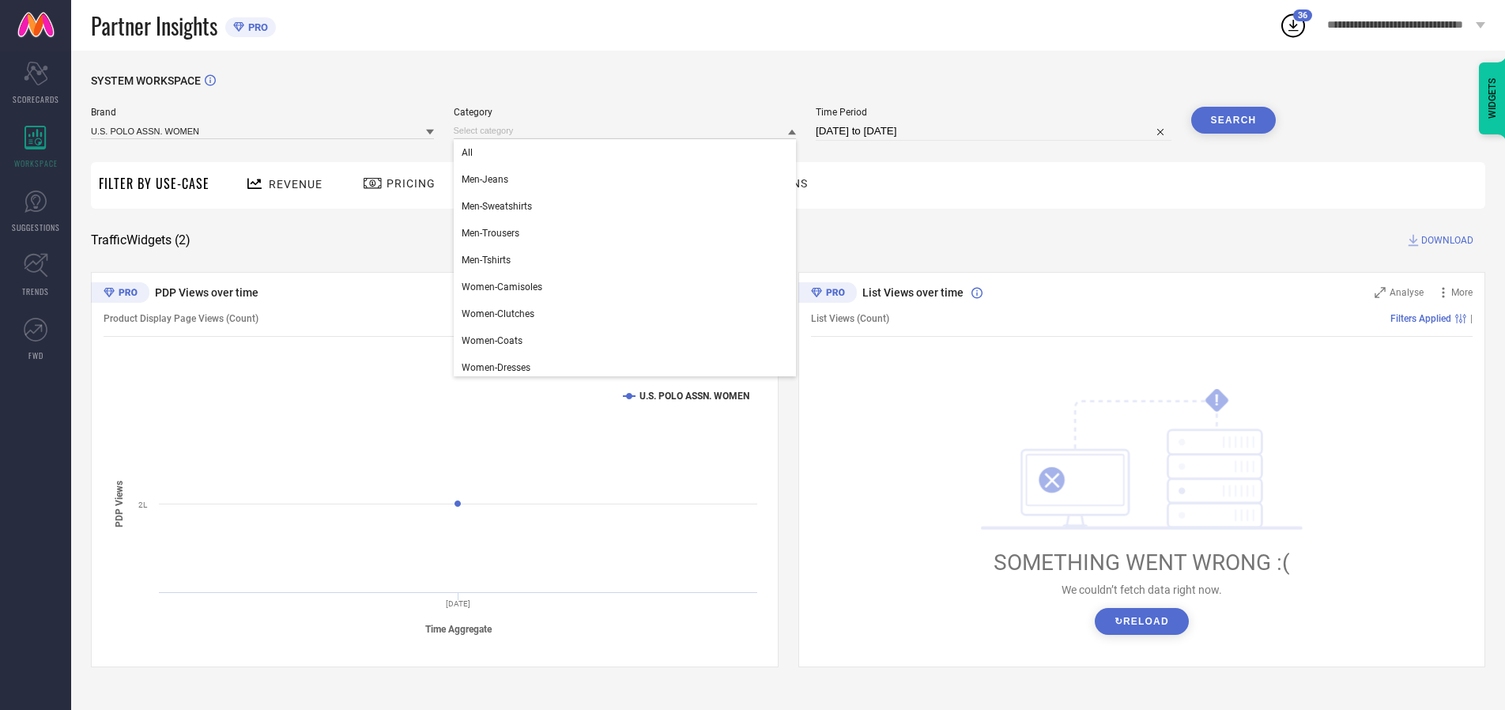
click at [628, 153] on div "All" at bounding box center [625, 152] width 343 height 27
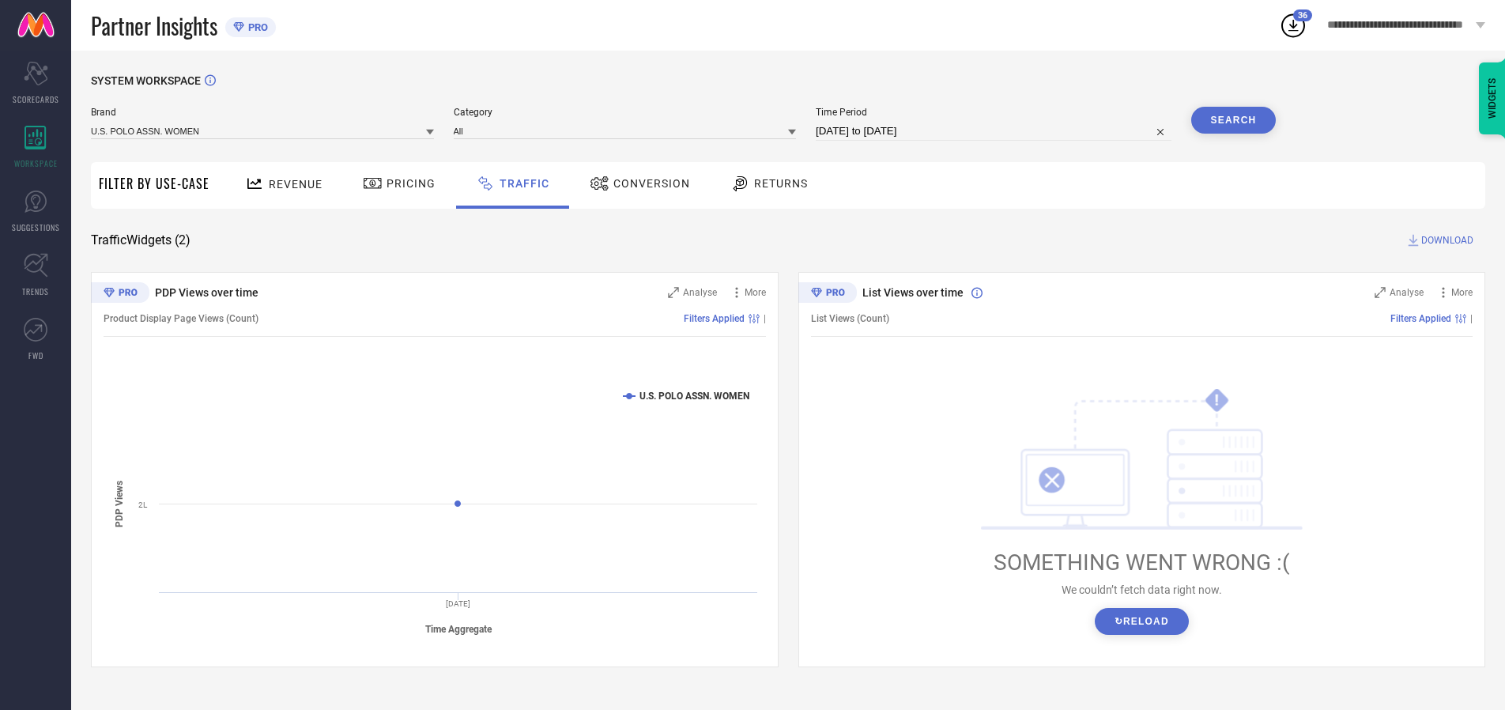
click at [1233, 120] on button "Search" at bounding box center [1233, 120] width 85 height 27
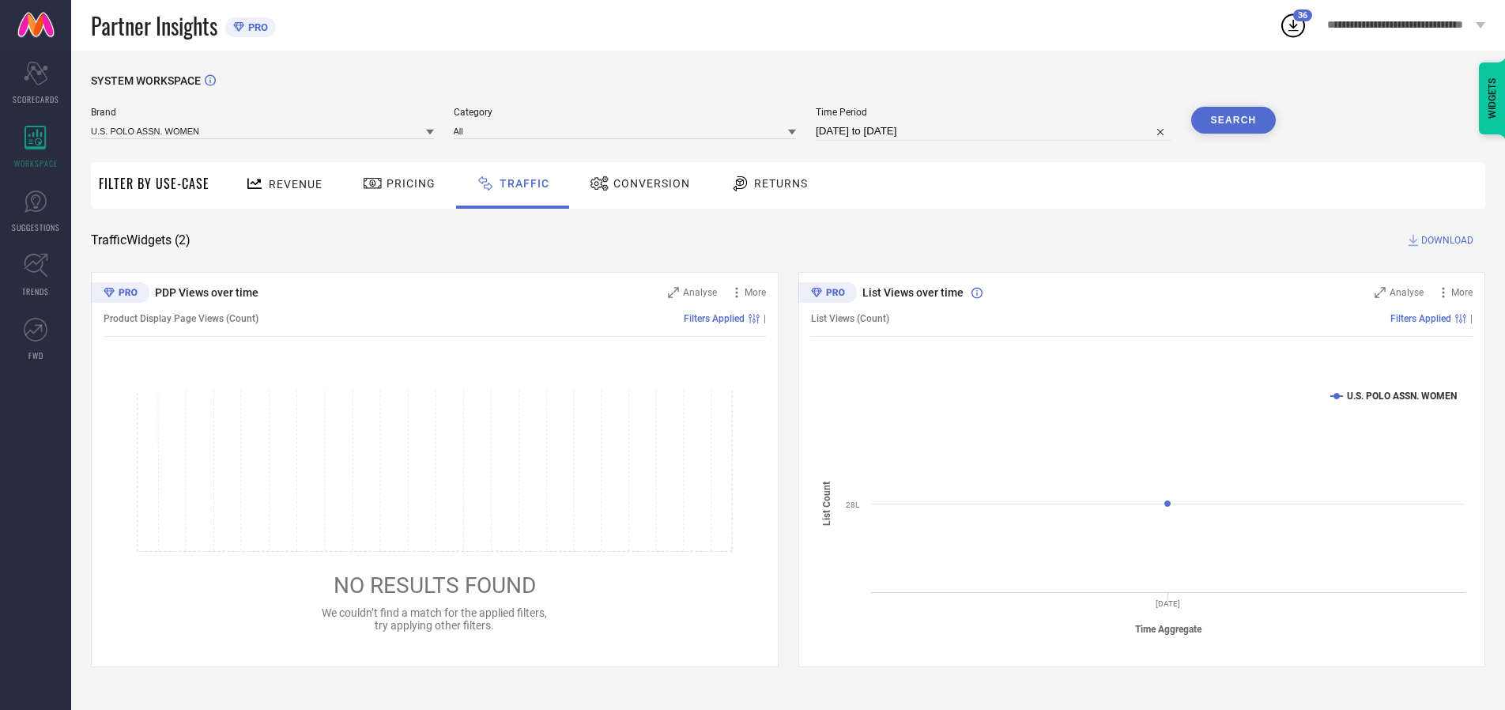
click at [1445, 240] on span "DOWNLOAD" at bounding box center [1447, 240] width 52 height 16
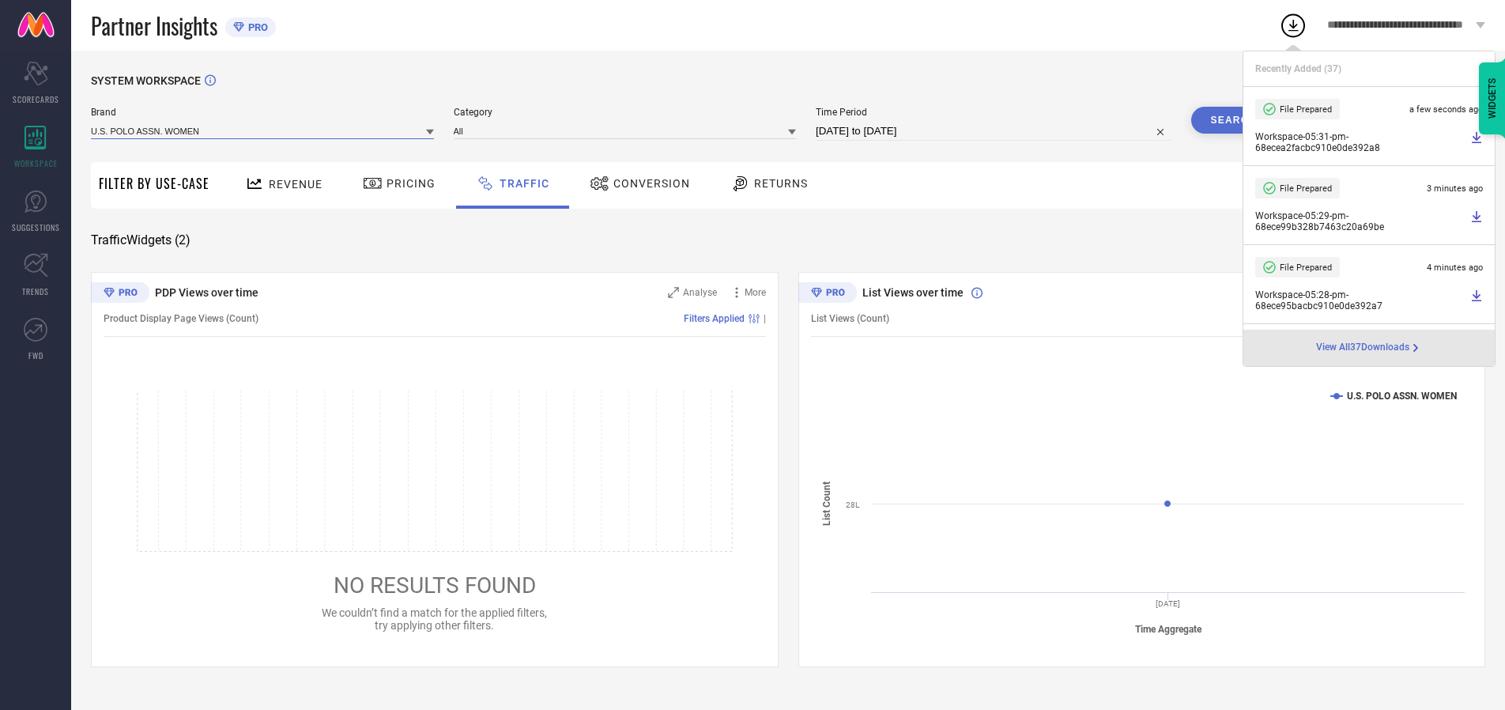
click at [263, 130] on input at bounding box center [262, 131] width 343 height 17
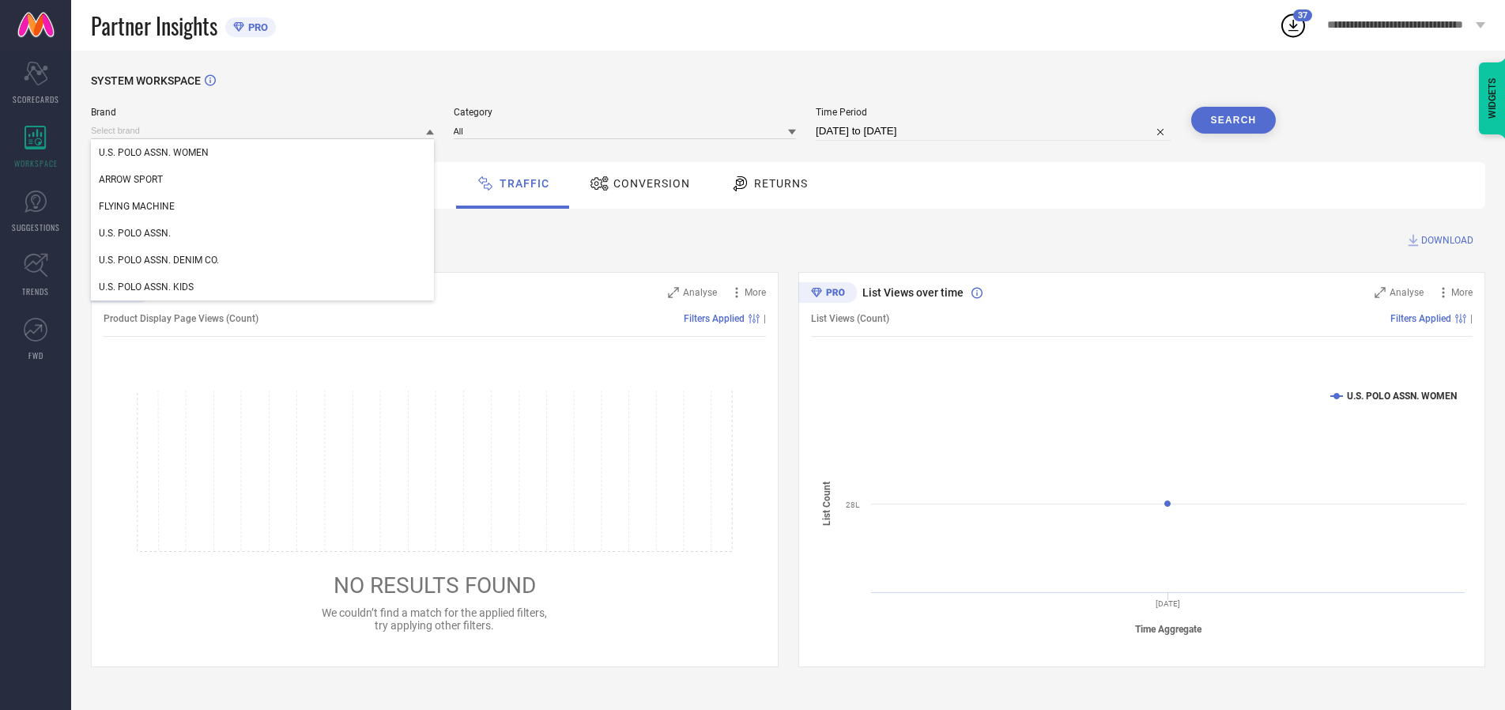
click at [263, 233] on div "U.S. POLO ASSN." at bounding box center [262, 233] width 343 height 27
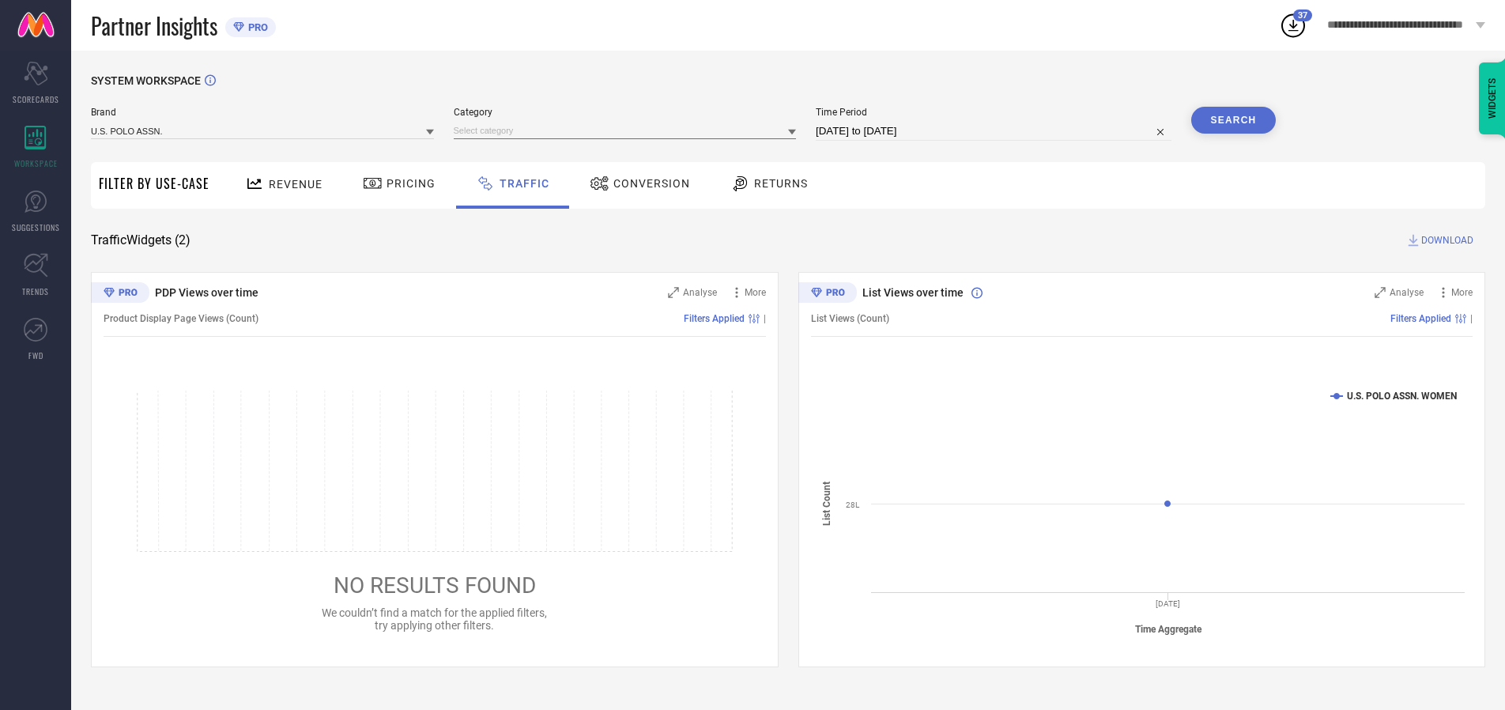
click at [628, 130] on input at bounding box center [625, 131] width 343 height 17
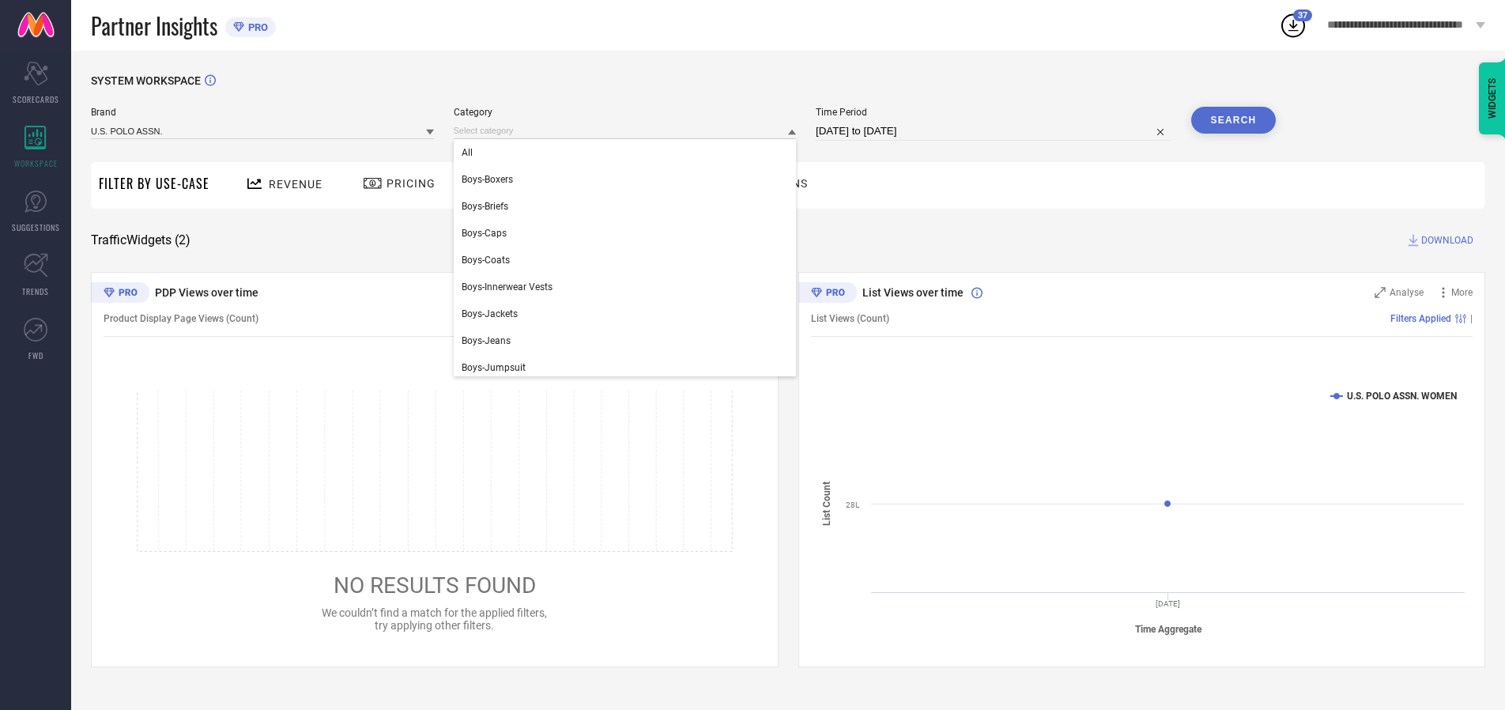
click at [628, 153] on div "All" at bounding box center [625, 152] width 343 height 27
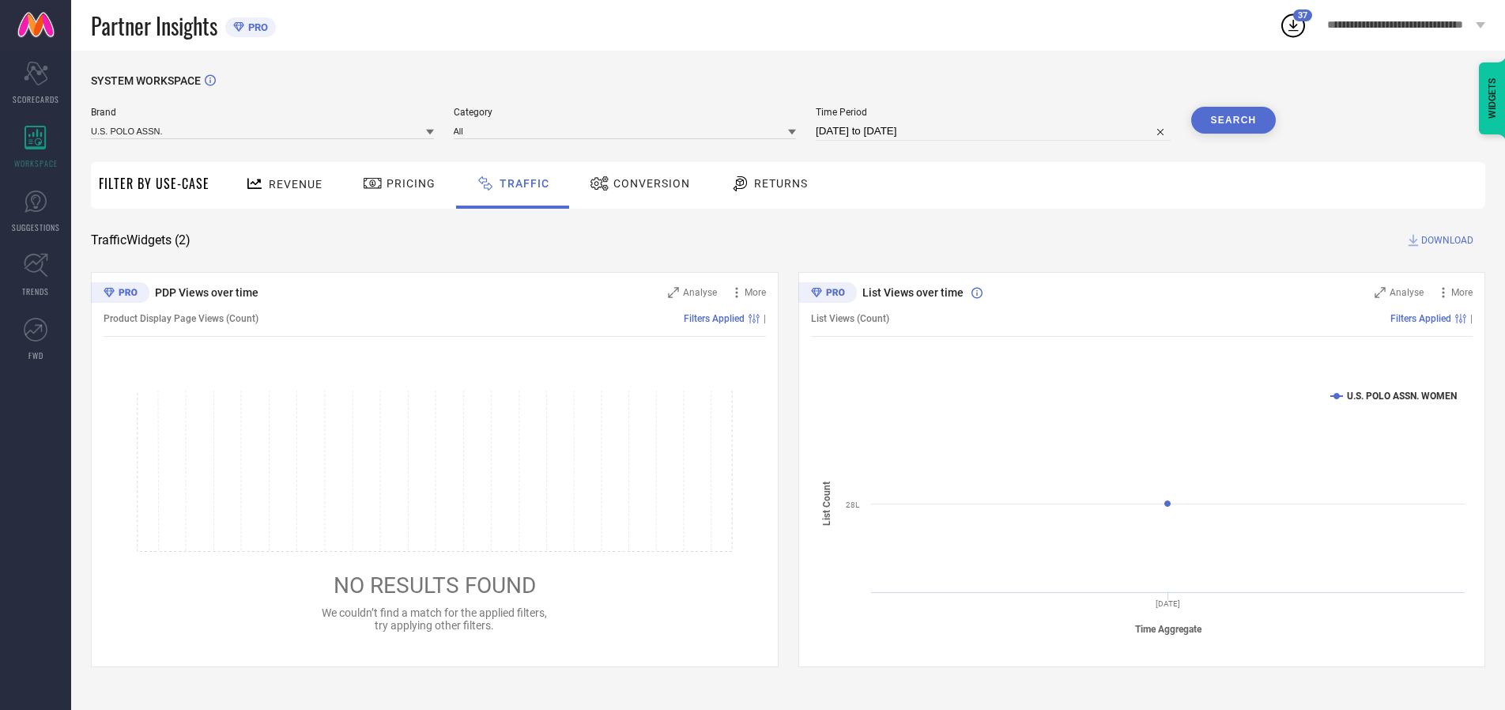
click at [1233, 120] on button "Search" at bounding box center [1233, 120] width 85 height 27
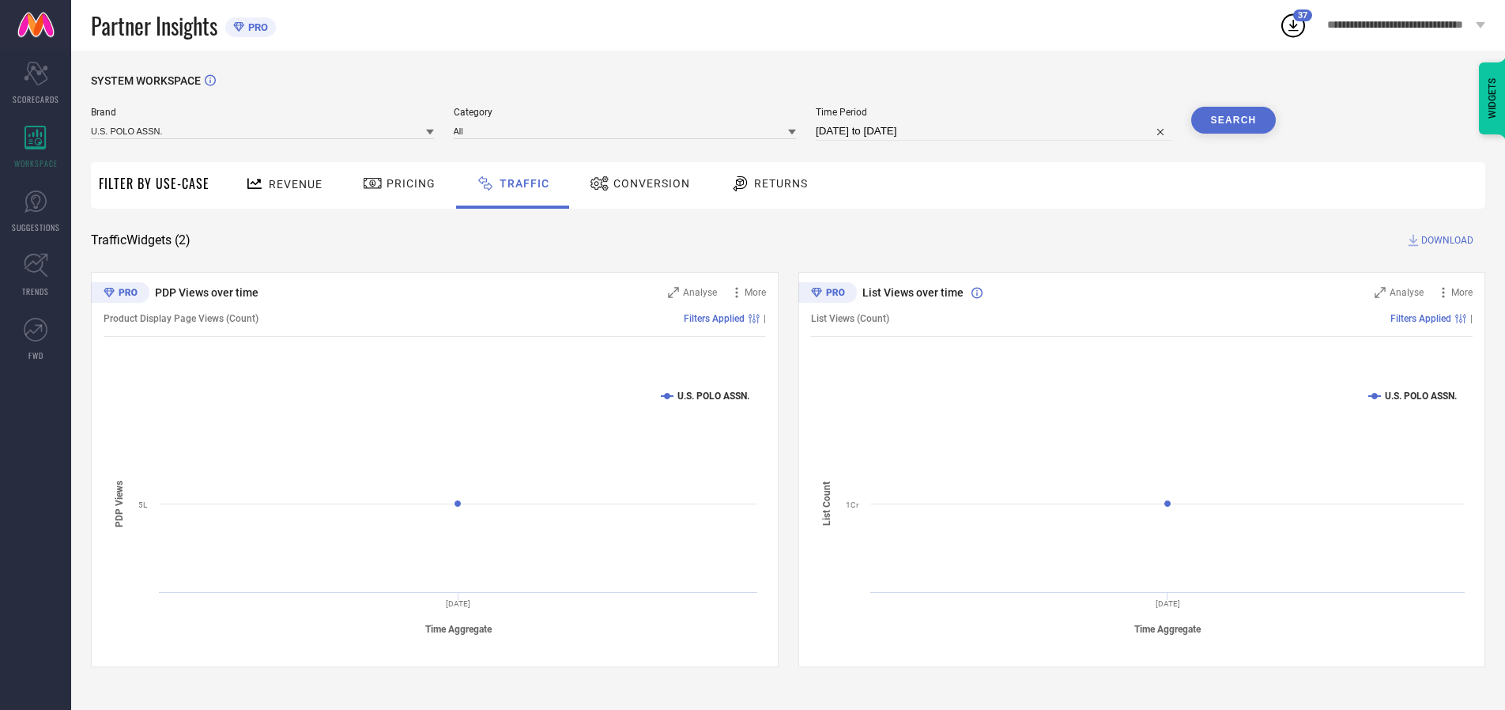
click at [1445, 240] on span "DOWNLOAD" at bounding box center [1447, 240] width 52 height 16
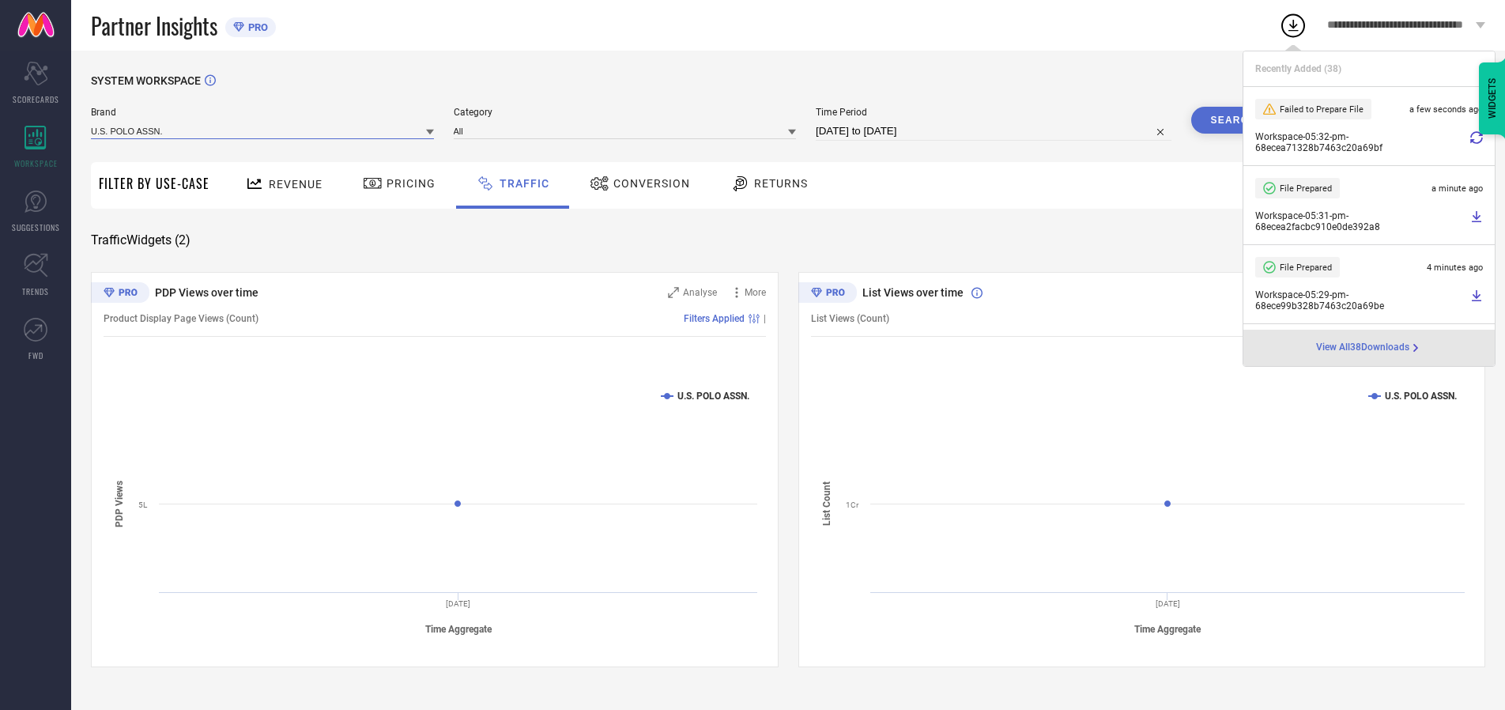
click at [263, 130] on input at bounding box center [262, 131] width 343 height 17
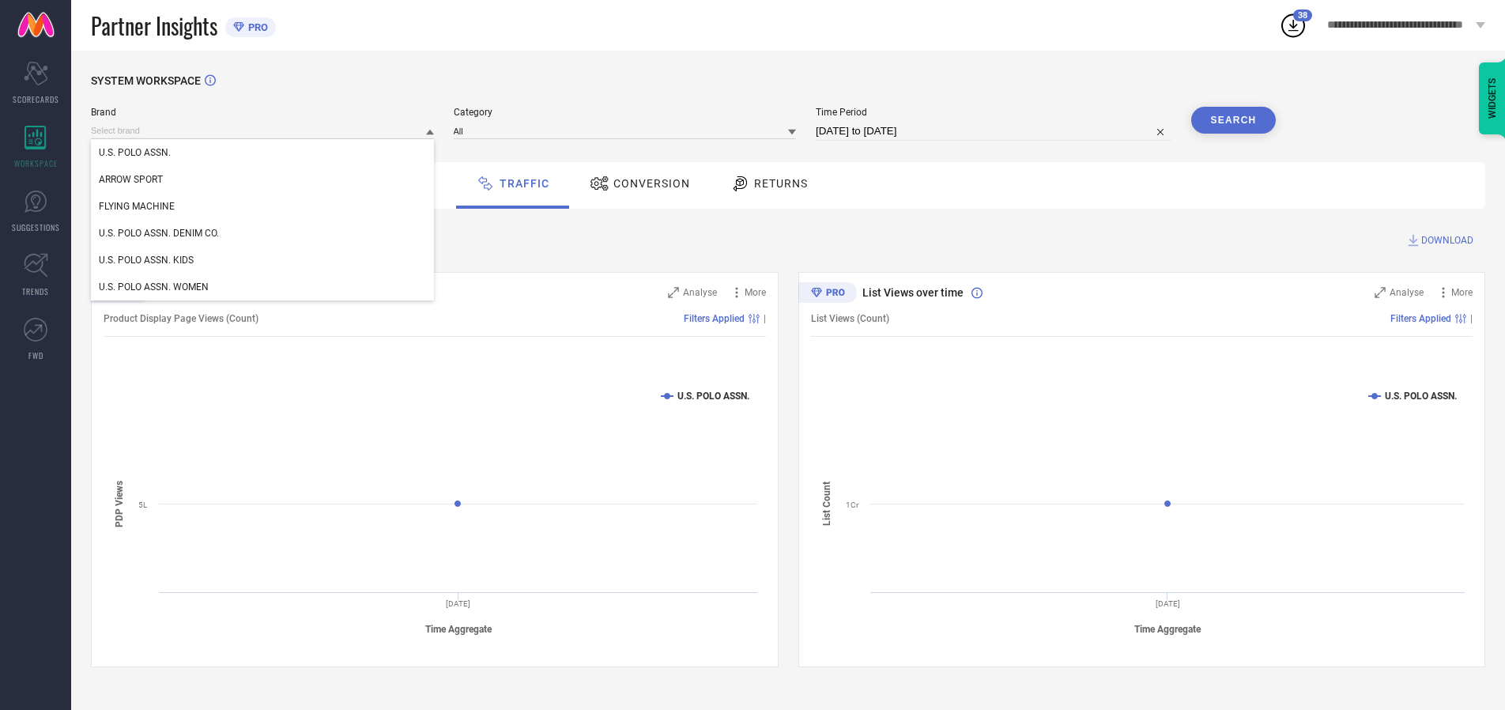
click at [263, 233] on div "U.S. POLO ASSN. DENIM CO." at bounding box center [262, 233] width 343 height 27
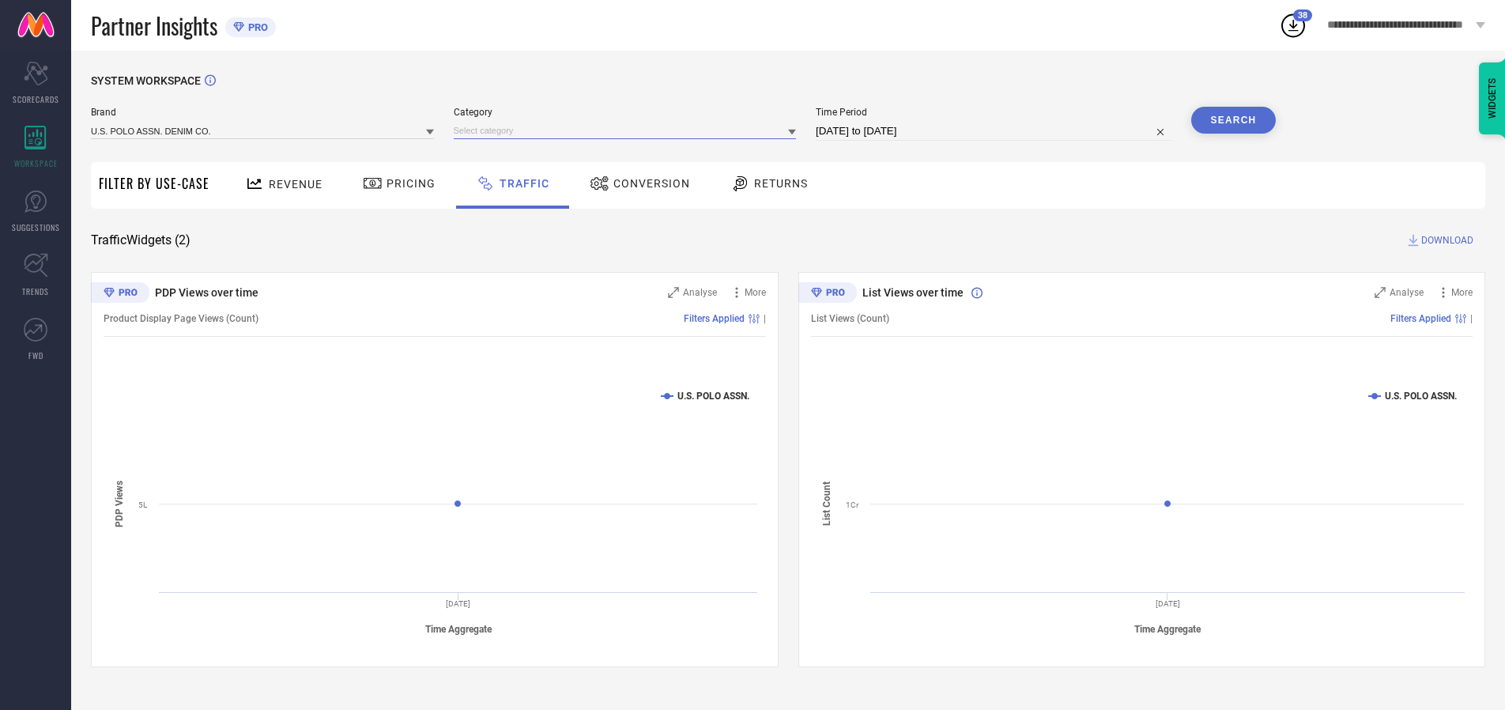
click at [628, 130] on input at bounding box center [625, 131] width 343 height 17
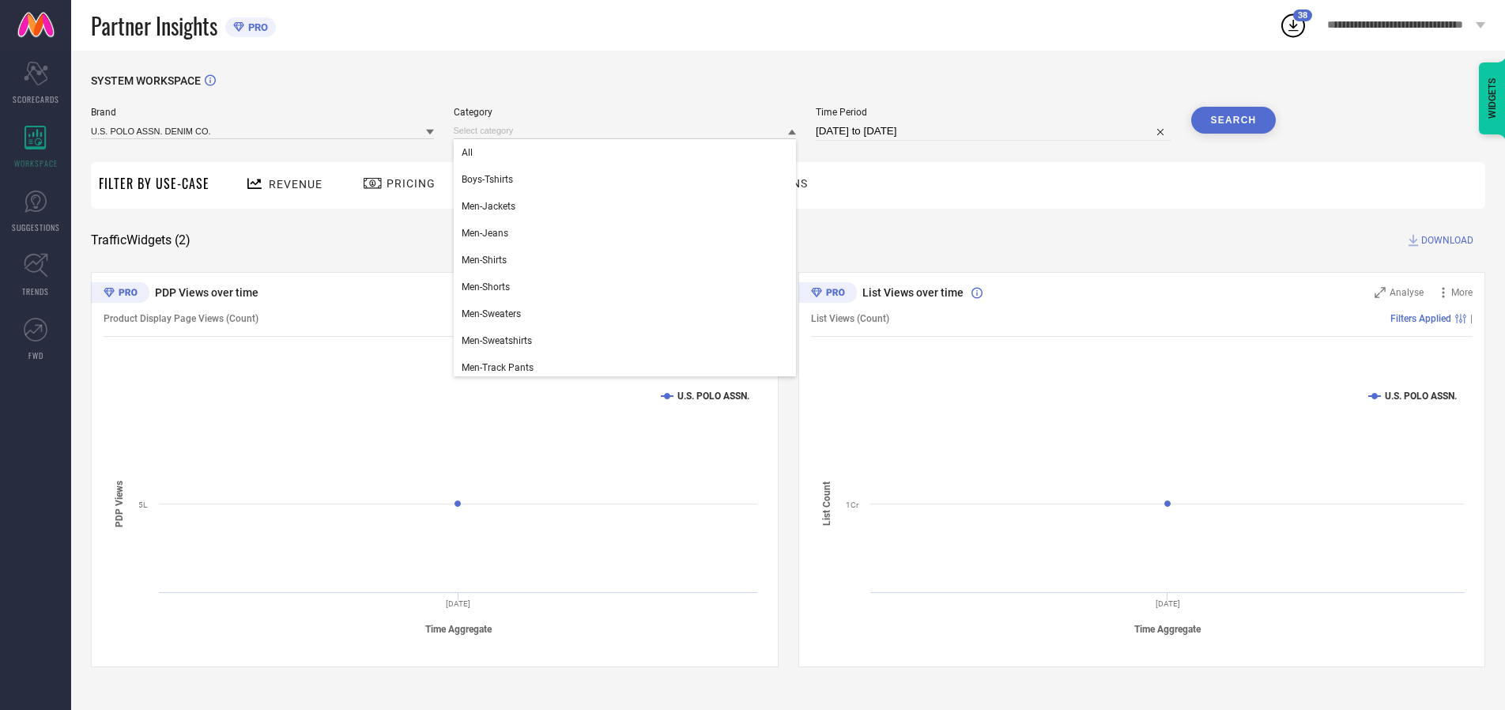
click at [628, 153] on div "All" at bounding box center [625, 152] width 343 height 27
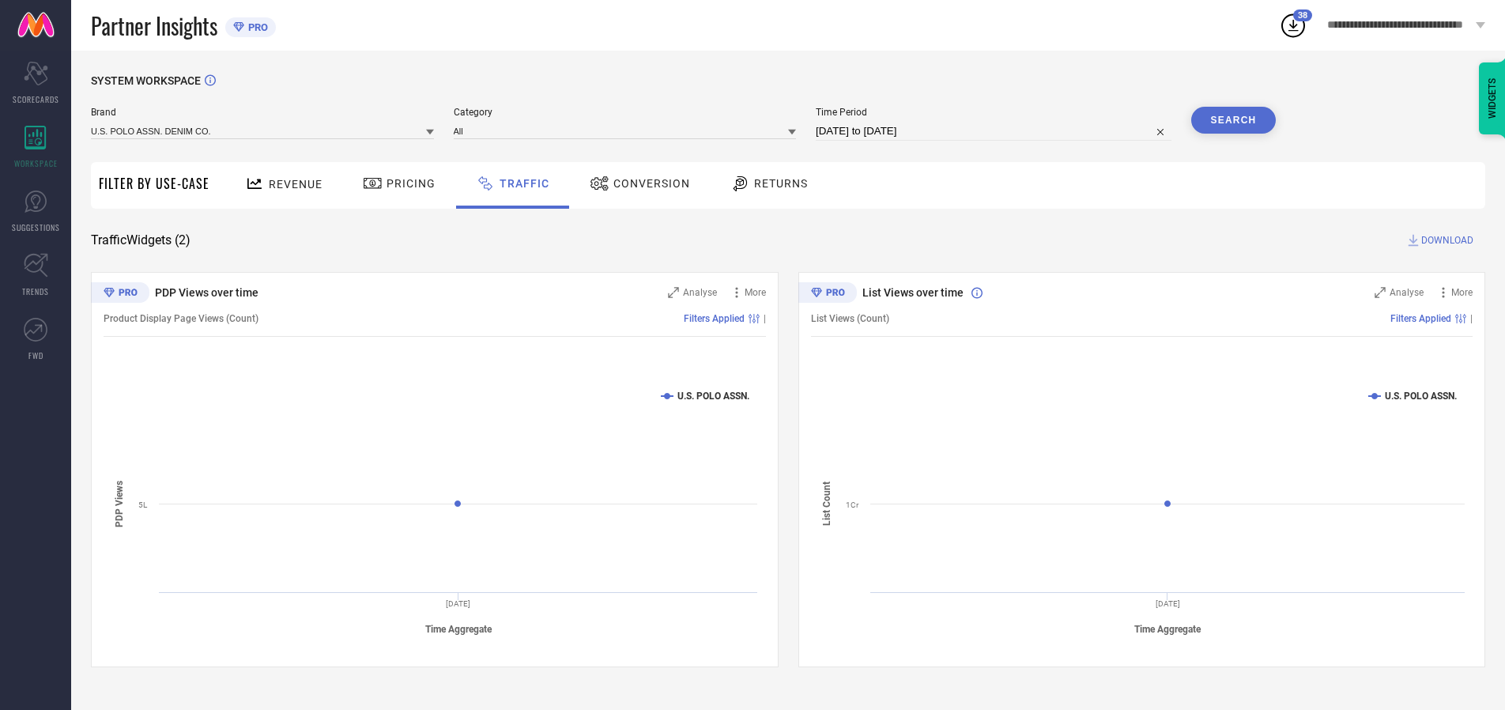
click at [1233, 120] on button "Search" at bounding box center [1233, 120] width 85 height 27
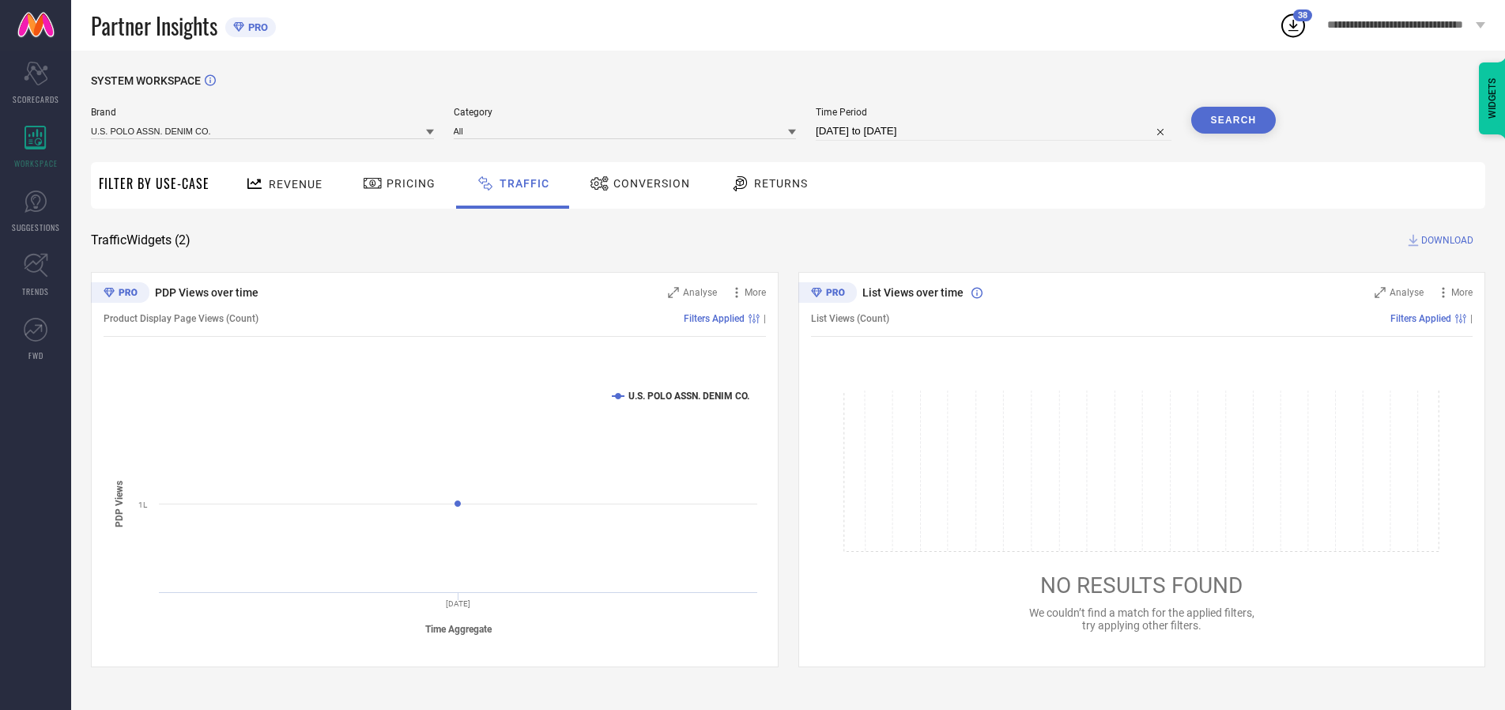
click at [1445, 240] on span "DOWNLOAD" at bounding box center [1447, 240] width 52 height 16
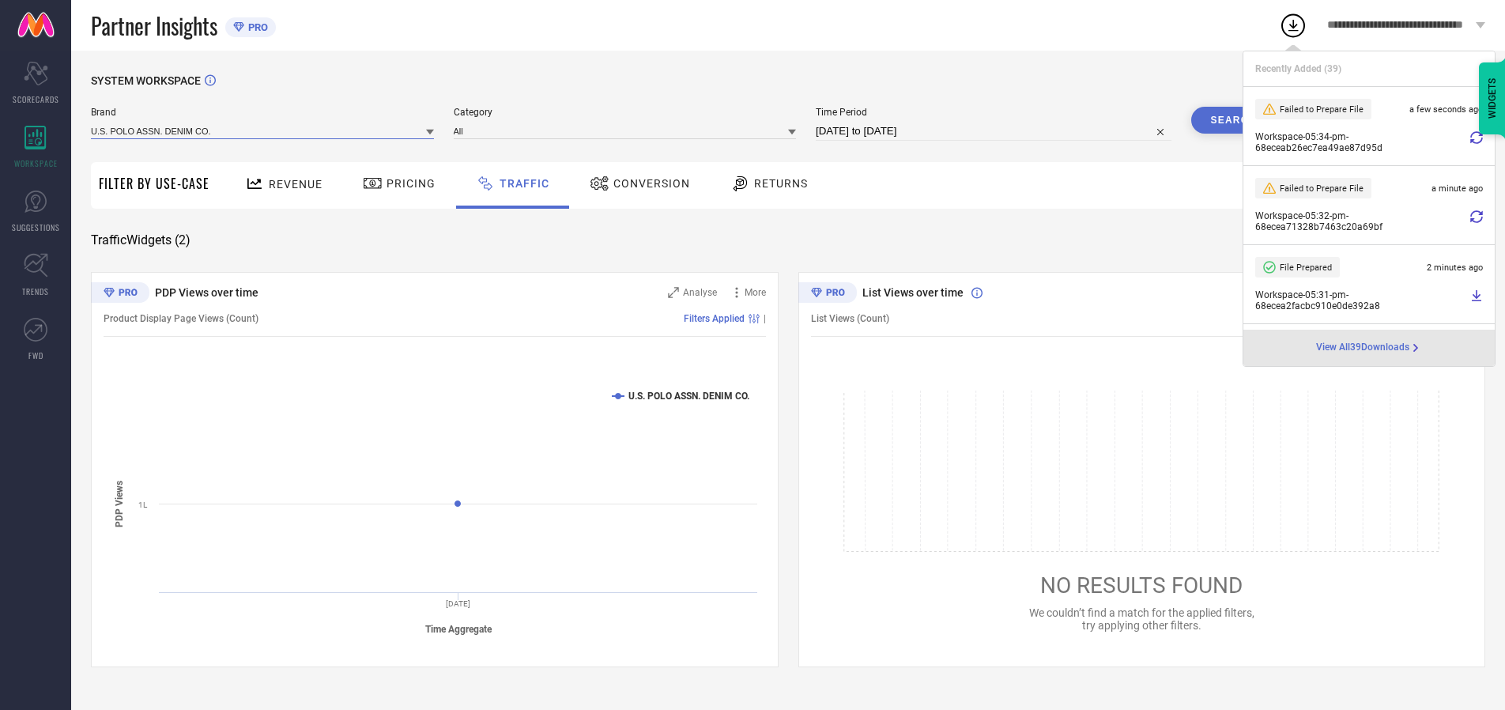
click at [263, 130] on input at bounding box center [262, 131] width 343 height 17
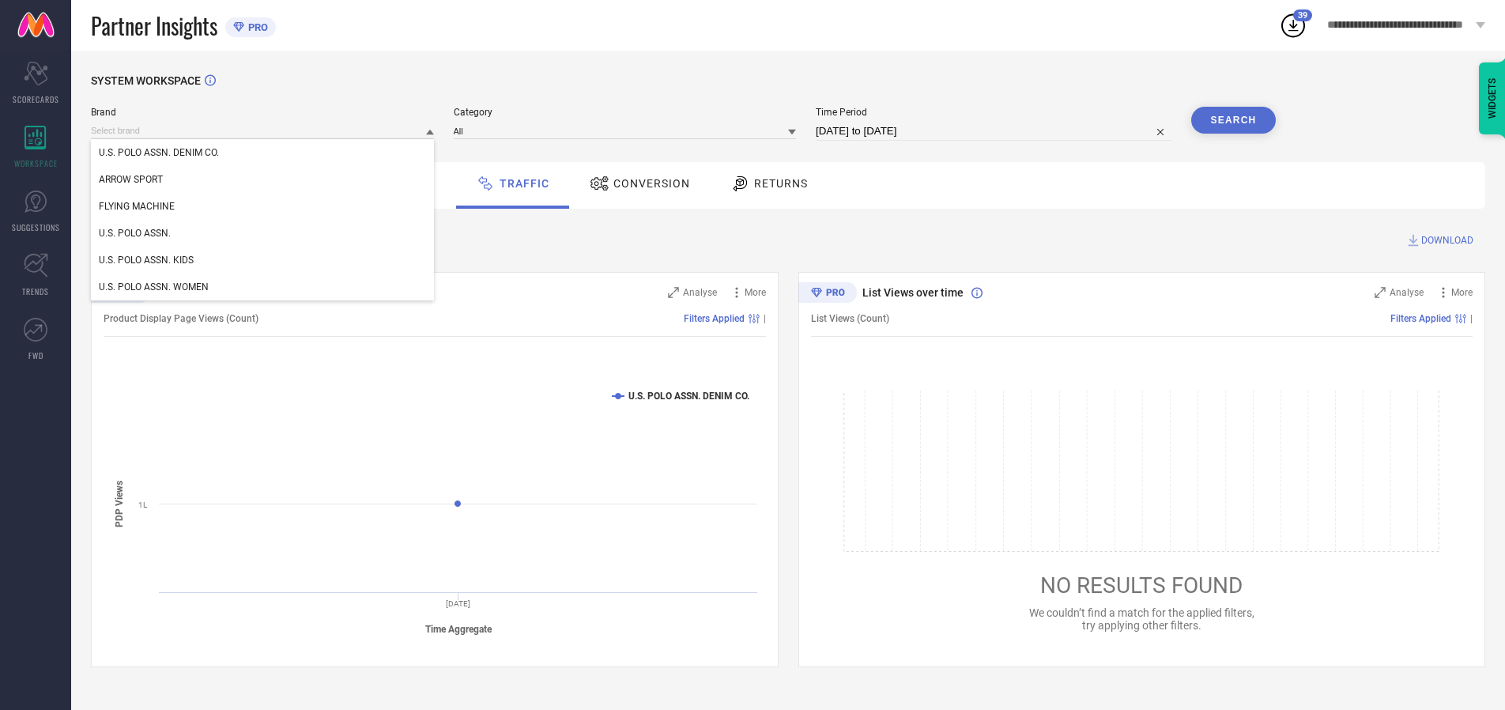
click at [263, 260] on div "U.S. POLO ASSN. KIDS" at bounding box center [262, 260] width 343 height 27
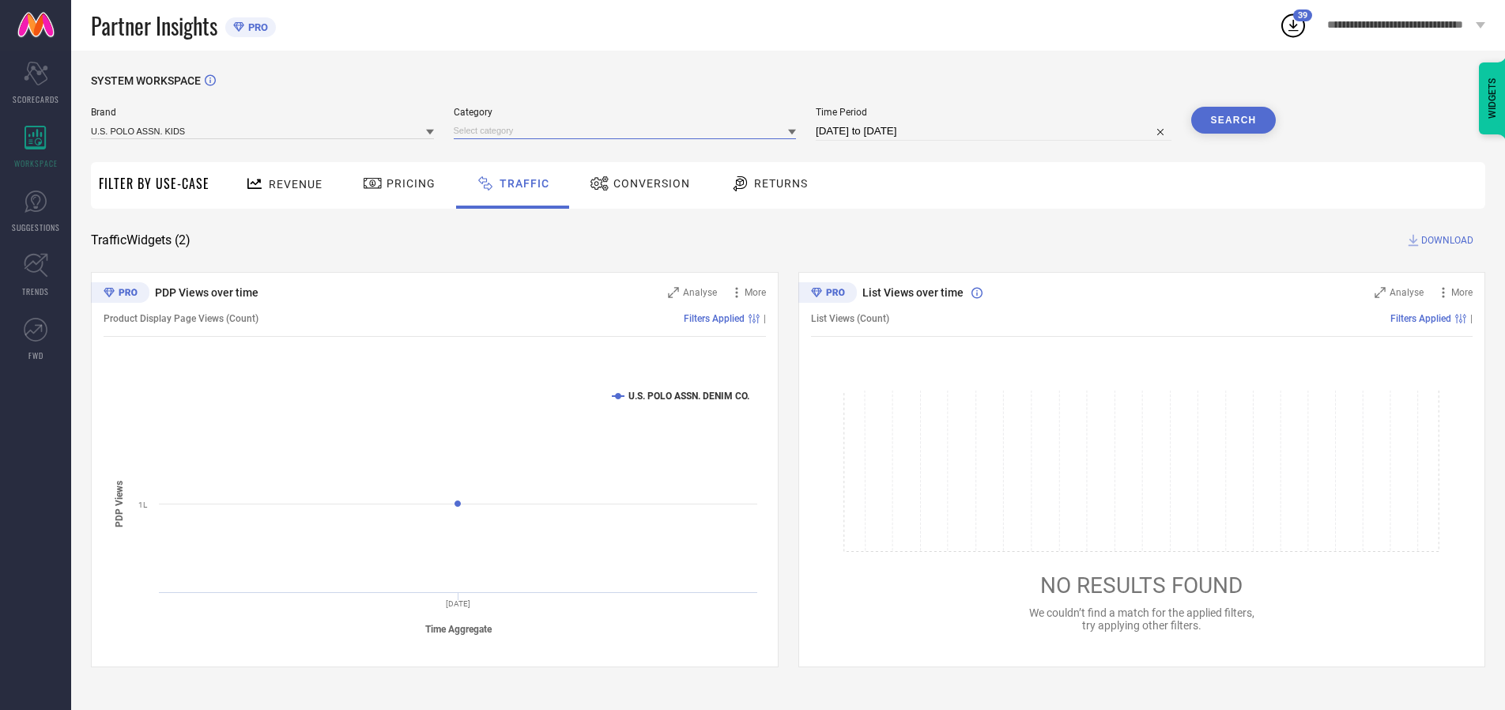
click at [628, 130] on input at bounding box center [625, 131] width 343 height 17
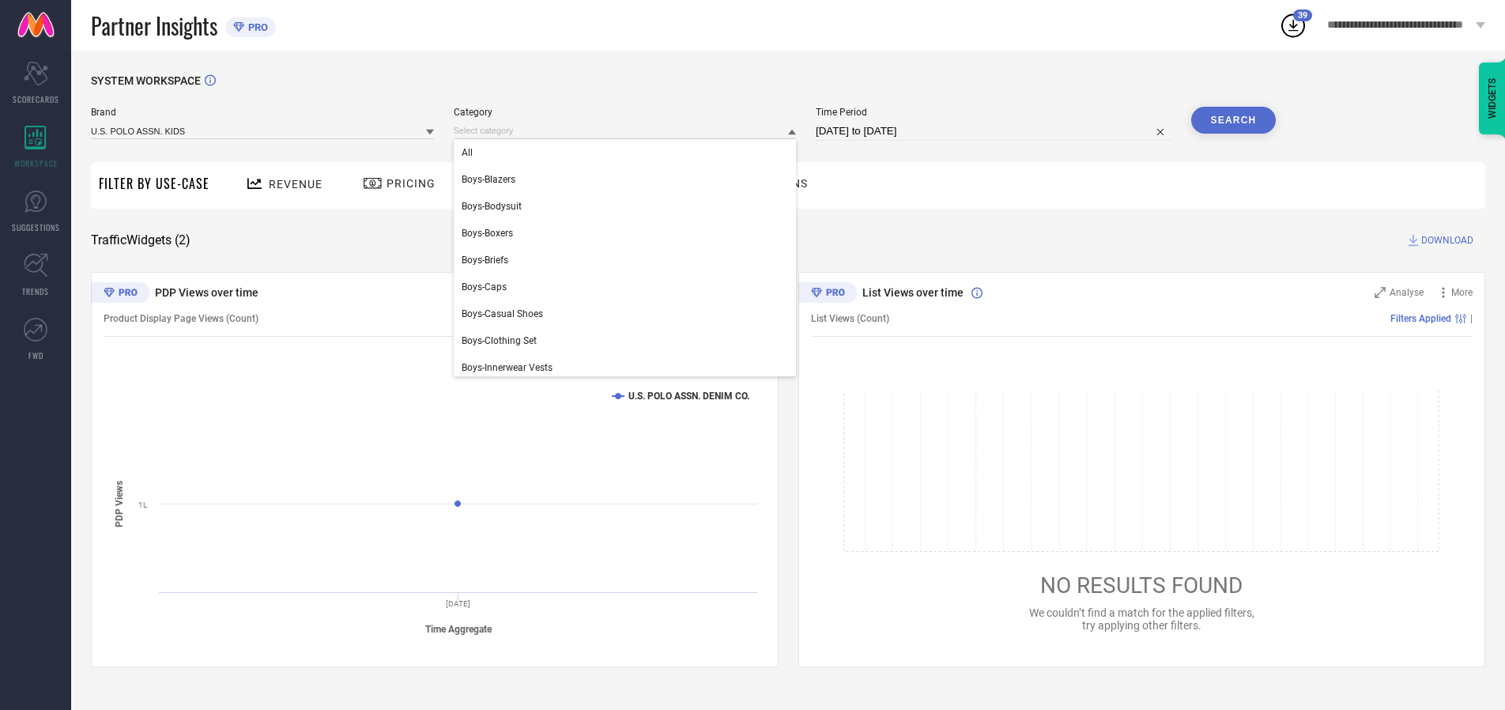
click at [628, 153] on div "All" at bounding box center [625, 152] width 343 height 27
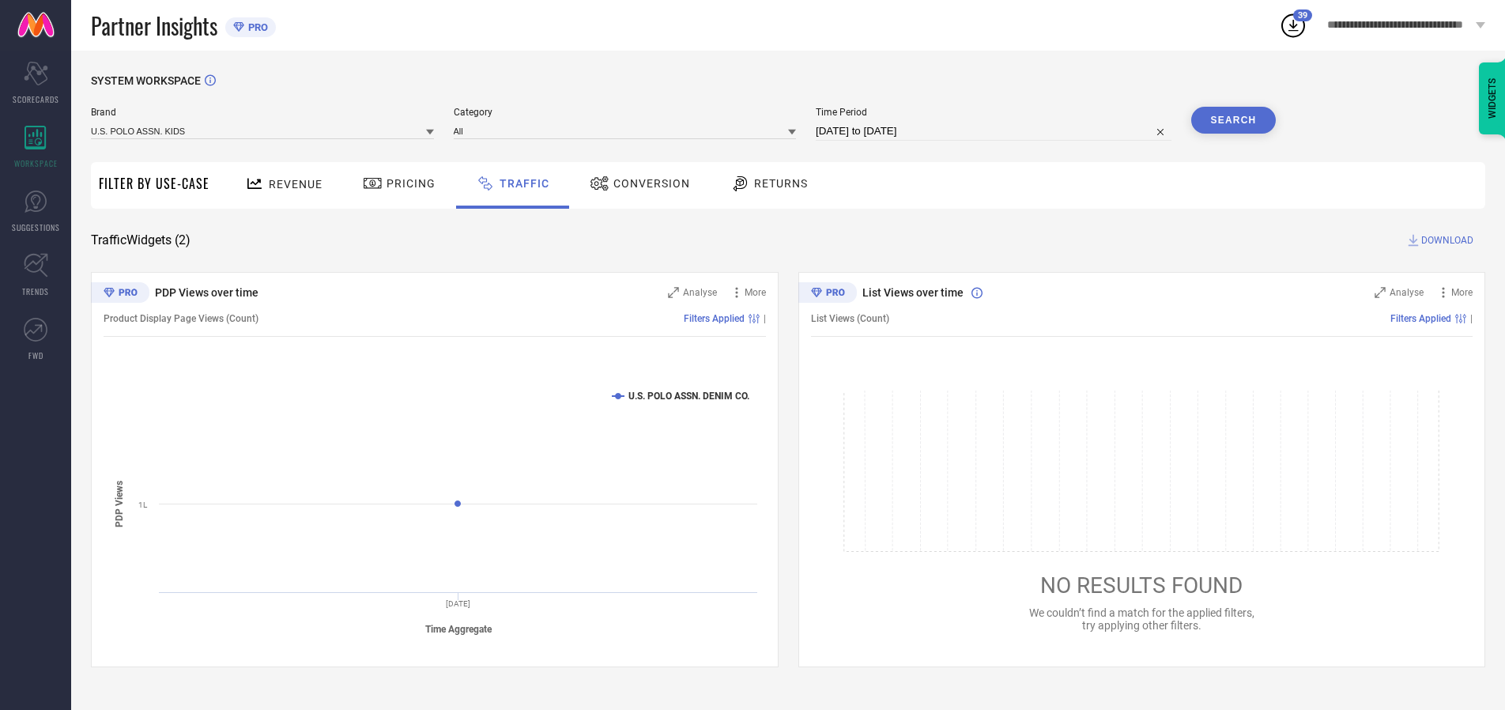
click at [1233, 120] on button "Search" at bounding box center [1233, 120] width 85 height 27
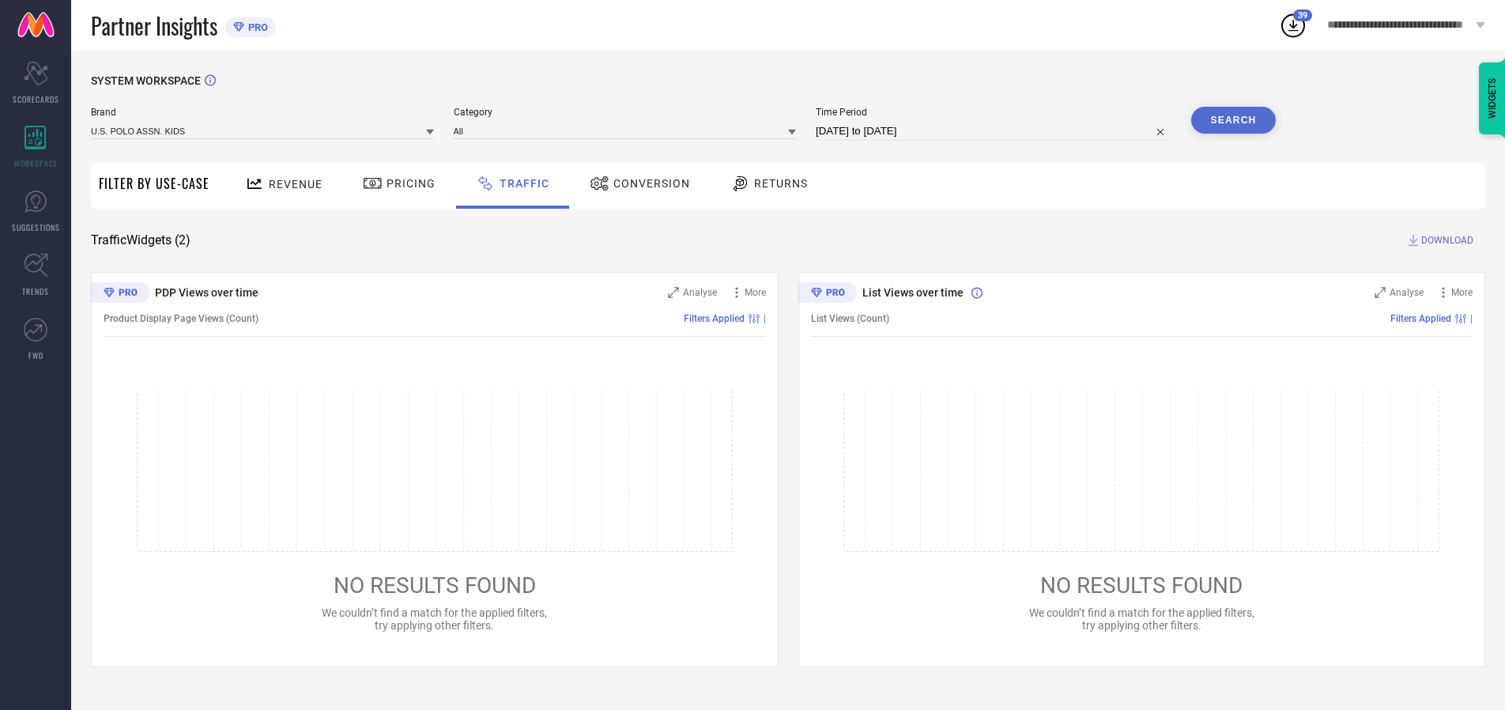
click at [1445, 240] on span "DOWNLOAD" at bounding box center [1447, 240] width 52 height 16
click at [996, 131] on input at bounding box center [994, 131] width 356 height 19
select select "9"
select select "2025"
select select "10"
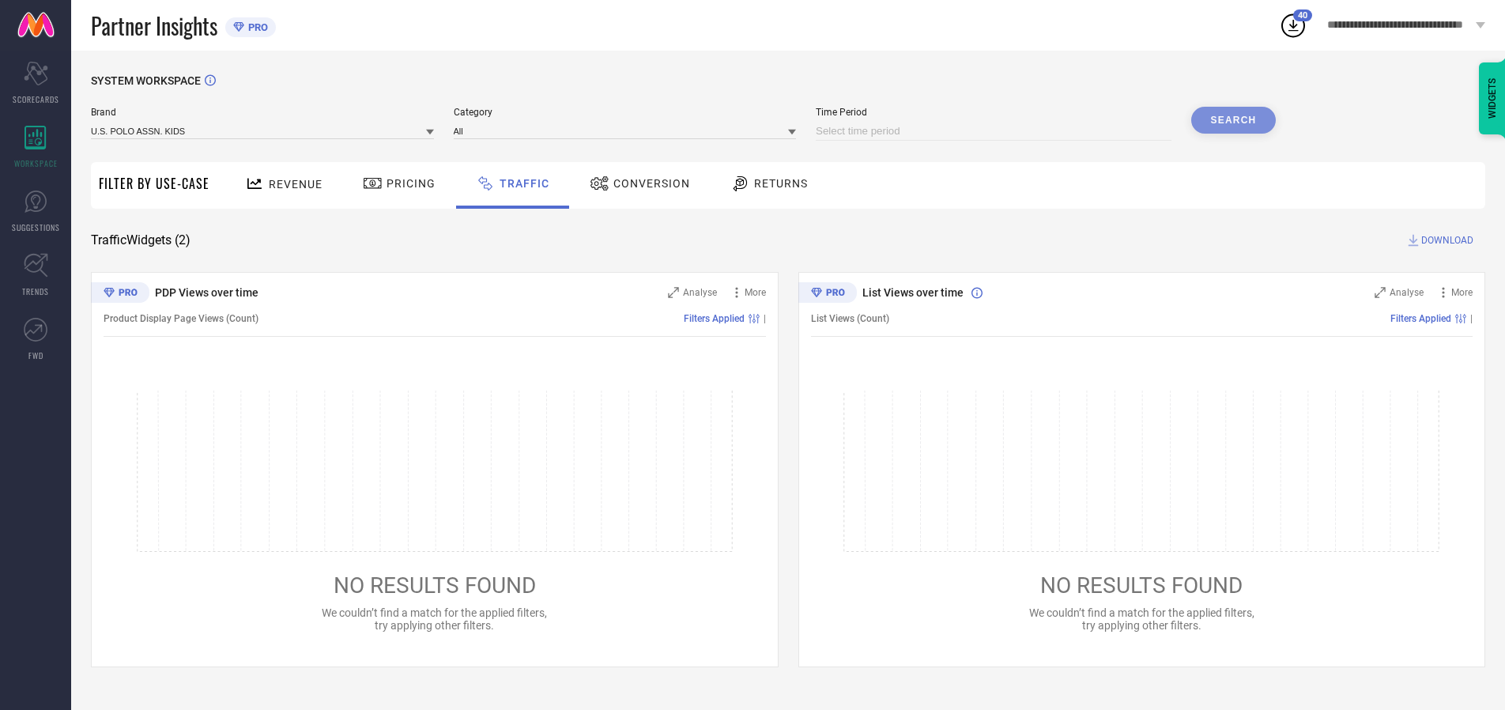
select select "2025"
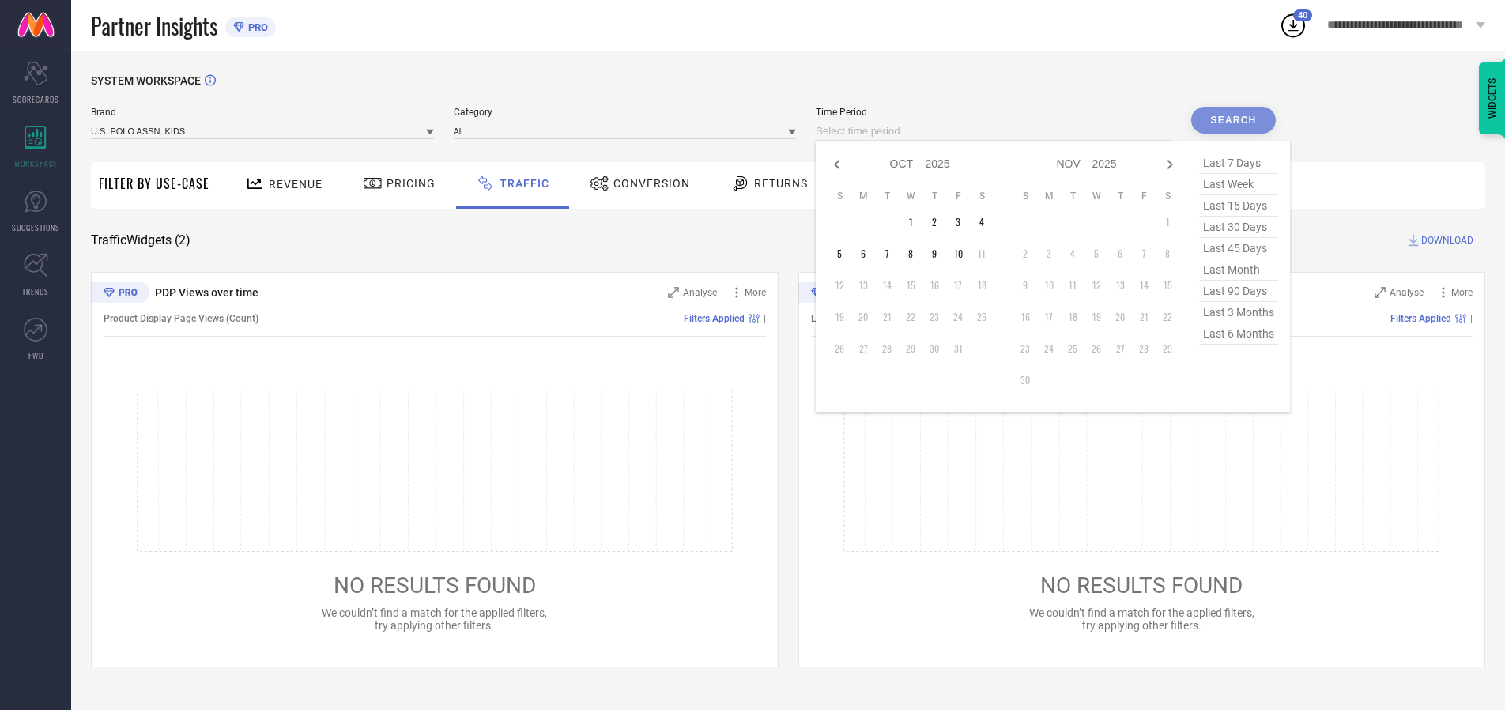
click at [892, 254] on td "7" at bounding box center [887, 254] width 24 height 24
type input "[DATE] to [DATE]"
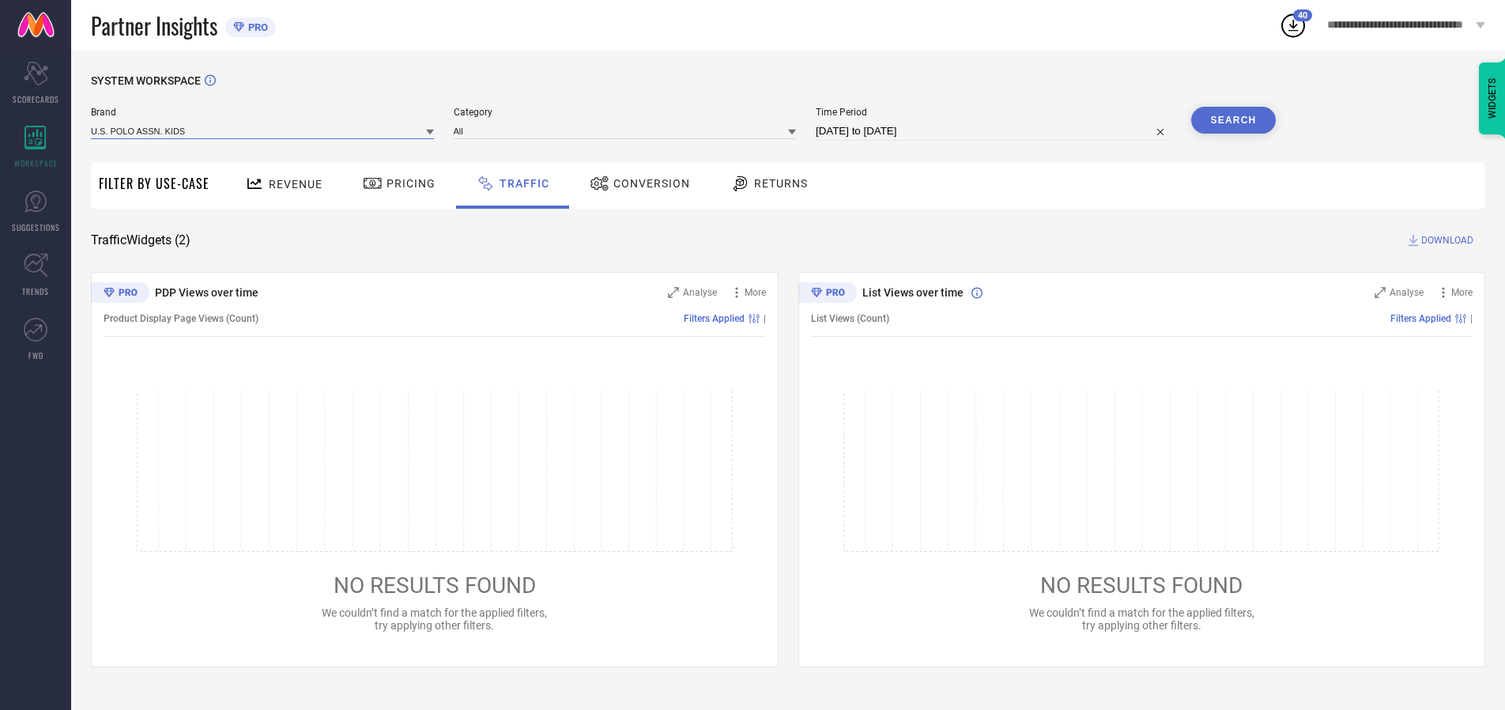
click at [263, 130] on input at bounding box center [262, 131] width 343 height 17
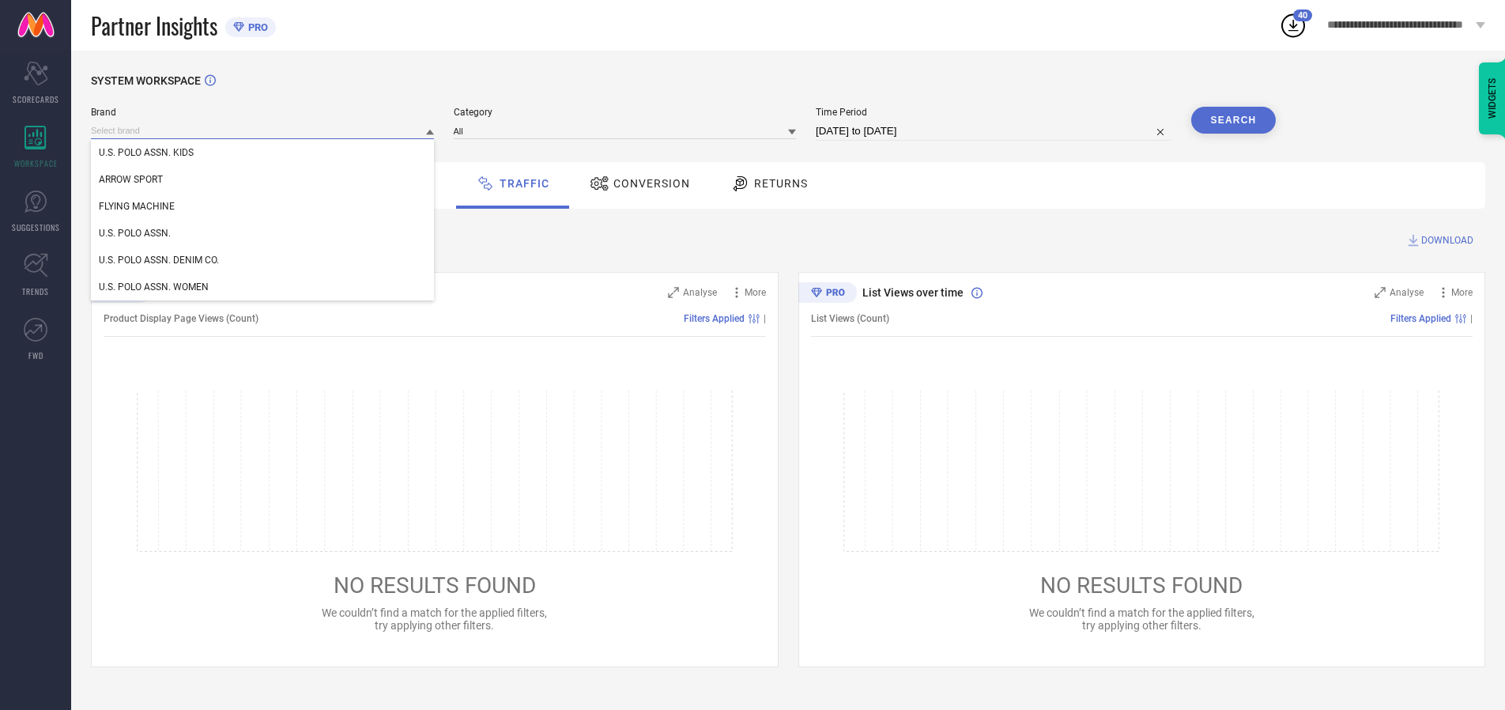
click at [263, 130] on input at bounding box center [262, 131] width 343 height 17
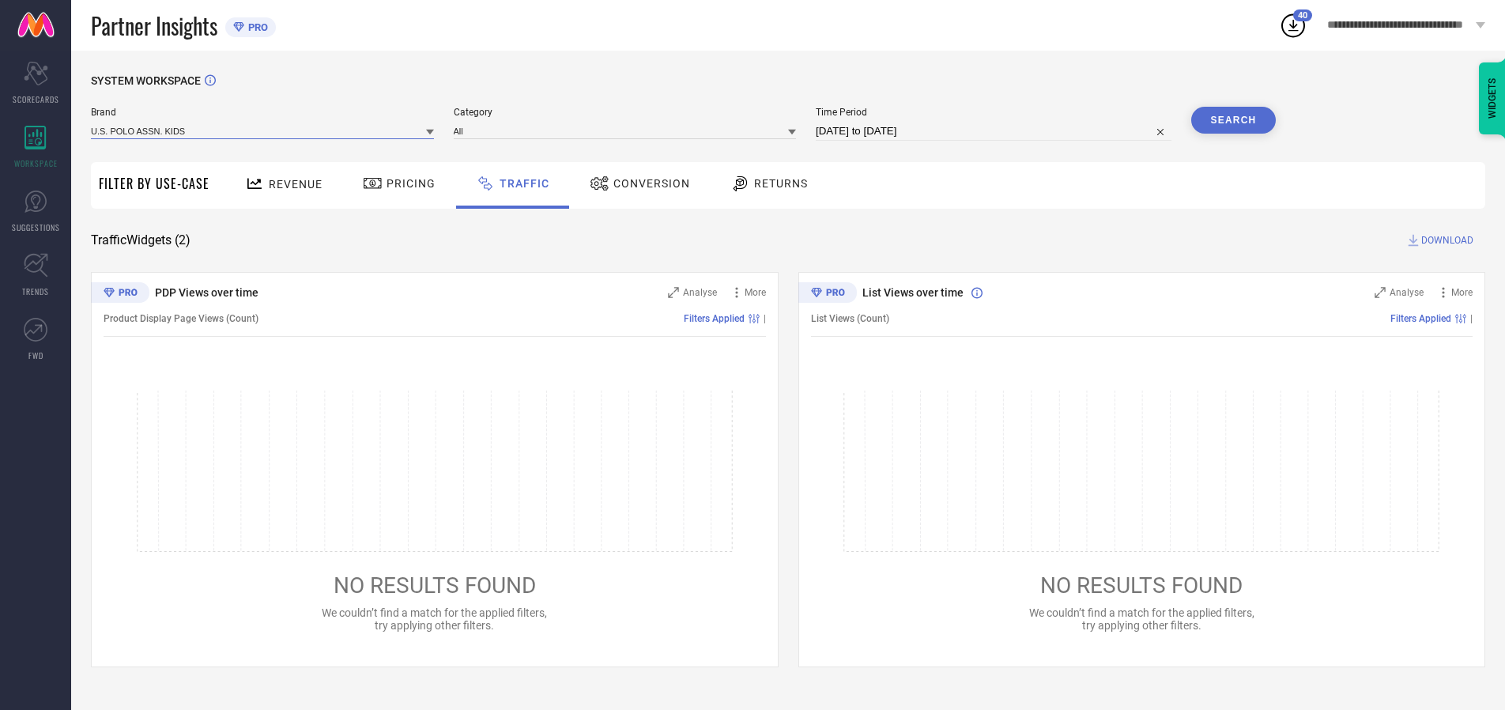
click at [263, 130] on input at bounding box center [262, 131] width 343 height 17
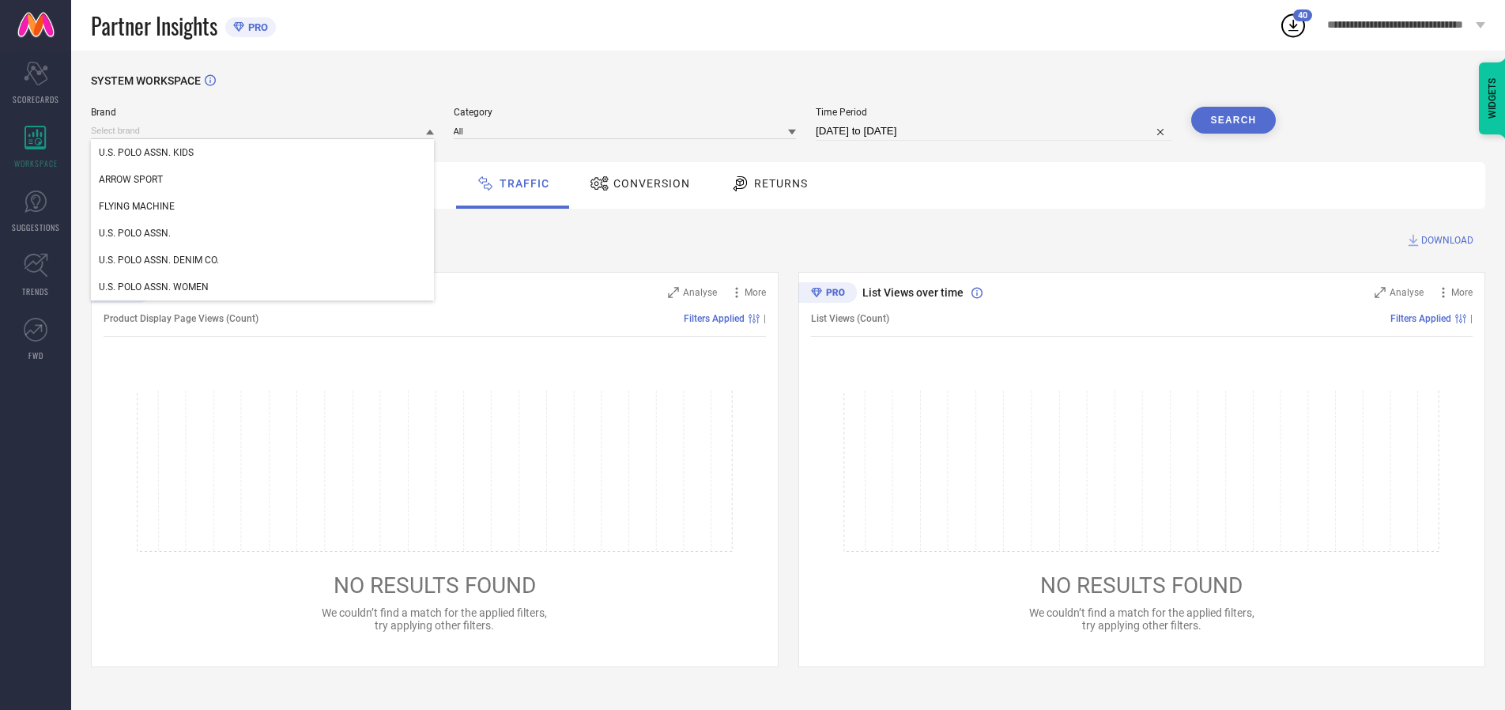
click at [263, 153] on div "U.S. POLO ASSN. KIDS" at bounding box center [262, 152] width 343 height 27
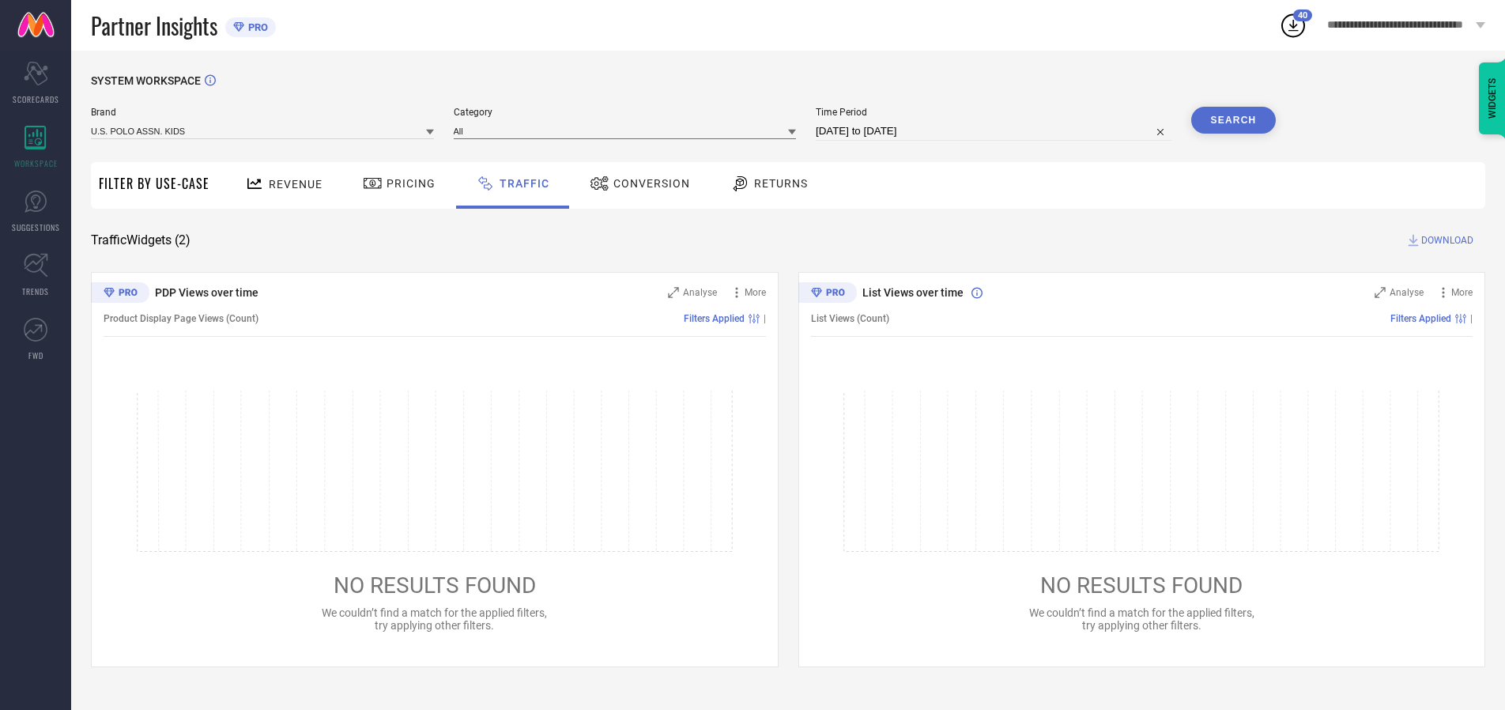
click at [628, 130] on input at bounding box center [625, 131] width 343 height 17
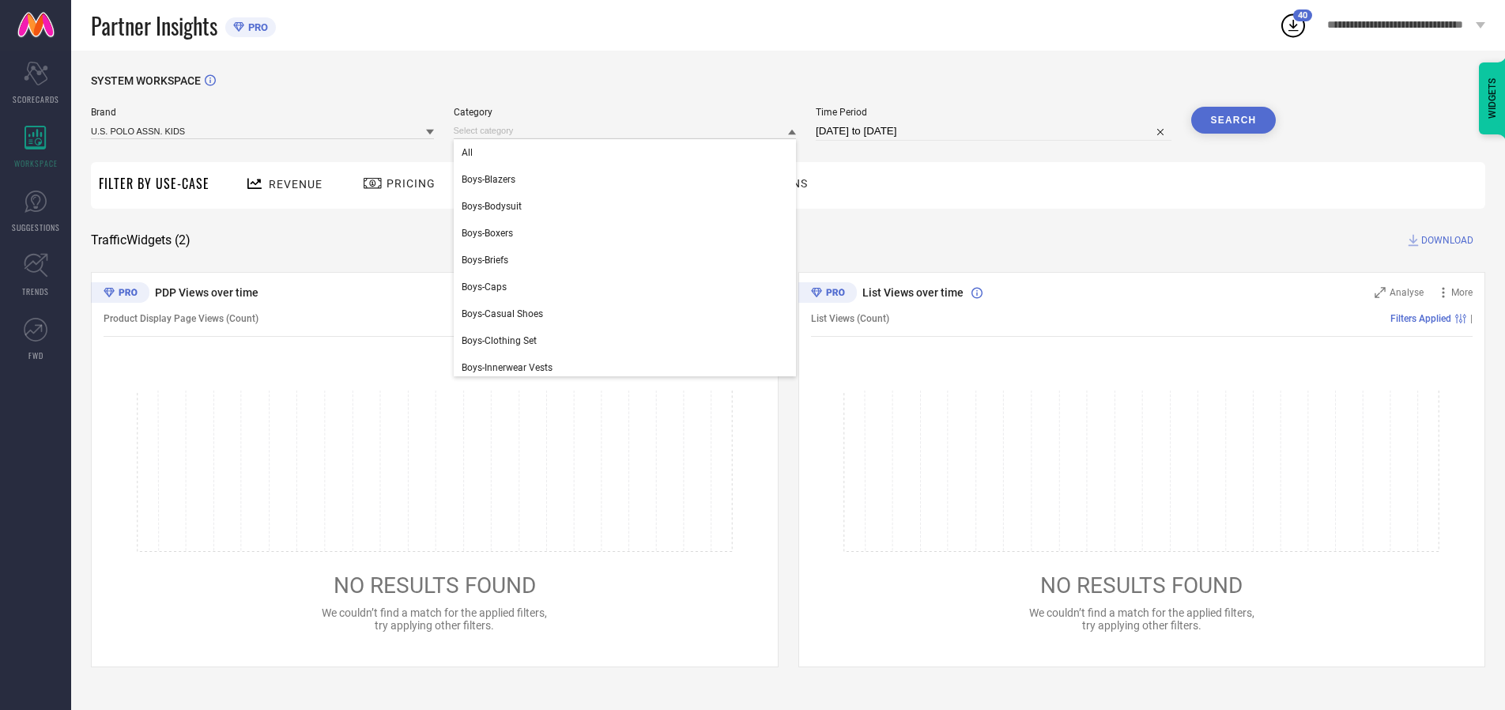
click at [628, 153] on div "All" at bounding box center [625, 152] width 343 height 27
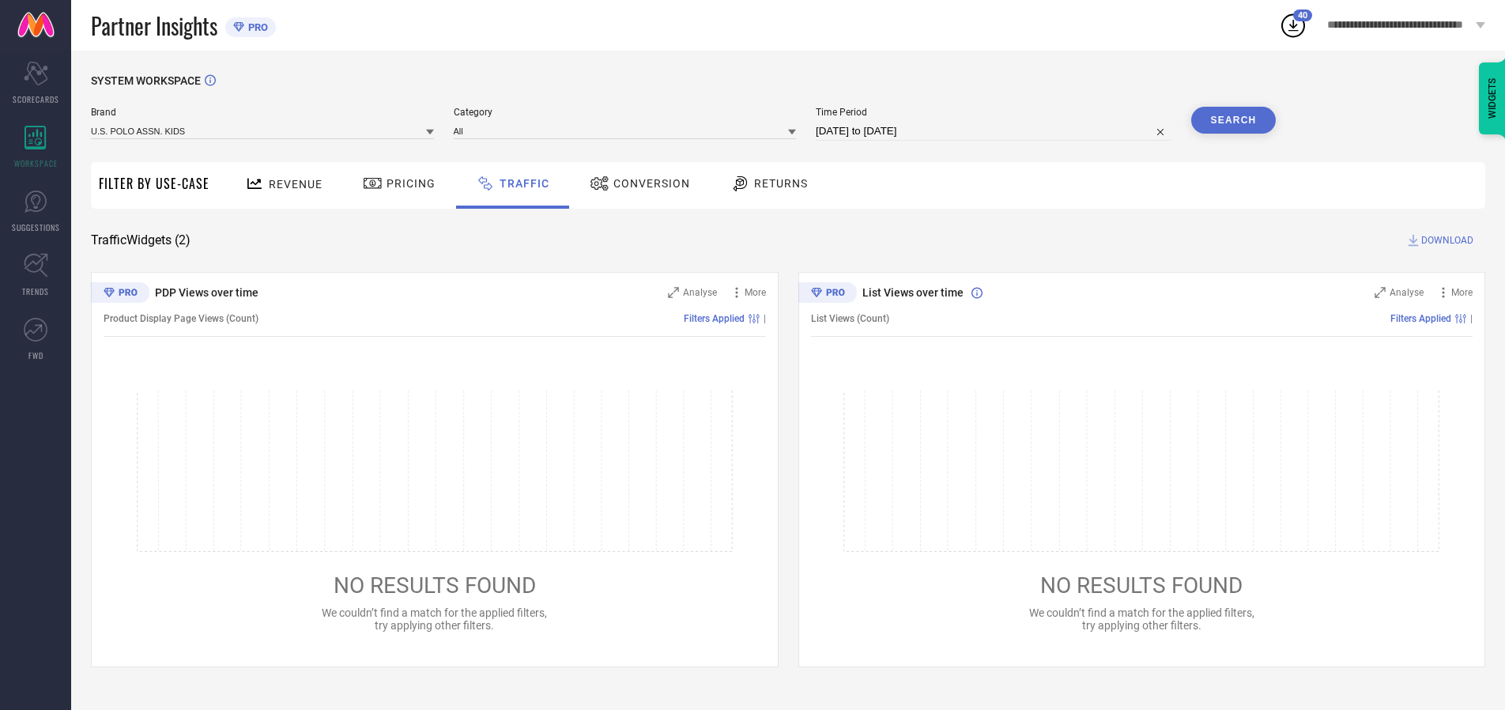
click at [1233, 120] on button "Search" at bounding box center [1233, 120] width 85 height 27
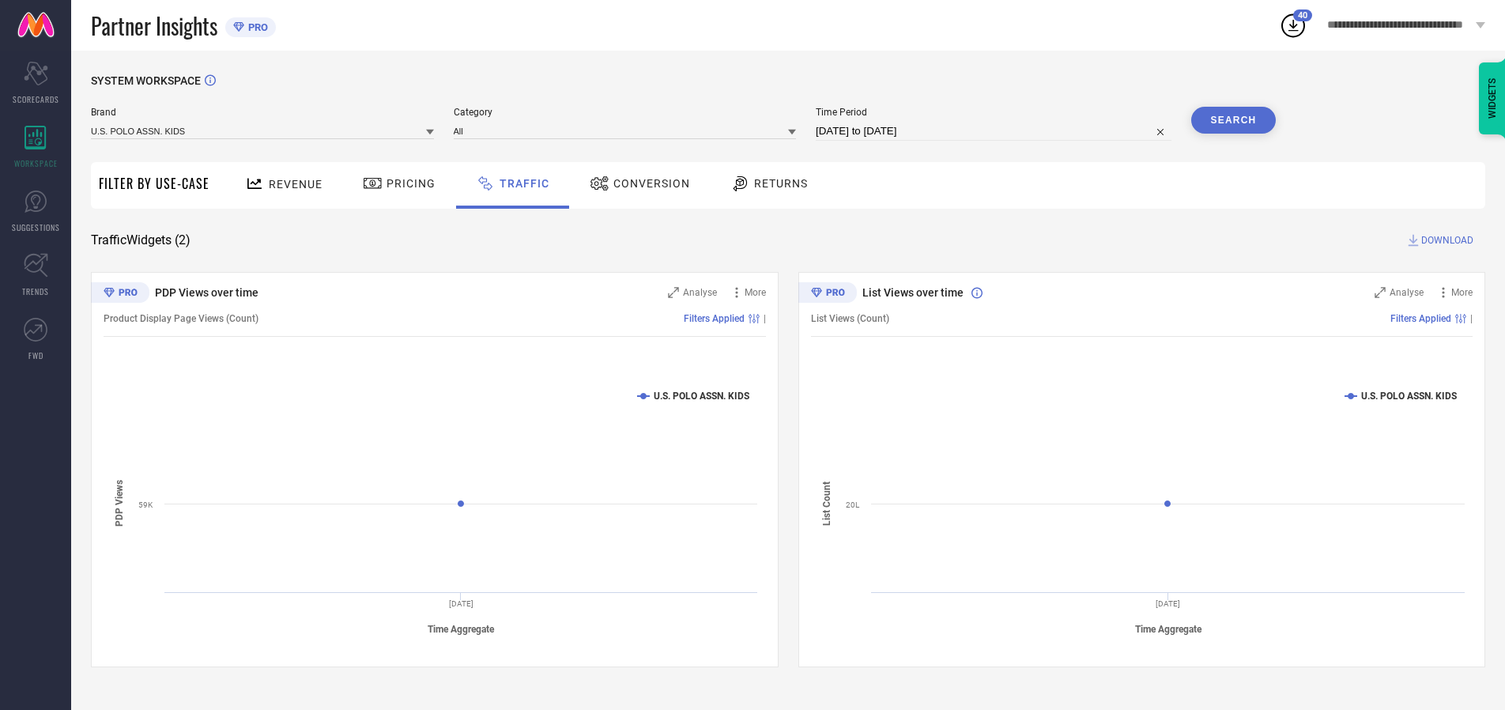
click at [1445, 240] on span "DOWNLOAD" at bounding box center [1447, 240] width 52 height 16
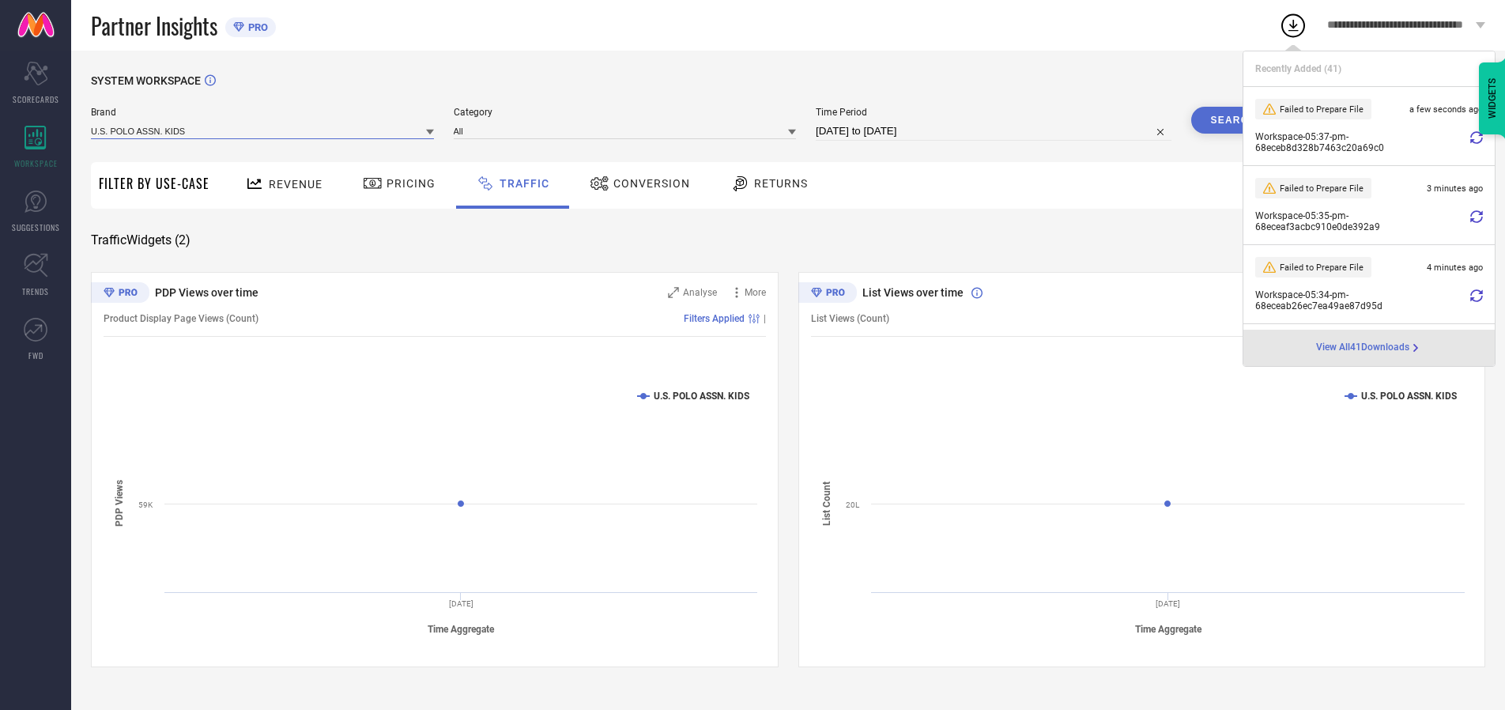
click at [263, 130] on input at bounding box center [262, 131] width 343 height 17
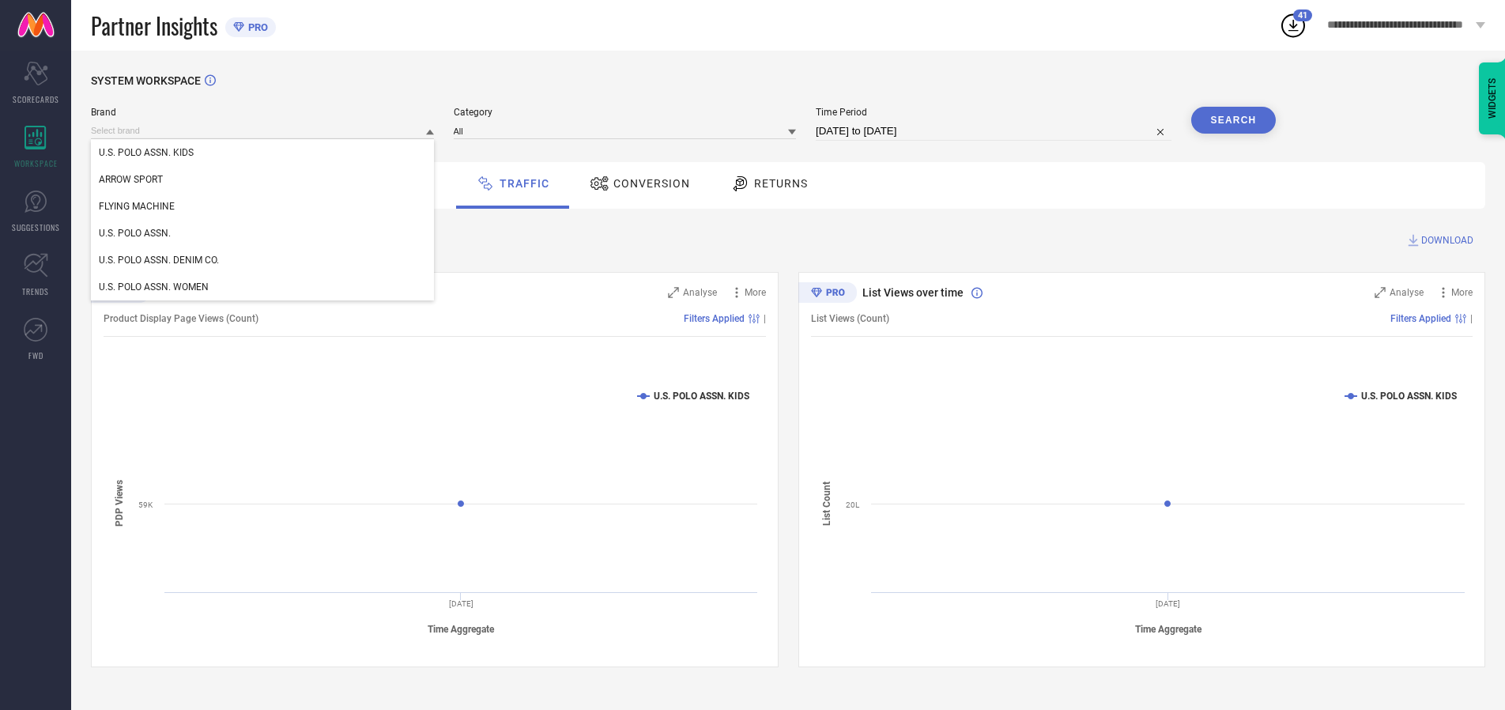
click at [263, 233] on div "U.S. POLO ASSN." at bounding box center [262, 233] width 343 height 27
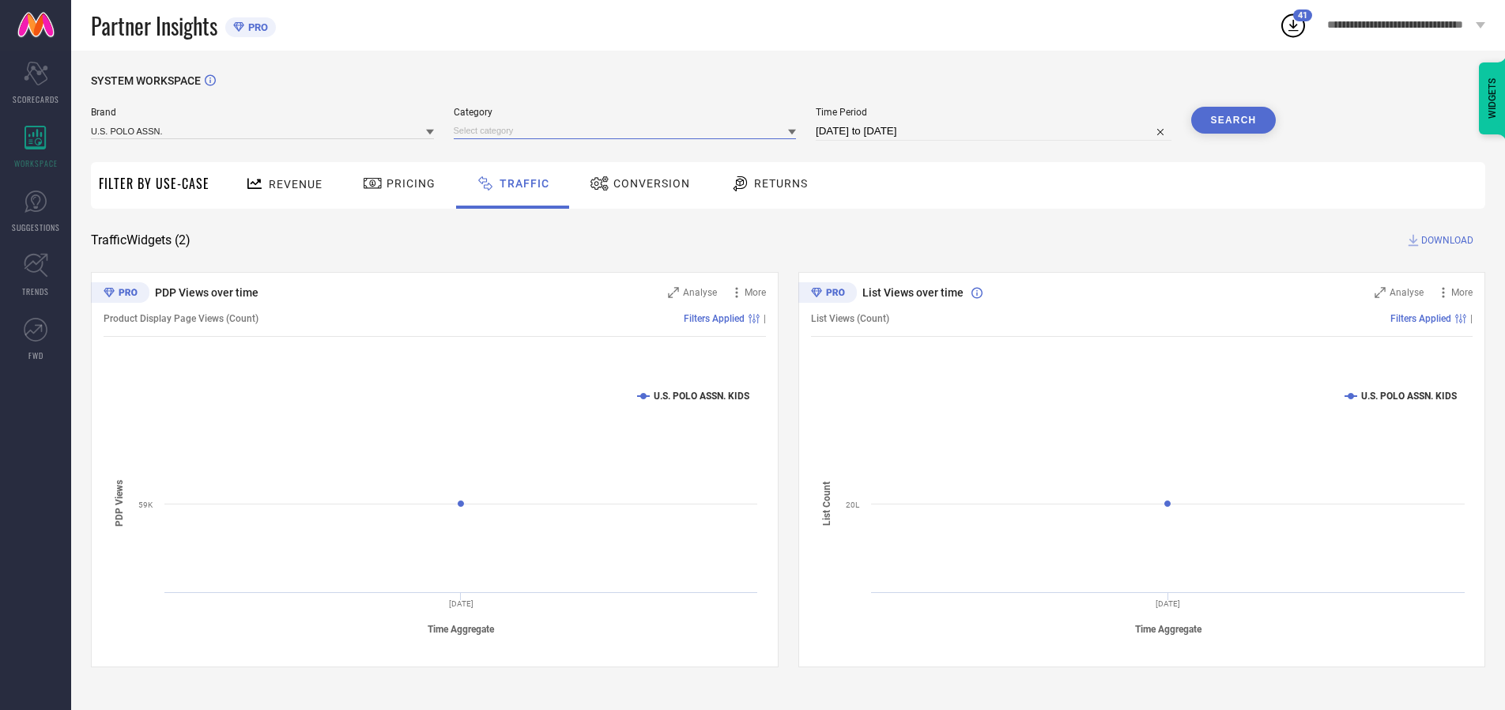
click at [628, 130] on input at bounding box center [625, 131] width 343 height 17
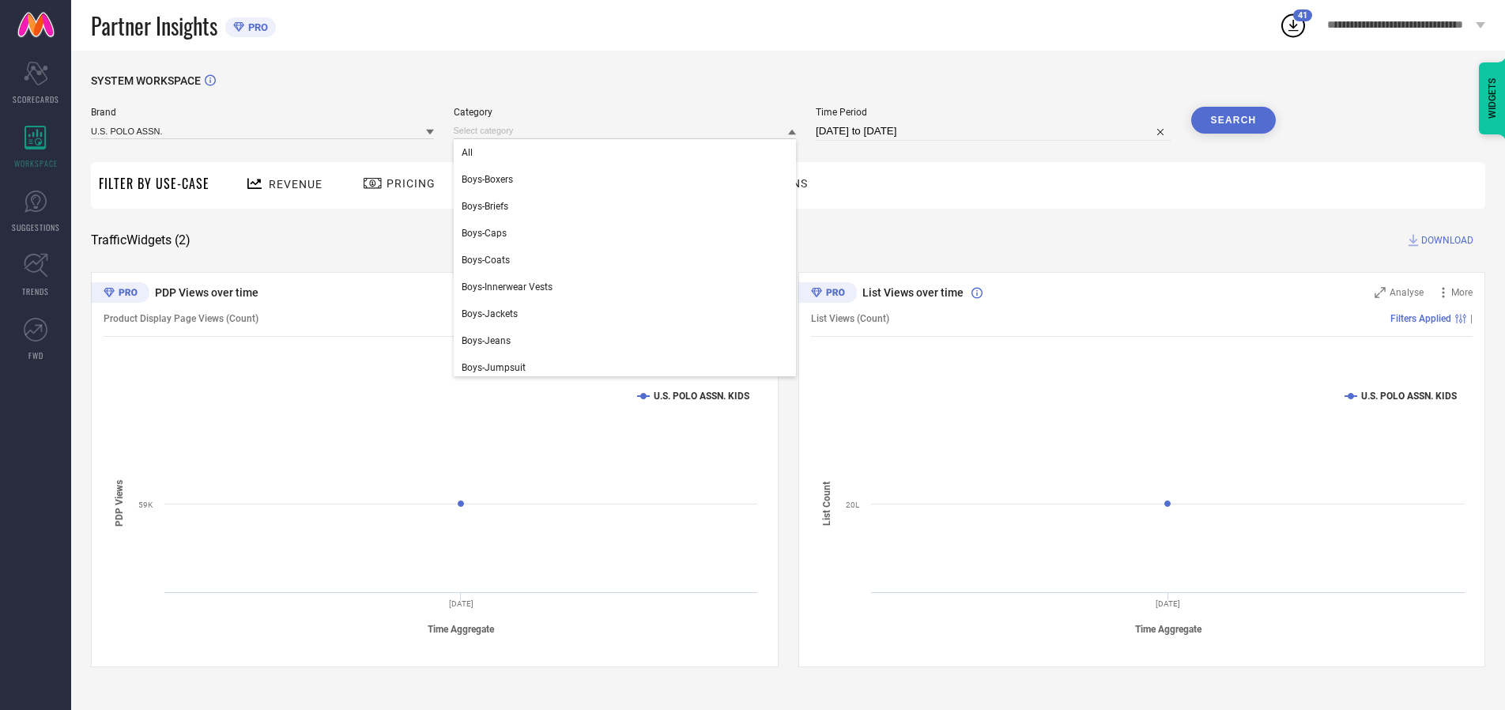
click at [628, 153] on div "All" at bounding box center [625, 152] width 343 height 27
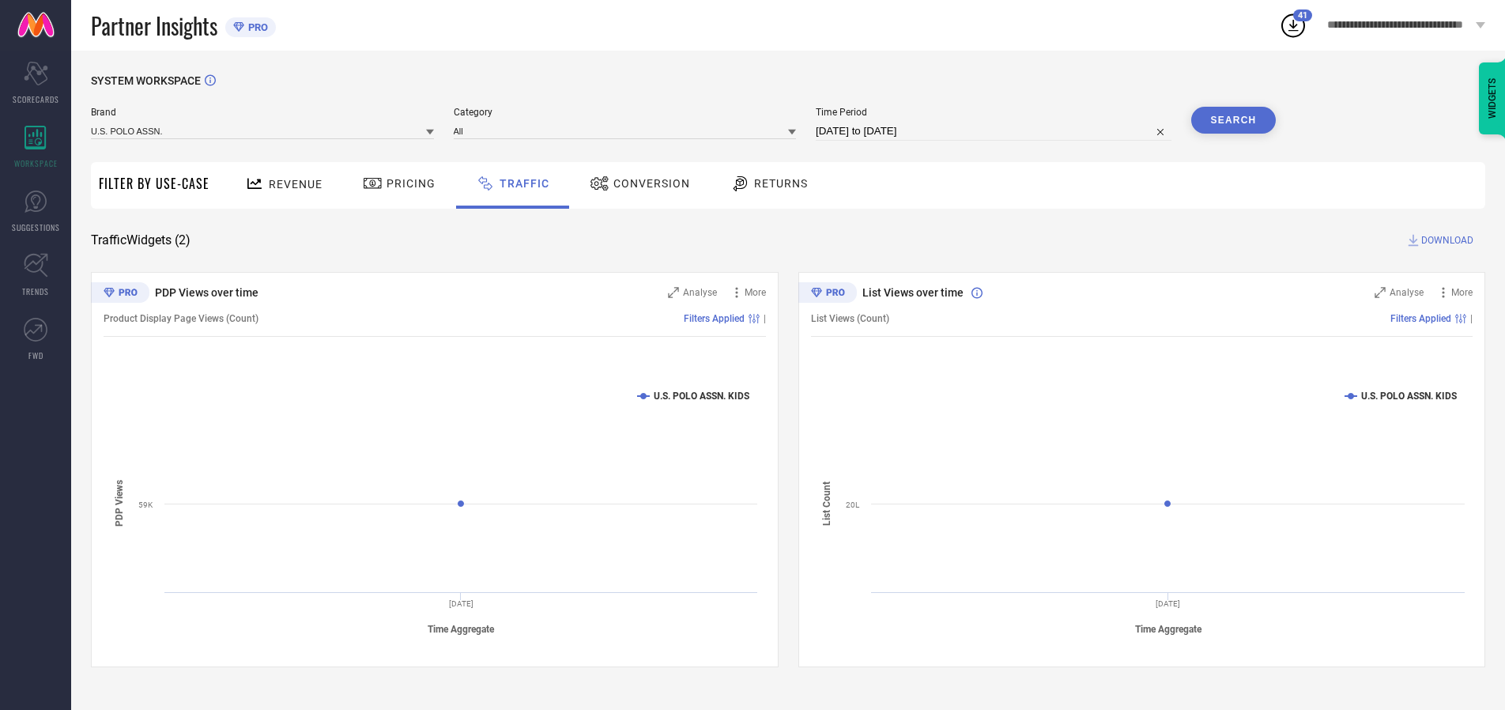
click at [1233, 120] on button "Search" at bounding box center [1233, 120] width 85 height 27
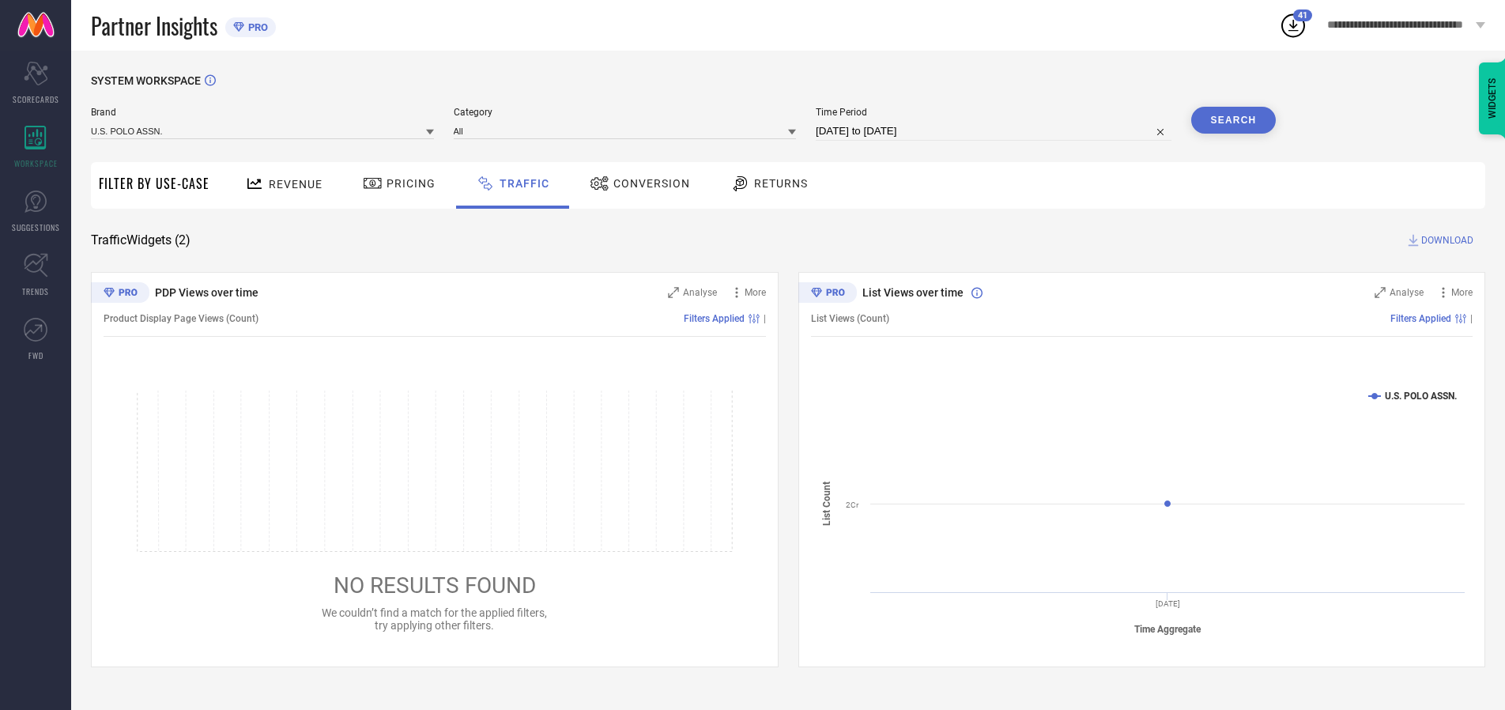
click at [1445, 240] on span "DOWNLOAD" at bounding box center [1447, 240] width 52 height 16
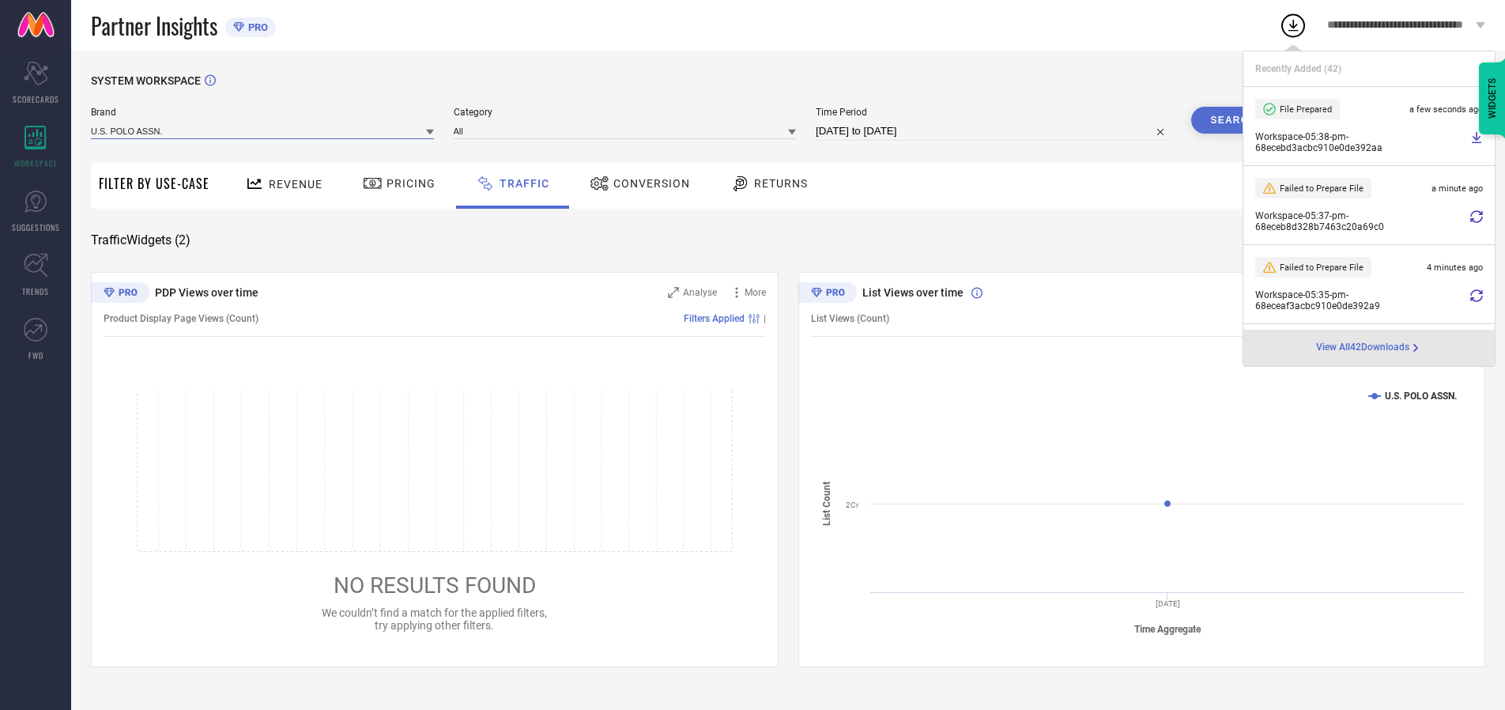
click at [263, 130] on input at bounding box center [262, 131] width 343 height 17
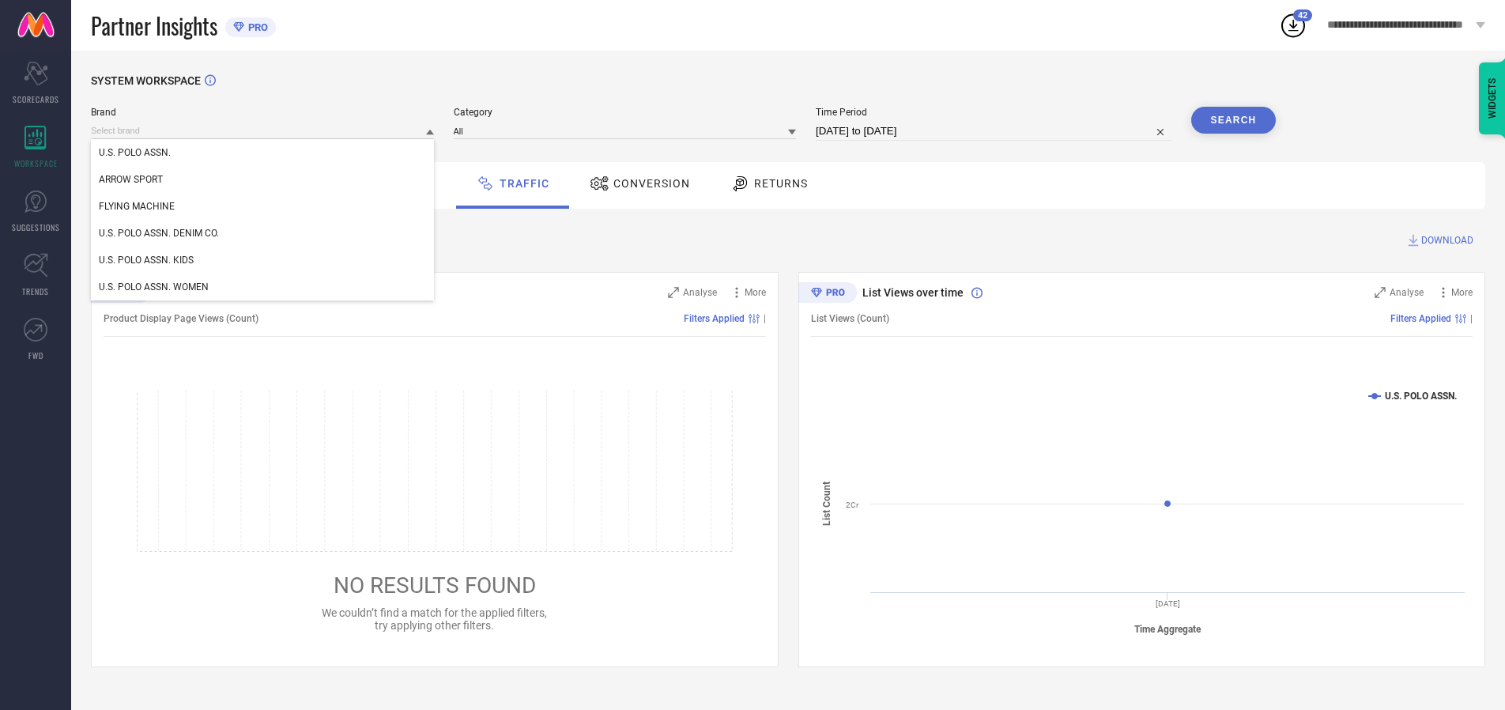
click at [263, 233] on div "U.S. POLO ASSN. DENIM CO." at bounding box center [262, 233] width 343 height 27
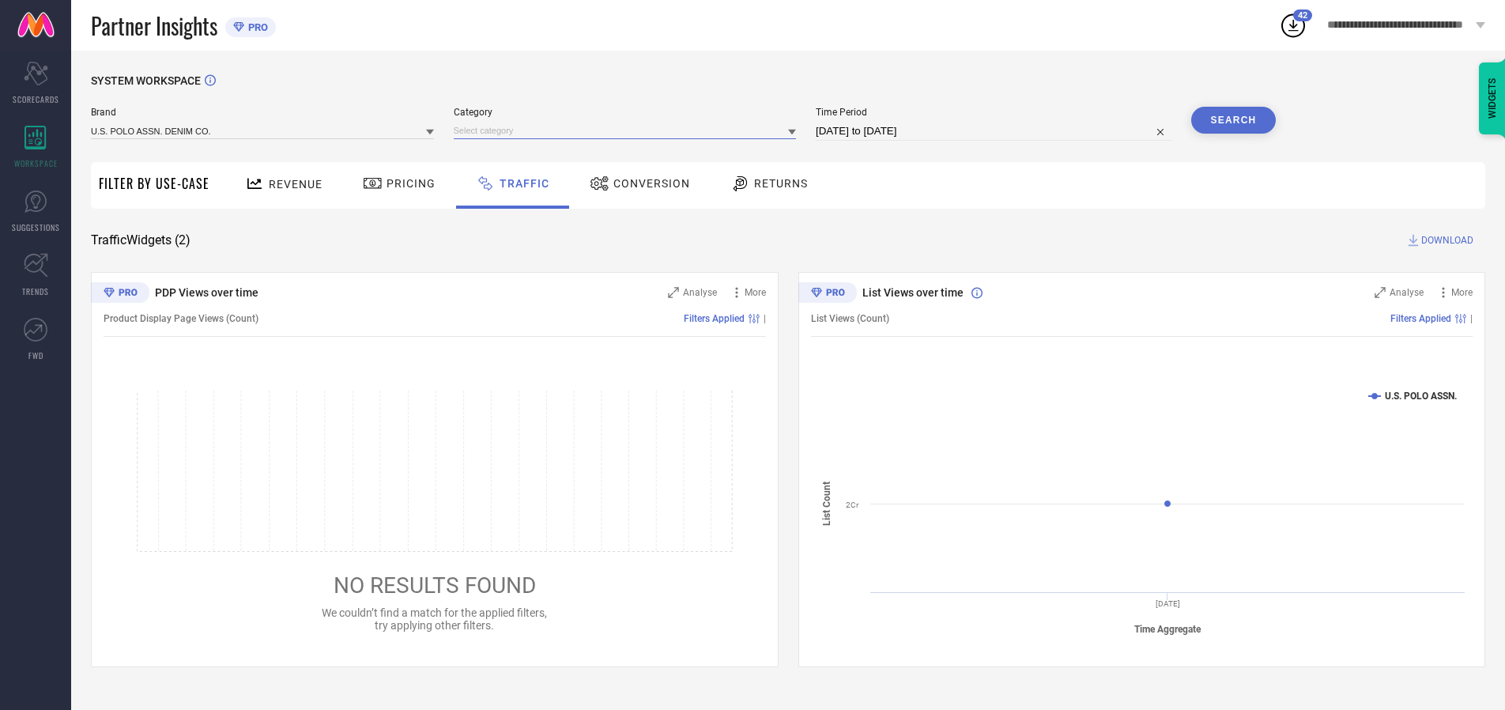
click at [628, 130] on input at bounding box center [625, 131] width 343 height 17
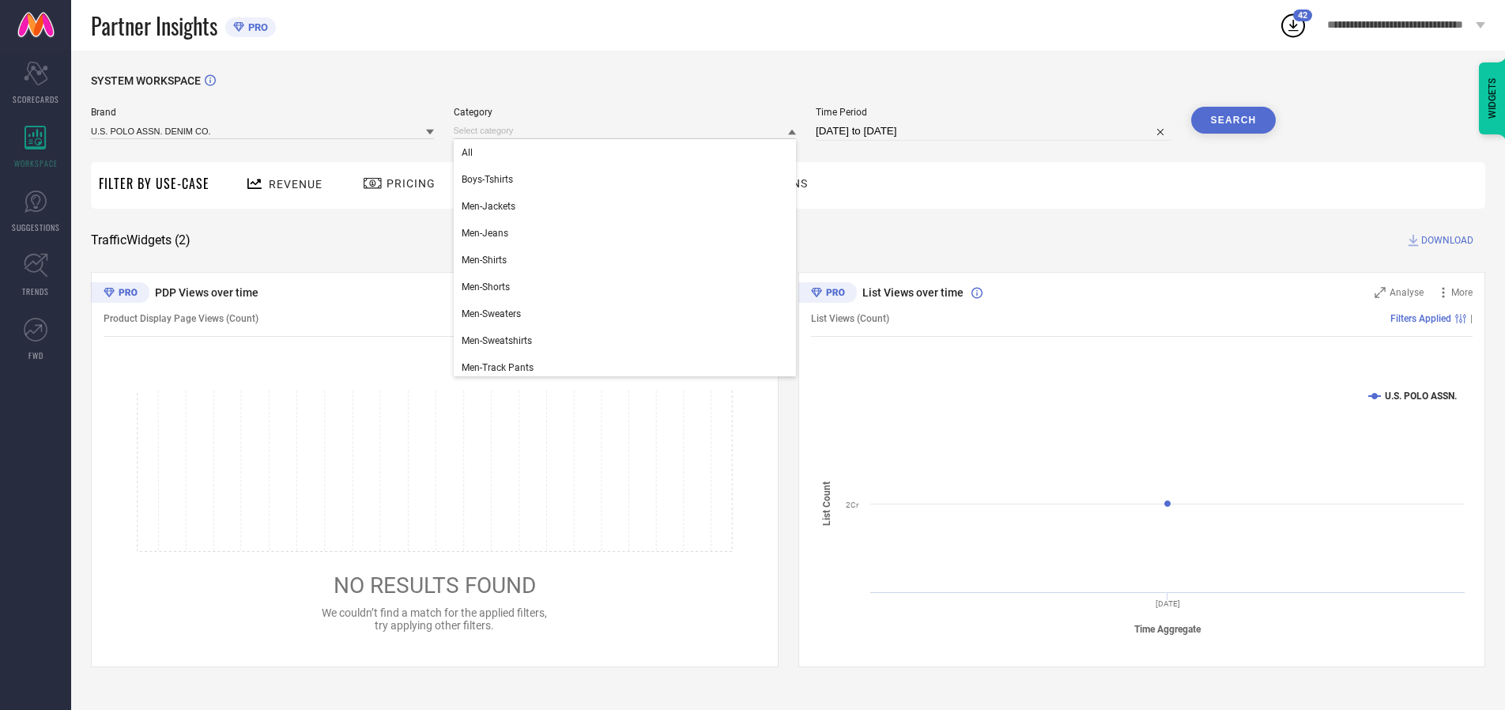
click at [628, 153] on div "All" at bounding box center [625, 152] width 343 height 27
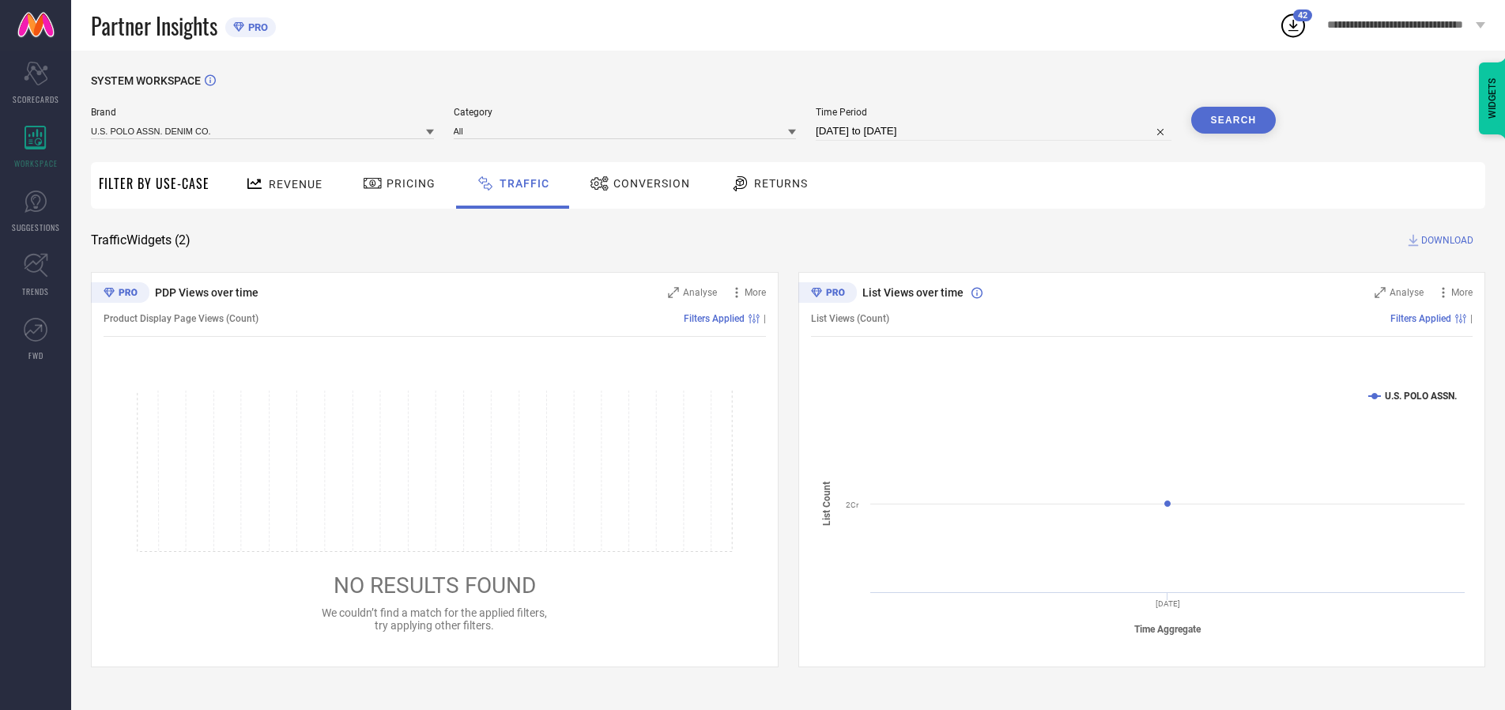
click at [1233, 120] on button "Search" at bounding box center [1233, 120] width 85 height 27
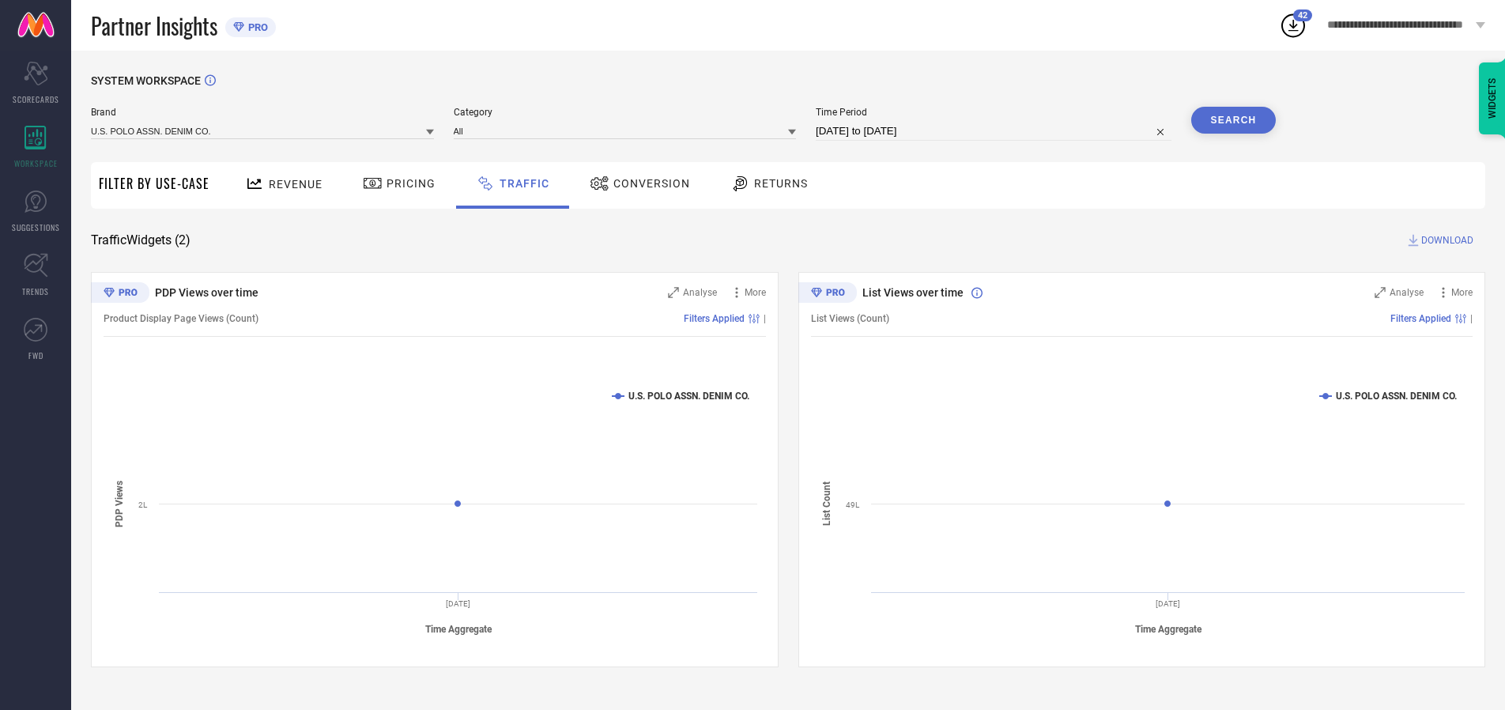
click at [1445, 240] on span "DOWNLOAD" at bounding box center [1447, 240] width 52 height 16
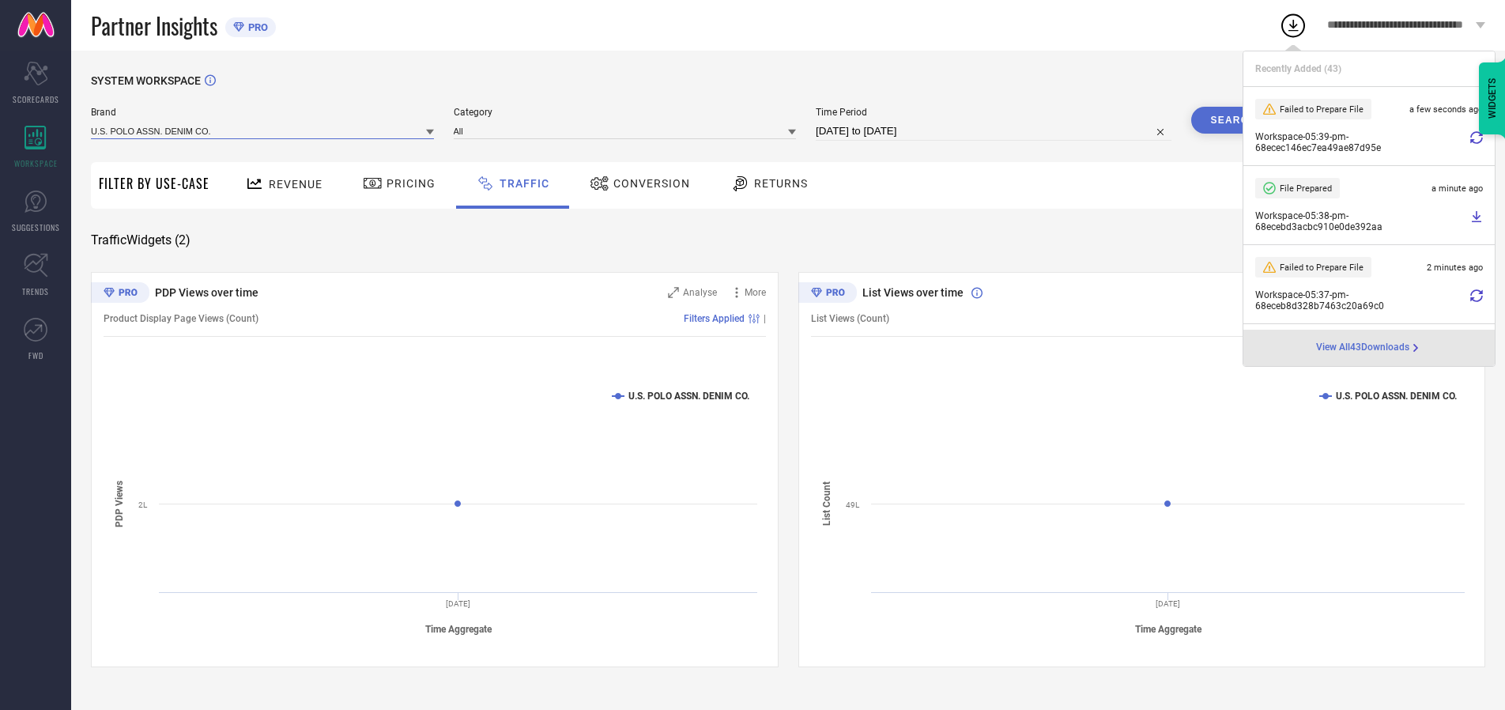
click at [263, 130] on input at bounding box center [262, 131] width 343 height 17
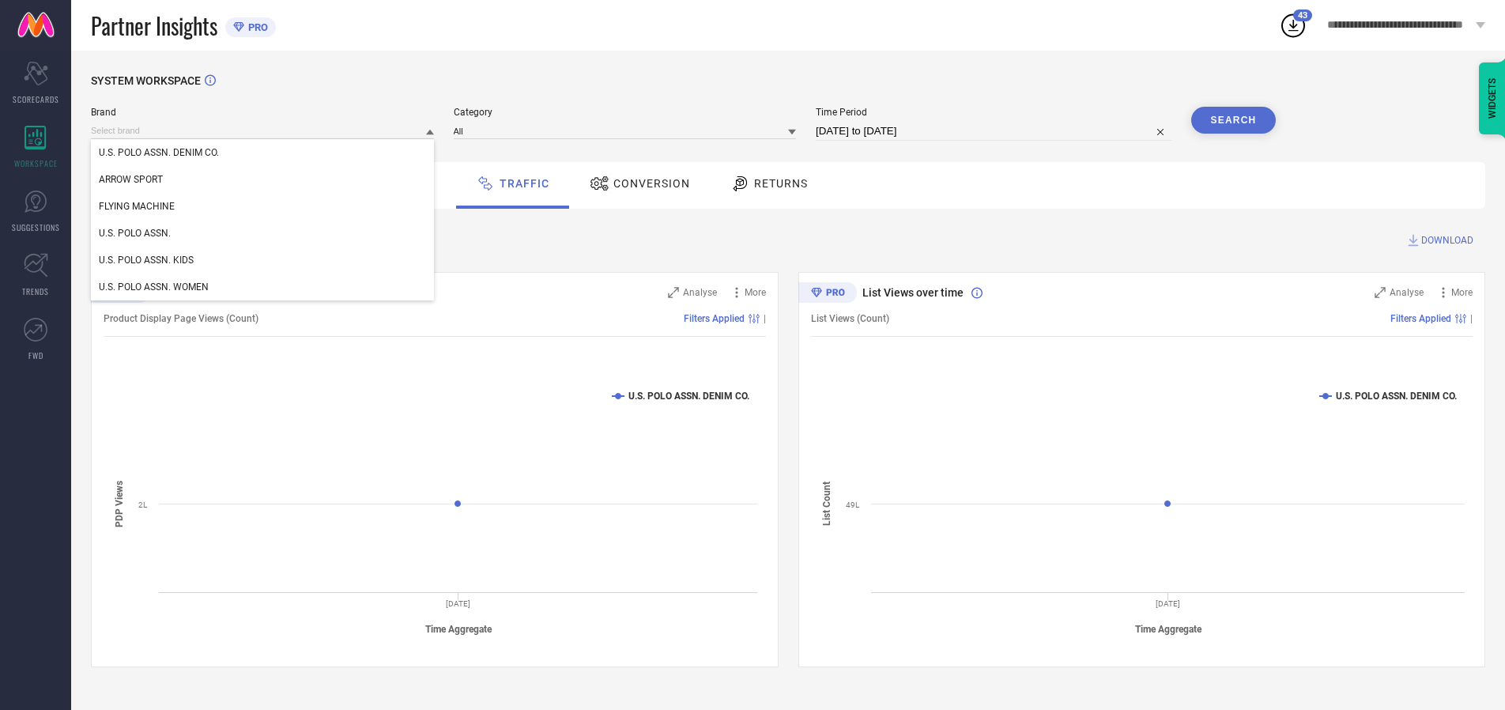
click at [263, 287] on div "U.S. POLO ASSN. WOMEN" at bounding box center [262, 287] width 343 height 27
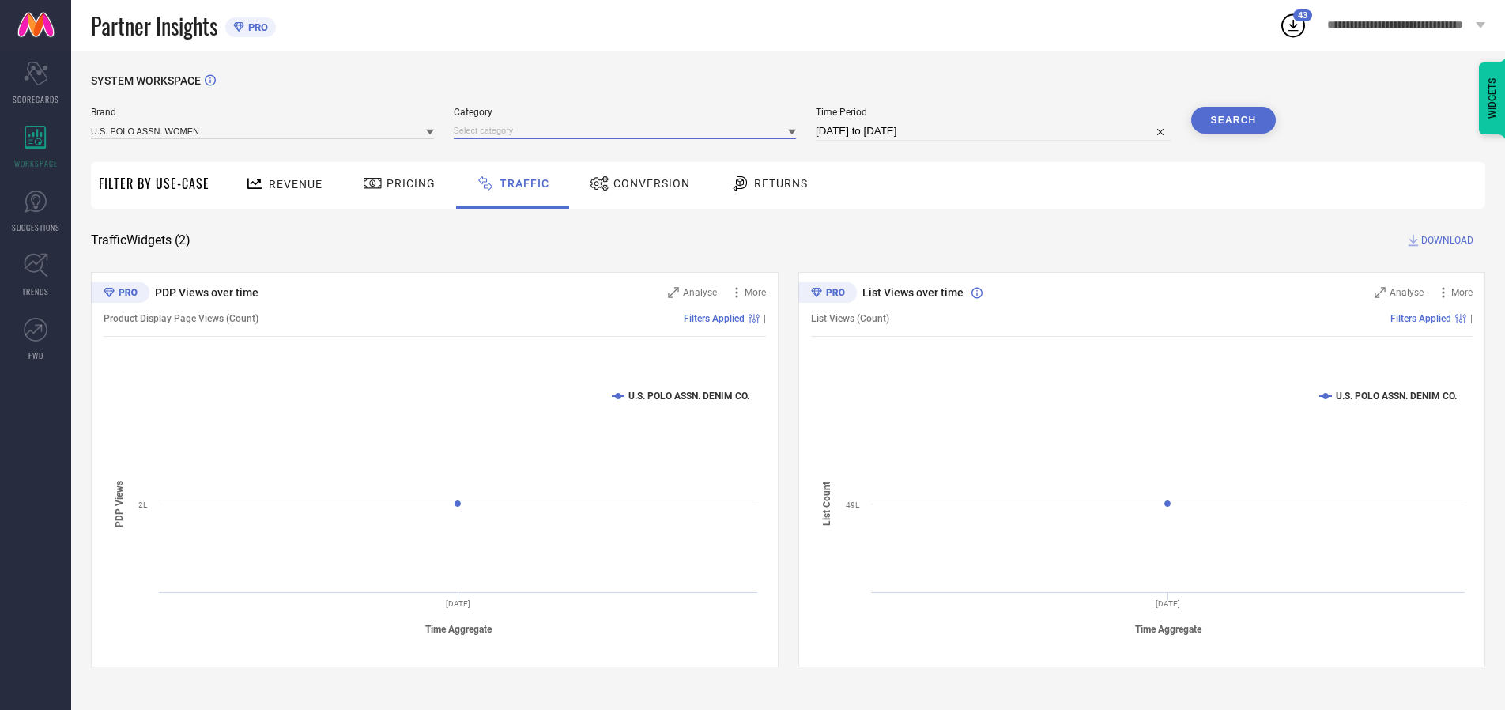
click at [628, 130] on input at bounding box center [625, 131] width 343 height 17
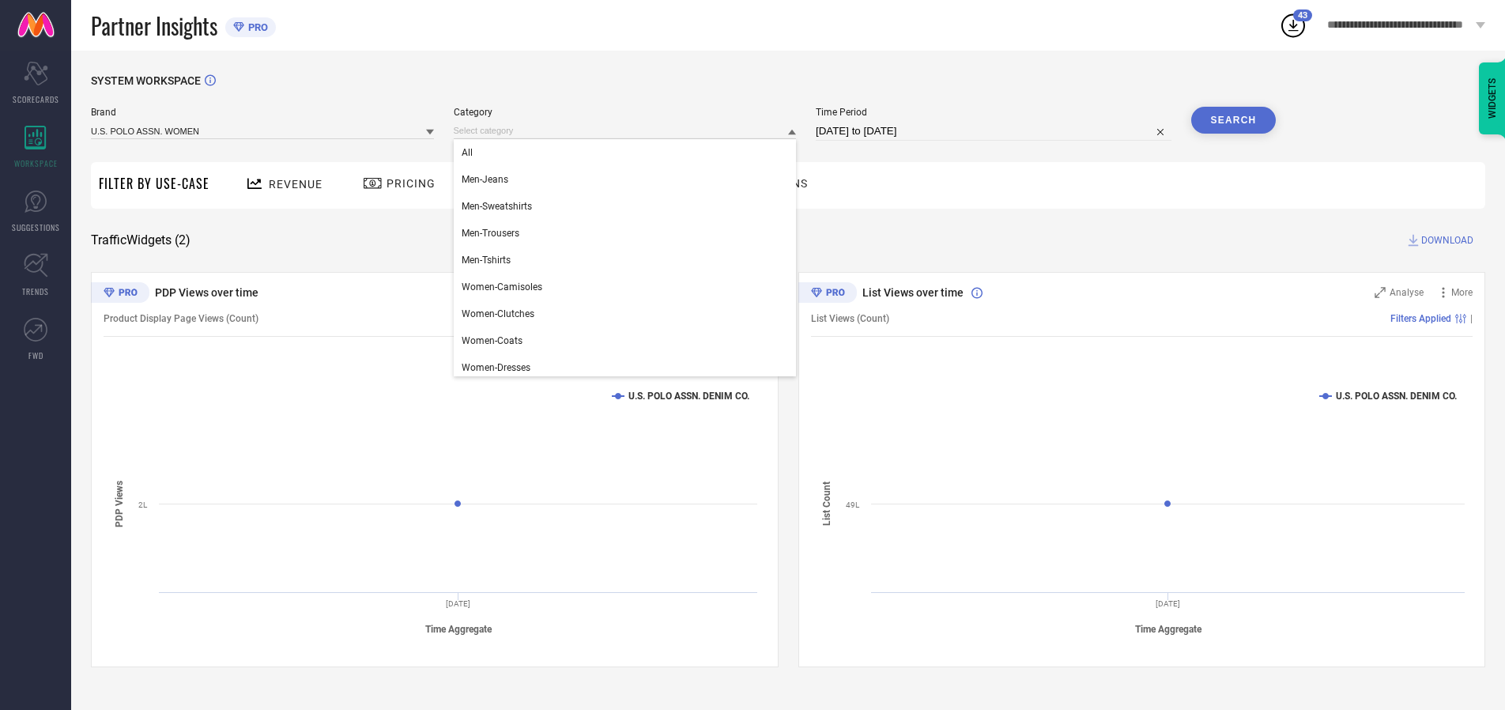
click at [628, 153] on div "All" at bounding box center [625, 152] width 343 height 27
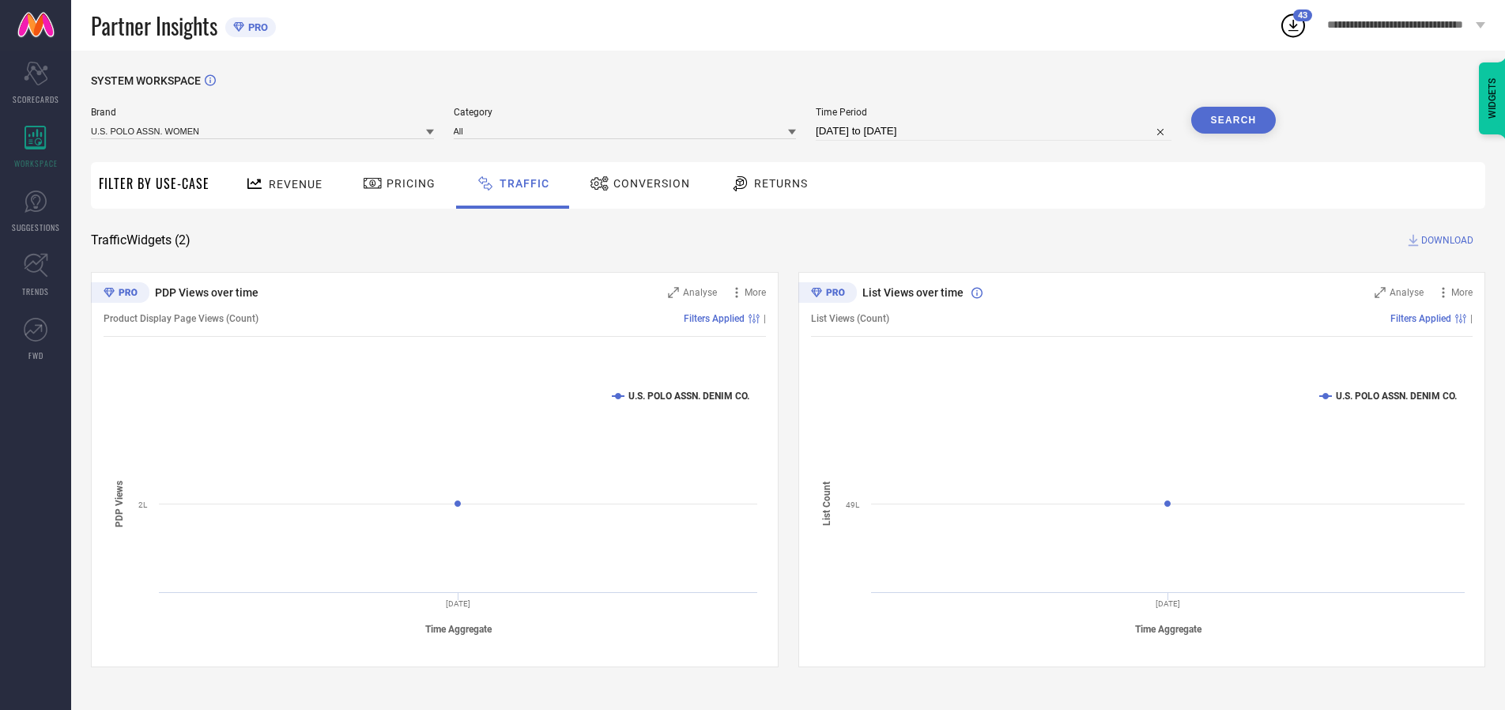
click at [1233, 120] on button "Search" at bounding box center [1233, 120] width 85 height 27
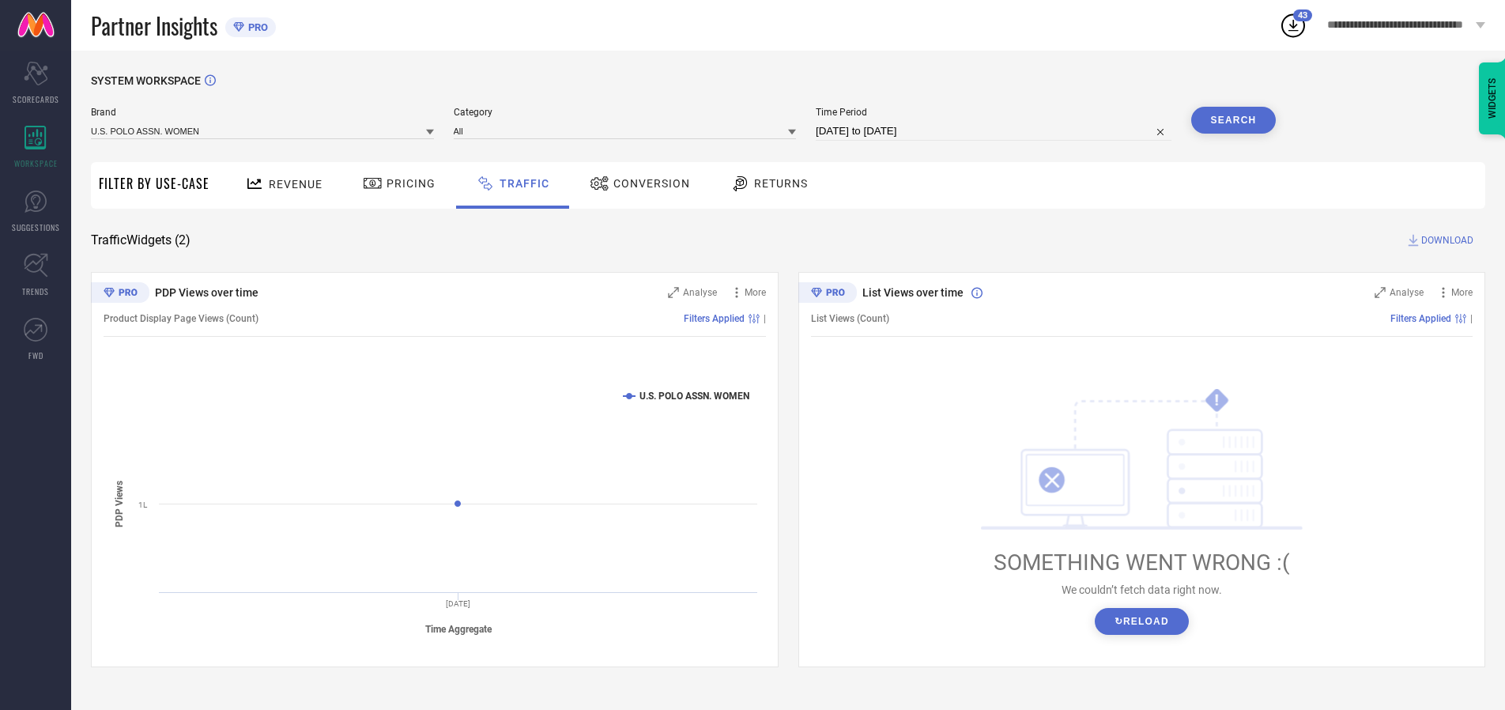
click at [1445, 240] on span "DOWNLOAD" at bounding box center [1447, 240] width 52 height 16
click at [996, 131] on input at bounding box center [994, 131] width 356 height 19
select select "9"
select select "2025"
select select "10"
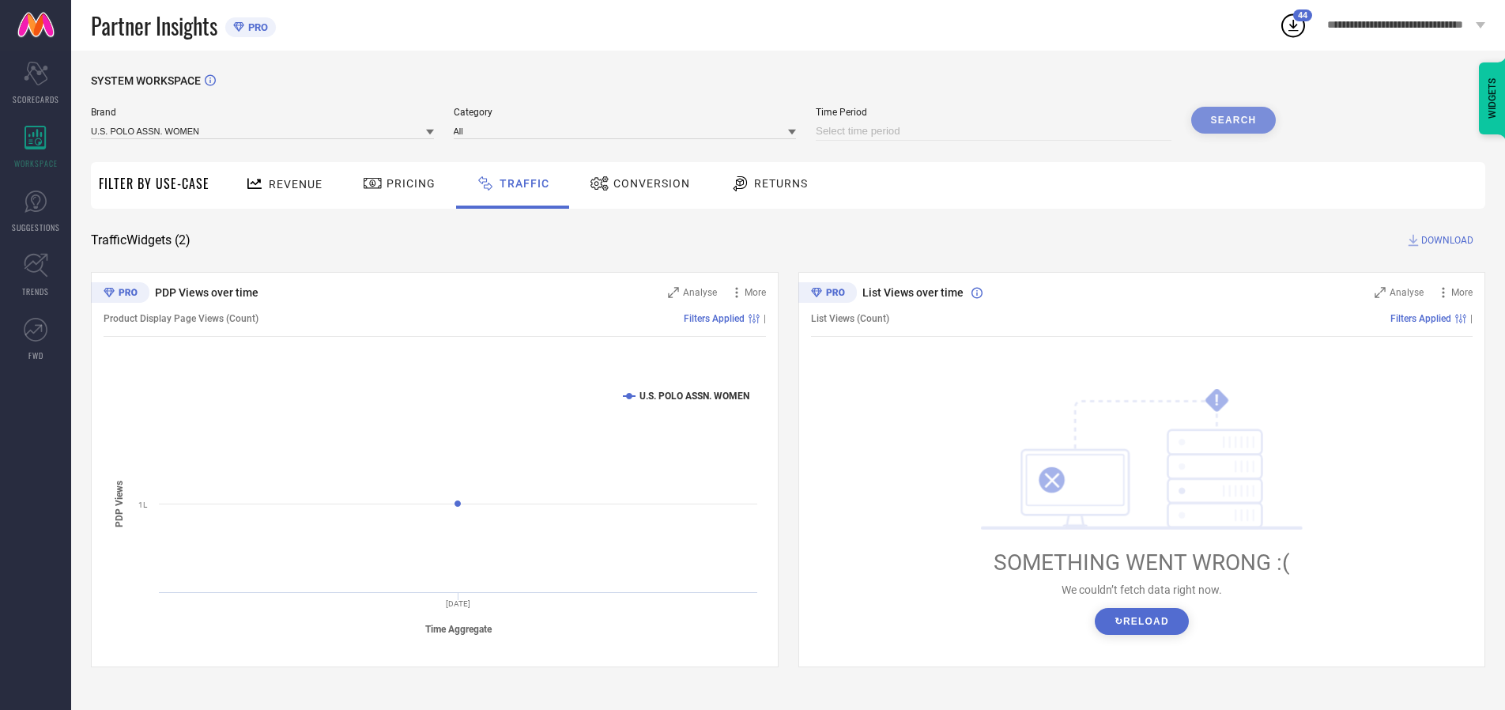
select select "2025"
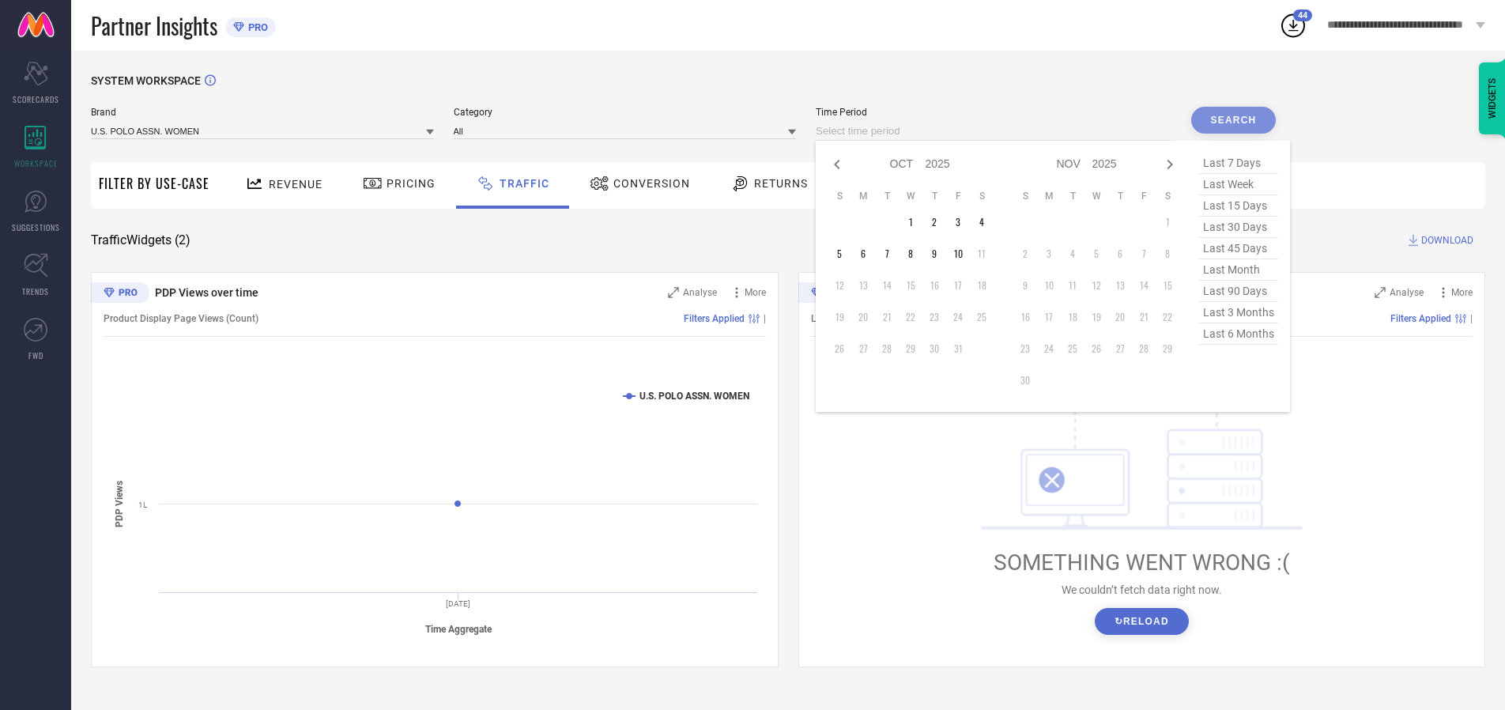
click at [915, 254] on td "8" at bounding box center [911, 254] width 24 height 24
type input "[DATE] to [DATE]"
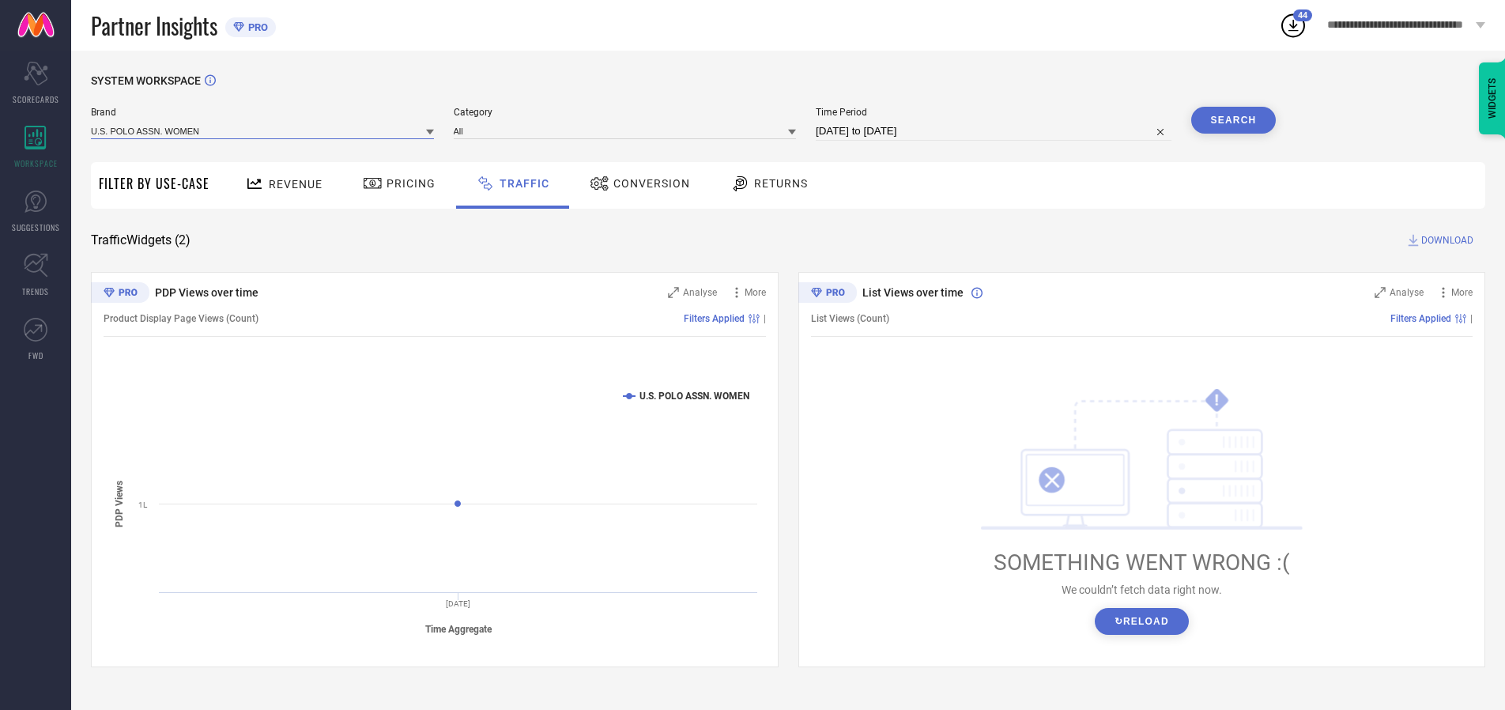
click at [263, 130] on input at bounding box center [262, 131] width 343 height 17
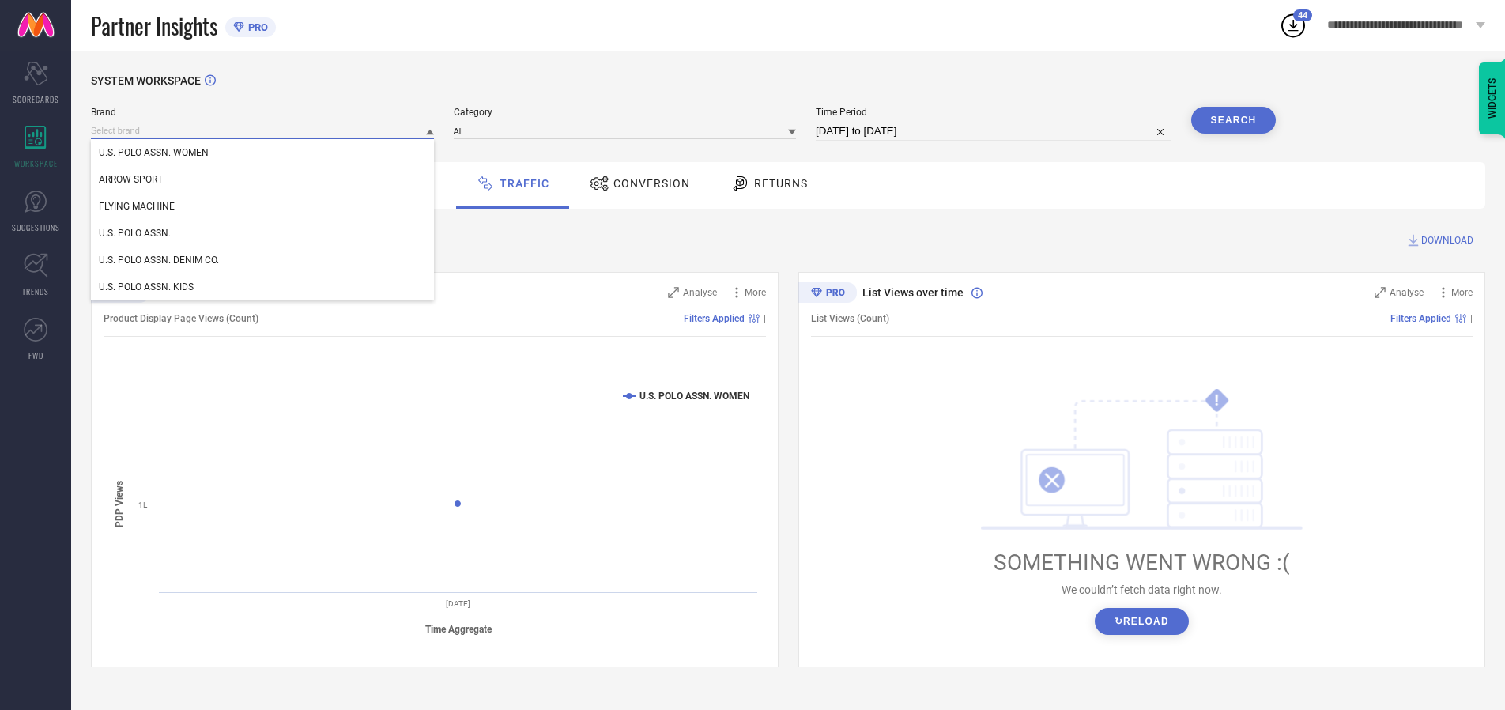
click at [263, 130] on input at bounding box center [262, 131] width 343 height 17
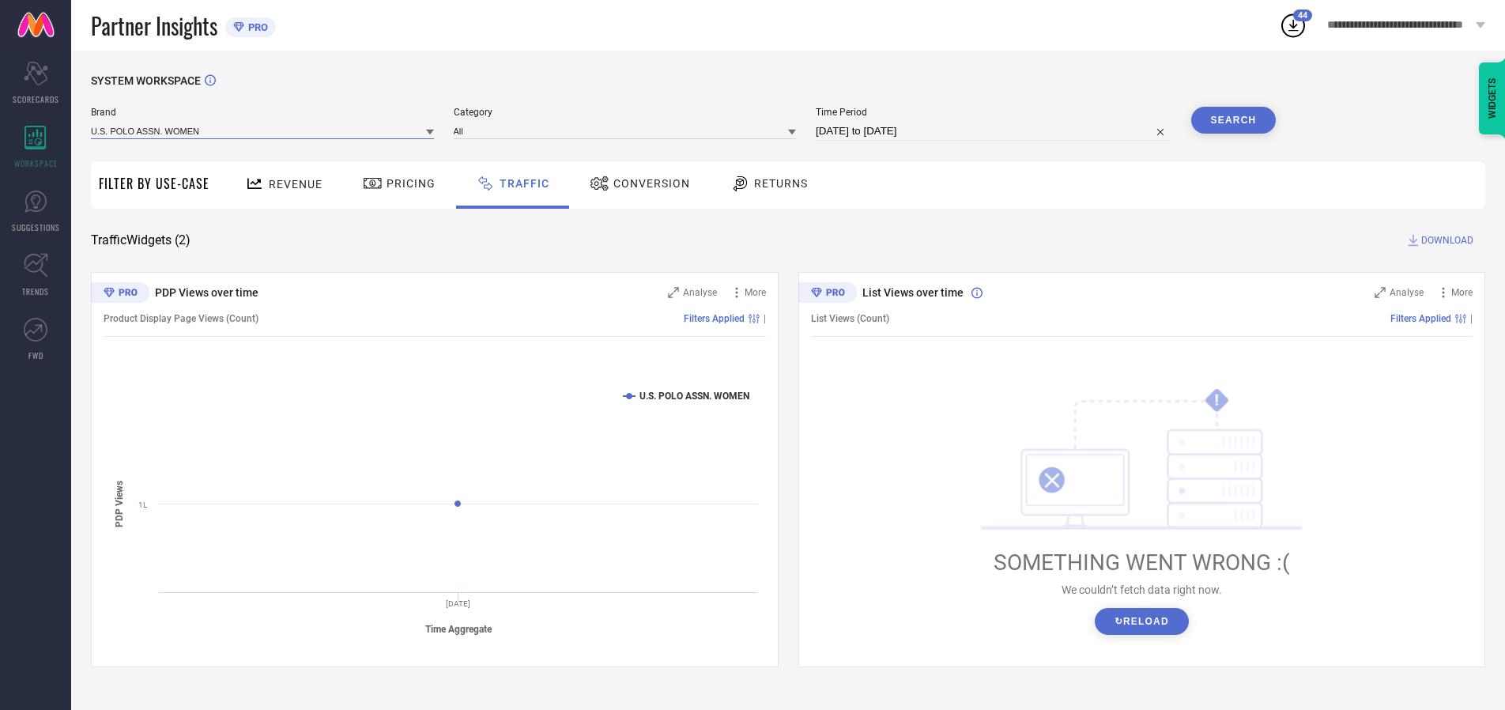
click at [263, 130] on input at bounding box center [262, 131] width 343 height 17
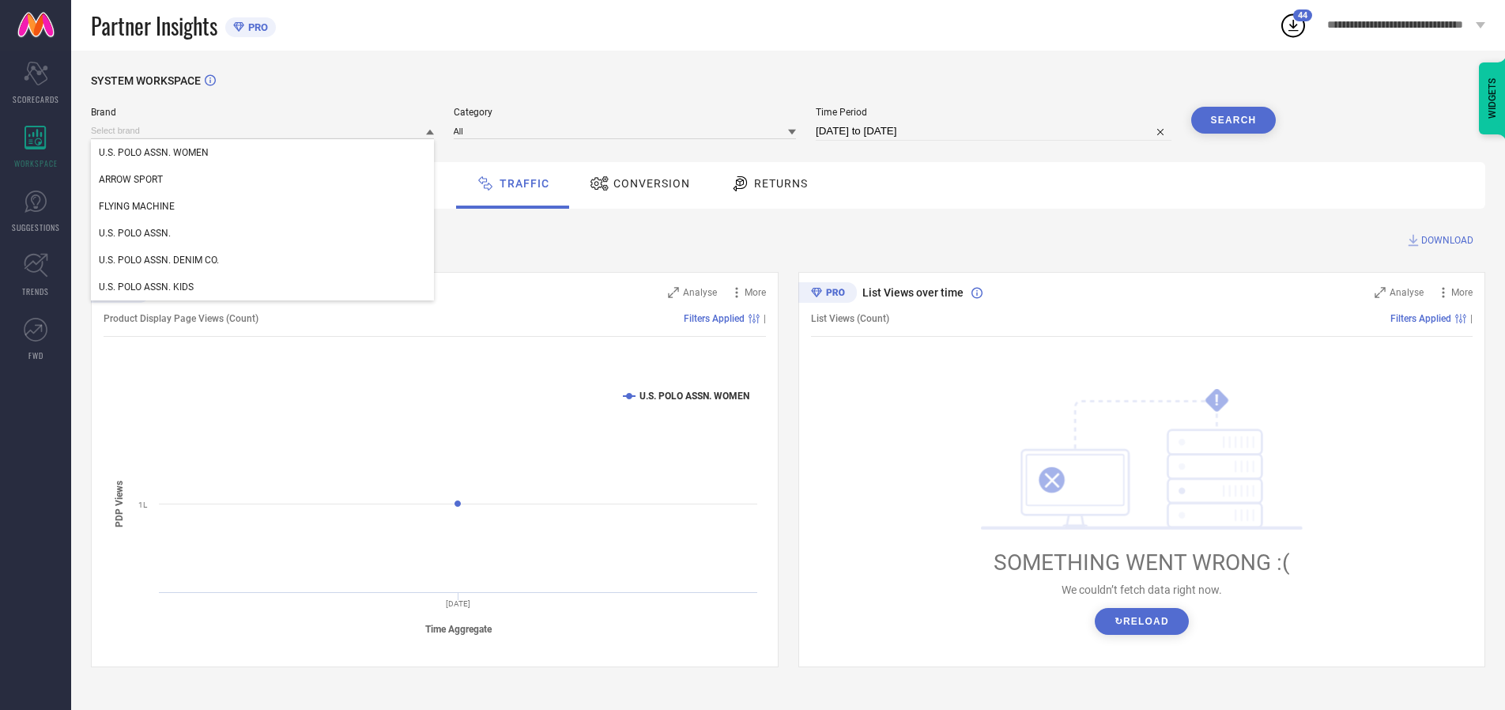
click at [263, 153] on div "U.S. POLO ASSN. WOMEN" at bounding box center [262, 152] width 343 height 27
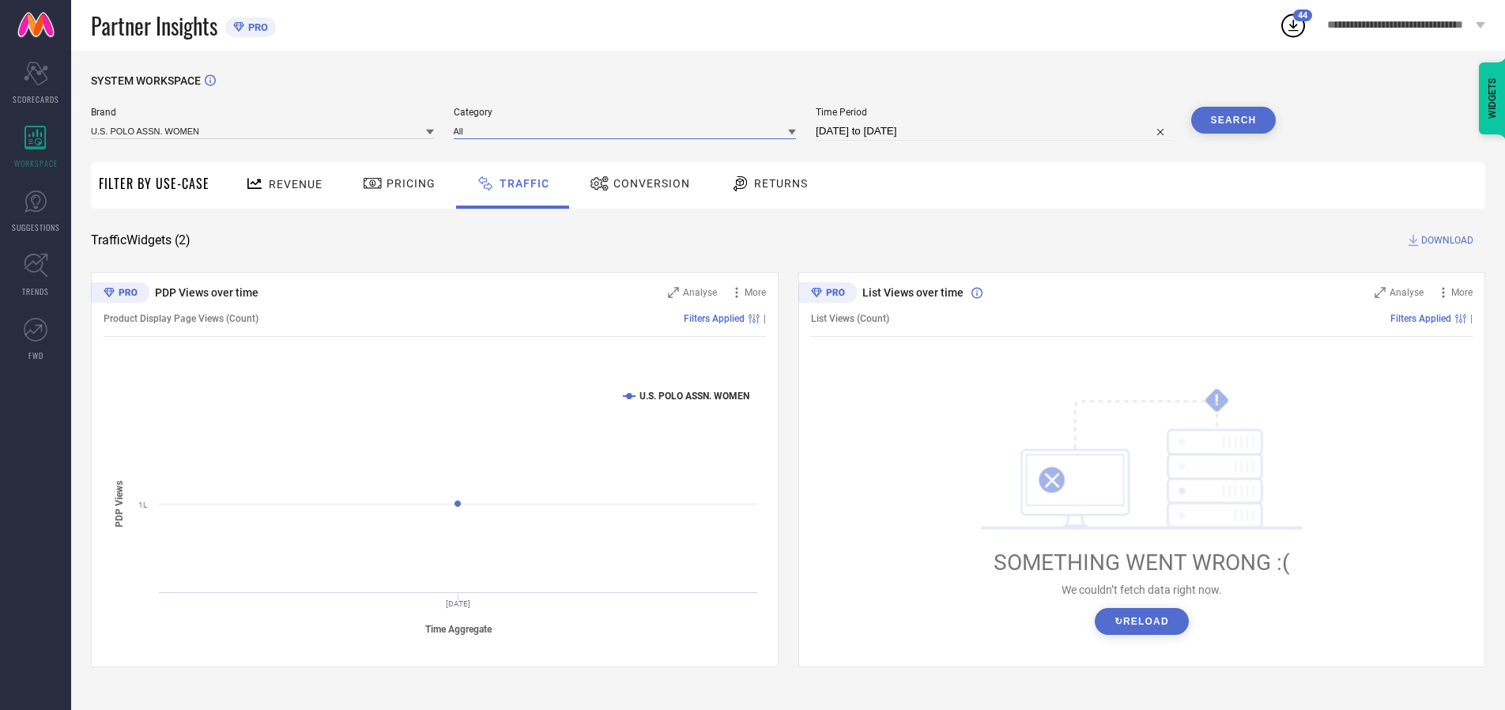
click at [628, 130] on input at bounding box center [625, 131] width 343 height 17
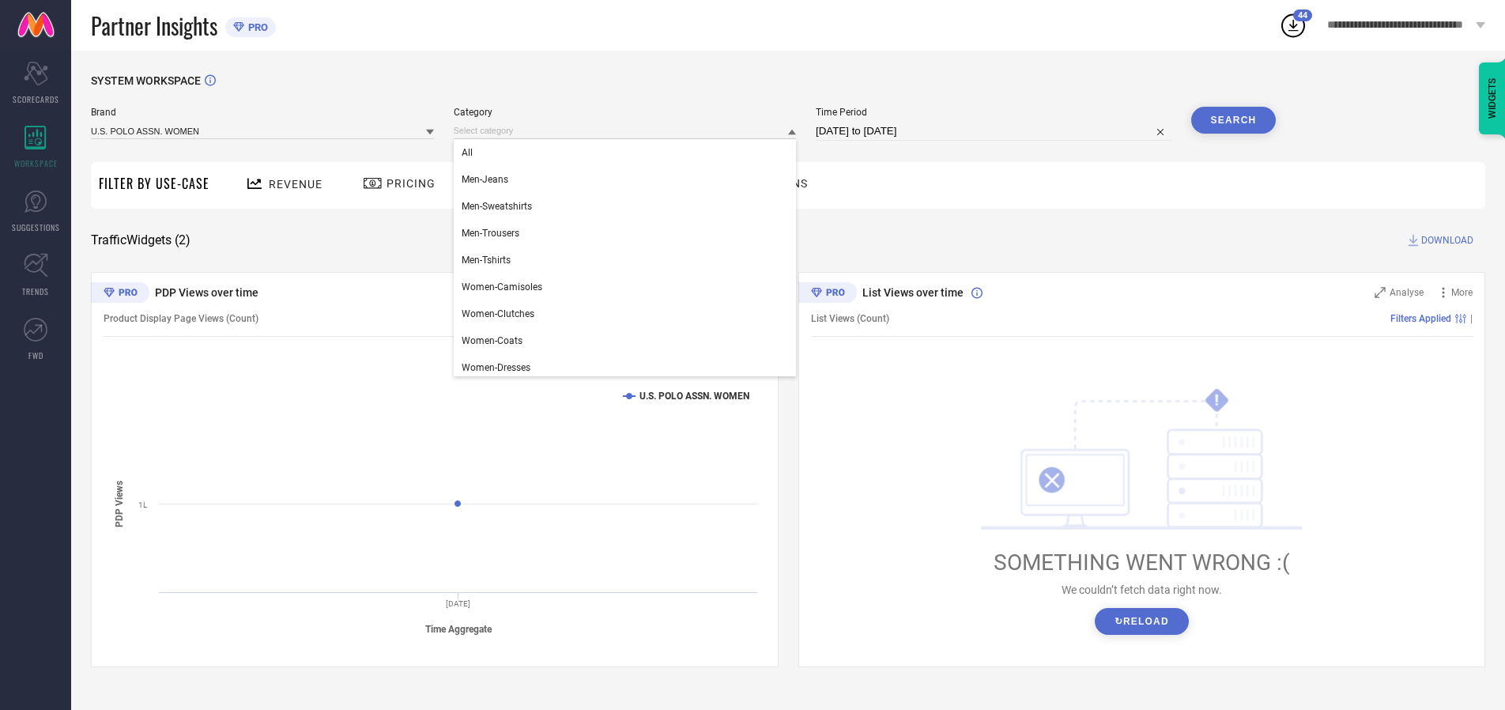
click at [628, 153] on div "All" at bounding box center [625, 152] width 343 height 27
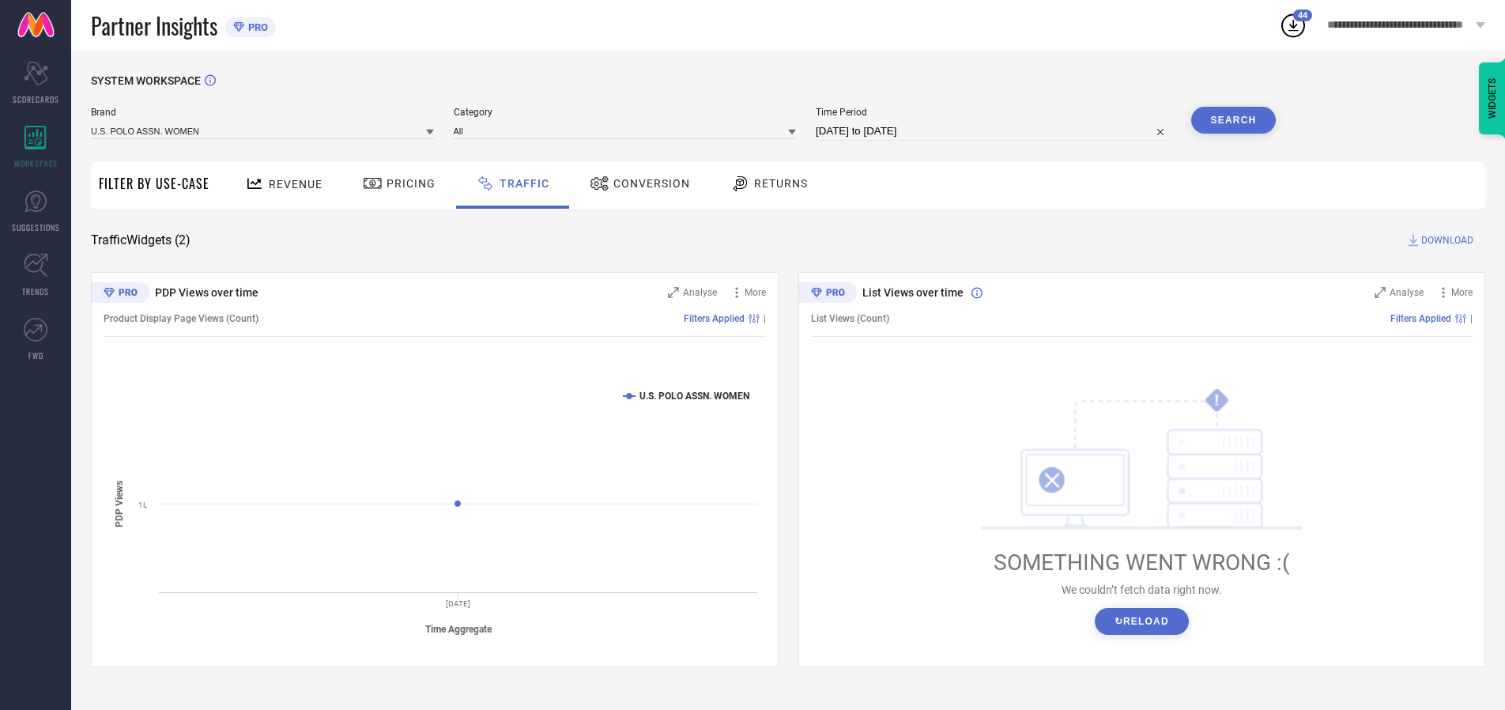
click at [1233, 120] on button "Search" at bounding box center [1233, 120] width 85 height 27
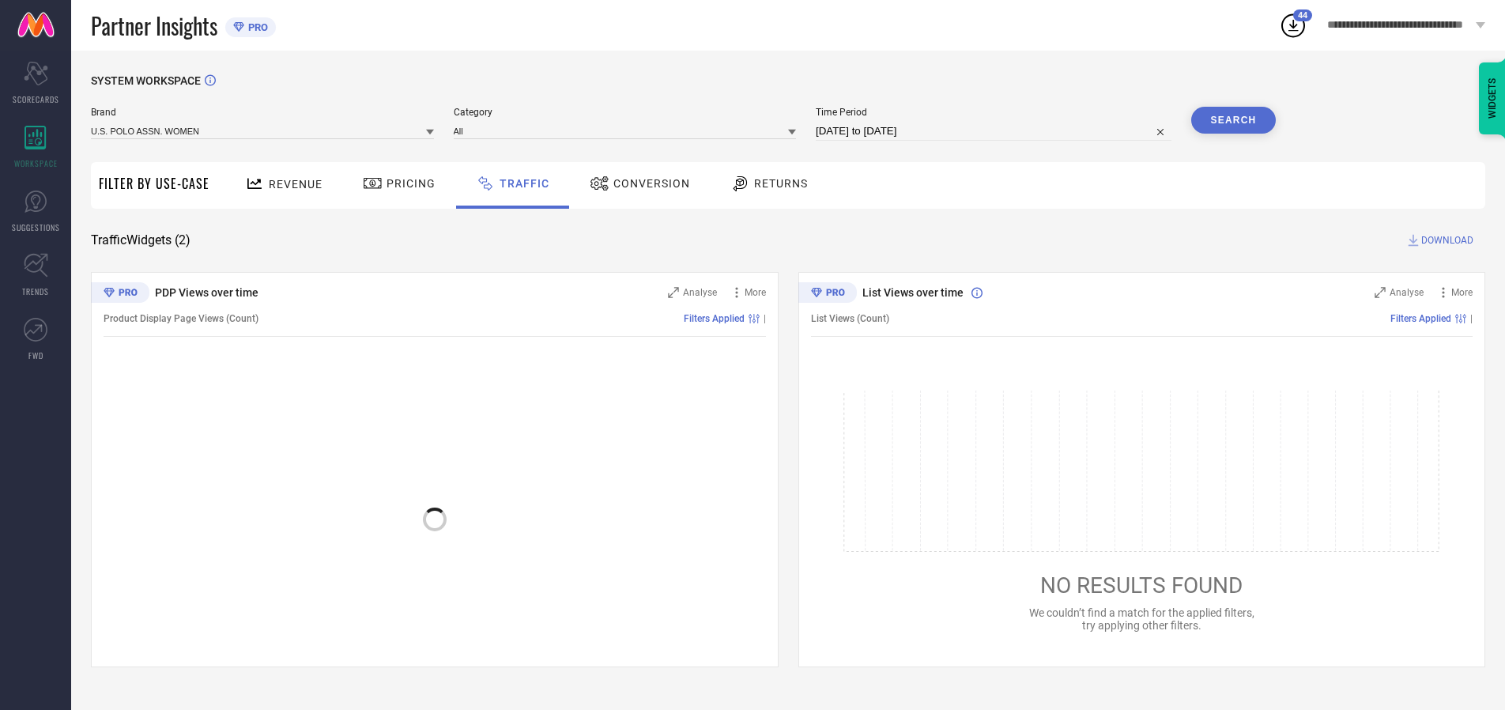
click at [1445, 240] on span "DOWNLOAD" at bounding box center [1447, 240] width 52 height 16
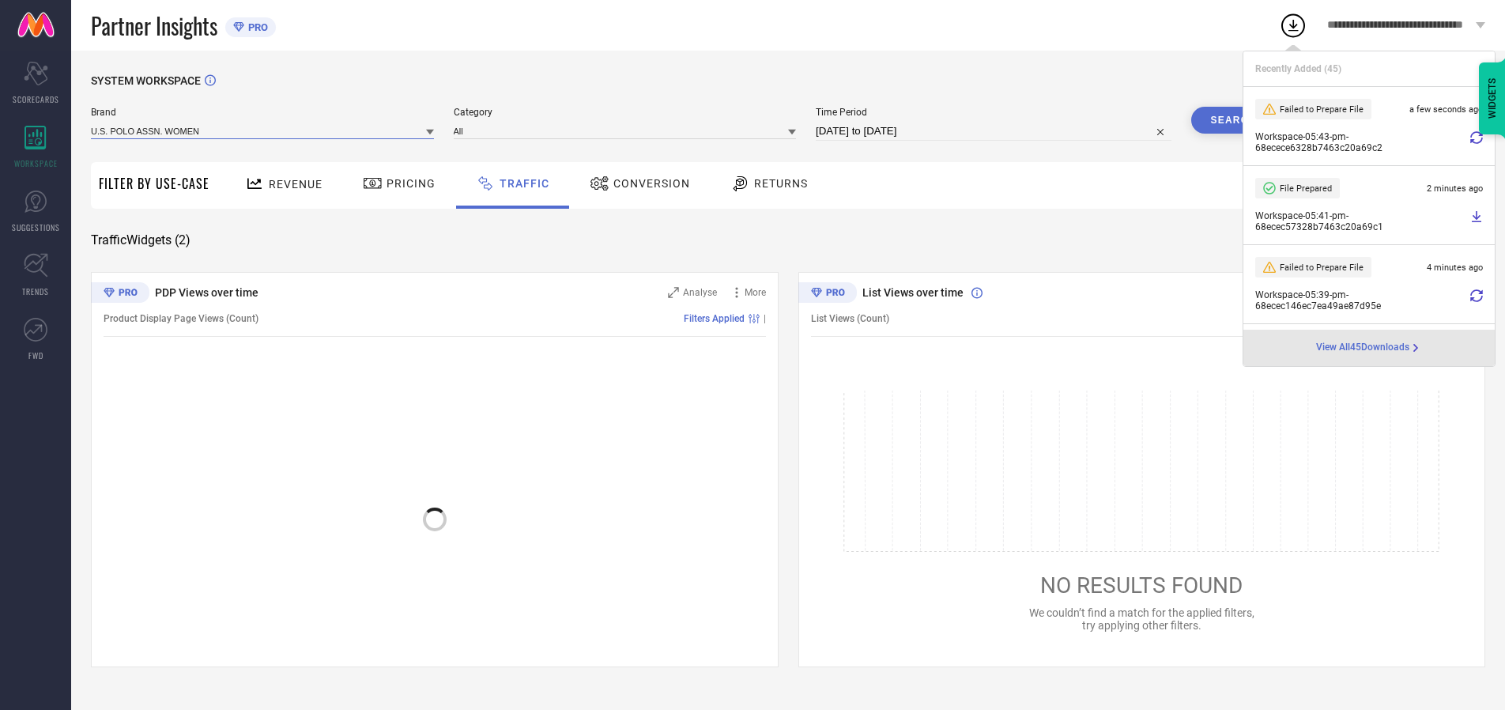
click at [263, 130] on input at bounding box center [262, 131] width 343 height 17
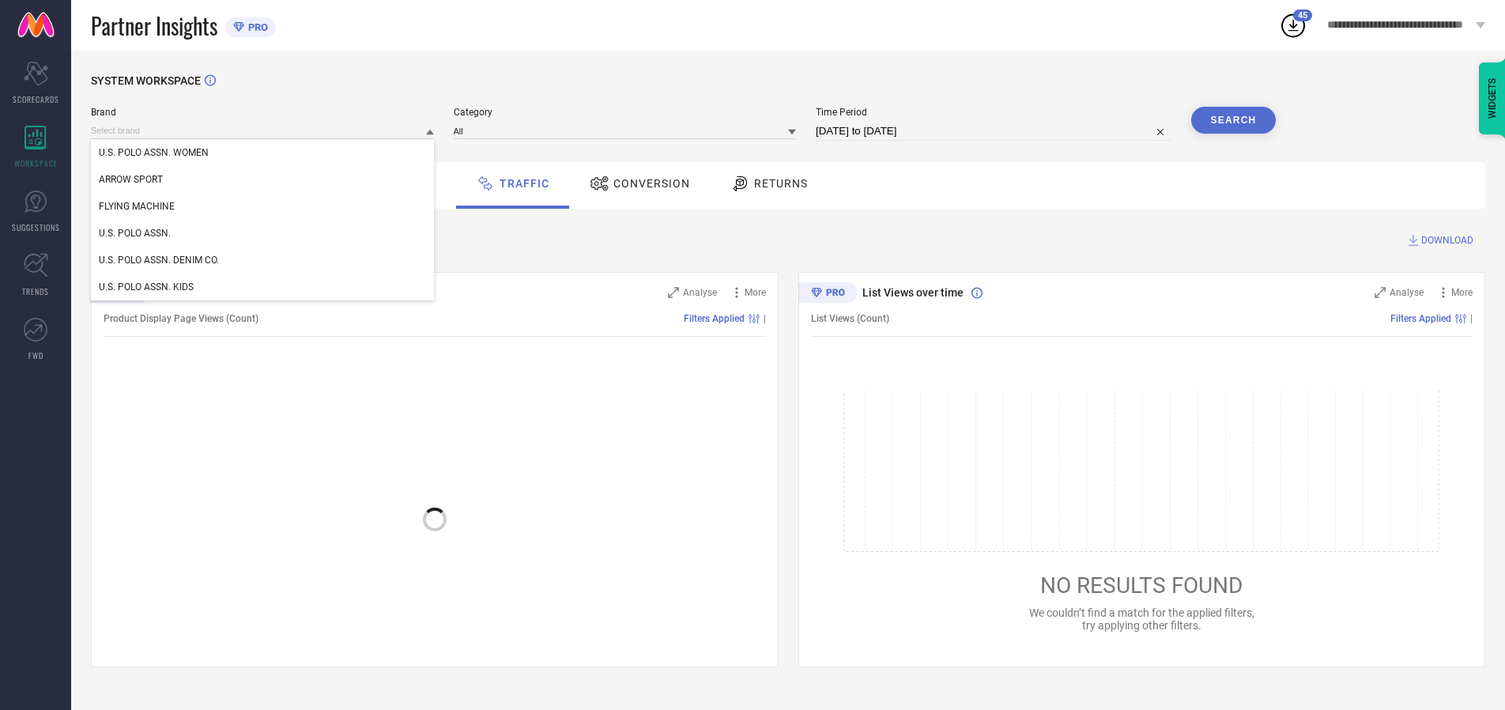
click at [263, 233] on div "U.S. POLO ASSN." at bounding box center [262, 233] width 343 height 27
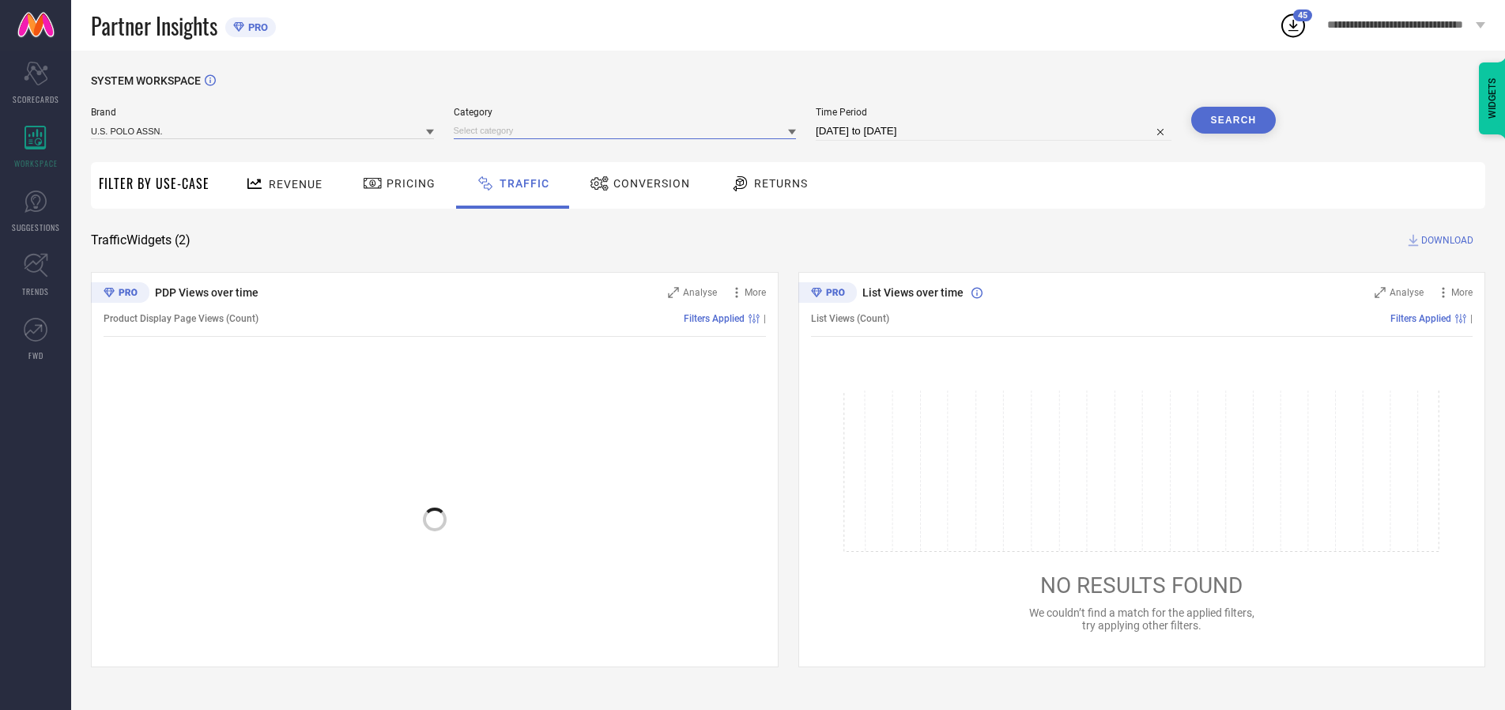
click at [628, 130] on input at bounding box center [625, 131] width 343 height 17
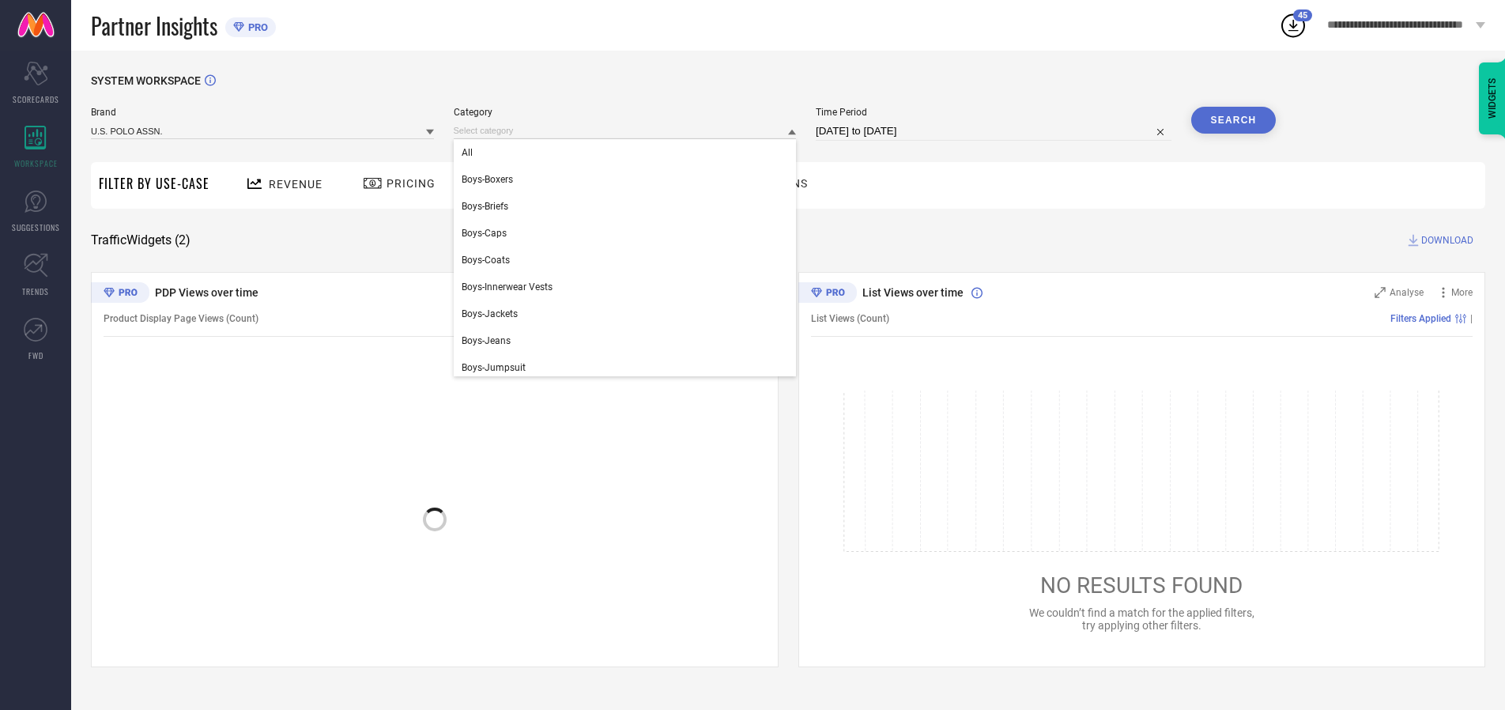
click at [628, 153] on div "All" at bounding box center [625, 152] width 343 height 27
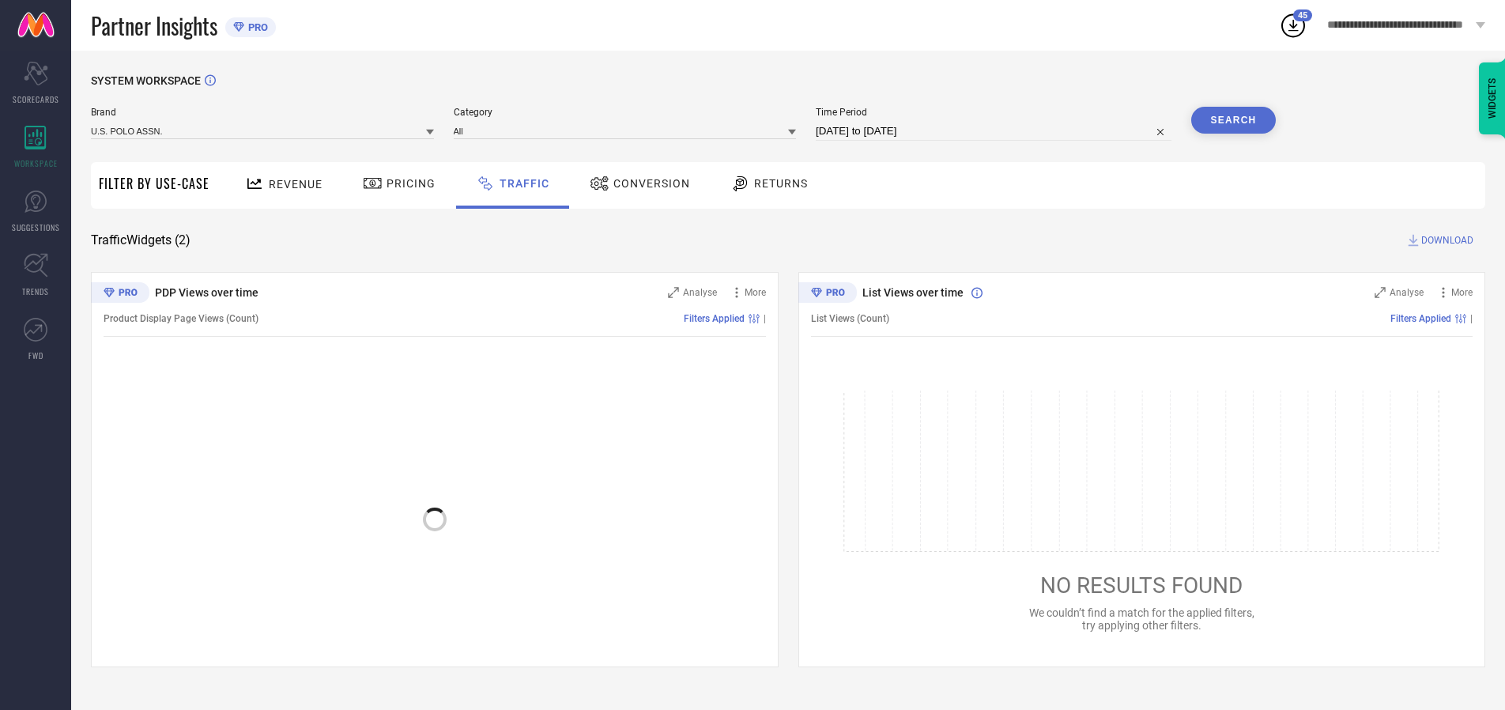
click at [1233, 120] on button "Search" at bounding box center [1233, 120] width 85 height 27
click at [1445, 240] on span "DOWNLOAD" at bounding box center [1447, 240] width 52 height 16
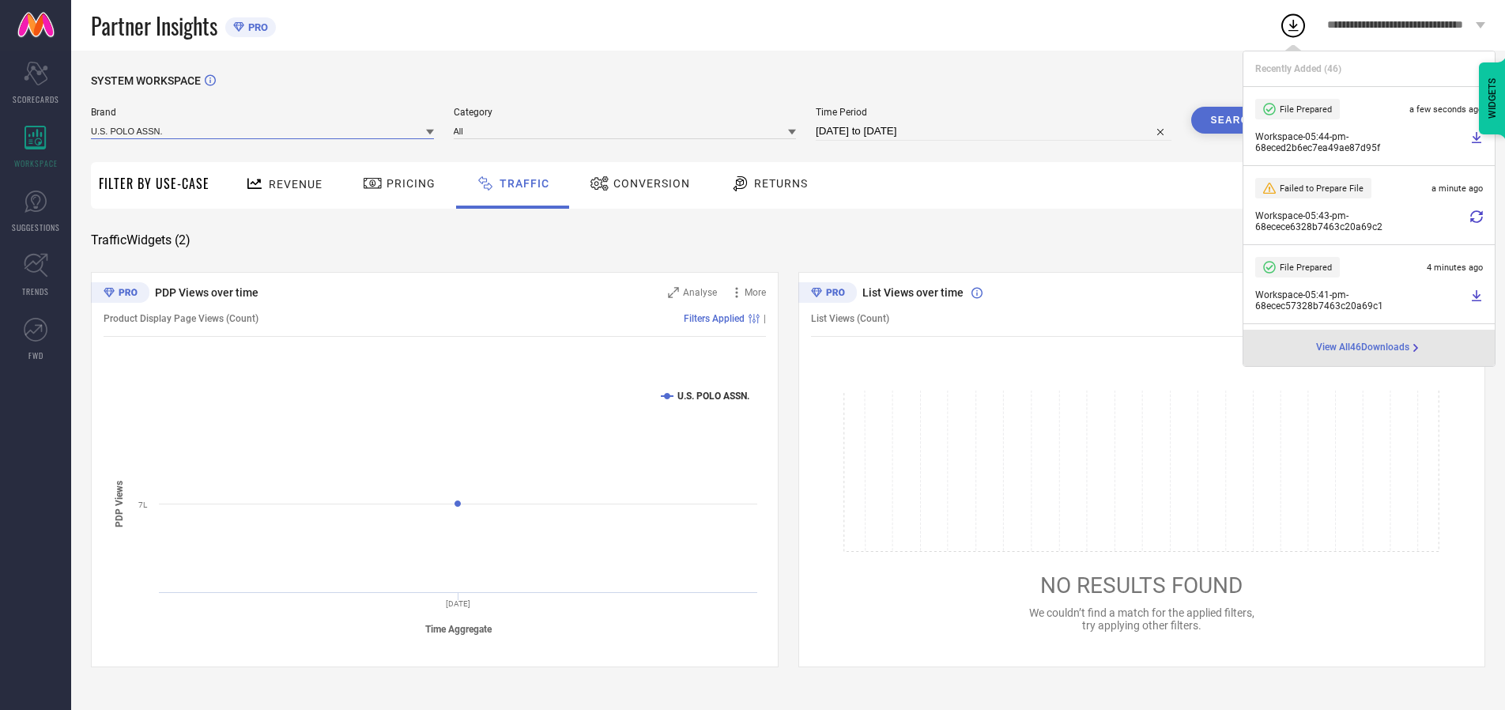
click at [263, 130] on input at bounding box center [262, 131] width 343 height 17
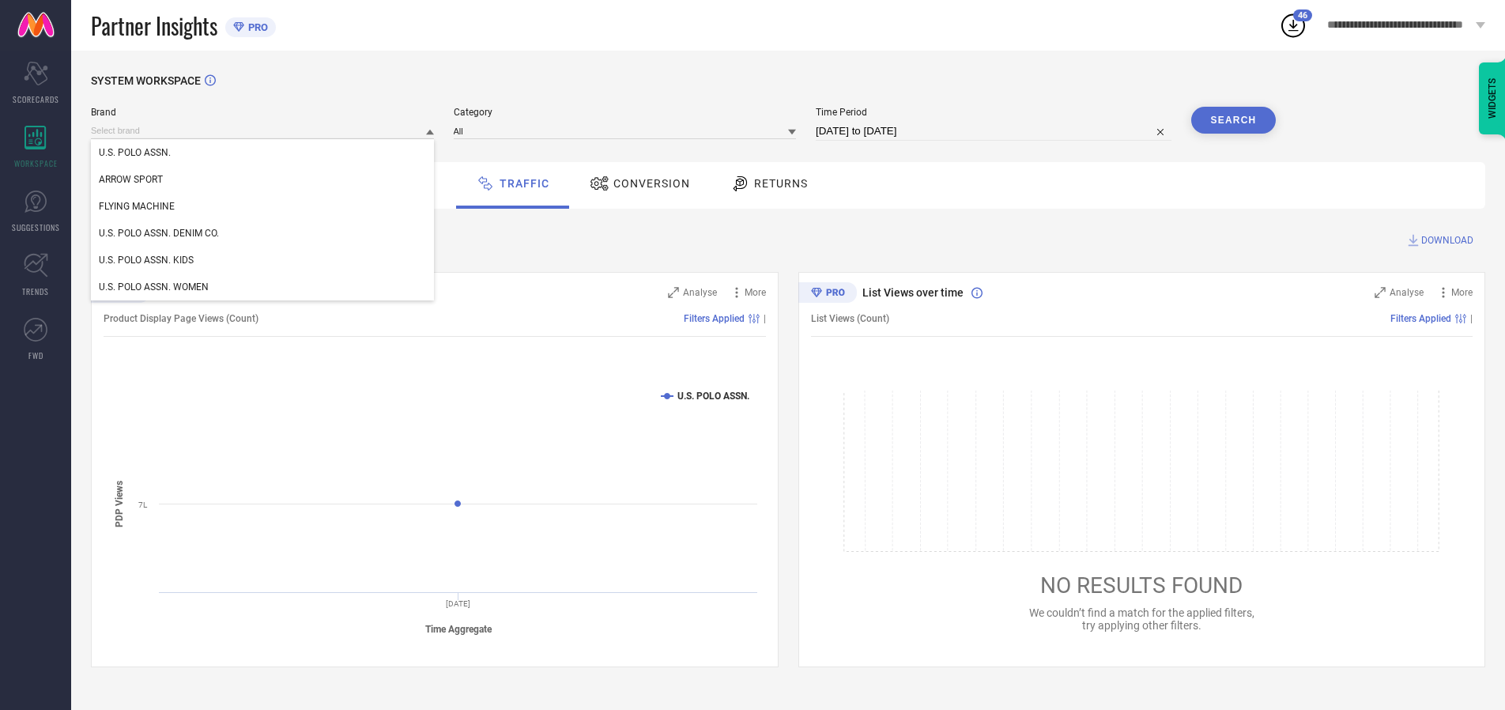
click at [263, 233] on div "U.S. POLO ASSN. DENIM CO." at bounding box center [262, 233] width 343 height 27
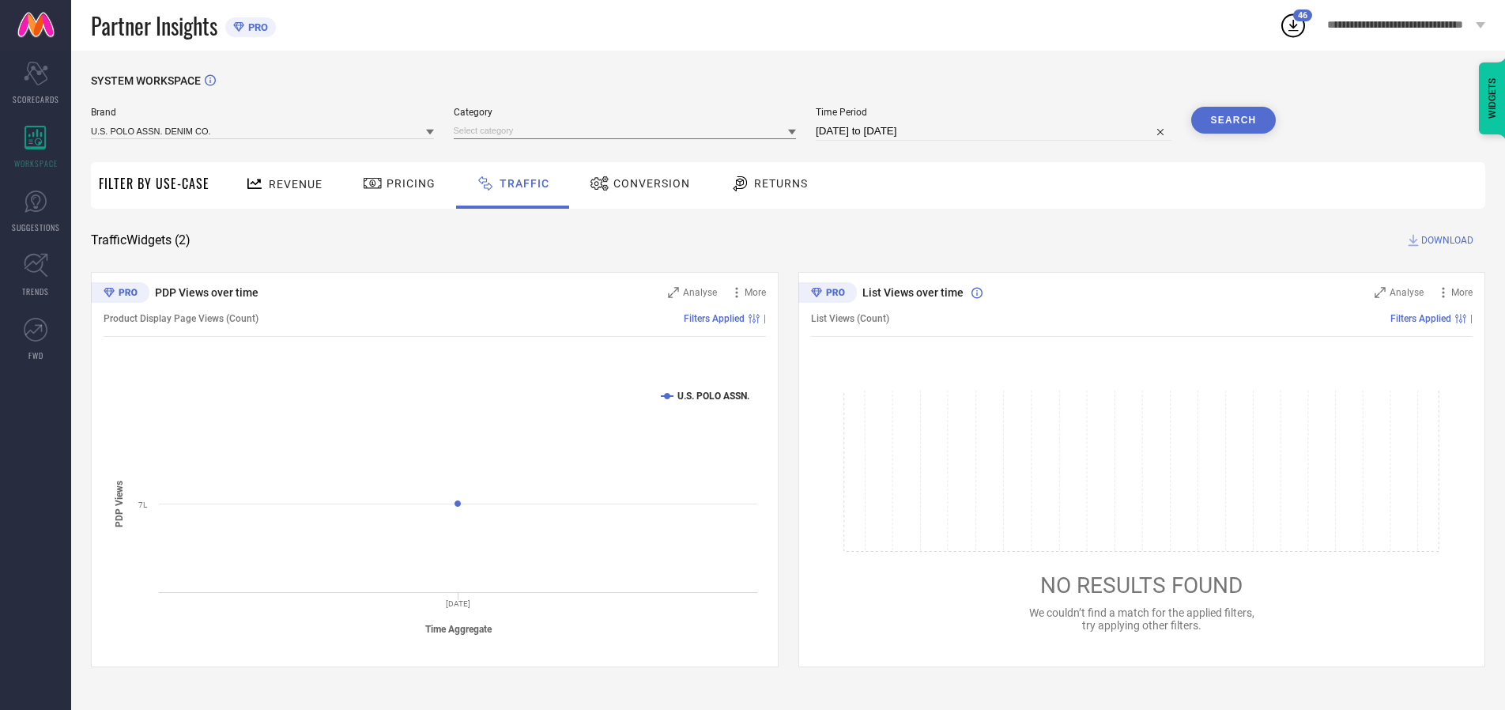
click at [628, 130] on input at bounding box center [625, 131] width 343 height 17
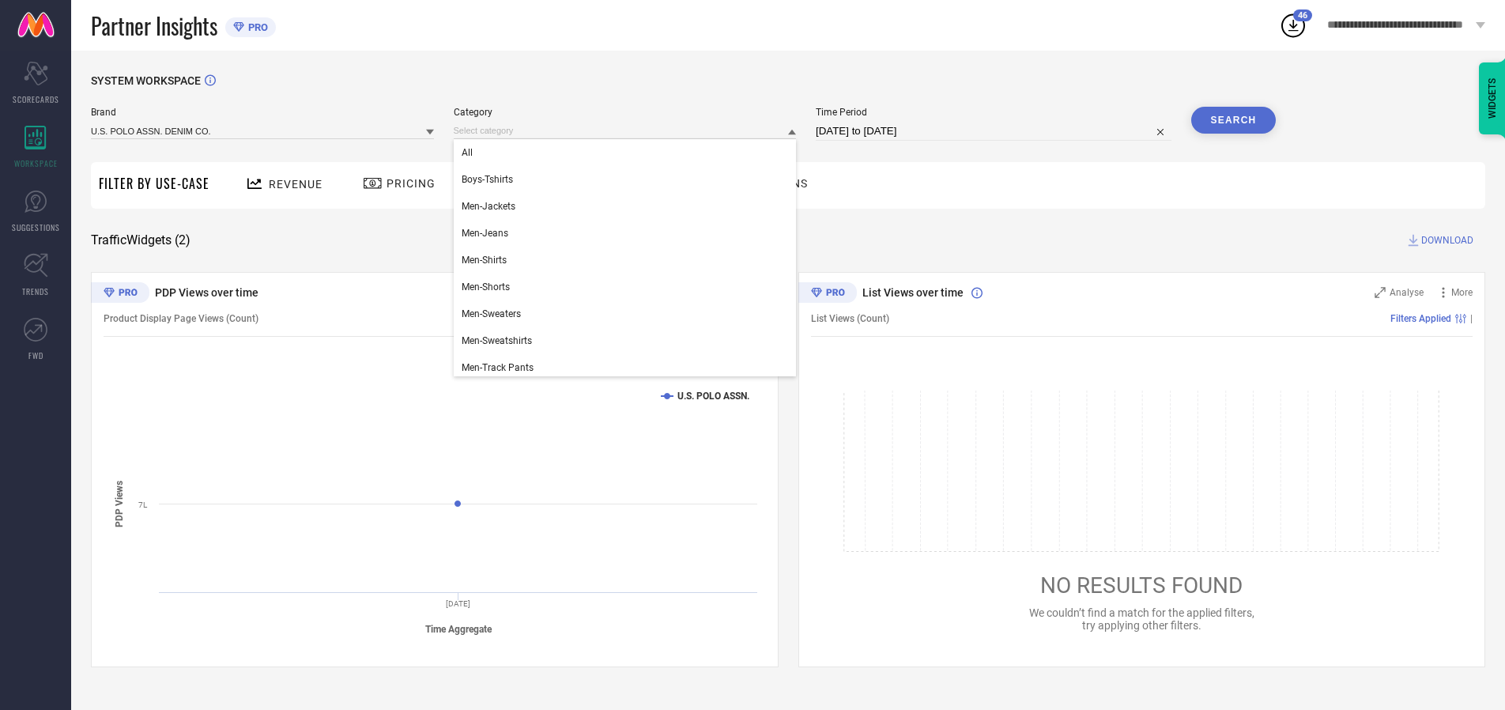
click at [628, 153] on div "All" at bounding box center [625, 152] width 343 height 27
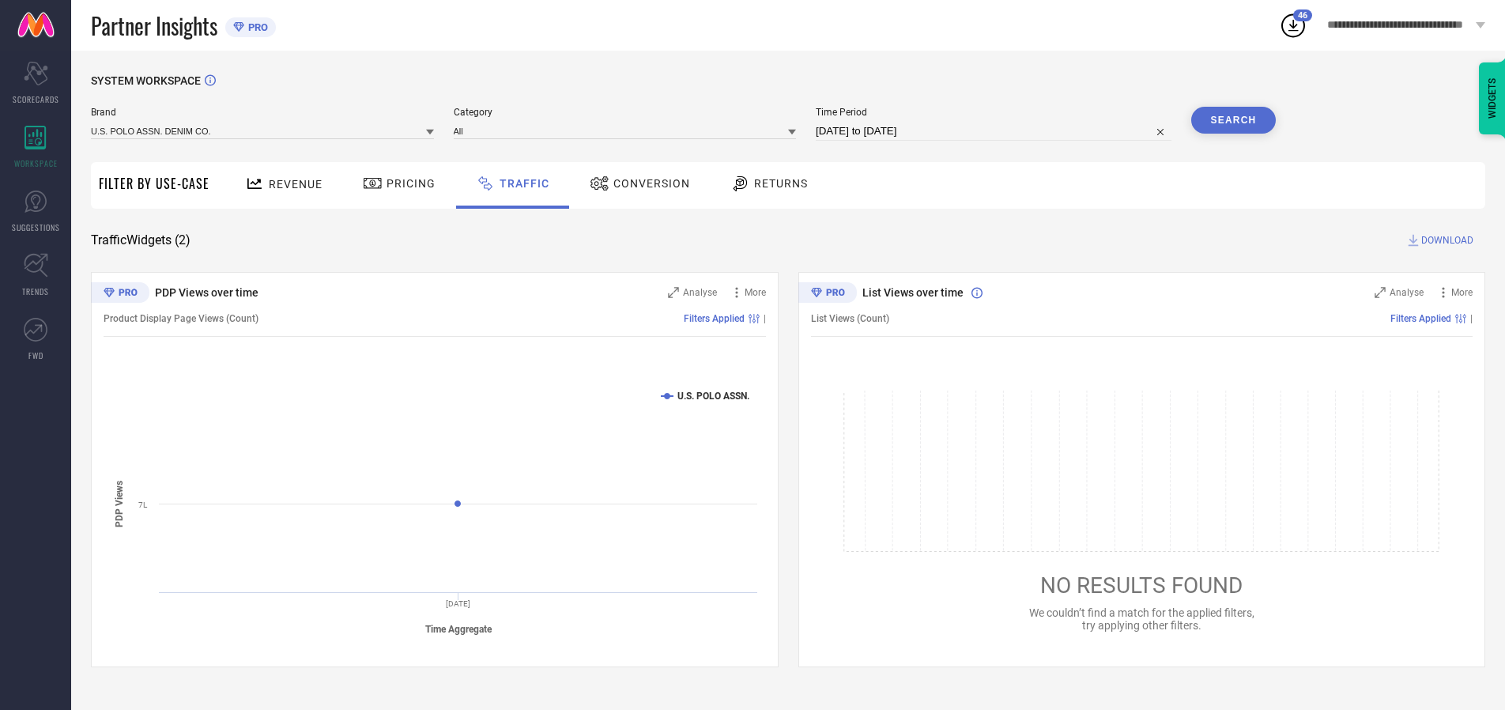
click at [1233, 120] on button "Search" at bounding box center [1233, 120] width 85 height 27
click at [1445, 240] on span "DOWNLOAD" at bounding box center [1447, 240] width 52 height 16
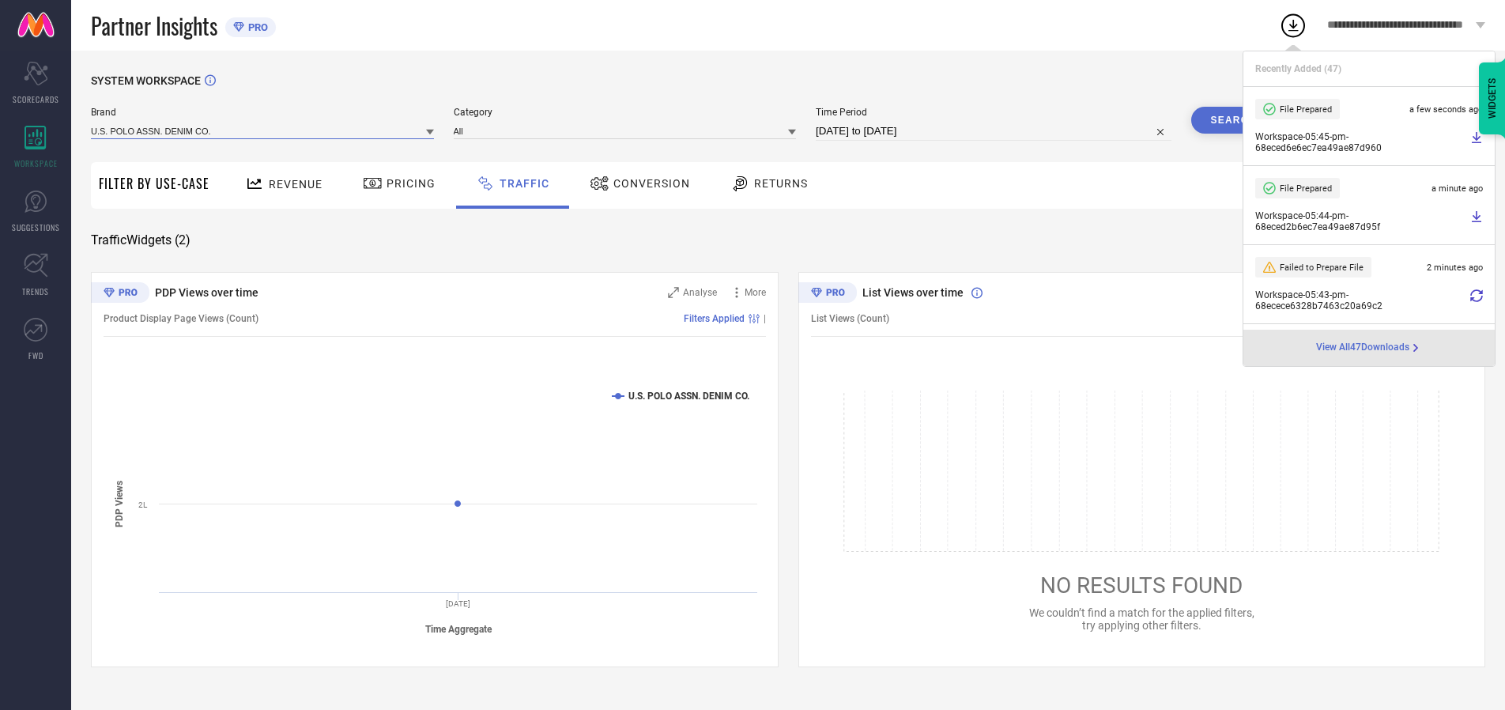
click at [263, 130] on input at bounding box center [262, 131] width 343 height 17
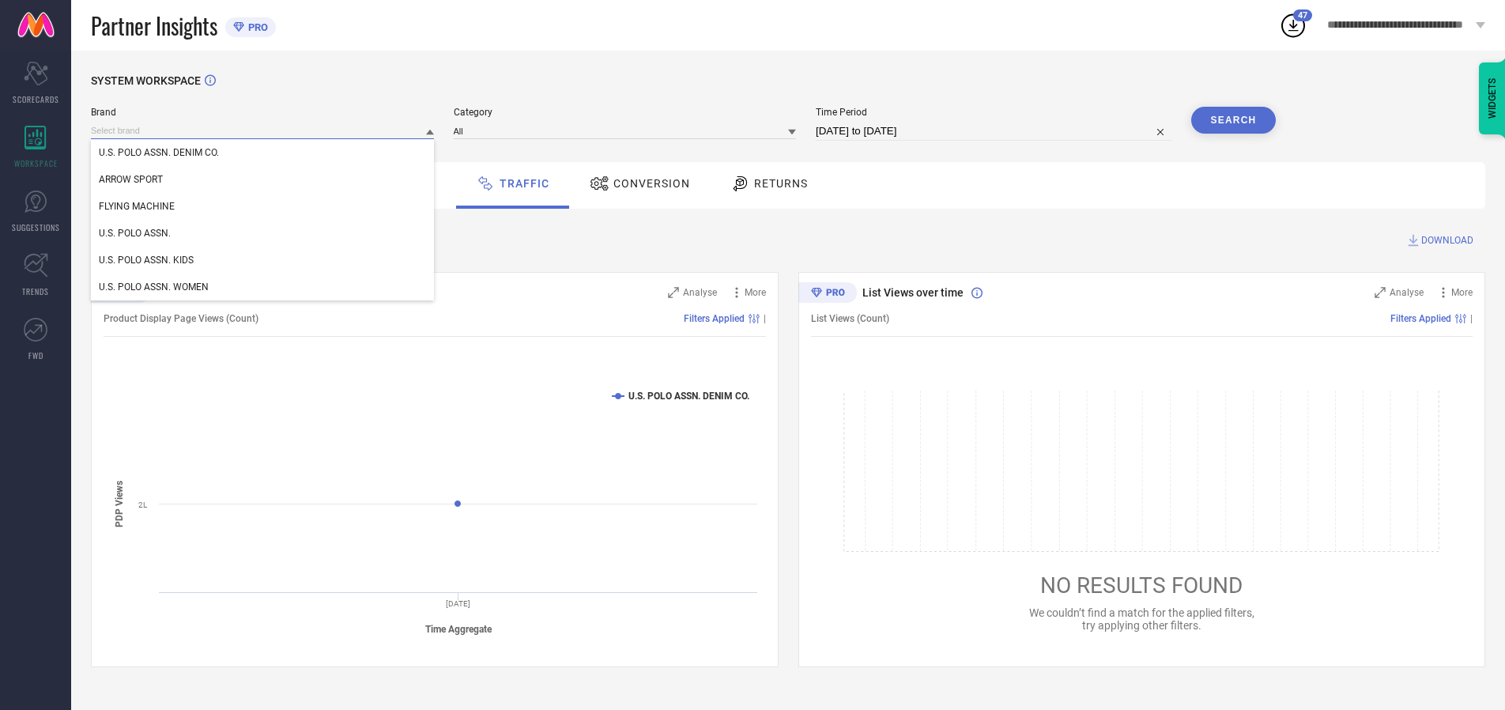
click at [263, 260] on div "U.S. POLO ASSN. KIDS" at bounding box center [262, 260] width 343 height 27
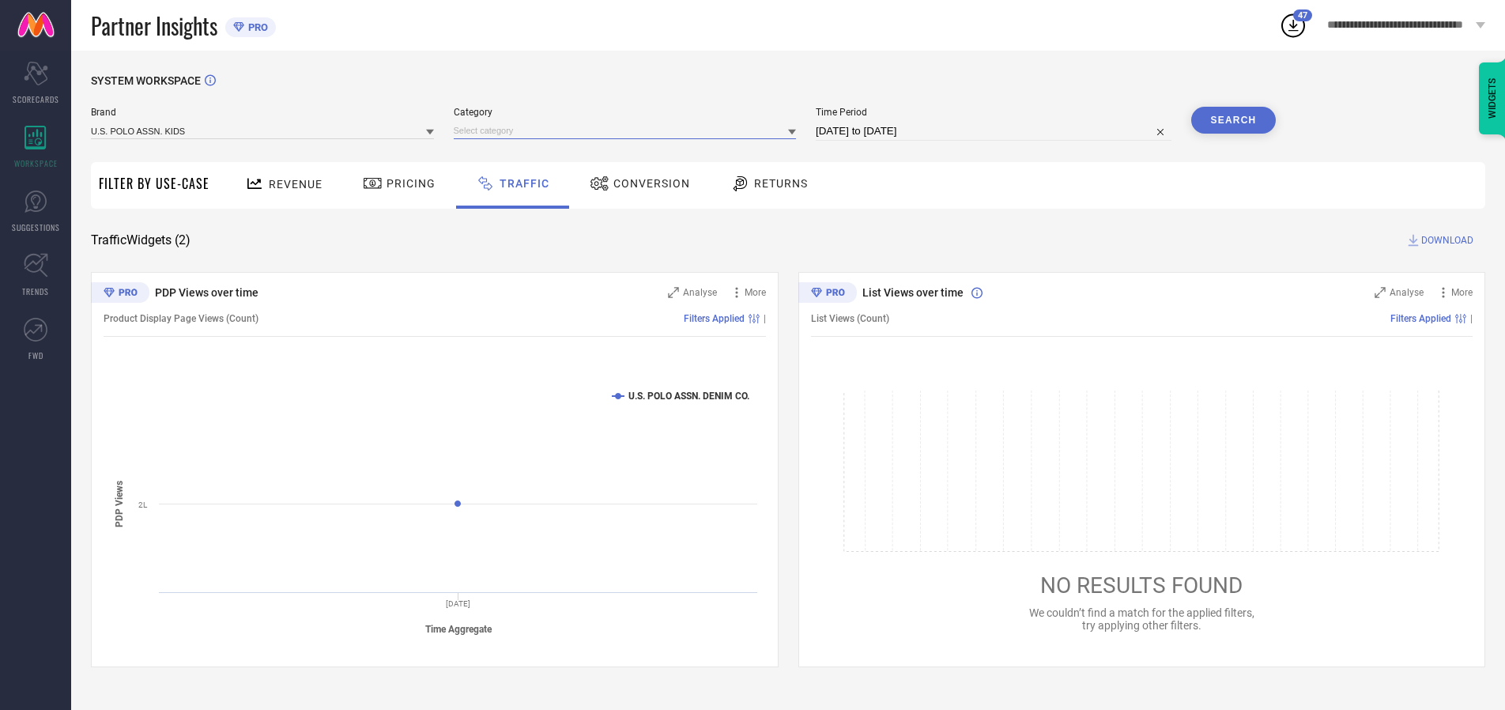
click at [628, 130] on input at bounding box center [625, 131] width 343 height 17
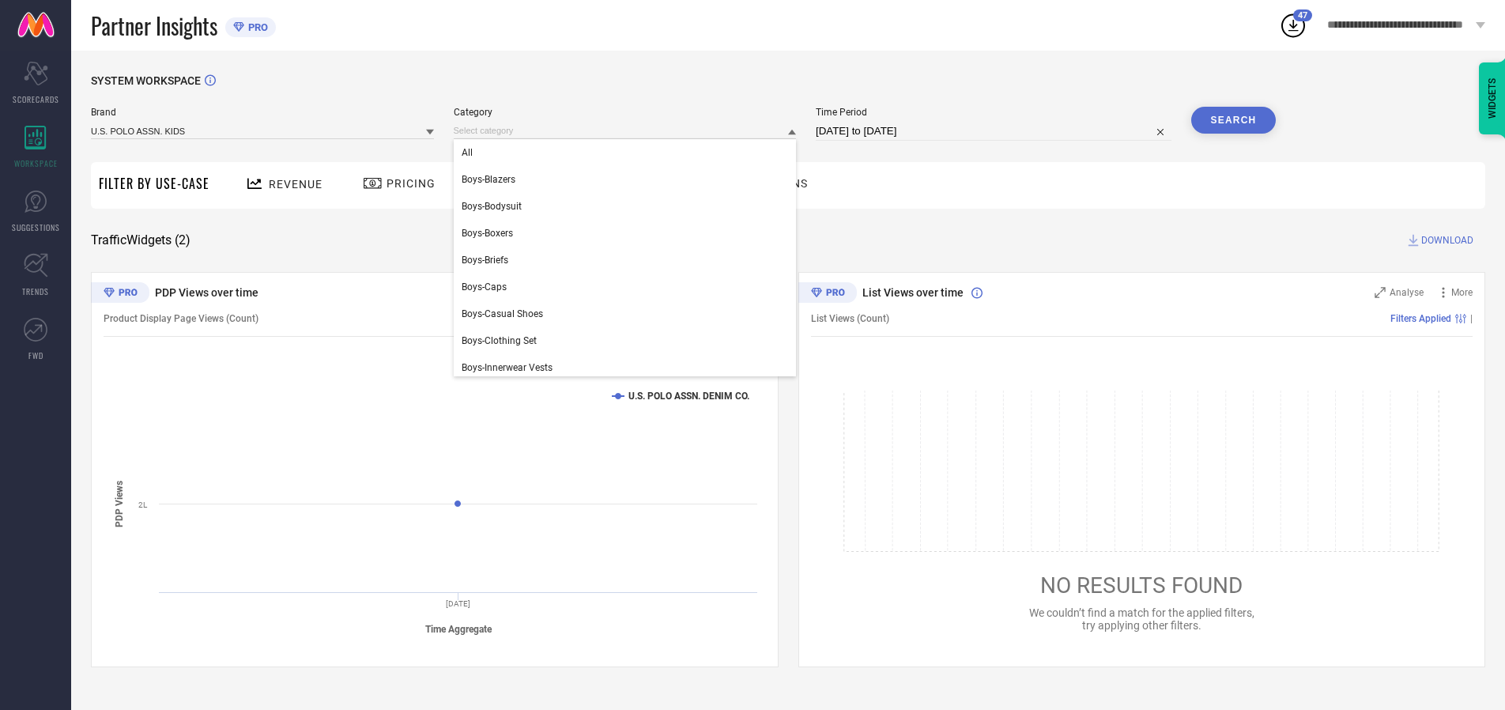
click at [628, 153] on div "All" at bounding box center [625, 152] width 343 height 27
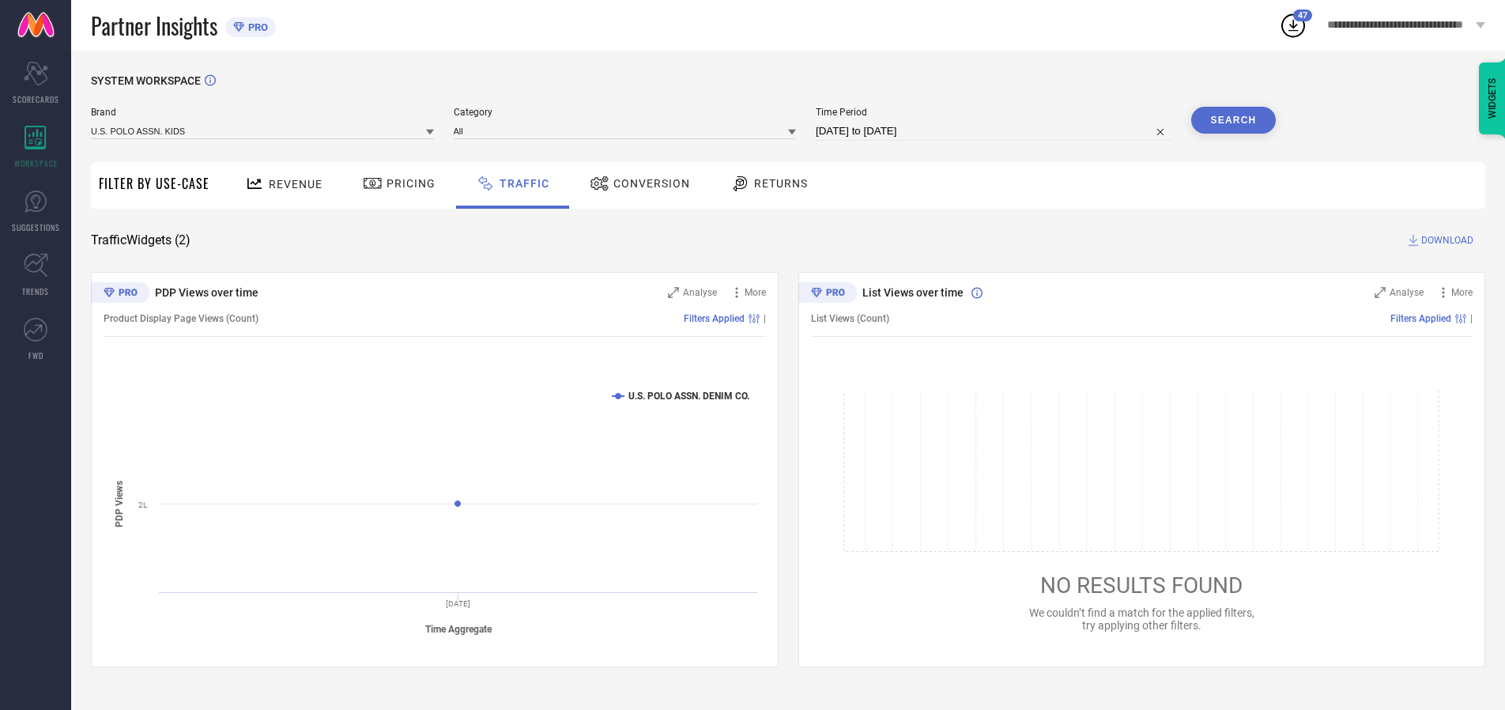
click at [1233, 120] on button "Search" at bounding box center [1233, 120] width 85 height 27
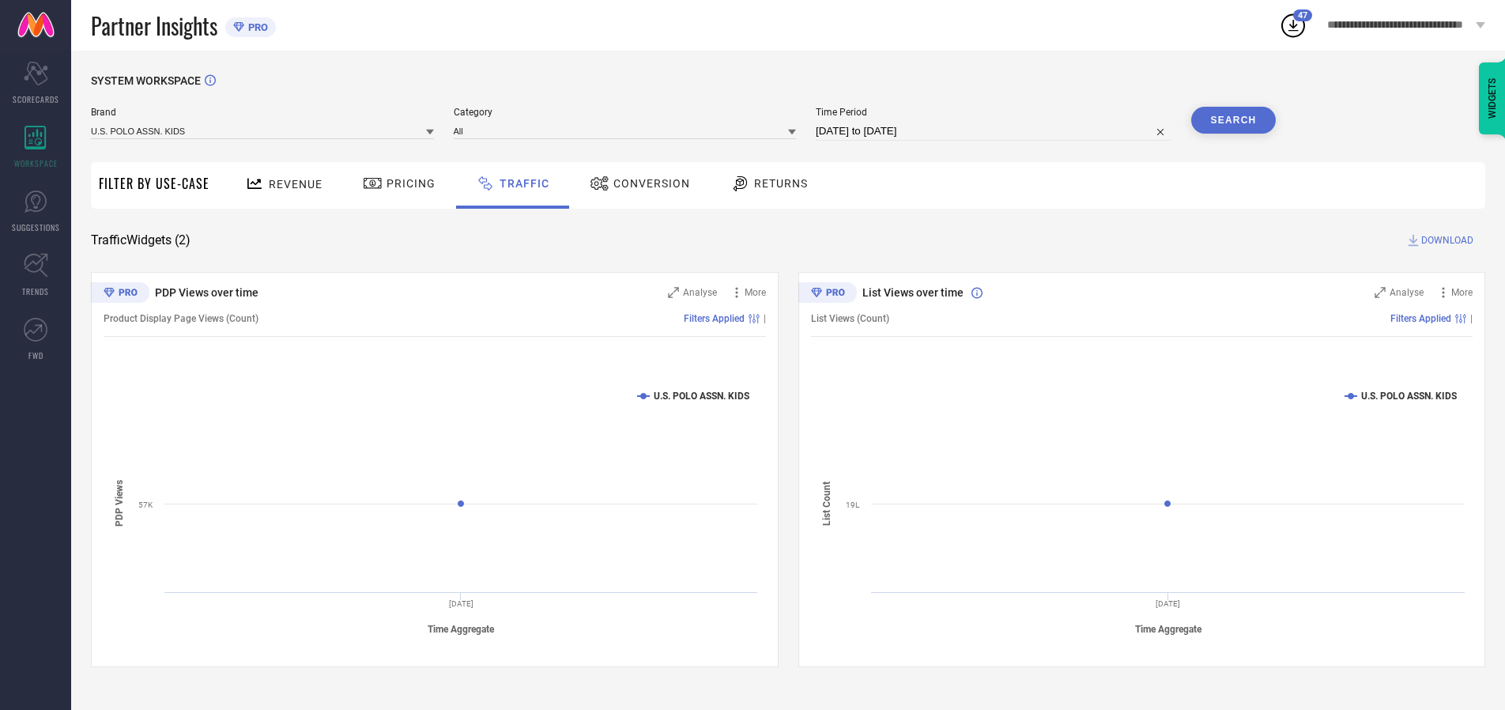
click at [1445, 240] on span "DOWNLOAD" at bounding box center [1447, 240] width 52 height 16
click at [996, 131] on input at bounding box center [994, 131] width 356 height 19
select select "9"
select select "2025"
select select "10"
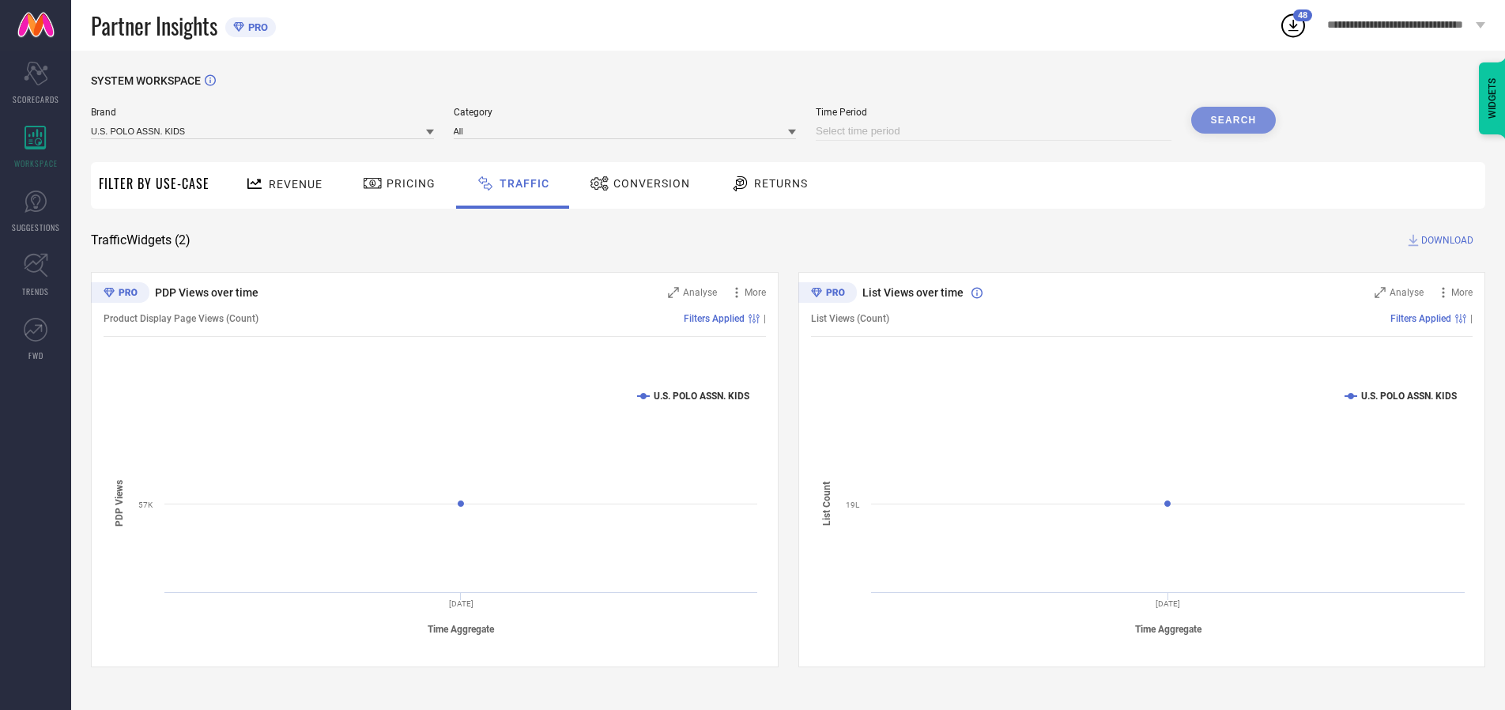
select select "2025"
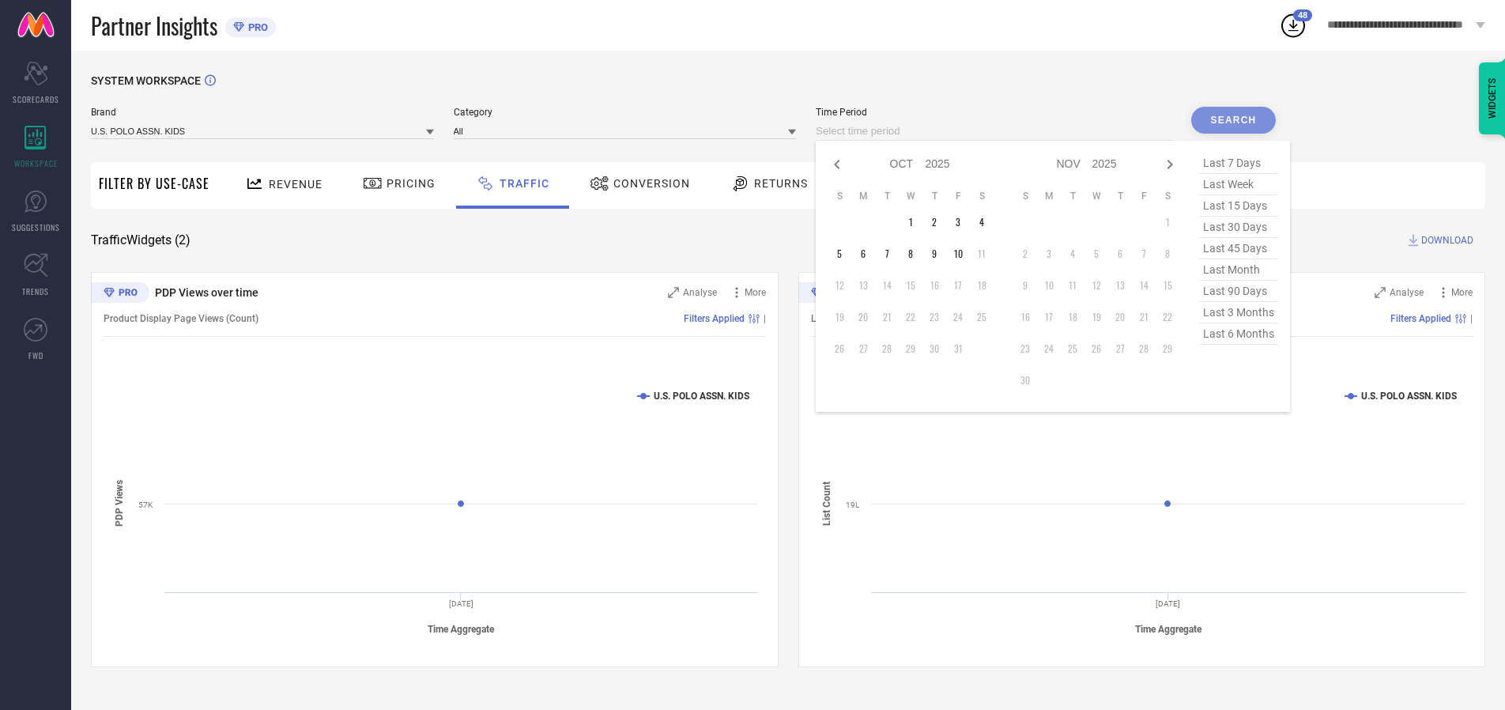
click at [939, 254] on td "9" at bounding box center [935, 254] width 24 height 24
type input "[DATE] to [DATE]"
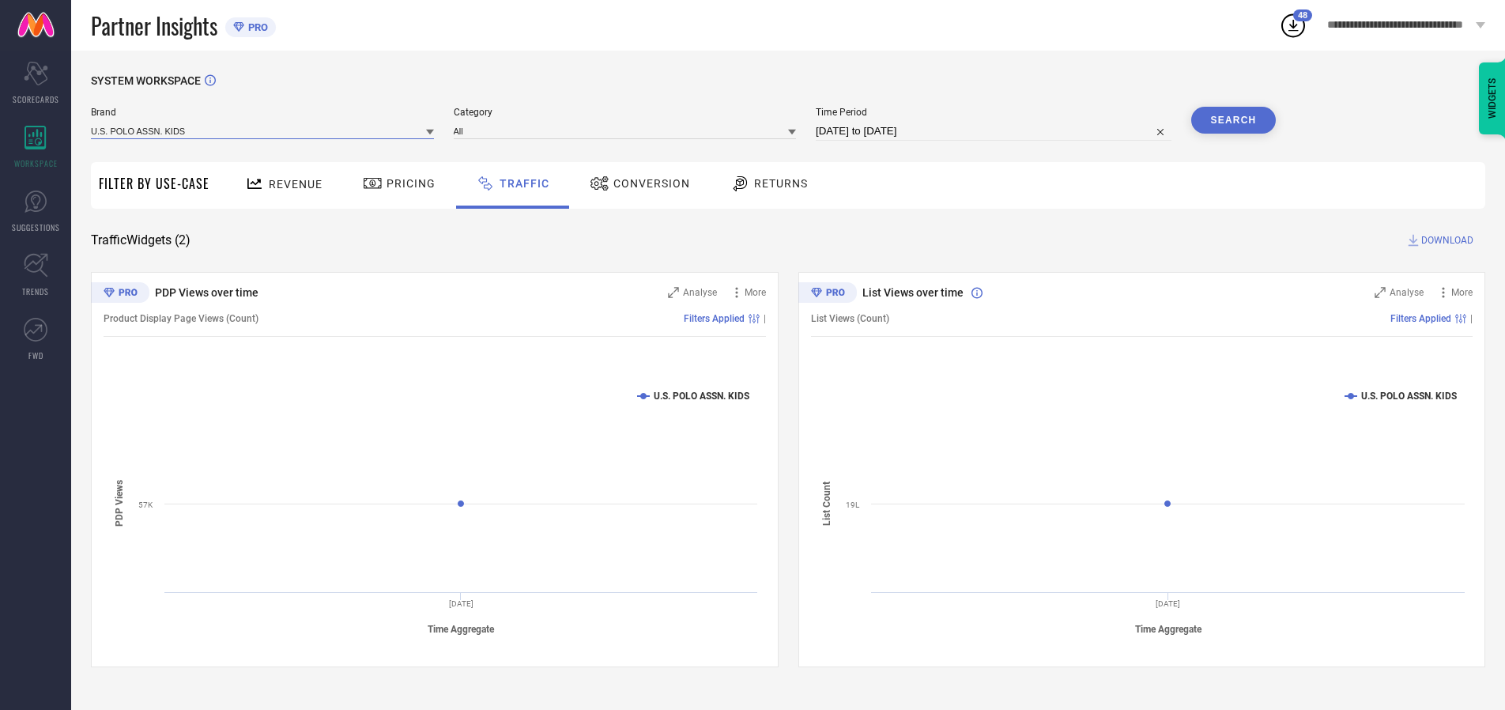
click at [263, 130] on input at bounding box center [262, 131] width 343 height 17
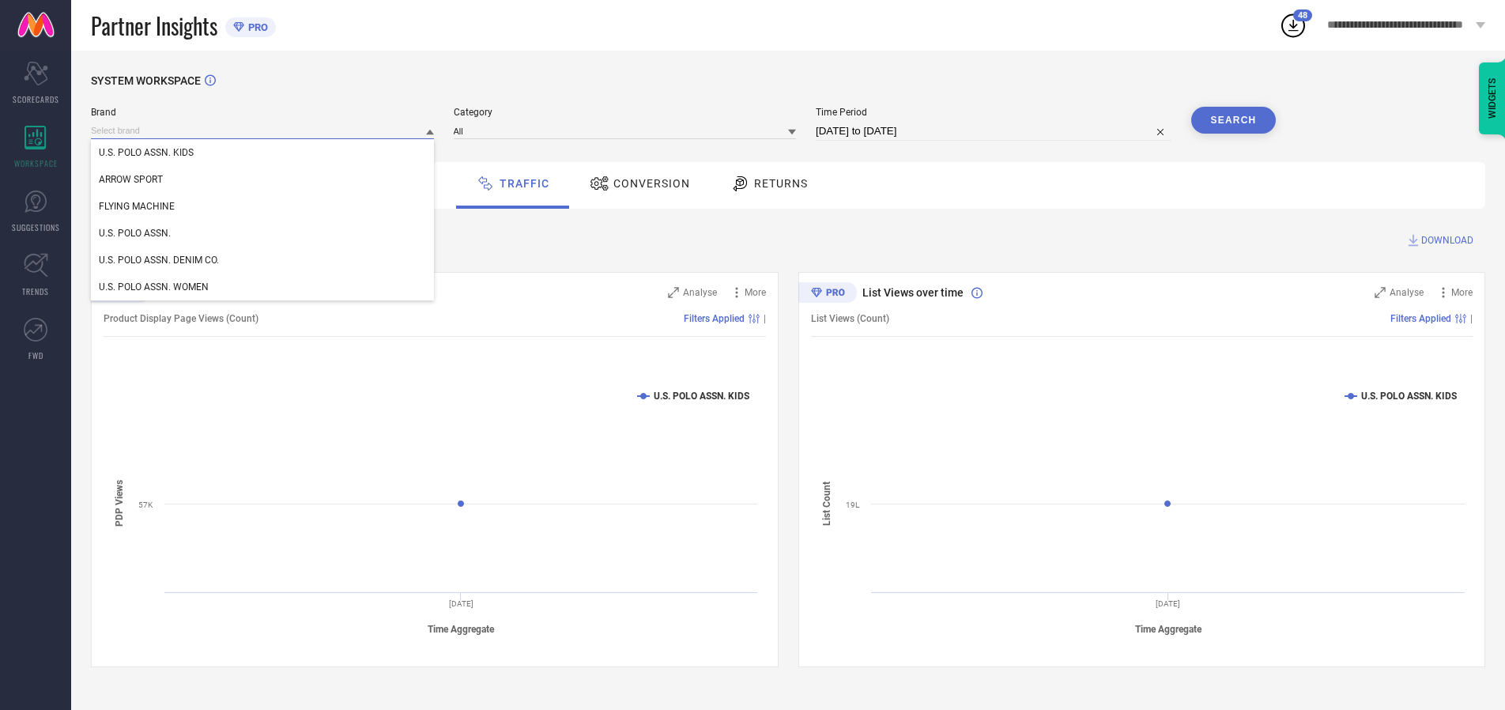
click at [263, 130] on input at bounding box center [262, 131] width 343 height 17
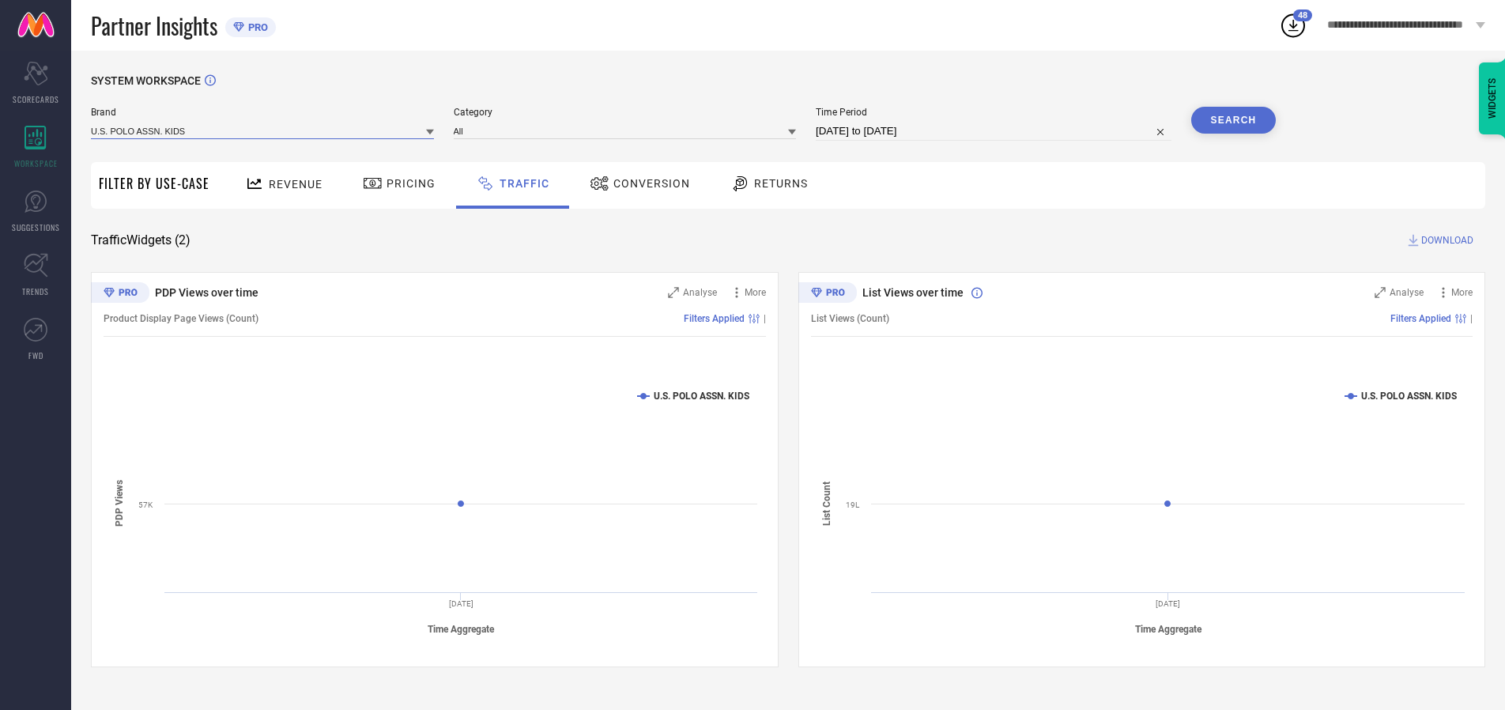
click at [263, 130] on input at bounding box center [262, 131] width 343 height 17
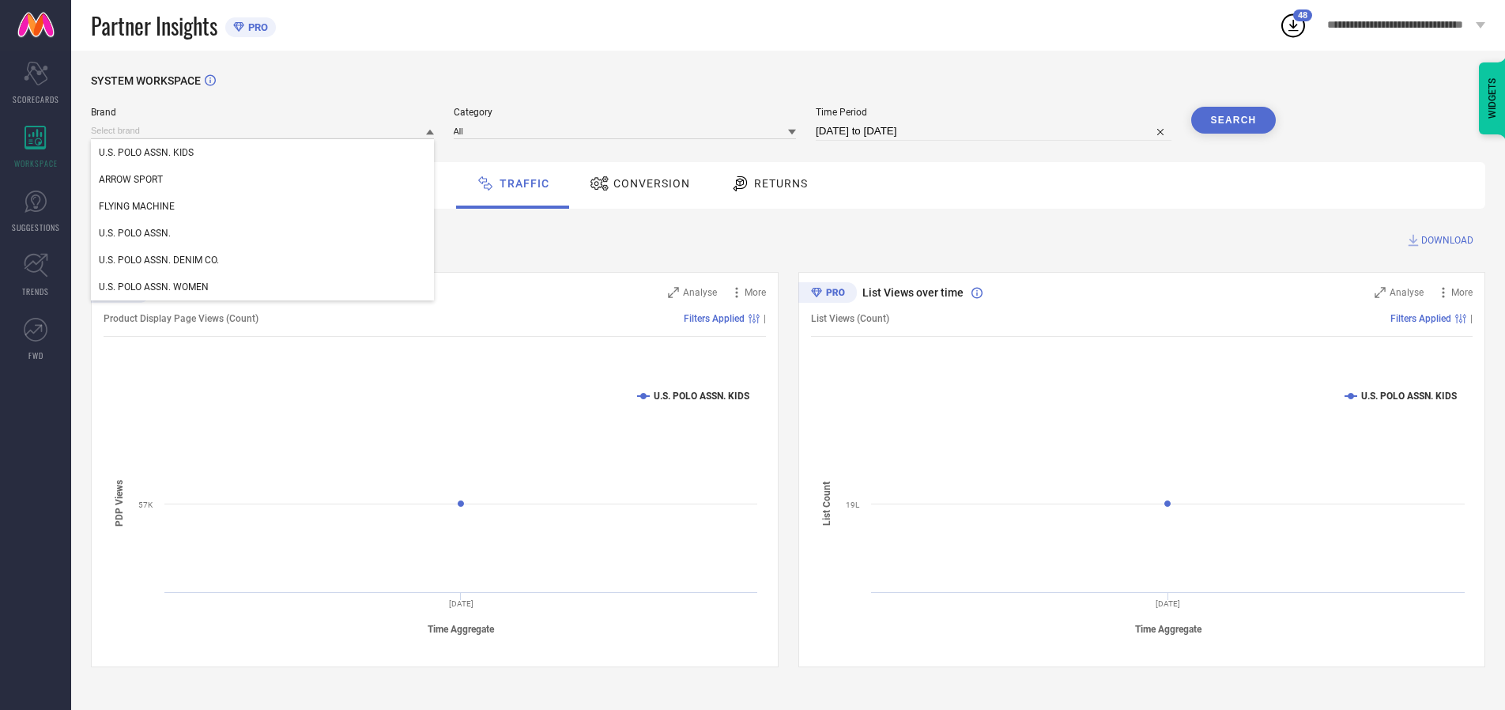
click at [263, 153] on div "U.S. POLO ASSN. KIDS" at bounding box center [262, 152] width 343 height 27
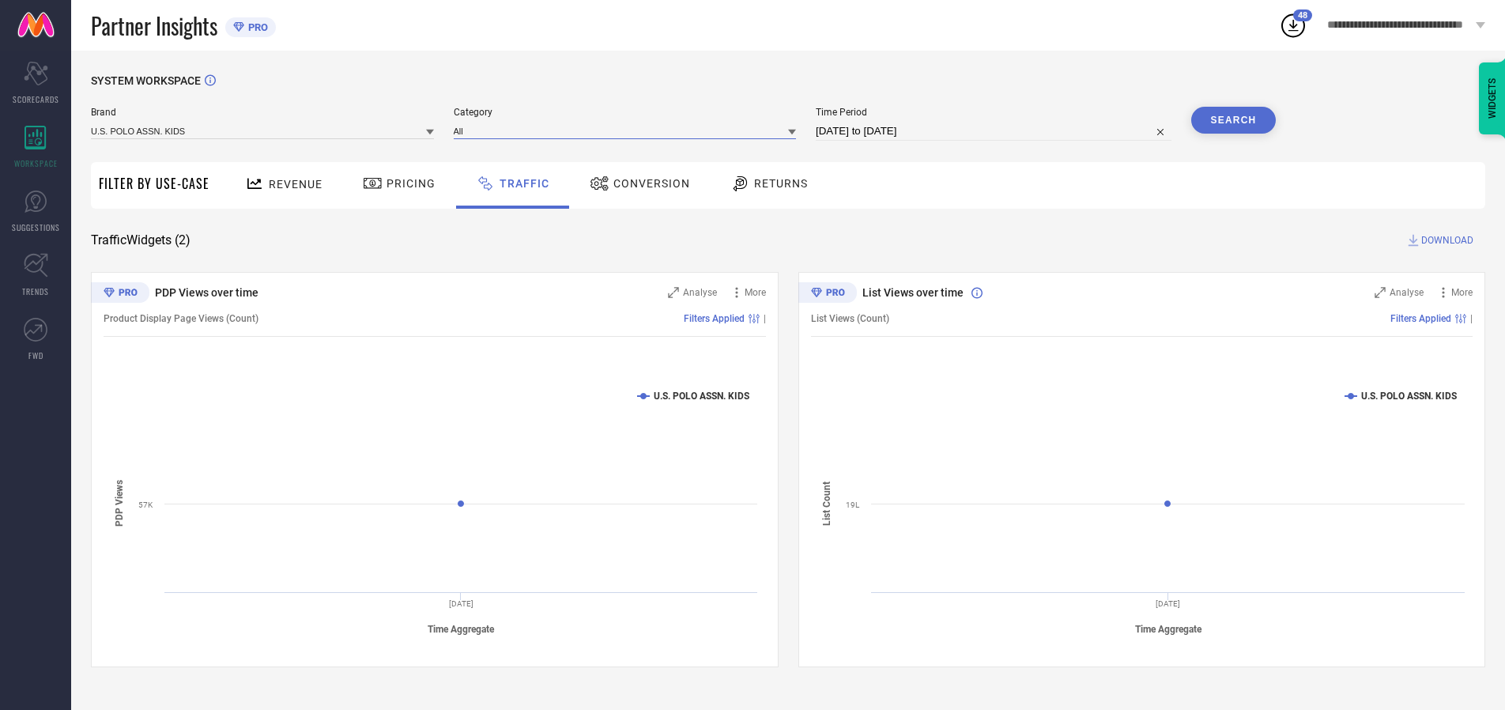
click at [628, 130] on input at bounding box center [625, 131] width 343 height 17
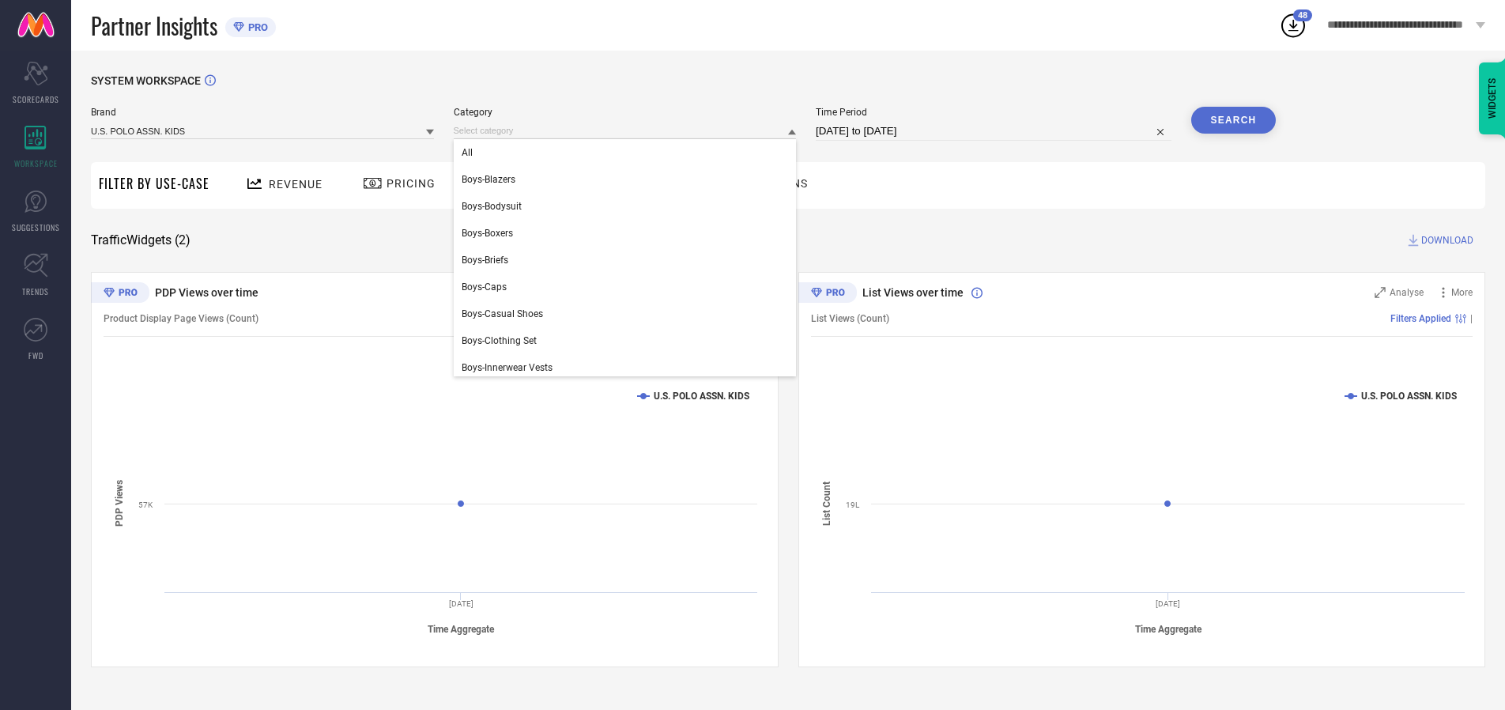
click at [628, 153] on div "All" at bounding box center [625, 152] width 343 height 27
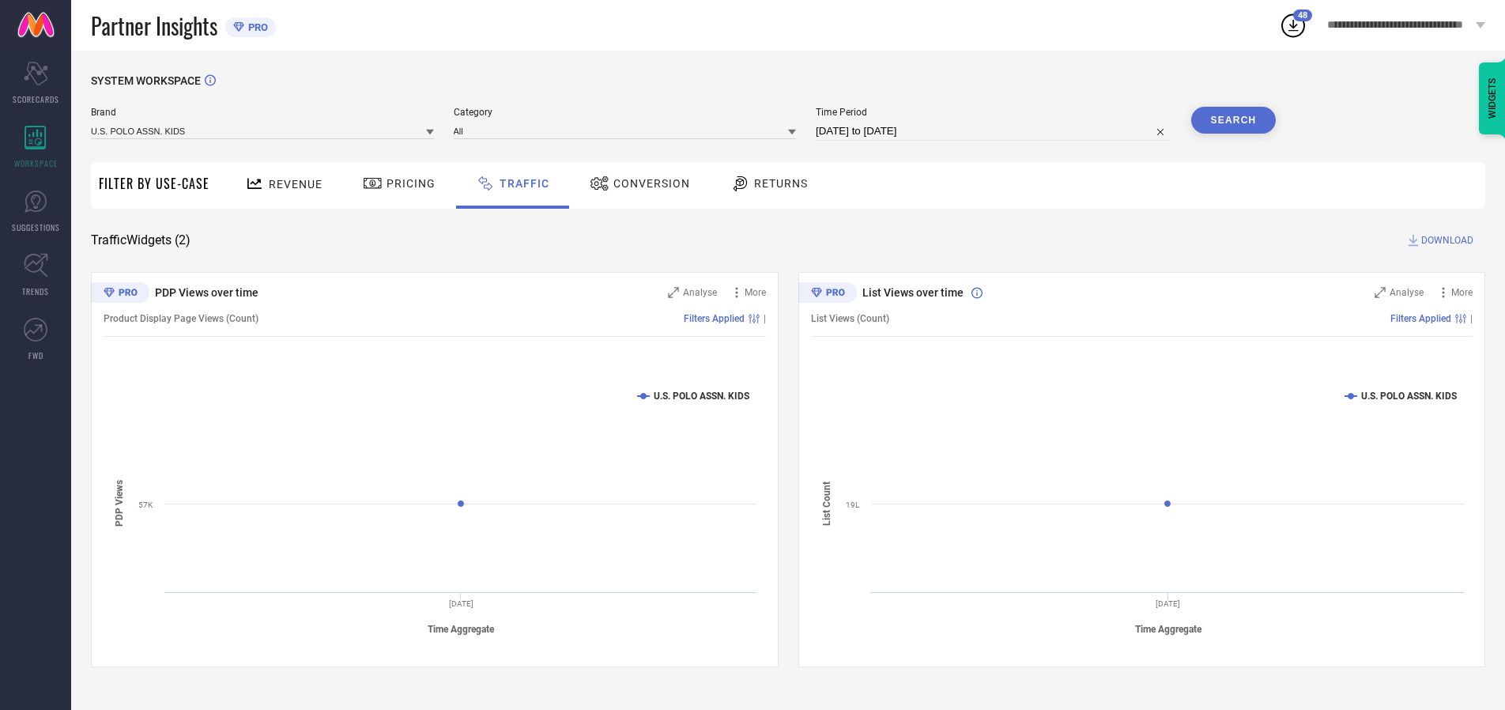
click at [1233, 120] on button "Search" at bounding box center [1233, 120] width 85 height 27
click at [1445, 240] on span "DOWNLOAD" at bounding box center [1447, 240] width 52 height 16
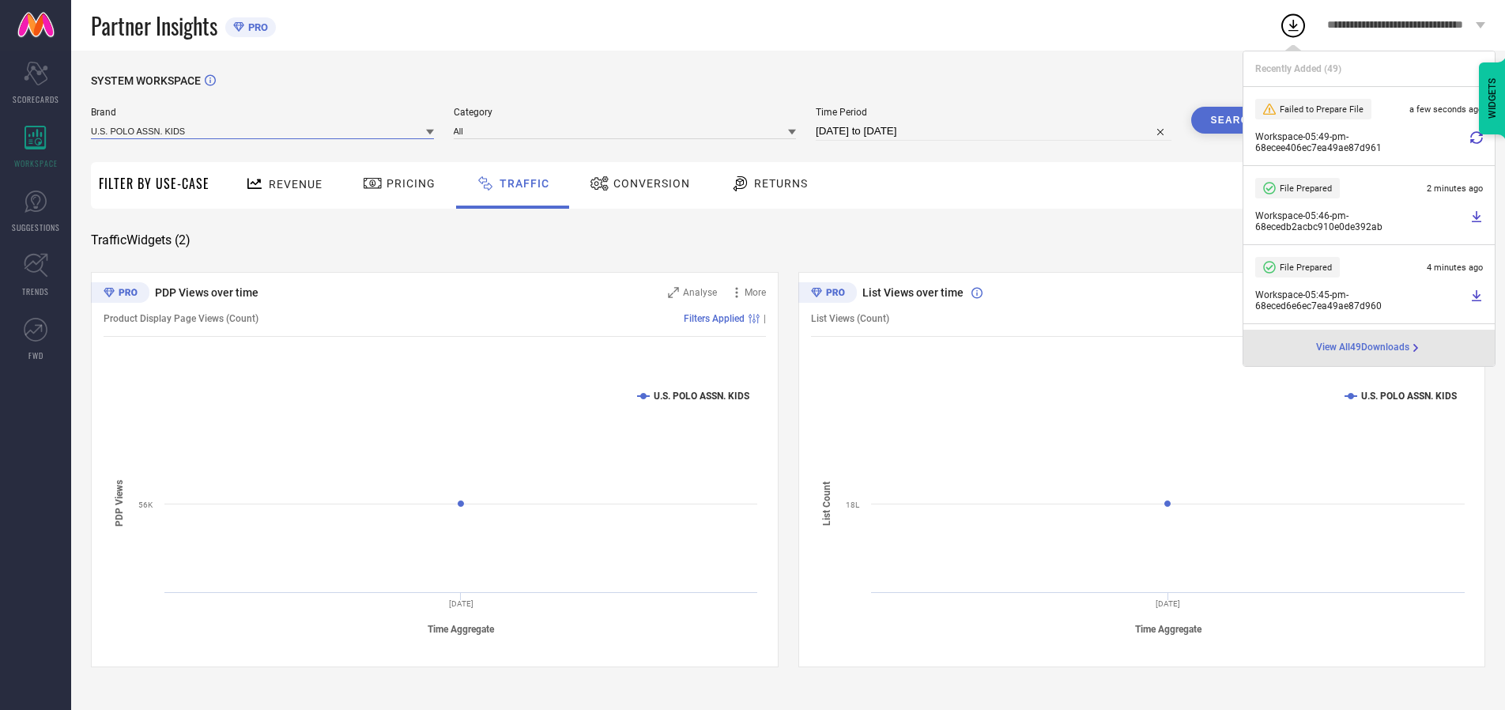
click at [263, 130] on input at bounding box center [262, 131] width 343 height 17
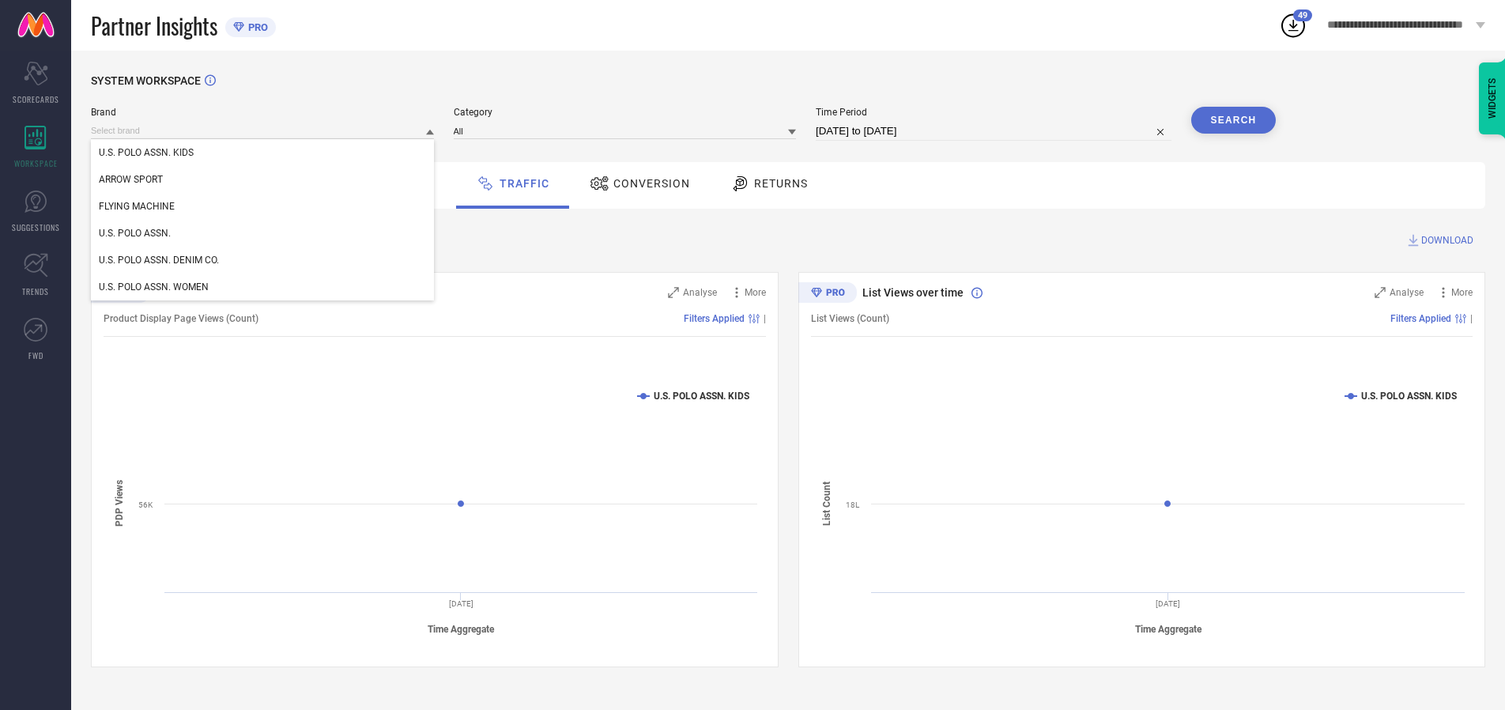
click at [263, 233] on div "U.S. POLO ASSN." at bounding box center [262, 233] width 343 height 27
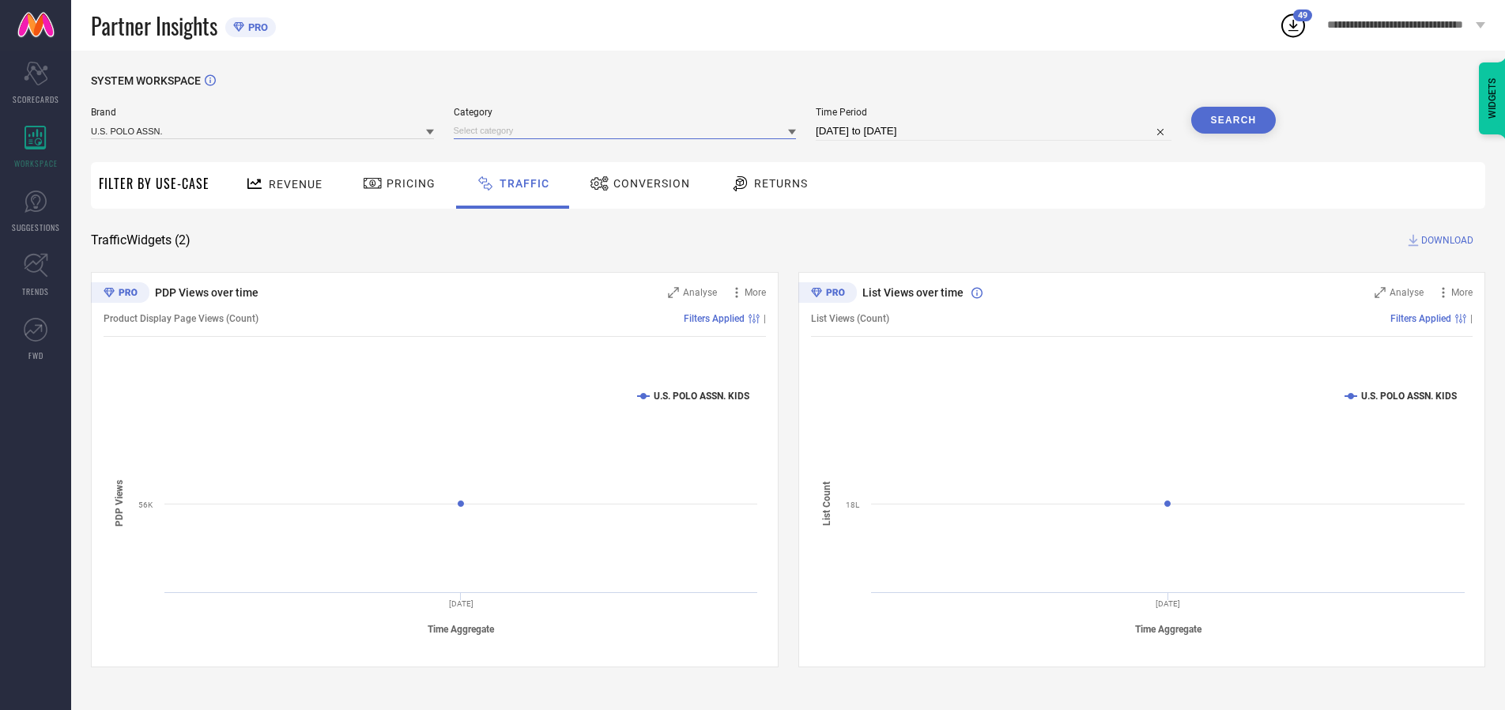
click at [628, 130] on input at bounding box center [625, 131] width 343 height 17
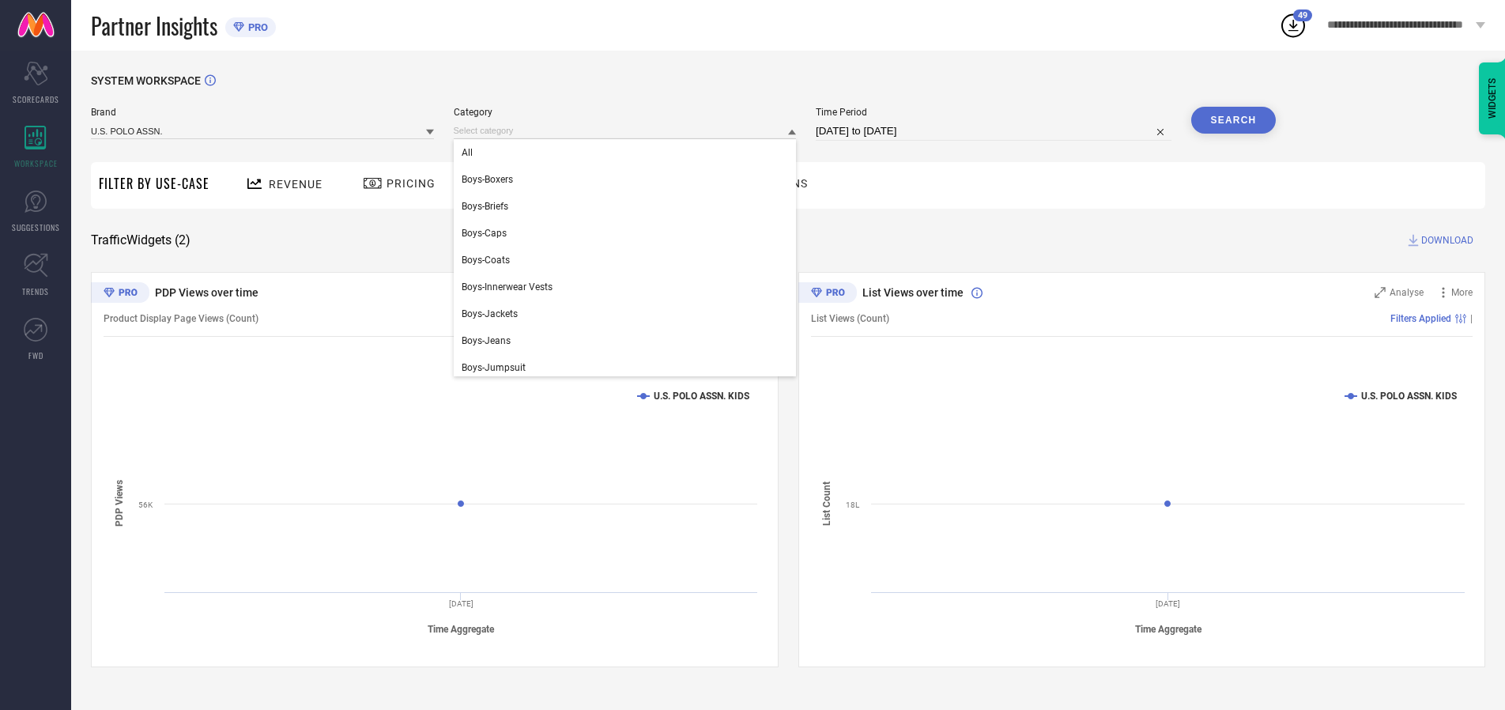
click at [628, 153] on div "All" at bounding box center [625, 152] width 343 height 27
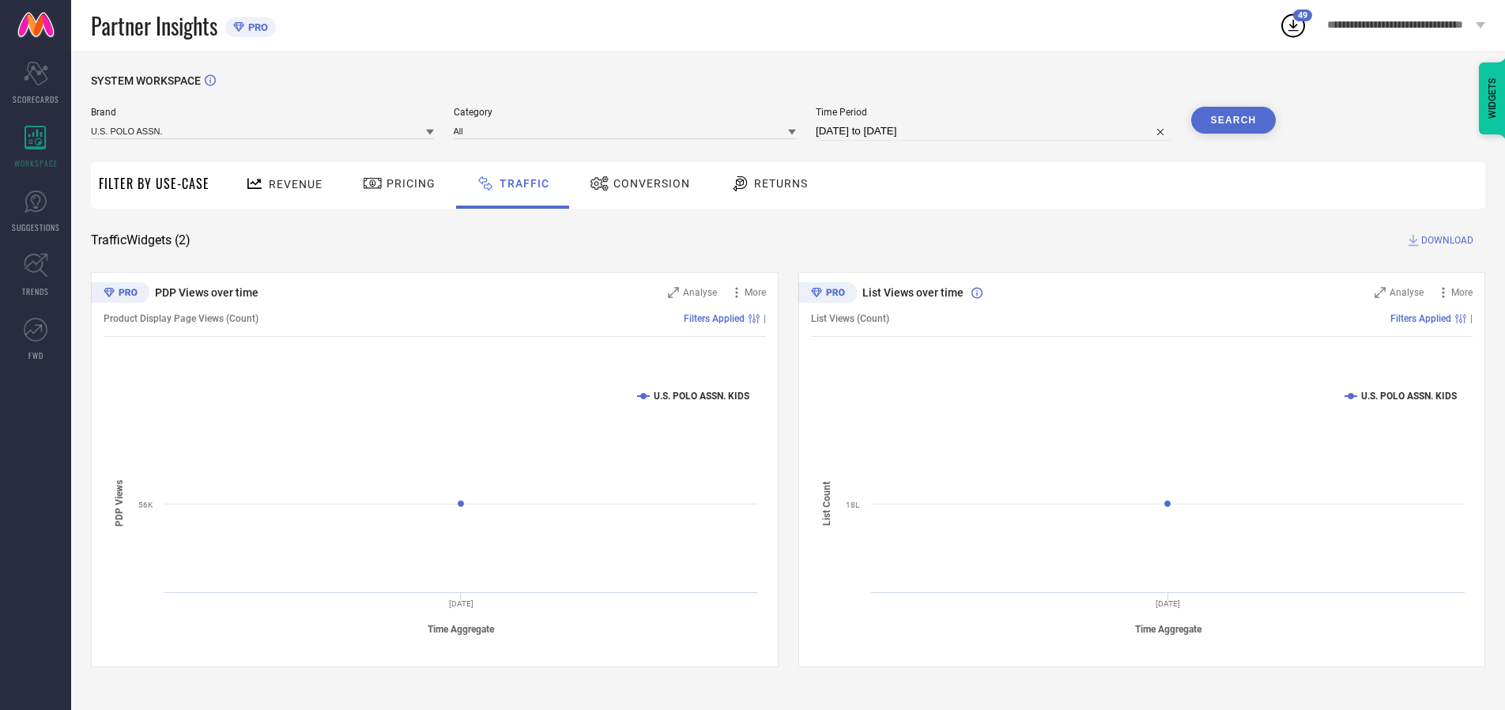
click at [1233, 120] on button "Search" at bounding box center [1233, 120] width 85 height 27
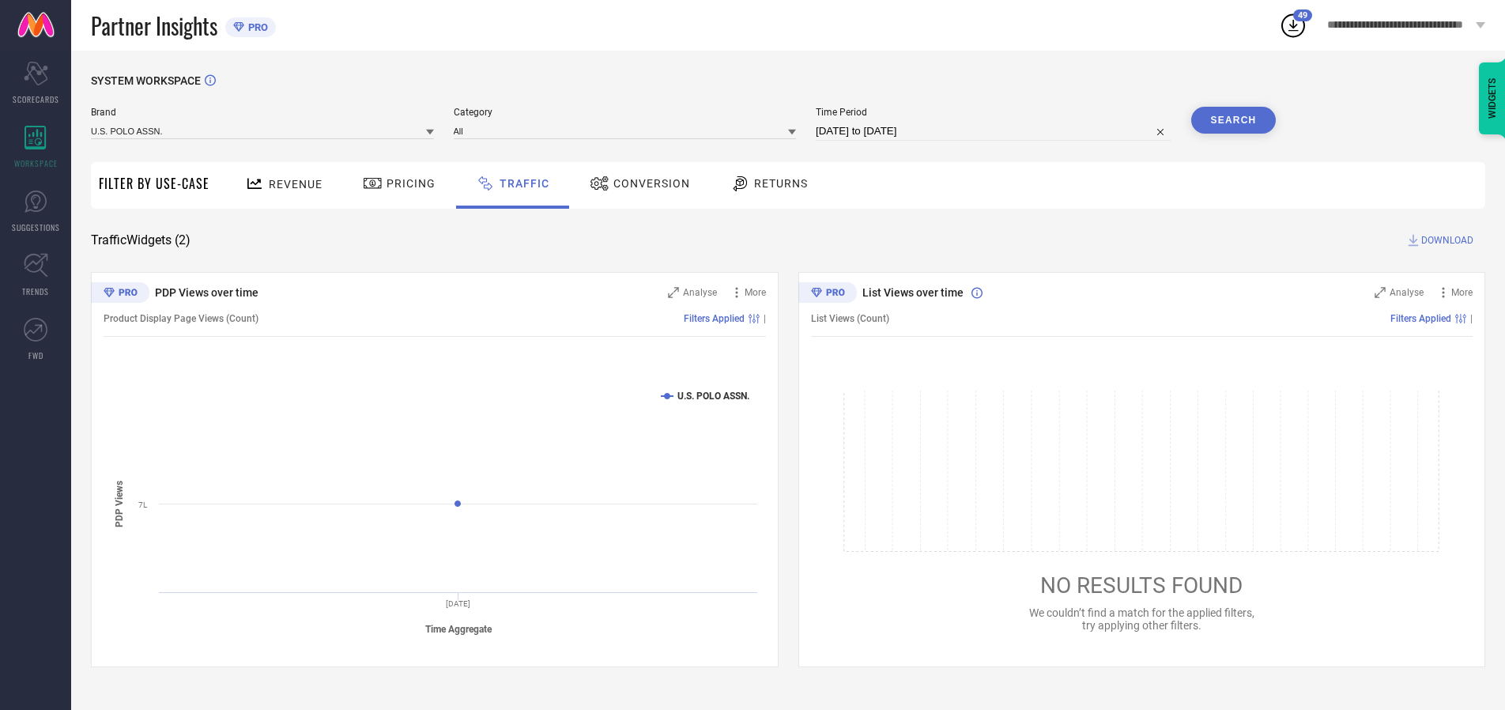
click at [1445, 240] on span "DOWNLOAD" at bounding box center [1447, 240] width 52 height 16
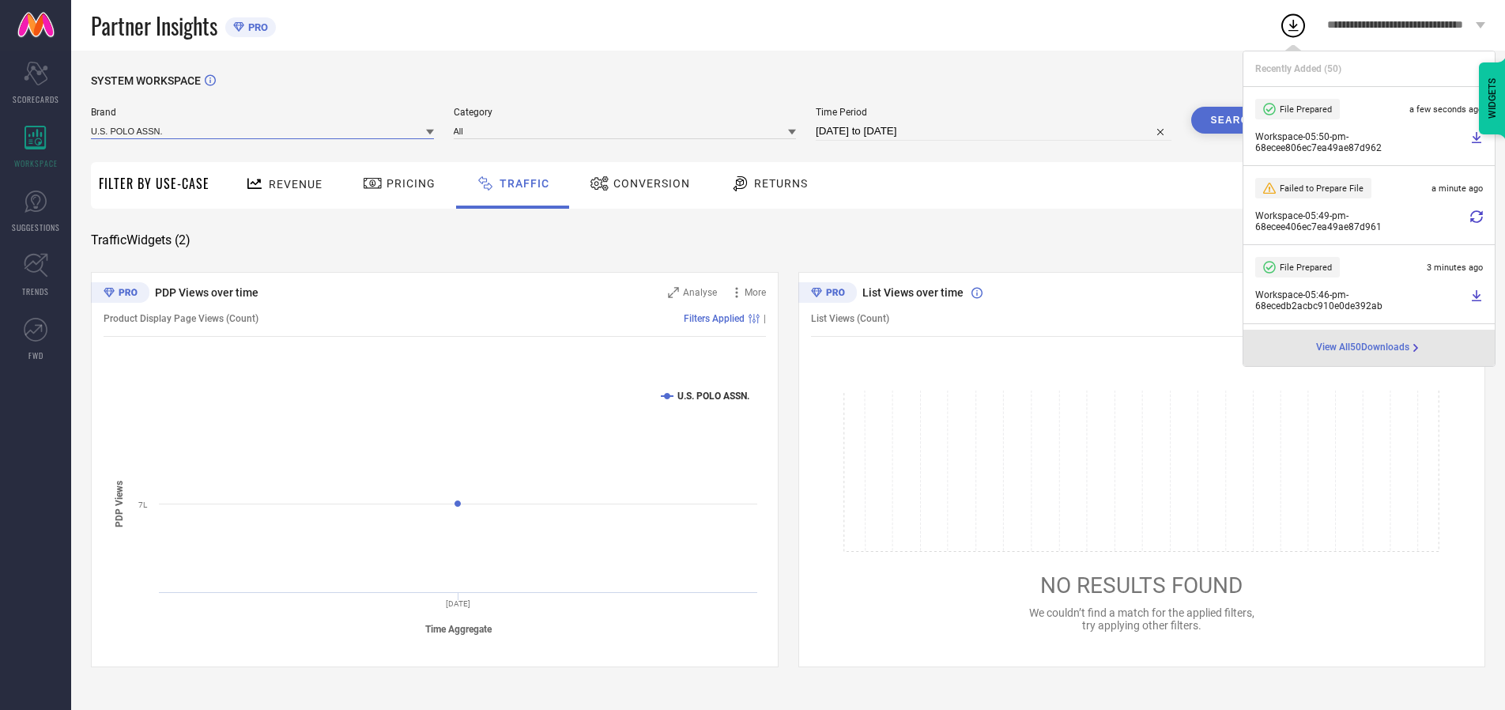
click at [263, 130] on input at bounding box center [262, 131] width 343 height 17
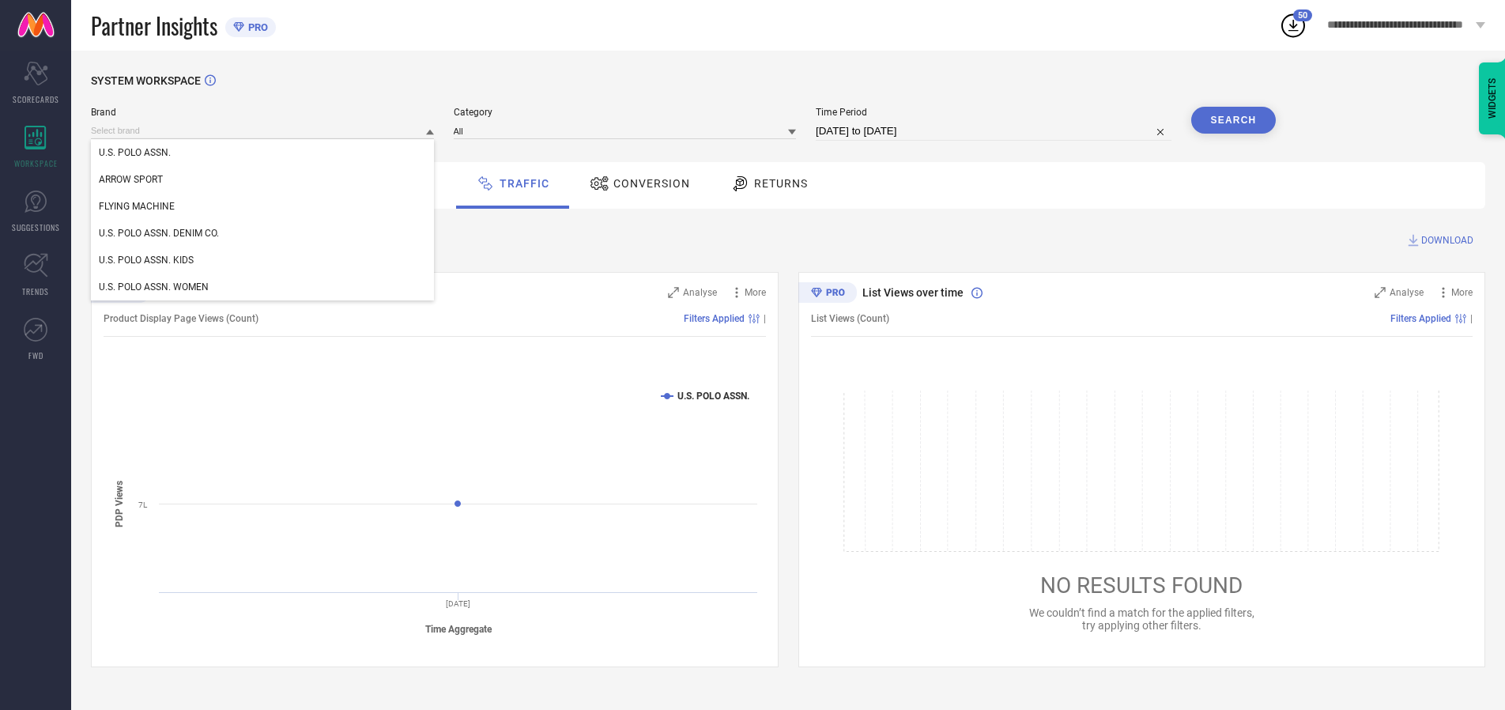
click at [263, 233] on div "U.S. POLO ASSN. DENIM CO." at bounding box center [262, 233] width 343 height 27
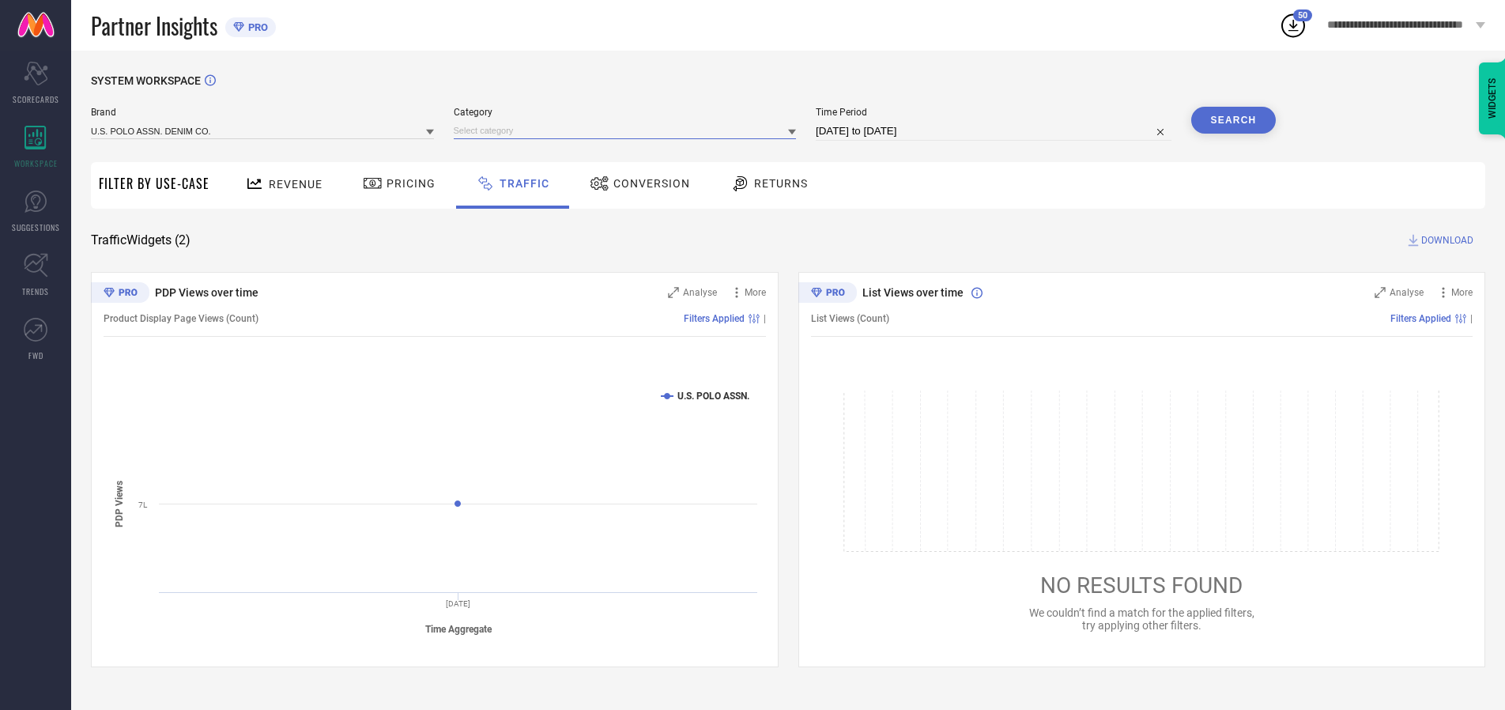
click at [628, 130] on input at bounding box center [625, 131] width 343 height 17
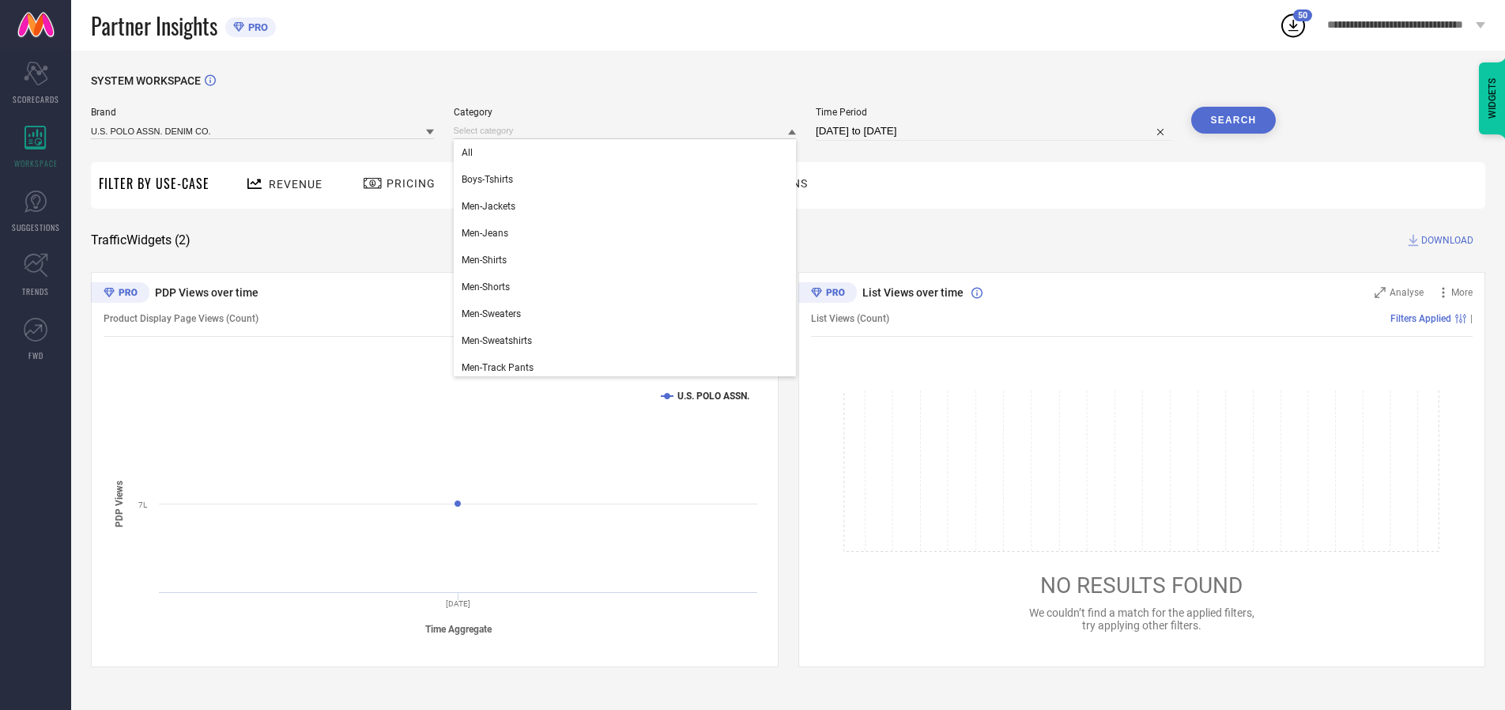
click at [628, 153] on div "All" at bounding box center [625, 152] width 343 height 27
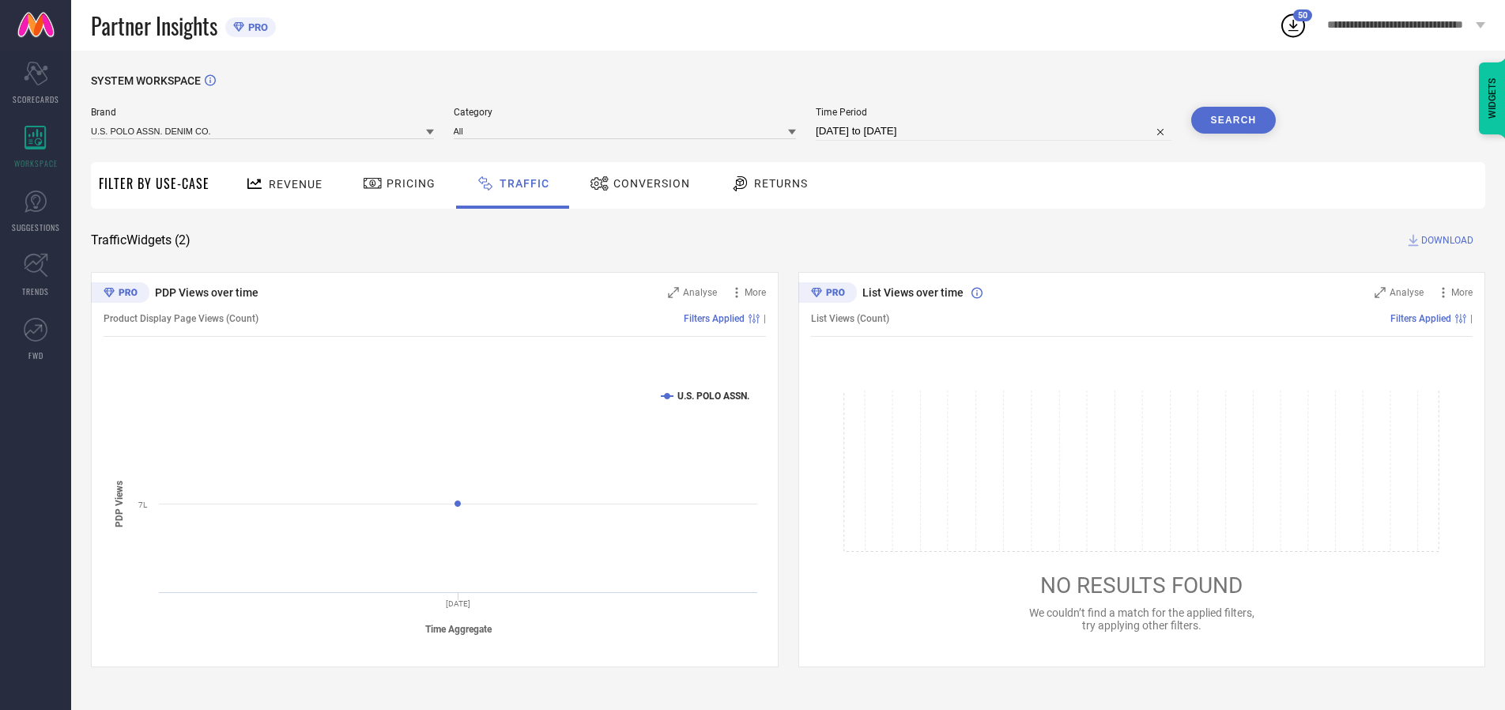
click at [1233, 120] on button "Search" at bounding box center [1233, 120] width 85 height 27
click at [1445, 240] on span "DOWNLOAD" at bounding box center [1447, 240] width 52 height 16
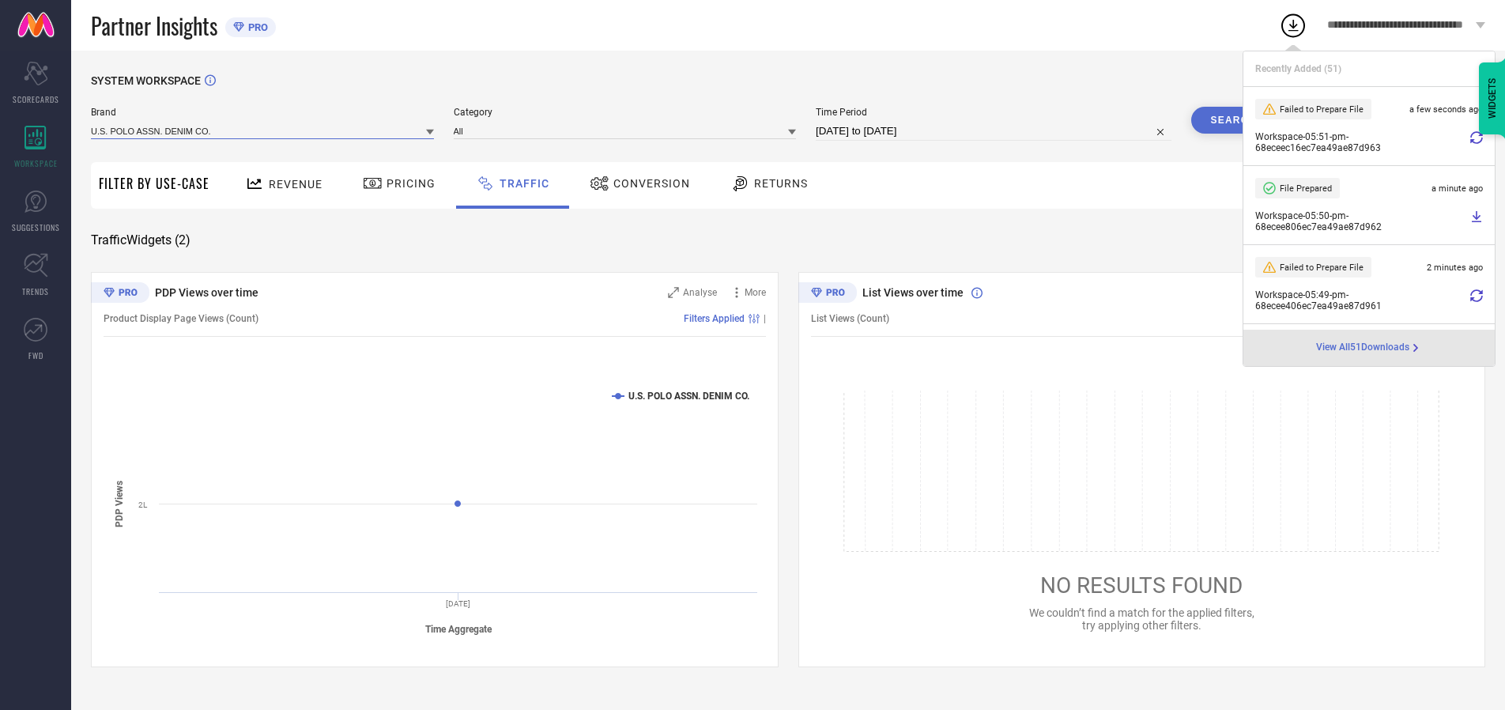
click at [263, 130] on input at bounding box center [262, 131] width 343 height 17
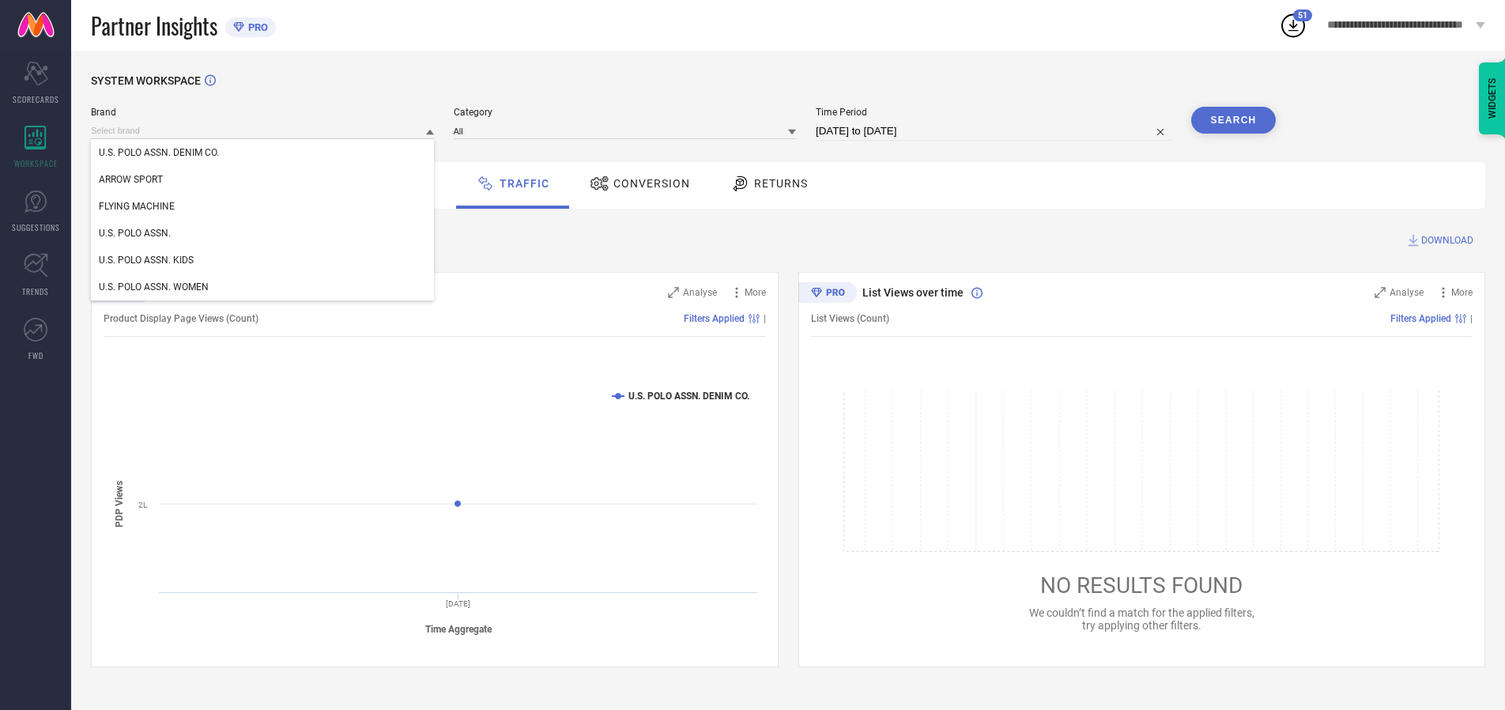
click at [263, 287] on div "U.S. POLO ASSN. WOMEN" at bounding box center [262, 287] width 343 height 27
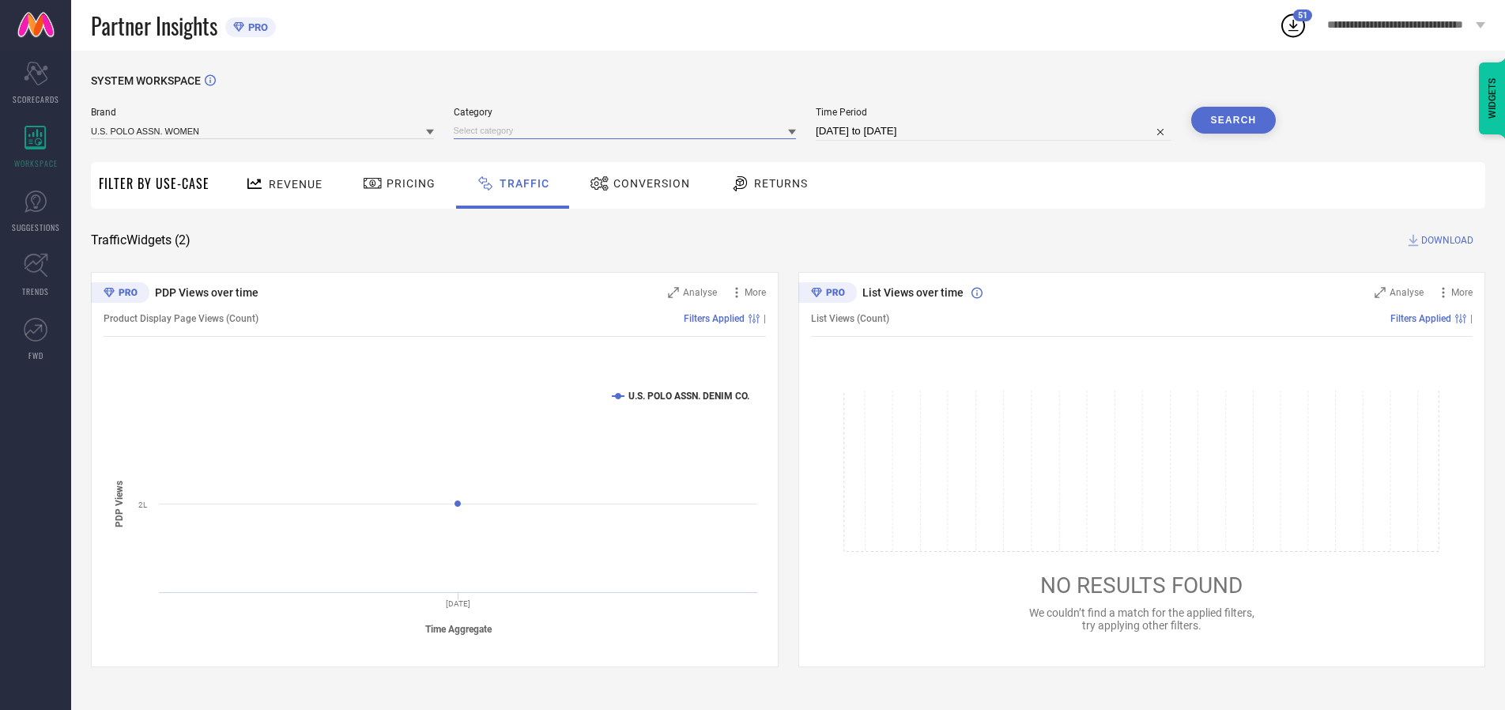
click at [628, 130] on input at bounding box center [625, 131] width 343 height 17
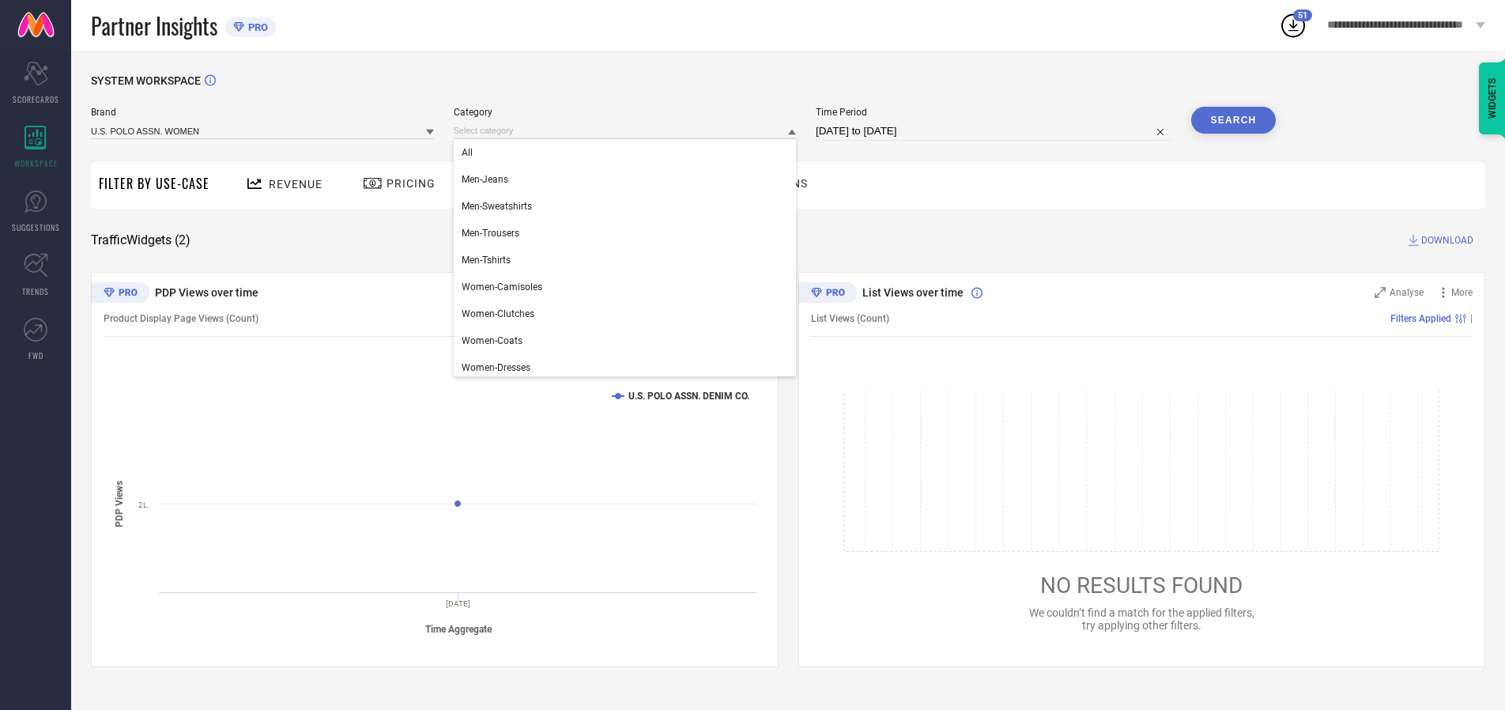
click at [628, 153] on div "All" at bounding box center [625, 152] width 343 height 27
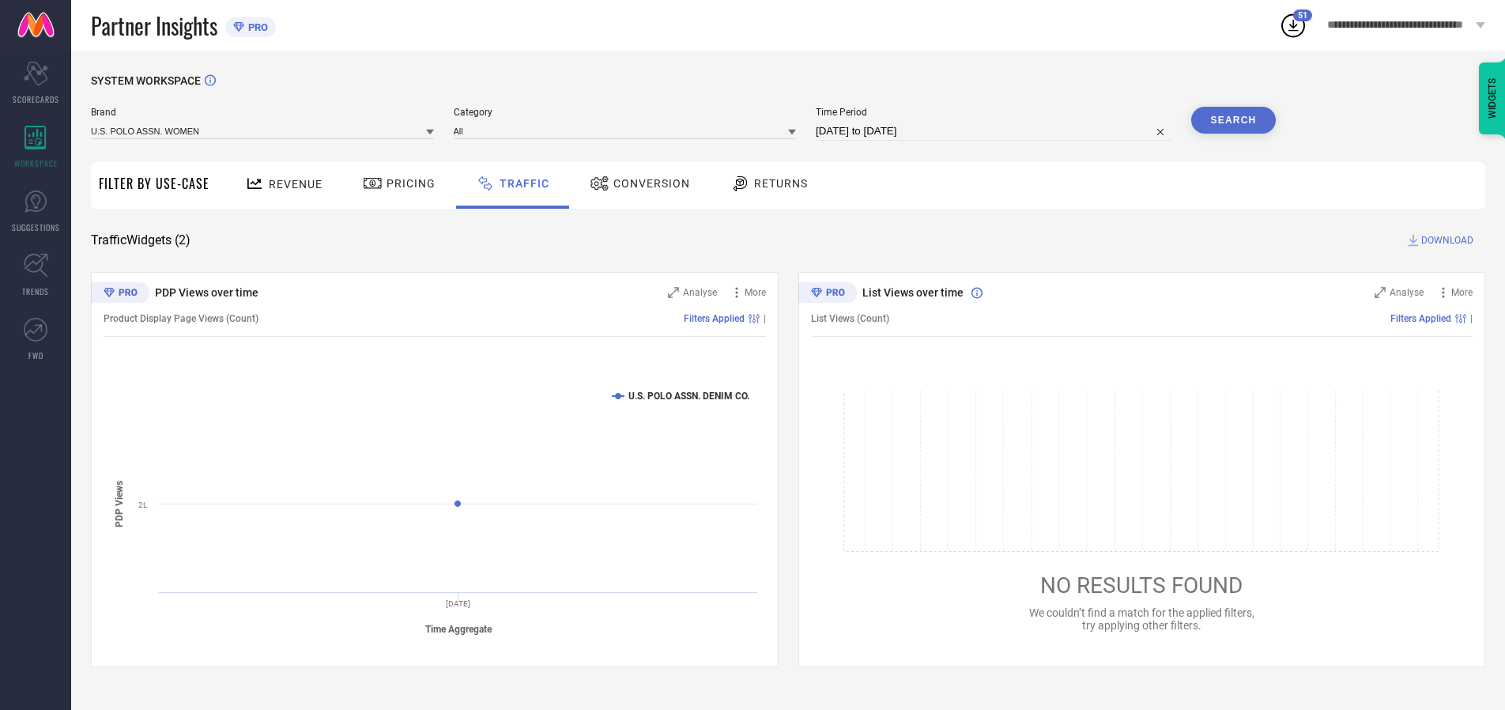
click at [1233, 120] on button "Search" at bounding box center [1233, 120] width 85 height 27
click at [1445, 240] on span "DOWNLOAD" at bounding box center [1447, 240] width 52 height 16
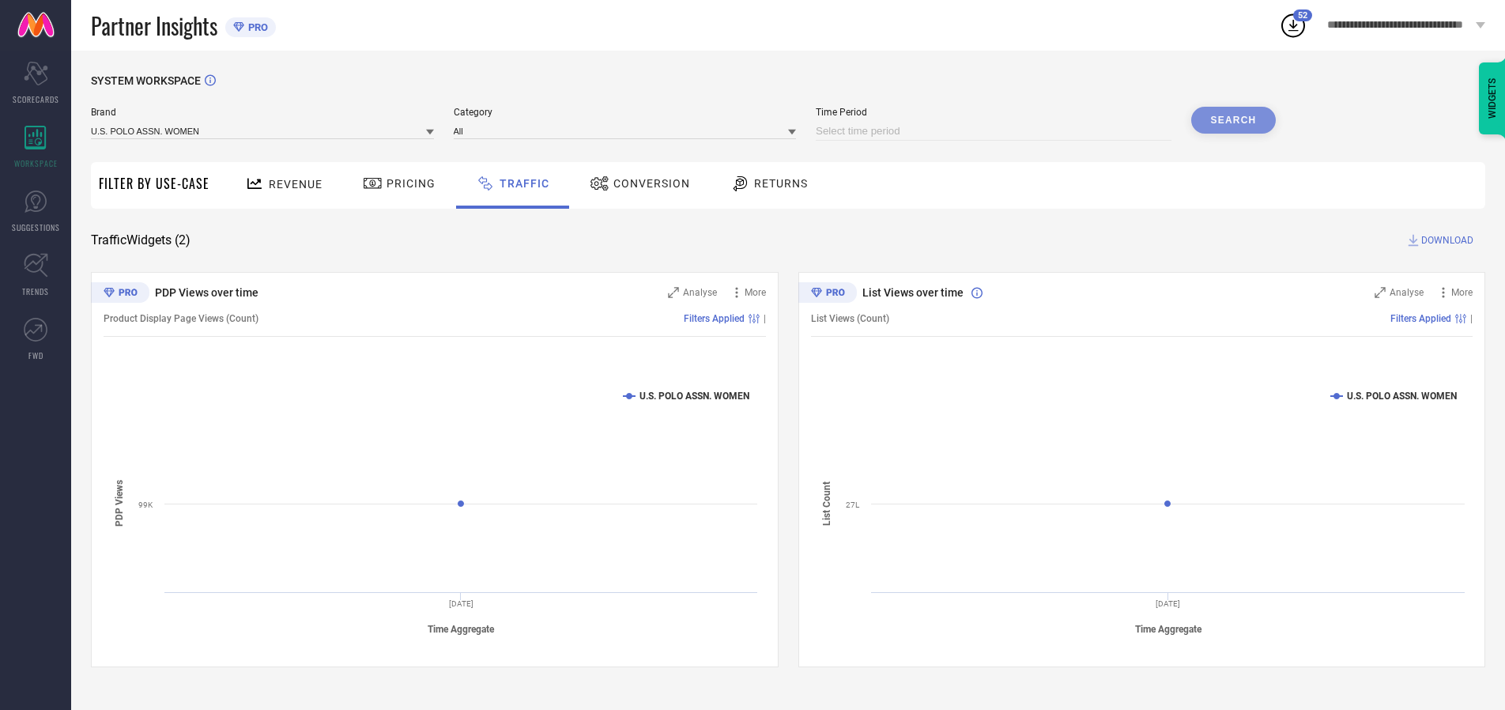
click at [996, 131] on input at bounding box center [994, 131] width 356 height 19
select select "9"
select select "2025"
select select "10"
select select "2025"
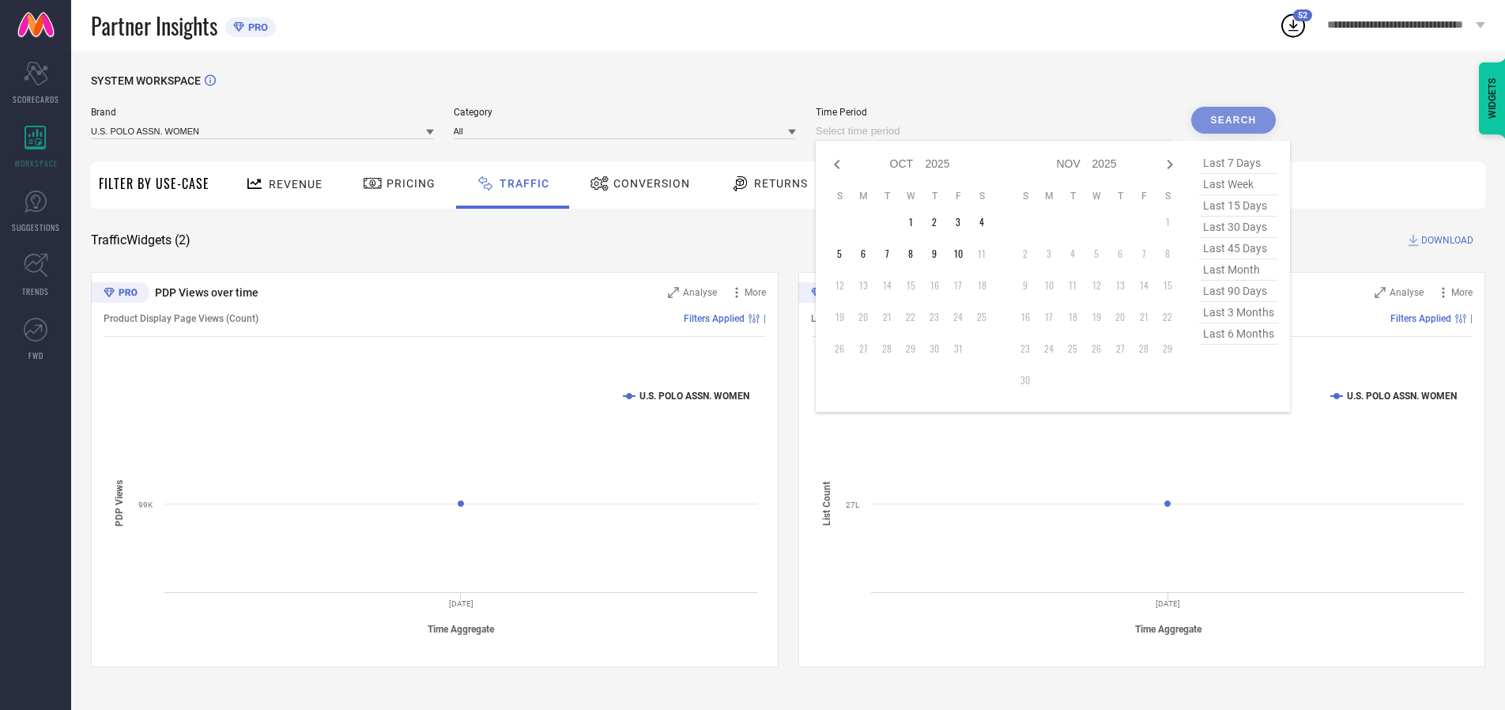
click at [963, 254] on td "10" at bounding box center [958, 254] width 24 height 24
type input "[DATE] to [DATE]"
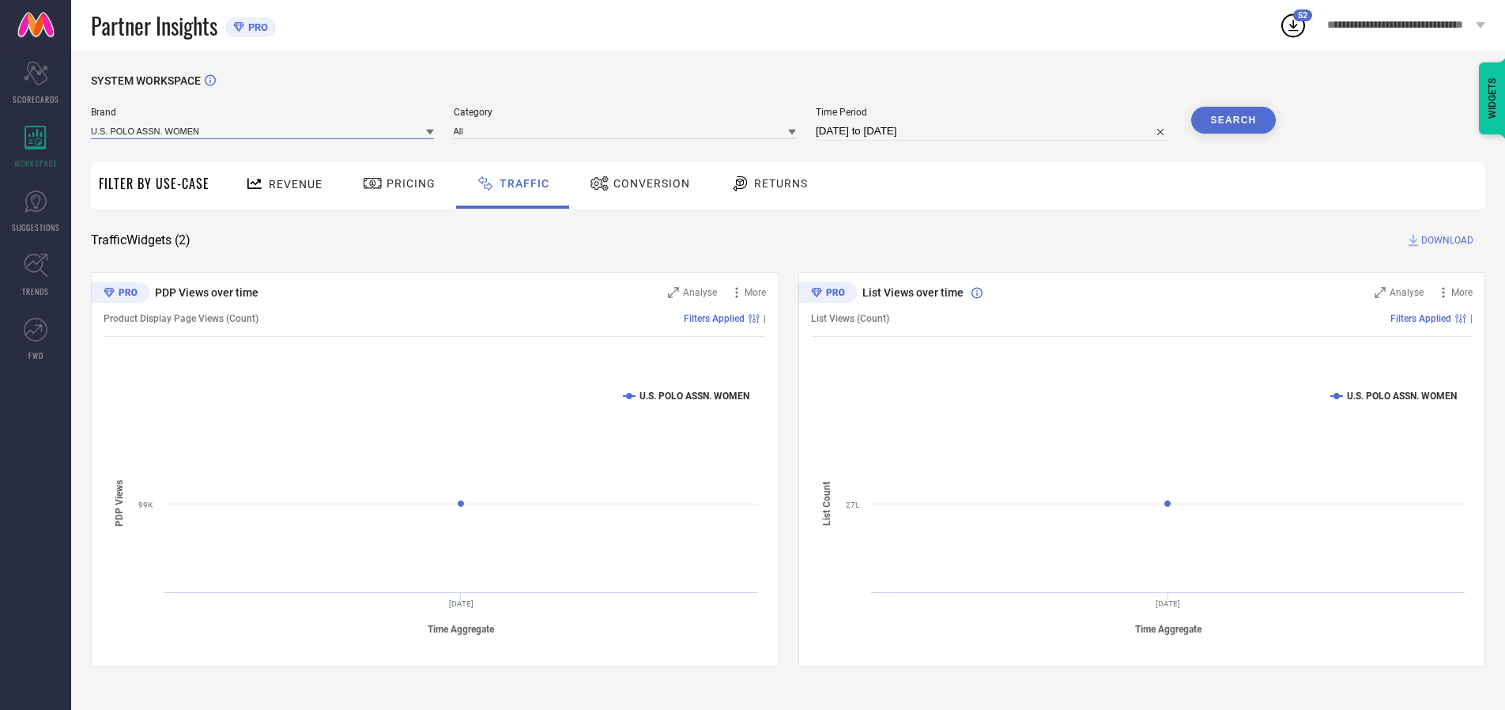
click at [263, 130] on input at bounding box center [262, 131] width 343 height 17
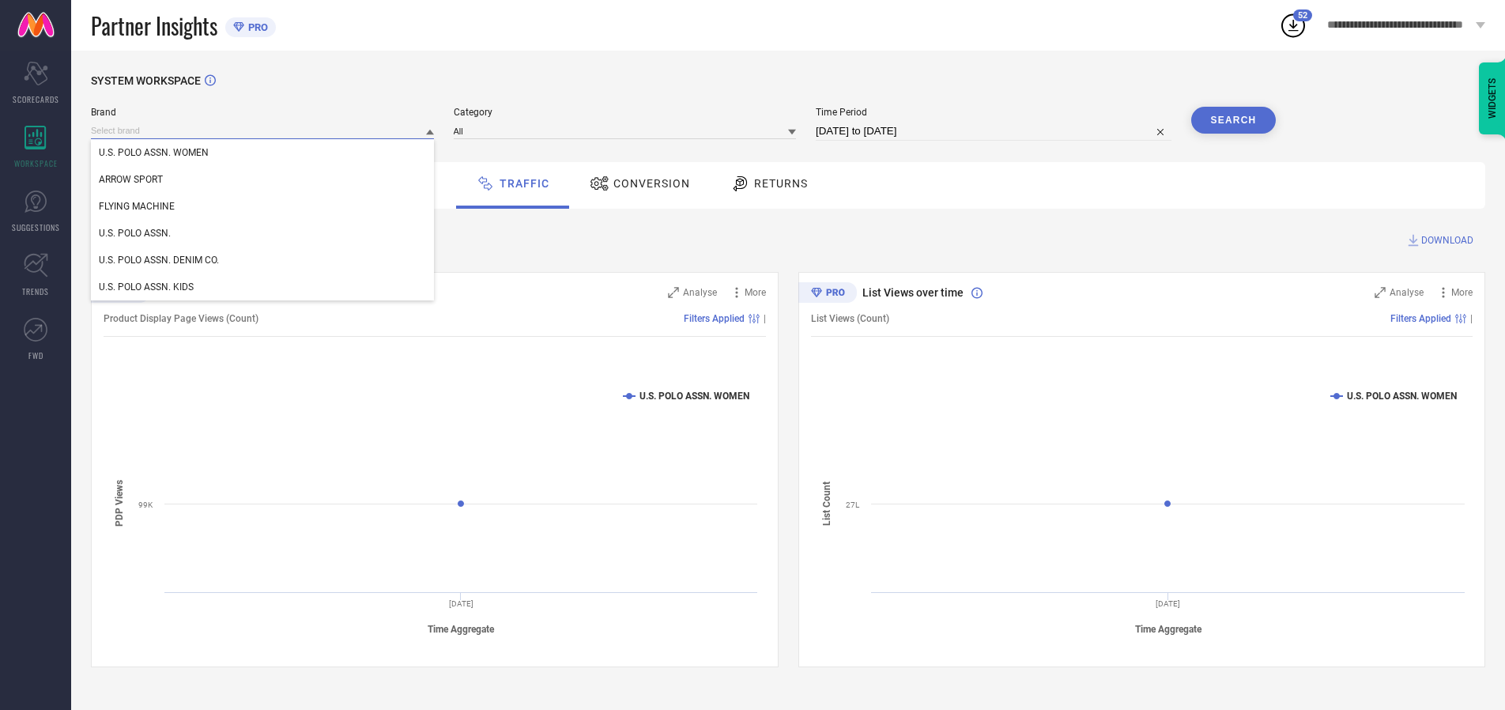
click at [263, 130] on input at bounding box center [262, 131] width 343 height 17
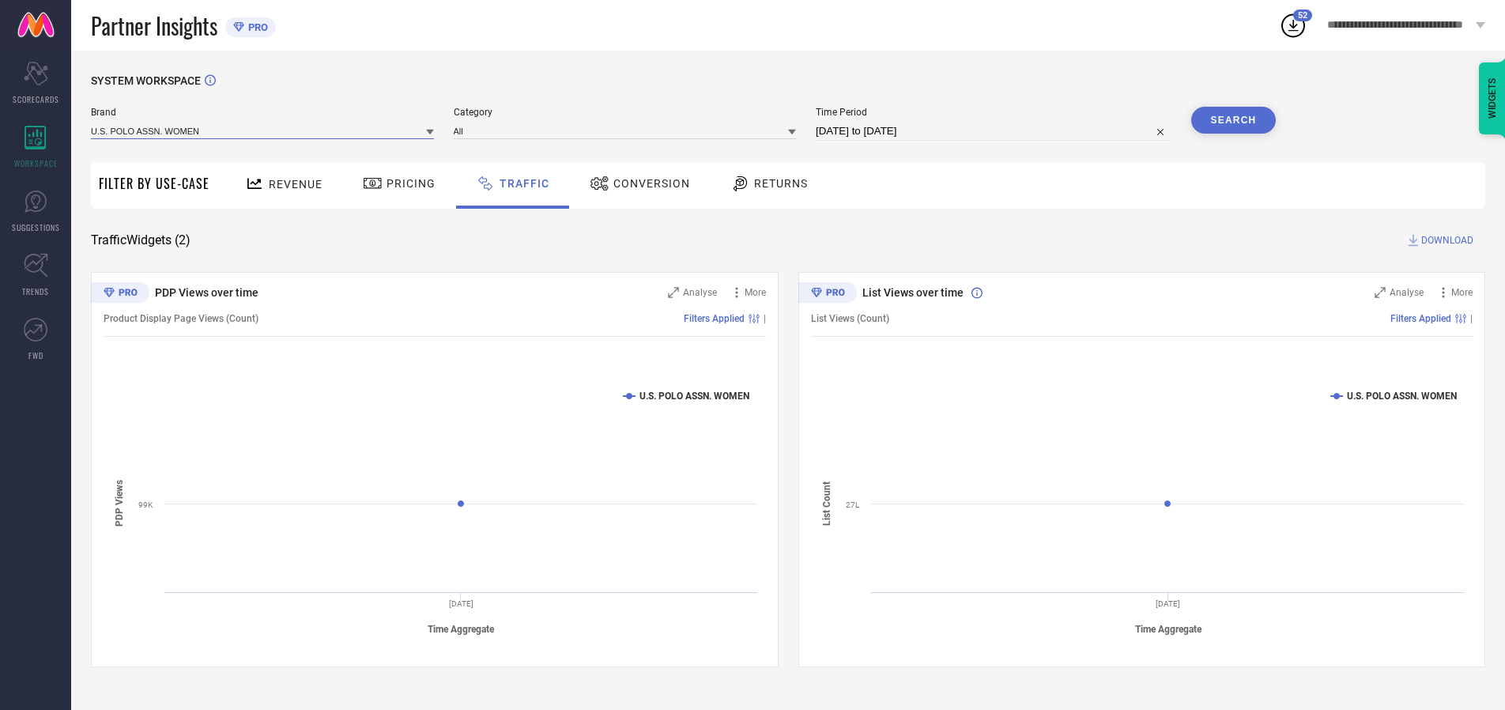
click at [263, 130] on input at bounding box center [262, 131] width 343 height 17
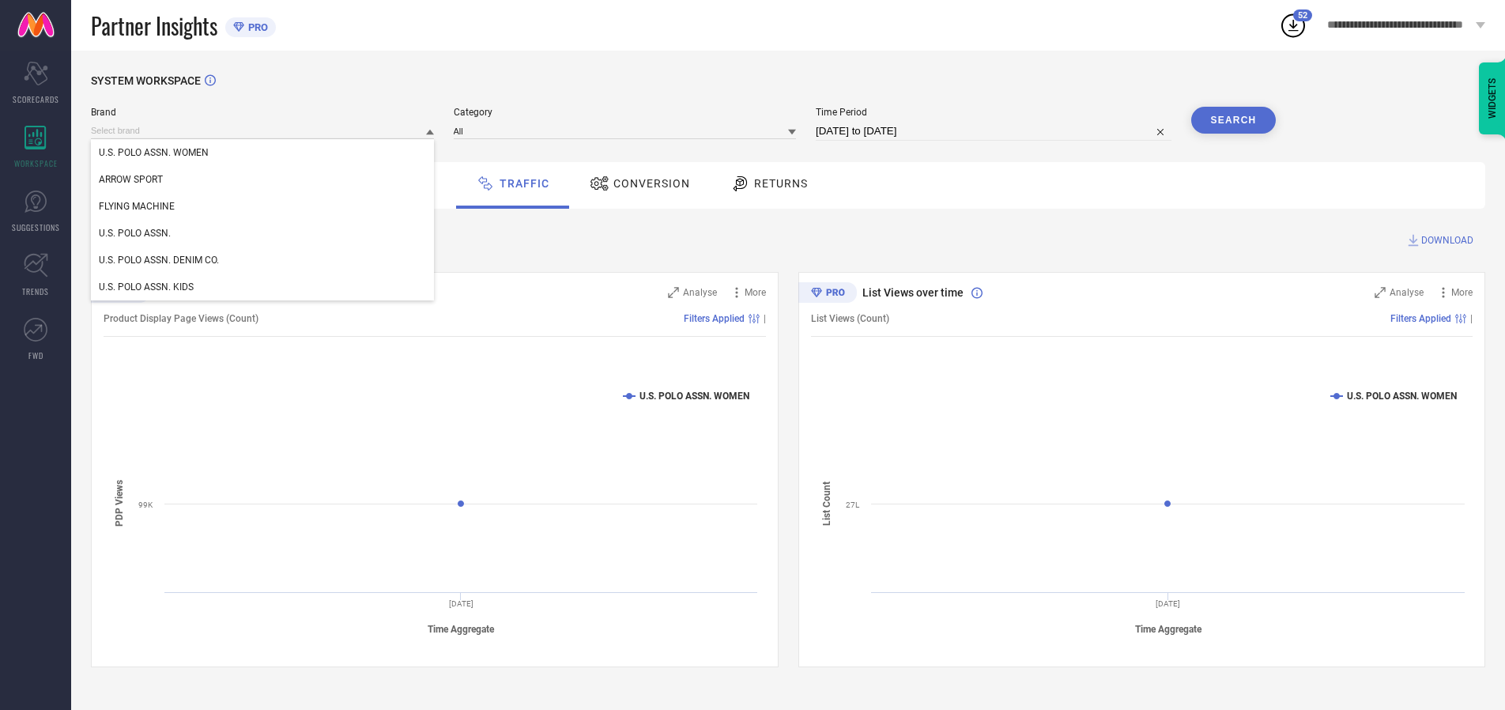
click at [263, 153] on div "U.S. POLO ASSN. WOMEN" at bounding box center [262, 152] width 343 height 27
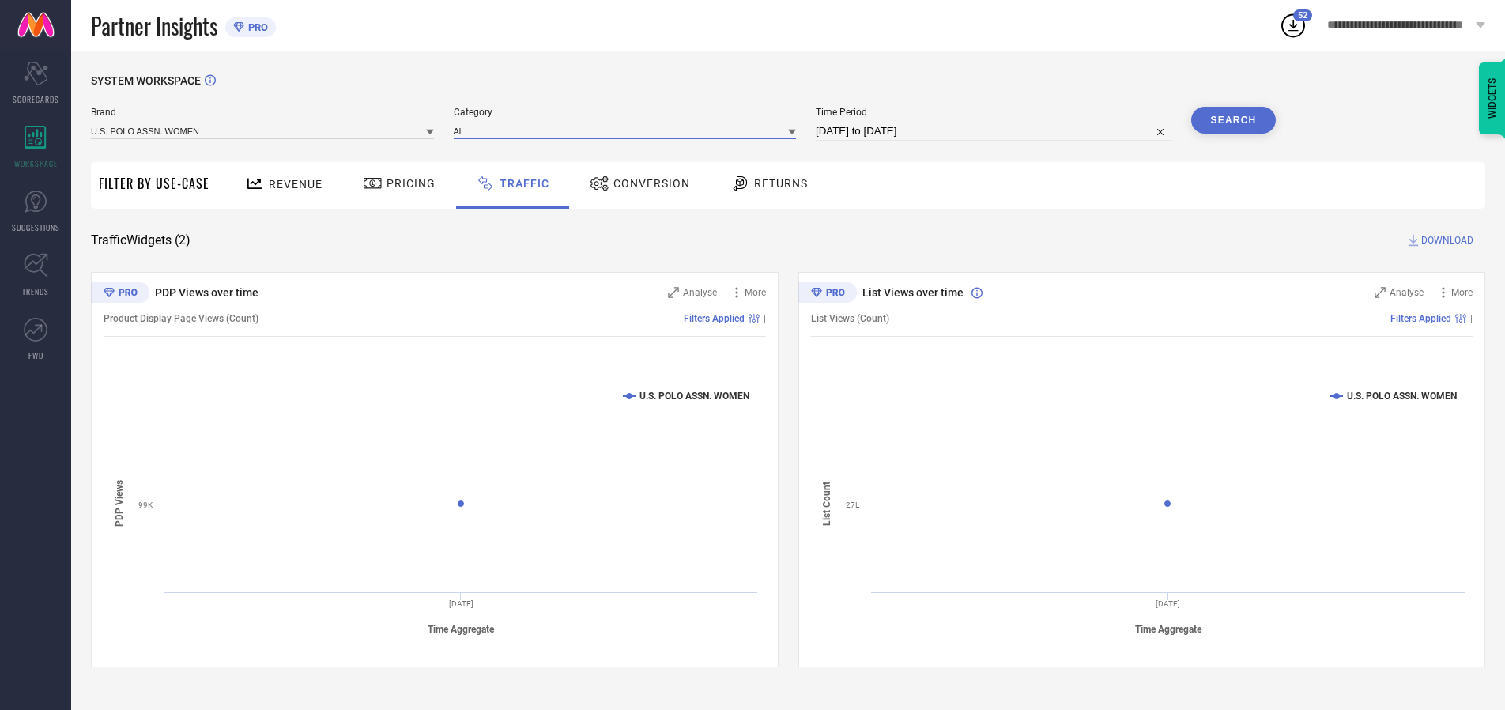
click at [628, 130] on input at bounding box center [625, 131] width 343 height 17
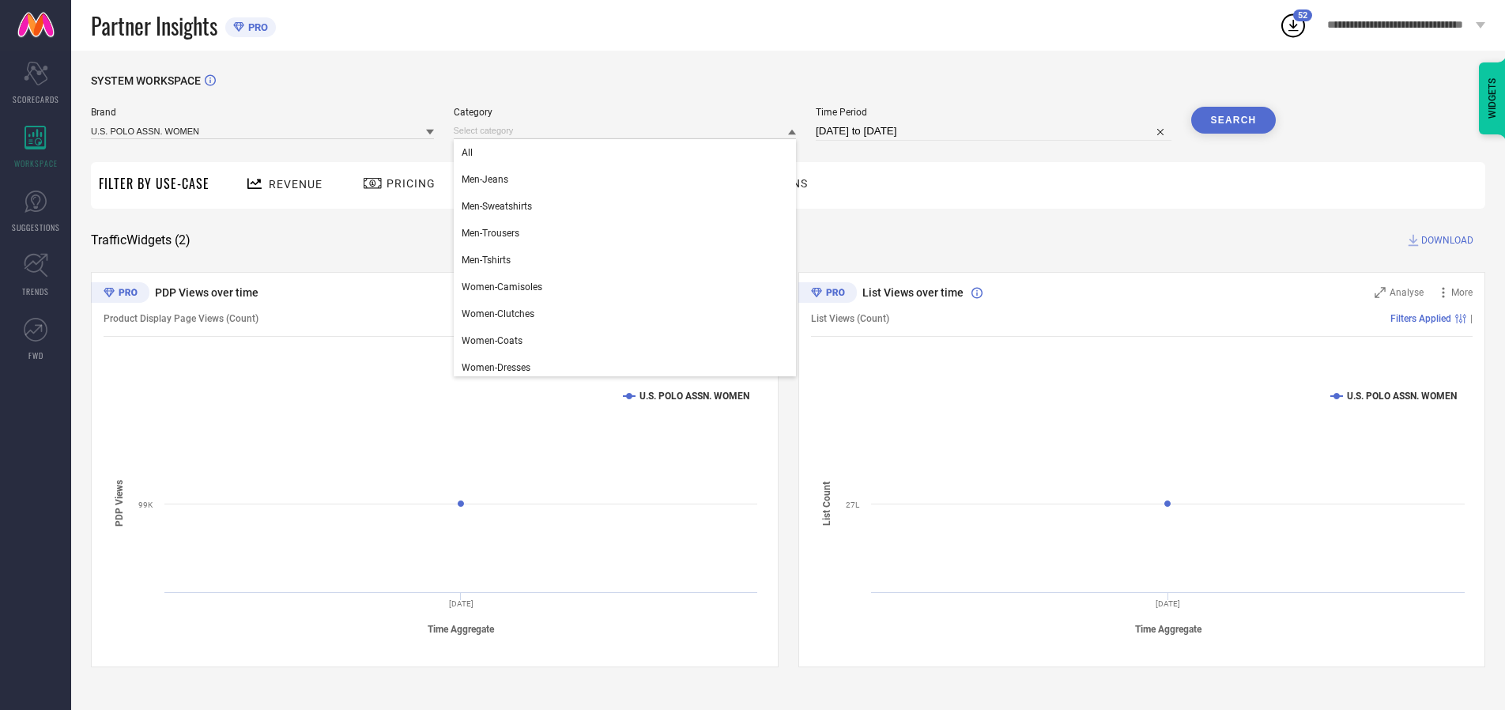
click at [628, 153] on div "All" at bounding box center [625, 152] width 343 height 27
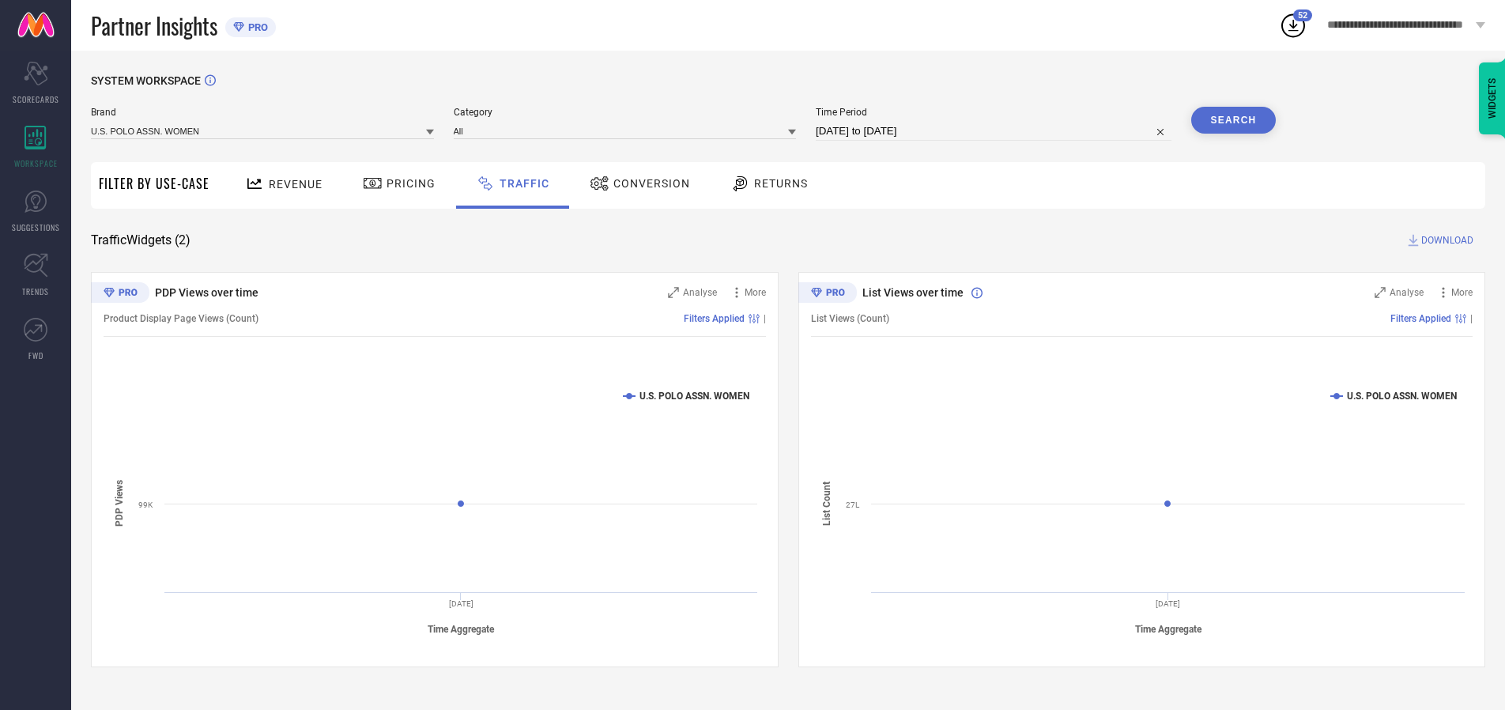
click at [1233, 120] on button "Search" at bounding box center [1233, 120] width 85 height 27
click at [1445, 240] on span "DOWNLOAD" at bounding box center [1447, 240] width 52 height 16
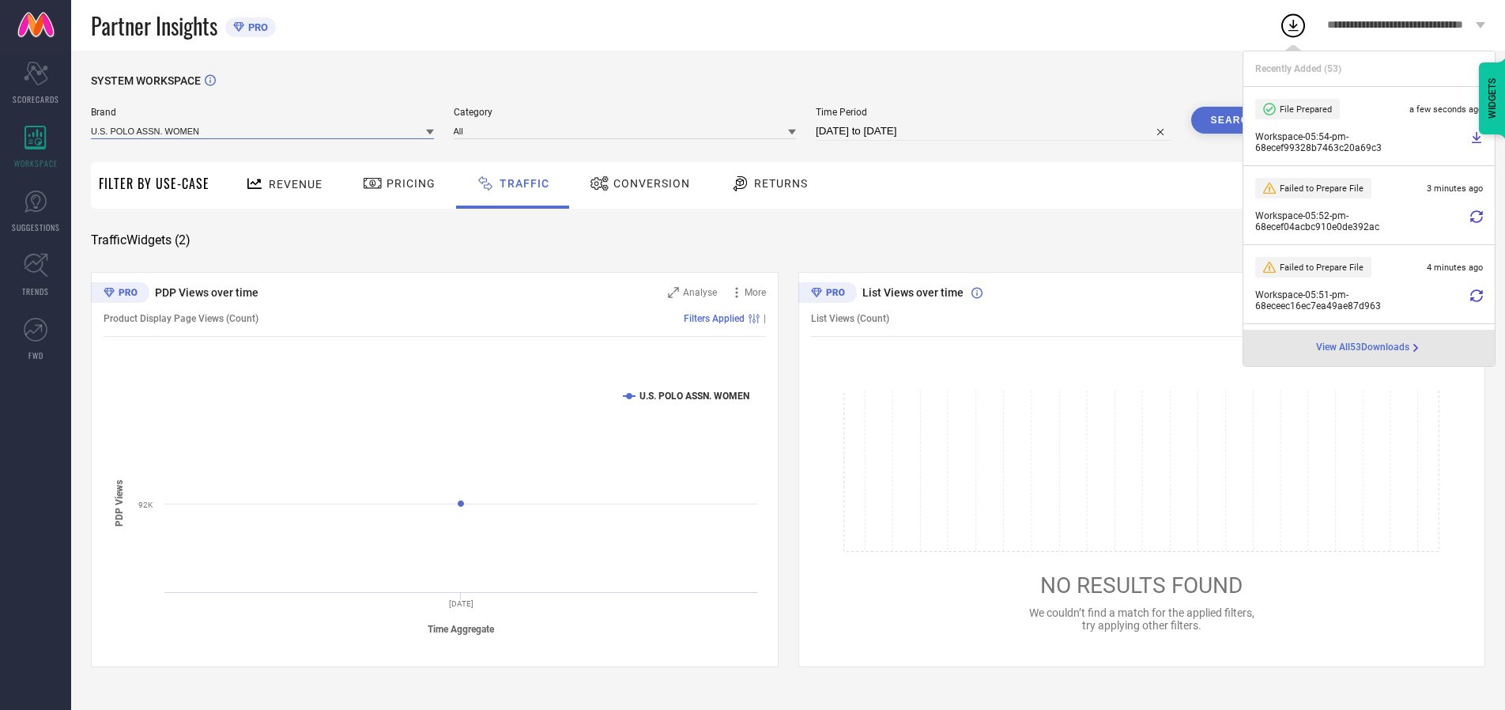
click at [263, 130] on input at bounding box center [262, 131] width 343 height 17
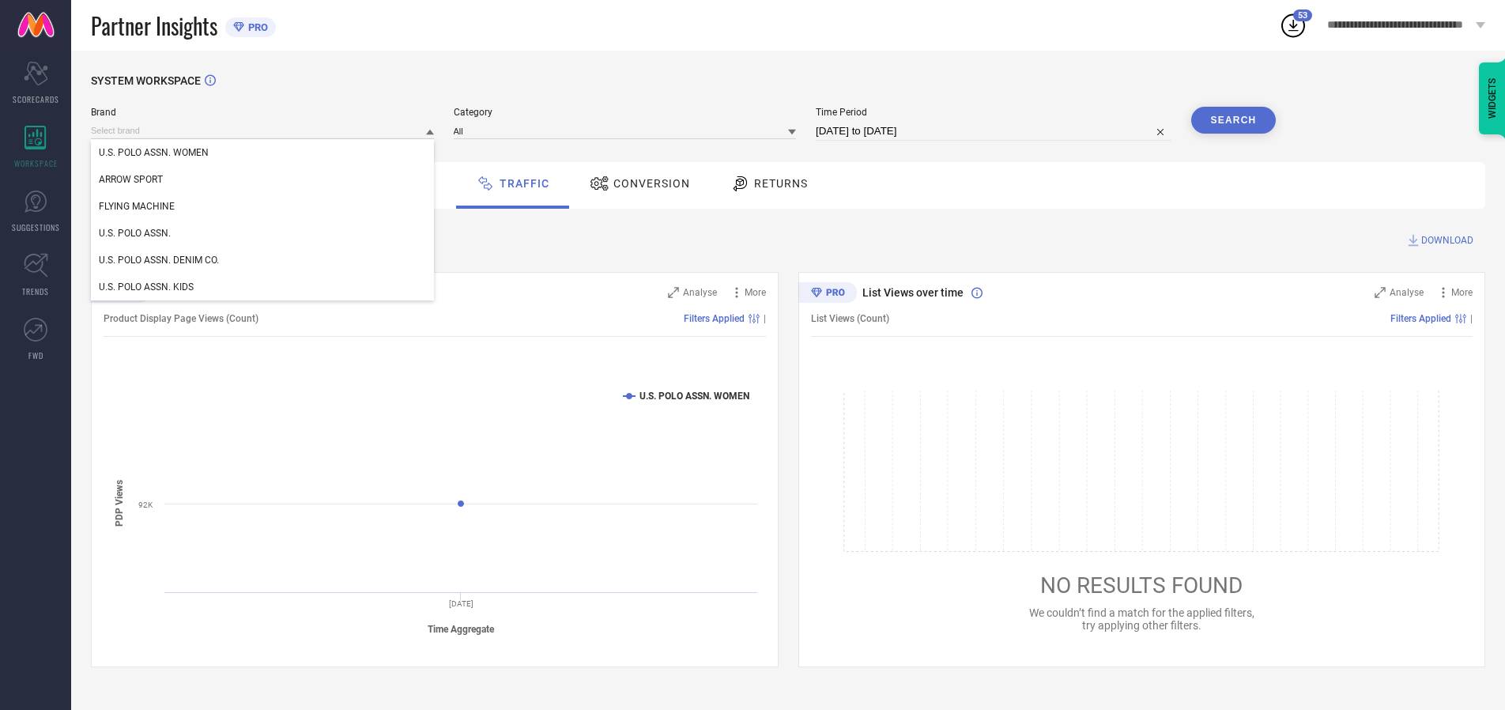
click at [263, 233] on div "U.S. POLO ASSN." at bounding box center [262, 233] width 343 height 27
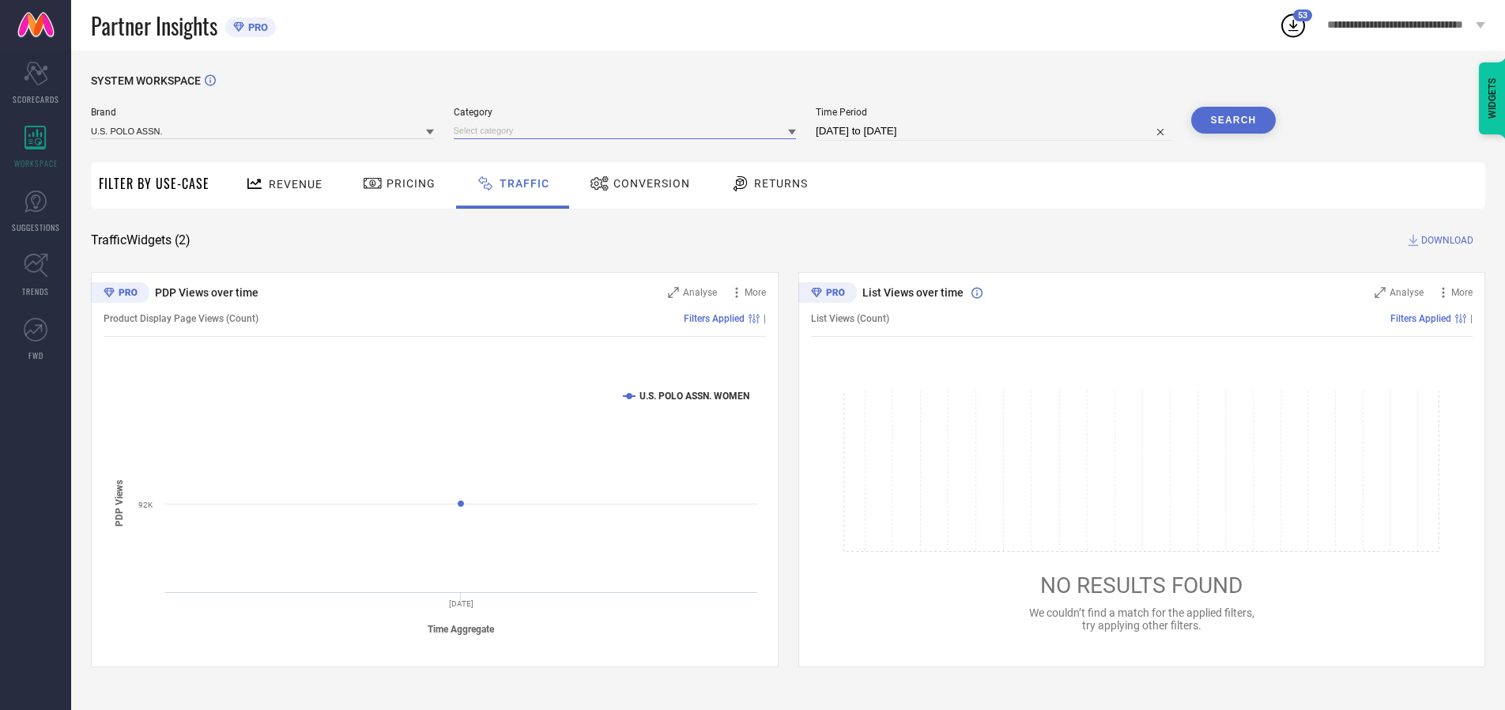
click at [628, 130] on input at bounding box center [625, 131] width 343 height 17
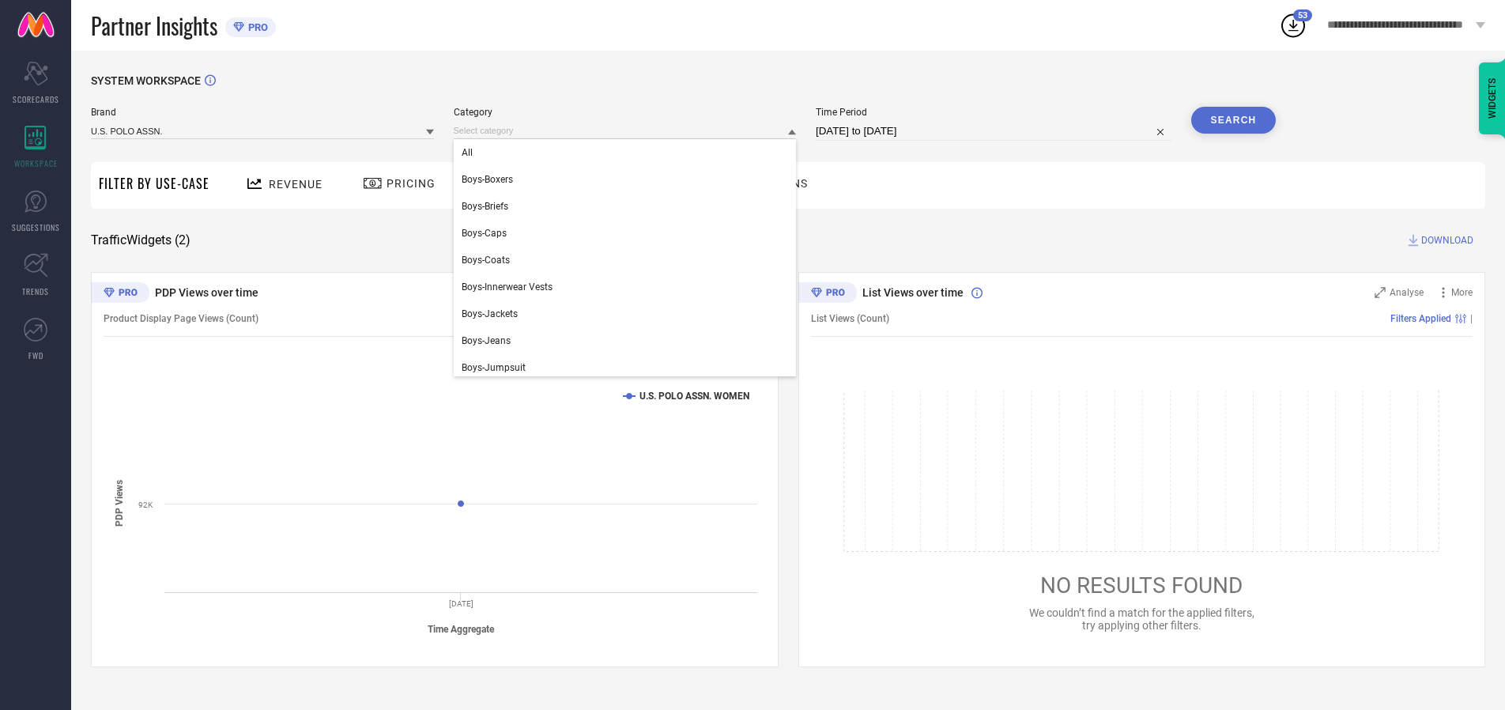
click at [628, 153] on div "All" at bounding box center [625, 152] width 343 height 27
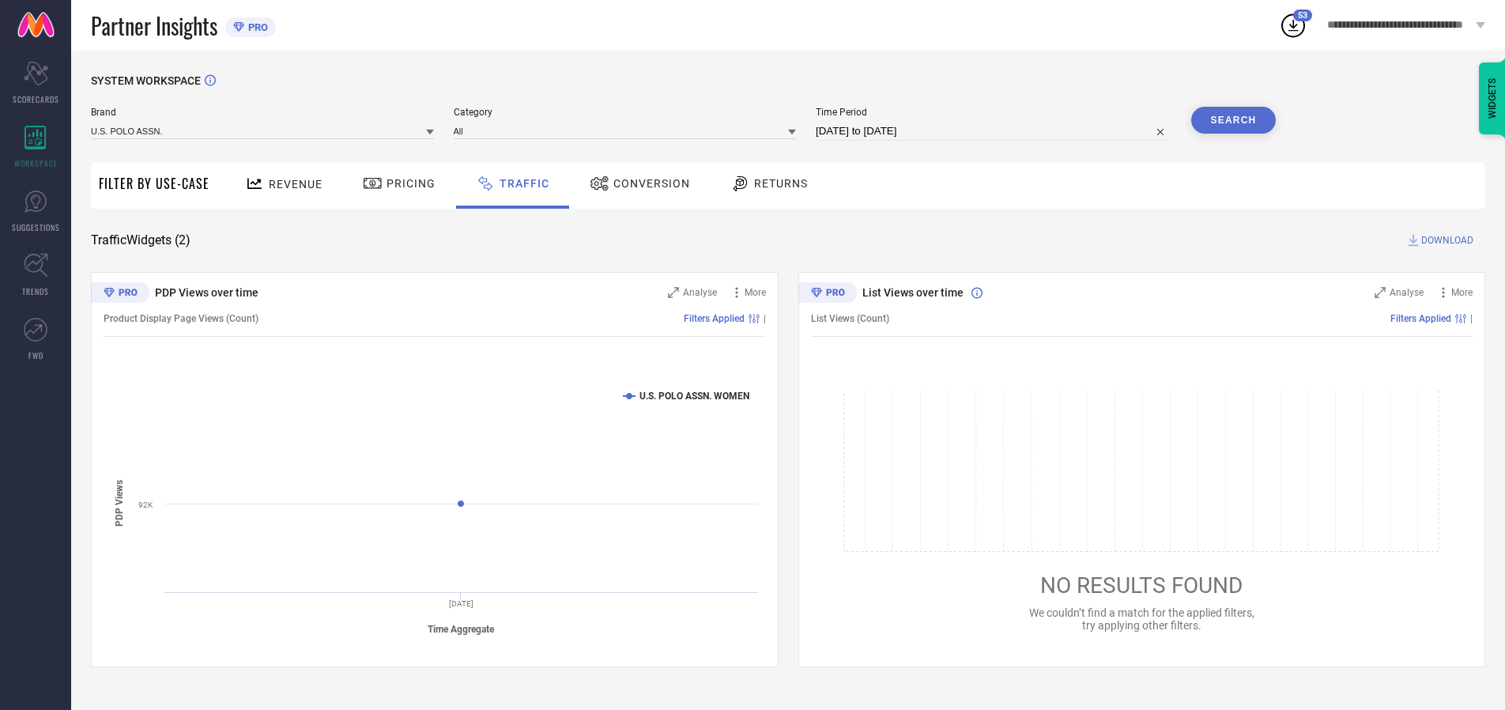
click at [1233, 120] on button "Search" at bounding box center [1233, 120] width 85 height 27
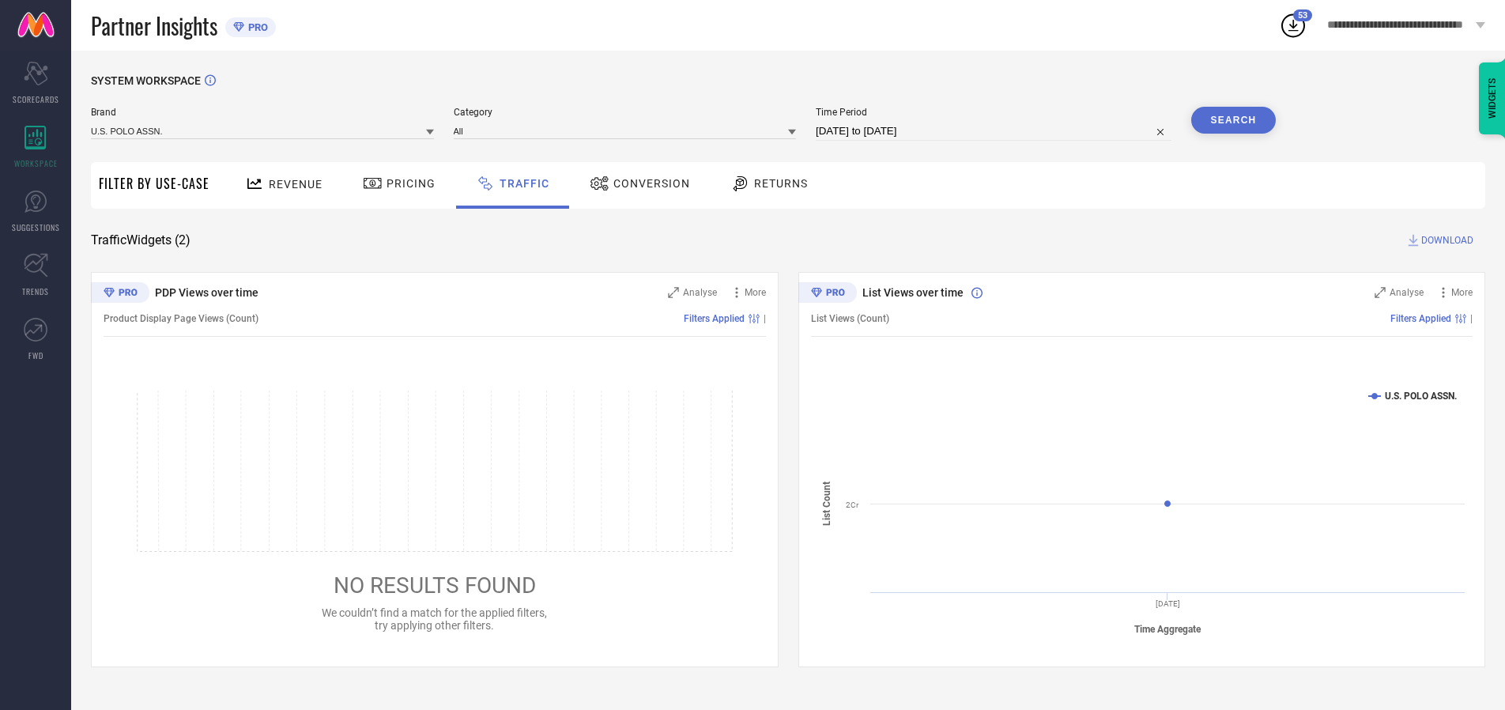
click at [1445, 240] on span "DOWNLOAD" at bounding box center [1447, 240] width 52 height 16
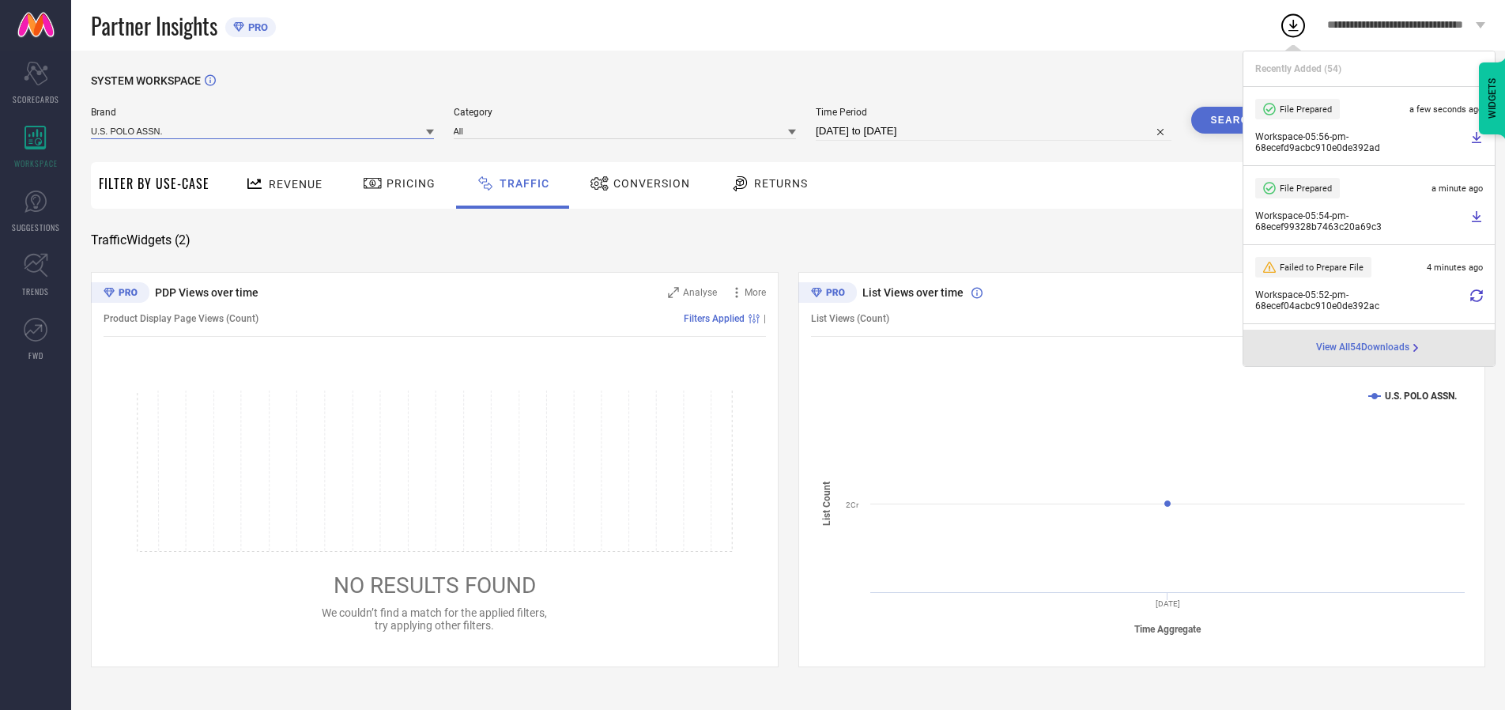
click at [263, 130] on input at bounding box center [262, 131] width 343 height 17
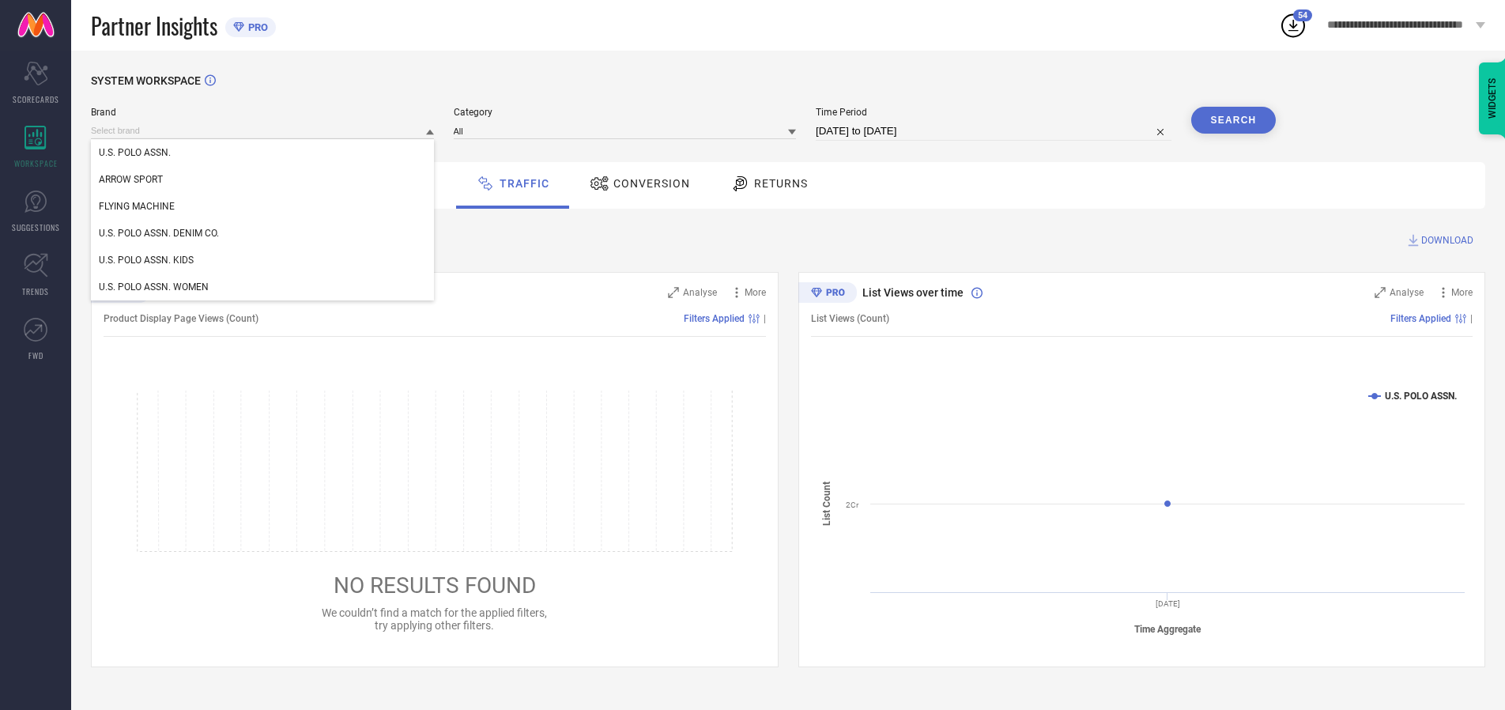
click at [263, 233] on div "U.S. POLO ASSN. DENIM CO." at bounding box center [262, 233] width 343 height 27
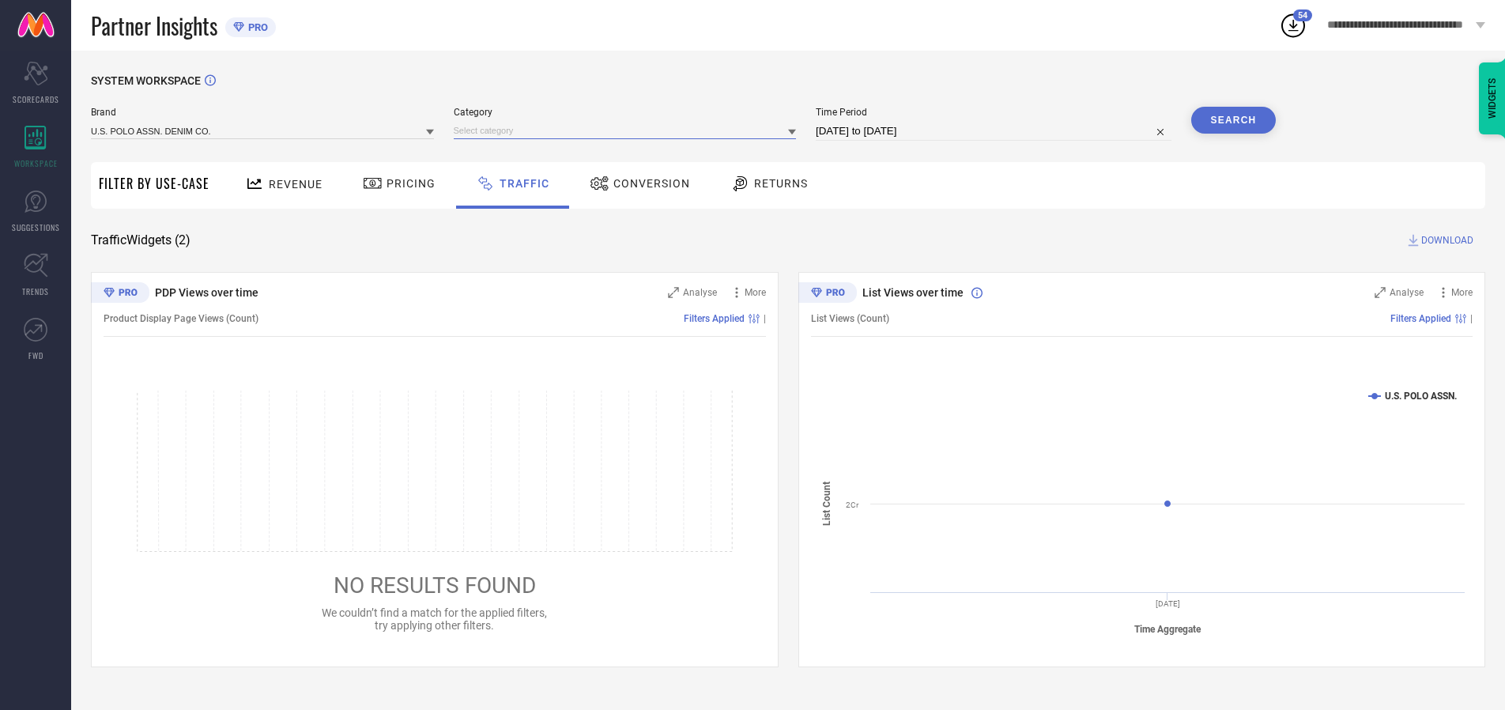
click at [628, 130] on input at bounding box center [625, 131] width 343 height 17
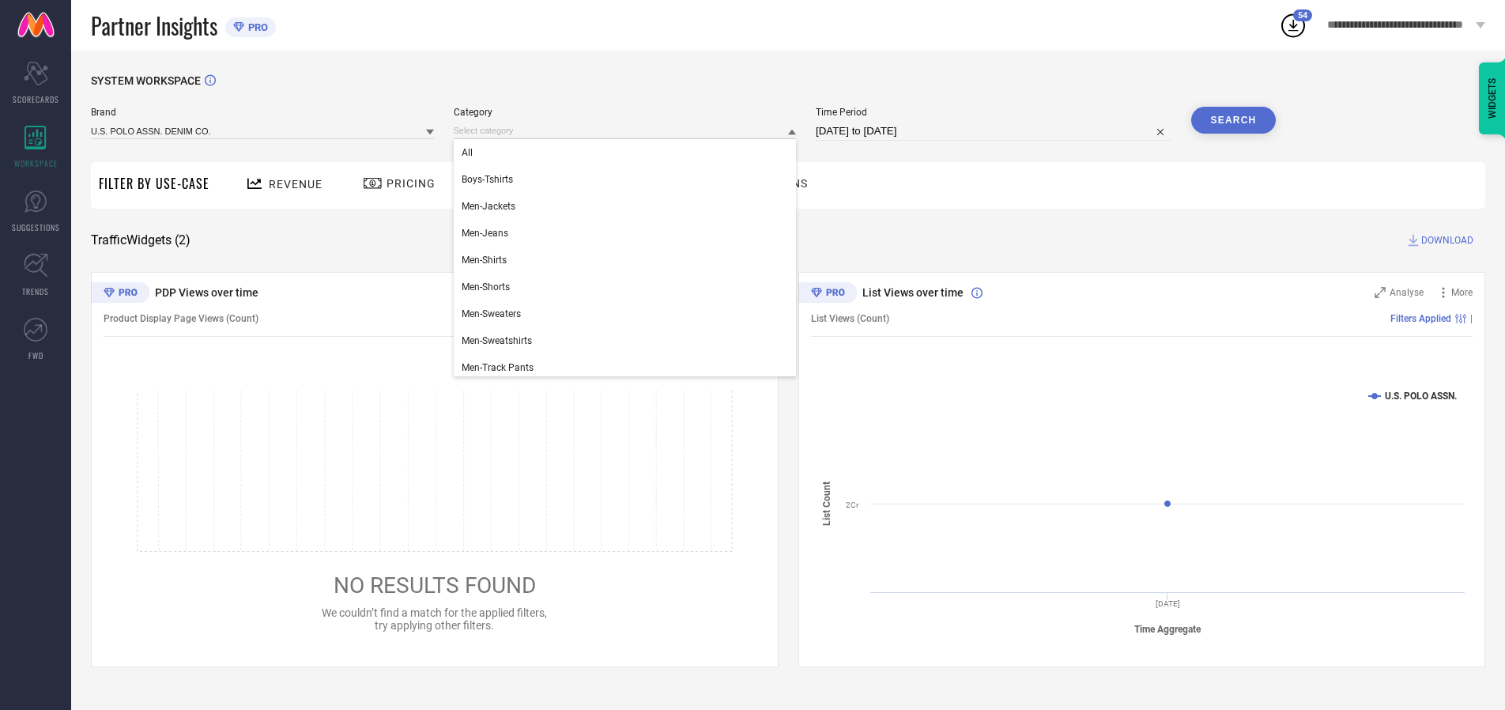
click at [628, 153] on div "All" at bounding box center [625, 152] width 343 height 27
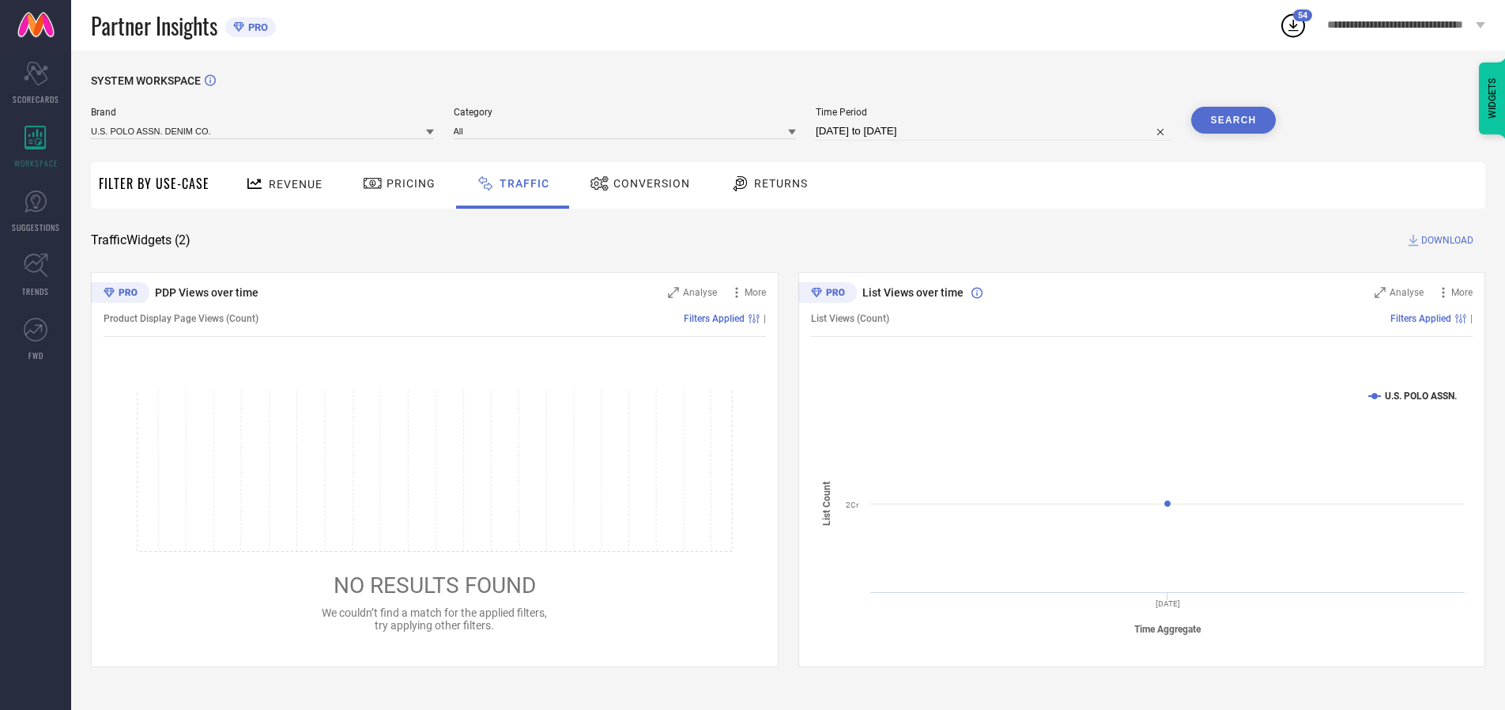
click at [1233, 120] on button "Search" at bounding box center [1233, 120] width 85 height 27
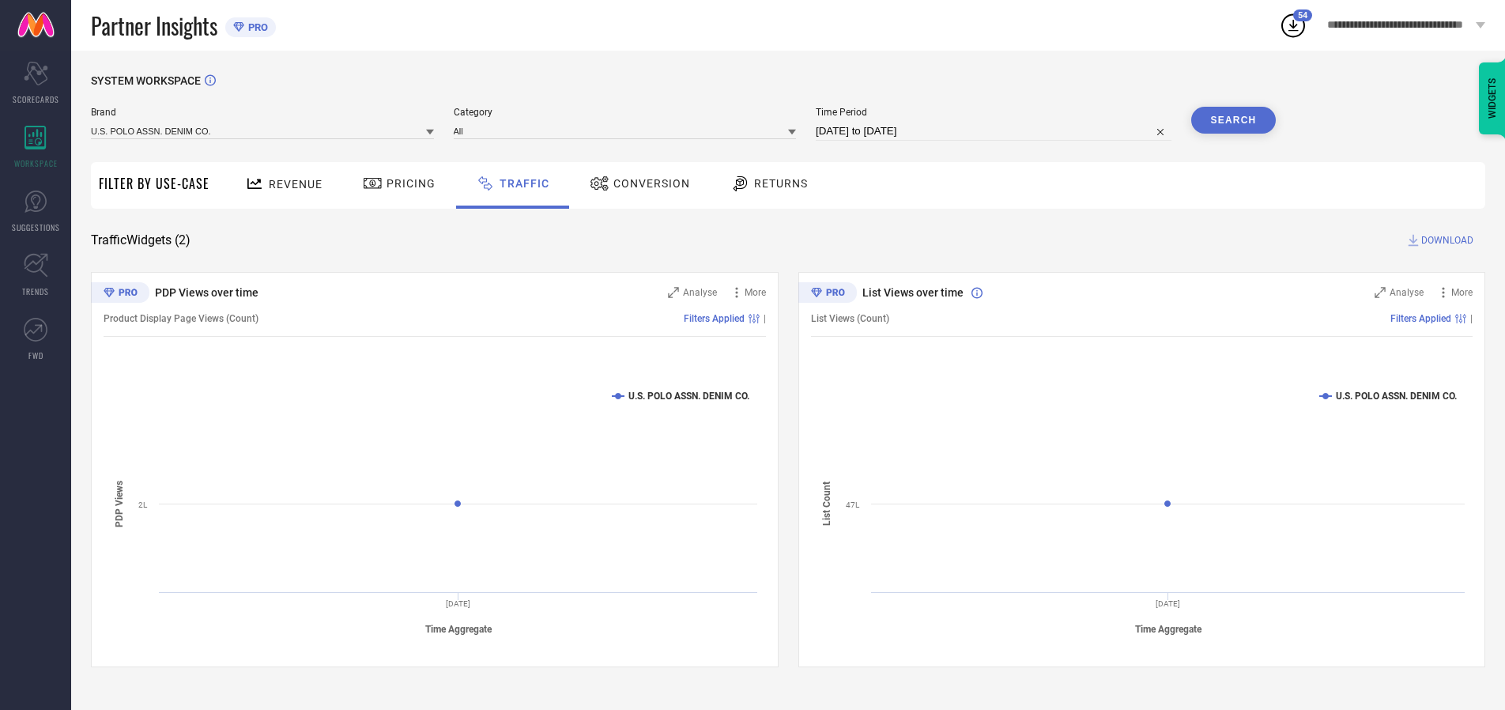
click at [1445, 240] on span "DOWNLOAD" at bounding box center [1447, 240] width 52 height 16
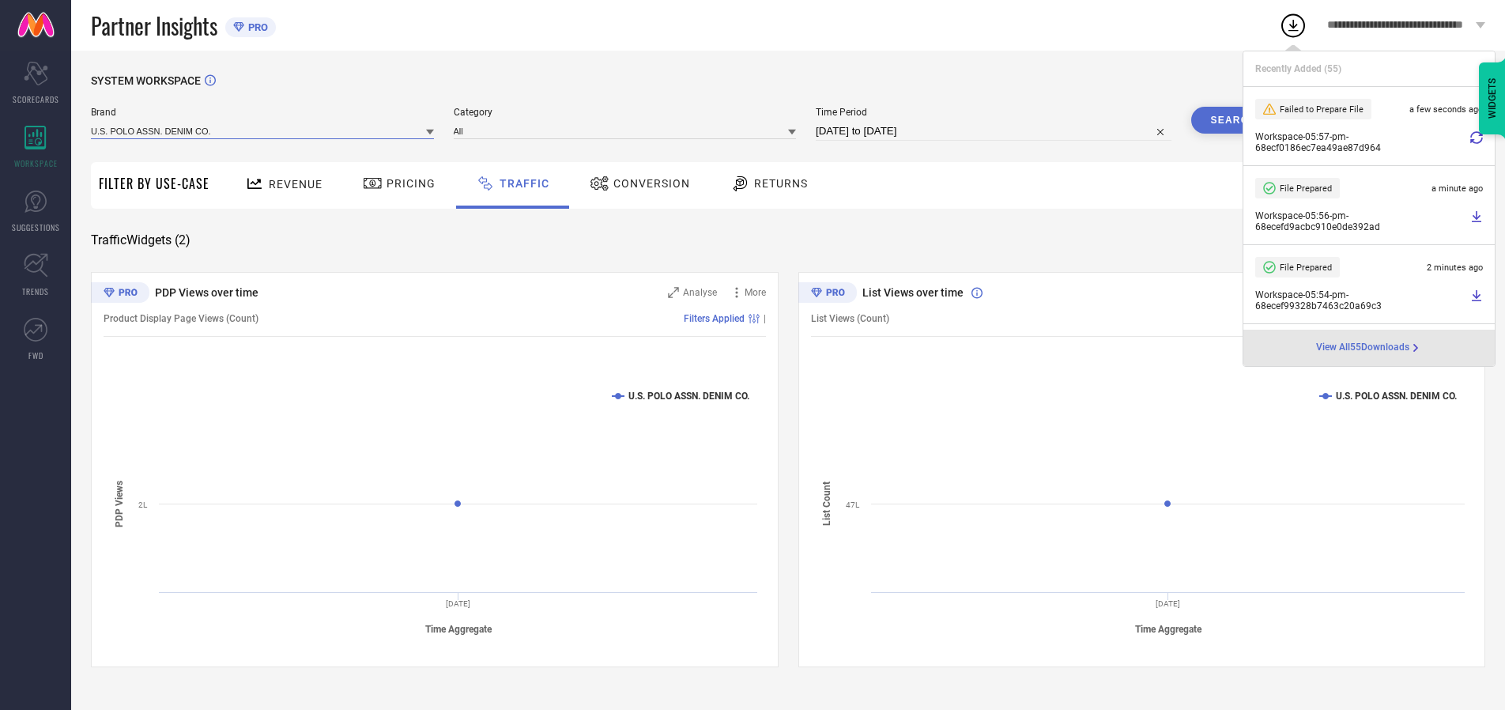
click at [263, 130] on input at bounding box center [262, 131] width 343 height 17
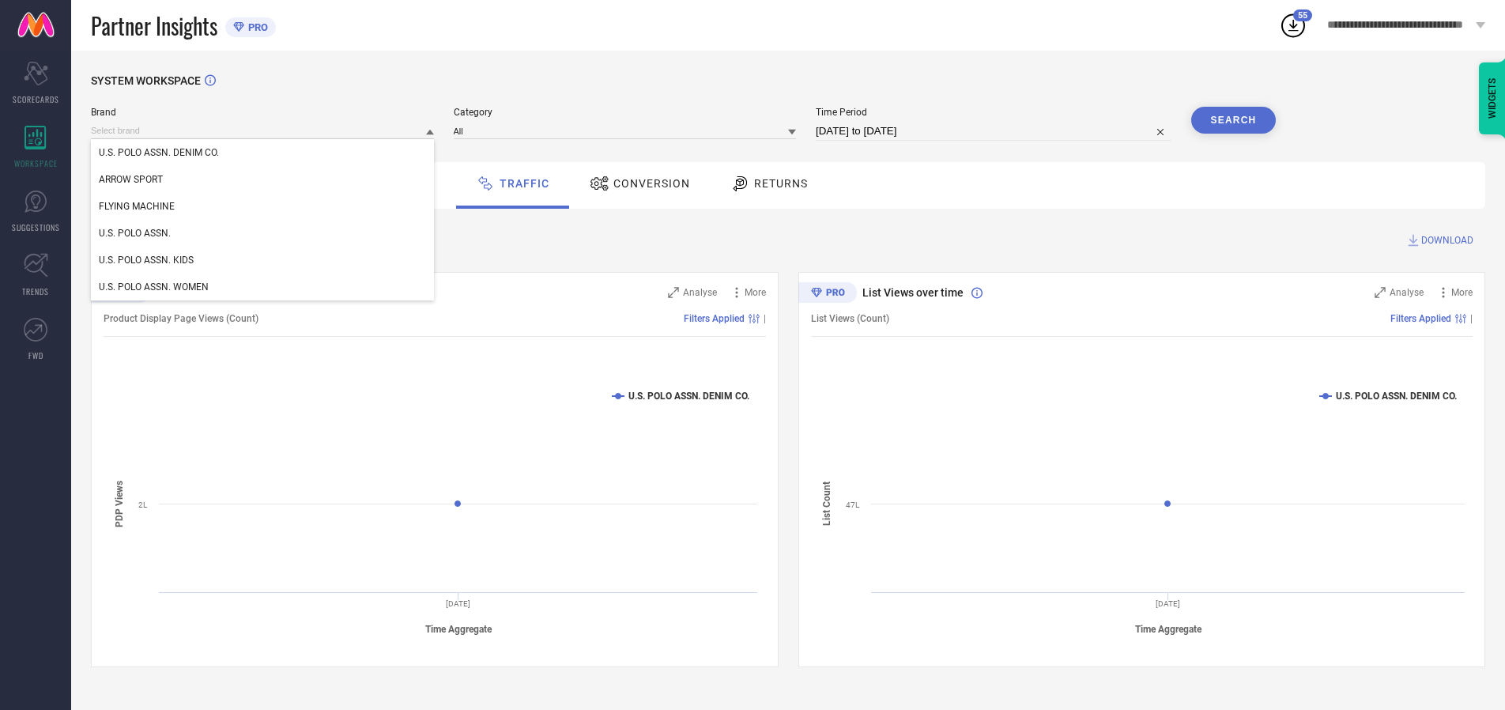
click at [263, 260] on div "U.S. POLO ASSN. KIDS" at bounding box center [262, 260] width 343 height 27
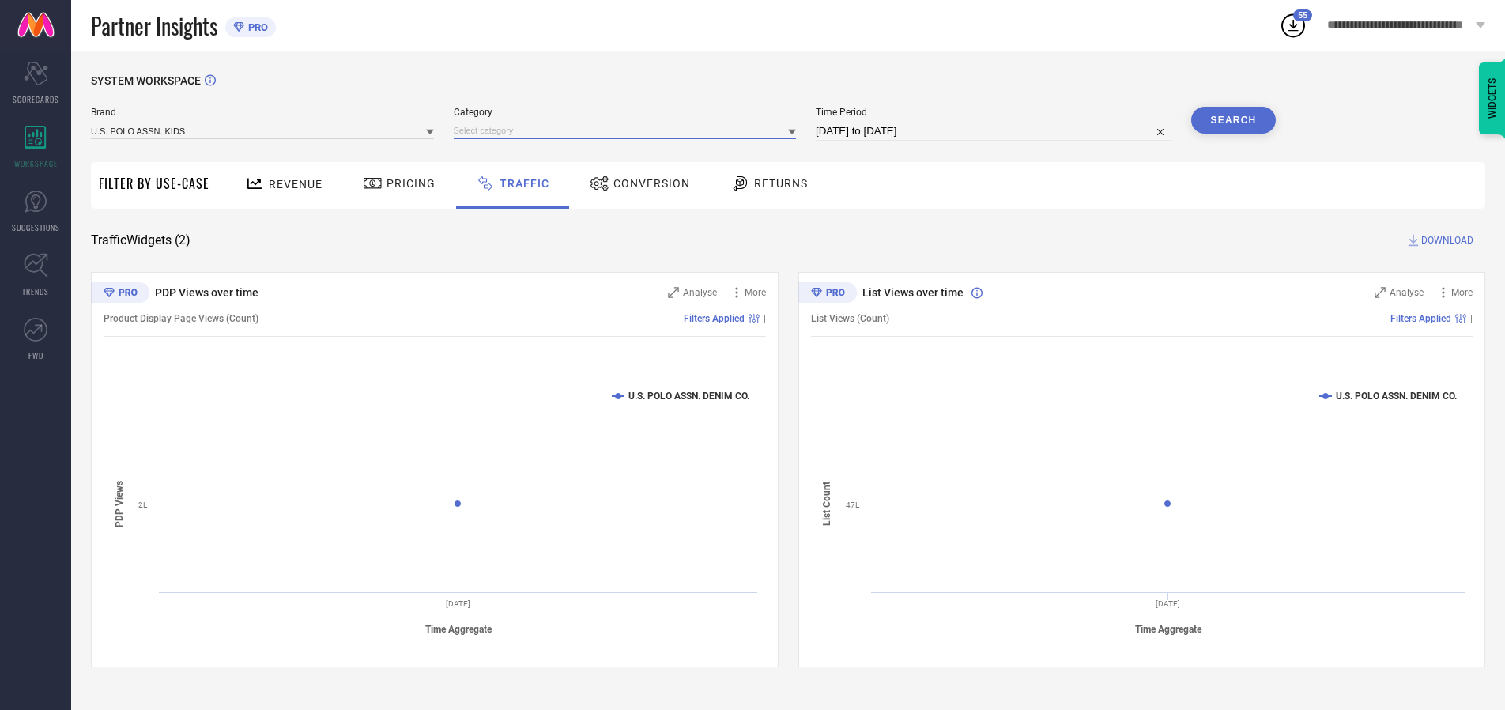
click at [628, 130] on input at bounding box center [625, 131] width 343 height 17
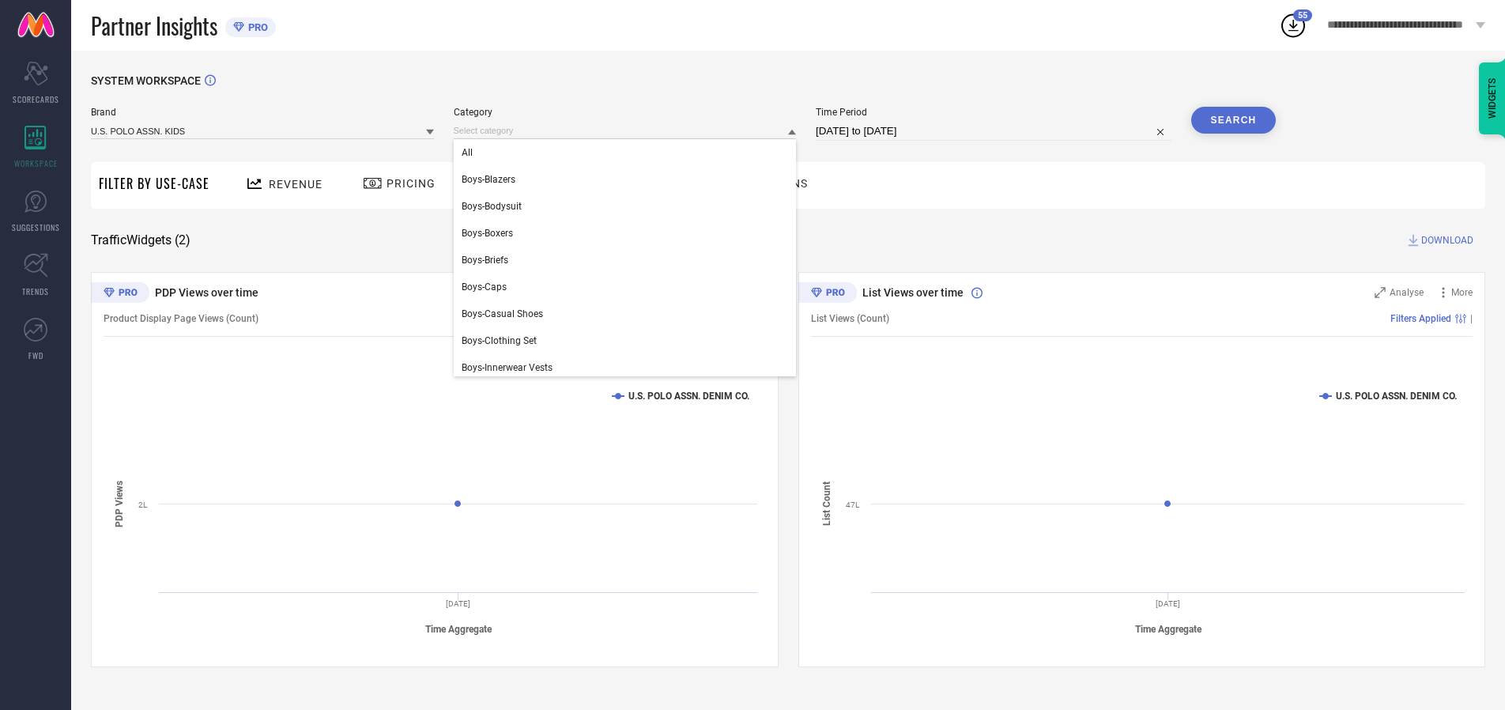
click at [628, 153] on div "All" at bounding box center [625, 152] width 343 height 27
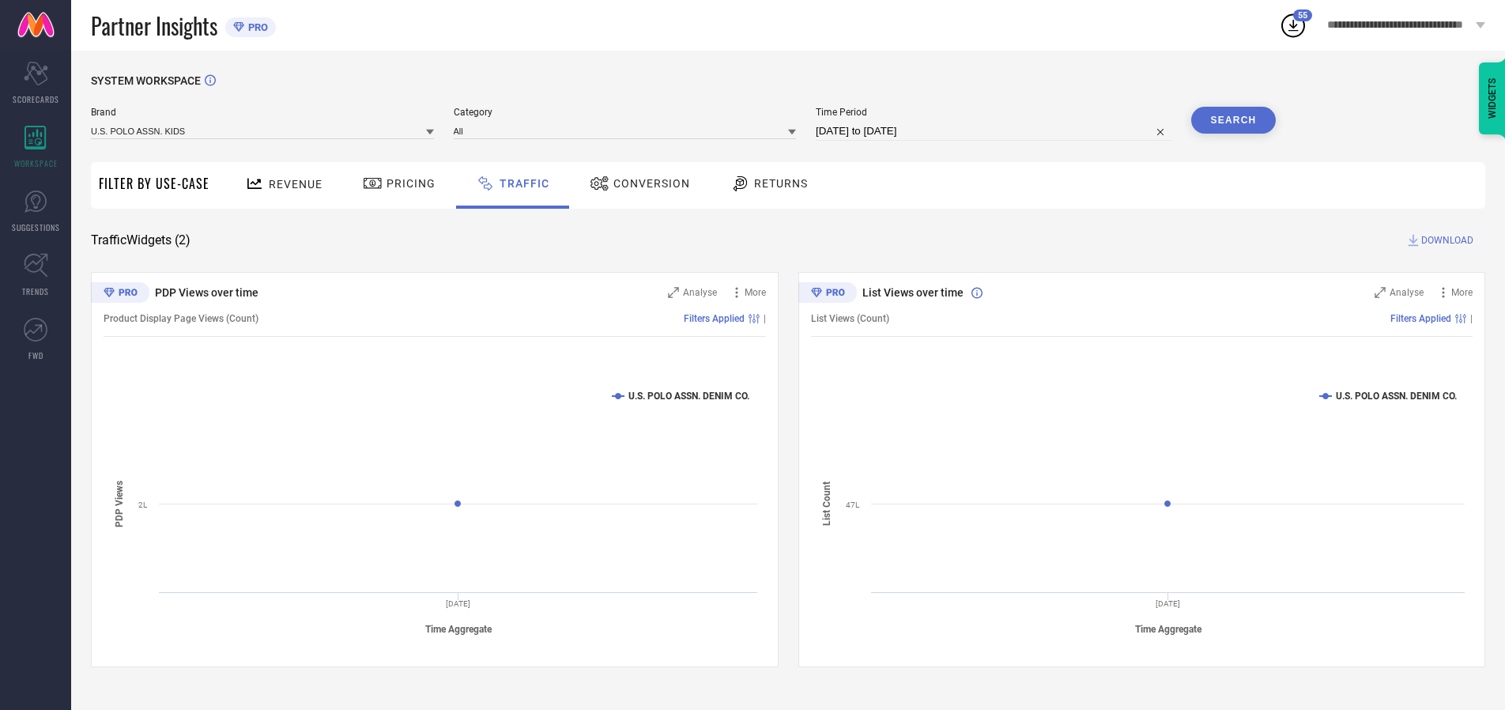
click at [1233, 120] on button "Search" at bounding box center [1233, 120] width 85 height 27
click at [1445, 240] on span "DOWNLOAD" at bounding box center [1447, 240] width 52 height 16
